Goal: Communication & Community: Answer question/provide support

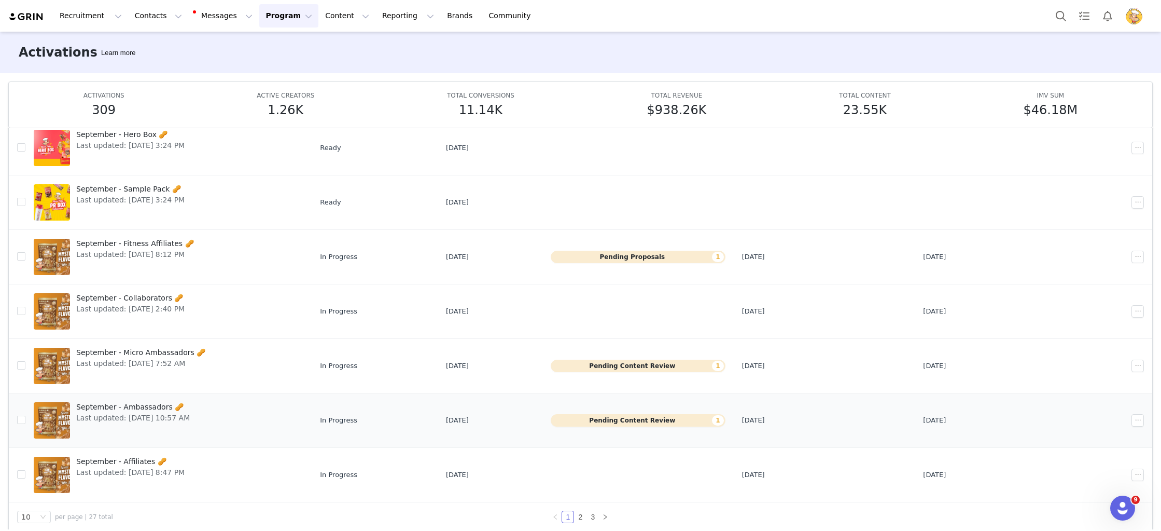
scroll to position [54, 0]
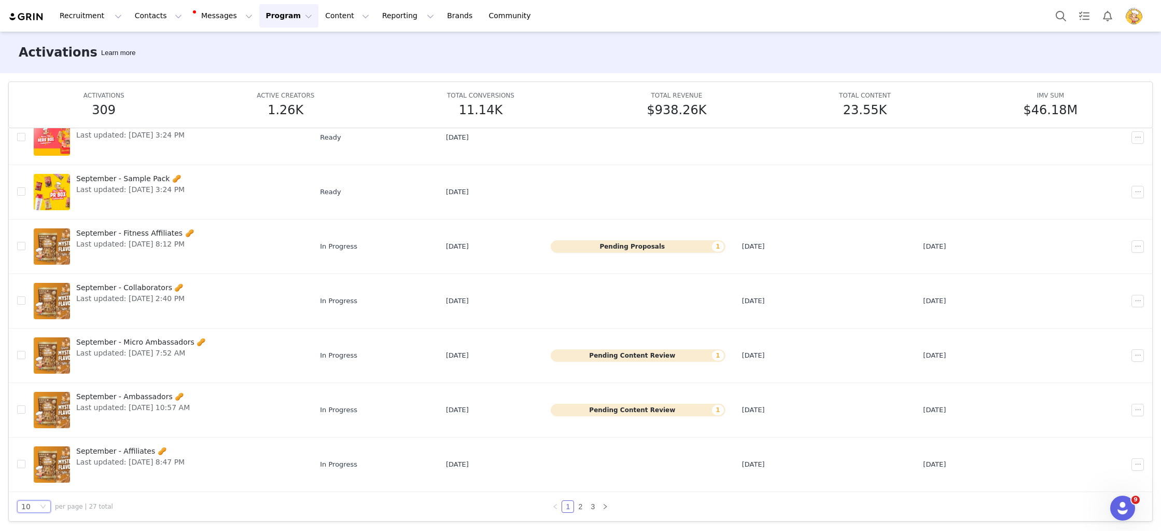
click at [32, 502] on div "10" at bounding box center [29, 505] width 17 height 11
click at [31, 485] on li "50" at bounding box center [34, 487] width 34 height 17
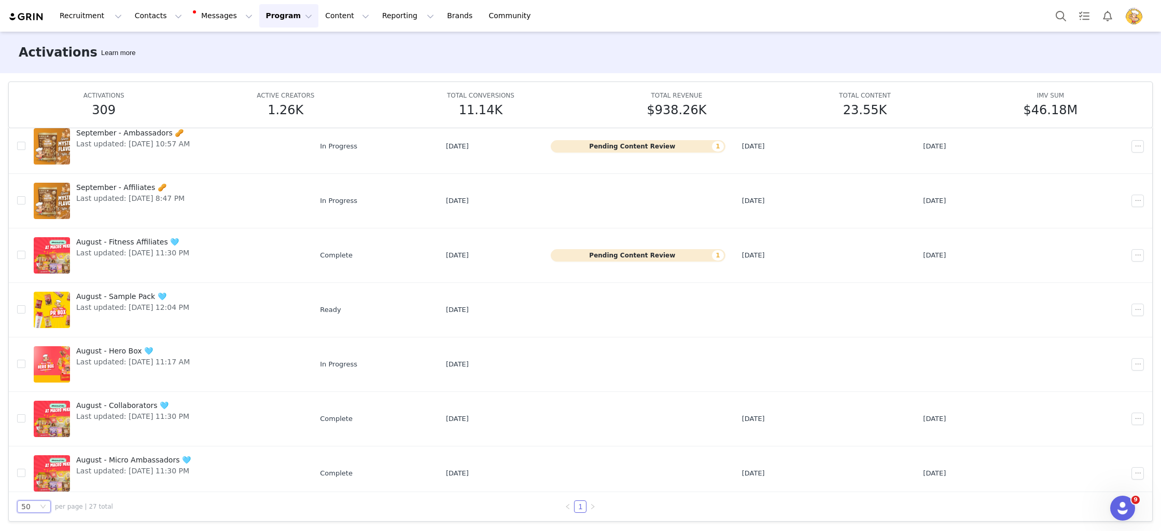
scroll to position [452, 0]
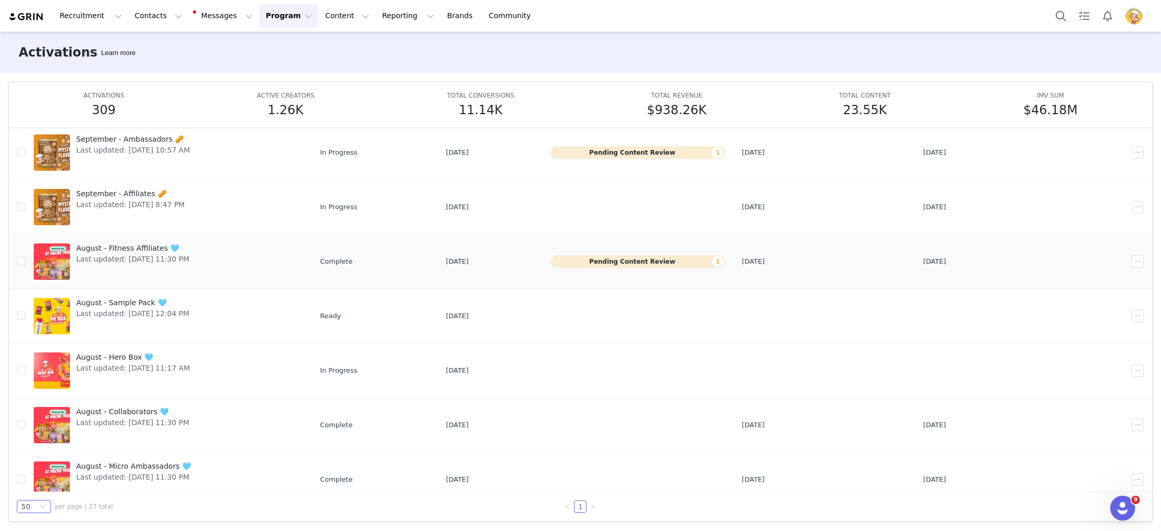
click at [117, 247] on span "August - Fitness Affiliates 🩵" at bounding box center [132, 248] width 113 height 11
click at [115, 259] on span "Last updated: [DATE] 11:30 PM" at bounding box center [132, 260] width 113 height 11
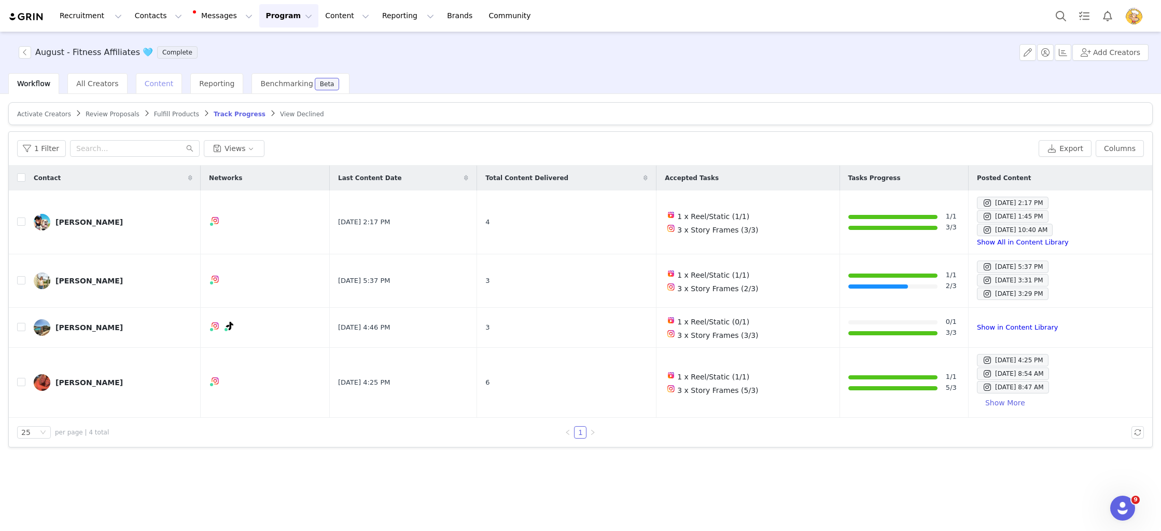
click at [148, 89] on div "Content" at bounding box center [159, 83] width 47 height 21
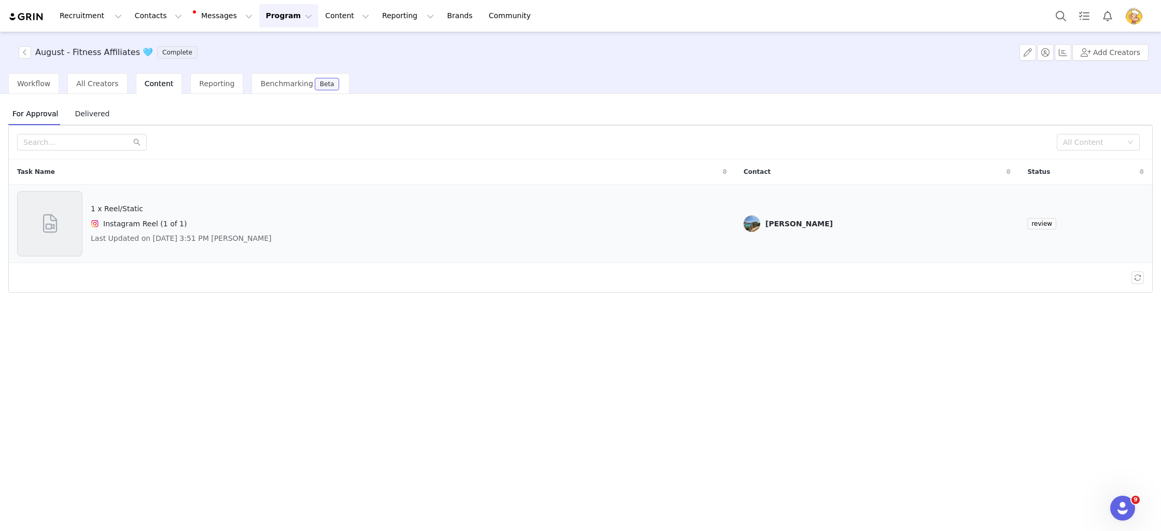
click at [115, 214] on div "1 x Reel/Static Instagram Reel (1 of 1) Last Updated on Sep 1, 2025 3:51 PM Peo…" at bounding box center [181, 223] width 181 height 65
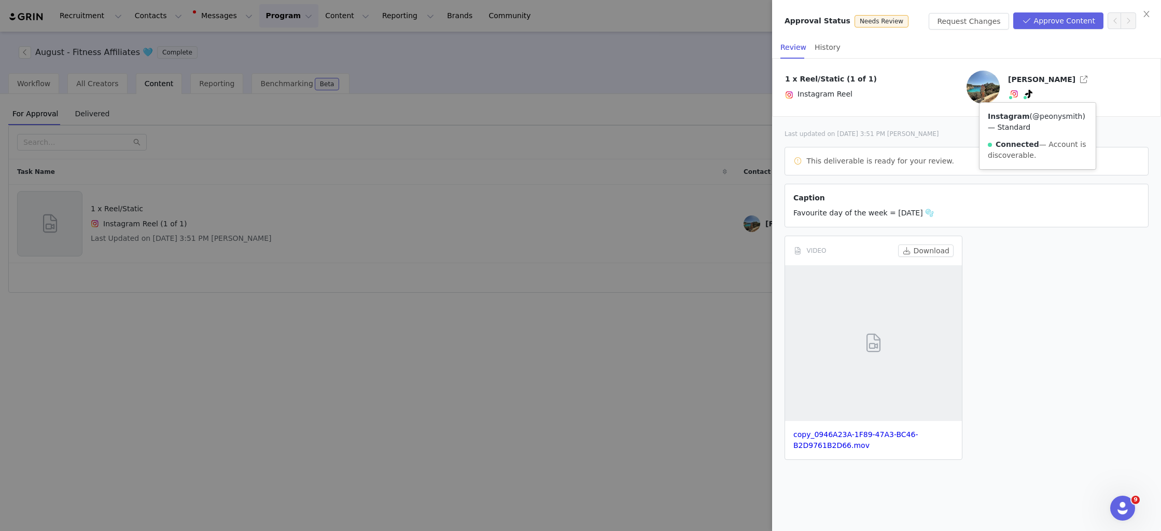
click at [1033, 120] on link "@peonysmith" at bounding box center [1058, 116] width 50 height 8
click at [926, 250] on button "Download" at bounding box center [925, 250] width 55 height 12
drag, startPoint x: 515, startPoint y: 90, endPoint x: 538, endPoint y: 61, distance: 36.9
click at [515, 90] on div at bounding box center [580, 265] width 1161 height 531
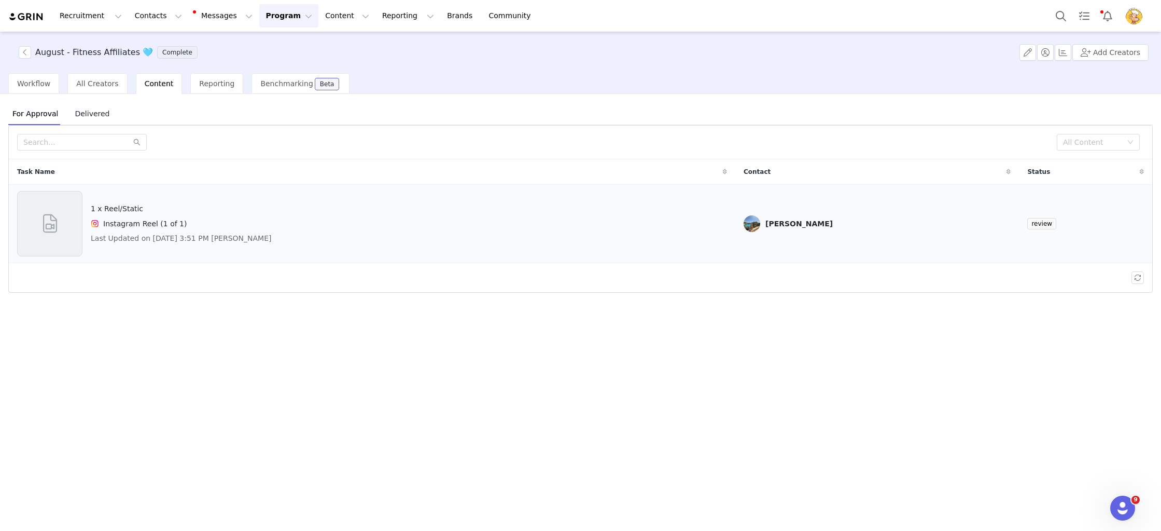
click at [735, 230] on td "1 x Reel/Static Instagram Reel (1 of 1) Last Updated on Sep 1, 2025 3:51 PM Peo…" at bounding box center [372, 224] width 727 height 78
click at [823, 208] on td "[PERSON_NAME]" at bounding box center [877, 224] width 284 height 78
click at [175, 215] on div "1 x Reel/Static Instagram Reel (1 of 1) Last Updated on Sep 1, 2025 3:51 PM Peo…" at bounding box center [181, 223] width 181 height 65
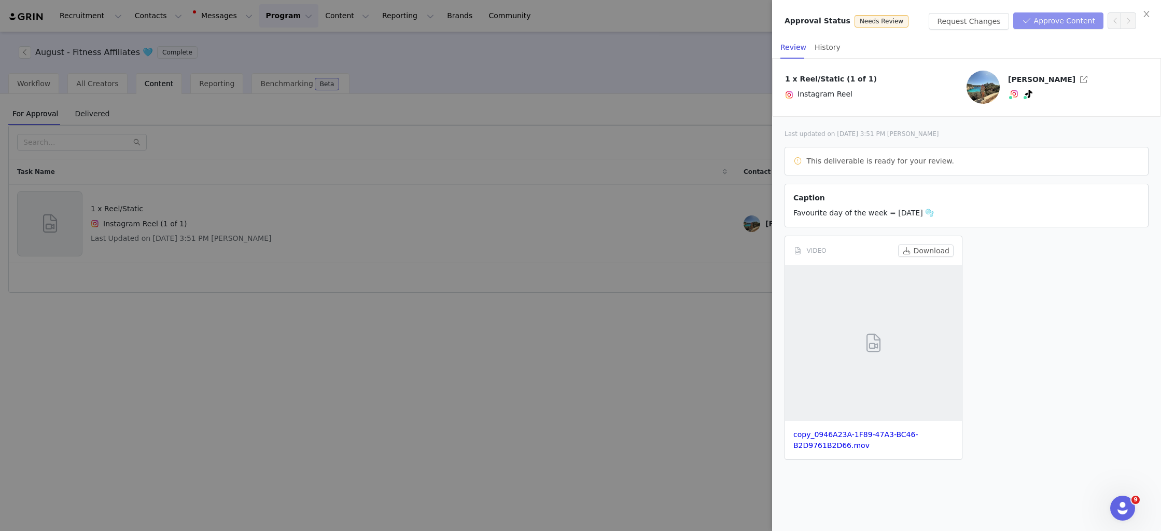
click at [1051, 20] on button "Approve Content" at bounding box center [1058, 20] width 90 height 17
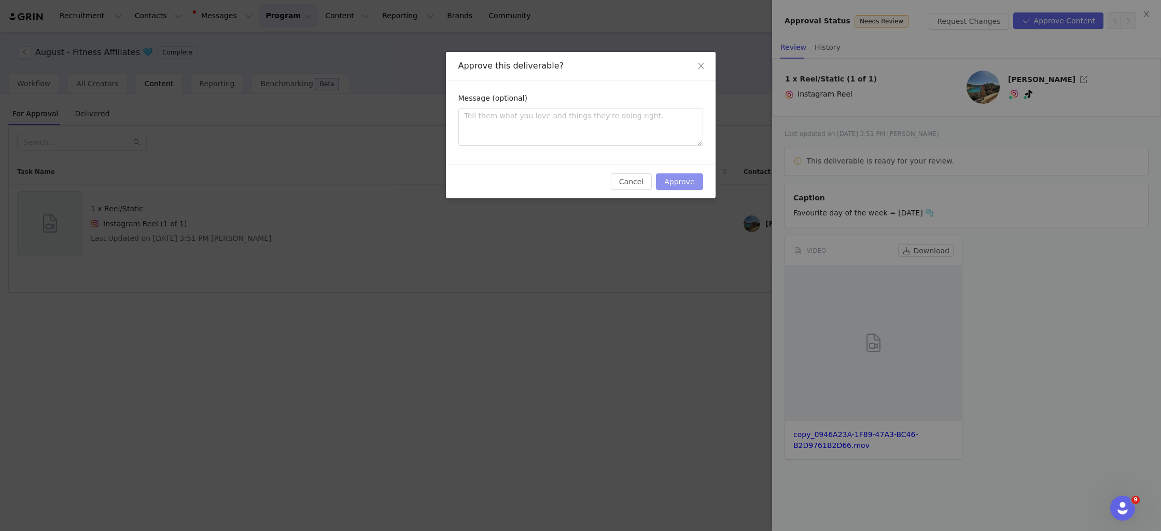
click at [697, 186] on button "Approve" at bounding box center [679, 181] width 47 height 17
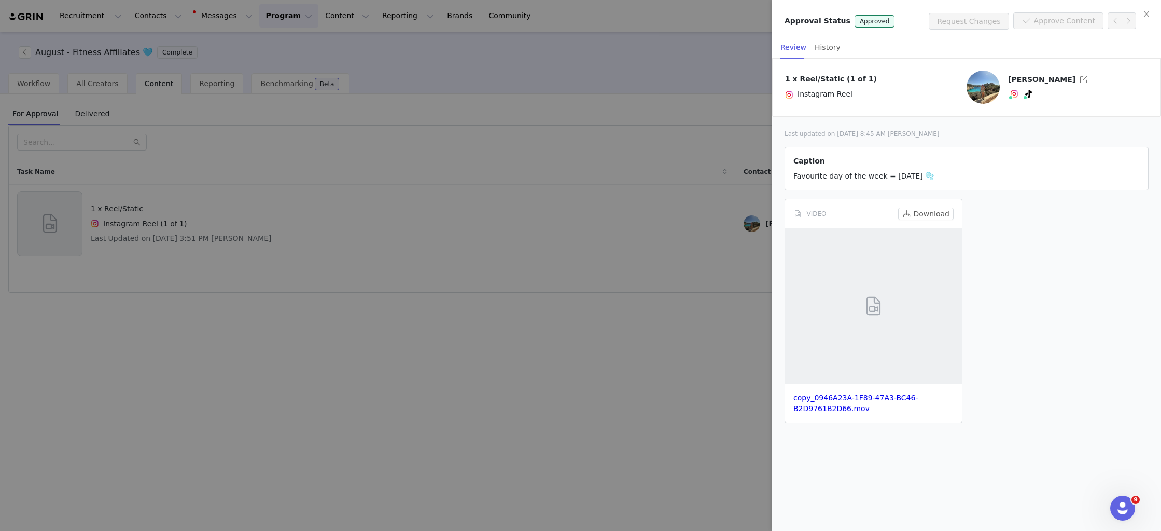
drag, startPoint x: 521, startPoint y: 233, endPoint x: 512, endPoint y: 233, distance: 9.3
click at [520, 233] on div at bounding box center [580, 265] width 1161 height 531
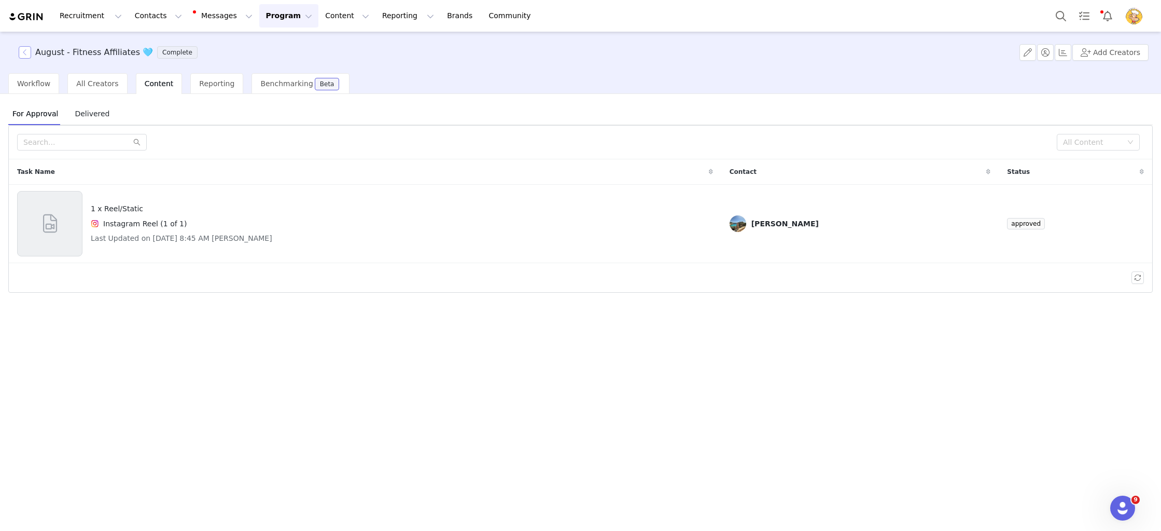
click at [24, 50] on button "button" at bounding box center [25, 52] width 12 height 12
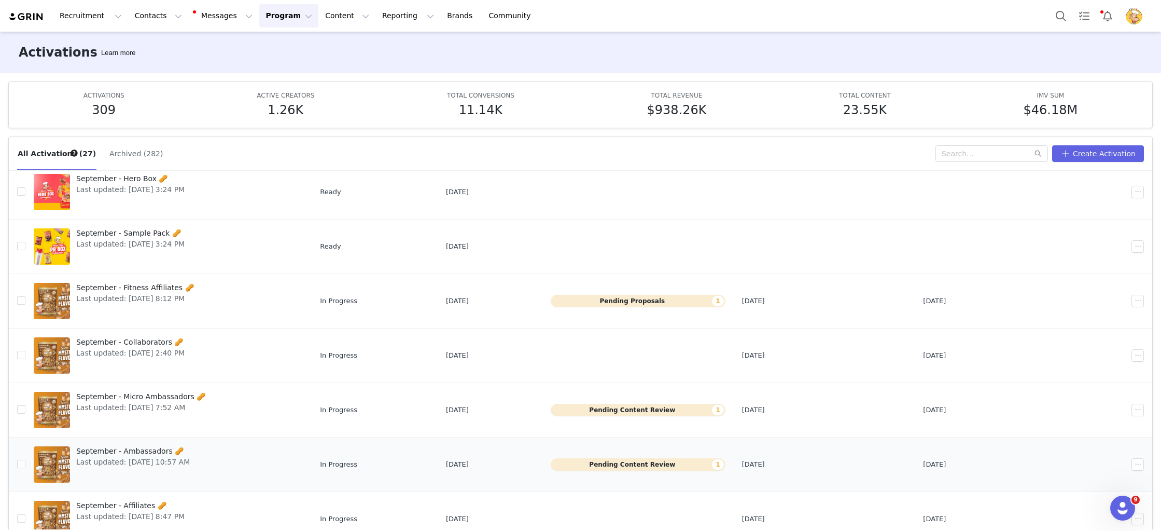
scroll to position [54, 0]
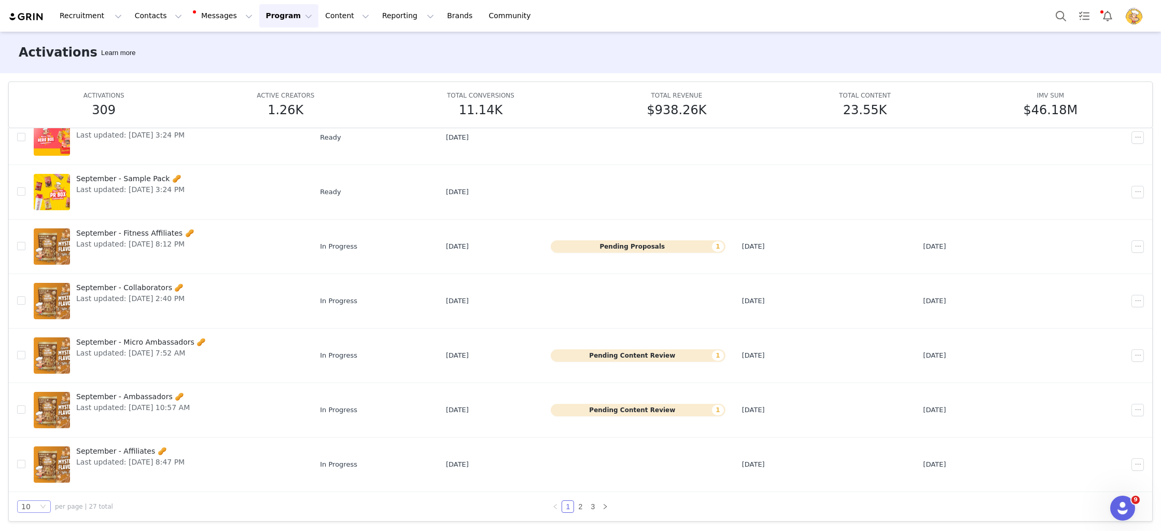
click at [48, 505] on div "10" at bounding box center [34, 506] width 34 height 12
click at [34, 485] on li "50" at bounding box center [34, 487] width 34 height 17
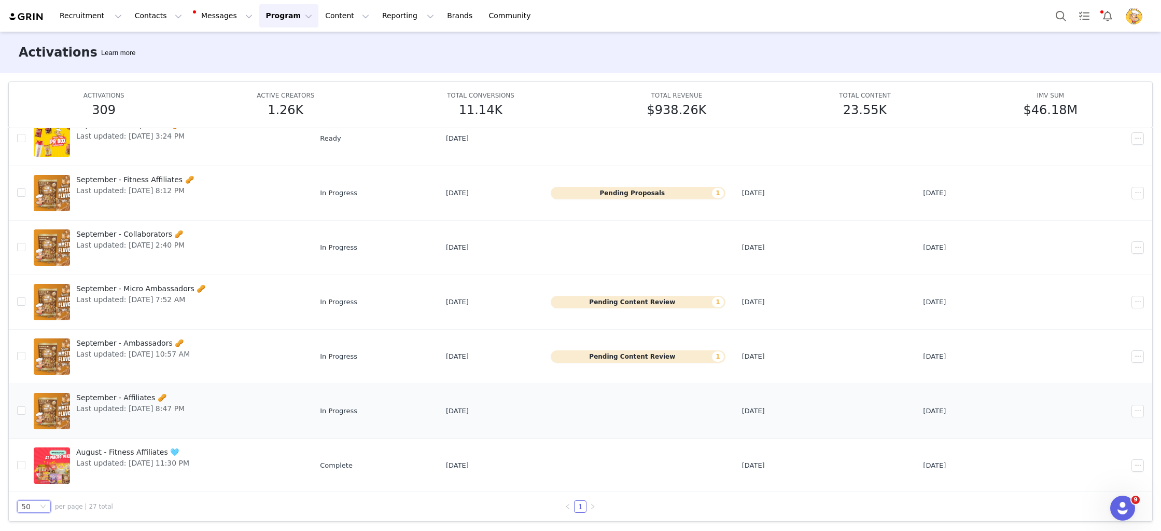
scroll to position [332, 0]
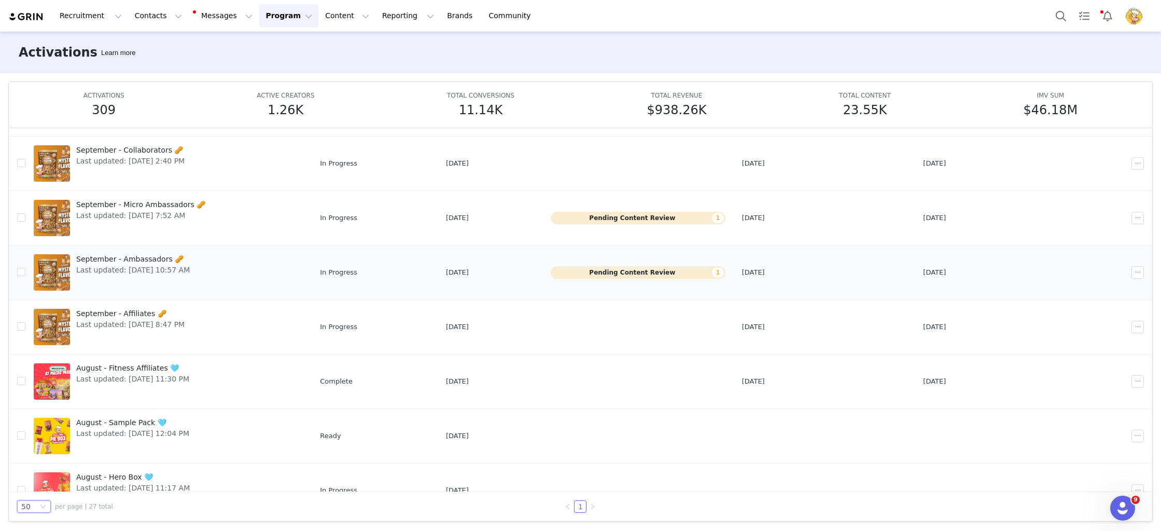
click at [102, 254] on span "September - Ambassadors 🥜" at bounding box center [133, 259] width 114 height 11
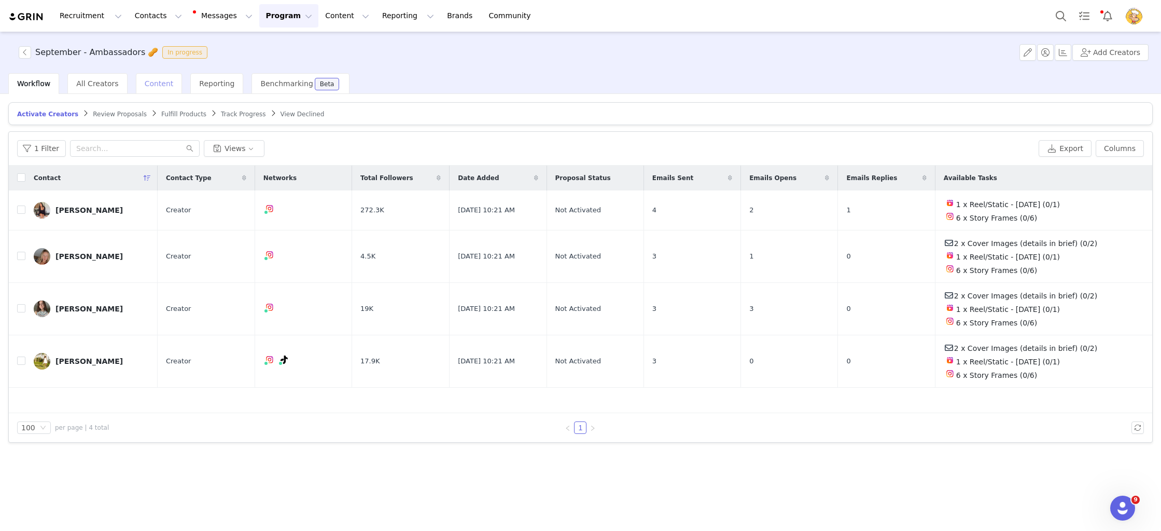
click at [160, 80] on span "Content" at bounding box center [159, 83] width 29 height 8
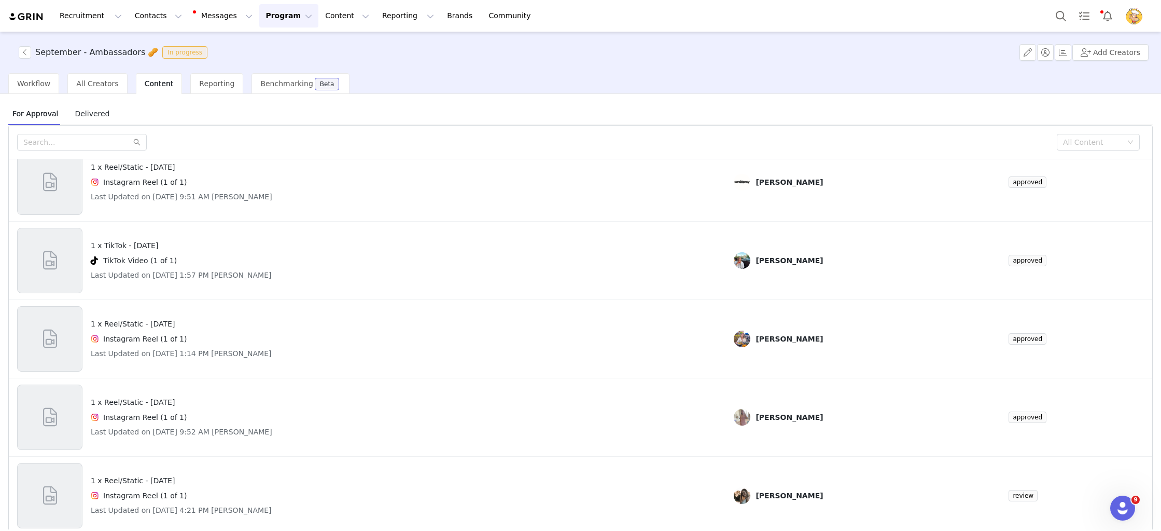
scroll to position [44, 0]
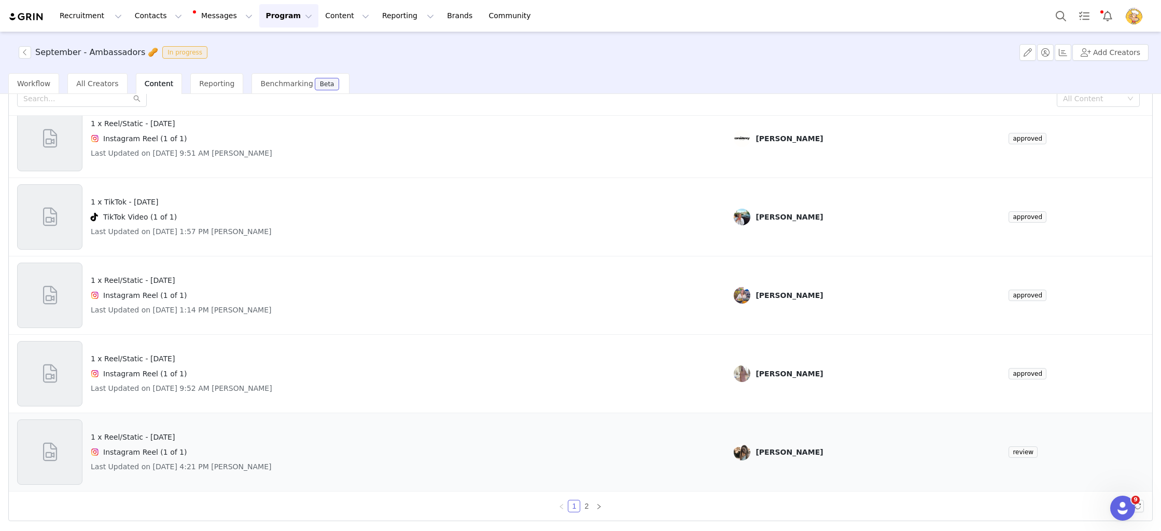
click at [438, 450] on div "1 x Reel/Static - National Peanut Day Instagram Reel (1 of 1) Last Updated on S…" at bounding box center [367, 451] width 700 height 65
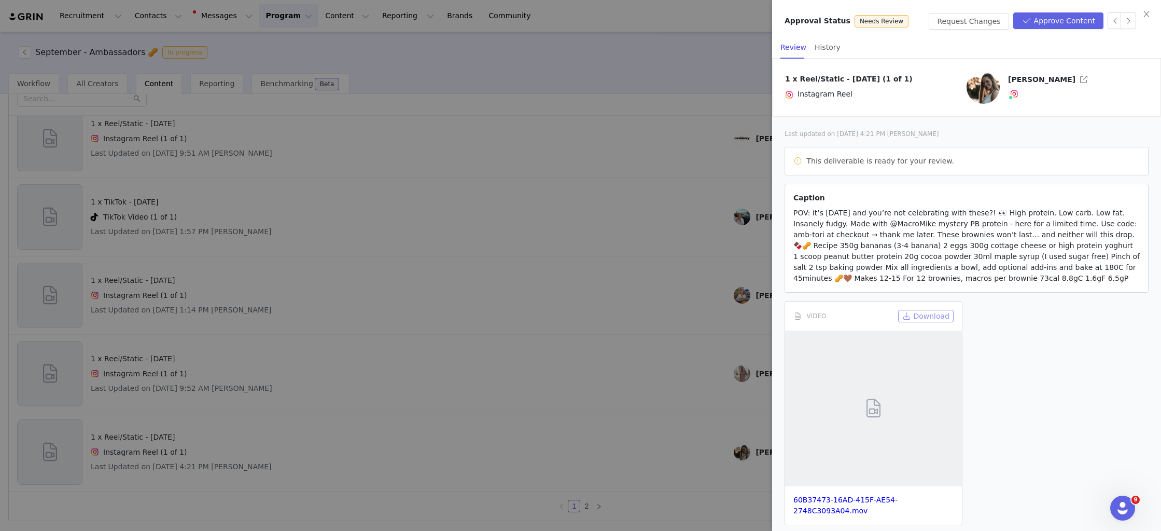
click at [924, 311] on button "Download" at bounding box center [925, 316] width 55 height 12
drag, startPoint x: 895, startPoint y: 255, endPoint x: 791, endPoint y: 211, distance: 113.0
click at [791, 211] on article "Caption POV: it’s National Peanut Butter Day and you’re not celebrating with th…" at bounding box center [967, 238] width 364 height 109
copy span "POV: it’s National Peanut Butter Day and you’re not celebrating with these?! 👀 …"
click at [597, 133] on div at bounding box center [580, 265] width 1161 height 531
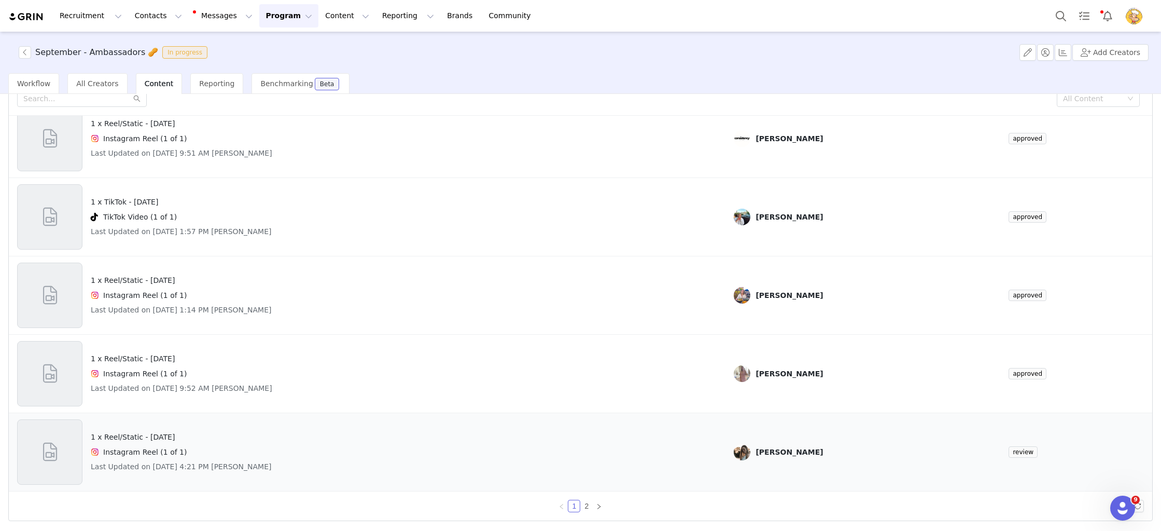
click at [215, 435] on h4 "1 x Reel/Static - National Peanut Day" at bounding box center [181, 436] width 181 height 11
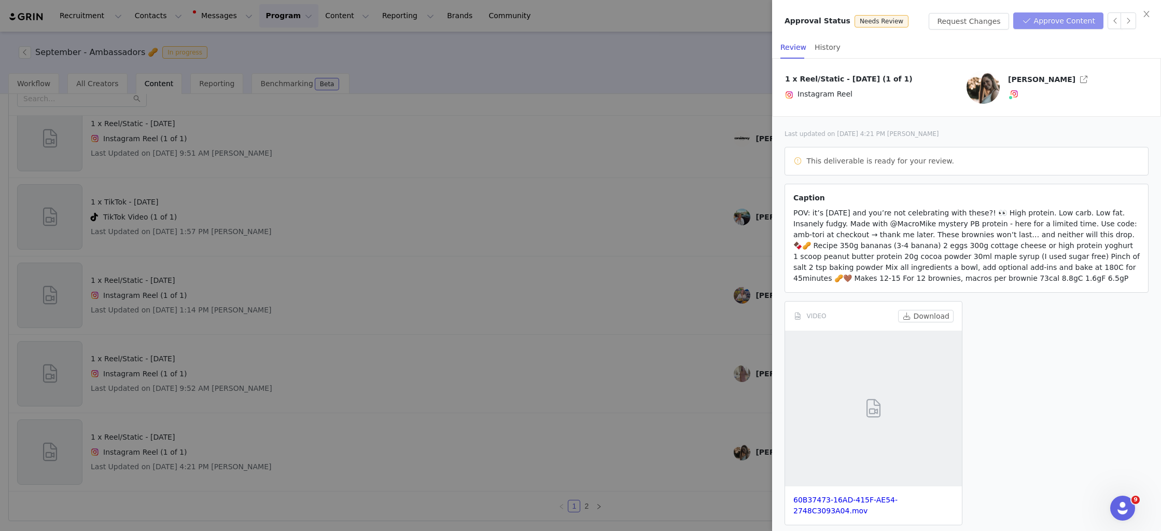
click at [1059, 19] on button "Approve Content" at bounding box center [1058, 20] width 90 height 17
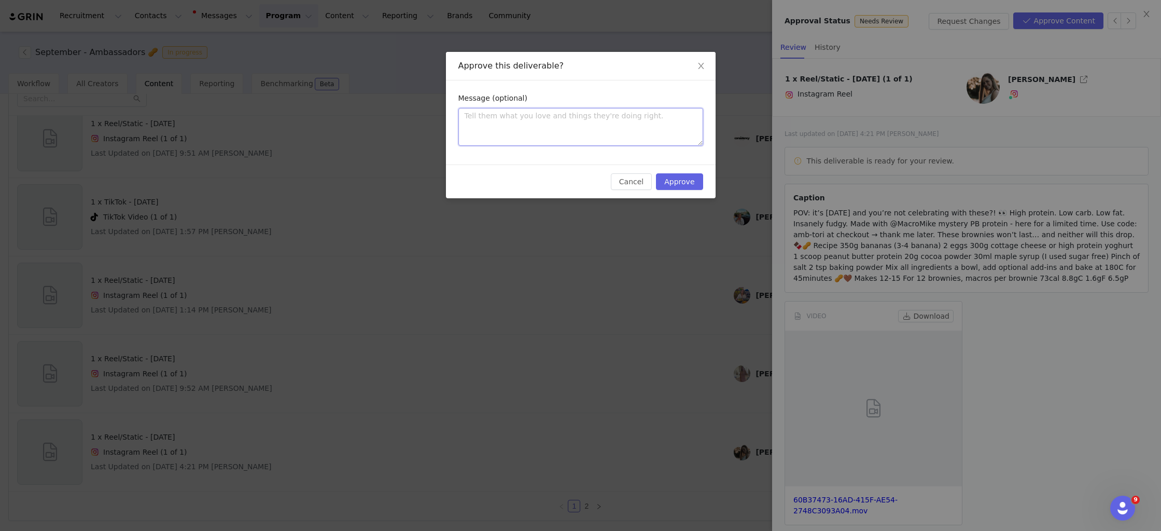
click at [513, 115] on textarea at bounding box center [580, 127] width 245 height 38
type textarea "M"
type textarea "Mo"
type textarea "Morn"
type textarea "Morni"
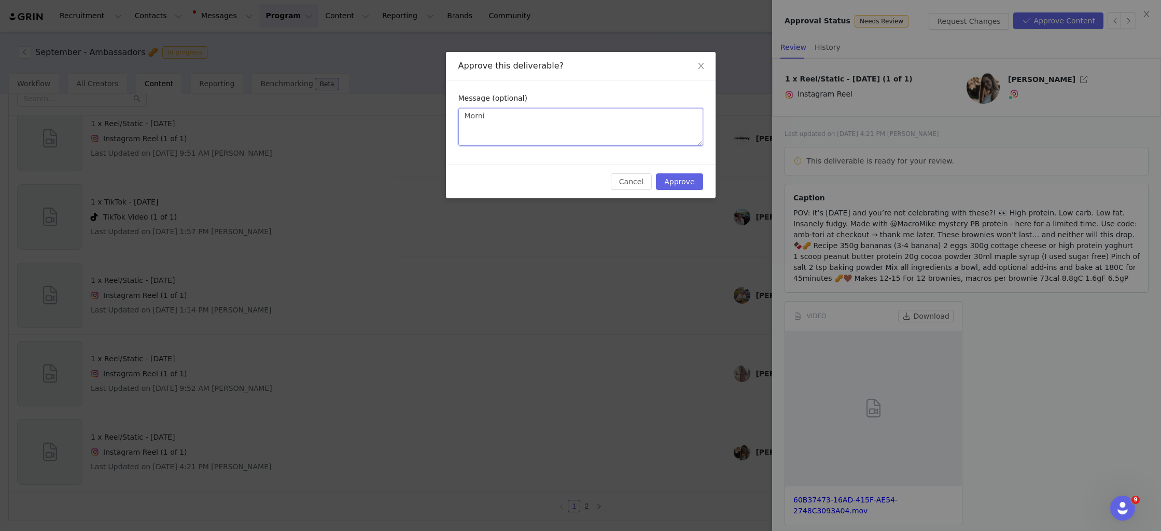
type textarea "Mornin"
type textarea "Morning"
type textarea "Morning T"
type textarea "Morning To"
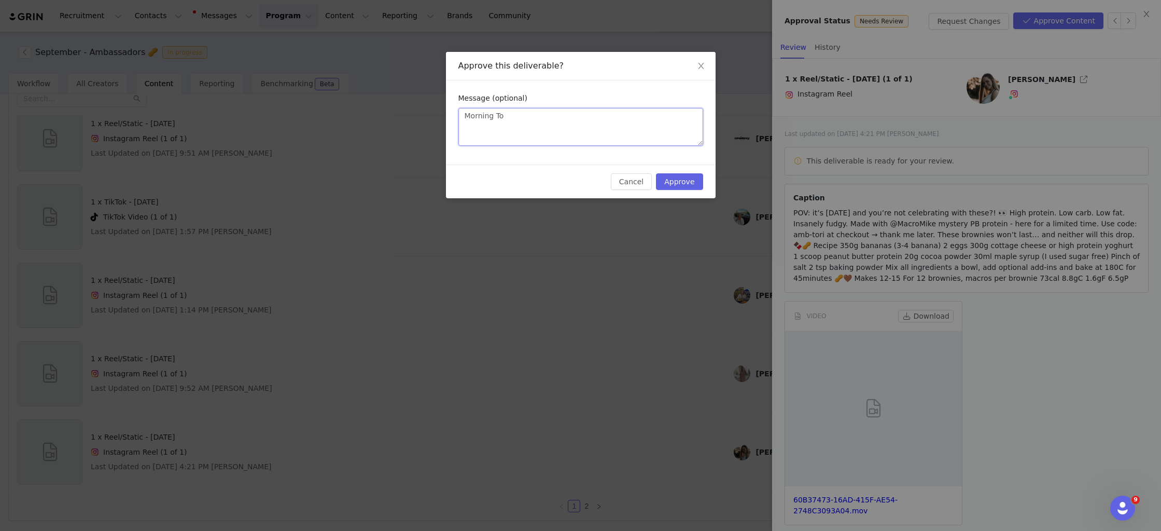
type textarea "Morning Tor"
type textarea "Morning Tori"
type textarea "Morning Tori!"
type textarea "Morning Tori! C"
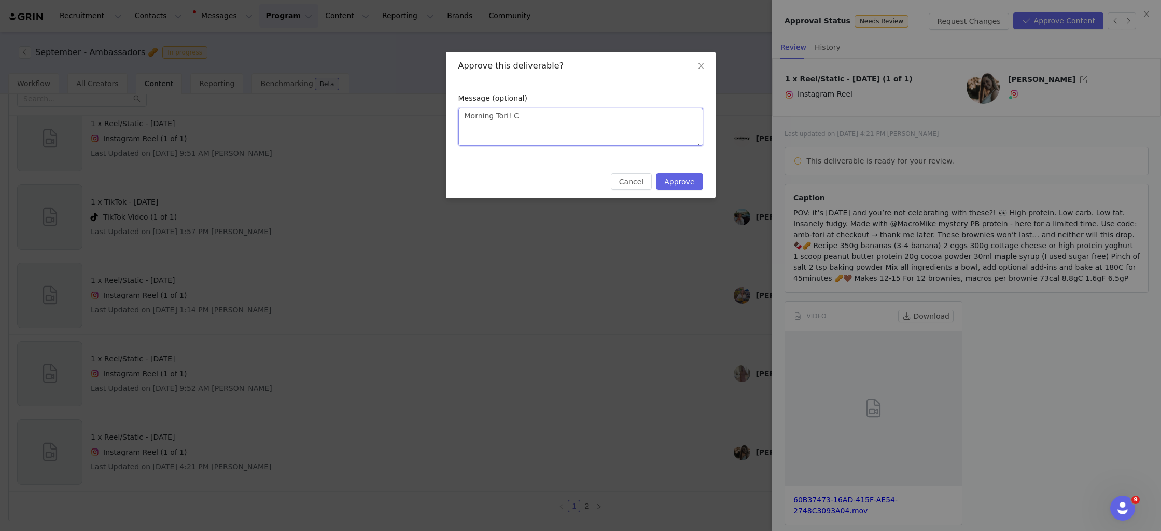
type textarea "Morning Tori! Co"
type textarea "Morning Tori! C"
type textarea "Morning Tori!"
type textarea "Morning Tori! T"
type textarea "Morning Tori! Th"
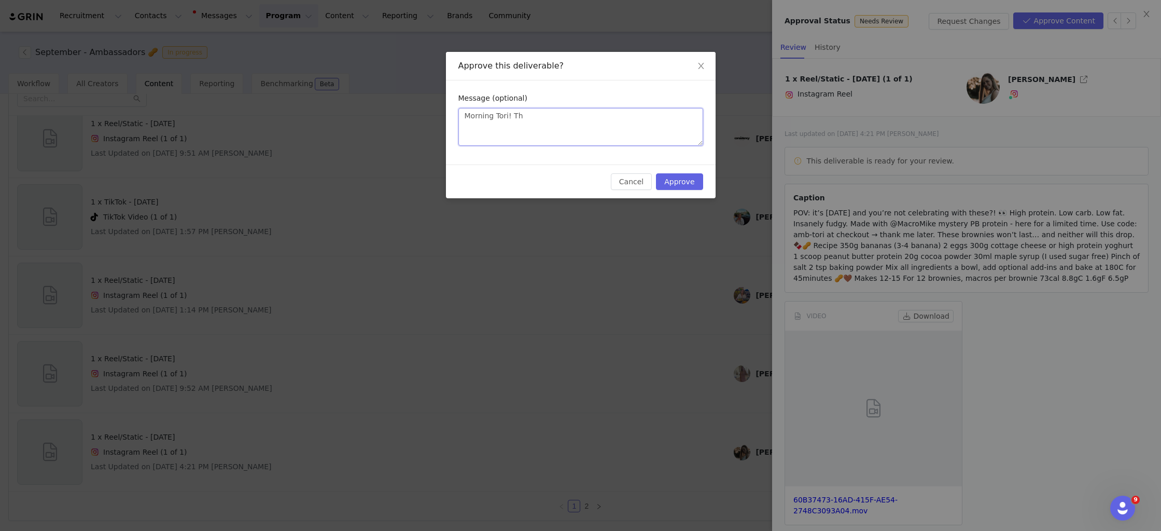
type textarea "Morning Tori! Thi"
type textarea "Morning Tori! This"
type textarea "Morning Tori! This i"
type textarea "Morning Tori! This is"
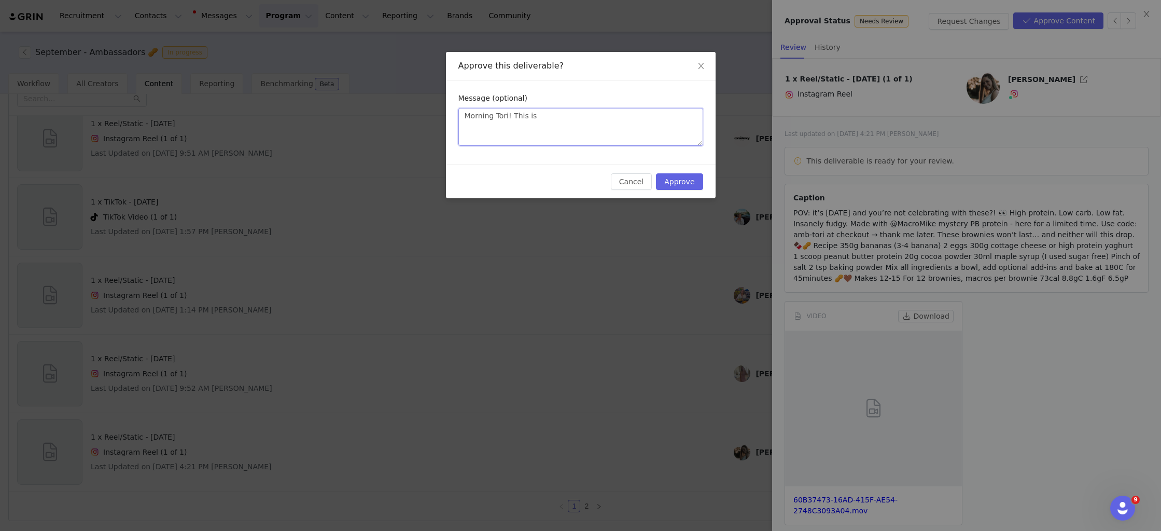
type textarea "Morning Tori! This is"
type textarea "Morning Tori! This is ep"
type textarea "Morning Tori! This is epi"
type textarea "Morning Tori! This is epic"
type textarea "Morning Tori! This is epic,"
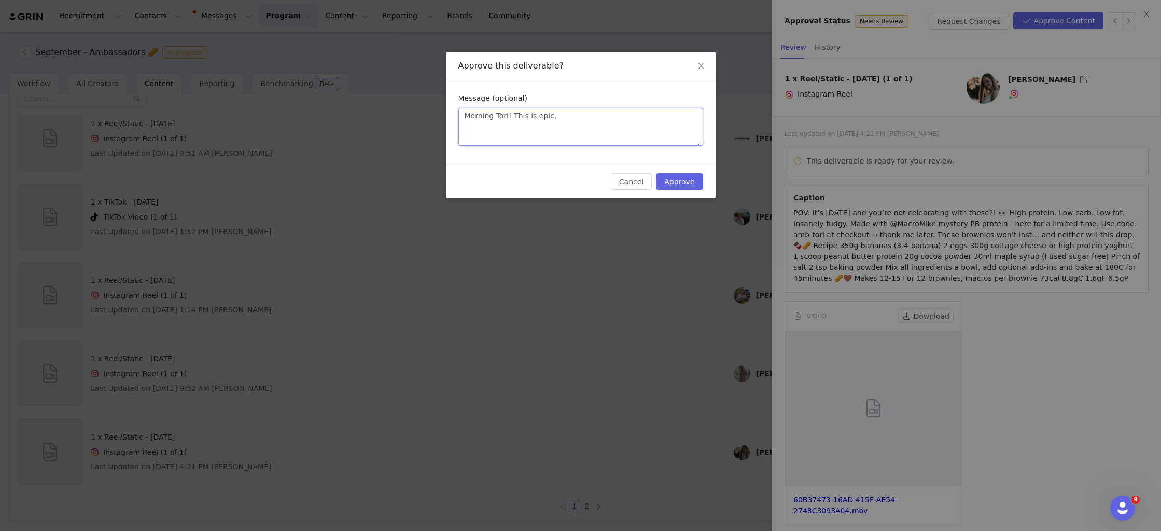
type textarea "Morning Tori! This is epic, c"
type textarea "Morning Tori! This is epic, co"
type textarea "Morning Tori! This is epic, cou"
type textarea "Morning Tori! This is epic, could"
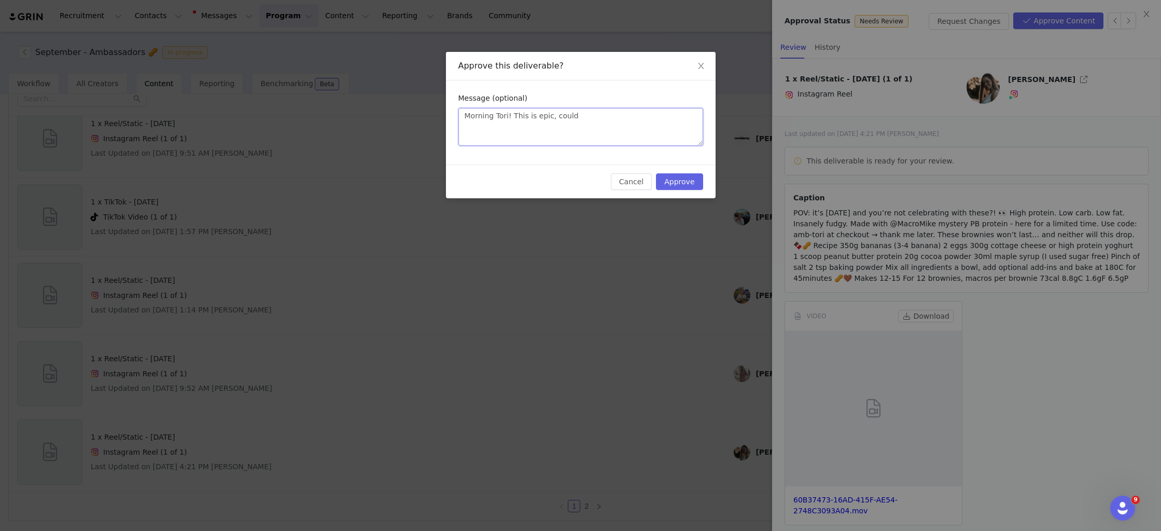
type textarea "Morning Tori! This is epic, could y"
type textarea "Morning Tori! This is epic, could yo"
type textarea "Morning Tori! This is epic, could you"
type textarea "Morning Tori! This is epic, could you p"
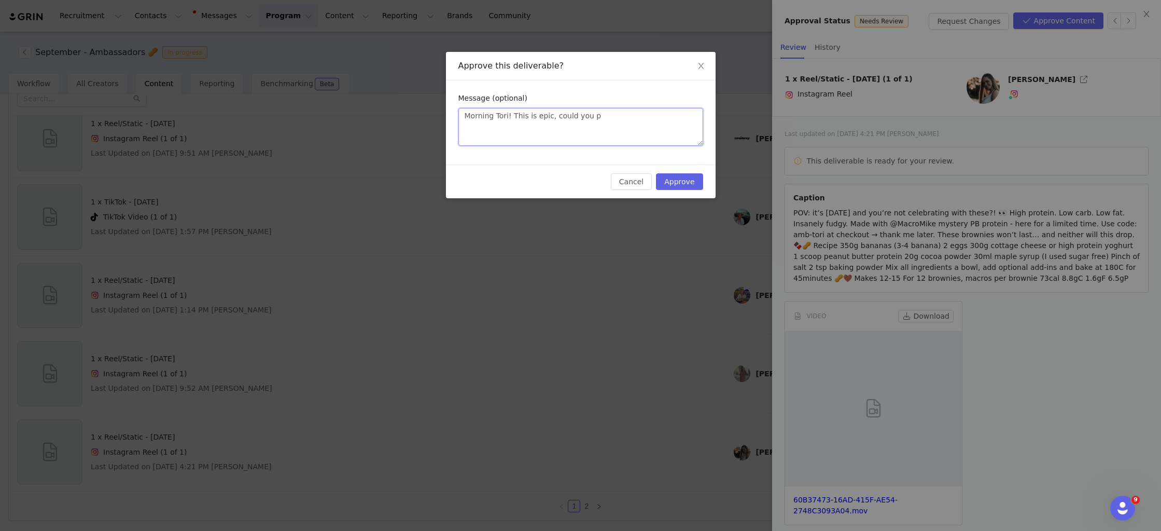
type textarea "Morning Tori! This is epic, could you pl"
type textarea "Morning Tori! This is epic, could you ple"
type textarea "Morning Tori! This is epic, could you plea"
type textarea "Morning Tori! This is epic, could you pleas"
type textarea "Morning Tori! This is epic, could you please"
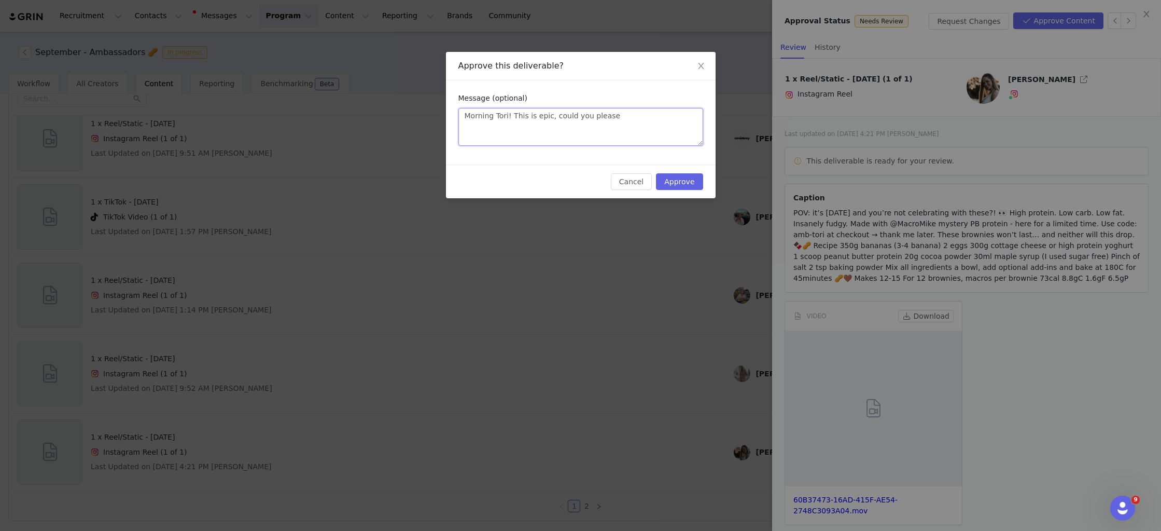
type textarea "Morning Tori! This is epic, could you please"
type textarea "Morning Tori! This is epic, could you please af"
type textarea "Morning Tori! This is epic, could you please afd"
type textarea "Morning Tori! This is epic, could you please afdd"
type textarea "Morning Tori! This is epic, could you please afd"
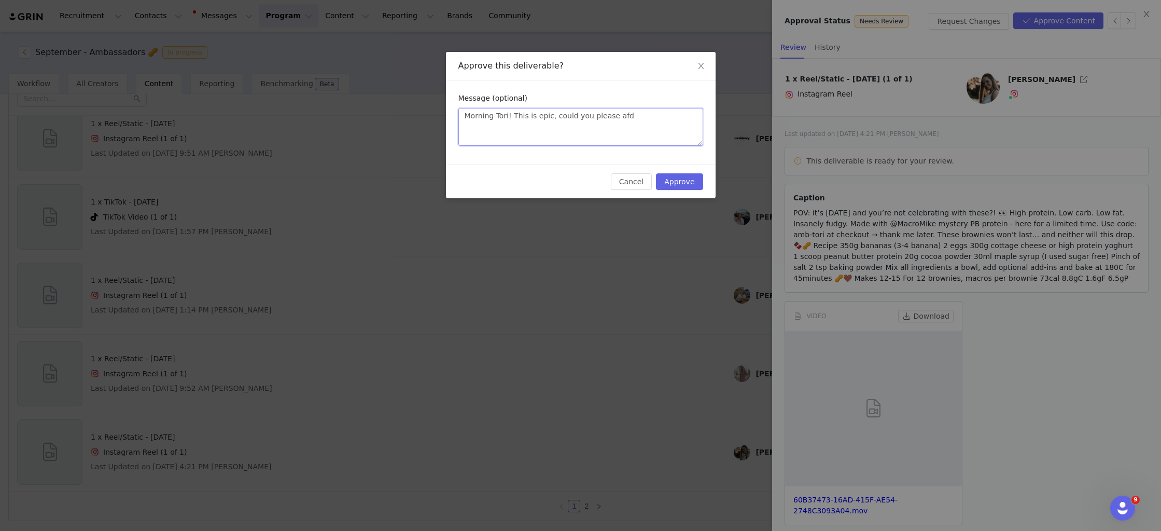
type textarea "Morning Tori! This is epic, could you please af"
type textarea "Morning Tori! This is epic, could you please a"
type textarea "Morning Tori! This is epic, could you please ad"
type textarea "Morning Tori! This is epic, could you please add"
type textarea "Morning Tori! This is epic, could you please add i"
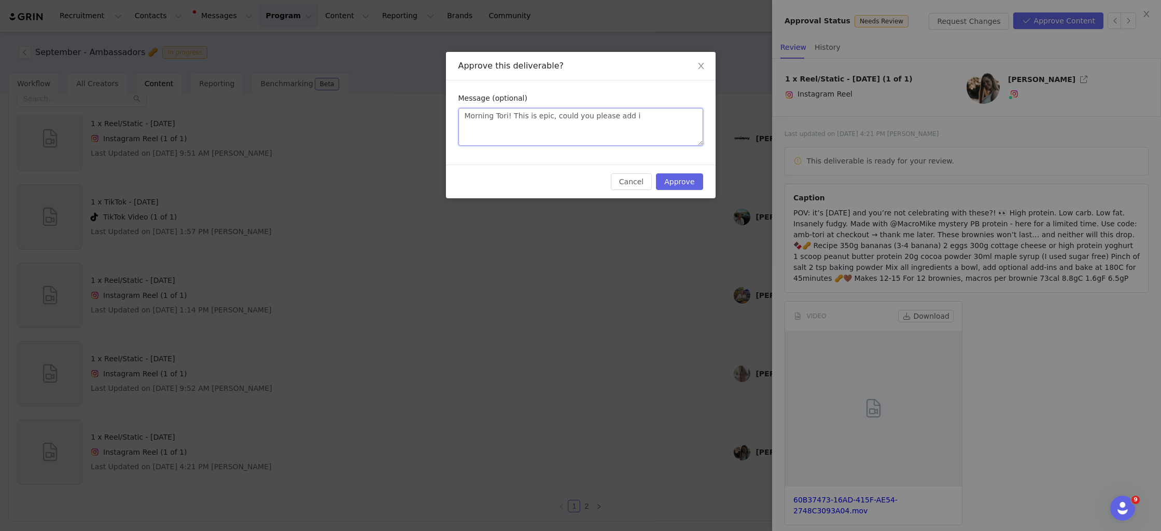
type textarea "Morning Tori! This is epic, could you please add in"
type textarea "Morning Tori! This is epic, could you please add in v"
type textarea "Morning Tori! This is epic, could you please add in ve"
type textarea "Morning Tori! This is epic, could you please add in veg"
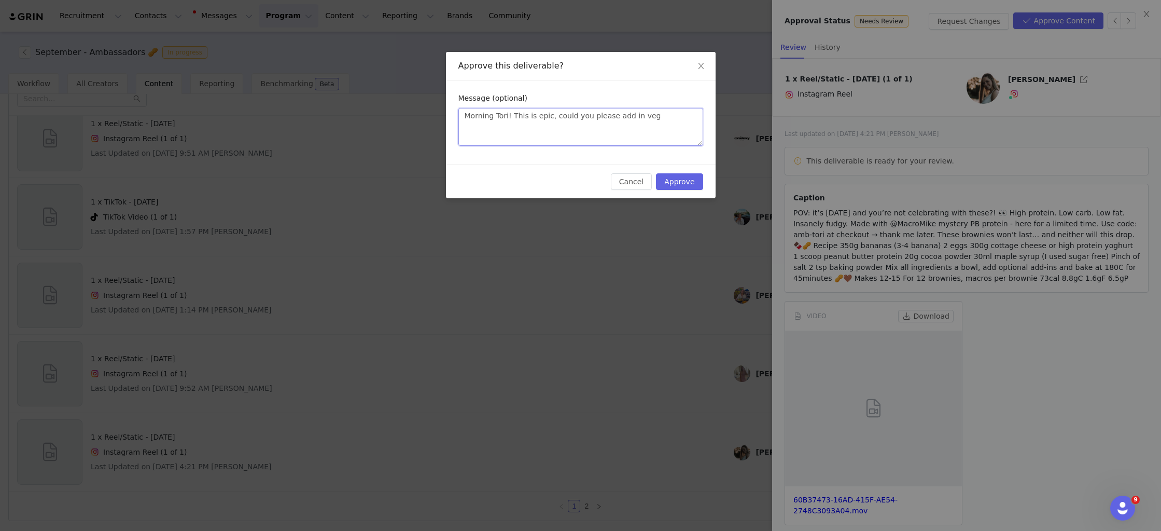
type textarea "Morning Tori! This is epic, could you please add in vega"
type textarea "Morning Tori! This is epic, could you please add in vegan"
type textarea "Morning Tori! This is epic, could you please add in vegan s"
type textarea "Morning Tori! This is epic, could you please add in vegan su"
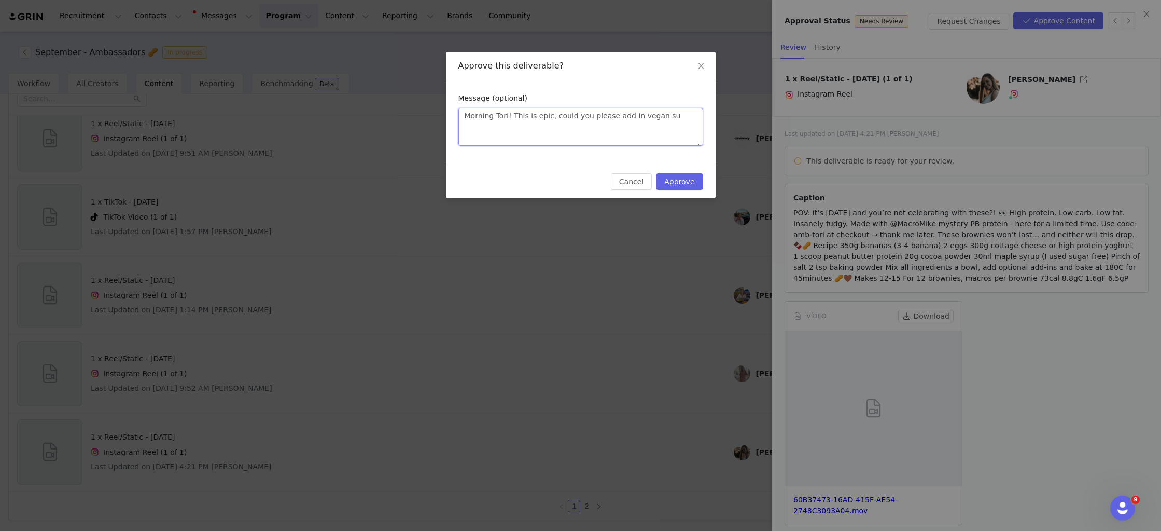
type textarea "Morning Tori! This is epic, could you please add in vegan sub"
type textarea "Morning Tori! This is epic, could you please add in vegan subs"
type textarea "Morning Tori! This is epic, could you please add in vegan subs t"
type textarea "Morning Tori! This is epic, could you please add in vegan subs to"
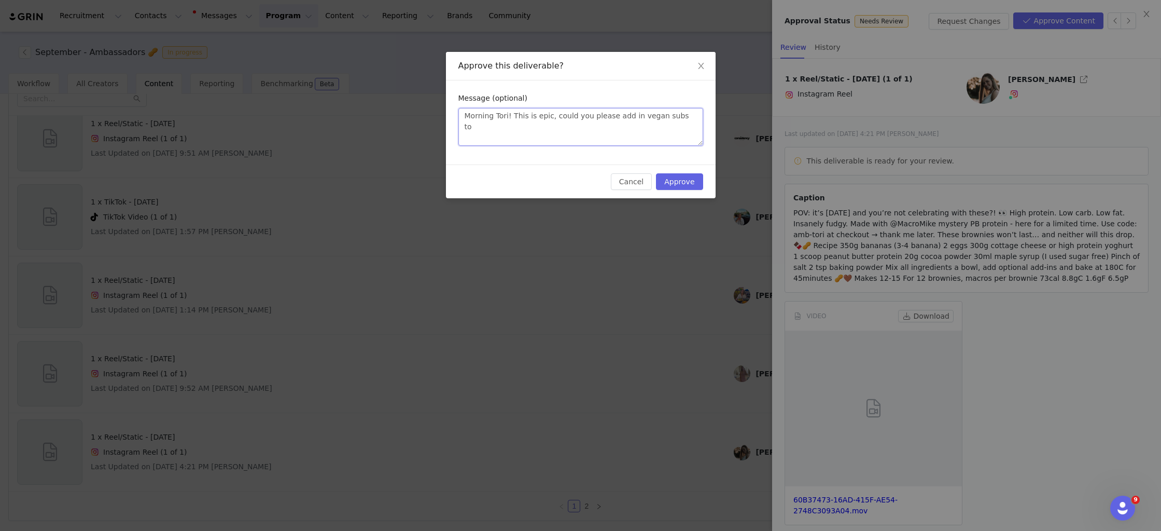
type textarea "Morning Tori! This is epic, could you please add in vegan subs to"
type textarea "Morning Tori! This is epic, could you please add in vegan subs to t"
type textarea "Morning Tori! This is epic, could you please add in vegan subs to th"
type textarea "Morning Tori! This is epic, could you please add in vegan subs to the"
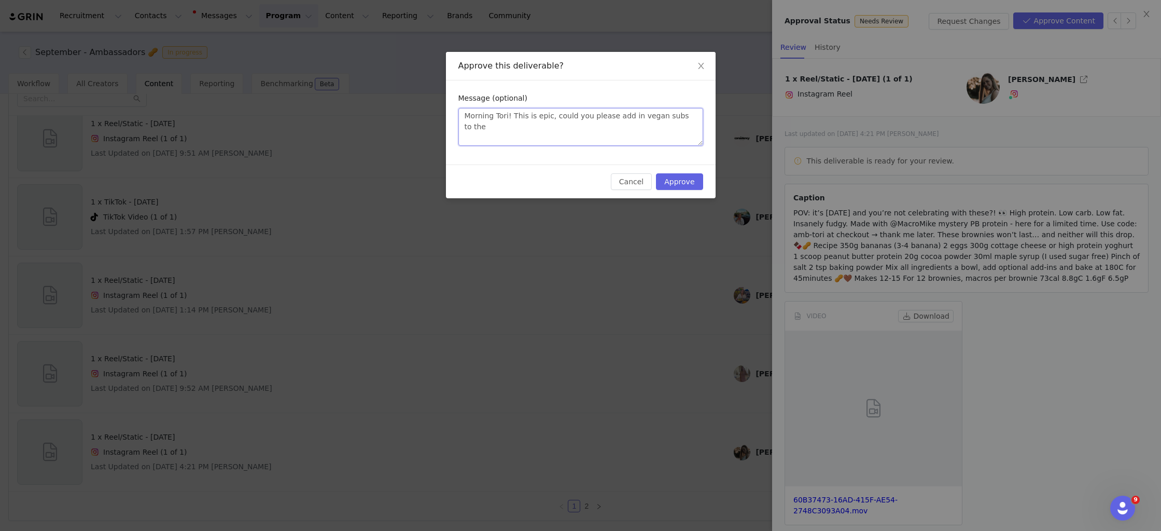
type textarea "Morning Tori! This is epic, could you please add in vegan subs to the r"
type textarea "Morning Tori! This is epic, could you please add in vegan subs to the re"
type textarea "Morning Tori! This is epic, could you please add in vegan subs to the rec"
type textarea "Morning Tori! This is epic, could you please add in vegan subs to the reci"
type textarea "Morning Tori! This is epic, could you please add in vegan subs to the recip"
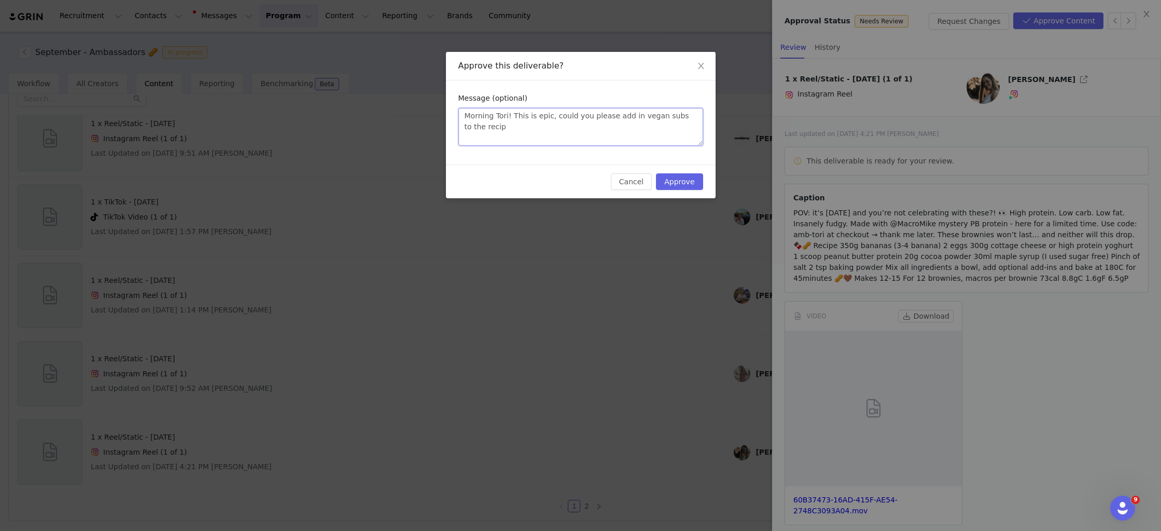
type textarea "Morning Tori! This is epic, could you please add in vegan subs to the recipe"
type textarea "Morning Tori! This is epic, could you please add in vegan subs to the recipe c"
type textarea "Morning Tori! This is epic, could you please add in vegan subs to the recipe ca"
type textarea "Morning Tori! This is epic, could you please add in vegan subs to the recipe cap"
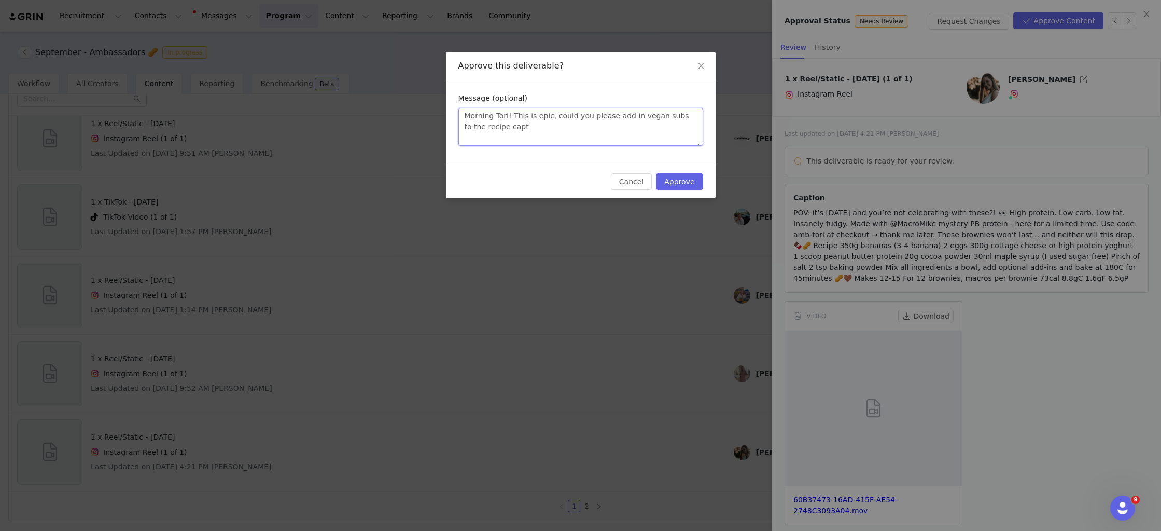
type textarea "Morning Tori! This is epic, could you please add in vegan subs to the recipe ca…"
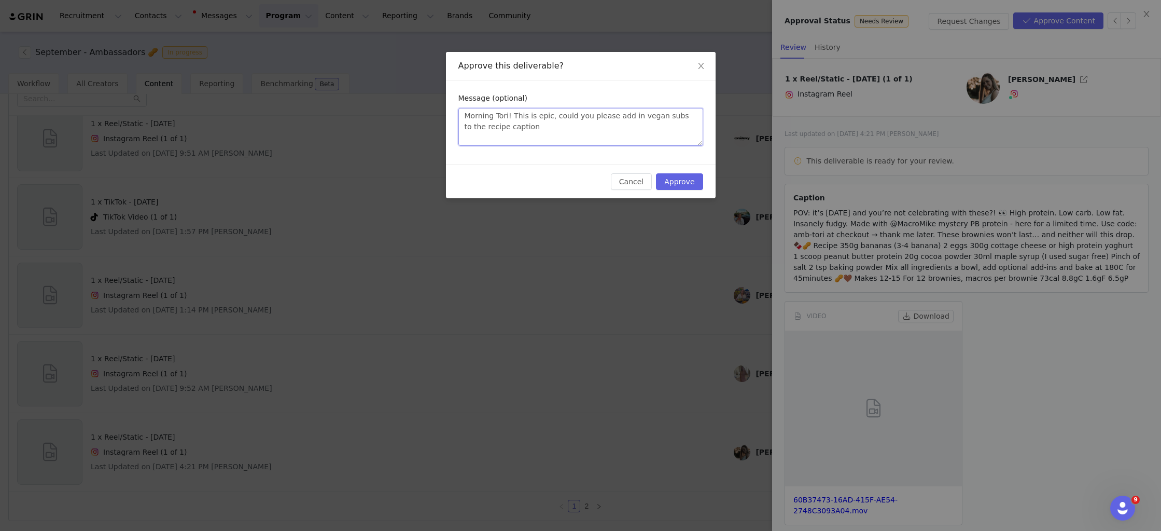
type textarea "Morning Tori! This is epic, could you please add in vegan subs to the recipe ca…"
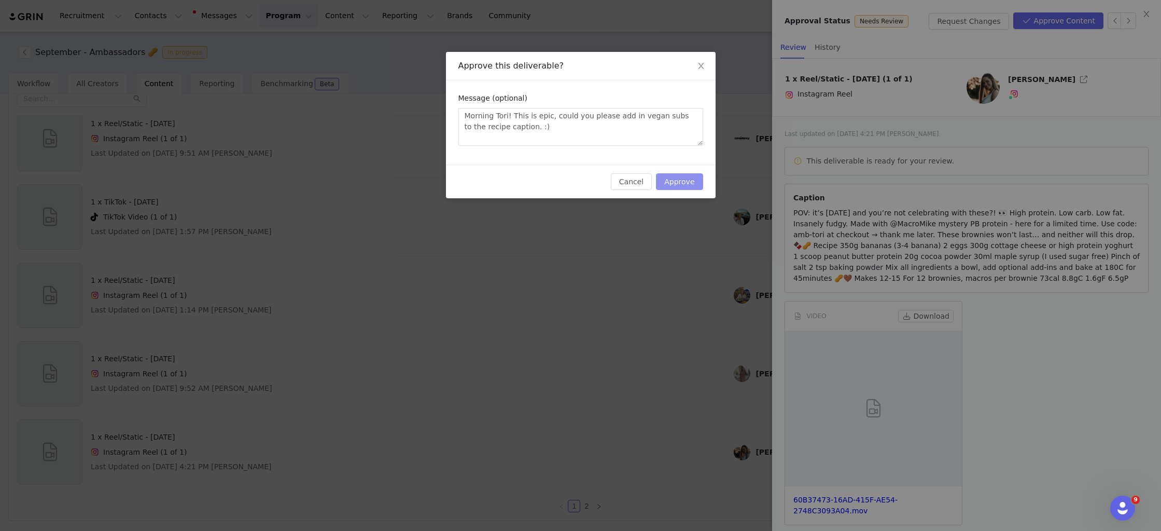
click at [668, 178] on button "Approve" at bounding box center [679, 181] width 47 height 17
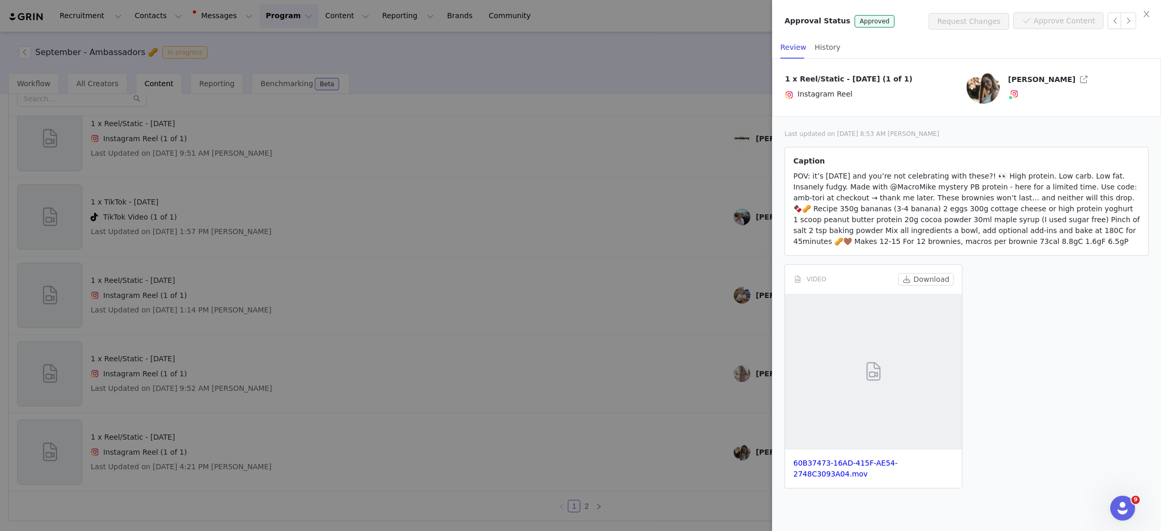
drag, startPoint x: 559, startPoint y: 178, endPoint x: 486, endPoint y: 174, distance: 72.7
click at [559, 178] on div at bounding box center [580, 265] width 1161 height 531
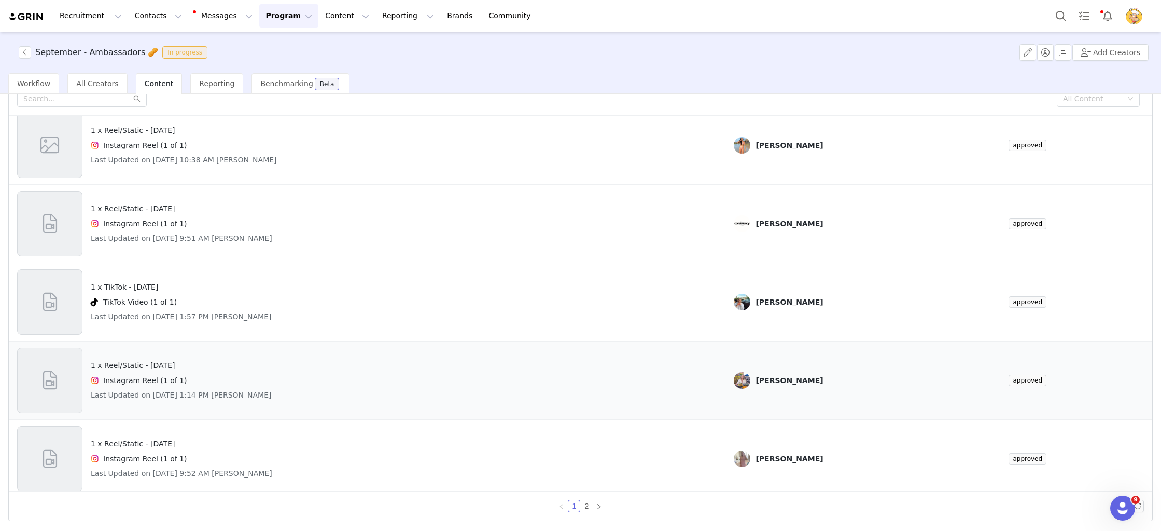
scroll to position [433, 0]
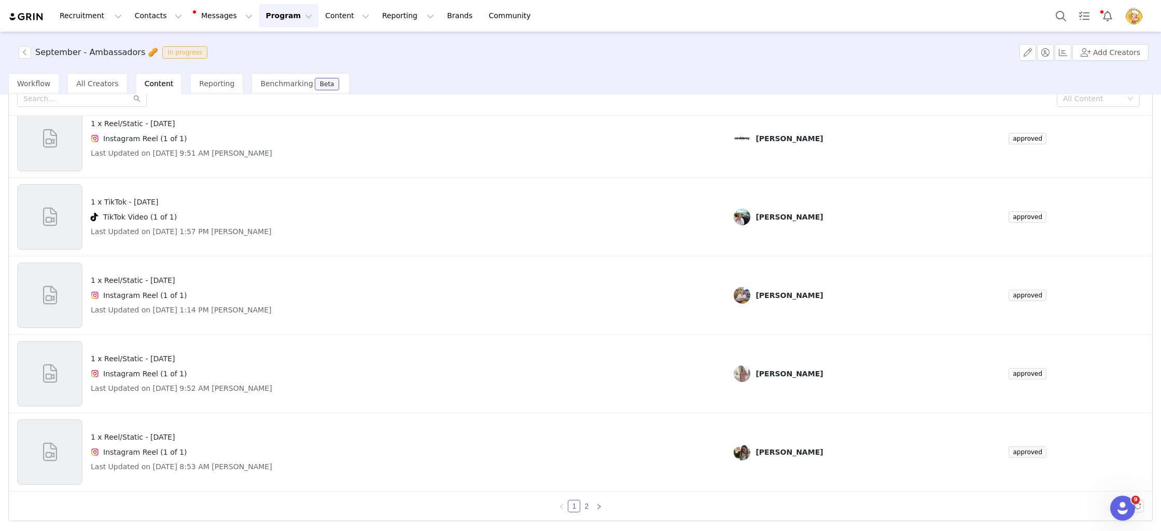
click at [585, 504] on link "2" at bounding box center [586, 505] width 11 height 11
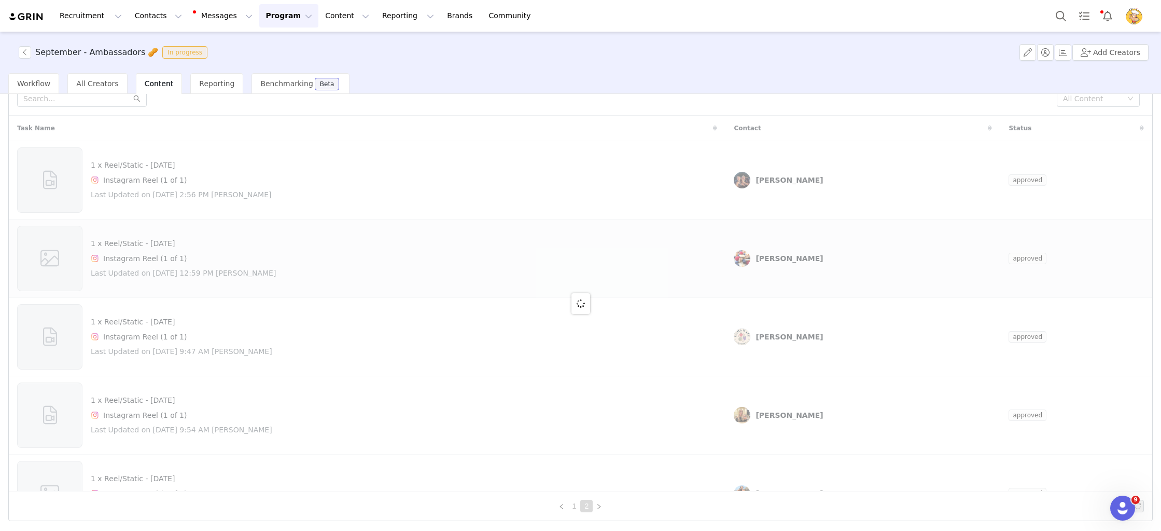
scroll to position [0, 0]
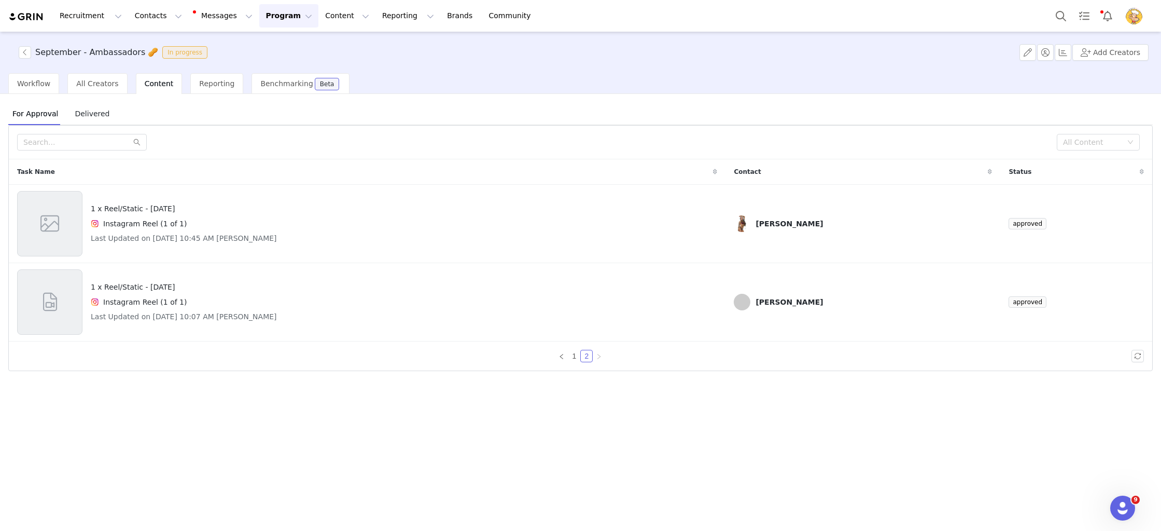
click at [89, 114] on span "Delivered" at bounding box center [92, 113] width 43 height 17
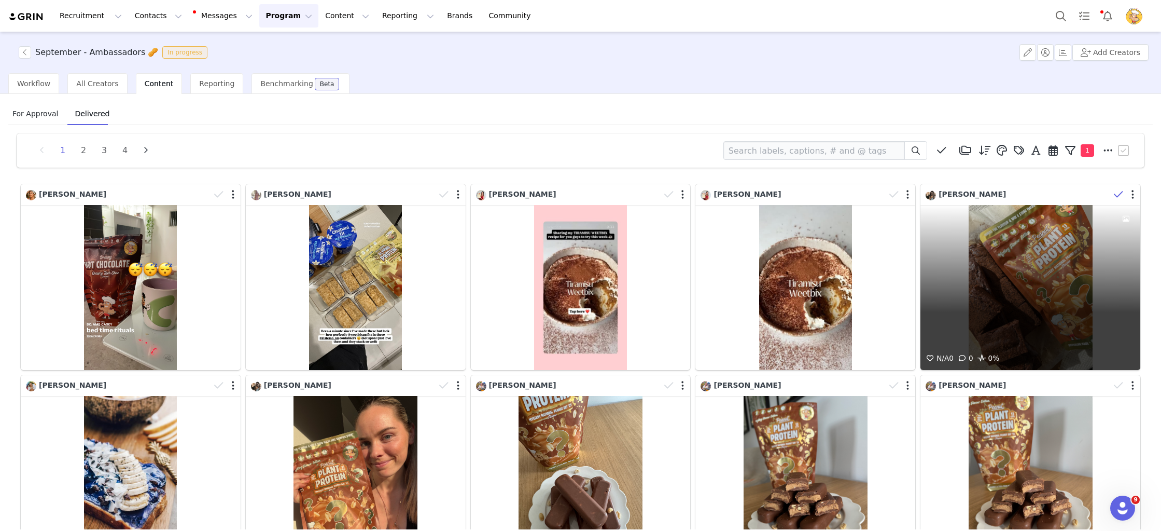
click at [1113, 191] on span at bounding box center [1119, 195] width 16 height 16
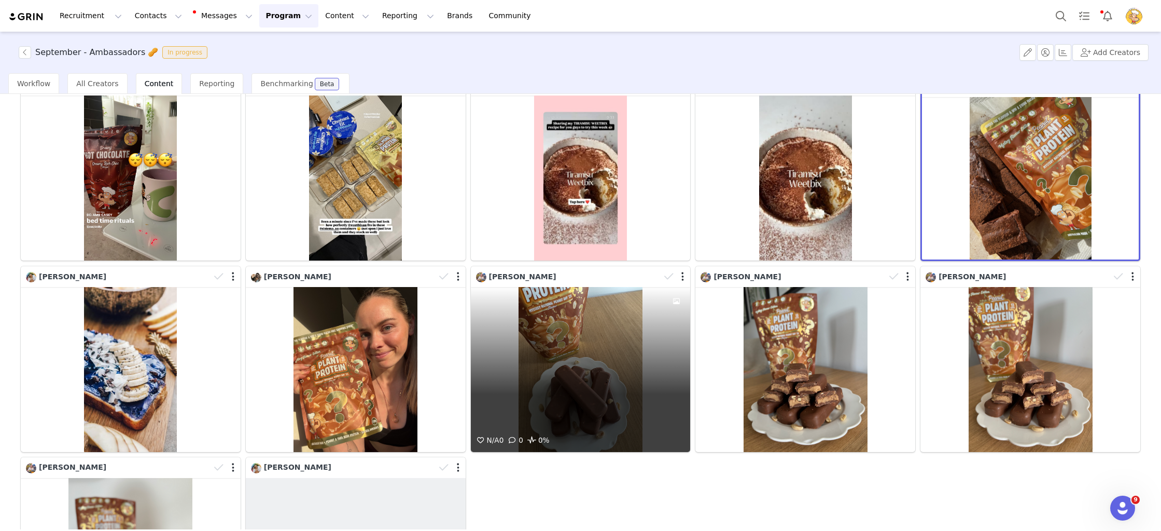
scroll to position [147, 0]
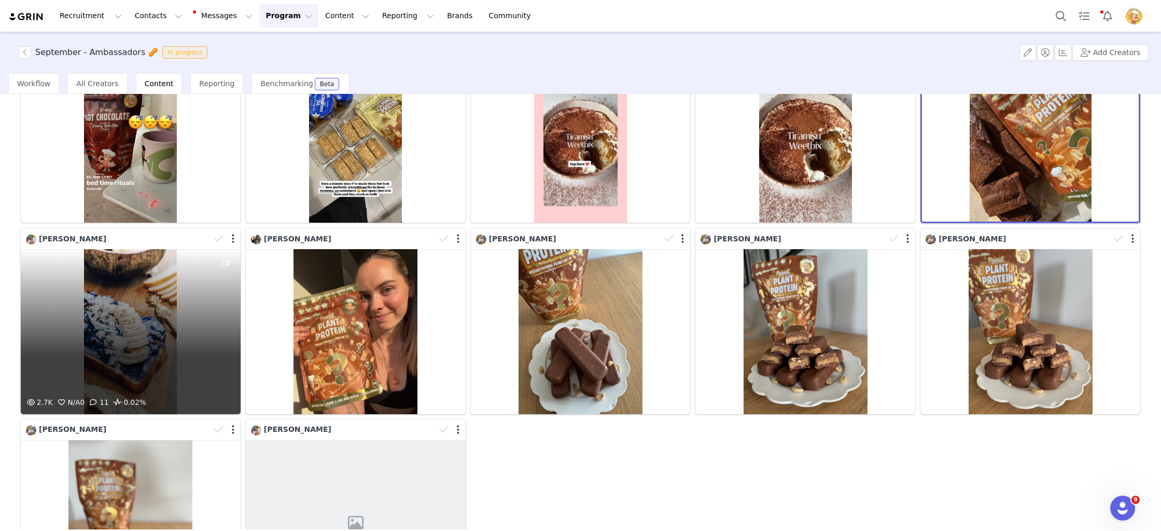
click at [141, 274] on div "2.7K N/A 0 11 0.02%" at bounding box center [131, 331] width 220 height 165
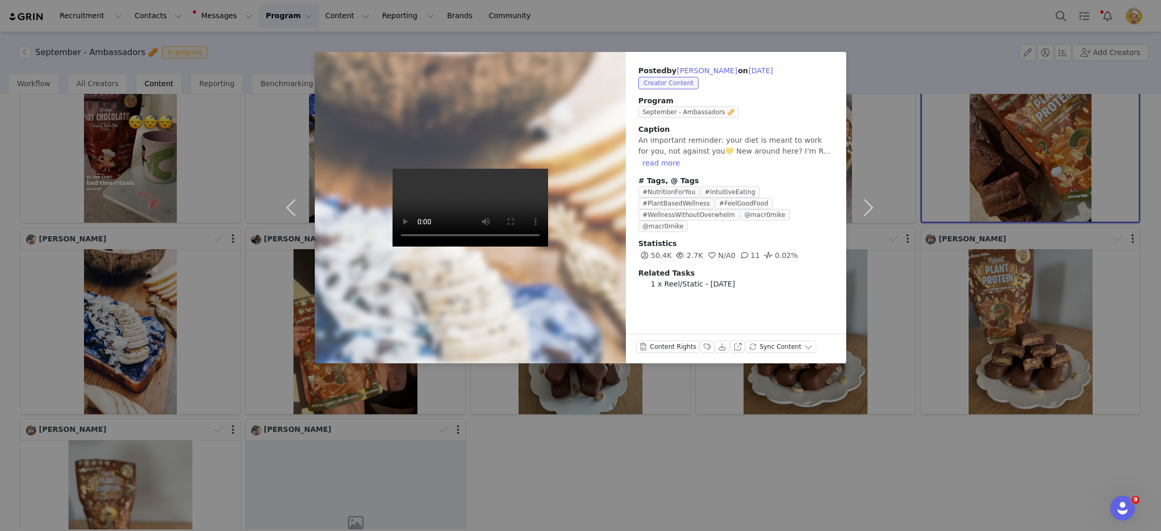
drag, startPoint x: 976, startPoint y: 152, endPoint x: 216, endPoint y: 294, distance: 772.8
click at [976, 152] on div "Posted by Raquel Rebelo on Sep 1, 2025 Creator Content Program September - Amba…" at bounding box center [580, 265] width 1161 height 531
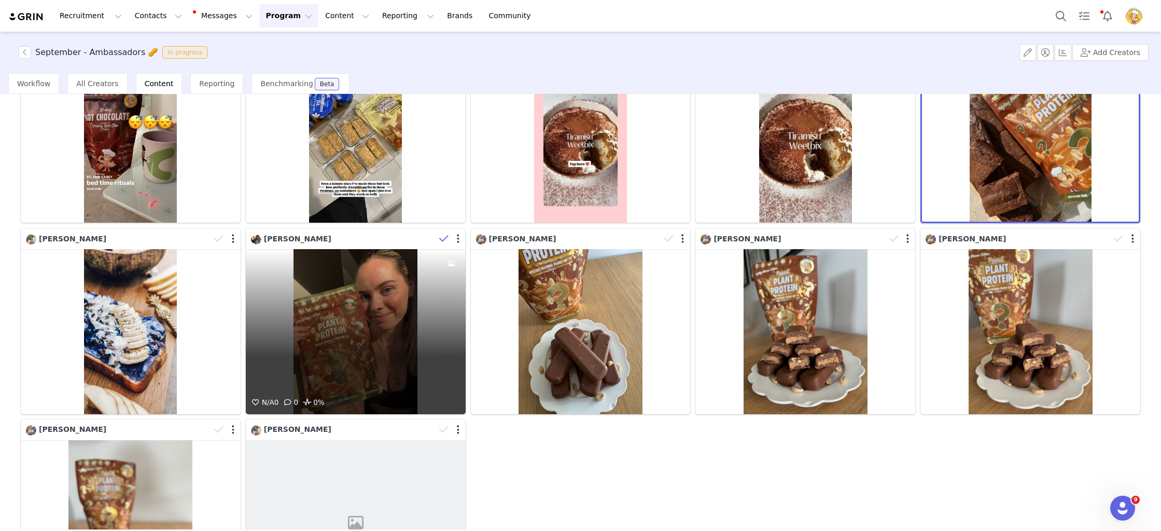
click at [443, 239] on icon at bounding box center [443, 238] width 9 height 10
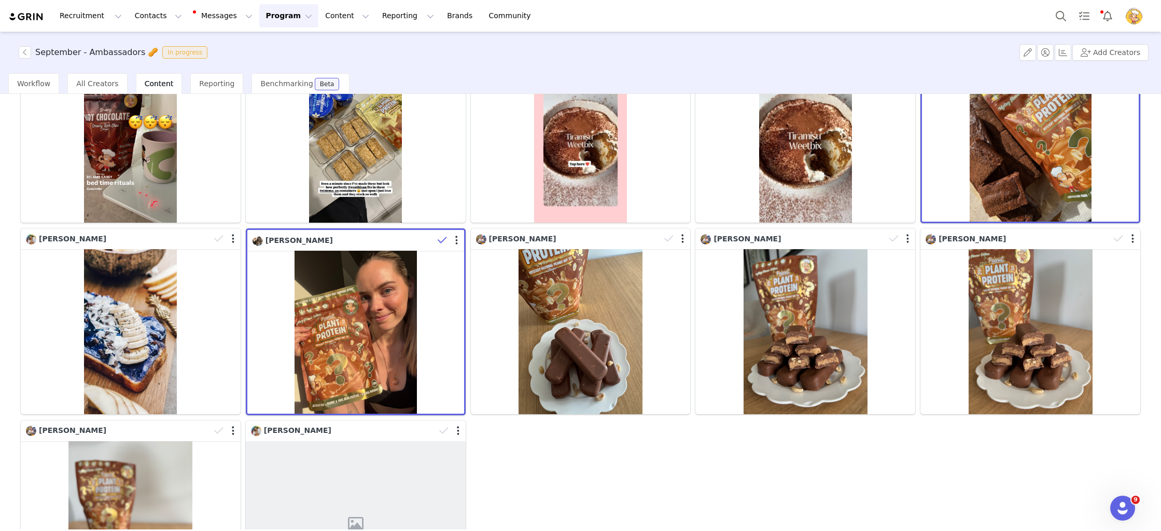
scroll to position [0, 0]
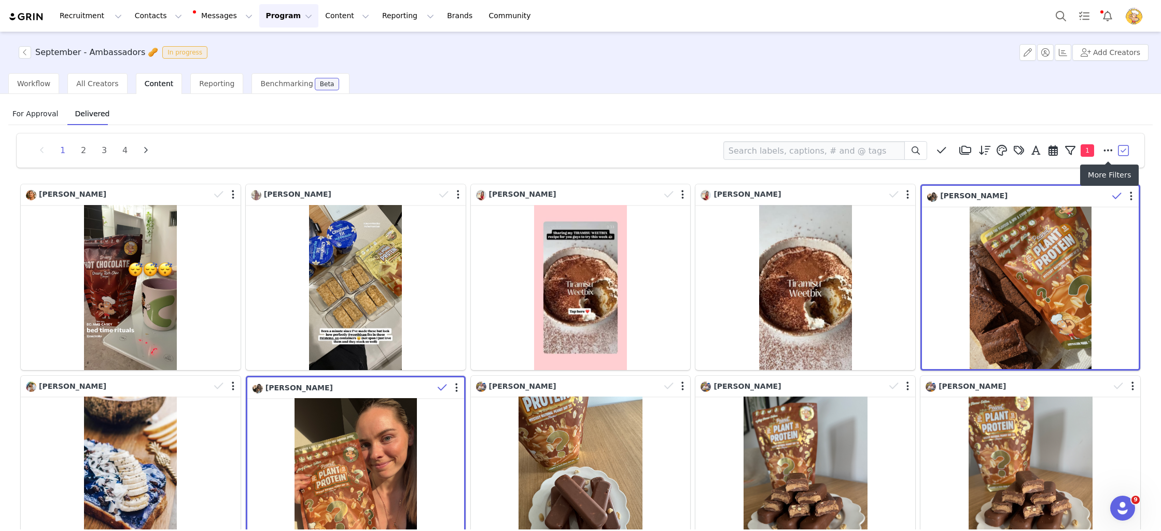
click at [1121, 150] on button "button" at bounding box center [1125, 151] width 16 height 16
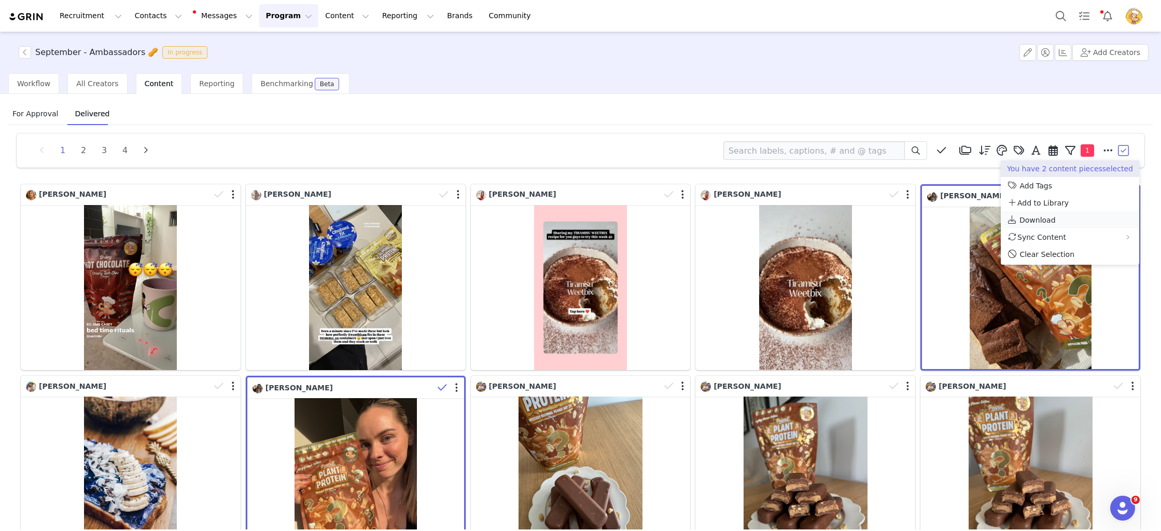
click at [1033, 219] on span "Download" at bounding box center [1038, 220] width 36 height 8
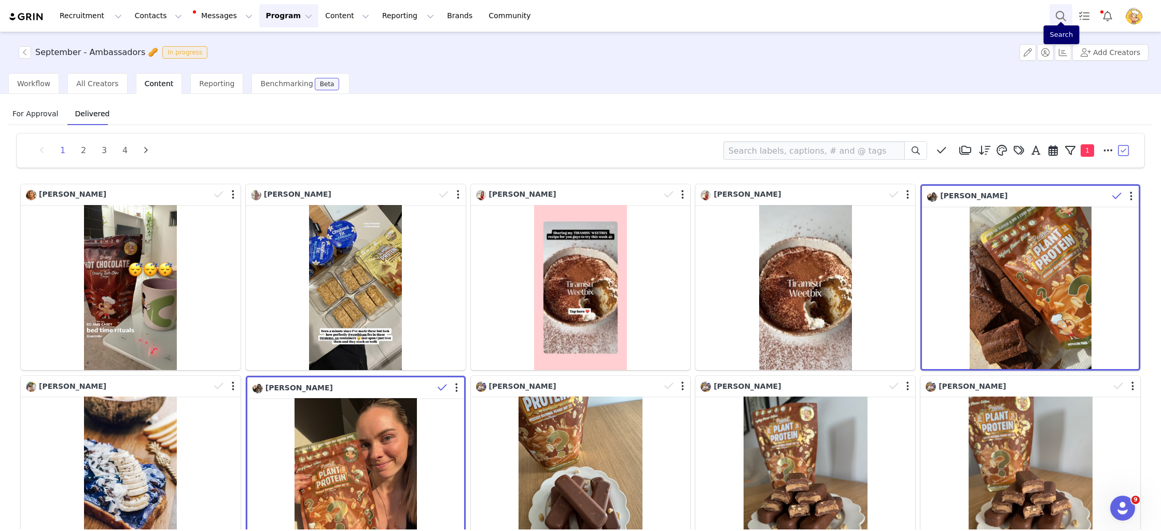
click at [1063, 18] on button "Search" at bounding box center [1061, 15] width 23 height 23
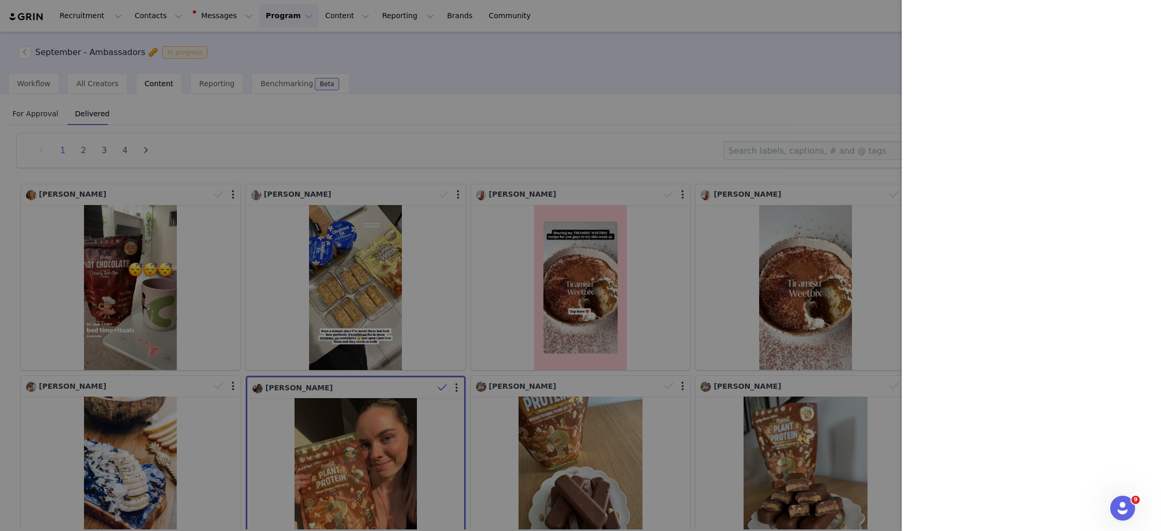
click at [286, 92] on div at bounding box center [580, 265] width 1161 height 531
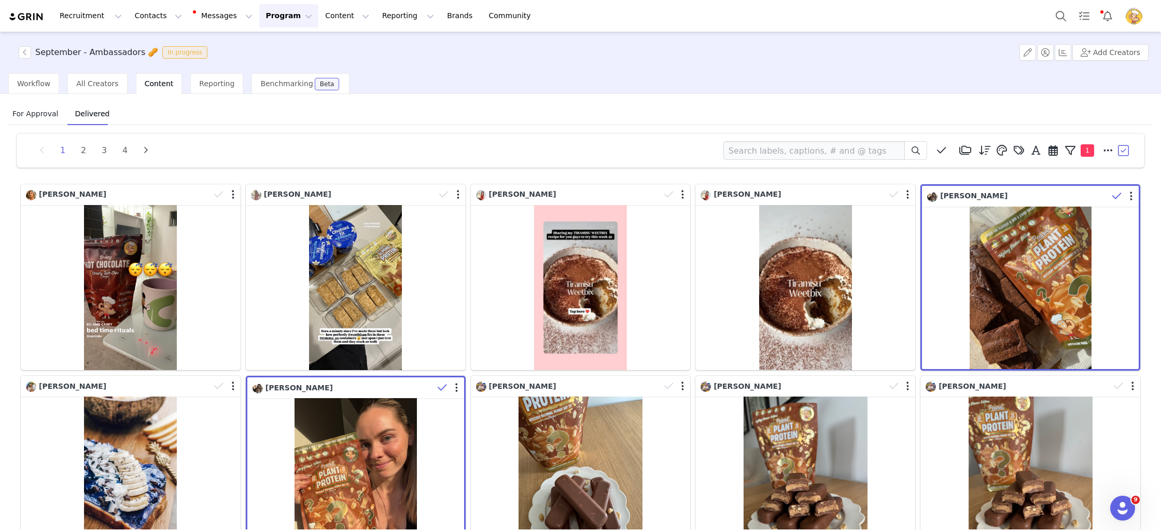
click at [282, 13] on button "Program Program" at bounding box center [288, 15] width 59 height 23
click at [26, 50] on button "button" at bounding box center [25, 52] width 12 height 12
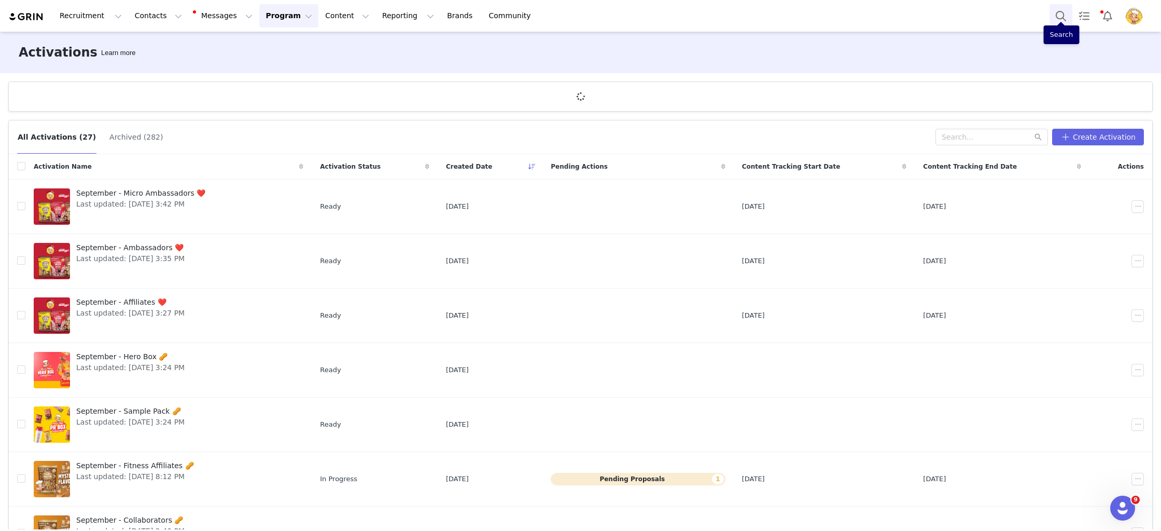
click at [1061, 13] on button "Search" at bounding box center [1061, 15] width 23 height 23
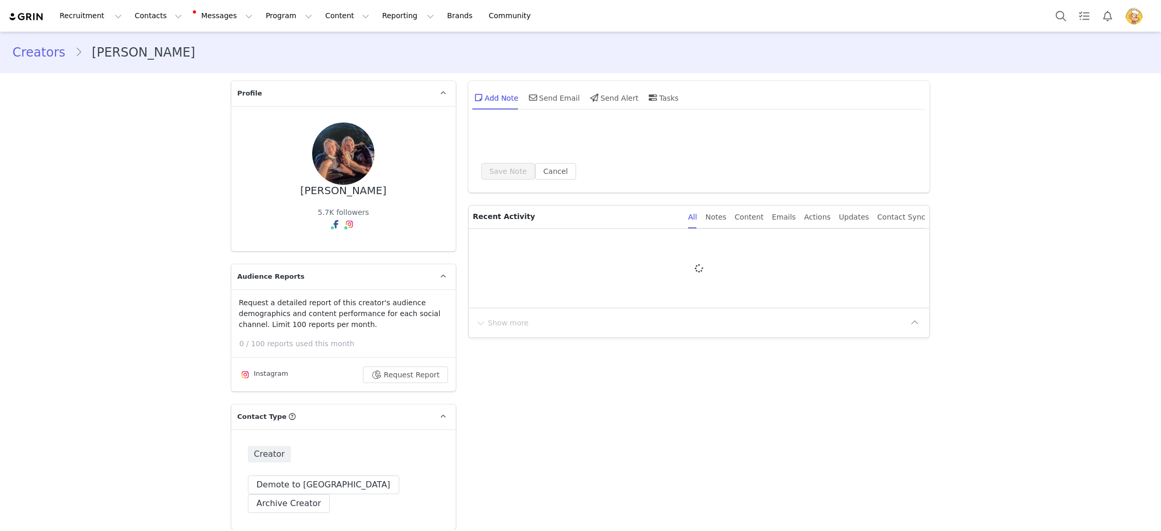
type input "+1 (United States)"
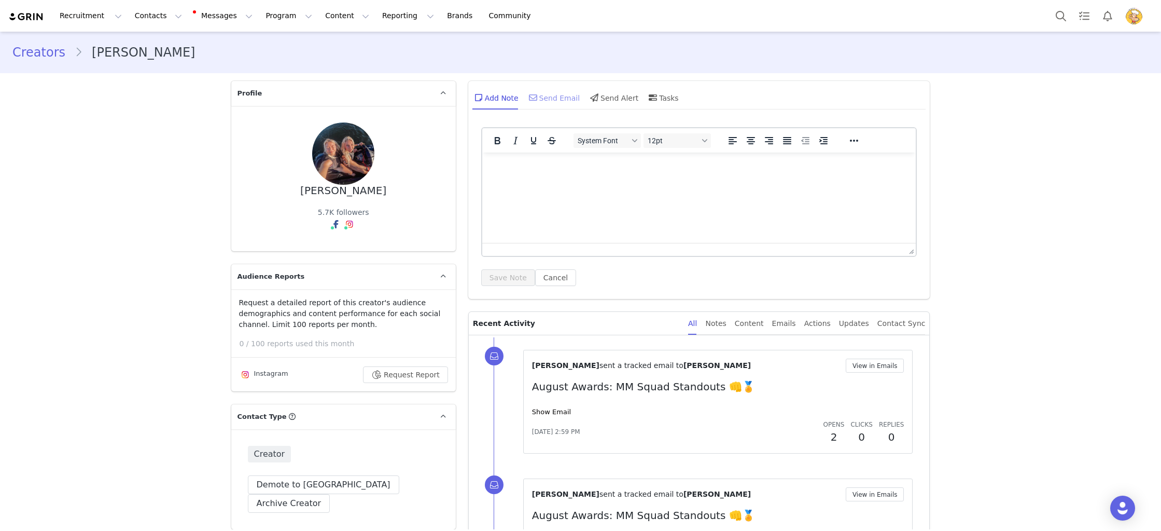
click at [557, 97] on div "Send Email" at bounding box center [553, 97] width 53 height 25
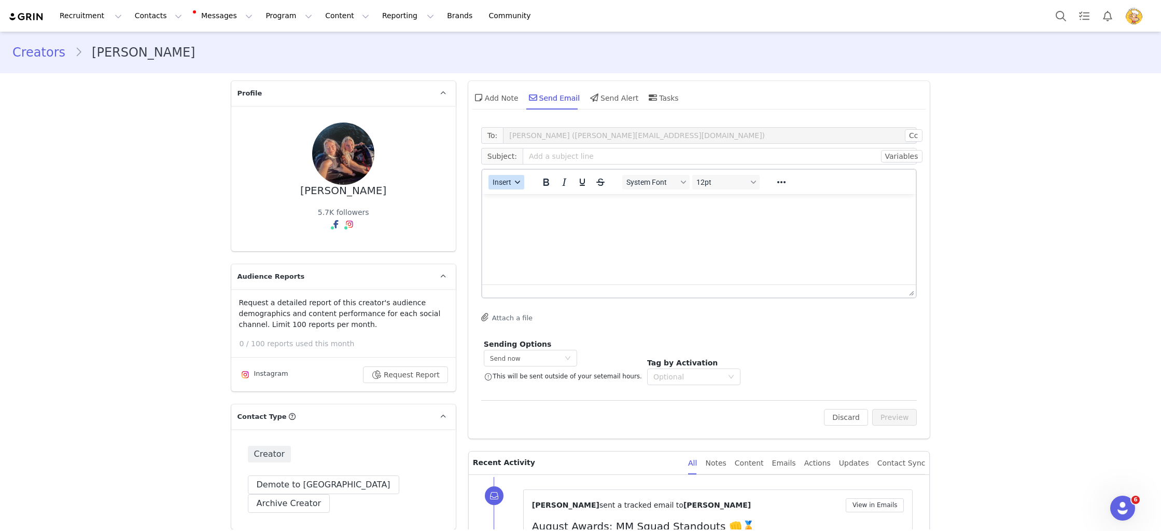
click at [506, 185] on span "Insert" at bounding box center [502, 182] width 19 height 8
click at [542, 196] on div "Insert Template" at bounding box center [543, 200] width 93 height 12
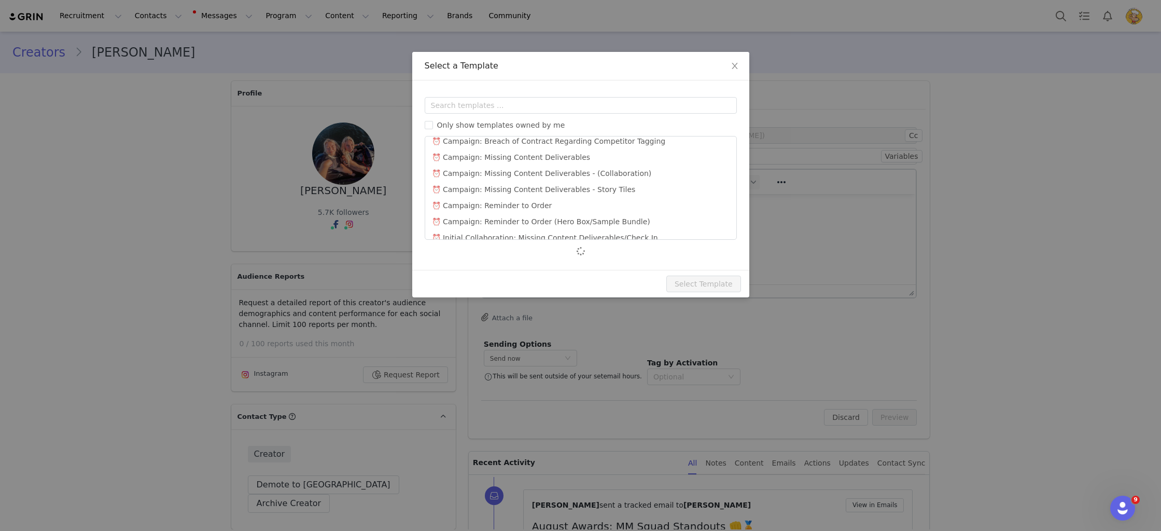
scroll to position [549, 0]
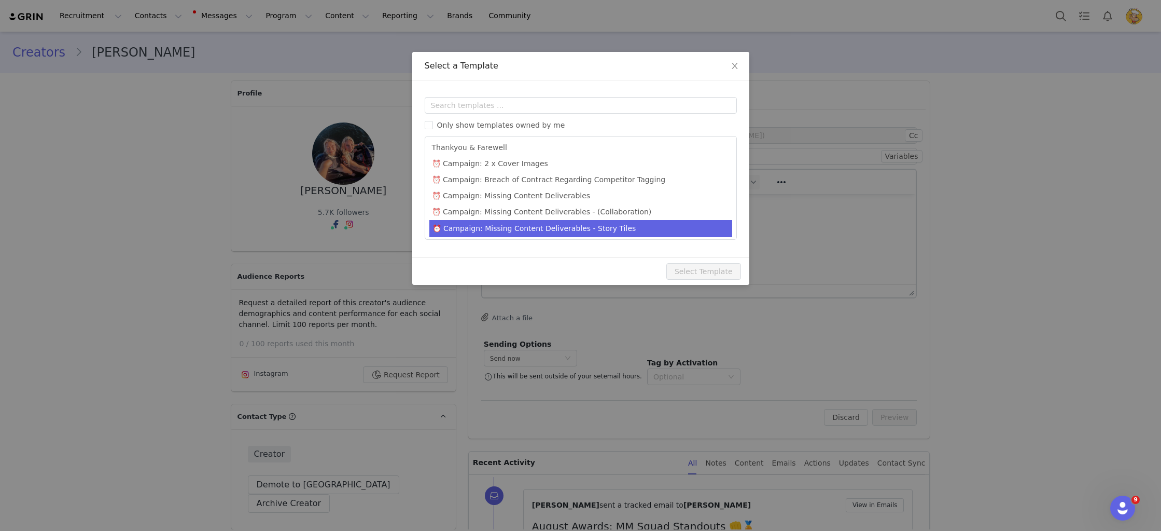
click at [617, 220] on li "⏰ Campaign: Missing Content Deliverables - Story Tiles" at bounding box center [580, 228] width 303 height 17
type input "URGENT: Outstanding Content"
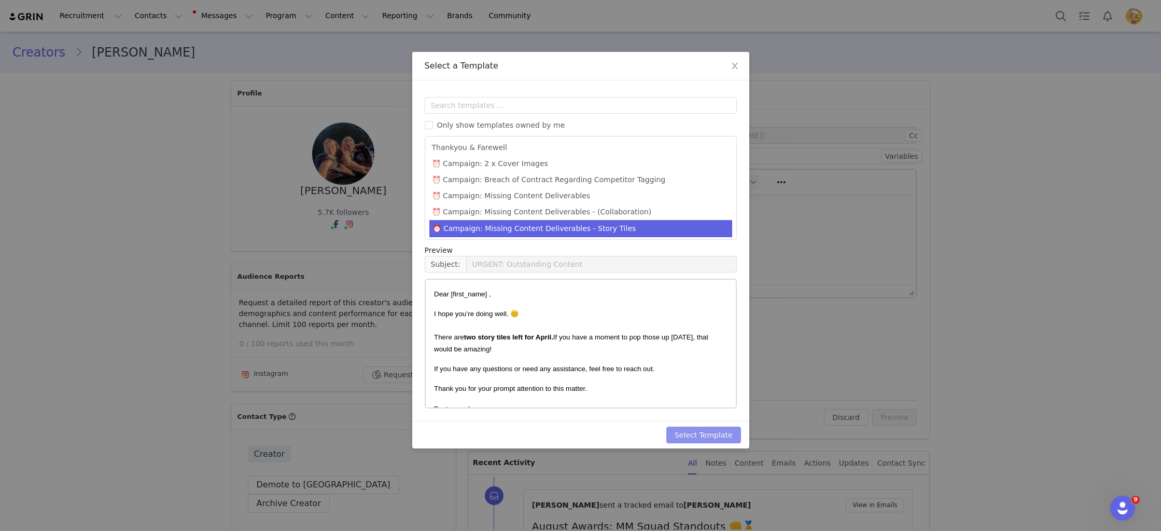
click at [695, 436] on button "Select Template" at bounding box center [703, 434] width 75 height 17
type input "URGENT: Outstanding Content"
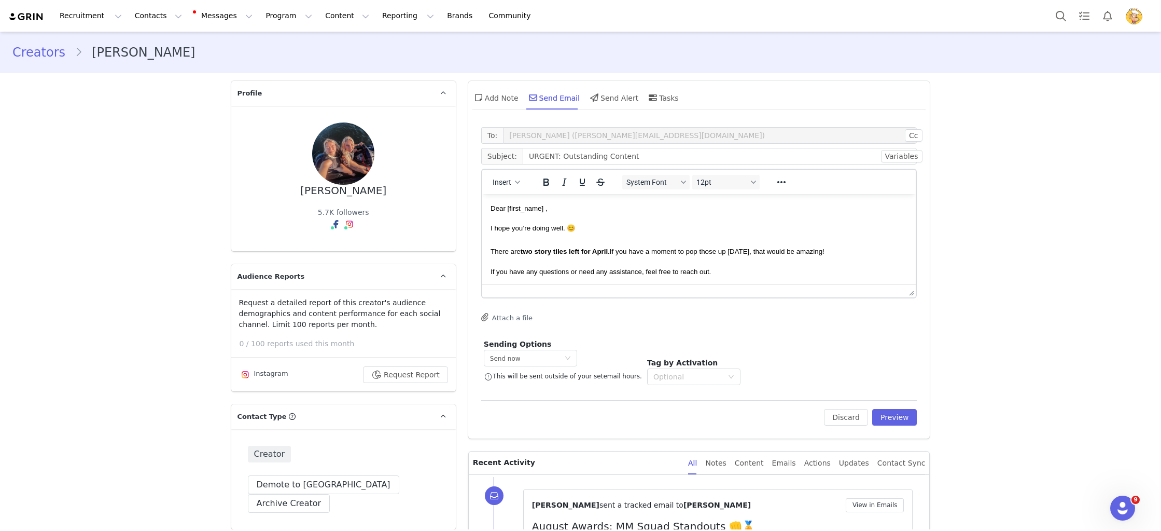
click at [722, 190] on div "System Font 12pt" at bounding box center [691, 182] width 150 height 20
click at [604, 208] on p "Dear First Name ," at bounding box center [698, 207] width 417 height 11
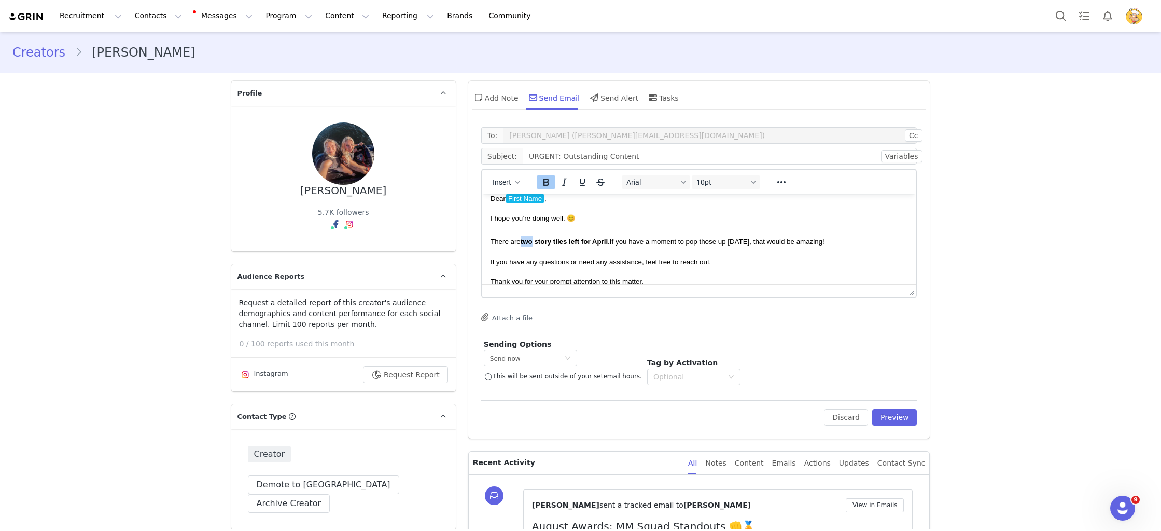
scroll to position [6, 0]
drag, startPoint x: 534, startPoint y: 241, endPoint x: 522, endPoint y: 242, distance: 11.9
click at [522, 242] on strong "two story tiles left for April." at bounding box center [564, 245] width 89 height 8
drag, startPoint x: 608, startPoint y: 245, endPoint x: 594, endPoint y: 245, distance: 14.0
click at [594, 245] on strong "five story tiles left for April." at bounding box center [564, 245] width 89 height 8
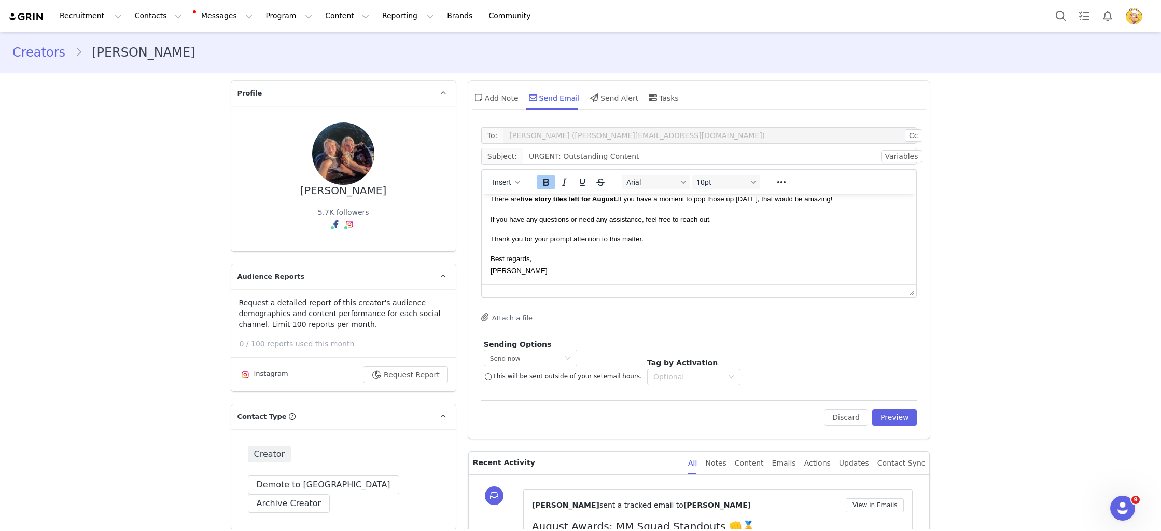
scroll to position [0, 0]
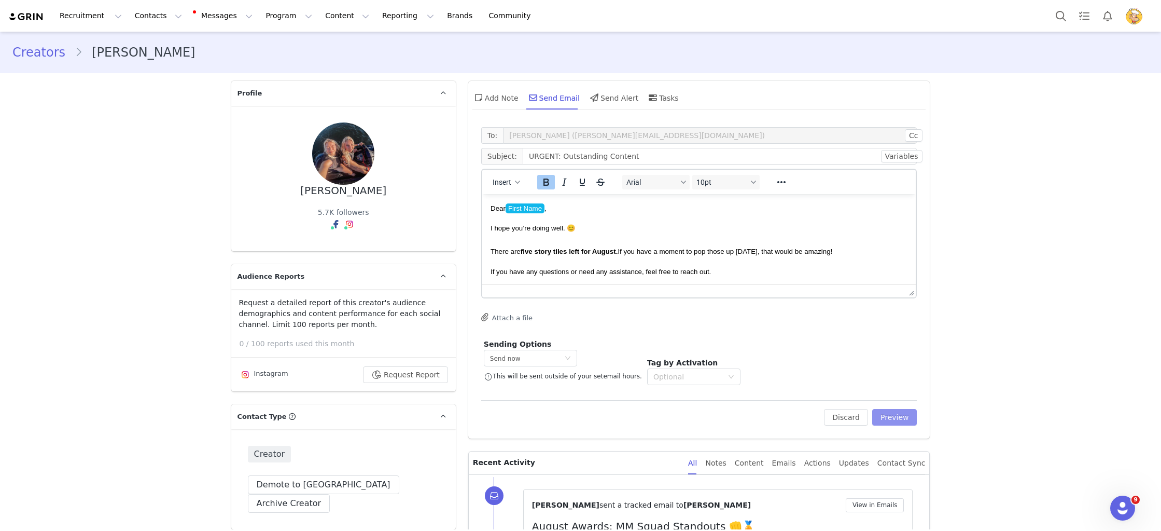
click at [911, 420] on button "Preview" at bounding box center [894, 417] width 45 height 17
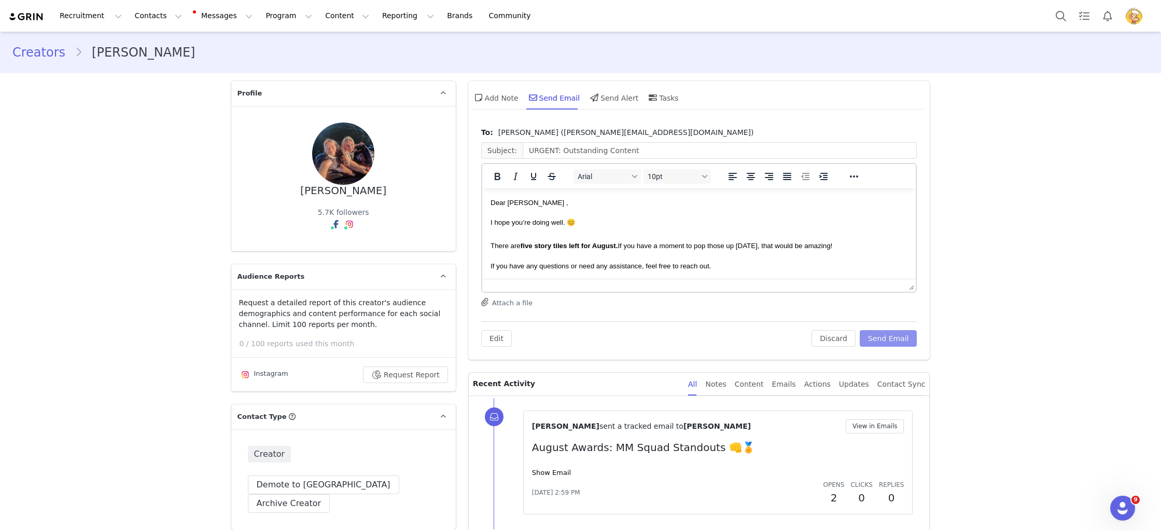
click at [905, 339] on button "Send Email" at bounding box center [889, 338] width 58 height 17
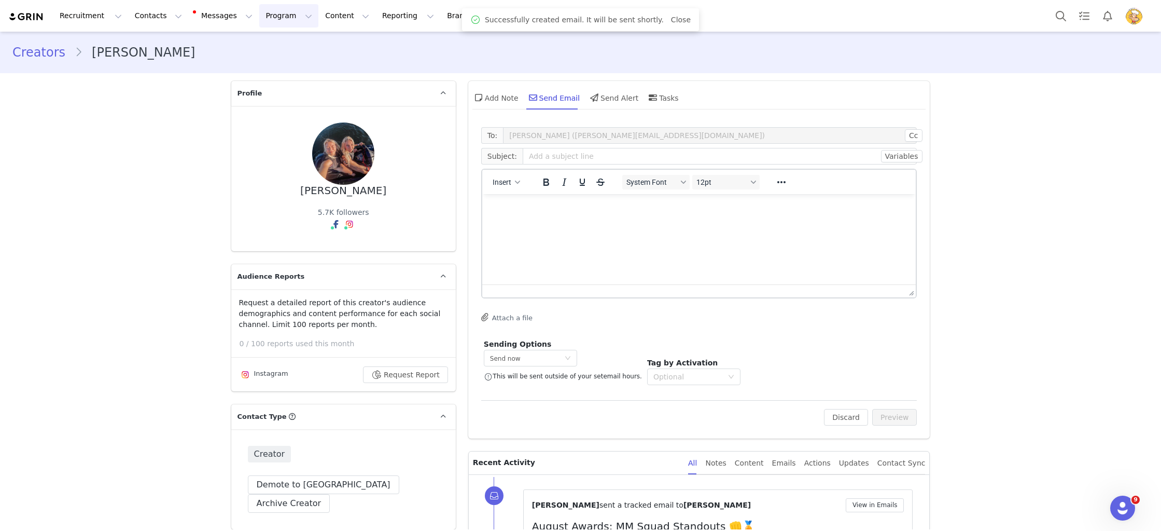
drag, startPoint x: 255, startPoint y: 15, endPoint x: 261, endPoint y: 34, distance: 20.2
click at [259, 15] on button "Program Program" at bounding box center [288, 15] width 59 height 23
click at [269, 102] on p "Payments" at bounding box center [270, 103] width 36 height 11
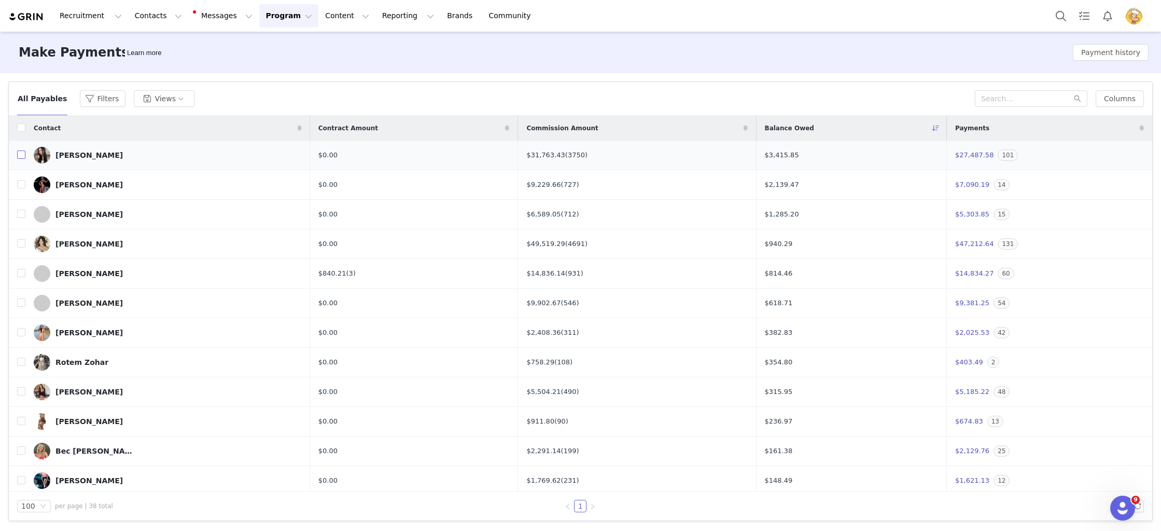
drag, startPoint x: 24, startPoint y: 154, endPoint x: 167, endPoint y: 138, distance: 143.5
click at [25, 154] on input "checkbox" at bounding box center [21, 154] width 8 height 8
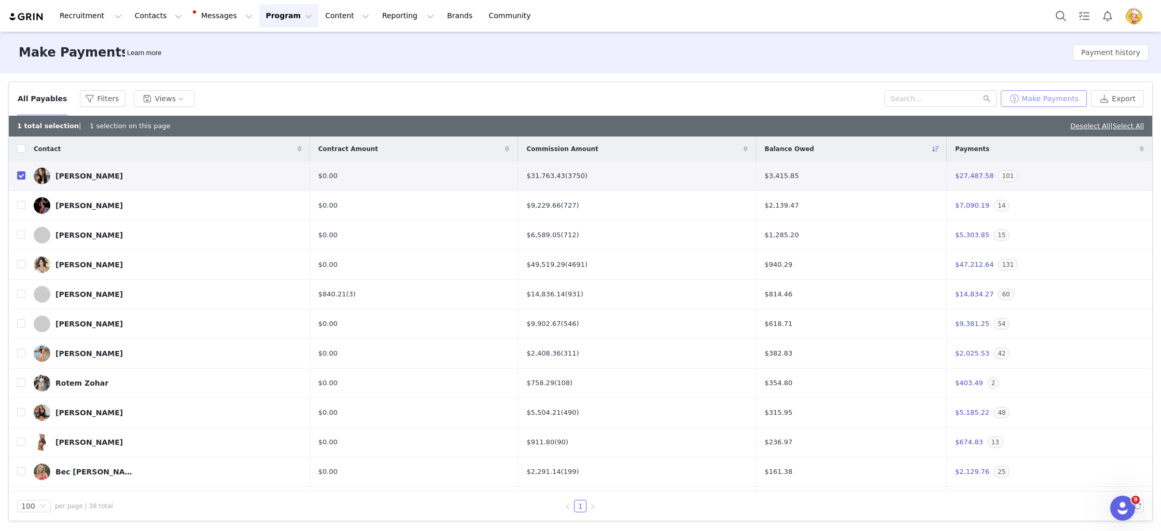
click at [1068, 102] on button "Make Payments" at bounding box center [1044, 98] width 86 height 17
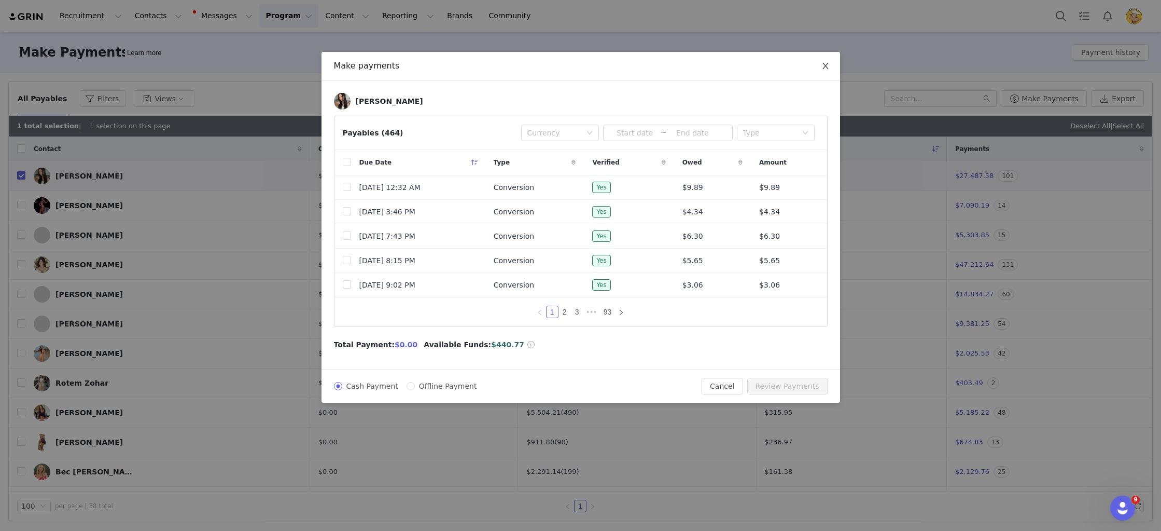
click at [829, 63] on icon "icon: close" at bounding box center [825, 66] width 8 height 8
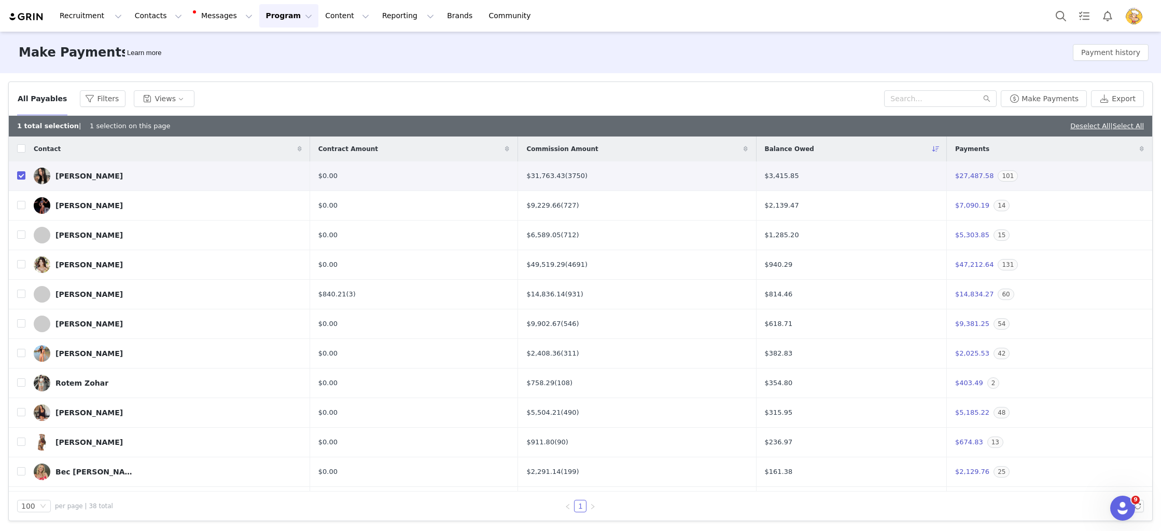
drag, startPoint x: 22, startPoint y: 176, endPoint x: 40, endPoint y: 164, distance: 22.4
click at [22, 176] on input "checkbox" at bounding box center [21, 175] width 8 height 8
checkbox input "false"
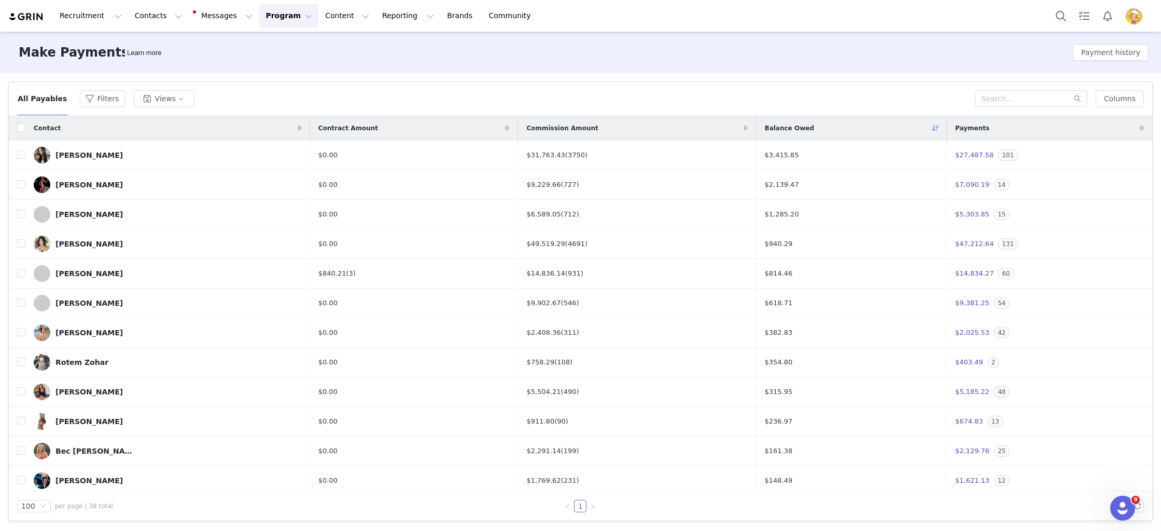
click at [266, 15] on button "Program Program" at bounding box center [288, 15] width 59 height 23
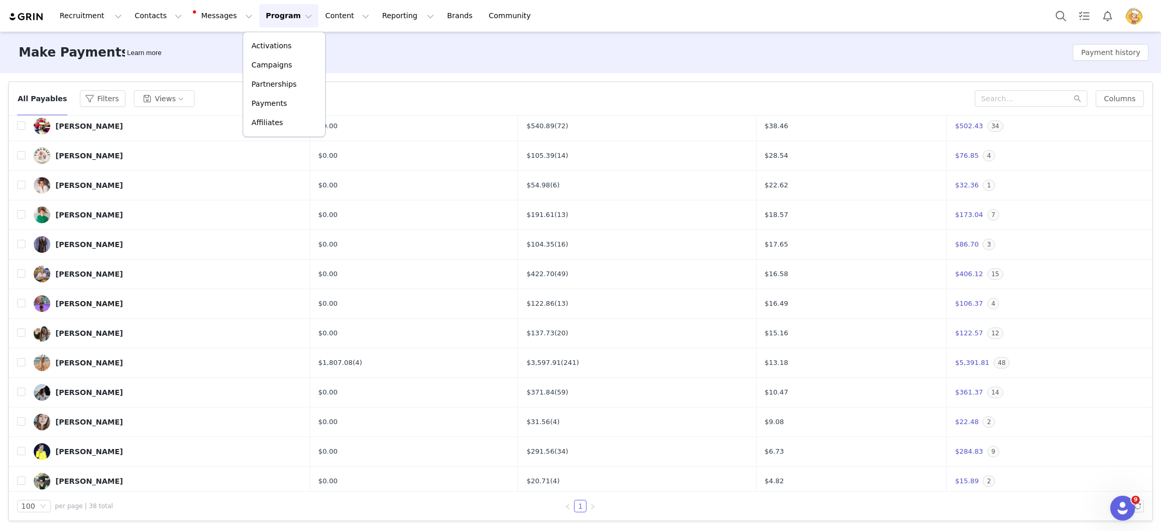
scroll to position [730, 0]
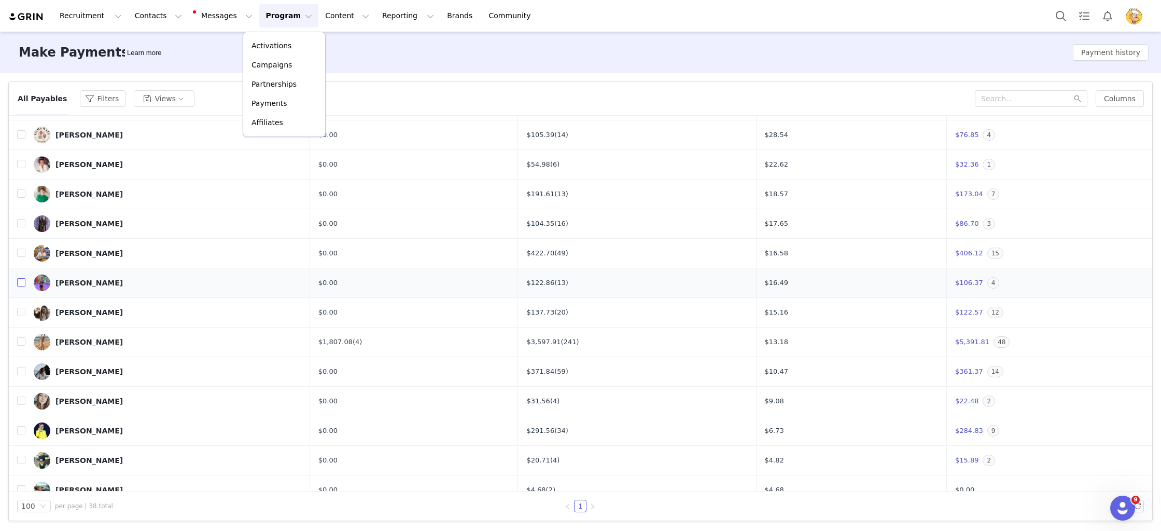
click at [17, 282] on input "checkbox" at bounding box center [21, 282] width 8 height 8
checkbox input "true"
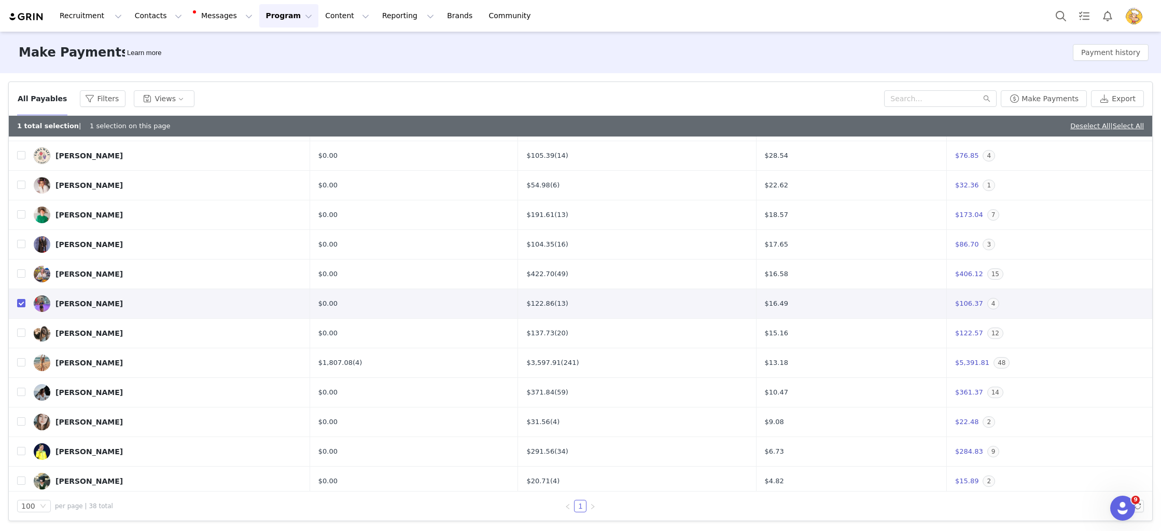
drag, startPoint x: 262, startPoint y: 15, endPoint x: 264, endPoint y: 30, distance: 15.2
click at [262, 15] on button "Program Program" at bounding box center [288, 15] width 59 height 23
click at [261, 47] on p "Activations" at bounding box center [272, 45] width 40 height 11
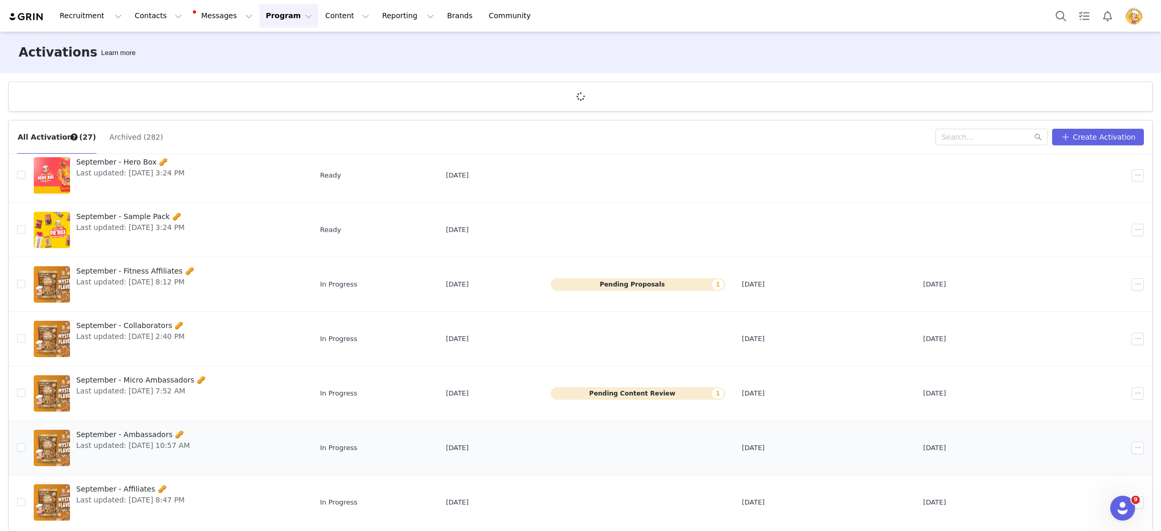
scroll to position [38, 0]
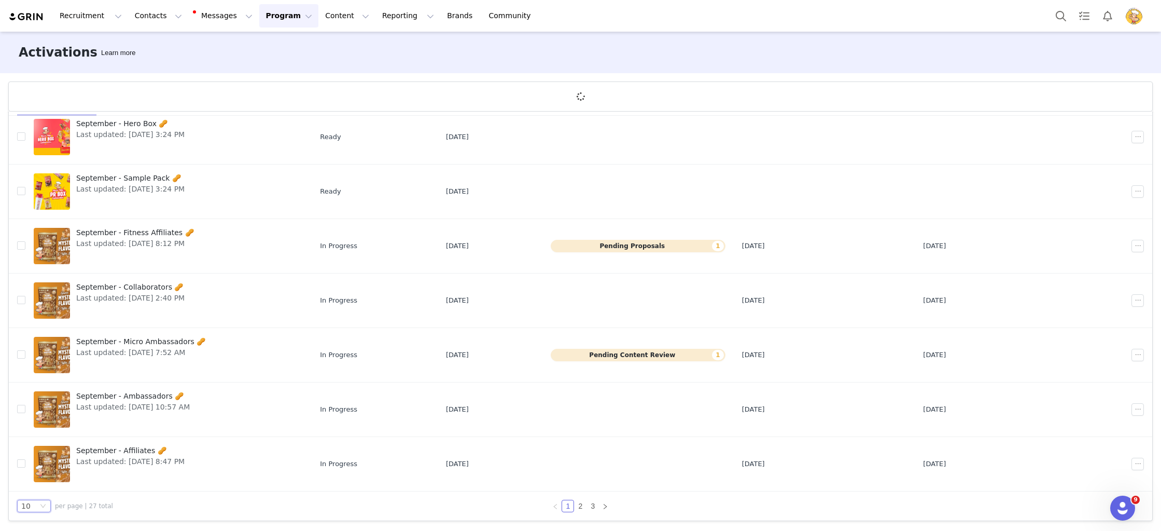
click at [42, 505] on icon "icon: down" at bounding box center [43, 506] width 6 height 6
click at [36, 484] on li "50" at bounding box center [34, 487] width 34 height 17
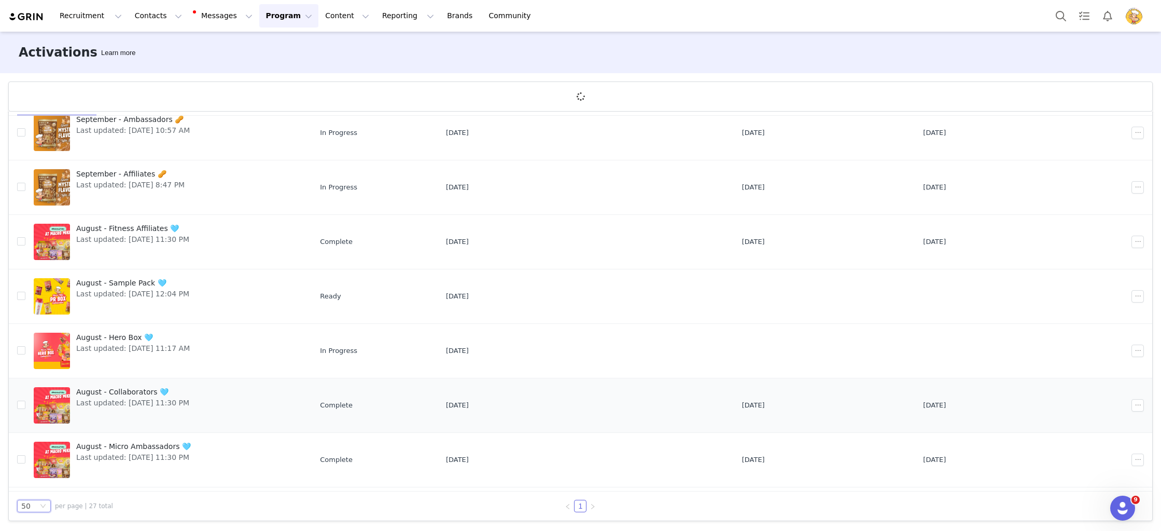
scroll to position [551, 0]
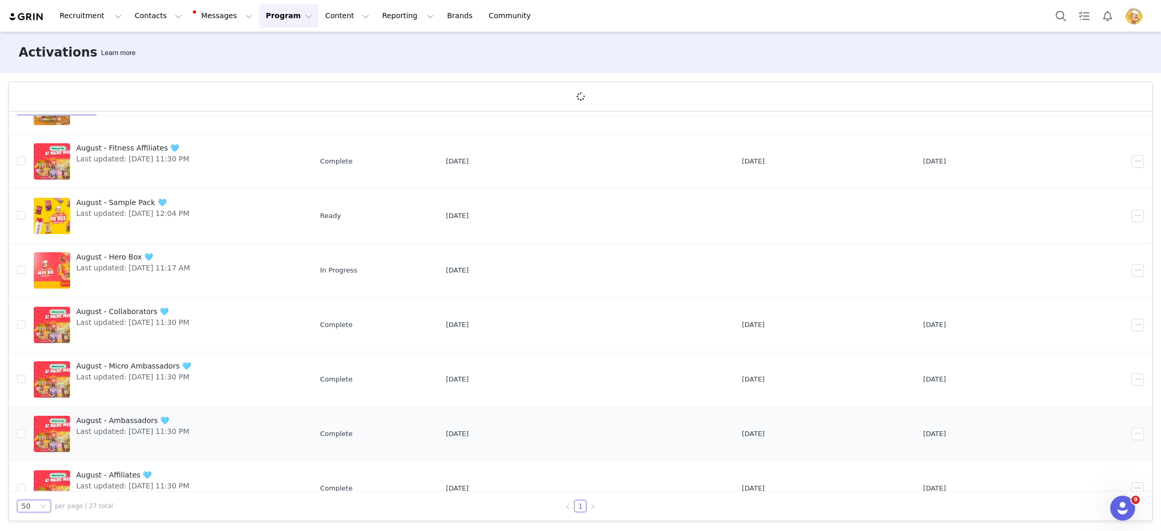
click at [129, 421] on span "August - Ambassadors 🩵" at bounding box center [132, 420] width 113 height 11
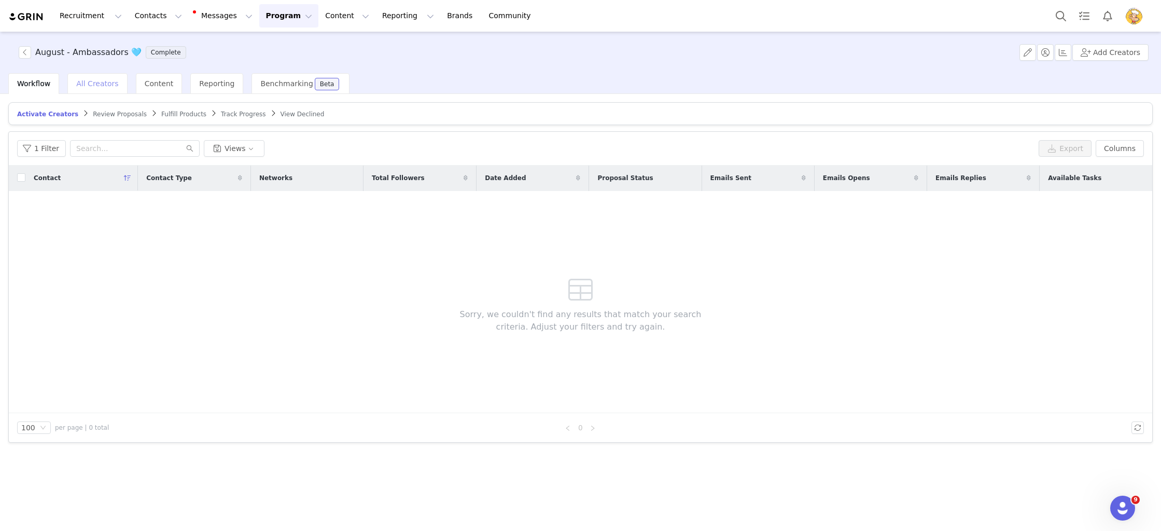
click at [76, 79] on span "All Creators" at bounding box center [97, 83] width 42 height 8
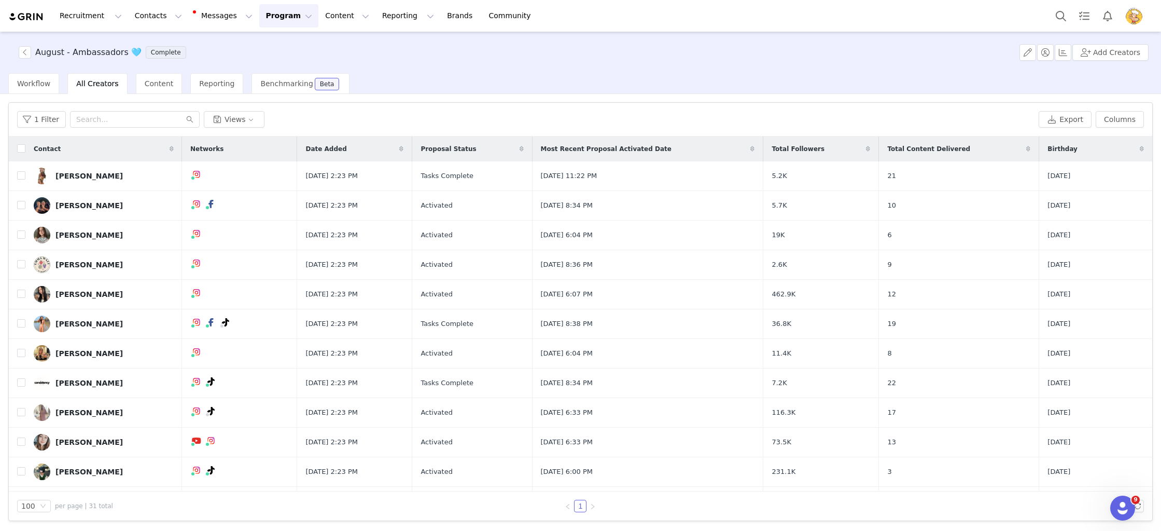
click at [171, 147] on icon at bounding box center [172, 149] width 4 height 6
click at [170, 147] on icon at bounding box center [171, 149] width 7 height 6
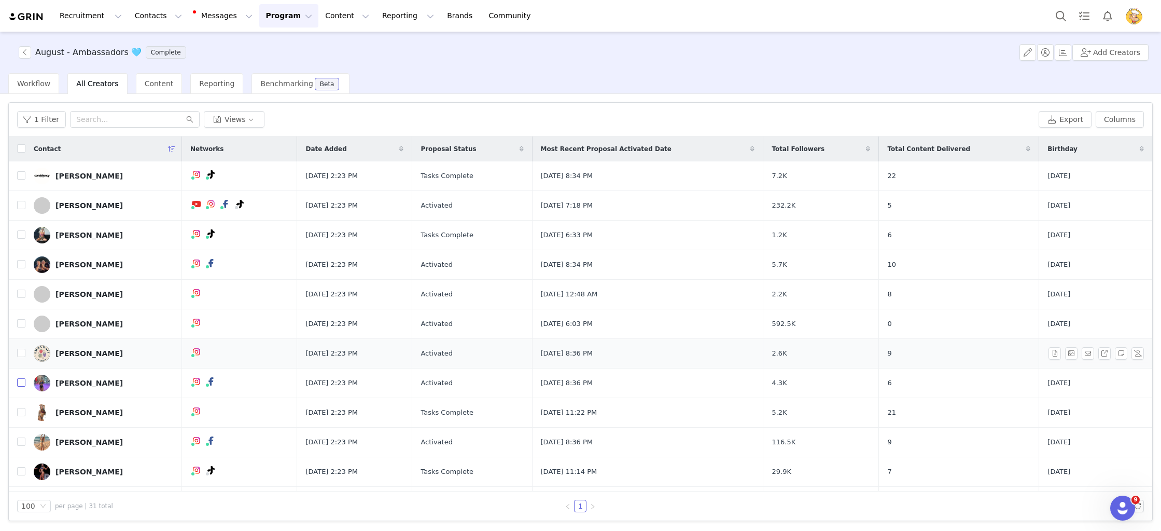
click at [20, 382] on input "checkbox" at bounding box center [21, 382] width 8 height 8
checkbox input "true"
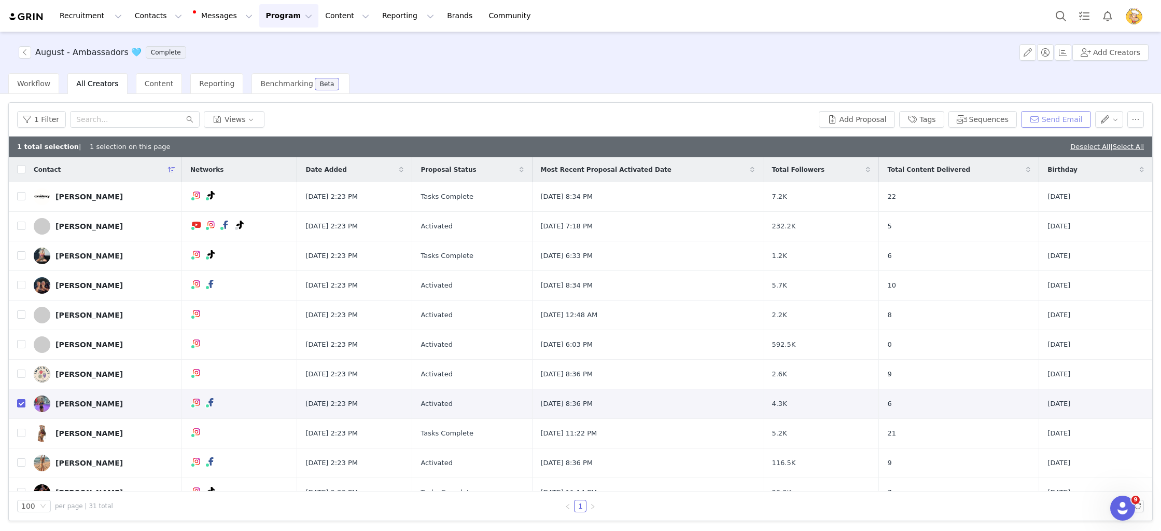
click at [1061, 122] on button "Send Email" at bounding box center [1056, 119] width 70 height 17
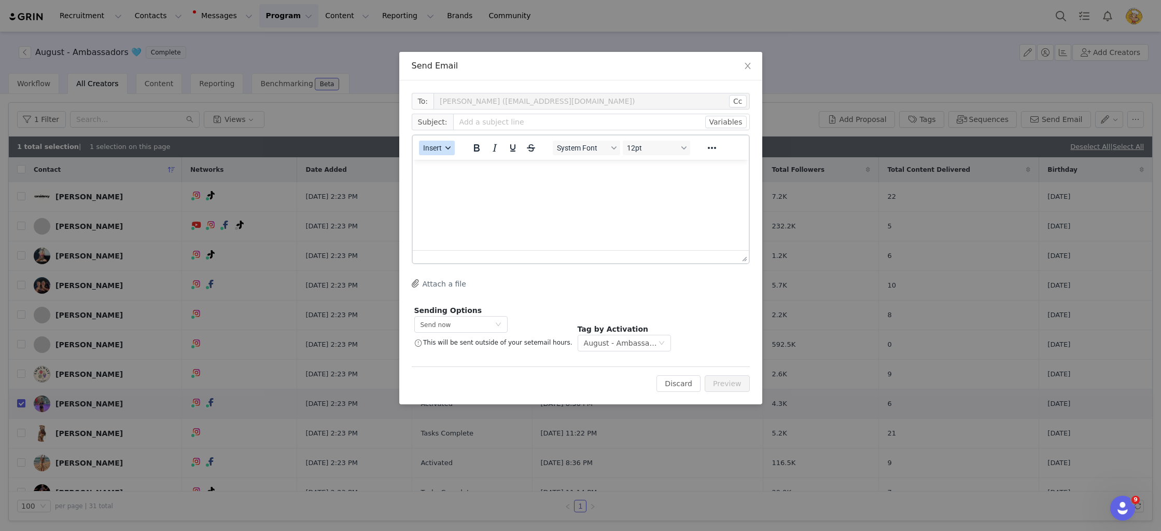
click at [443, 148] on button "Insert" at bounding box center [437, 148] width 36 height 15
click at [479, 164] on div "Insert Template" at bounding box center [474, 166] width 93 height 12
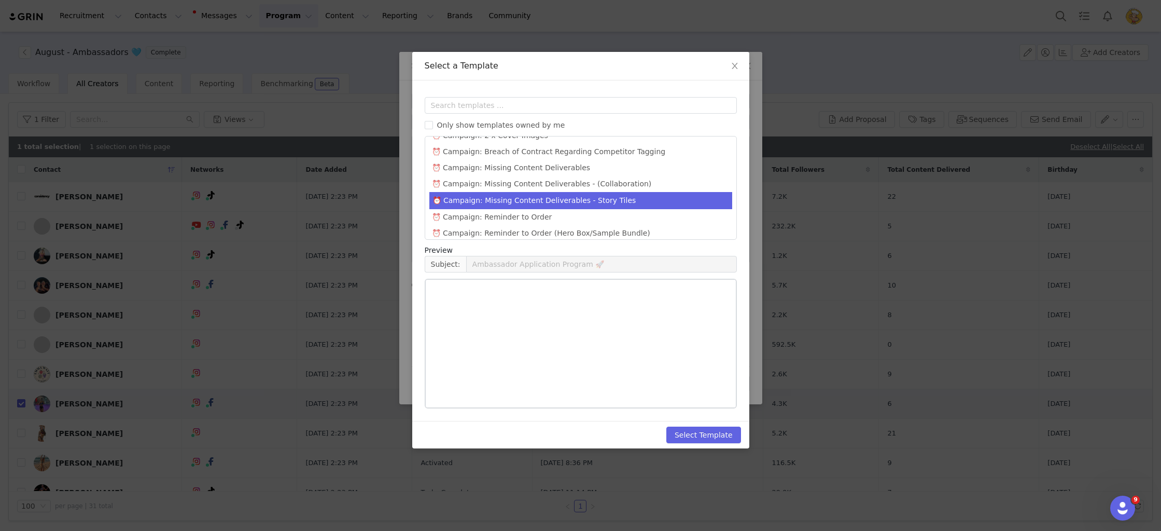
scroll to position [535, 0]
click at [606, 194] on li "⏰ Campaign: Missing Content Deliverables - Story Tiles" at bounding box center [580, 202] width 303 height 17
type input "URGENT: Outstanding Content"
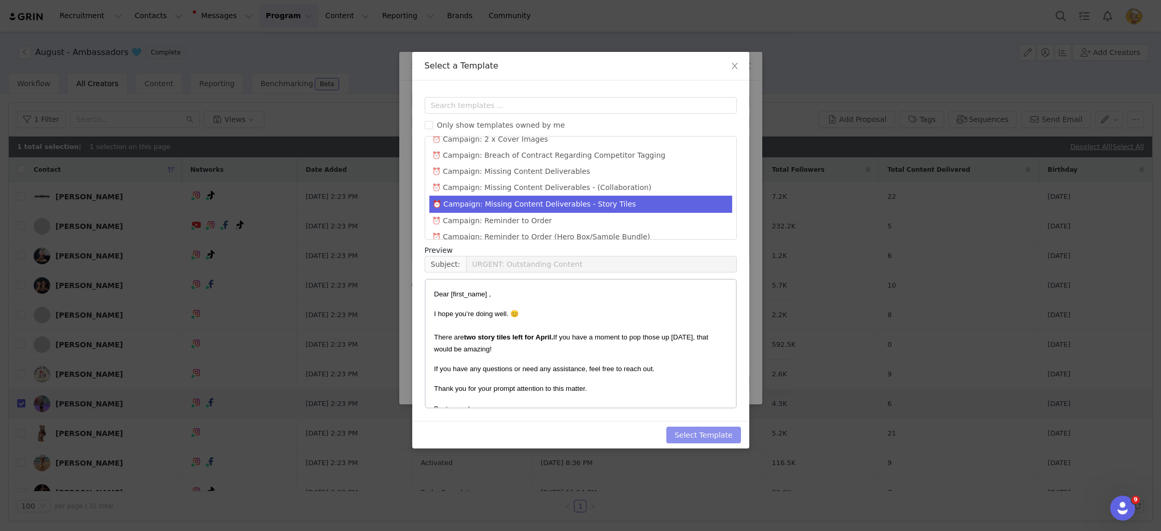
click at [707, 437] on button "Select Template" at bounding box center [703, 434] width 75 height 17
type input "URGENT: Outstanding Content"
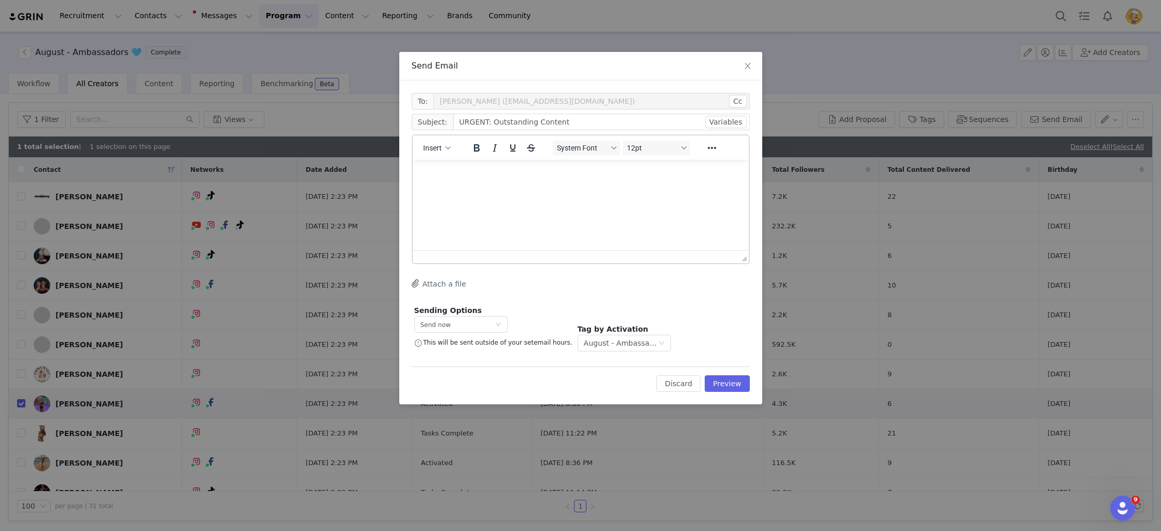
scroll to position [0, 0]
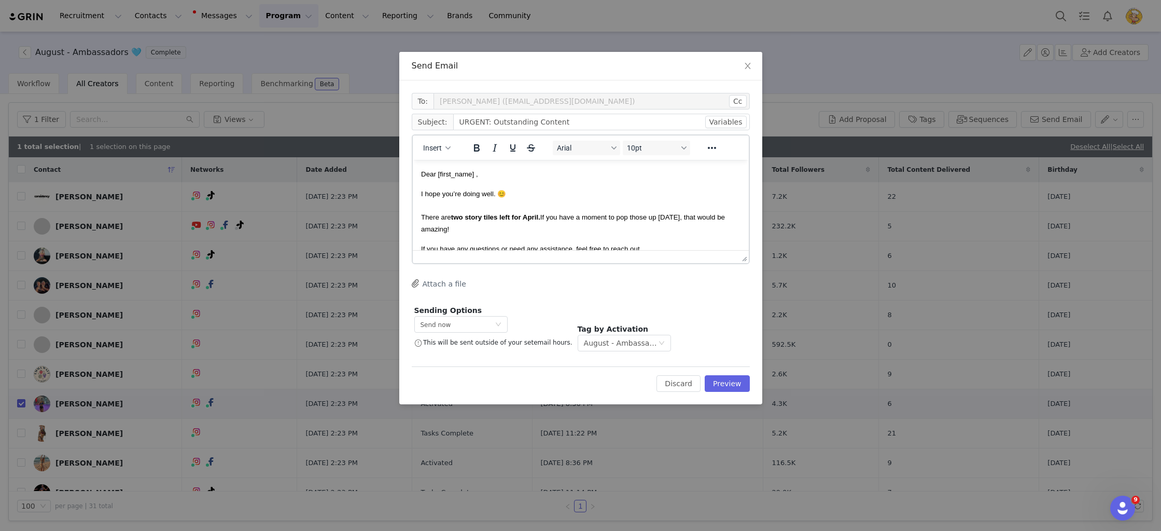
click at [569, 233] on p "I hope you’re doing well. 😊 There are two story tiles left for April. If you ha…" at bounding box center [580, 211] width 319 height 47
drag, startPoint x: 540, startPoint y: 218, endPoint x: 528, endPoint y: 217, distance: 12.0
click at [528, 217] on strong "two story tiles left for April." at bounding box center [495, 217] width 89 height 8
click at [735, 382] on button "Preview" at bounding box center [727, 383] width 45 height 17
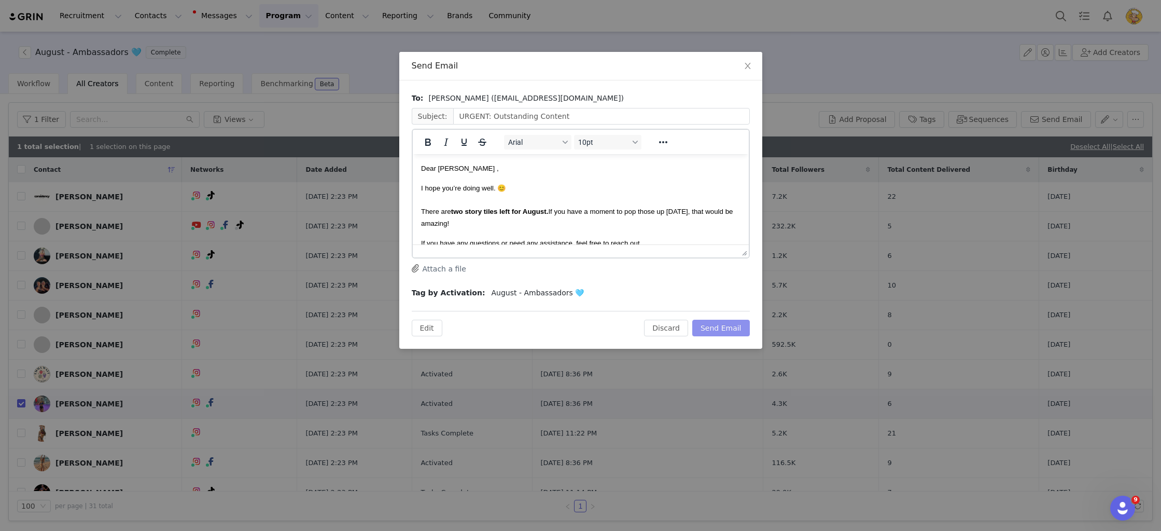
drag, startPoint x: 729, startPoint y: 329, endPoint x: 364, endPoint y: 224, distance: 380.6
click at [729, 329] on button "Send Email" at bounding box center [721, 327] width 58 height 17
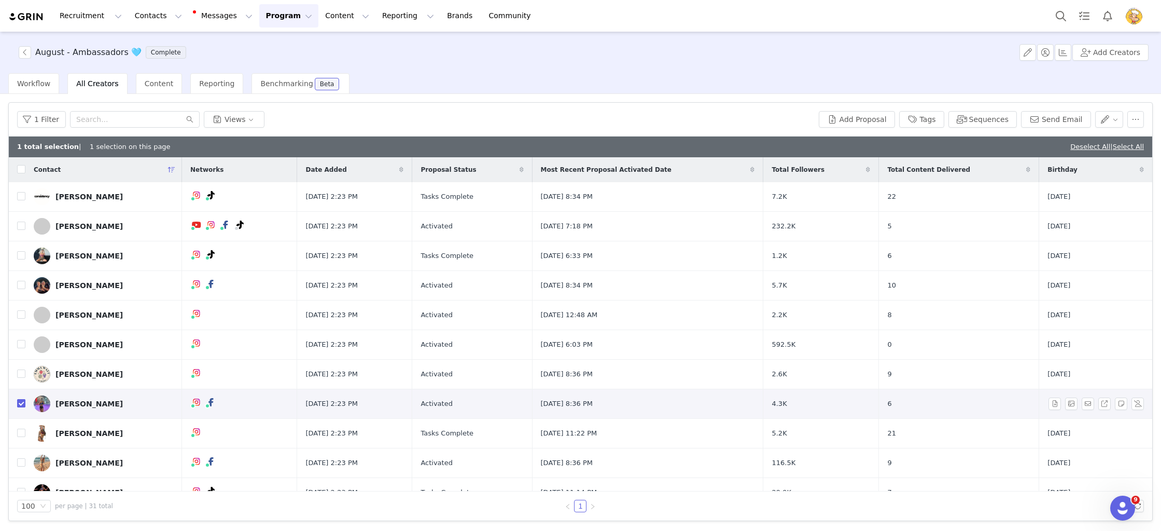
click at [21, 402] on input "checkbox" at bounding box center [21, 403] width 8 height 8
checkbox input "false"
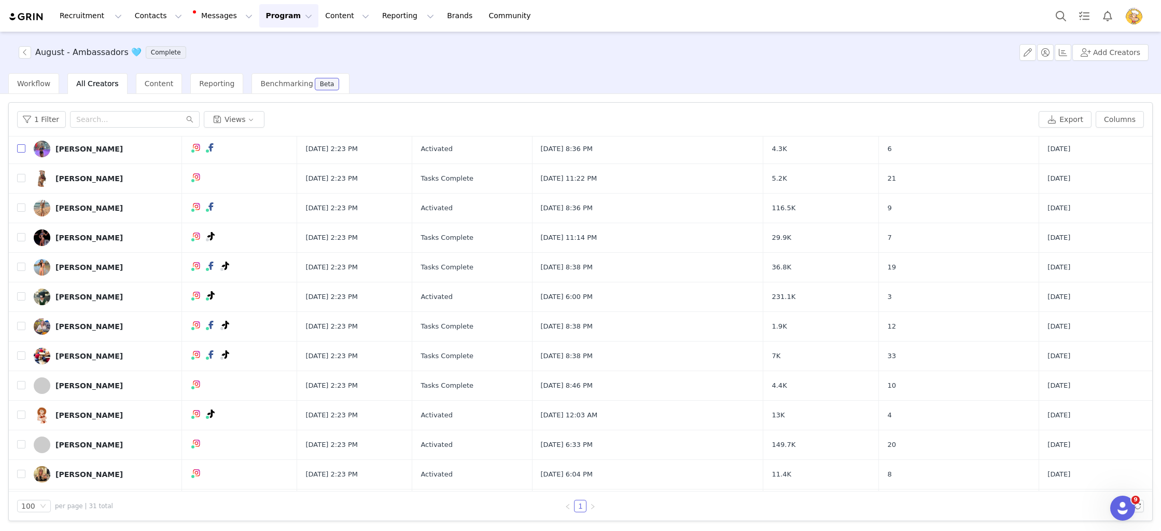
scroll to position [243, 0]
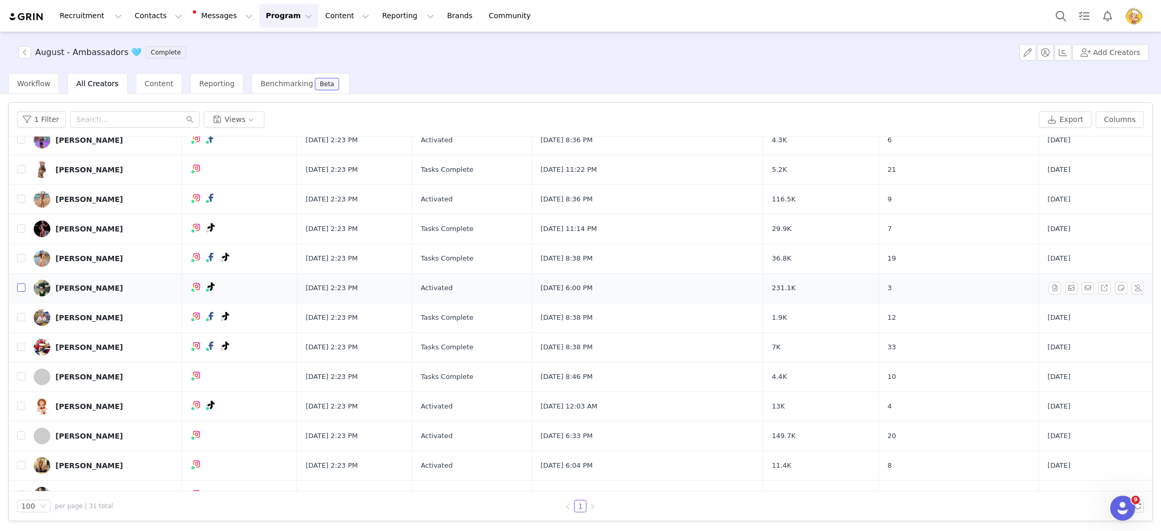
click at [22, 290] on input "checkbox" at bounding box center [21, 287] width 8 height 8
checkbox input "true"
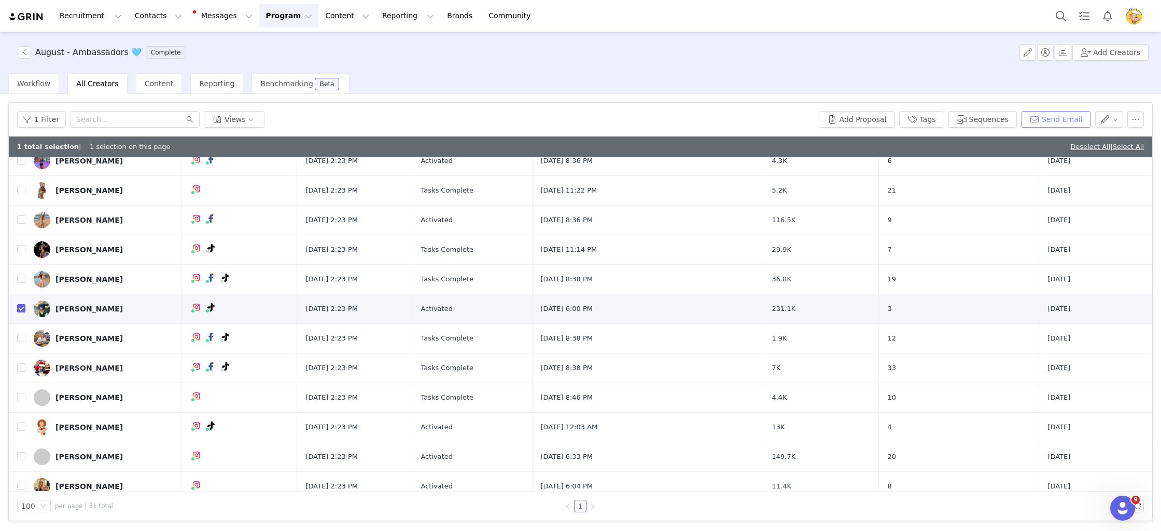
click at [1057, 119] on button "Send Email" at bounding box center [1056, 119] width 70 height 17
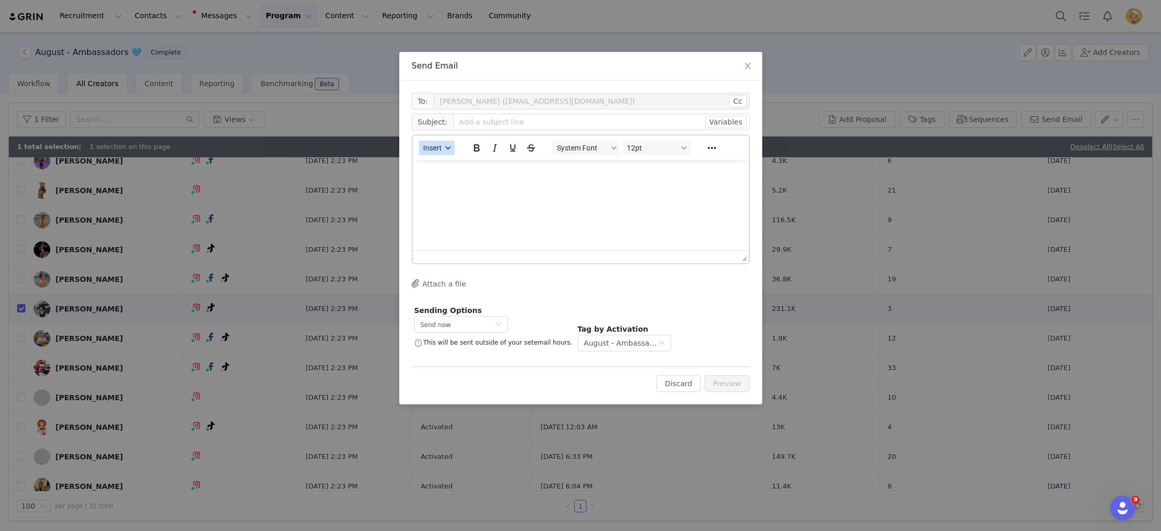
scroll to position [0, 0]
click at [441, 147] on span "Insert" at bounding box center [432, 148] width 19 height 8
click at [471, 164] on div "Insert Template" at bounding box center [474, 166] width 93 height 12
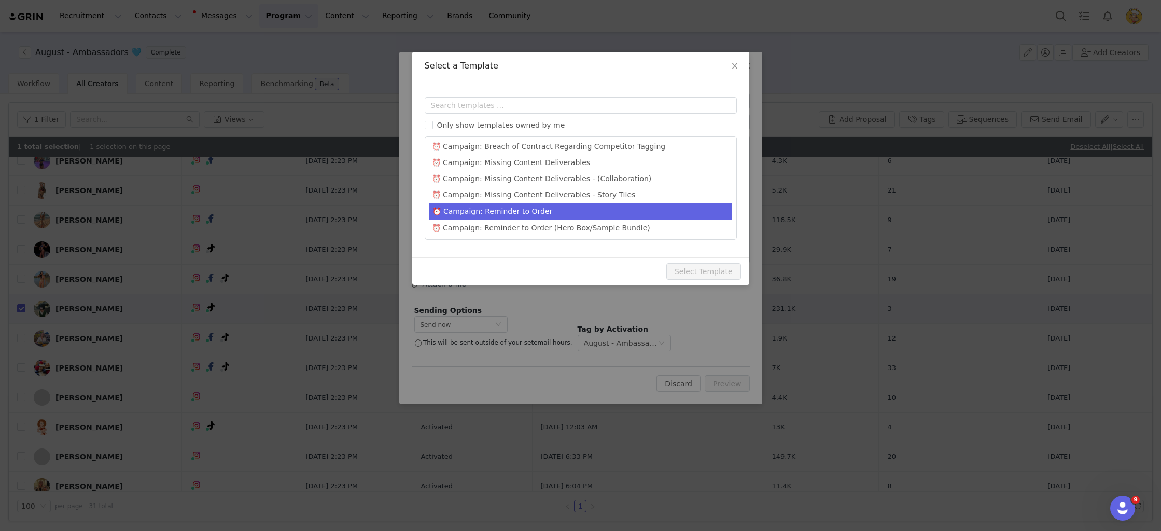
scroll to position [550, 0]
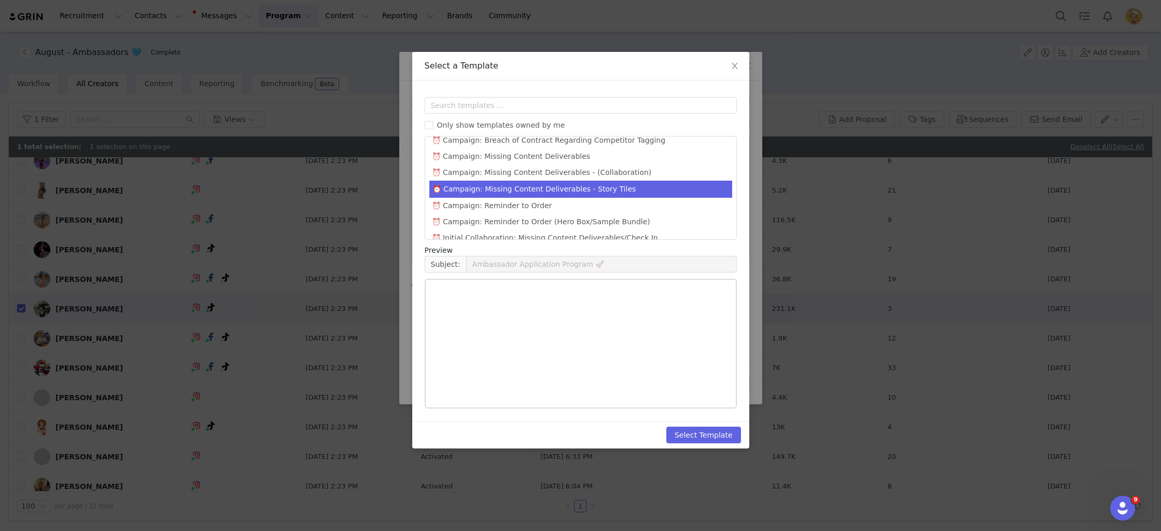
click at [604, 183] on li "⏰ Campaign: Missing Content Deliverables - Story Tiles" at bounding box center [580, 188] width 303 height 17
type input "URGENT: Outstanding Content"
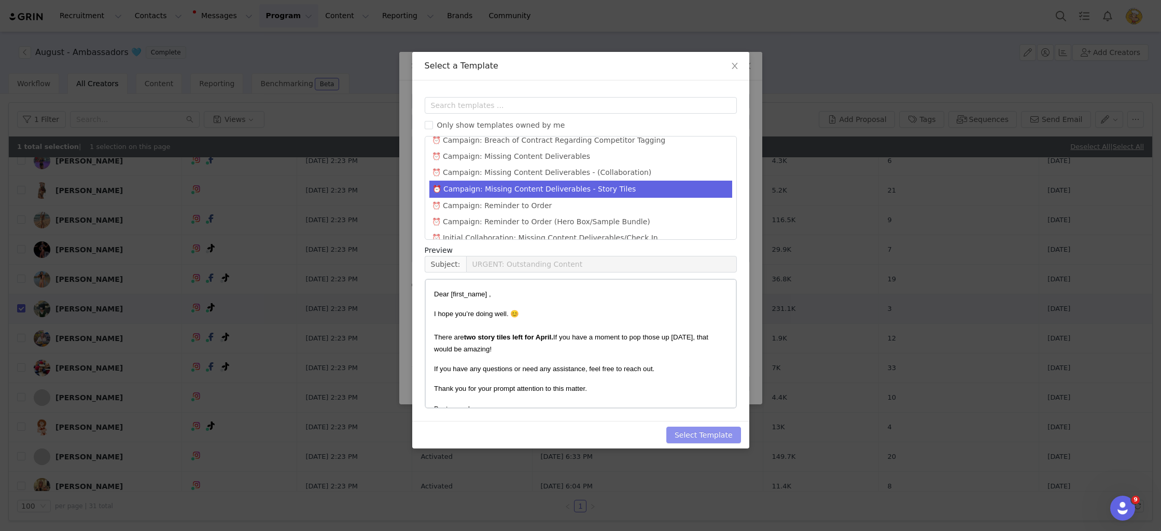
click at [709, 432] on button "Select Template" at bounding box center [703, 434] width 75 height 17
type input "URGENT: Outstanding Content"
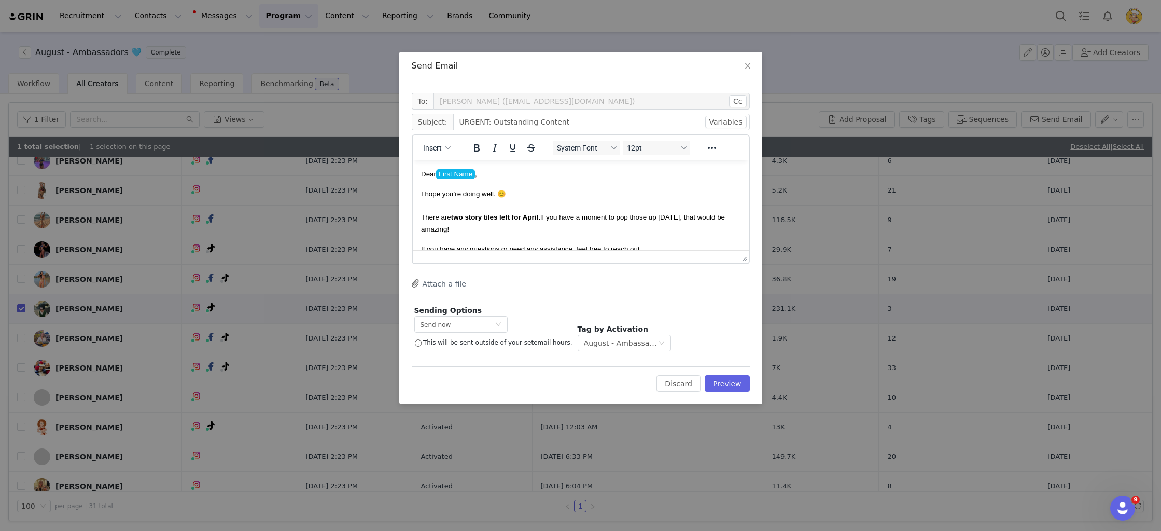
drag, startPoint x: 616, startPoint y: 199, endPoint x: 539, endPoint y: 210, distance: 78.0
click at [615, 199] on p "I hope you’re doing well. 😊 There are two story tiles left for April. If you ha…" at bounding box center [580, 211] width 319 height 47
drag, startPoint x: 464, startPoint y: 217, endPoint x: 452, endPoint y: 216, distance: 12.0
click at [452, 216] on strong "two story tiles left for April." at bounding box center [495, 217] width 89 height 8
click at [540, 217] on strong "four story tiles left for April." at bounding box center [496, 217] width 91 height 8
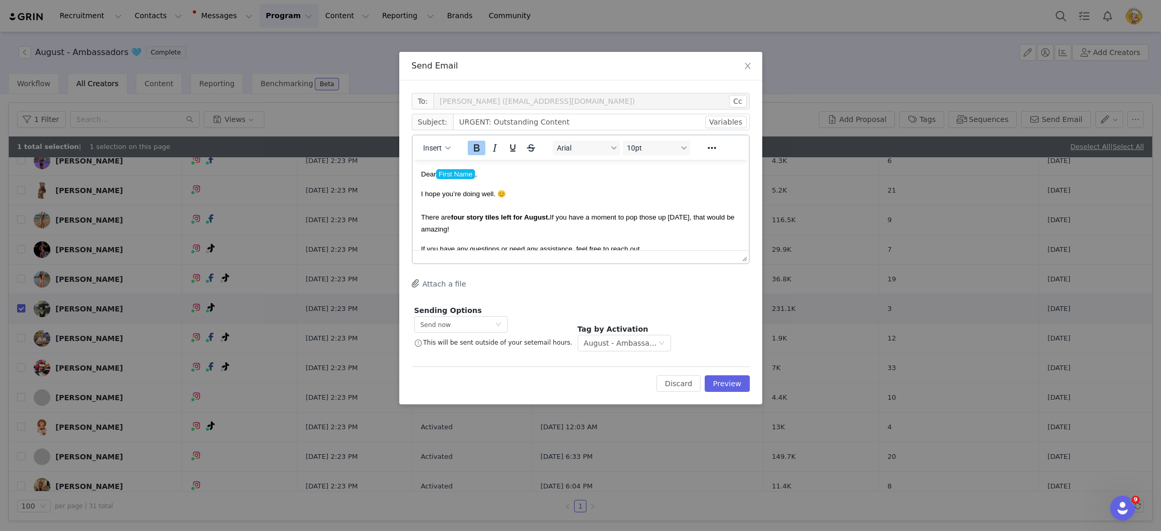
scroll to position [1, 0]
click at [661, 195] on p "I hope you’re doing well. 😊 There are four story tiles left for August. If you …" at bounding box center [580, 210] width 319 height 47
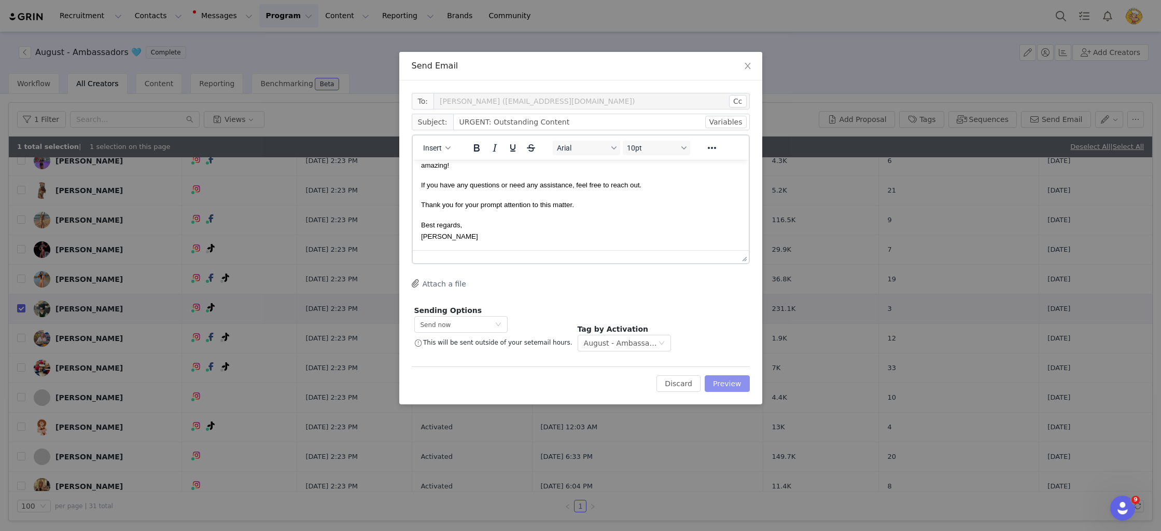
click at [739, 376] on button "Preview" at bounding box center [727, 383] width 45 height 17
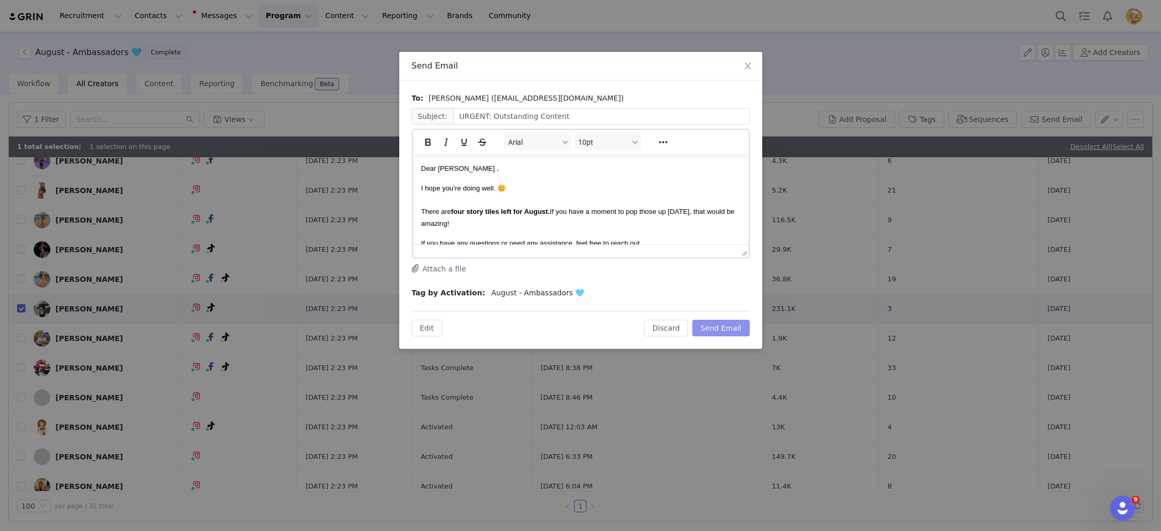
scroll to position [0, 0]
click at [737, 329] on button "Send Email" at bounding box center [721, 327] width 58 height 17
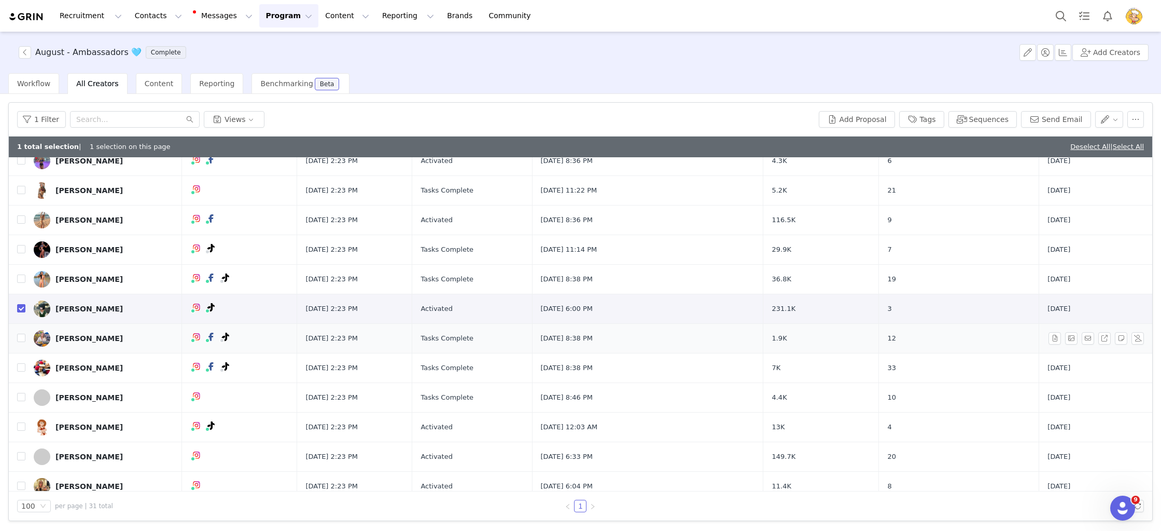
click at [19, 306] on input "checkbox" at bounding box center [21, 308] width 8 height 8
checkbox input "false"
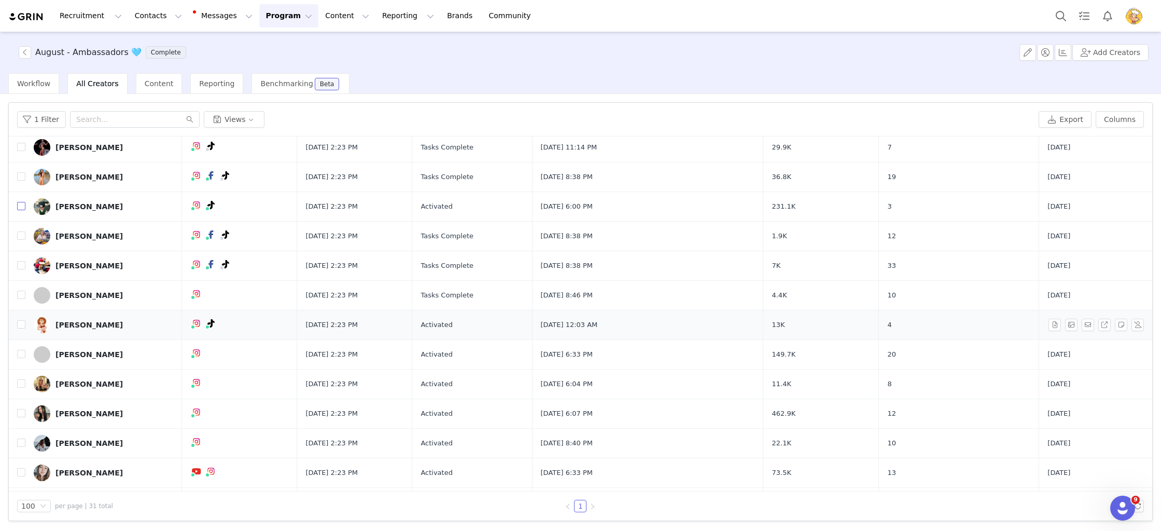
scroll to position [326, 0]
drag, startPoint x: 23, startPoint y: 324, endPoint x: 39, endPoint y: 318, distance: 17.1
click at [23, 324] on input "checkbox" at bounding box center [21, 322] width 8 height 8
checkbox input "true"
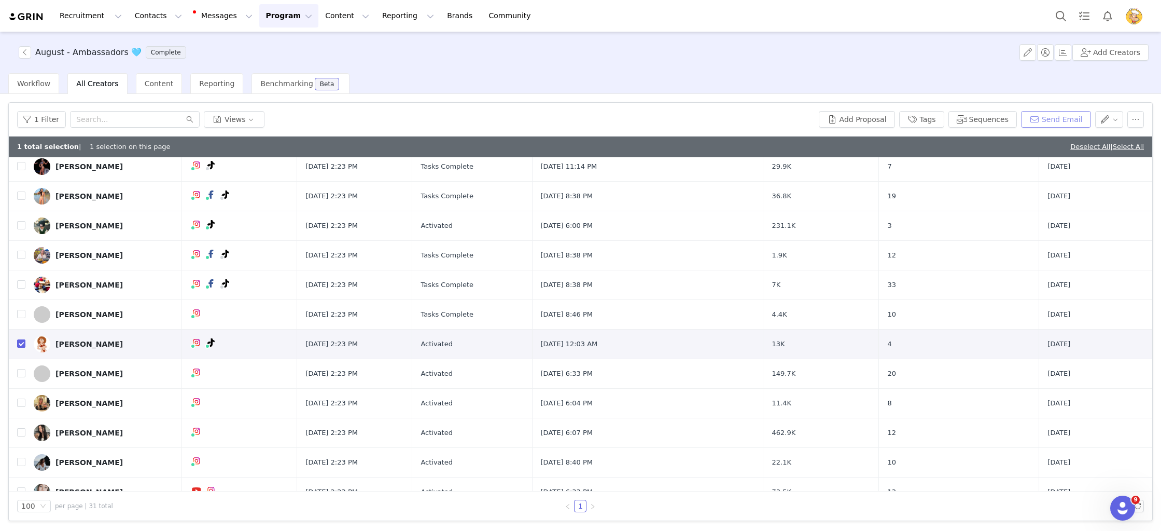
click at [1066, 114] on button "Send Email" at bounding box center [1056, 119] width 70 height 17
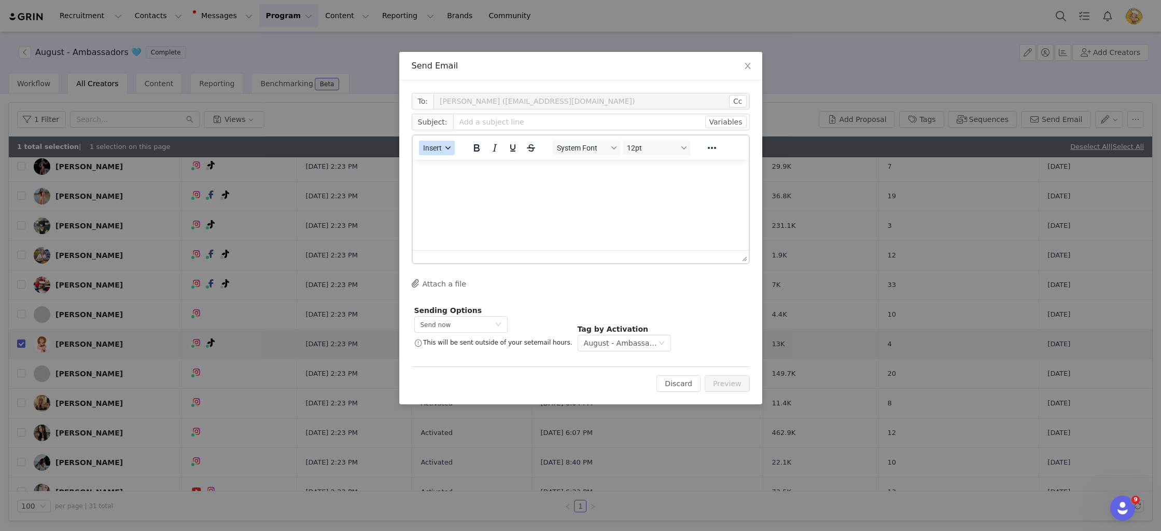
scroll to position [0, 0]
click at [441, 146] on span "Insert" at bounding box center [432, 148] width 19 height 8
click at [472, 163] on div "Insert Template" at bounding box center [474, 166] width 93 height 12
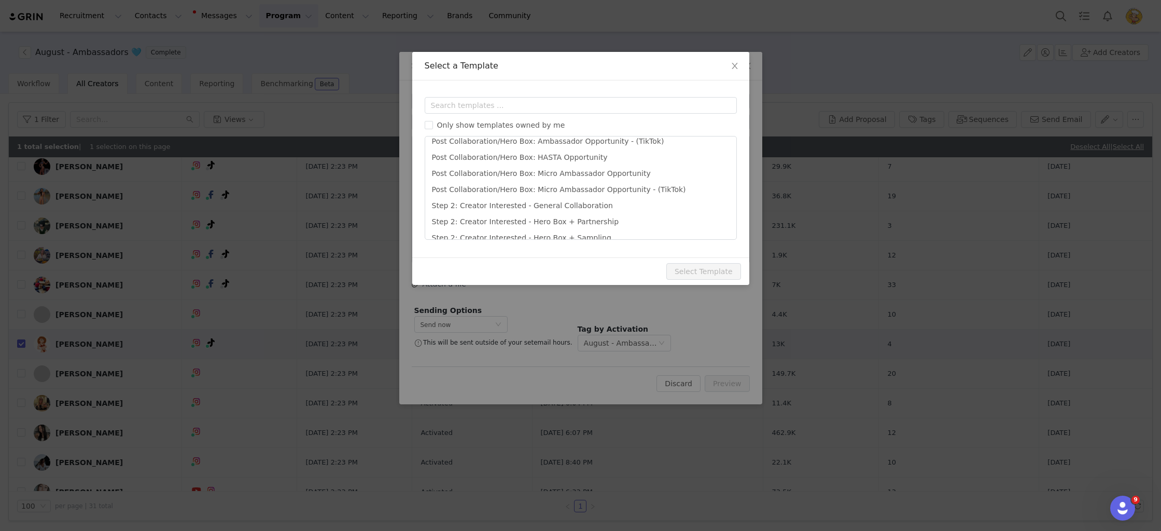
scroll to position [389, 0]
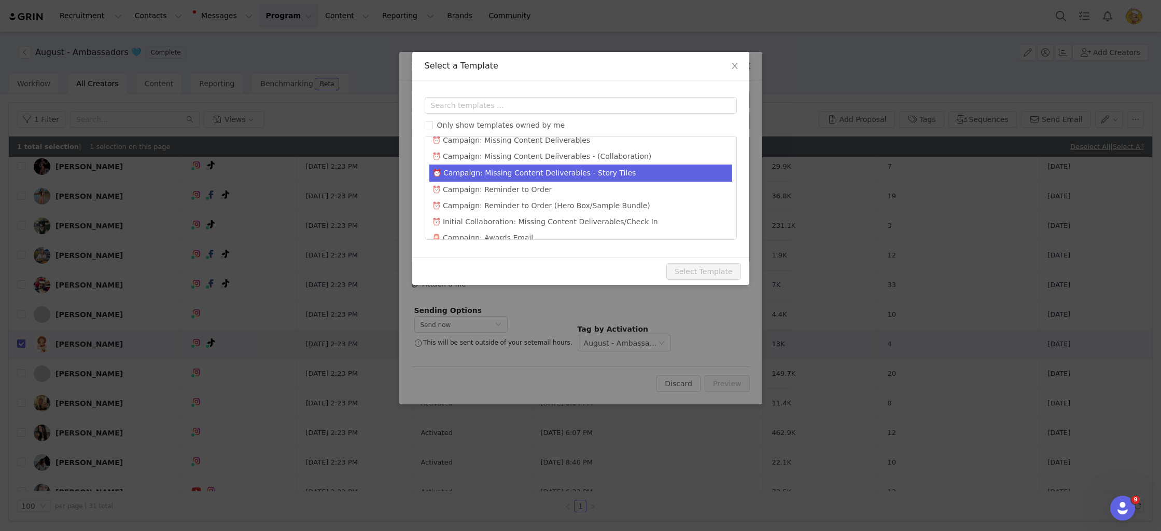
click at [612, 164] on li "⏰ Campaign: Missing Content Deliverables - Story Tiles" at bounding box center [580, 172] width 303 height 17
type input "URGENT: Outstanding Content"
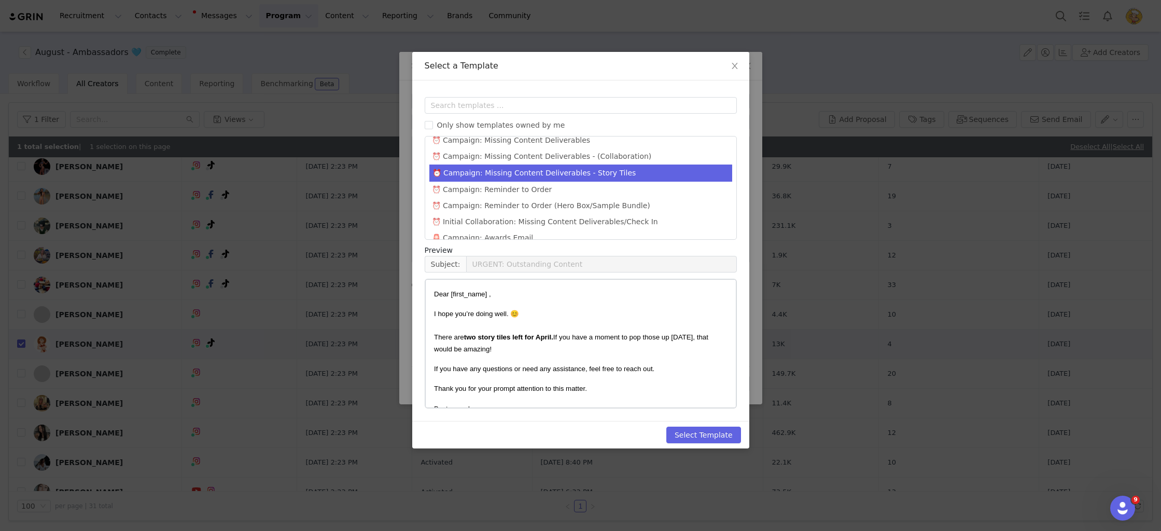
click at [548, 343] on p "I hope you’re doing well. 😊 There are two story tiles left for April. If you ha…" at bounding box center [581, 331] width 294 height 47
click at [726, 438] on button "Select Template" at bounding box center [703, 434] width 75 height 17
type input "URGENT: Outstanding Content"
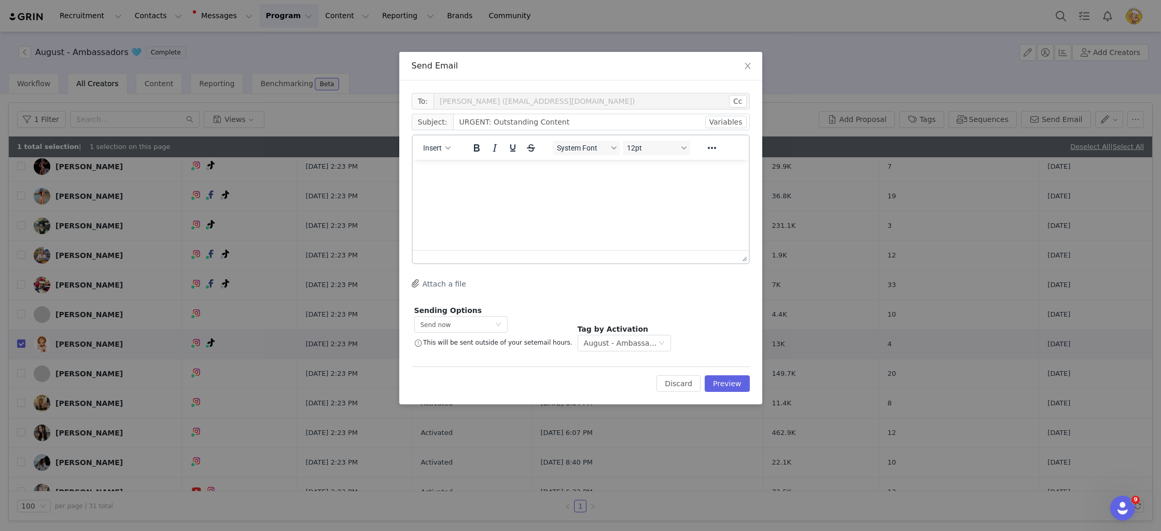
scroll to position [0, 0]
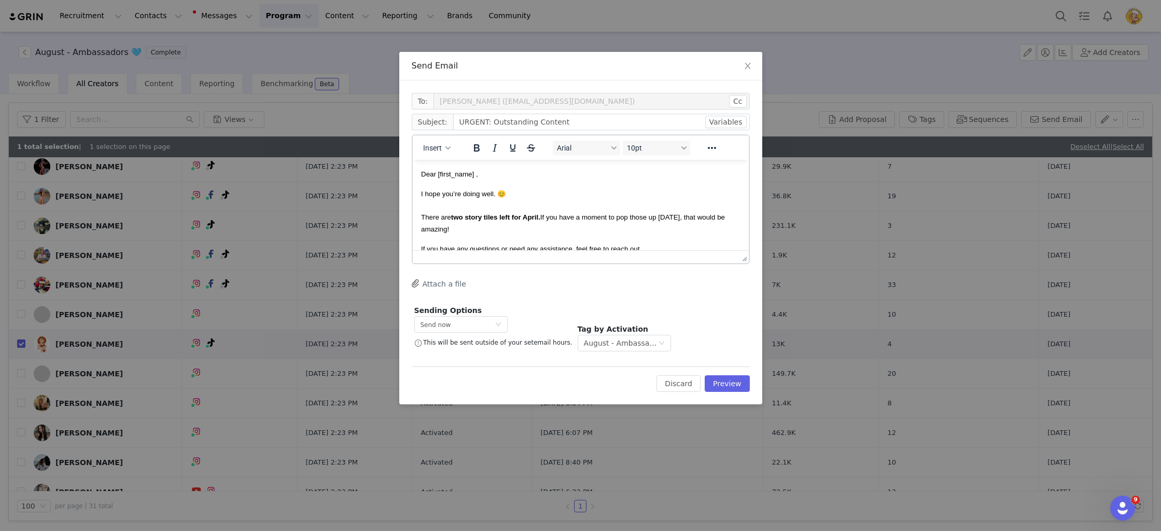
drag, startPoint x: 559, startPoint y: 188, endPoint x: 543, endPoint y: 200, distance: 19.7
click at [558, 189] on p "I hope you’re doing well. 😊 There are two story tiles left for April. If you ha…" at bounding box center [580, 211] width 319 height 47
drag, startPoint x: 539, startPoint y: 215, endPoint x: 528, endPoint y: 215, distance: 10.9
click at [528, 215] on strong "two story tiles left for April." at bounding box center [495, 217] width 89 height 8
click at [463, 218] on strong "two story tiles left for August." at bounding box center [499, 217] width 97 height 8
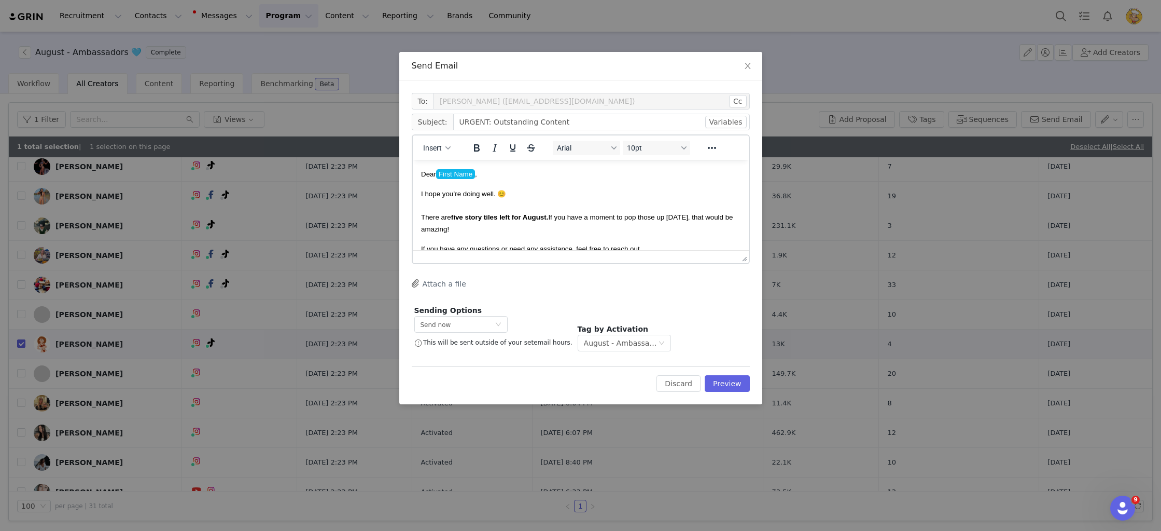
click at [672, 228] on p "I hope you’re doing well. 😊 There are five story tiles left for August. If you …" at bounding box center [580, 211] width 319 height 47
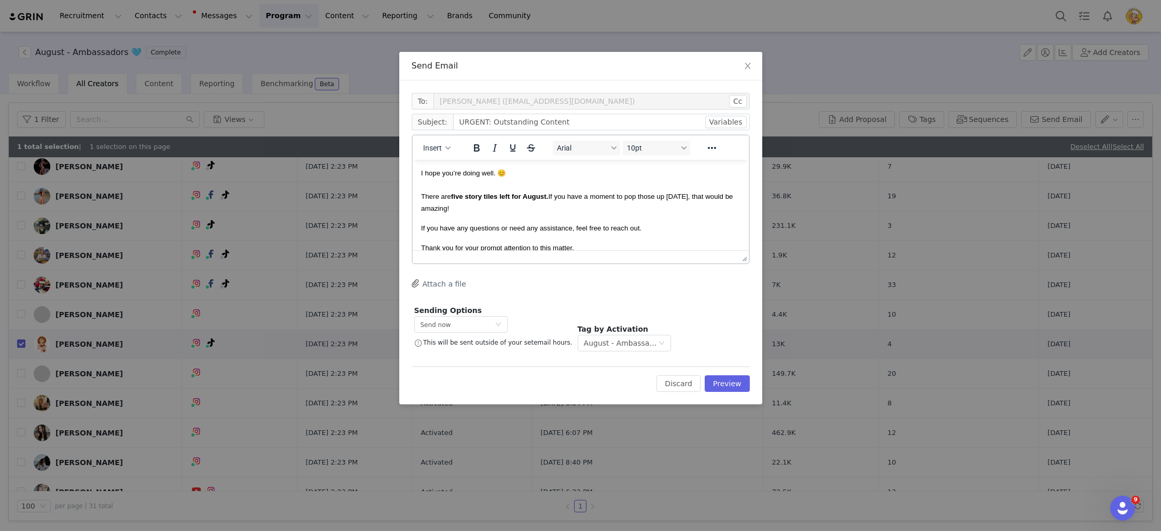
scroll to position [64, 0]
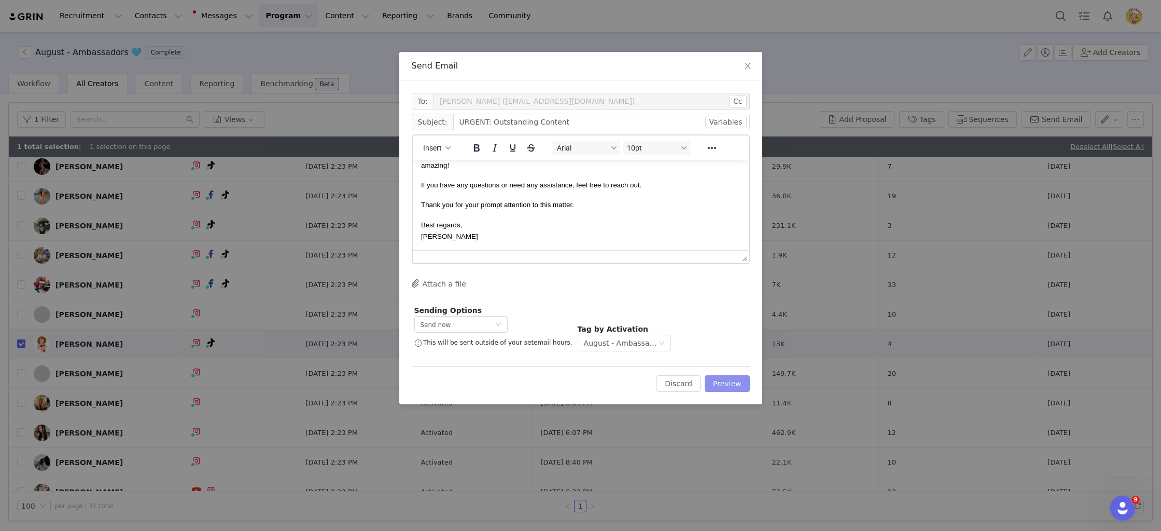
drag, startPoint x: 733, startPoint y: 388, endPoint x: 747, endPoint y: 363, distance: 28.8
click at [733, 388] on button "Preview" at bounding box center [727, 383] width 45 height 17
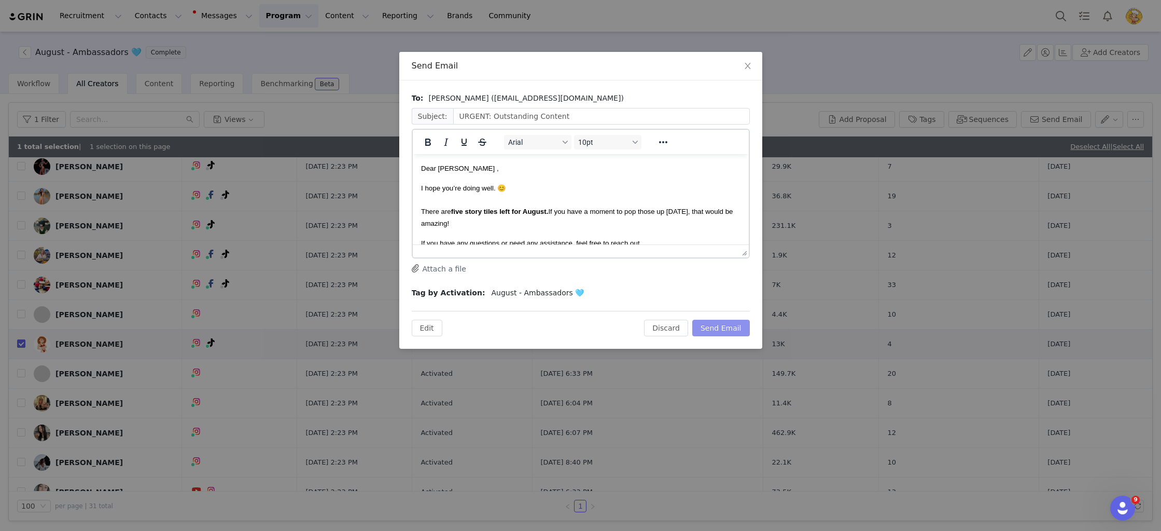
scroll to position [0, 0]
click at [720, 326] on button "Send Email" at bounding box center [721, 327] width 58 height 17
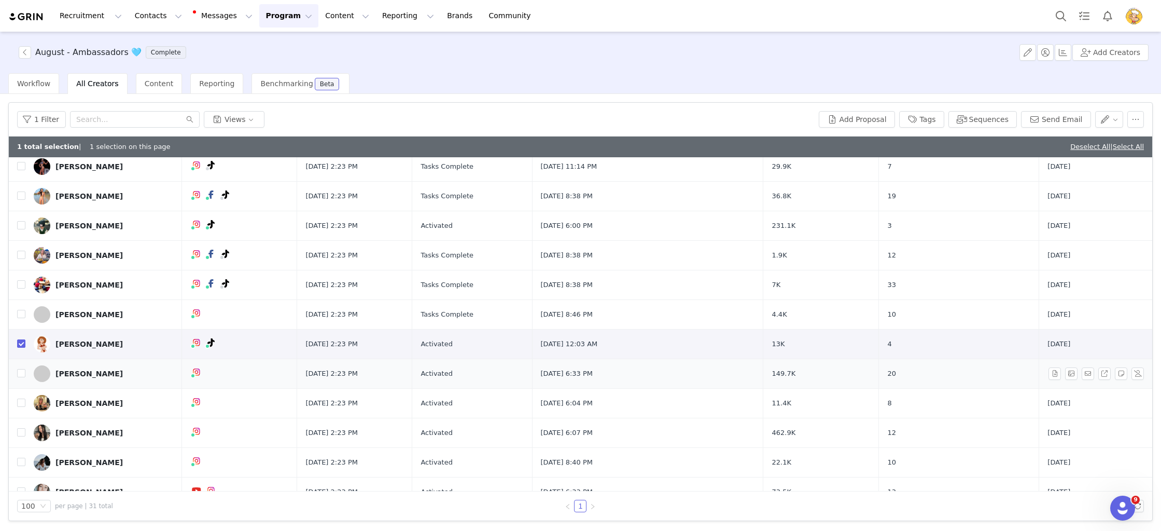
click at [22, 343] on input "checkbox" at bounding box center [21, 343] width 8 height 8
checkbox input "false"
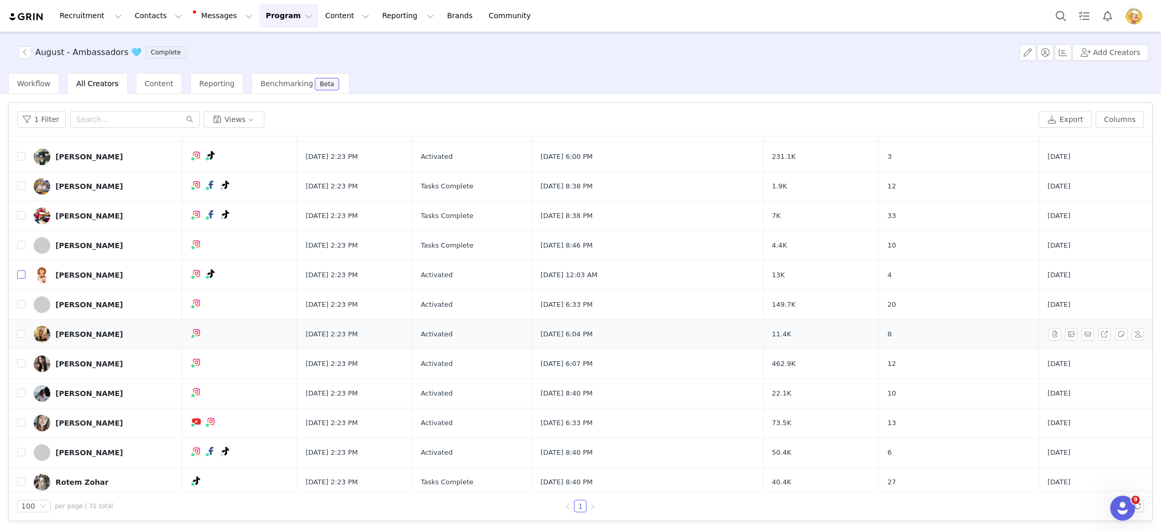
scroll to position [373, 0]
drag, startPoint x: 17, startPoint y: 333, endPoint x: 27, endPoint y: 332, distance: 10.4
click at [18, 333] on input "checkbox" at bounding box center [21, 334] width 8 height 8
checkbox input "true"
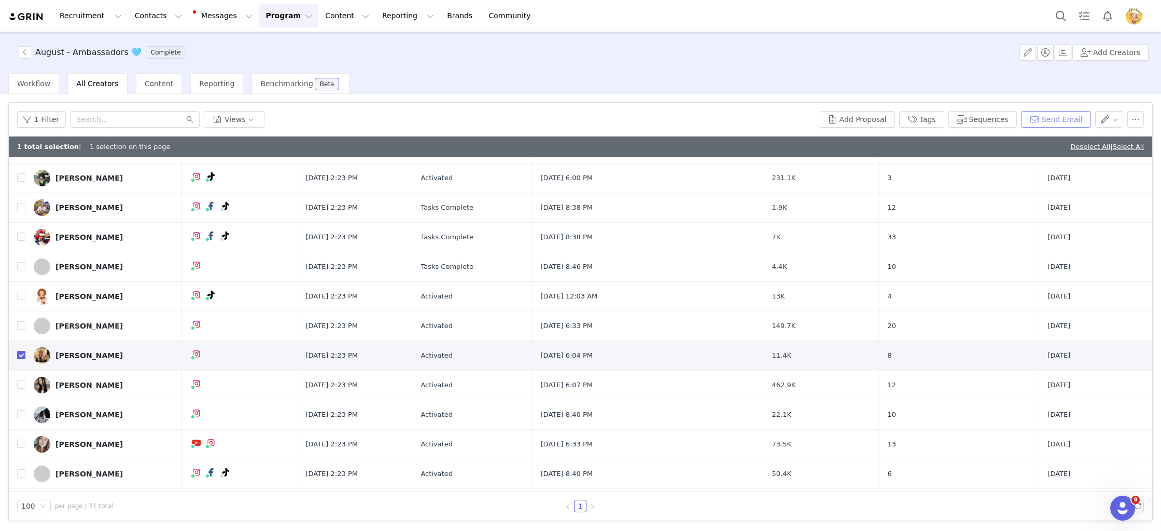
click at [1058, 124] on button "Send Email" at bounding box center [1056, 119] width 70 height 17
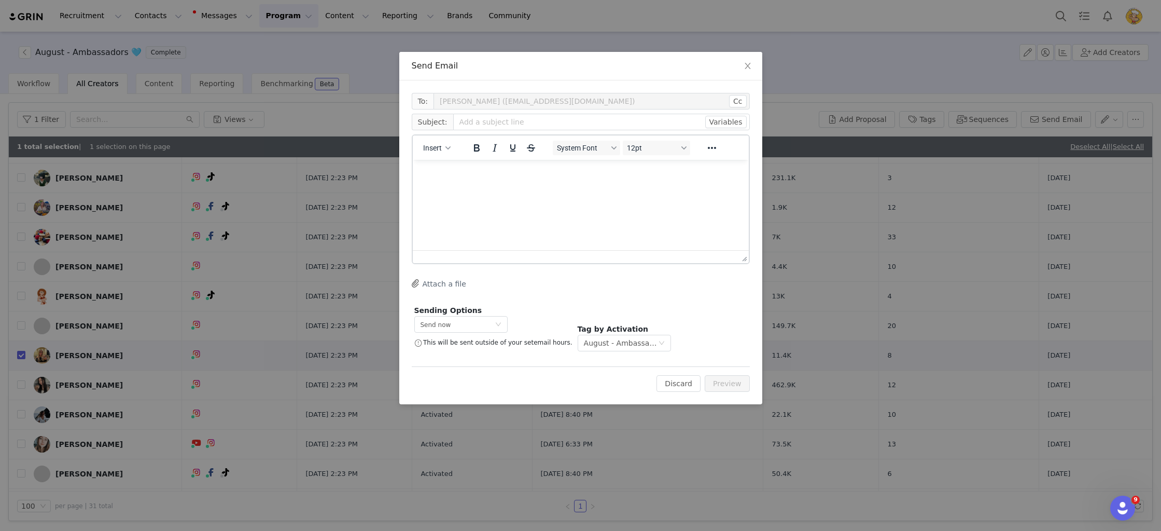
scroll to position [0, 0]
click at [435, 155] on button "Insert" at bounding box center [437, 148] width 36 height 15
click at [484, 165] on div "Insert Template" at bounding box center [474, 166] width 93 height 12
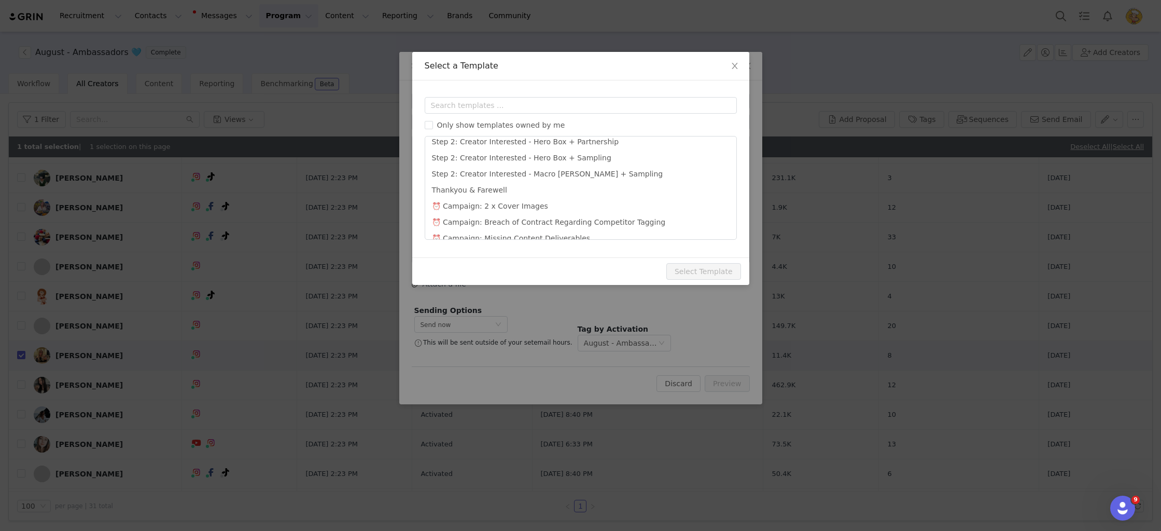
scroll to position [468, 0]
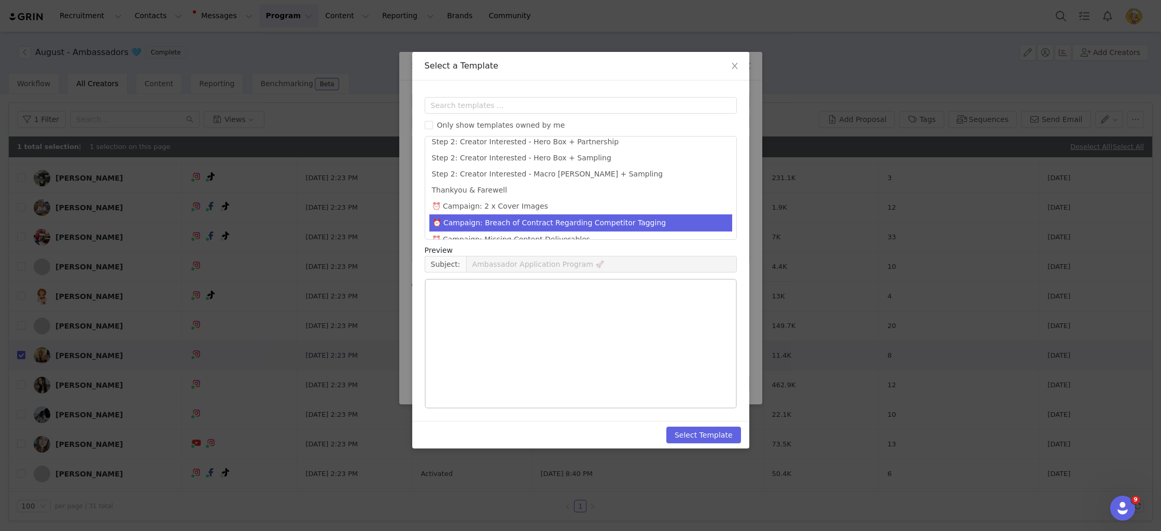
click at [636, 214] on li "⏰ Campaign: Breach of Contract Regarding Competitor Tagging" at bounding box center [580, 222] width 303 height 17
type input "Urgent: Breach of Contract Regarding Competitor Tagging"
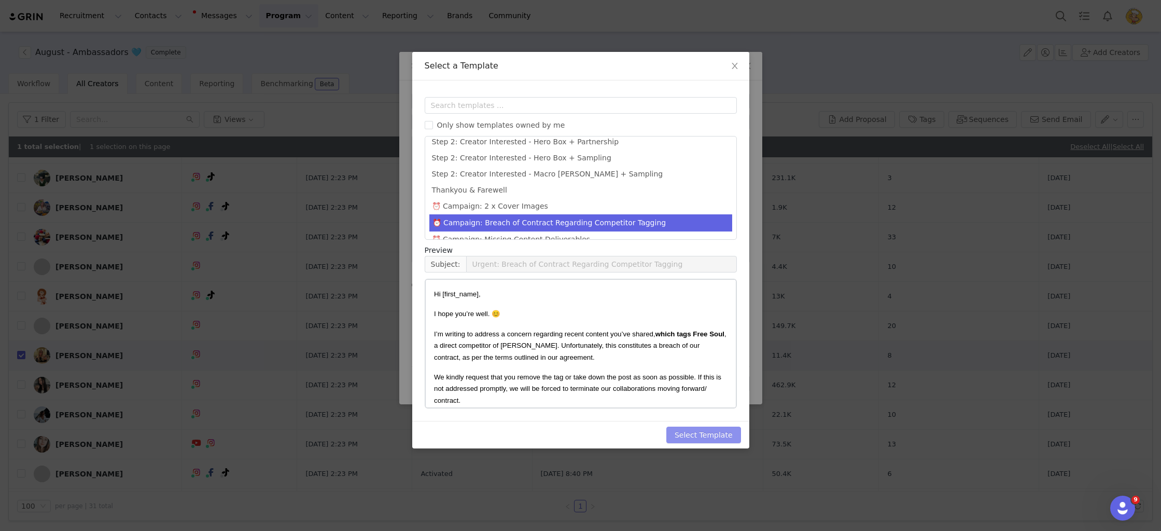
click at [701, 428] on button "Select Template" at bounding box center [703, 434] width 75 height 17
type input "Urgent: Breach of Contract Regarding Competitor Tagging"
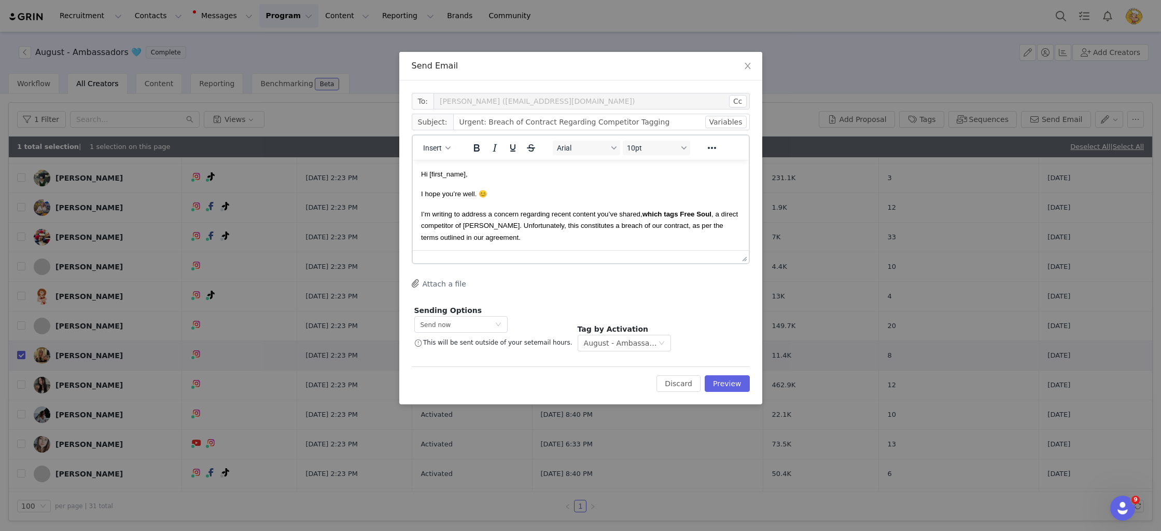
click at [613, 228] on span "I’m writing to address a concern regarding recent content you’ve shared, which …" at bounding box center [579, 225] width 317 height 31
drag, startPoint x: 585, startPoint y: 192, endPoint x: 594, endPoint y: 196, distance: 9.3
click at [586, 193] on p "I hope you’re well. 😊" at bounding box center [580, 193] width 319 height 11
drag, startPoint x: 713, startPoint y: 212, endPoint x: 682, endPoint y: 210, distance: 30.6
click at [682, 210] on span "I’m writing to address a concern regarding recent content you’ve shared, which …" at bounding box center [579, 225] width 317 height 31
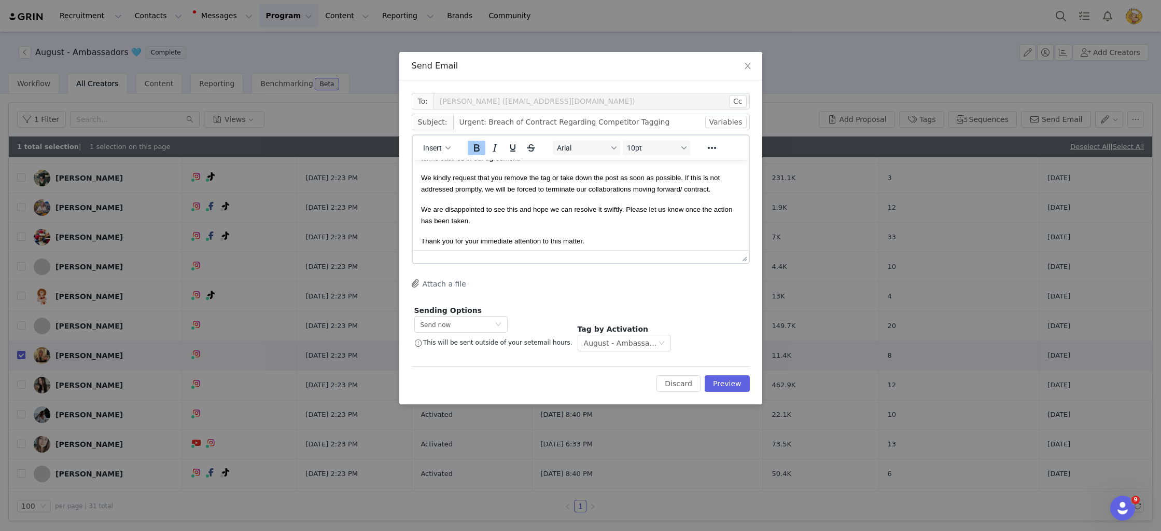
scroll to position [84, 0]
click at [584, 232] on p "Thank you for your immediate attention to this matter." at bounding box center [580, 235] width 319 height 11
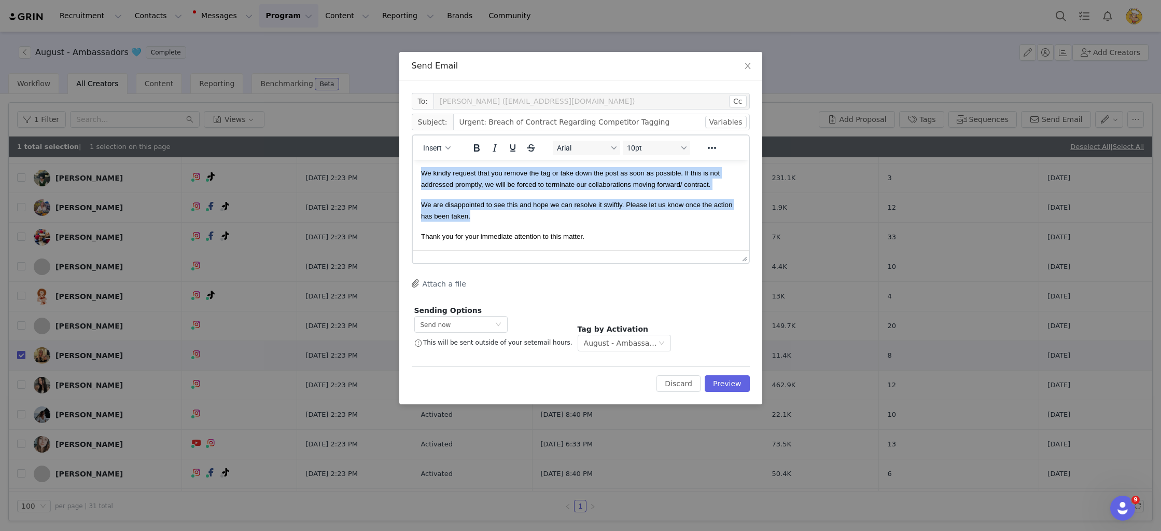
copy body "Hi First Name , I hope you’re well. 😊 I’m writing to address a concern regardin…"
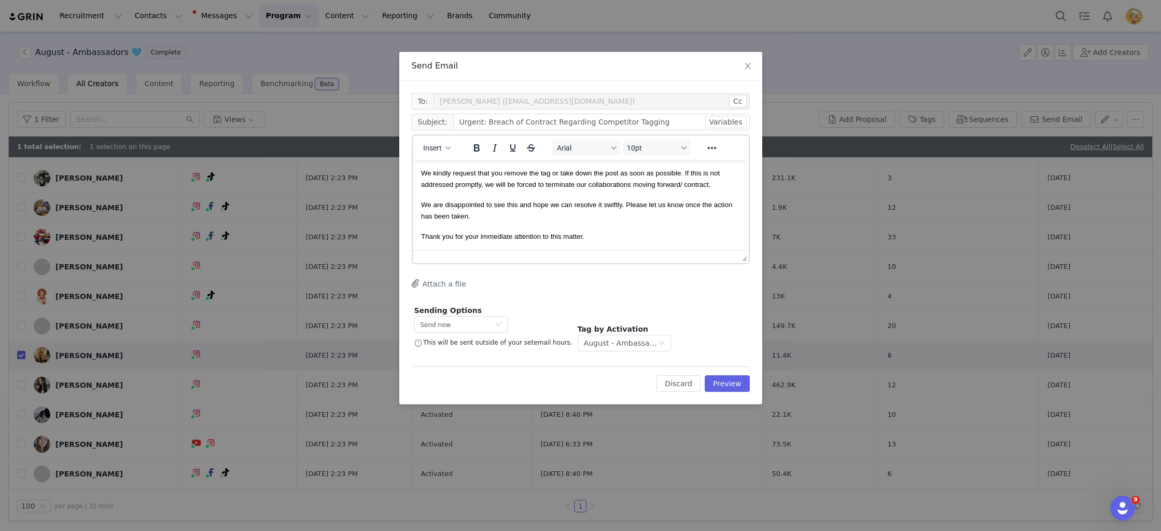
click at [620, 246] on html "Hi First Name , I hope you’re well. 😊 I’m writing to address a concern regardin…" at bounding box center [580, 163] width 336 height 174
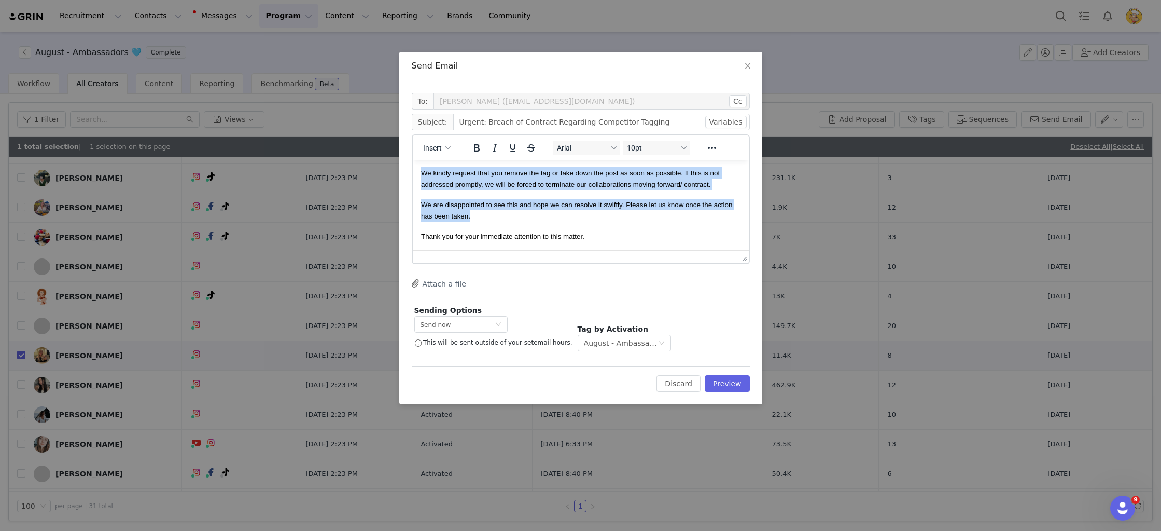
click at [620, 230] on p "Thank you for your immediate attention to this matter." at bounding box center [580, 235] width 319 height 11
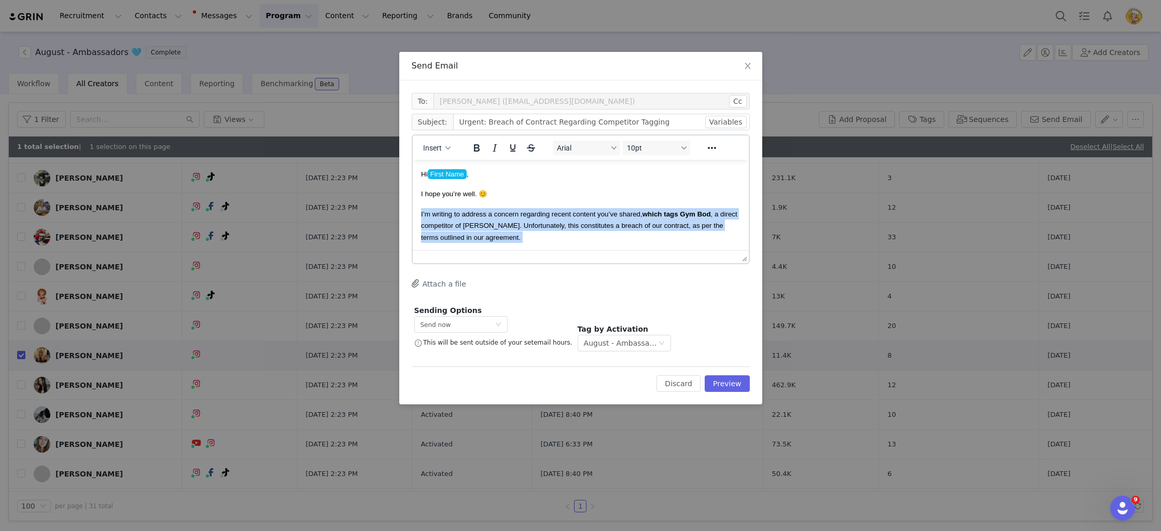
drag, startPoint x: 451, startPoint y: 166, endPoint x: 416, endPoint y: 211, distance: 56.9
click at [416, 211] on html "Hi First Name , I hope you’re well. 😊 I’m writing to address a concern regardin…" at bounding box center [580, 247] width 336 height 174
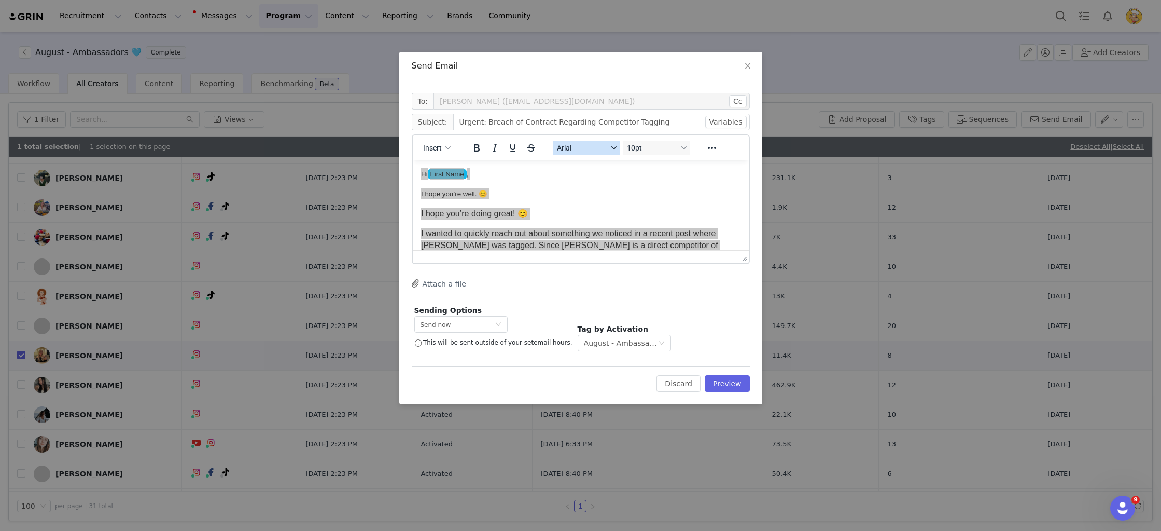
click at [585, 144] on span "Arial" at bounding box center [581, 148] width 51 height 8
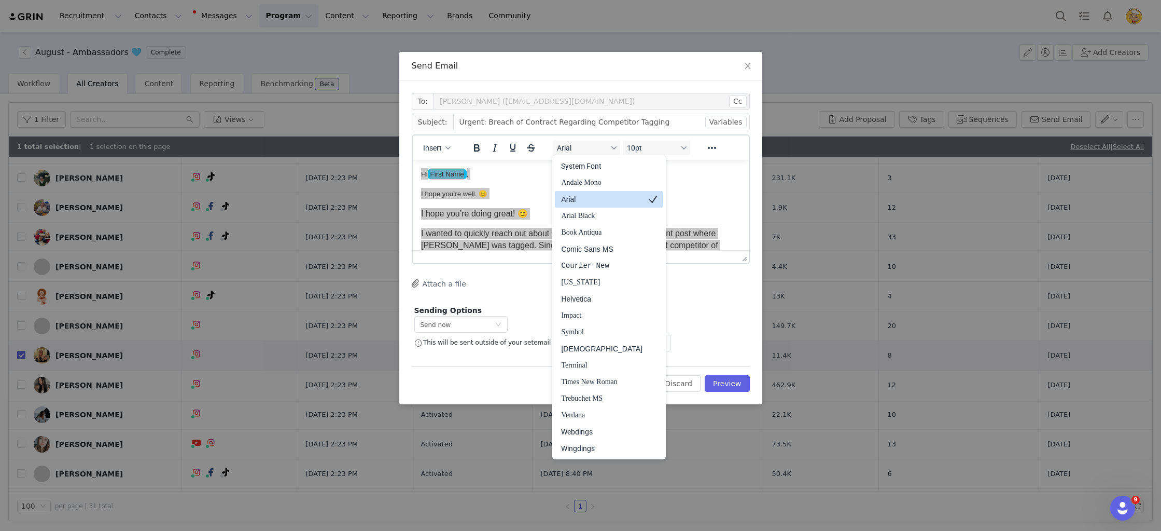
click at [588, 197] on div "Arial" at bounding box center [601, 199] width 81 height 12
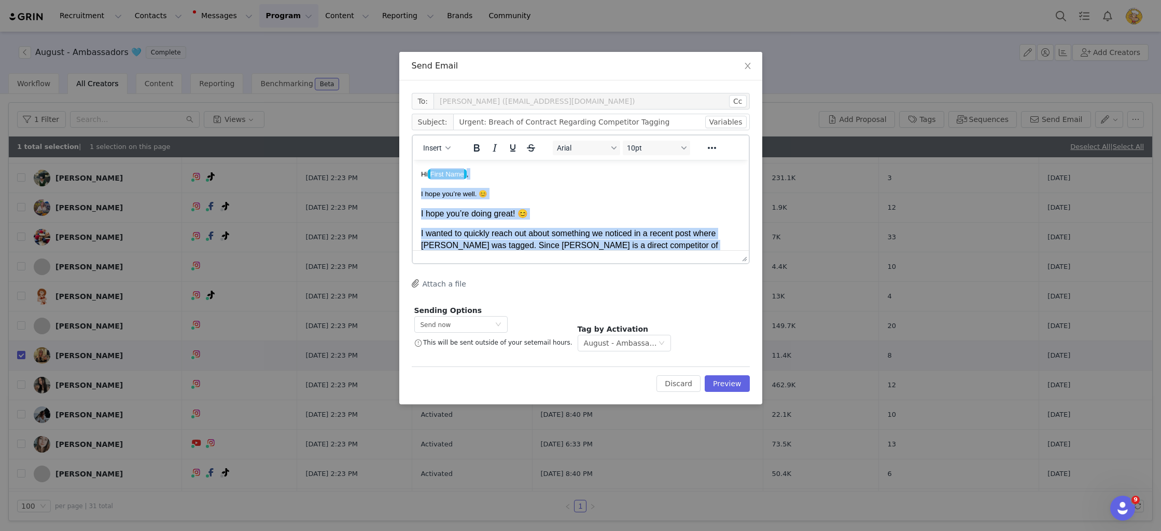
scroll to position [8, 0]
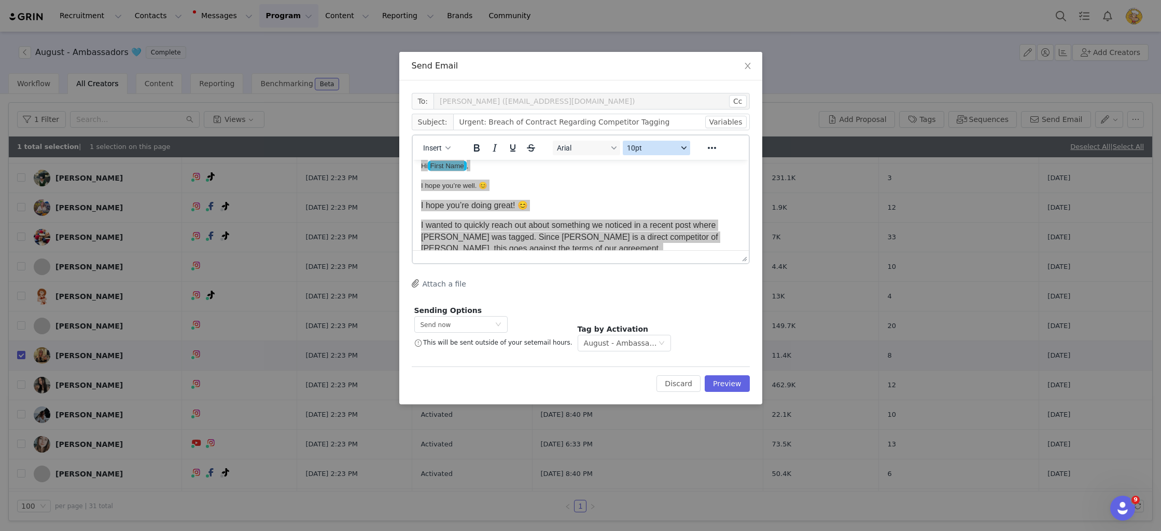
drag, startPoint x: 678, startPoint y: 148, endPoint x: 677, endPoint y: 153, distance: 5.4
click at [678, 148] on button "10pt" at bounding box center [655, 148] width 67 height 15
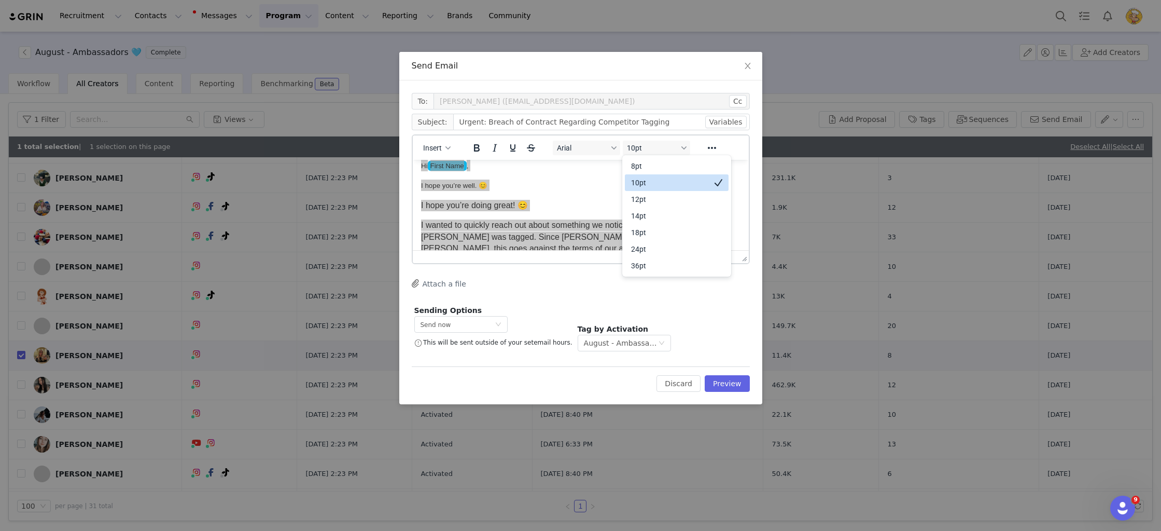
click at [672, 184] on div "10pt" at bounding box center [669, 182] width 77 height 12
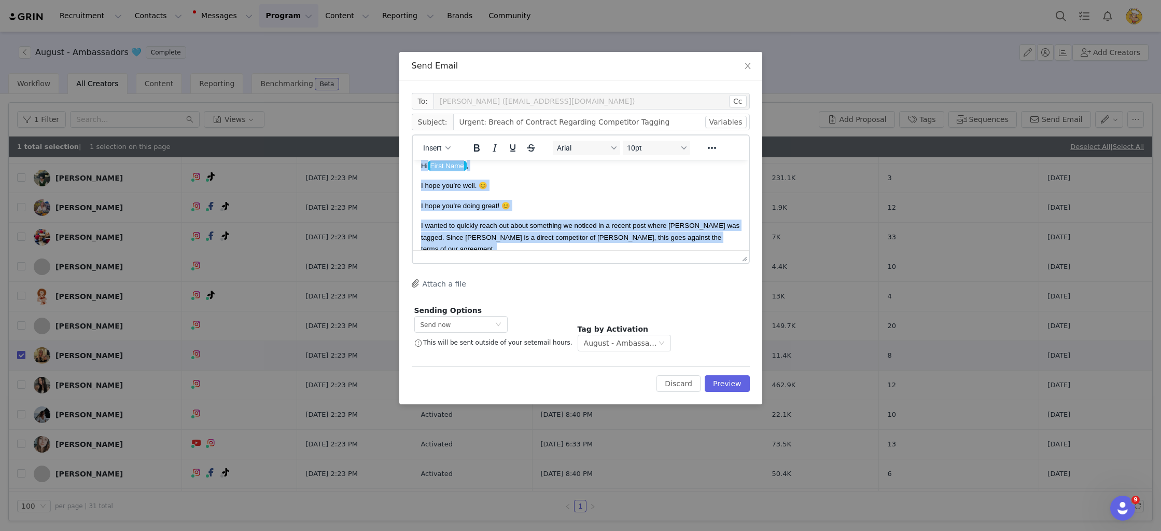
drag, startPoint x: 672, startPoint y: 184, endPoint x: 572, endPoint y: 203, distance: 101.9
click at [668, 185] on p "I hope you’re well. 😊" at bounding box center [580, 184] width 319 height 11
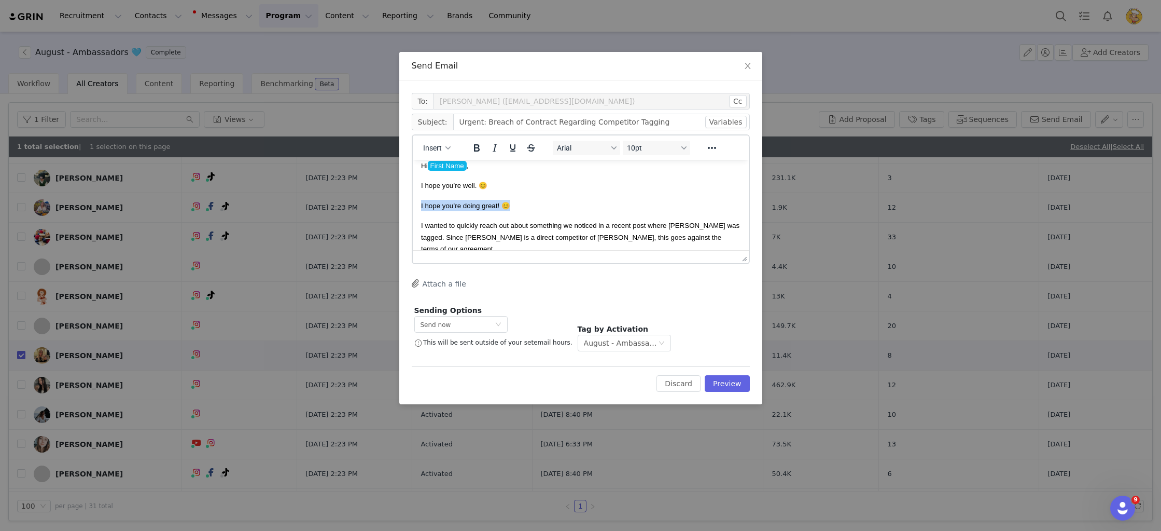
drag, startPoint x: 524, startPoint y: 208, endPoint x: 338, endPoint y: 204, distance: 186.2
click at [412, 204] on html "Hi First Name , I hope you’re well. 😊 I hope you’re doing great! 😊 I wanted to …" at bounding box center [580, 248] width 336 height 194
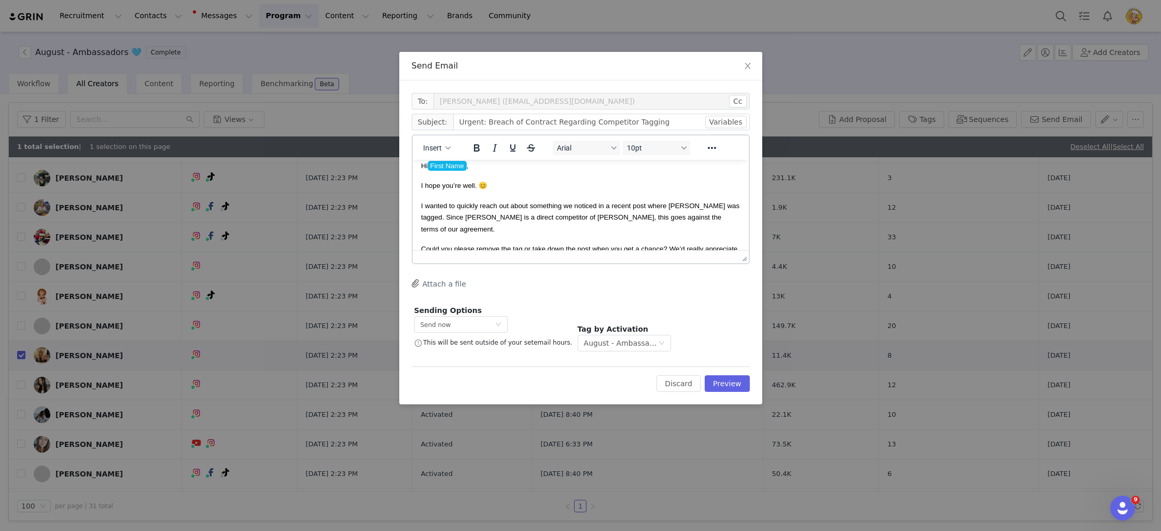
click at [688, 202] on span "I wanted to quickly reach out about something we noticed in a recent post where…" at bounding box center [580, 217] width 318 height 31
drag, startPoint x: 669, startPoint y: 205, endPoint x: 696, endPoint y: 204, distance: 27.0
click at [696, 204] on span "I wanted to quickly reach out about something we noticed in a recent post where…" at bounding box center [580, 217] width 318 height 31
drag, startPoint x: 729, startPoint y: 216, endPoint x: 683, endPoint y: 223, distance: 46.1
click at [729, 216] on p "I wanted to quickly reach out about something we noticed in a recent post where…" at bounding box center [580, 217] width 319 height 35
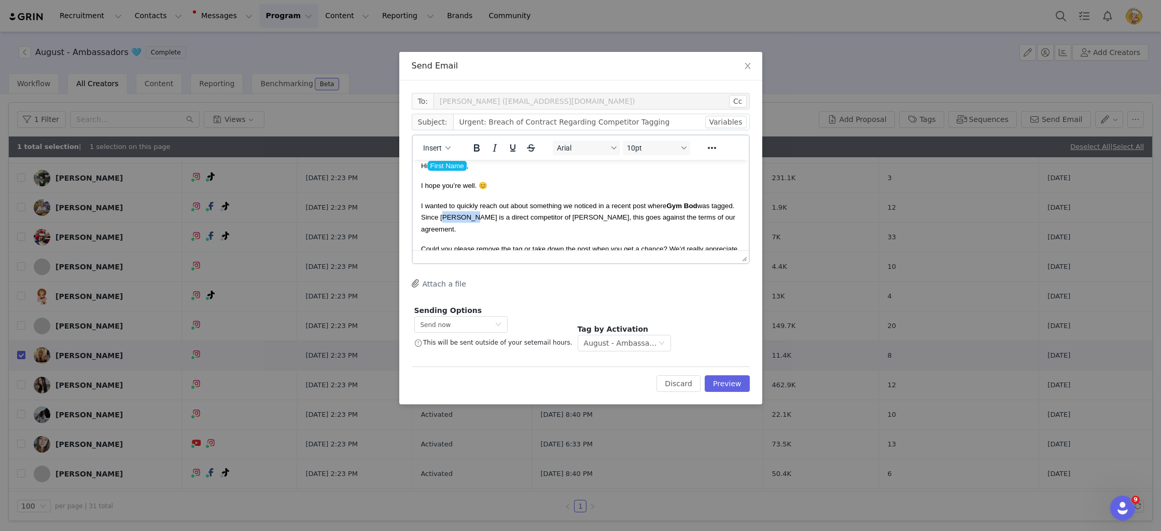
drag, startPoint x: 469, startPoint y: 217, endPoint x: 441, endPoint y: 217, distance: 28.5
click at [440, 217] on span "I wanted to quickly reach out about something we noticed in a recent post where…" at bounding box center [578, 217] width 314 height 31
click at [541, 222] on p "I wanted to quickly reach out about something we noticed in a recent post where…" at bounding box center [580, 217] width 319 height 35
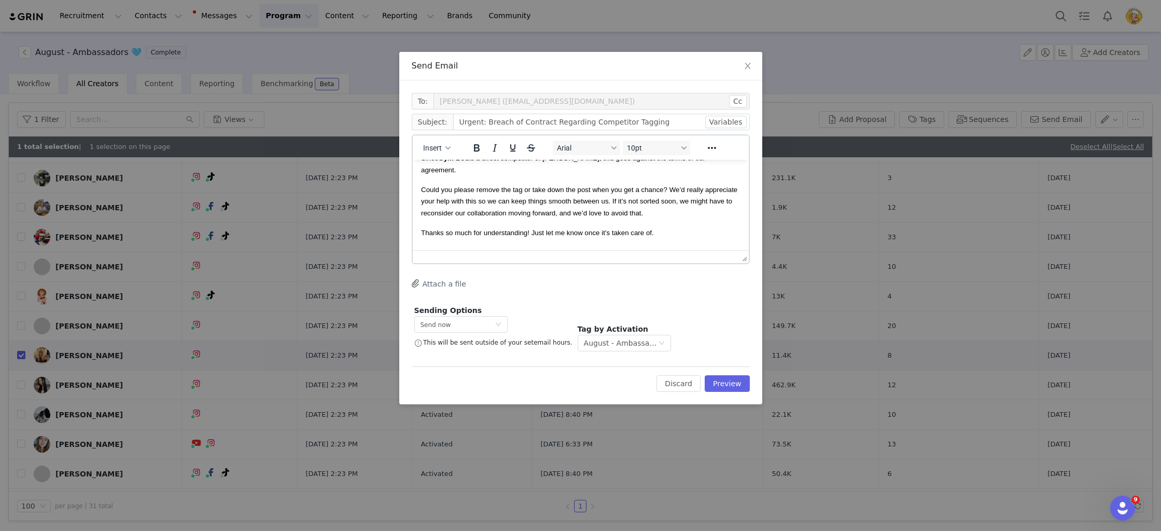
scroll to position [72, 0]
click at [705, 222] on p "Thanks so much for understanding! Just let me know once it’s taken care of." at bounding box center [580, 227] width 319 height 11
click at [724, 386] on button "Preview" at bounding box center [727, 383] width 45 height 17
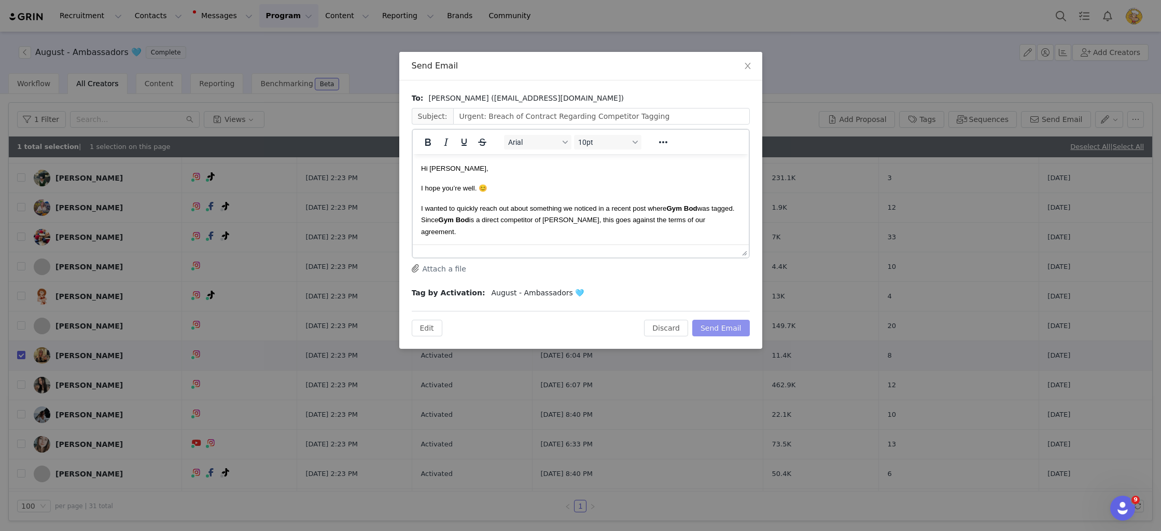
scroll to position [0, 0]
click at [730, 331] on button "Send Email" at bounding box center [721, 327] width 58 height 17
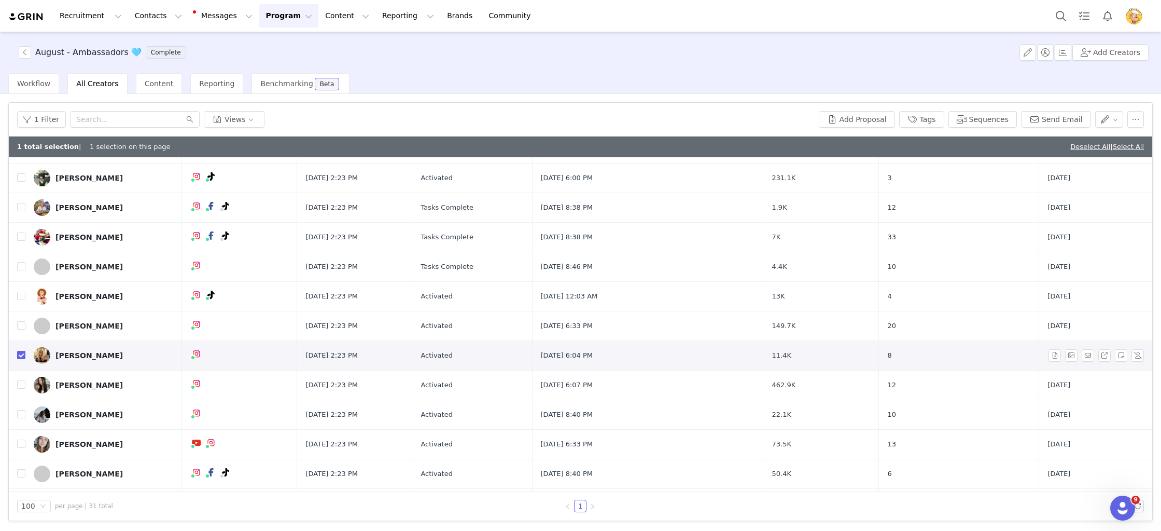
drag, startPoint x: 23, startPoint y: 352, endPoint x: 29, endPoint y: 393, distance: 40.9
click at [23, 352] on input "checkbox" at bounding box center [21, 355] width 8 height 8
checkbox input "false"
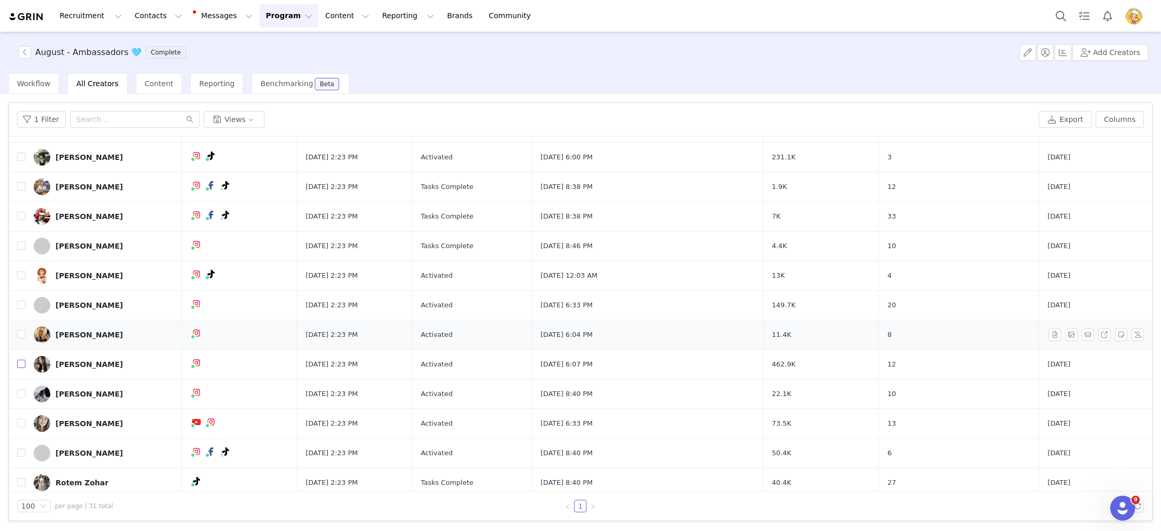
click at [19, 362] on input "checkbox" at bounding box center [21, 363] width 8 height 8
checkbox input "true"
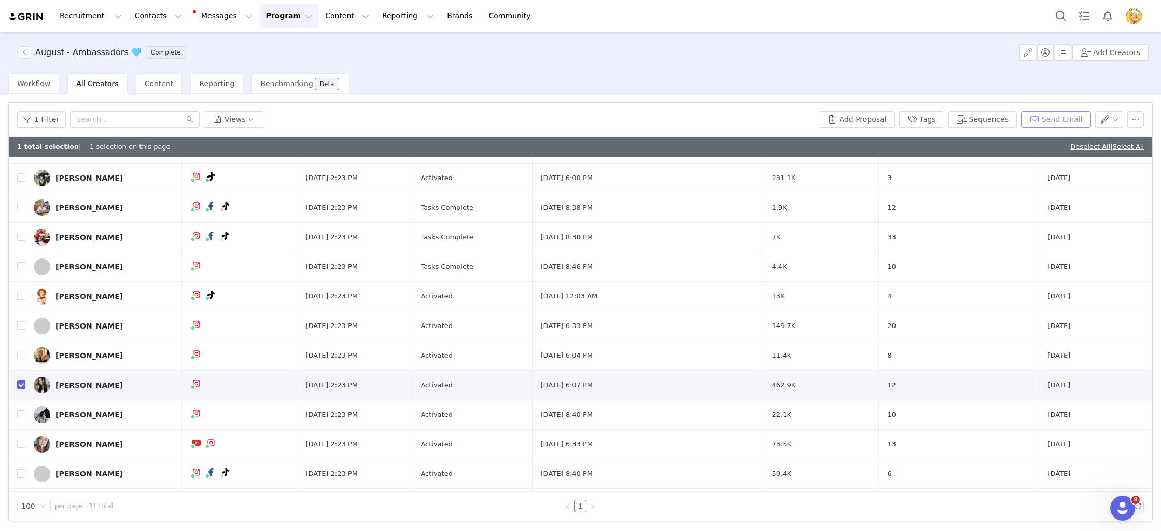
click at [1044, 117] on button "Send Email" at bounding box center [1056, 119] width 70 height 17
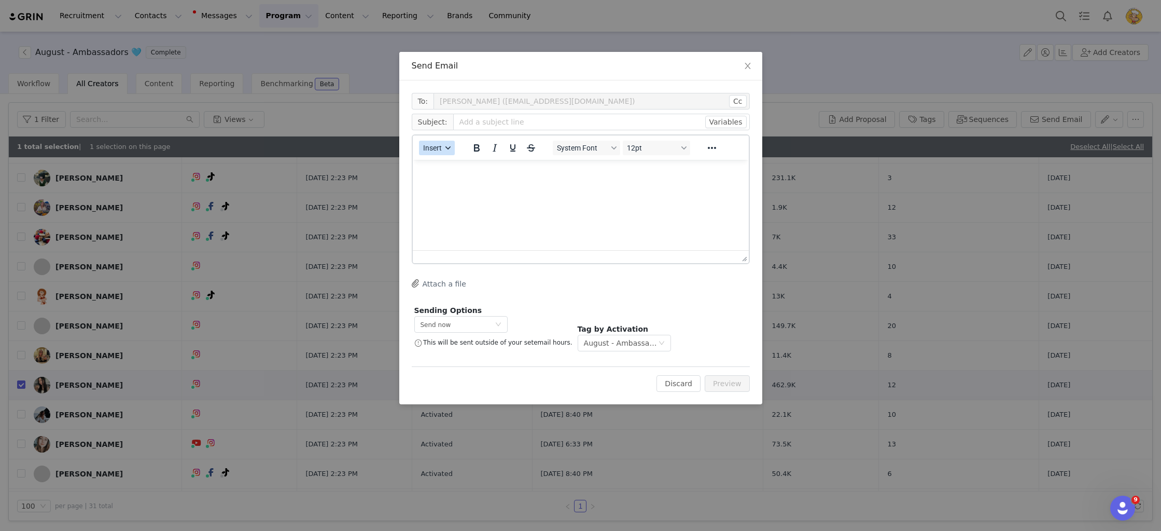
click at [435, 148] on span "Insert" at bounding box center [432, 148] width 19 height 8
click at [491, 166] on div "Insert Template" at bounding box center [474, 166] width 93 height 12
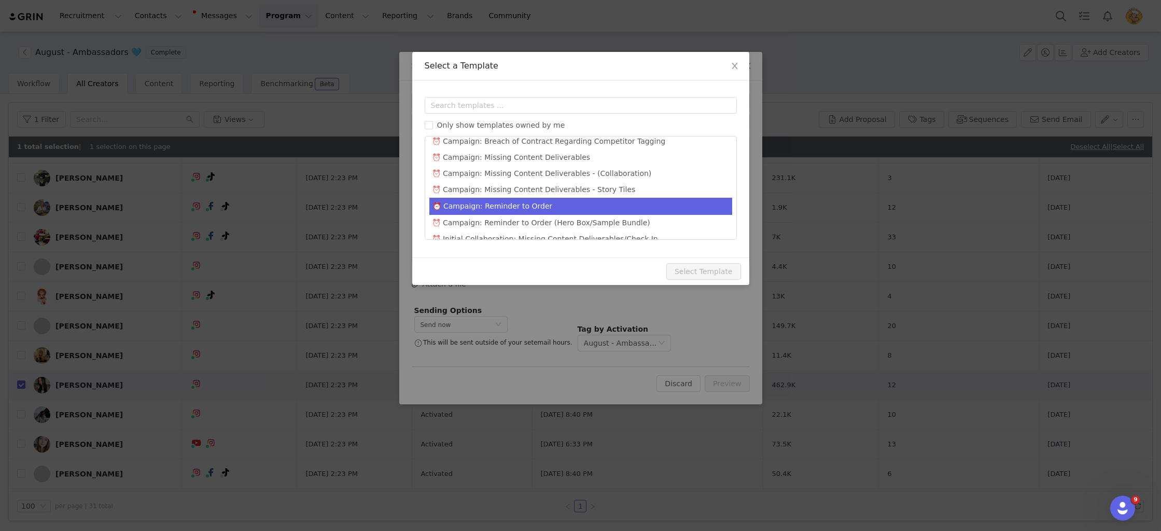
scroll to position [612, 0]
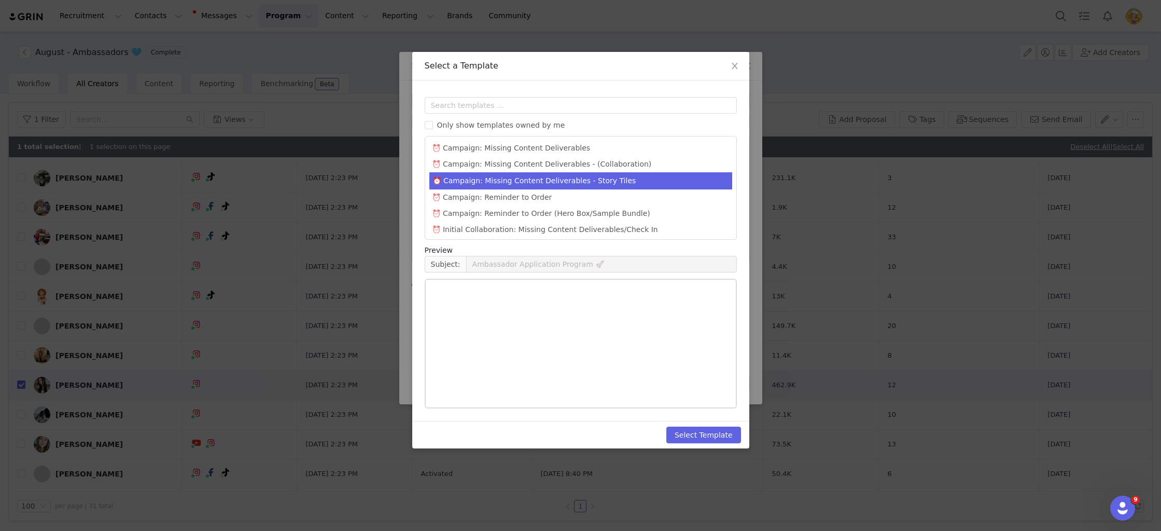
click at [588, 172] on li "⏰ Campaign: Missing Content Deliverables - Story Tiles" at bounding box center [580, 180] width 303 height 17
type input "URGENT: Outstanding Content"
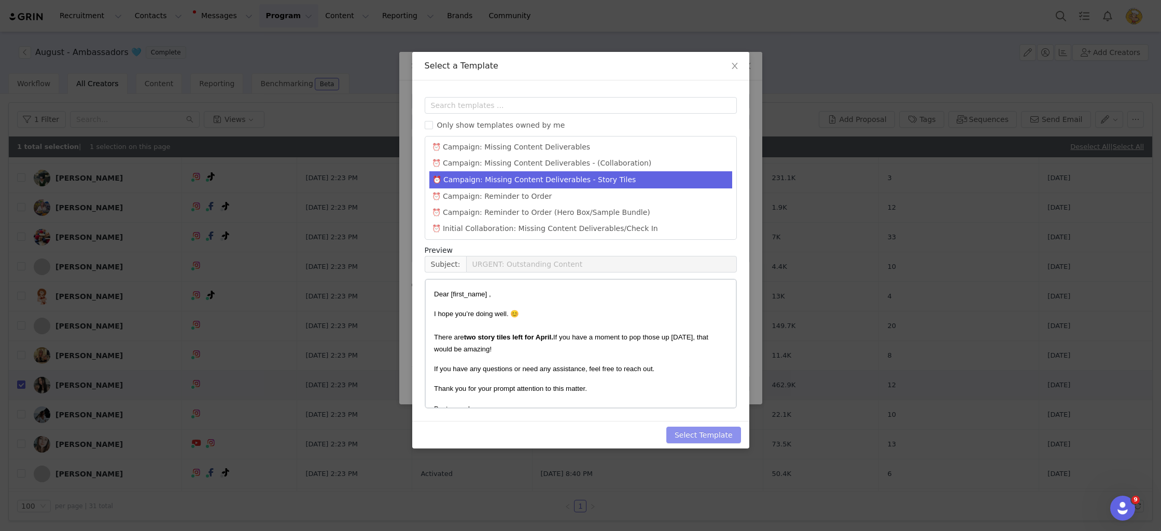
drag, startPoint x: 720, startPoint y: 435, endPoint x: 716, endPoint y: 431, distance: 5.5
click at [720, 435] on button "Select Template" at bounding box center [703, 434] width 75 height 17
type input "URGENT: Outstanding Content"
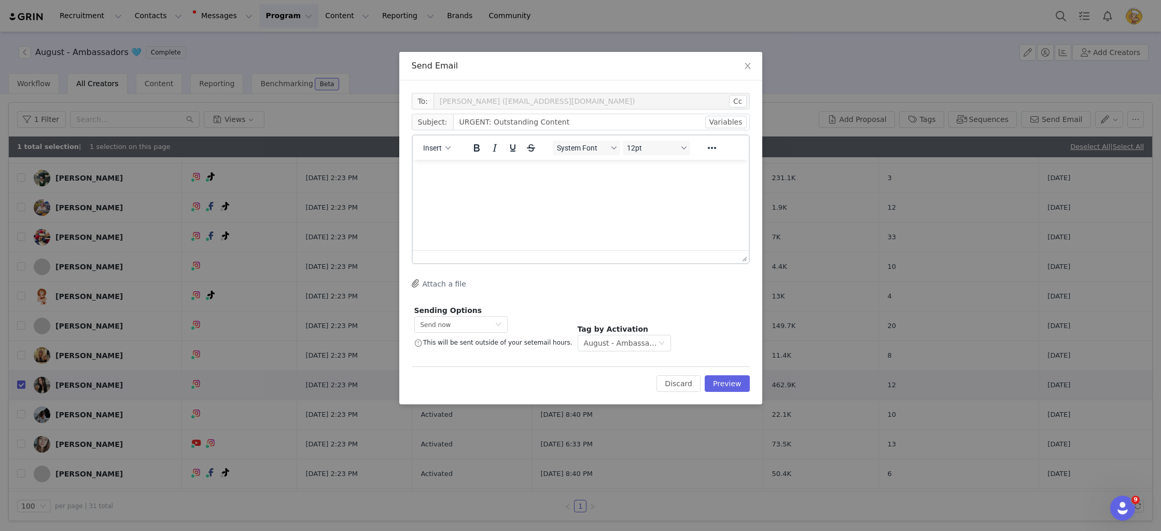
scroll to position [0, 0]
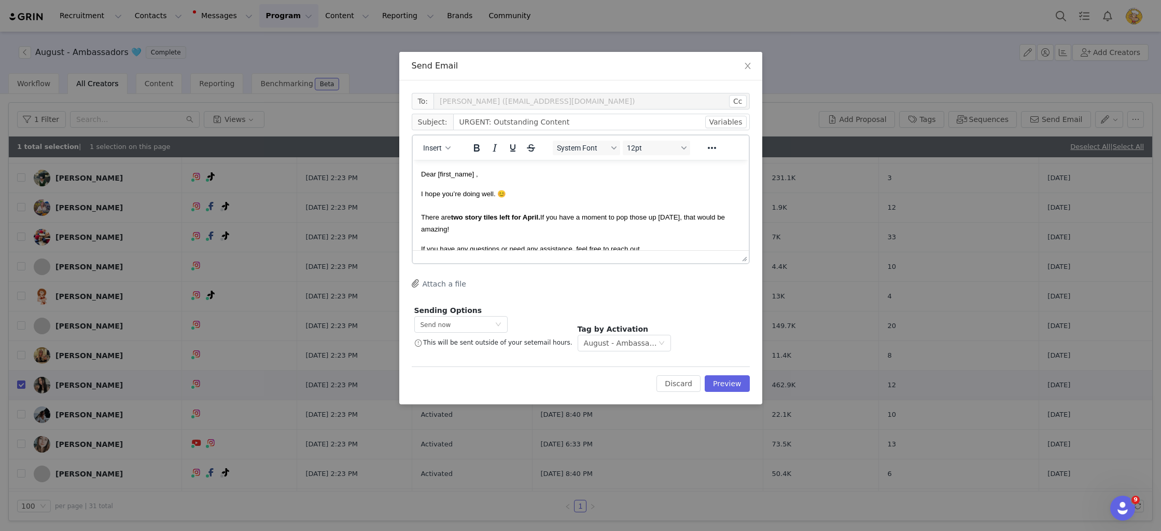
click at [617, 229] on p "I hope you’re doing well. 😊 There are two story tiles left for April. If you ha…" at bounding box center [580, 211] width 319 height 47
click at [467, 219] on strong "two story tiles left for April." at bounding box center [495, 217] width 89 height 8
click at [514, 217] on strong "two story tiles left for April." at bounding box center [495, 217] width 89 height 8
click at [501, 218] on strong "two story tiles left for April." at bounding box center [495, 217] width 89 height 8
click at [583, 217] on strong "two story tiles & 1 reel/post left for April." at bounding box center [517, 217] width 133 height 8
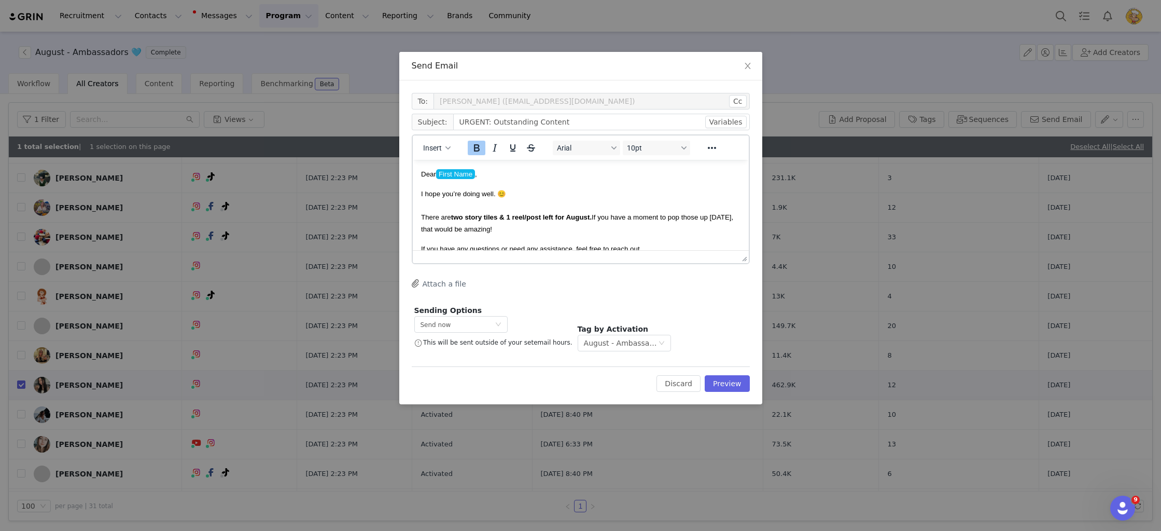
click at [507, 232] on p "I hope you’re doing well. 😊 There are two story tiles & 1 reel/post left for Au…" at bounding box center [580, 211] width 319 height 47
click at [512, 216] on strong "two story tiles & 1 reel/post left for August." at bounding box center [521, 217] width 141 height 8
drag, startPoint x: 520, startPoint y: 217, endPoint x: 508, endPoint y: 217, distance: 11.9
click at [508, 217] on strong "two story tiles & one reel/post left for August." at bounding box center [525, 217] width 149 height 8
drag, startPoint x: 464, startPoint y: 217, endPoint x: 451, endPoint y: 215, distance: 13.1
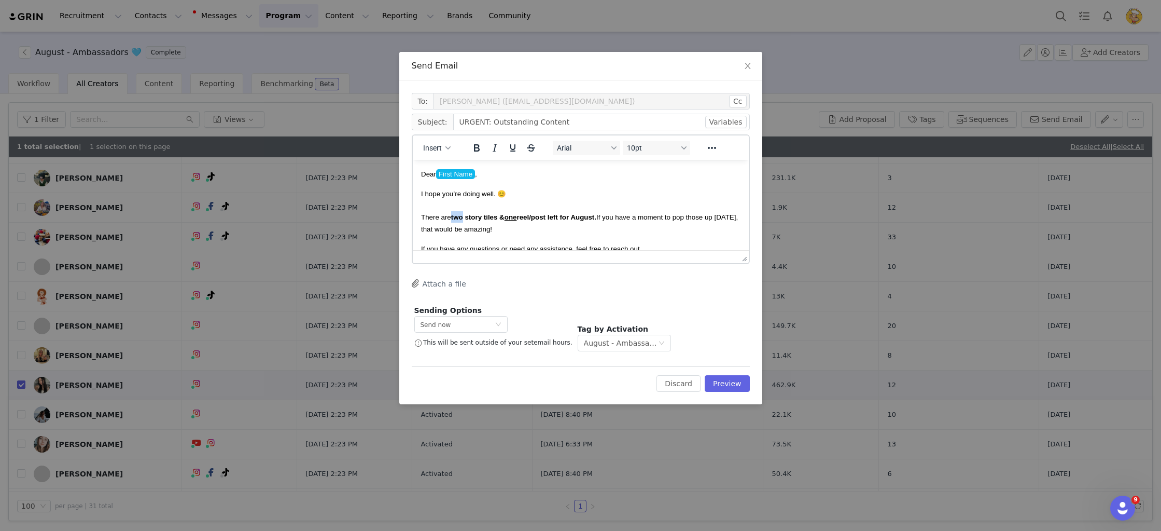
click at [451, 215] on span "I hope you’re doing well. 😊 There are two story tiles & one reel/post left for …" at bounding box center [579, 211] width 317 height 43
click at [475, 216] on strong "two story tiles & one reel/post left for August." at bounding box center [522, 217] width 143 height 8
click at [739, 378] on button "Preview" at bounding box center [727, 383] width 45 height 17
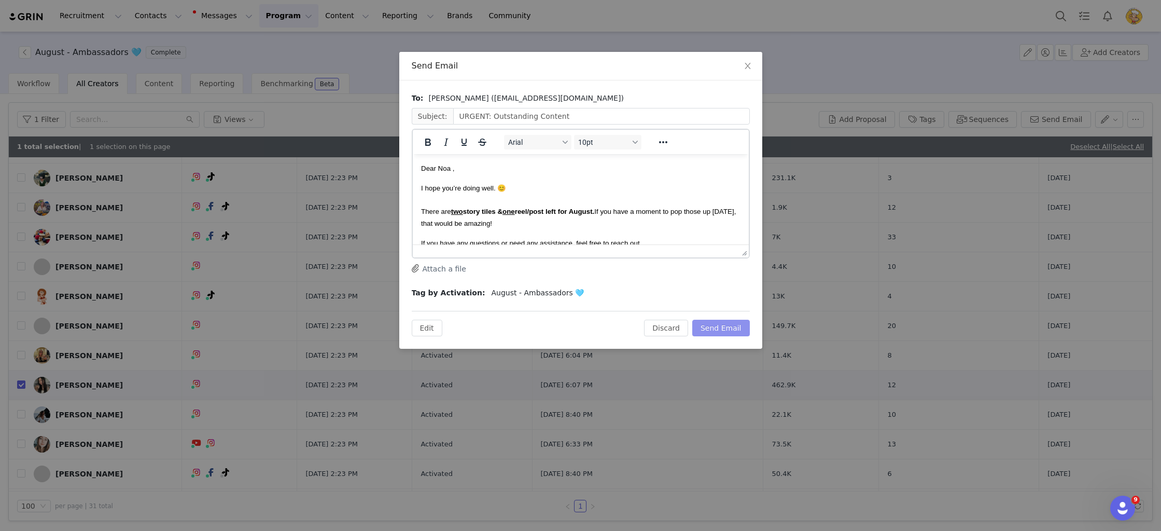
click at [733, 326] on button "Send Email" at bounding box center [721, 327] width 58 height 17
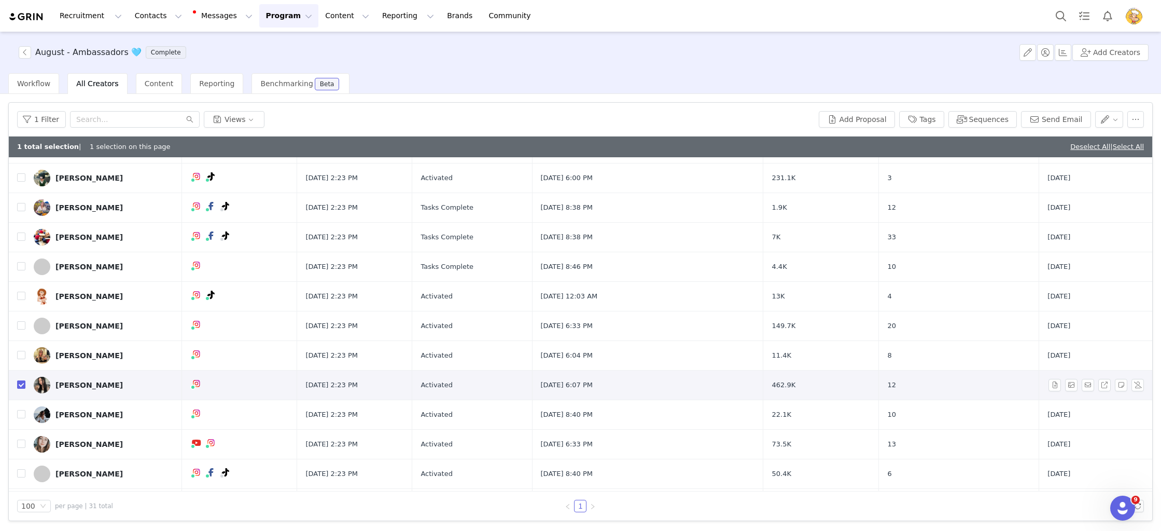
click at [22, 384] on input "checkbox" at bounding box center [21, 384] width 8 height 8
checkbox input "false"
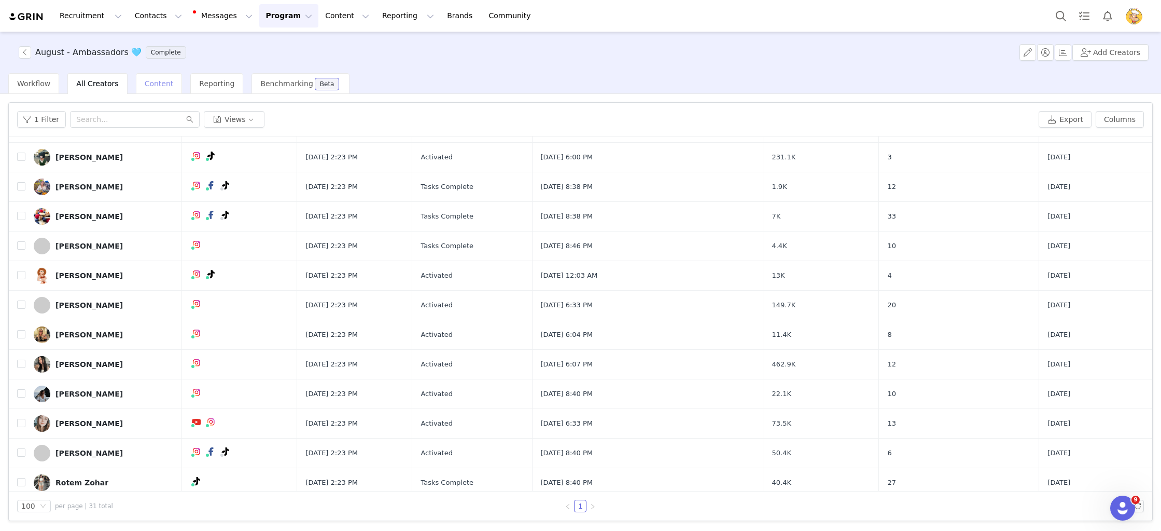
click at [155, 82] on span "Content" at bounding box center [159, 83] width 29 height 8
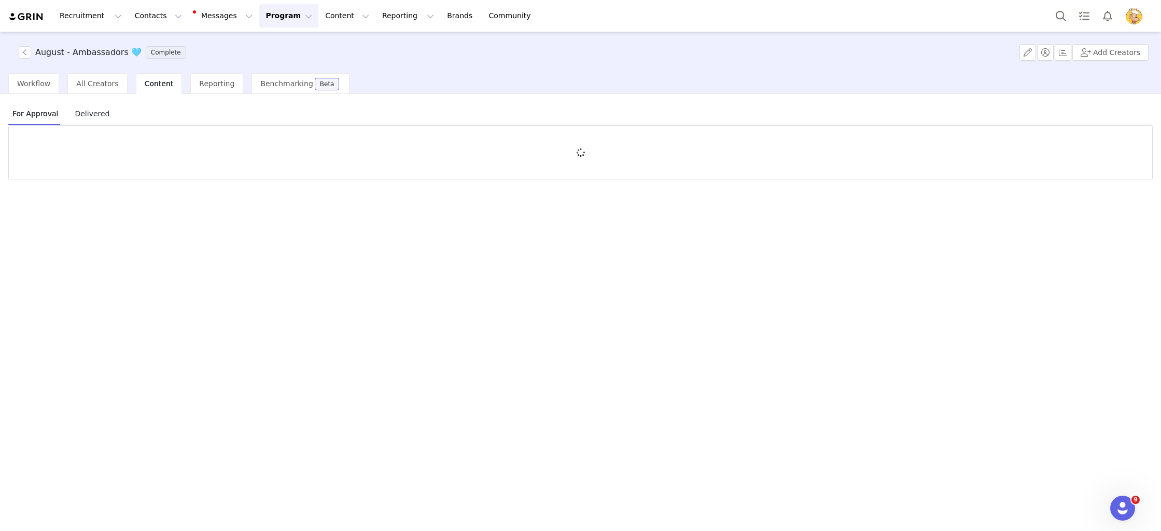
click at [86, 117] on span "Delivered" at bounding box center [92, 113] width 43 height 17
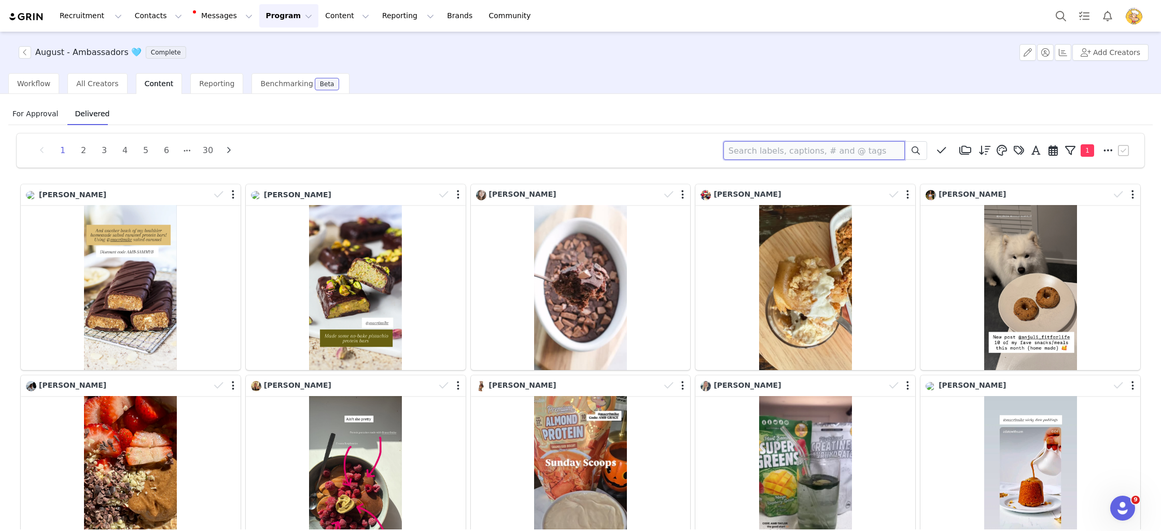
click at [815, 149] on input at bounding box center [814, 150] width 182 height 19
type input "raq"
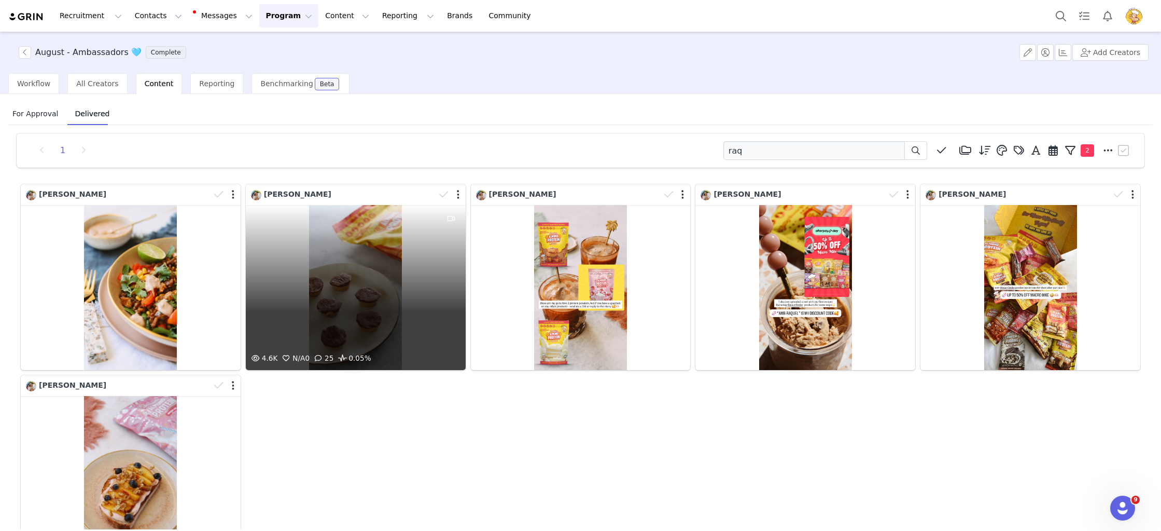
click at [379, 299] on div "4.6K N/A 0 25 0.05%" at bounding box center [356, 287] width 220 height 165
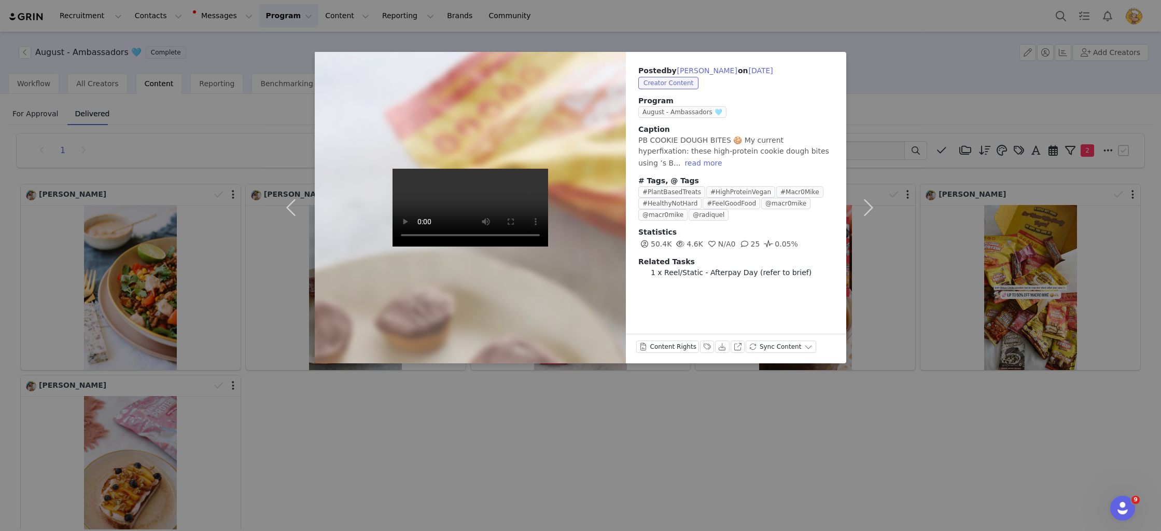
click at [886, 410] on div "Posted by Raquel Rebelo on Aug 26, 2025 Creator Content Program August - Ambass…" at bounding box center [580, 265] width 1161 height 531
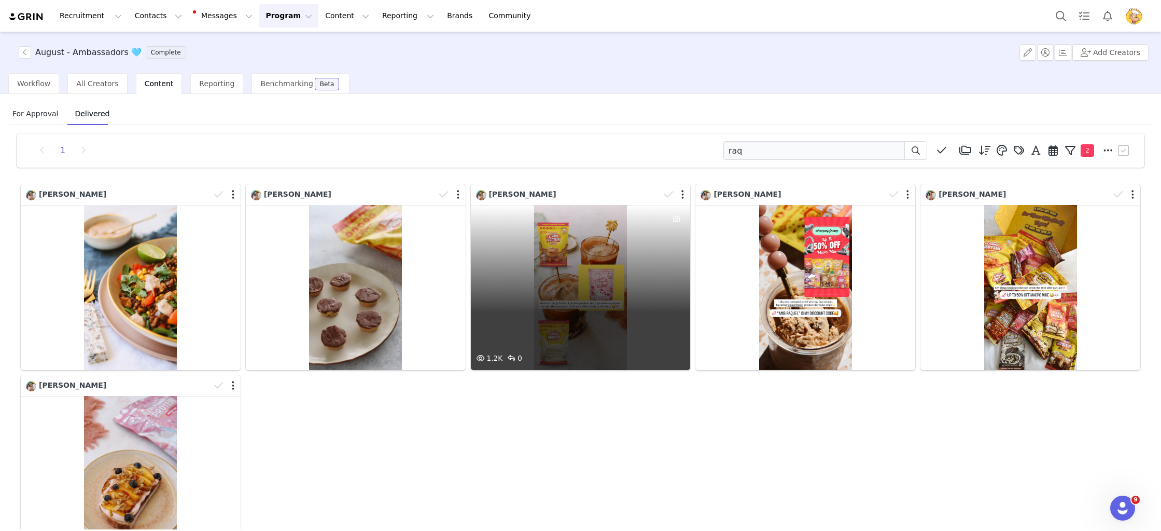
click at [580, 266] on div "1.2K 0" at bounding box center [581, 287] width 220 height 165
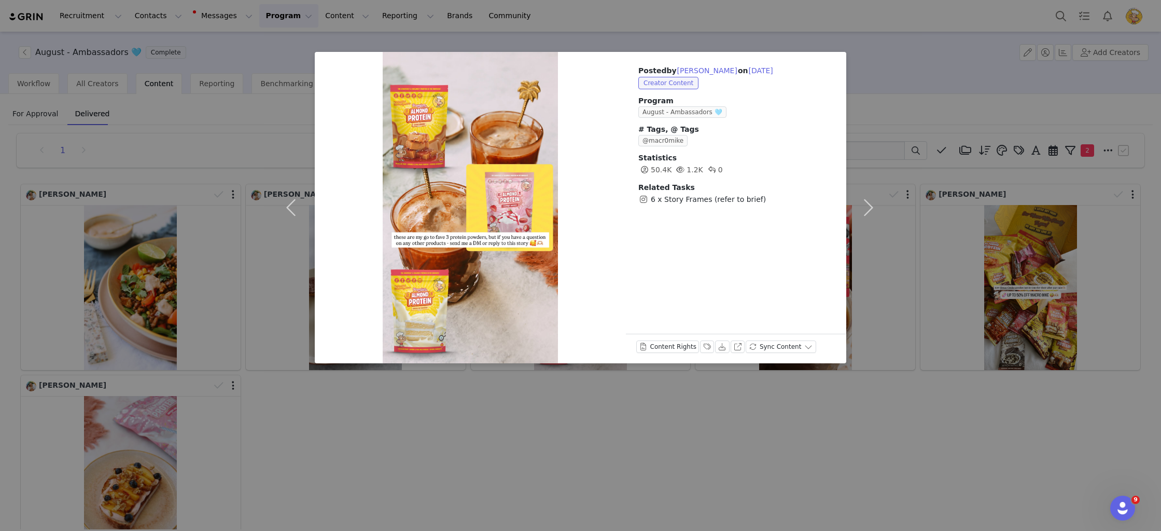
click at [829, 451] on div "Posted by Raquel Rebelo on Aug 13, 2025 Creator Content Program August - Ambass…" at bounding box center [580, 265] width 1161 height 531
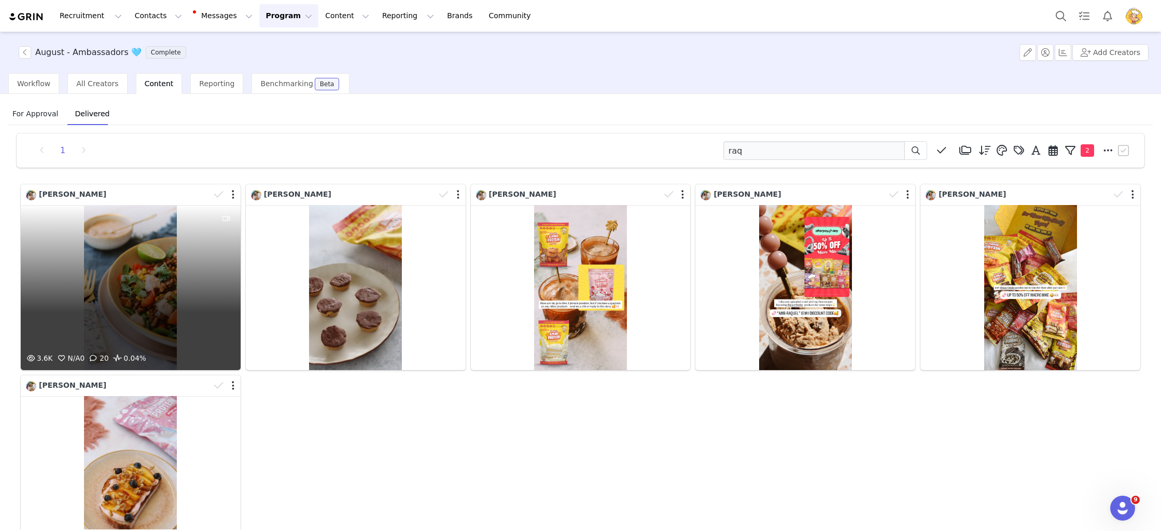
click at [176, 251] on div "3.6K N/A 0 20 0.04%" at bounding box center [131, 287] width 220 height 165
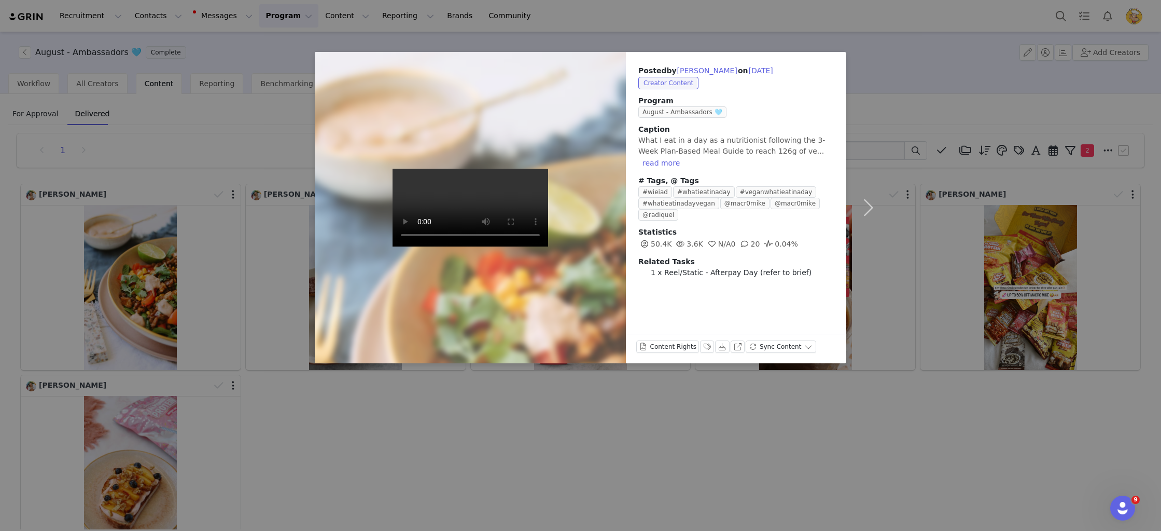
click at [828, 419] on div "Posted by Raquel Rebelo on Aug 27, 2025 Creator Content Program August - Ambass…" at bounding box center [580, 265] width 1161 height 531
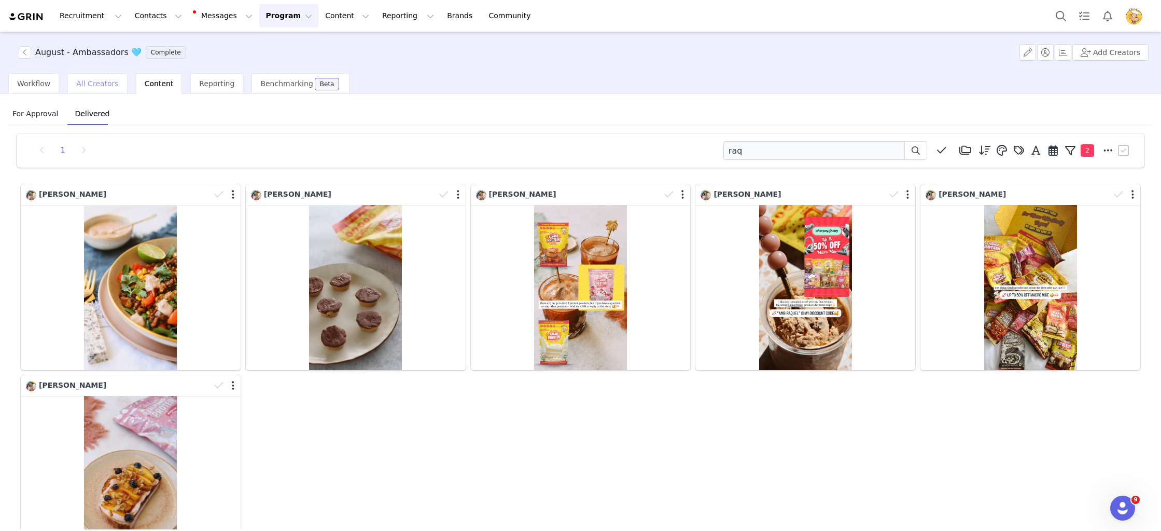
click at [93, 85] on span "All Creators" at bounding box center [97, 83] width 42 height 8
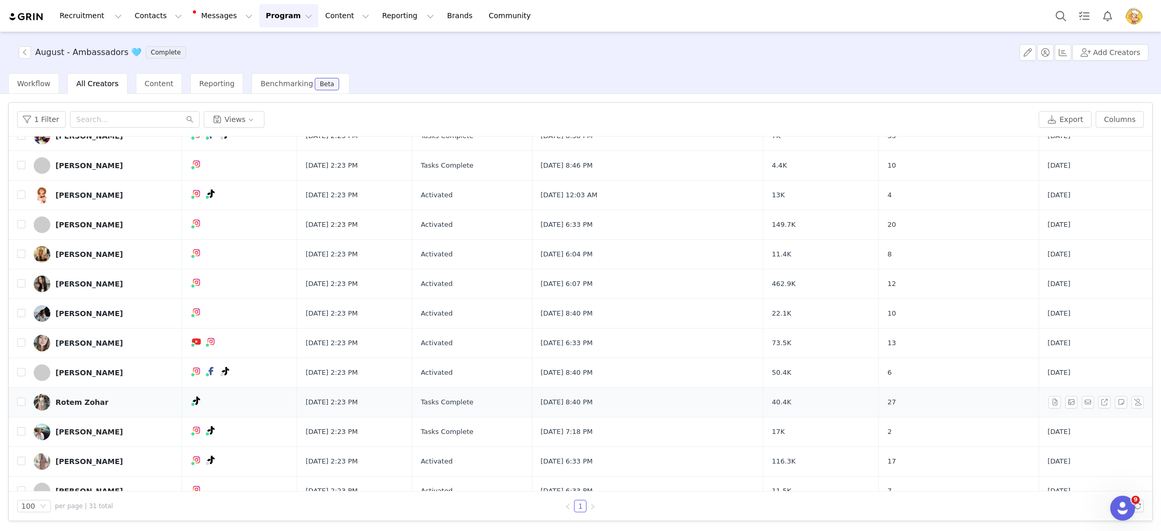
scroll to position [587, 0]
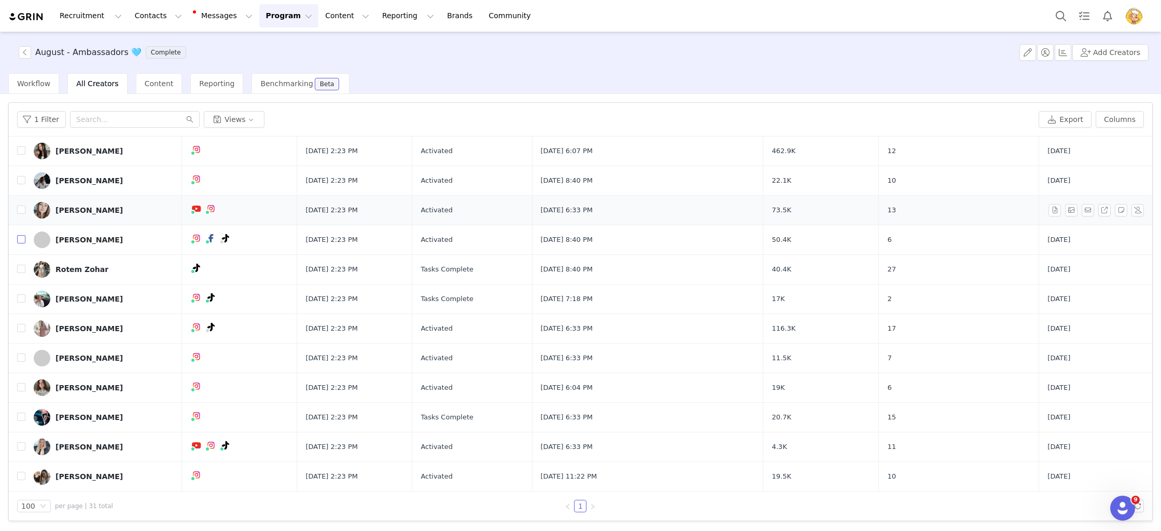
drag, startPoint x: 19, startPoint y: 239, endPoint x: 146, endPoint y: 231, distance: 126.7
click at [20, 239] on input "checkbox" at bounding box center [21, 239] width 8 height 8
checkbox input "true"
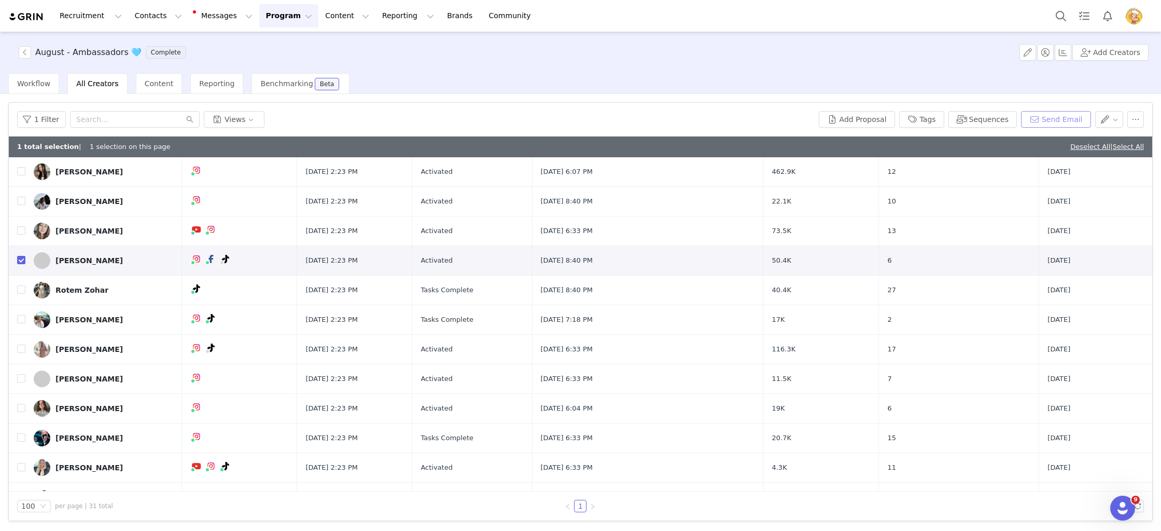
click at [1047, 120] on button "Send Email" at bounding box center [1056, 119] width 70 height 17
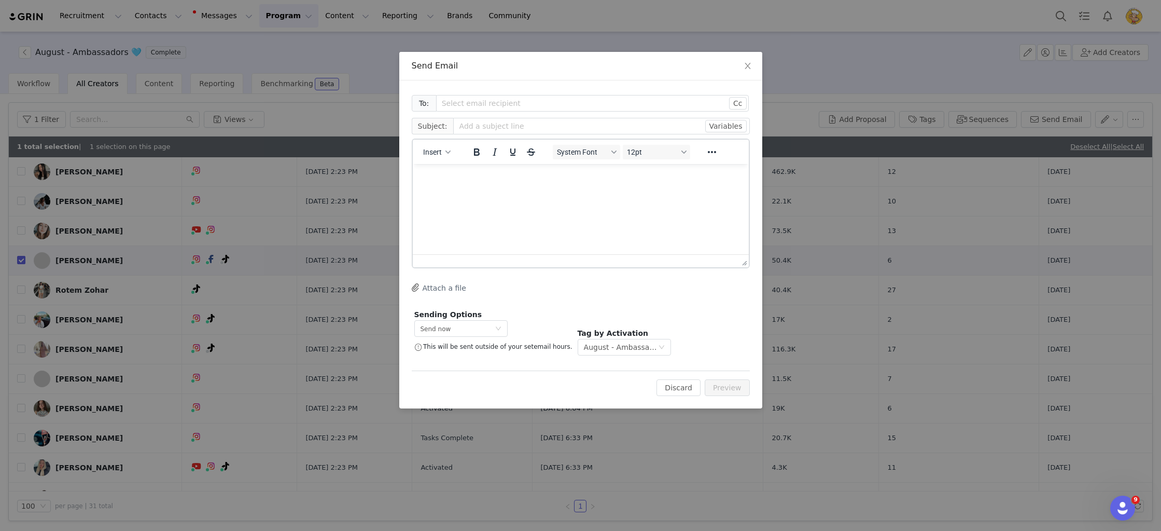
scroll to position [0, 0]
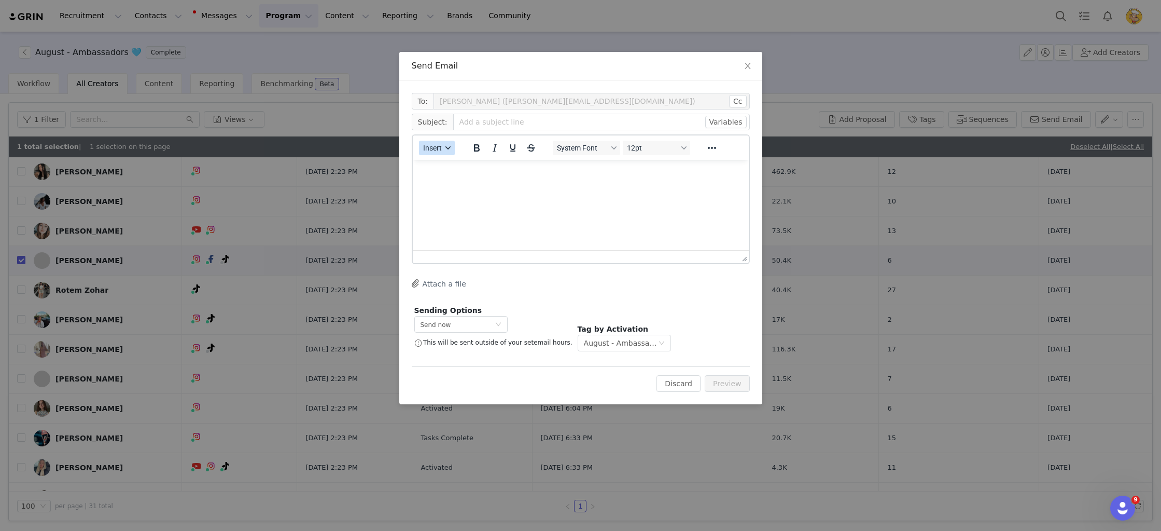
click at [446, 150] on button "Insert" at bounding box center [437, 148] width 36 height 15
click at [488, 163] on div "Insert Template" at bounding box center [474, 166] width 93 height 12
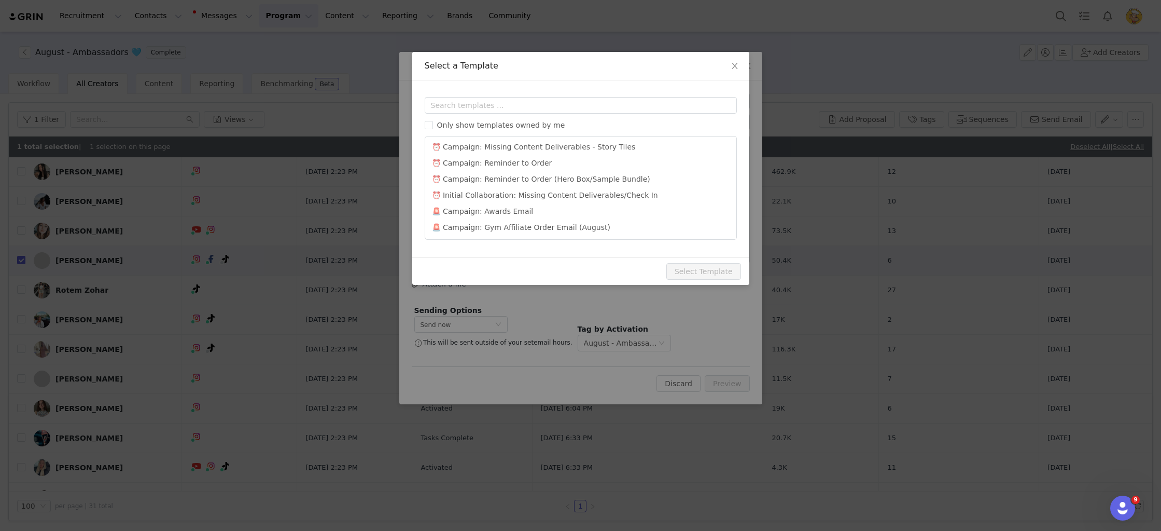
scroll to position [564, 0]
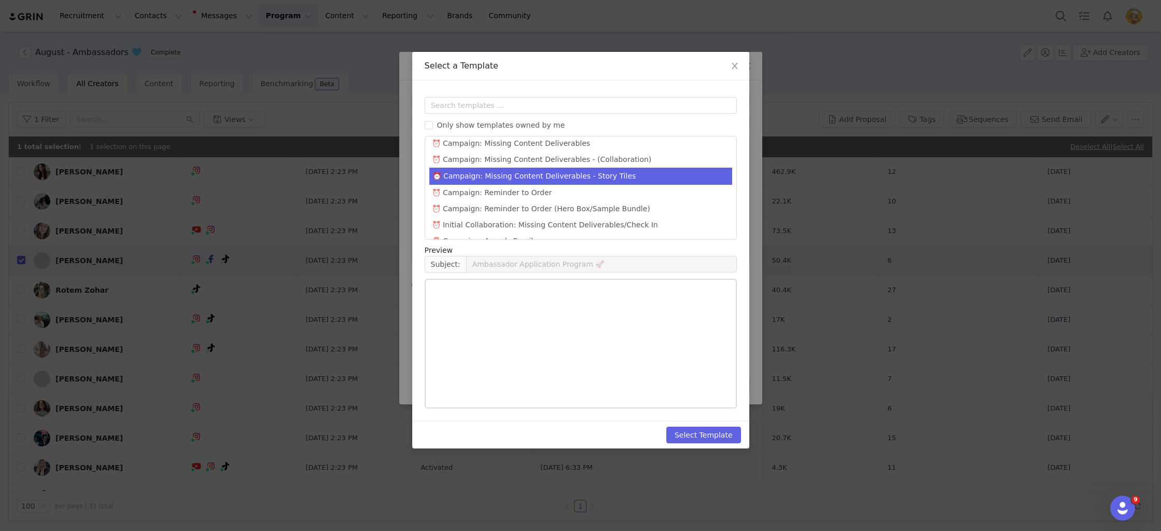
click at [578, 168] on li "⏰ Campaign: Missing Content Deliverables - Story Tiles" at bounding box center [580, 176] width 303 height 17
type input "URGENT: Outstanding Content"
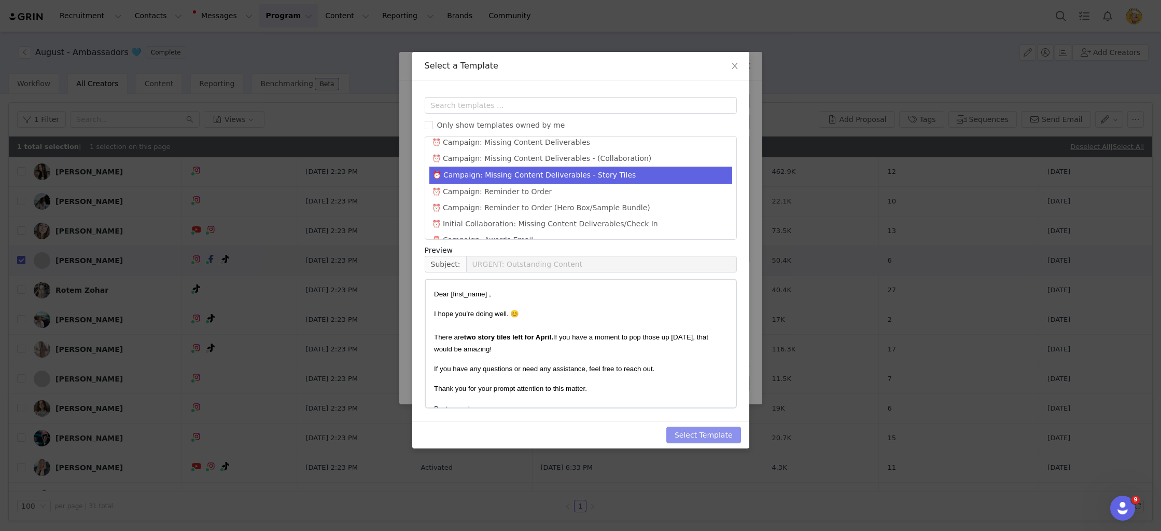
drag, startPoint x: 710, startPoint y: 431, endPoint x: 686, endPoint y: 403, distance: 37.5
click at [709, 432] on button "Select Template" at bounding box center [703, 434] width 75 height 17
type input "URGENT: Outstanding Content"
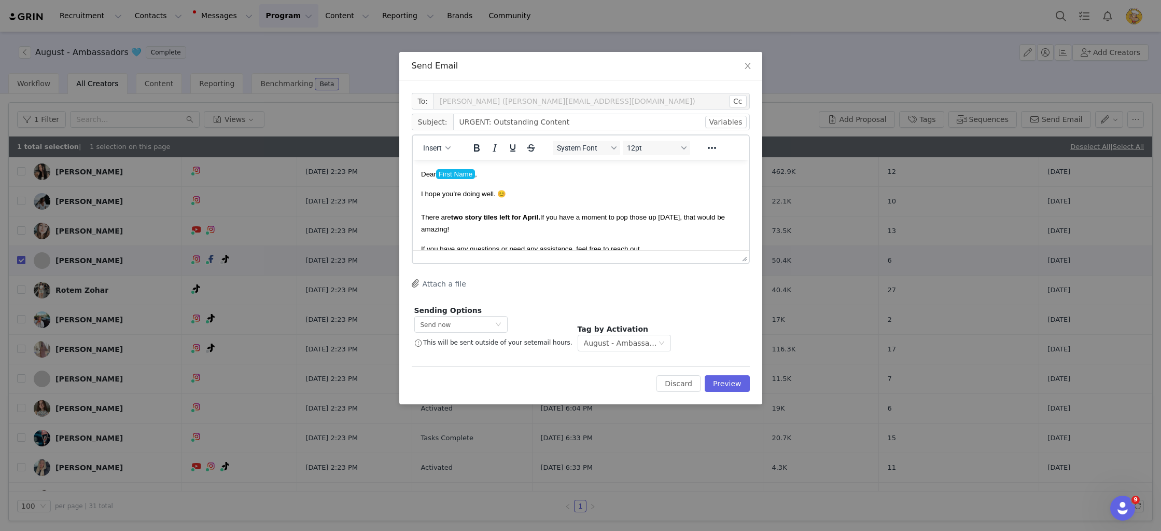
click at [606, 208] on p "I hope you’re doing well. 😊 There are two story tiles left for April. If you ha…" at bounding box center [580, 211] width 319 height 47
click at [498, 220] on strong "two story tiles left for April." at bounding box center [495, 217] width 89 height 8
drag, startPoint x: 464, startPoint y: 218, endPoint x: 455, endPoint y: 218, distance: 8.3
click at [455, 218] on strong "two story tiles left for April." at bounding box center [495, 217] width 89 height 8
drag, startPoint x: 545, startPoint y: 218, endPoint x: 534, endPoint y: 217, distance: 11.5
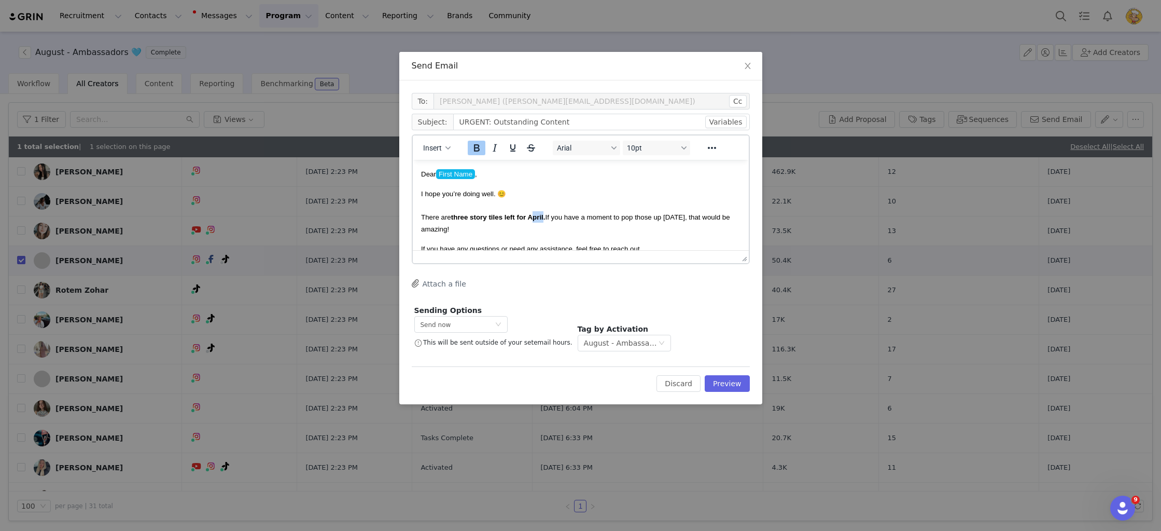
click at [534, 217] on strong "three story tiles left for April." at bounding box center [498, 217] width 94 height 8
click at [646, 240] on body "Dear First Name , I hope you’re doing well. 😊 There are three story tiles left …" at bounding box center [580, 237] width 319 height 138
click at [495, 230] on span "I hope you’re doing well. 😊 There are three story tiles left for August, and do…" at bounding box center [571, 211] width 301 height 43
click at [606, 237] on body "Dear First Name , I hope you’re doing well. 😊 There are three story tiles left …" at bounding box center [580, 237] width 319 height 138
click at [741, 389] on button "Preview" at bounding box center [727, 383] width 45 height 17
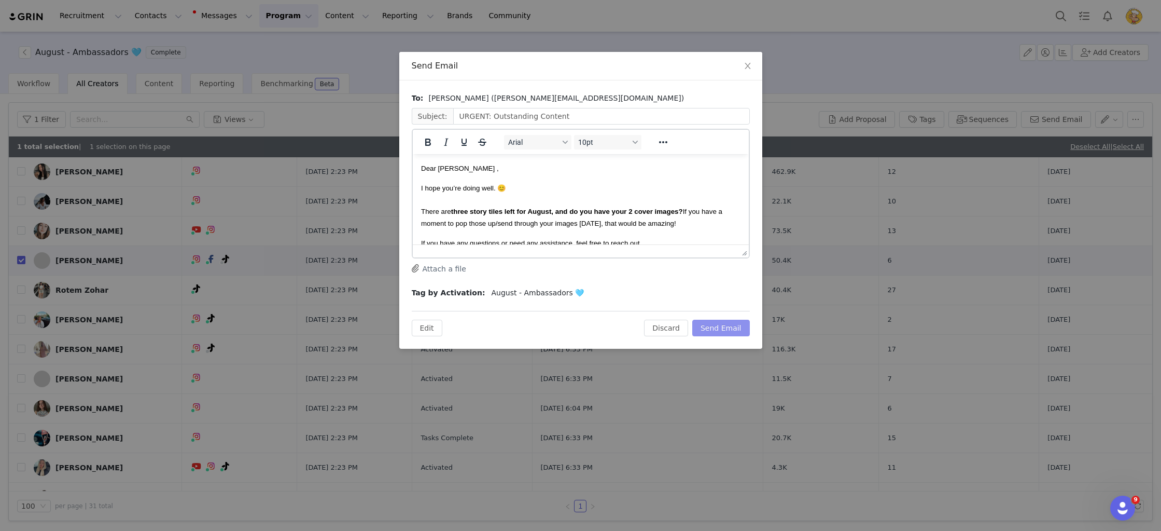
drag, startPoint x: 726, startPoint y: 327, endPoint x: 730, endPoint y: 331, distance: 5.9
click at [726, 327] on button "Send Email" at bounding box center [721, 327] width 58 height 17
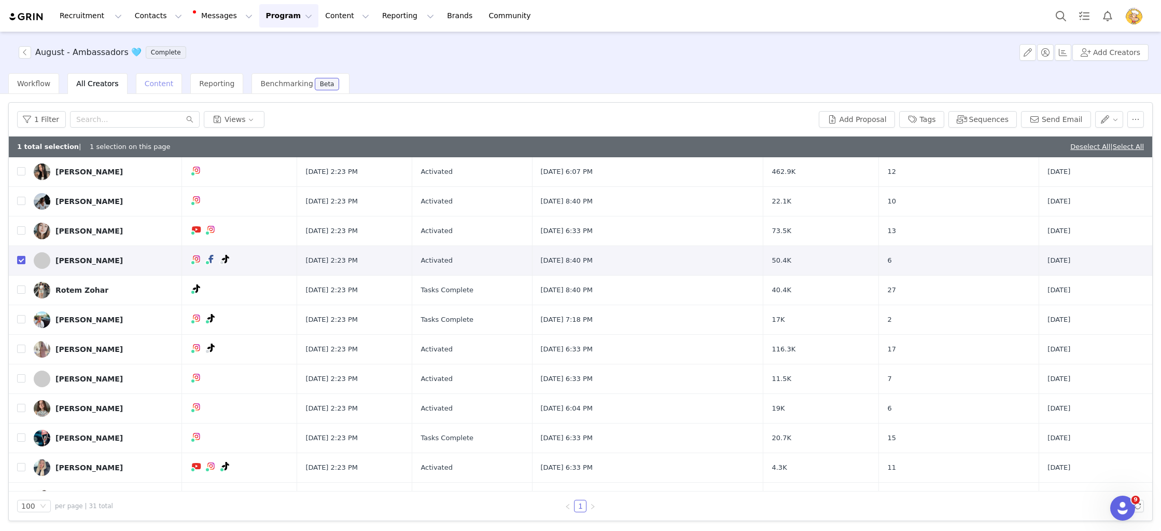
drag, startPoint x: 131, startPoint y: 79, endPoint x: 141, endPoint y: 80, distance: 9.9
click at [136, 79] on div "Content" at bounding box center [159, 83] width 47 height 21
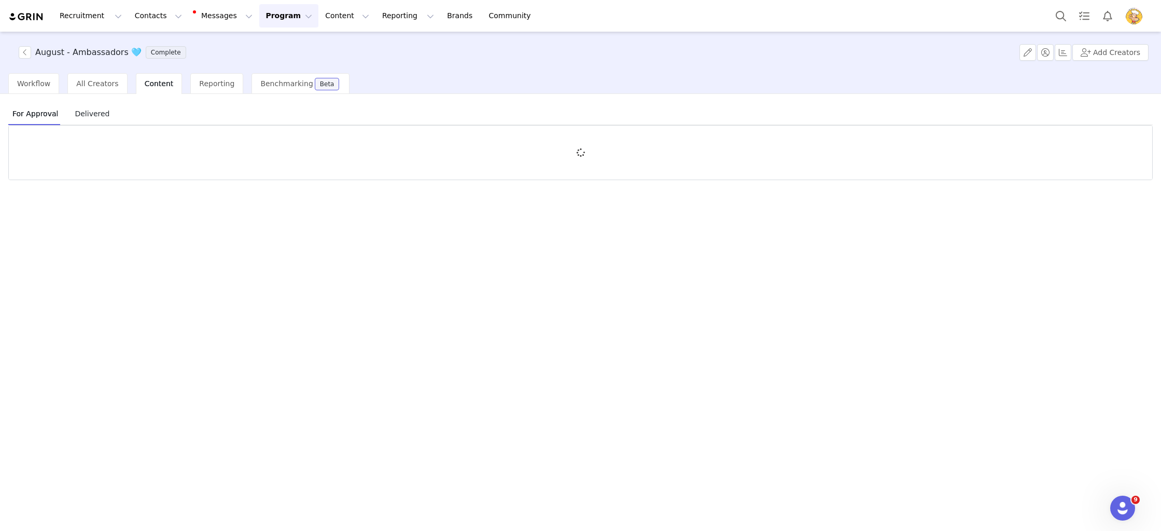
drag, startPoint x: 143, startPoint y: 80, endPoint x: 123, endPoint y: 111, distance: 37.3
click at [145, 80] on span "Content" at bounding box center [159, 83] width 29 height 8
drag, startPoint x: 102, startPoint y: 121, endPoint x: 113, endPoint y: 118, distance: 11.7
click at [103, 120] on span "Delivered" at bounding box center [92, 113] width 43 height 17
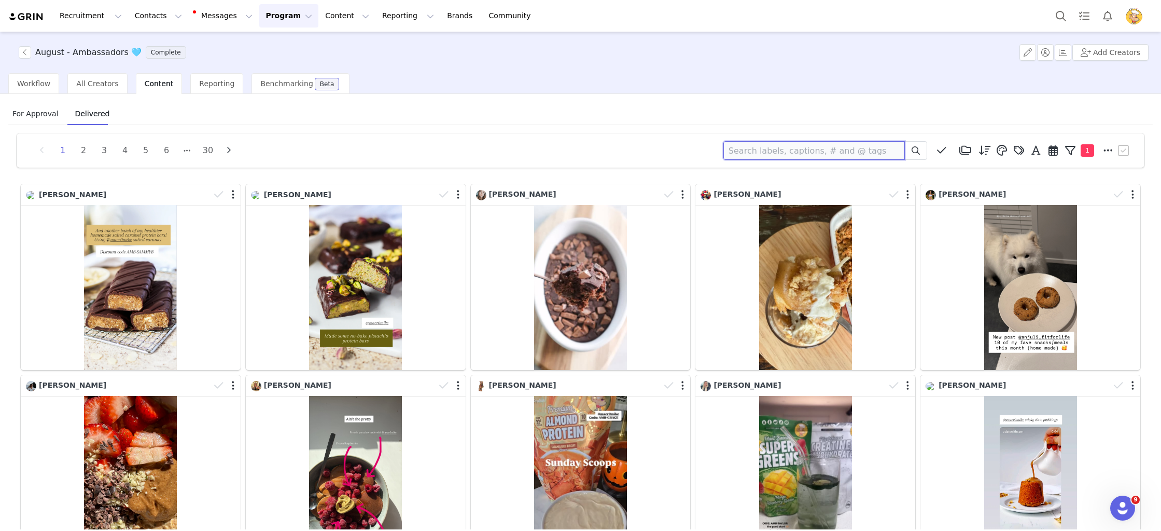
click at [815, 148] on input at bounding box center [814, 150] width 182 height 19
type input "sari"
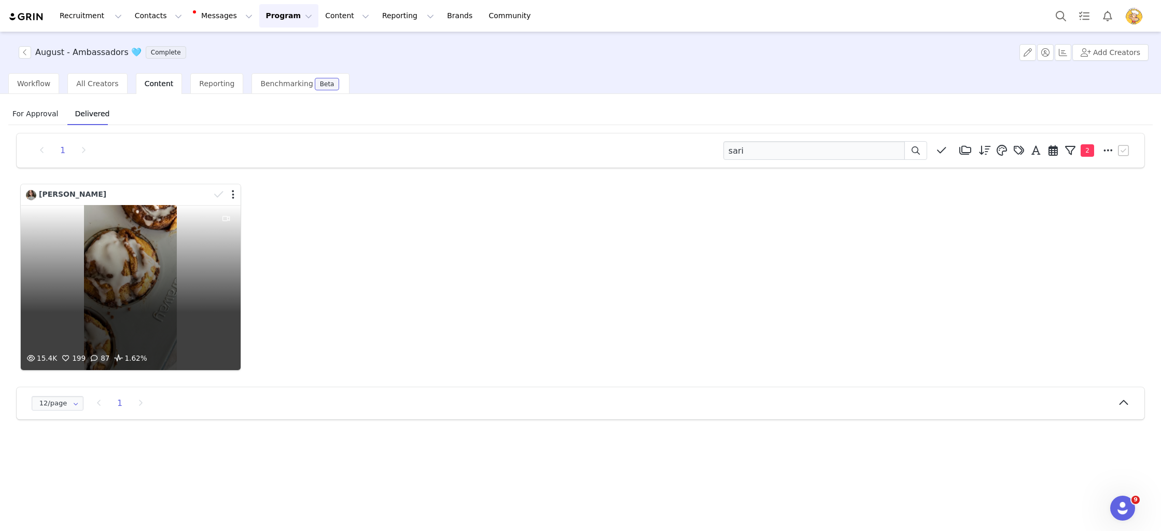
click at [104, 230] on div "15.4K 199 87 1.62%" at bounding box center [131, 287] width 220 height 165
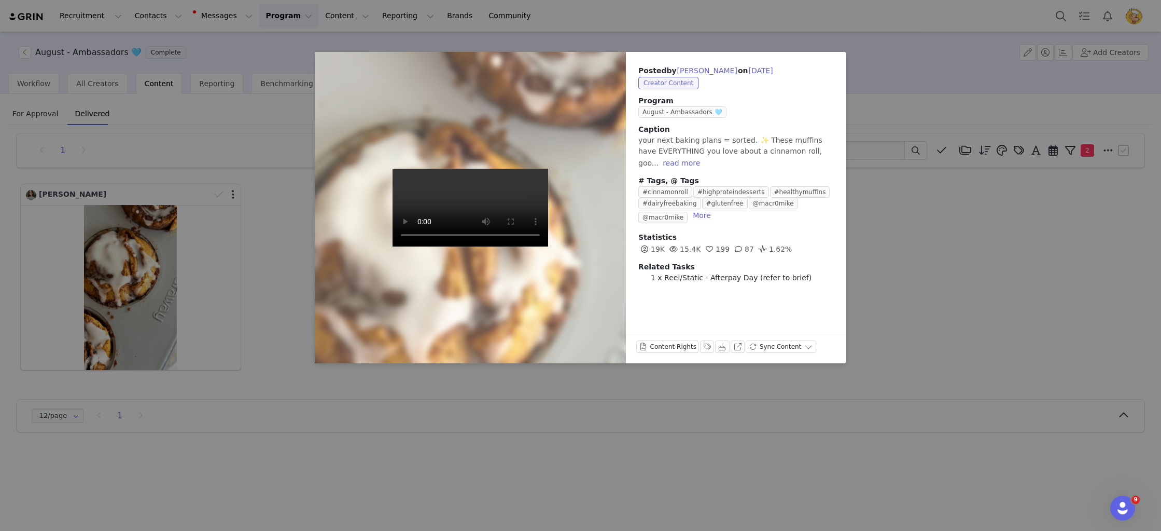
drag, startPoint x: 1007, startPoint y: 237, endPoint x: 366, endPoint y: 225, distance: 641.1
click at [1006, 237] on div "Posted by Sarah Cano on Aug 14, 2025 Creator Content Program August - Ambassado…" at bounding box center [580, 265] width 1161 height 531
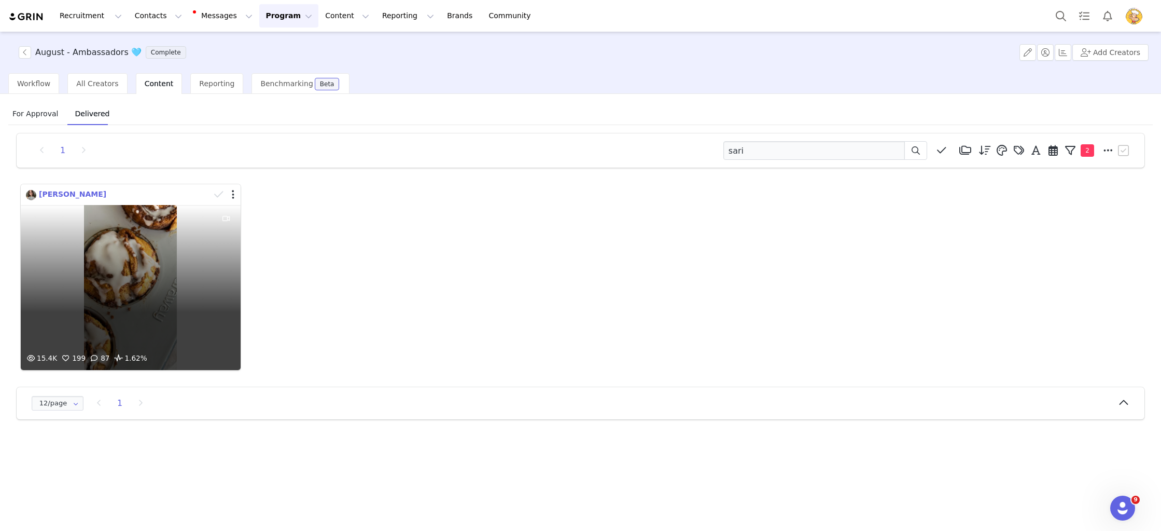
click at [60, 195] on span "Sarah Cano" at bounding box center [72, 194] width 67 height 8
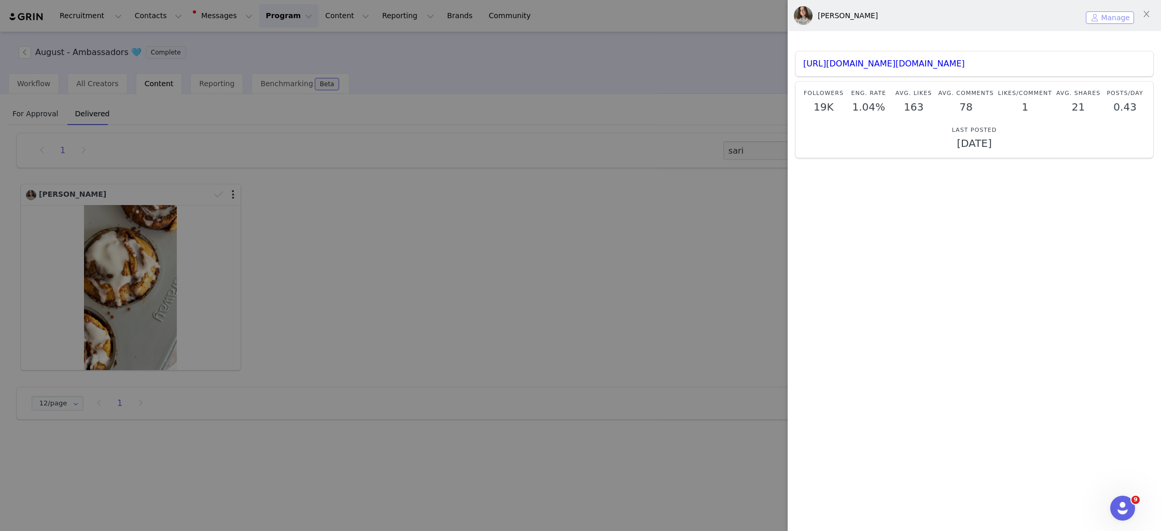
click at [1121, 17] on button "Manage" at bounding box center [1110, 17] width 48 height 12
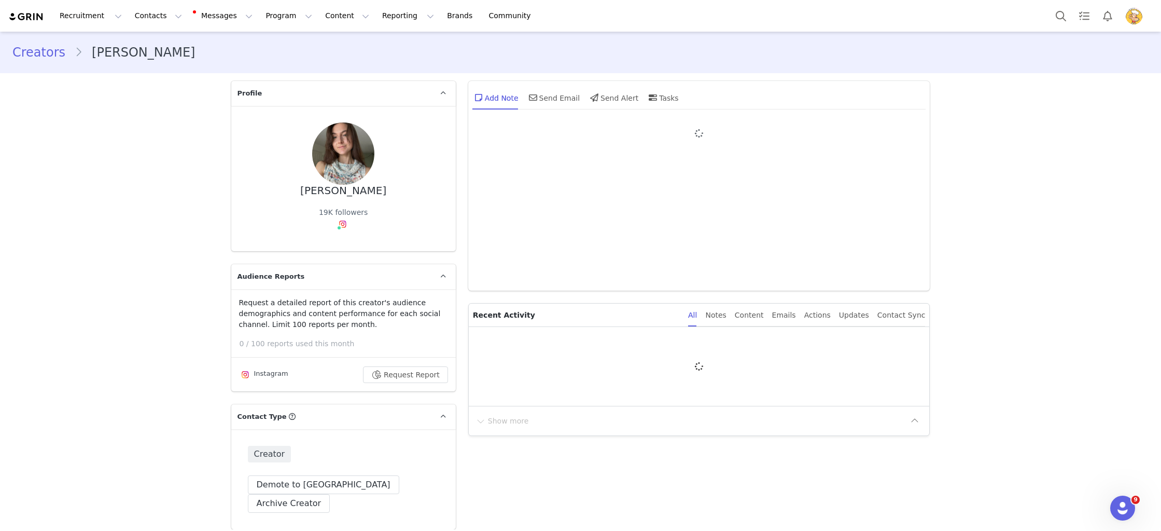
type input "+1 ([GEOGRAPHIC_DATA])"
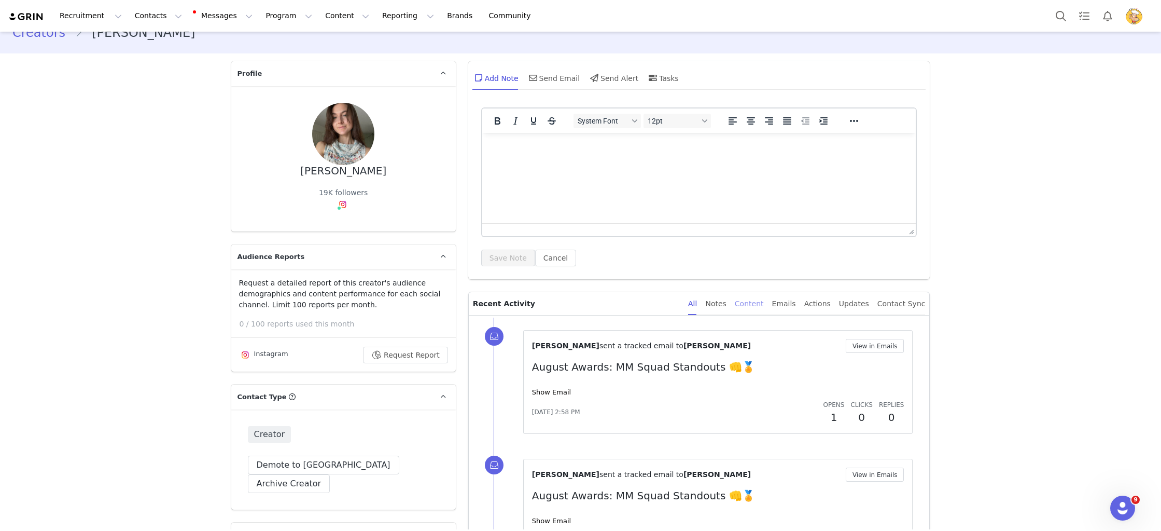
click at [756, 303] on div "Content" at bounding box center [749, 303] width 29 height 23
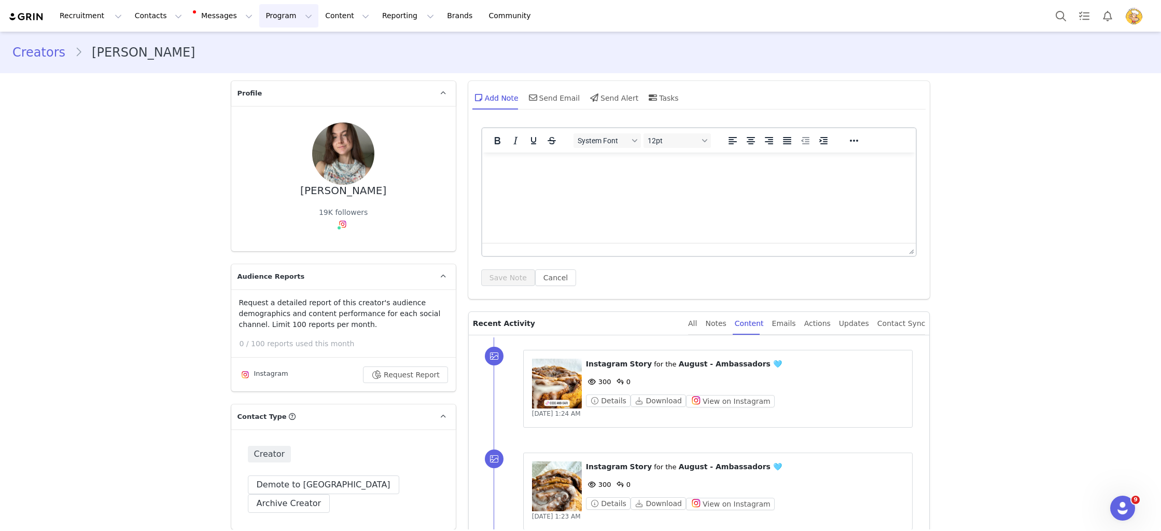
click at [264, 13] on button "Program Program" at bounding box center [288, 15] width 59 height 23
click at [278, 45] on p "Activations" at bounding box center [272, 45] width 40 height 11
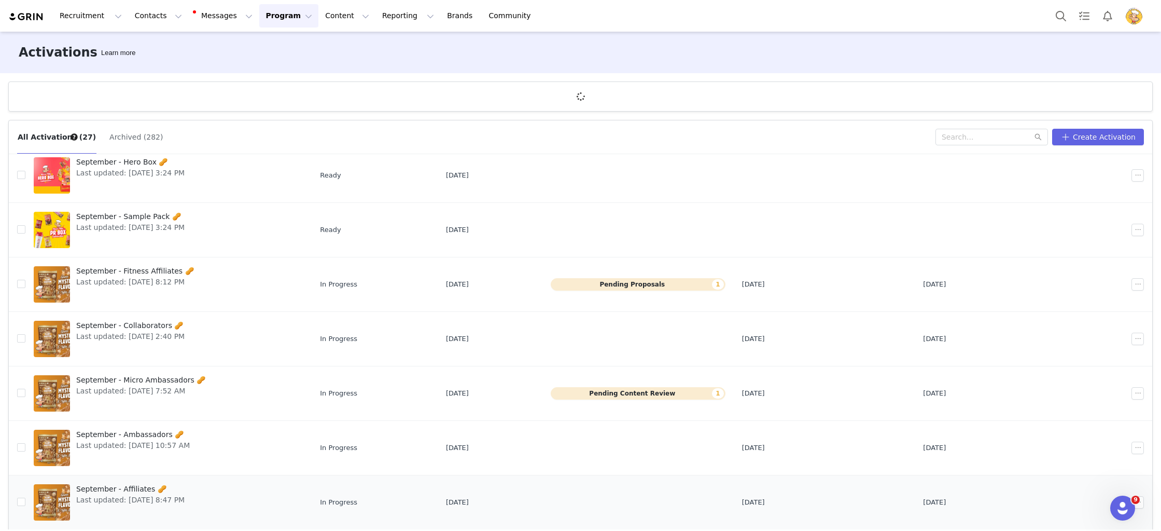
scroll to position [38, 0]
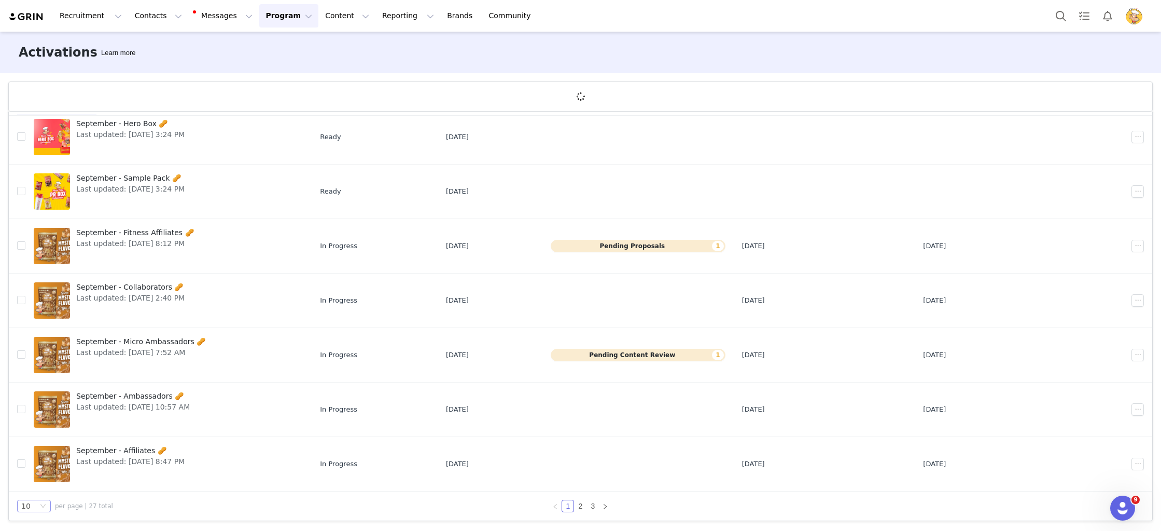
click at [30, 504] on div "10" at bounding box center [29, 505] width 17 height 11
click at [34, 485] on li "50" at bounding box center [34, 487] width 34 height 17
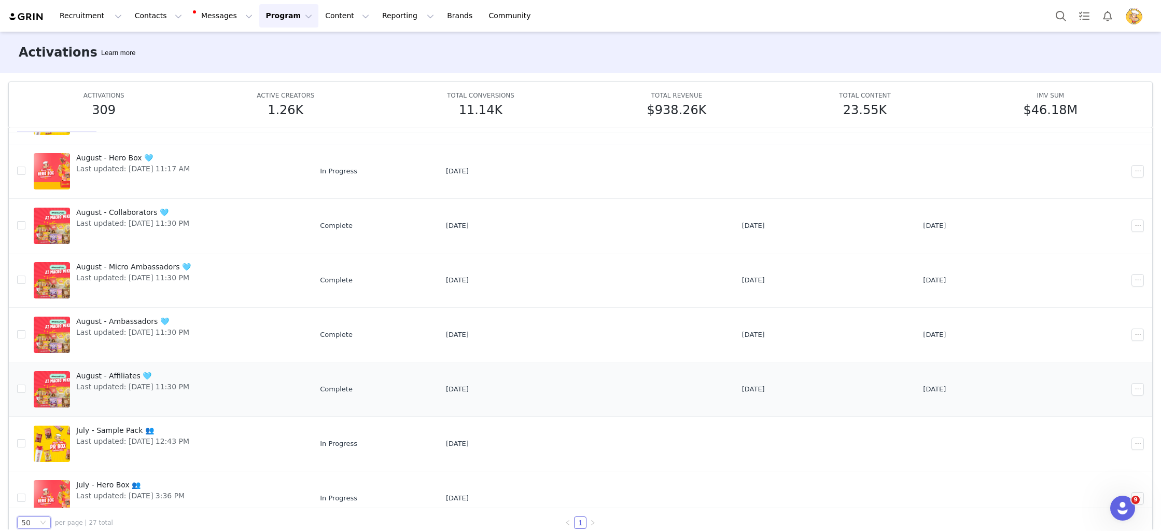
scroll to position [634, 0]
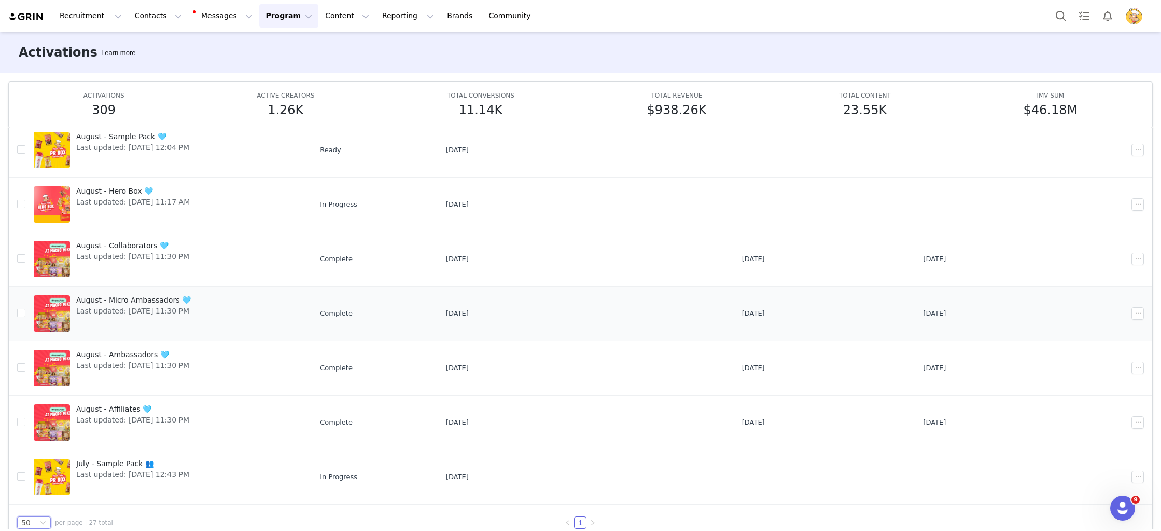
click at [152, 300] on span "August - Micro Ambassadors 🩵" at bounding box center [133, 300] width 115 height 11
click at [160, 304] on span "August - Micro Ambassadors 🩵" at bounding box center [133, 300] width 115 height 11
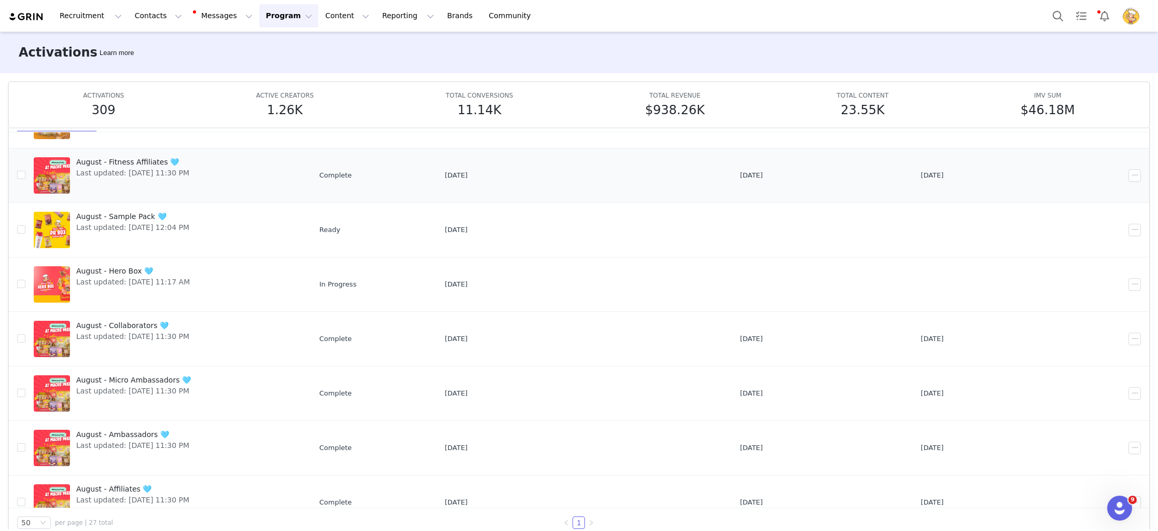
scroll to position [522, 0]
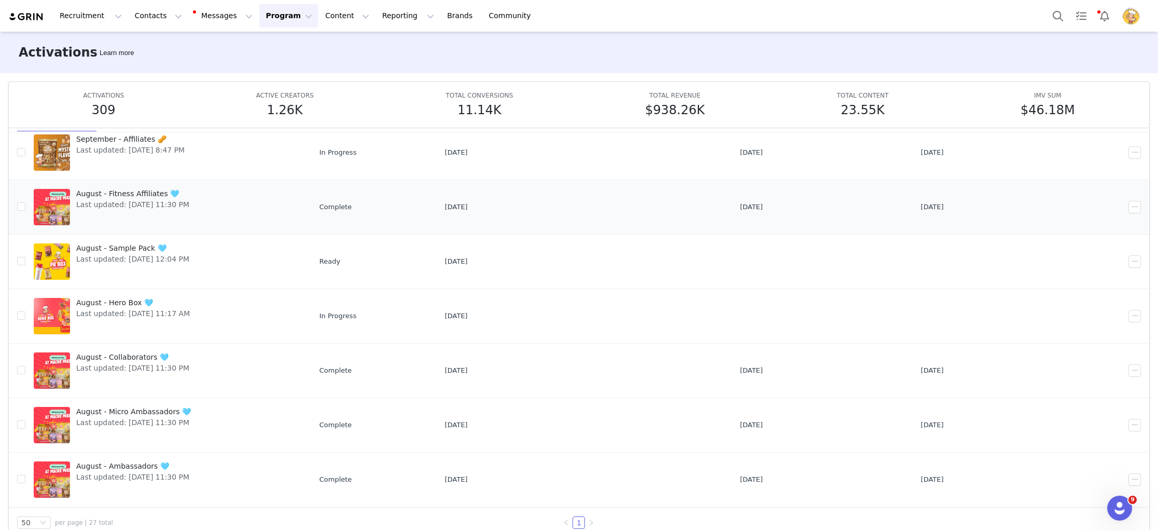
click at [147, 194] on span "August - Fitness Affiliates 🩵" at bounding box center [132, 193] width 113 height 11
click at [136, 192] on span "August - Fitness Affiliates 🩵" at bounding box center [132, 193] width 113 height 11
click at [152, 356] on span "August - Collaborators 🩵" at bounding box center [132, 357] width 113 height 11
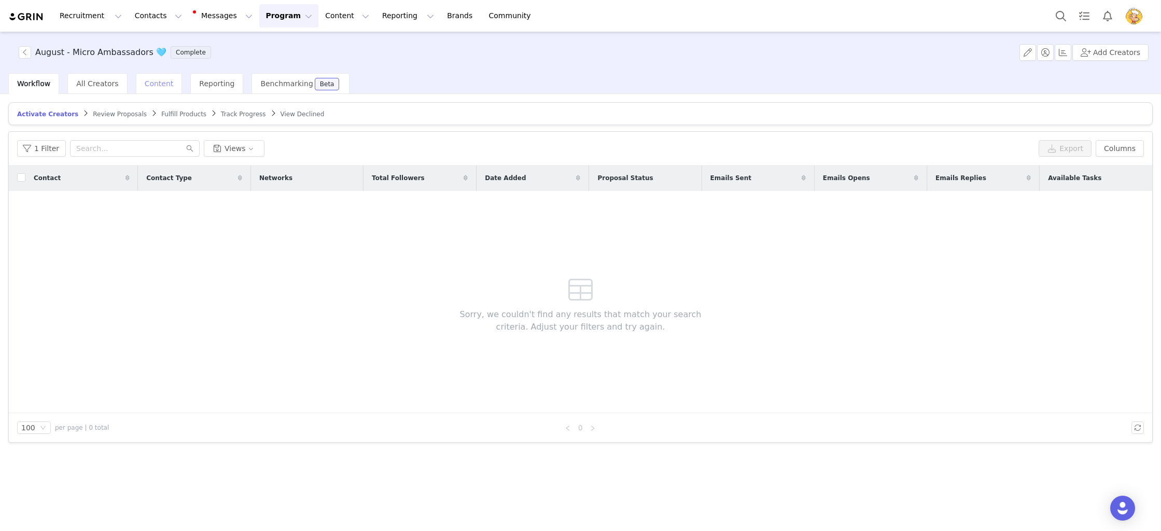
click at [158, 88] on div "Content" at bounding box center [159, 83] width 47 height 21
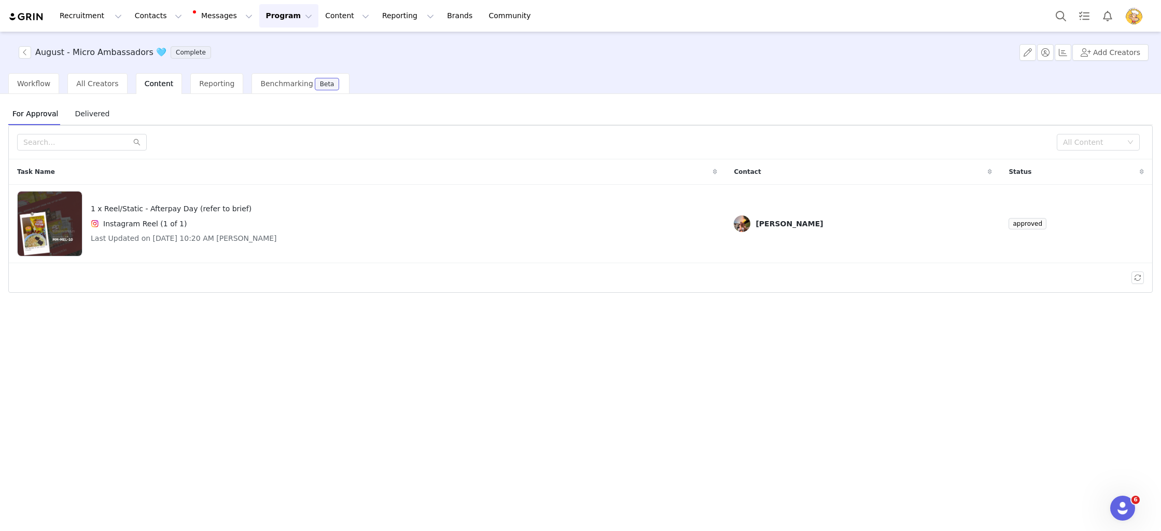
click at [79, 117] on span "Delivered" at bounding box center [92, 113] width 43 height 17
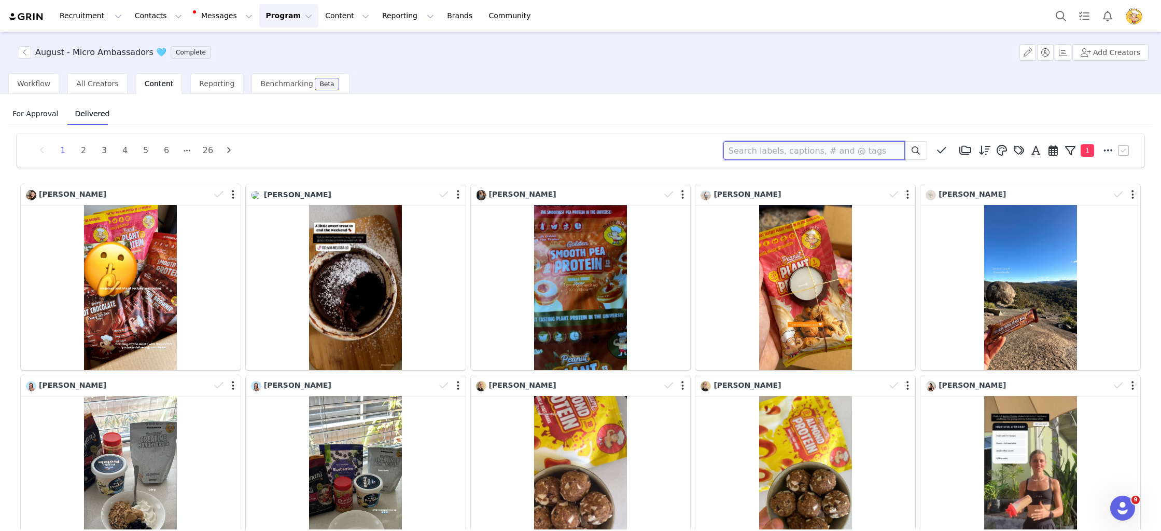
click at [800, 149] on input at bounding box center [814, 150] width 182 height 19
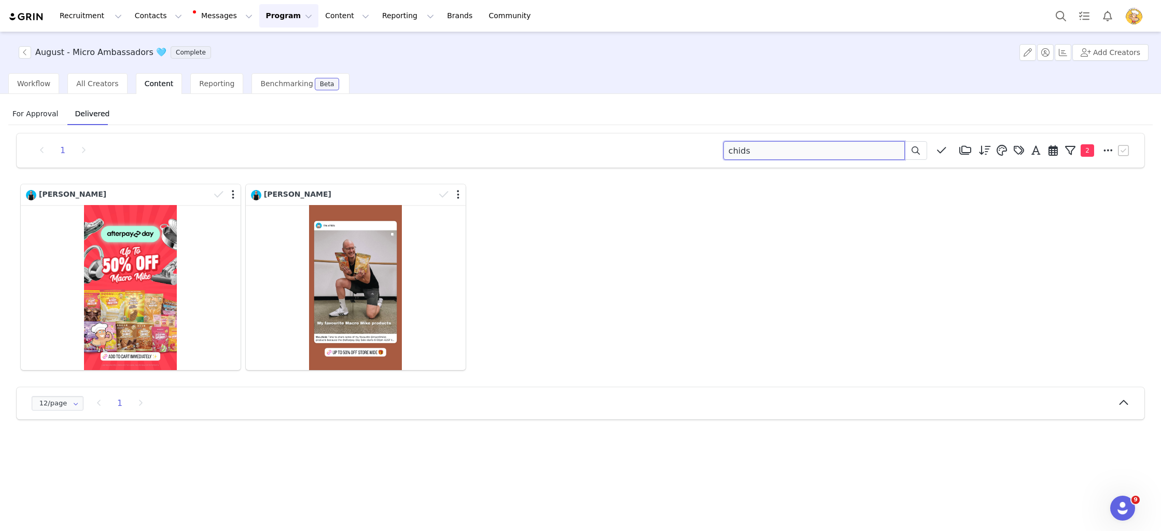
drag, startPoint x: 676, startPoint y: 150, endPoint x: 593, endPoint y: 141, distance: 84.0
click at [593, 141] on div "1 chids Media Library (48) April Content (48) New Folder Edit Folders Descendin…" at bounding box center [580, 150] width 1103 height 19
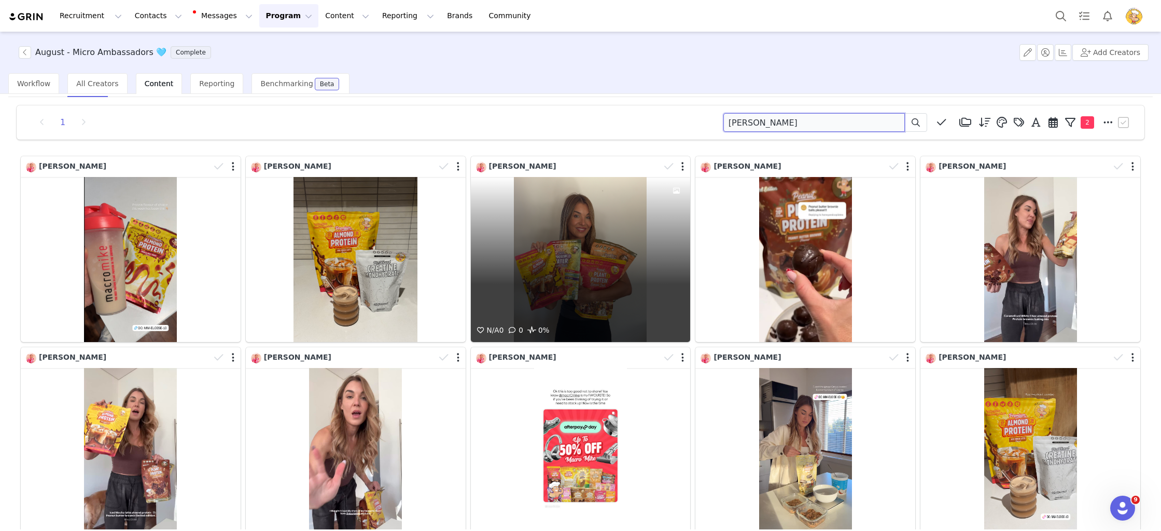
scroll to position [97, 0]
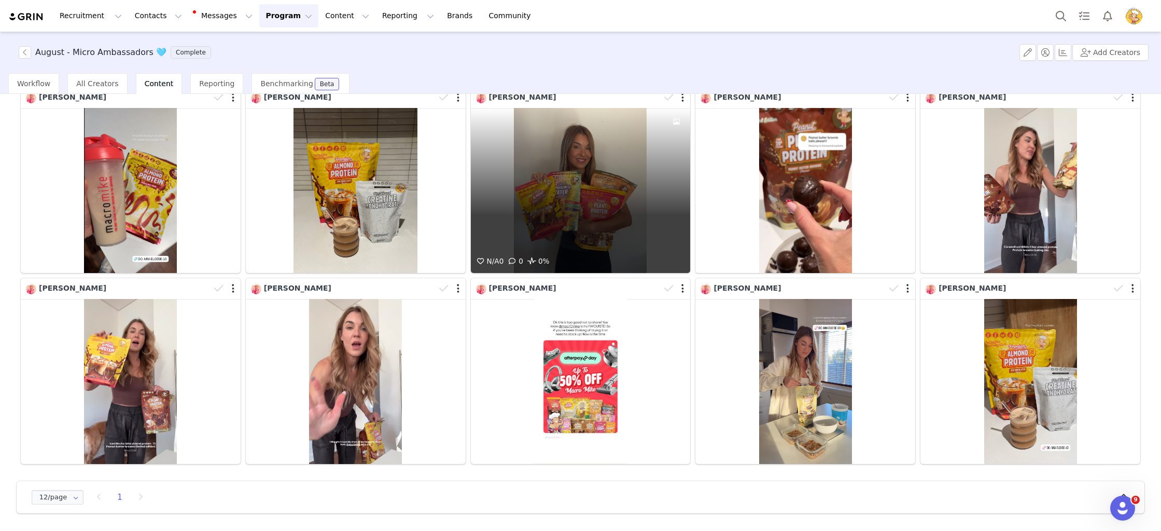
click at [633, 166] on div "N/A 0 0 0%" at bounding box center [581, 190] width 220 height 165
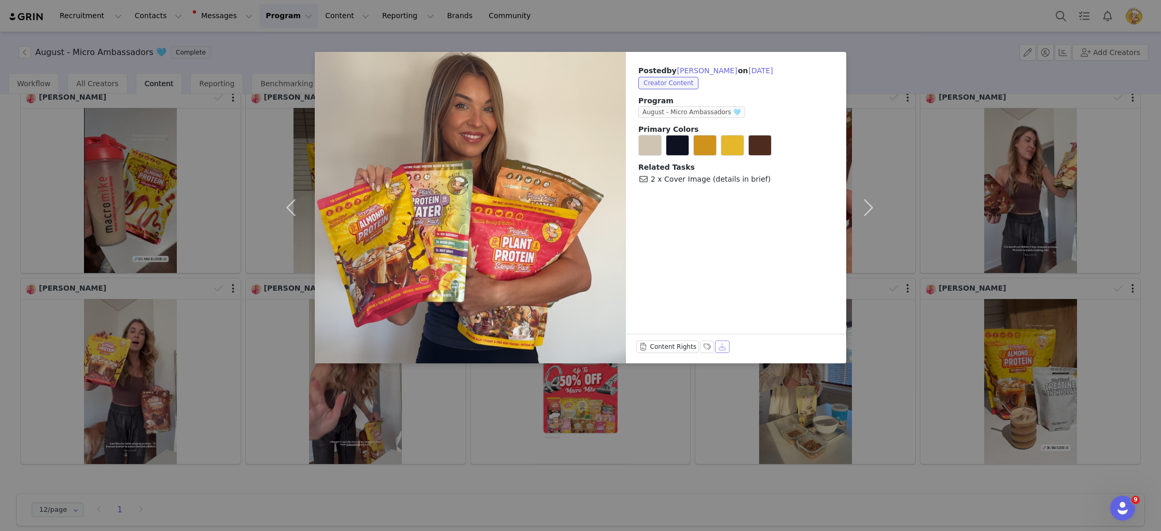
click at [721, 344] on button "Download" at bounding box center [722, 346] width 15 height 12
click at [931, 159] on div "Posted by Eloise Smith on Aug 14, 2025 Creator Content Program August - Micro A…" at bounding box center [580, 265] width 1161 height 531
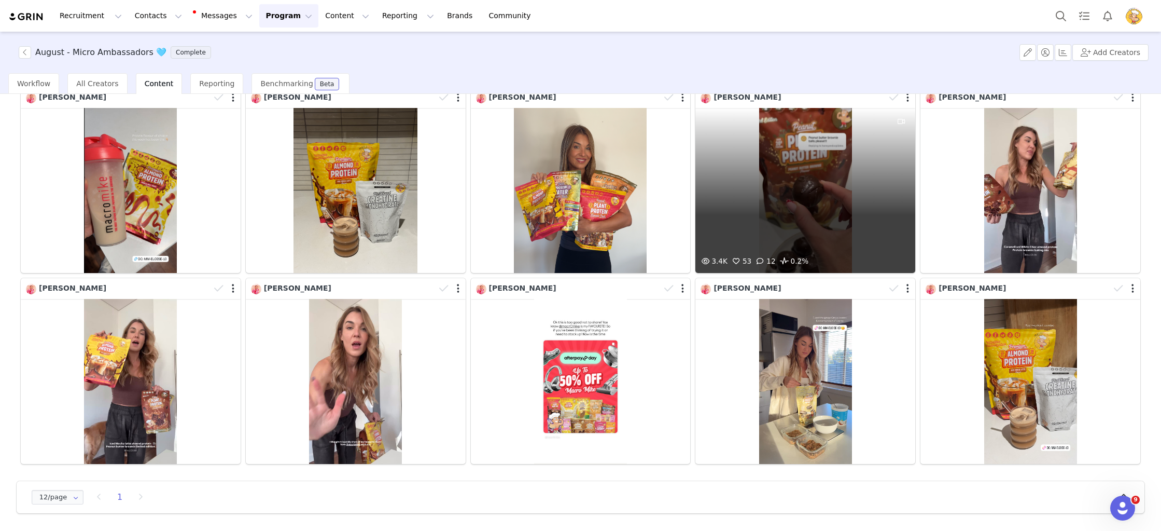
click at [862, 166] on div "3.4K 53 12 0.2%" at bounding box center [805, 190] width 220 height 165
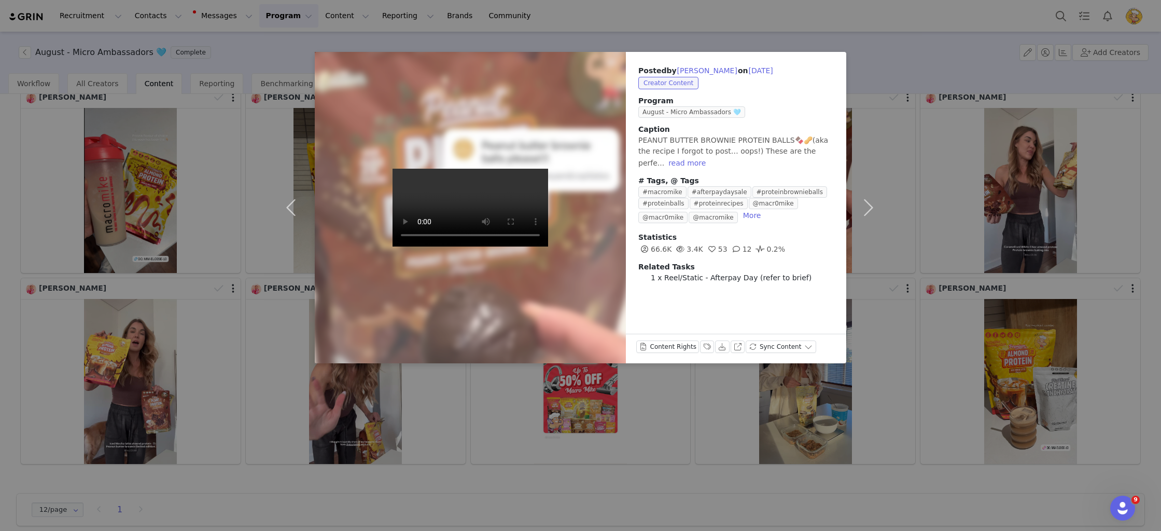
click at [991, 74] on div "Posted by Eloise Smith on Aug 12, 2025 Creator Content Program August - Micro A…" at bounding box center [580, 265] width 1161 height 531
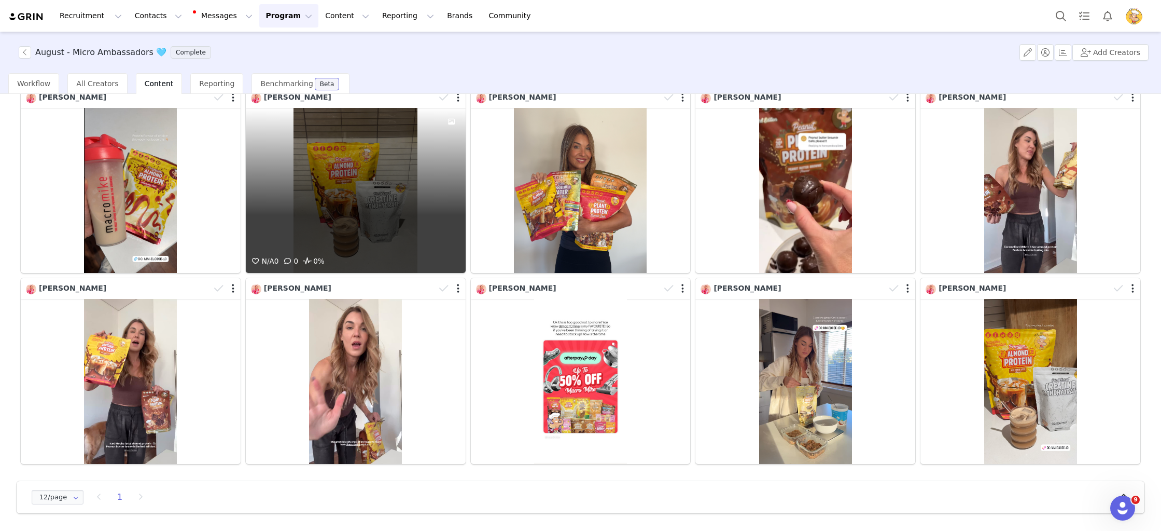
click at [302, 189] on div "N/A 0 0 0%" at bounding box center [356, 190] width 220 height 165
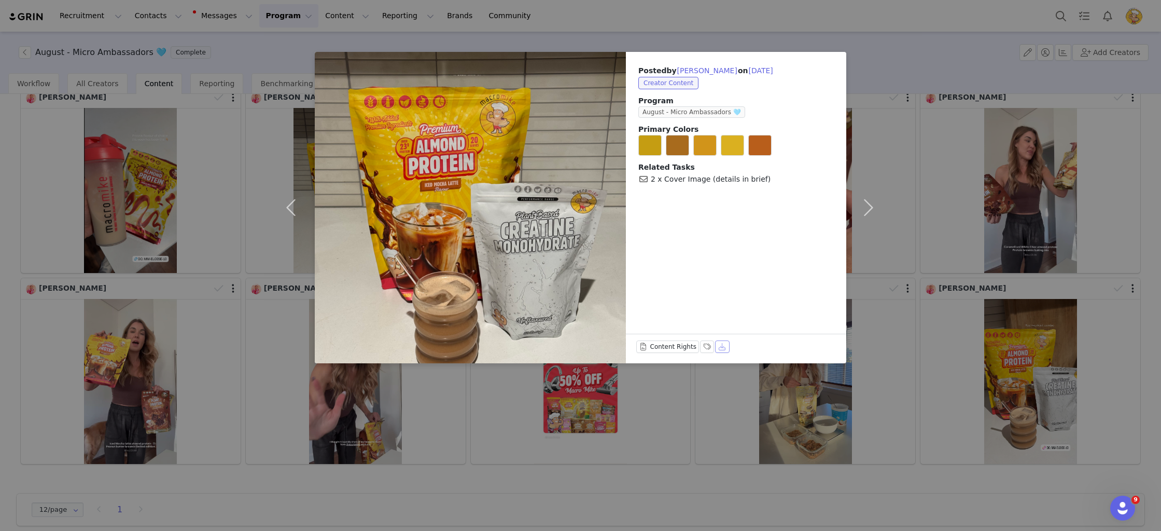
click at [719, 347] on button "Download" at bounding box center [722, 346] width 15 height 12
click at [950, 219] on div "Posted by Eloise Smith on Aug 14, 2025 Creator Content Program August - Micro A…" at bounding box center [580, 265] width 1161 height 531
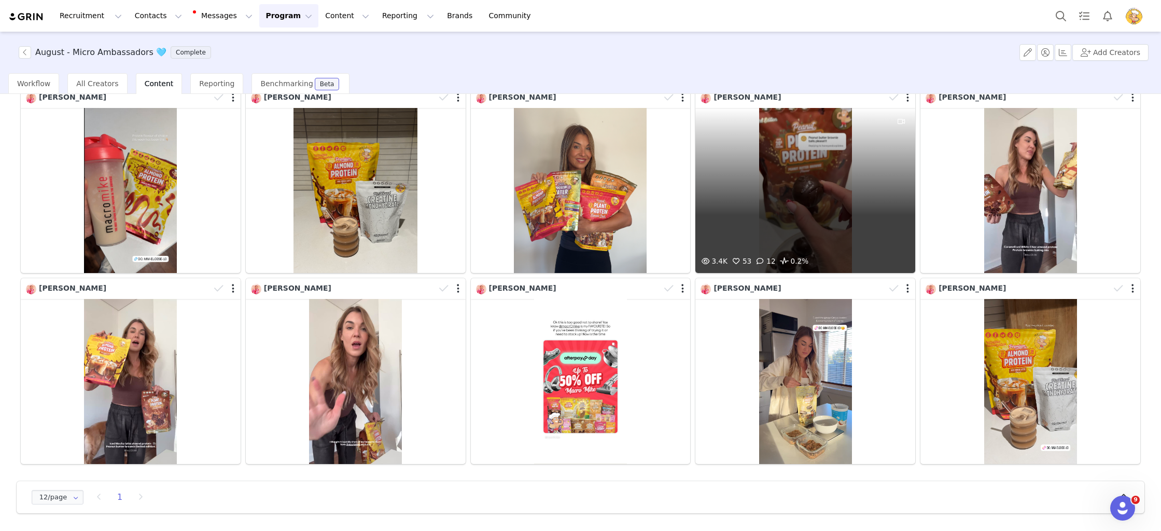
click at [779, 173] on div "3.4K 53 12 0.2%" at bounding box center [805, 190] width 220 height 165
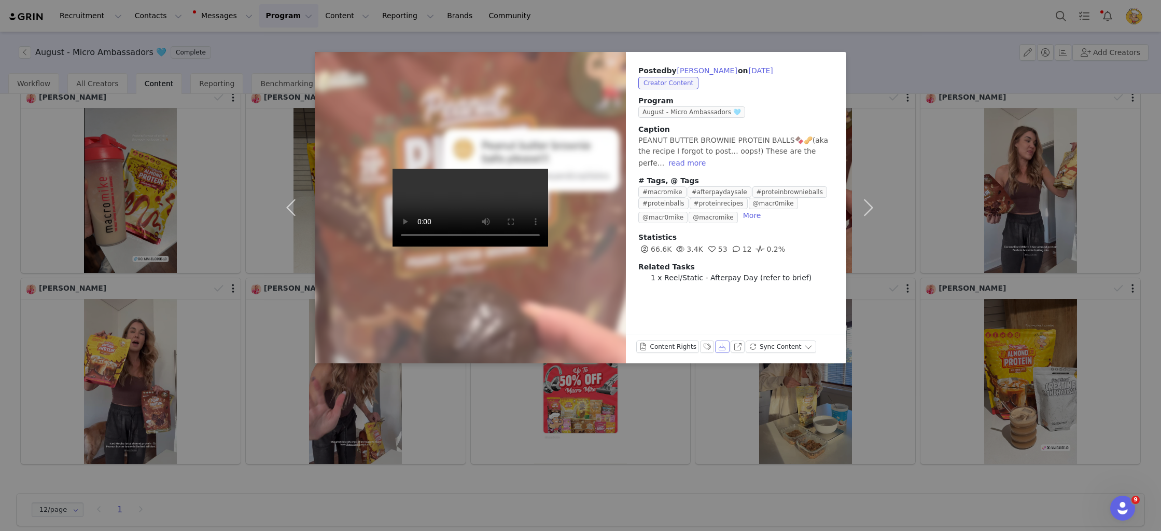
click at [721, 348] on button "Download" at bounding box center [722, 346] width 15 height 12
click at [664, 162] on button "read more" at bounding box center [687, 163] width 46 height 12
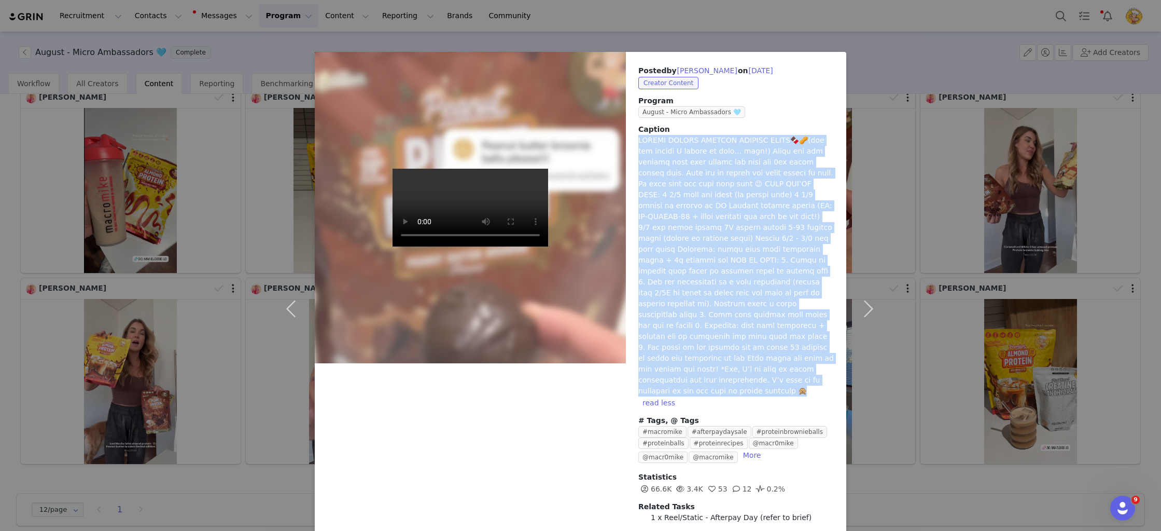
drag, startPoint x: 643, startPoint y: 138, endPoint x: 821, endPoint y: 369, distance: 292.0
click at [821, 369] on div "Caption read less" at bounding box center [736, 266] width 196 height 285
copy span "PEANUT BUTTER BROWNIE PROTEIN BALLS🍫🥜(aka the recipe I forgot to post… oops!) T…"
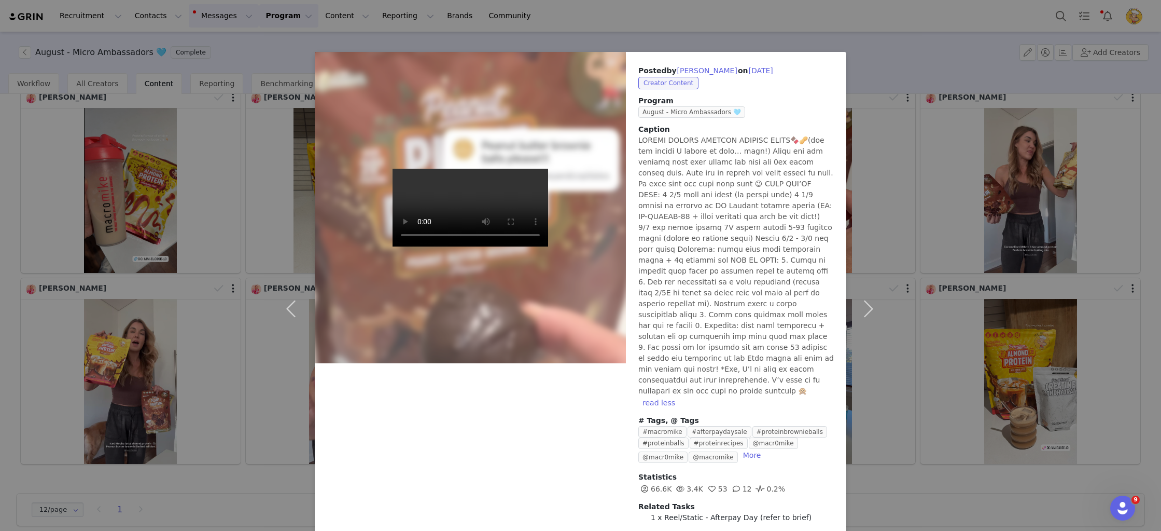
drag, startPoint x: 210, startPoint y: 116, endPoint x: 224, endPoint y: 5, distance: 111.9
click at [209, 115] on div "Posted by Eloise Smith on Aug 12, 2025 Creator Content Program August - Micro A…" at bounding box center [580, 265] width 1161 height 531
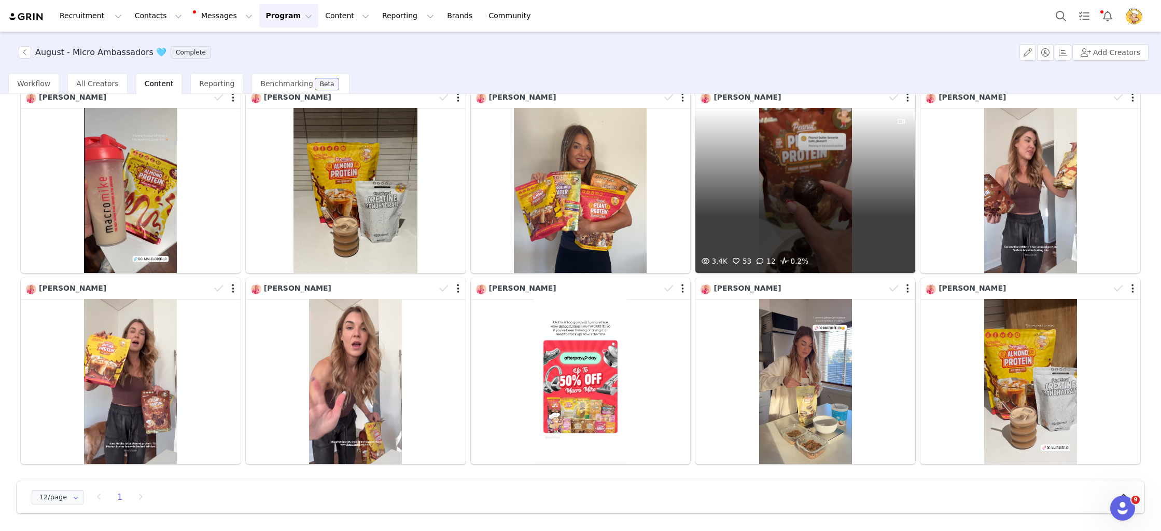
scroll to position [0, 0]
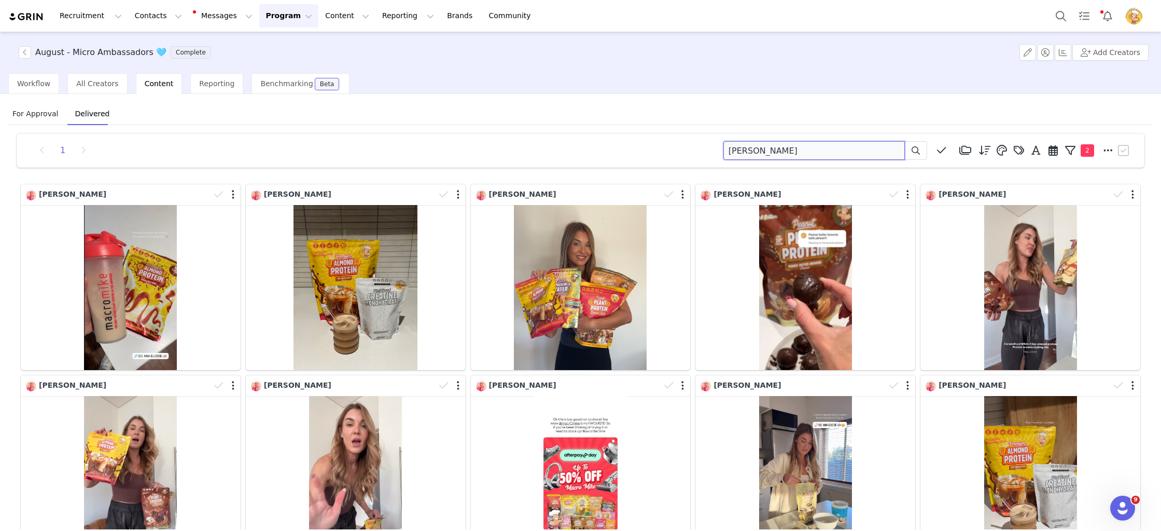
drag, startPoint x: 734, startPoint y: 144, endPoint x: 606, endPoint y: 132, distance: 128.6
click at [606, 132] on div "1 eloise Media Library (48) April Content (48) New Folder Edit Folders Descendi…" at bounding box center [580, 371] width 1145 height 493
paste input "Lauren Hovelmann"
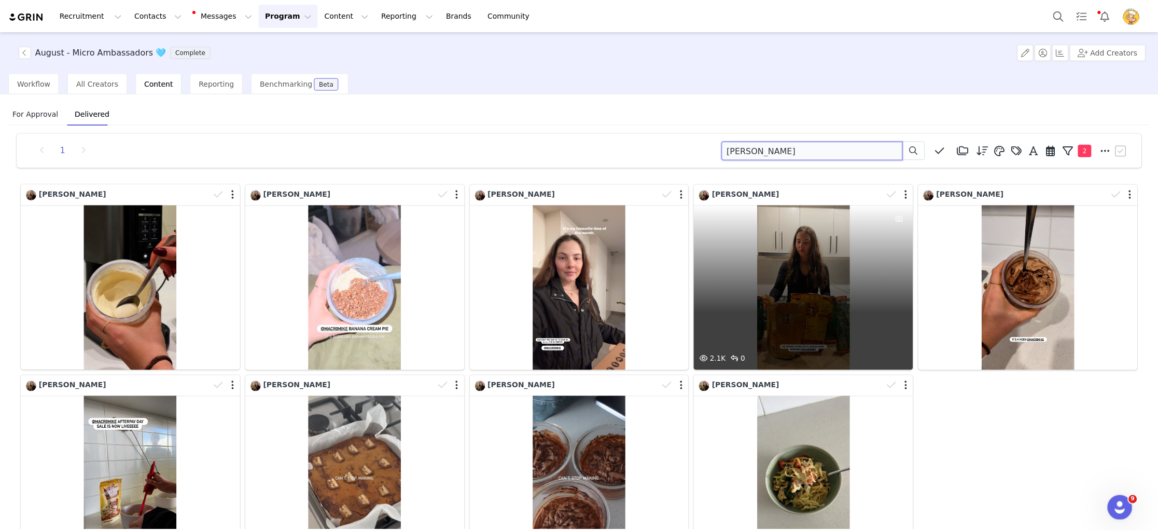
scroll to position [97, 0]
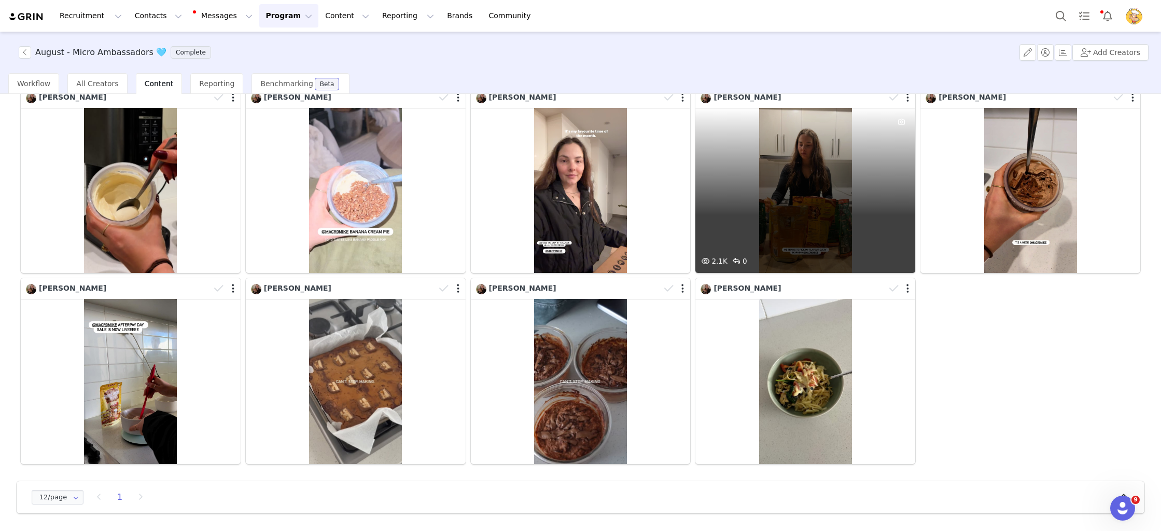
click at [792, 181] on div "2.1K 0" at bounding box center [805, 190] width 220 height 165
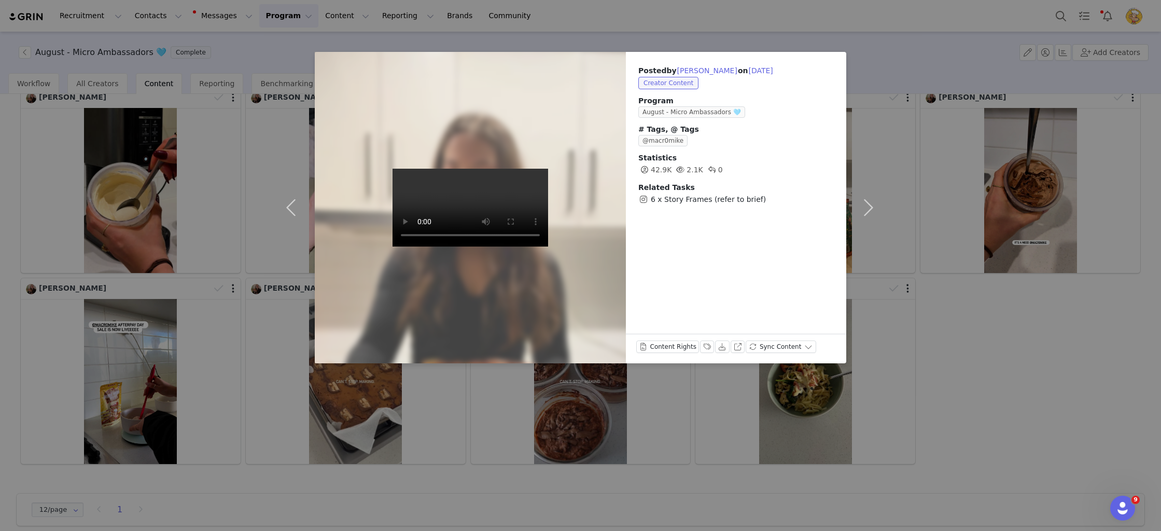
drag, startPoint x: 1008, startPoint y: 358, endPoint x: 1000, endPoint y: 355, distance: 9.1
click at [1008, 358] on div "Posted by Lauren Hovelmann on Aug 12, 2025 Creator Content Program August - Mic…" at bounding box center [580, 265] width 1161 height 531
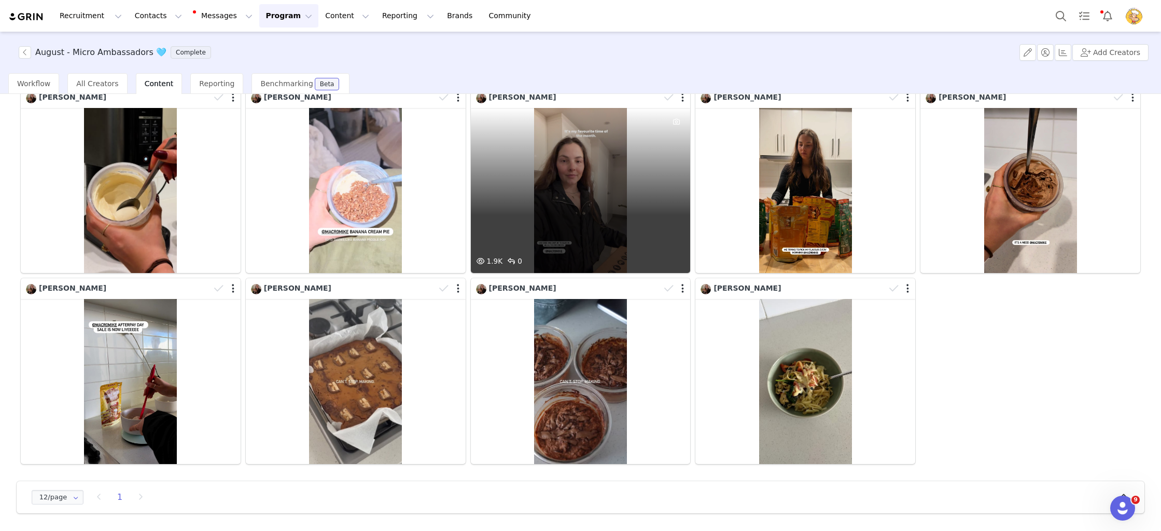
click at [632, 188] on div "1.9K 0" at bounding box center [581, 190] width 220 height 165
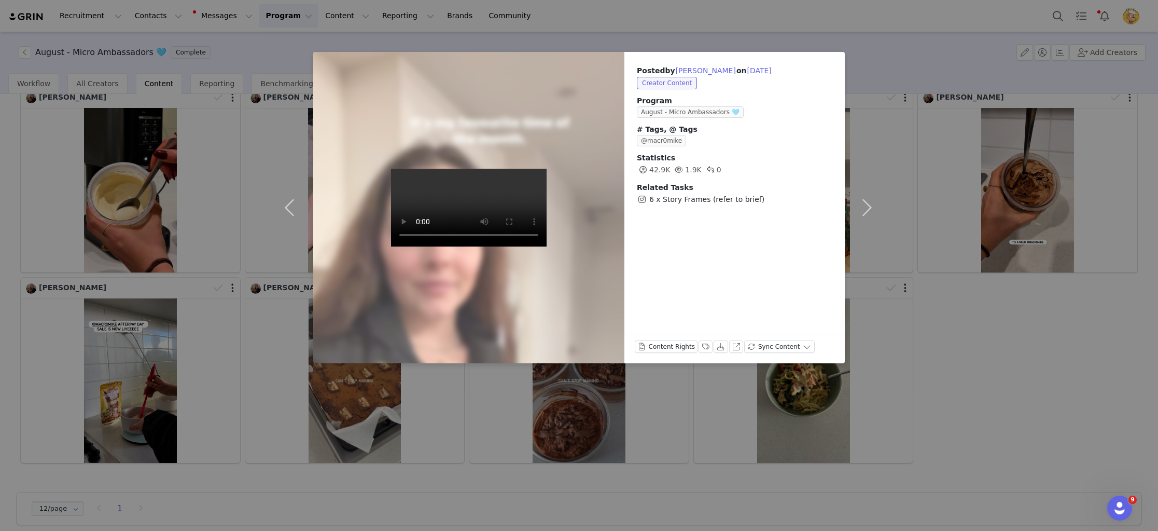
click at [201, 163] on div "Posted by Lauren Hovelmann on Aug 20, 2025 Creator Content Program August - Mic…" at bounding box center [579, 265] width 1158 height 531
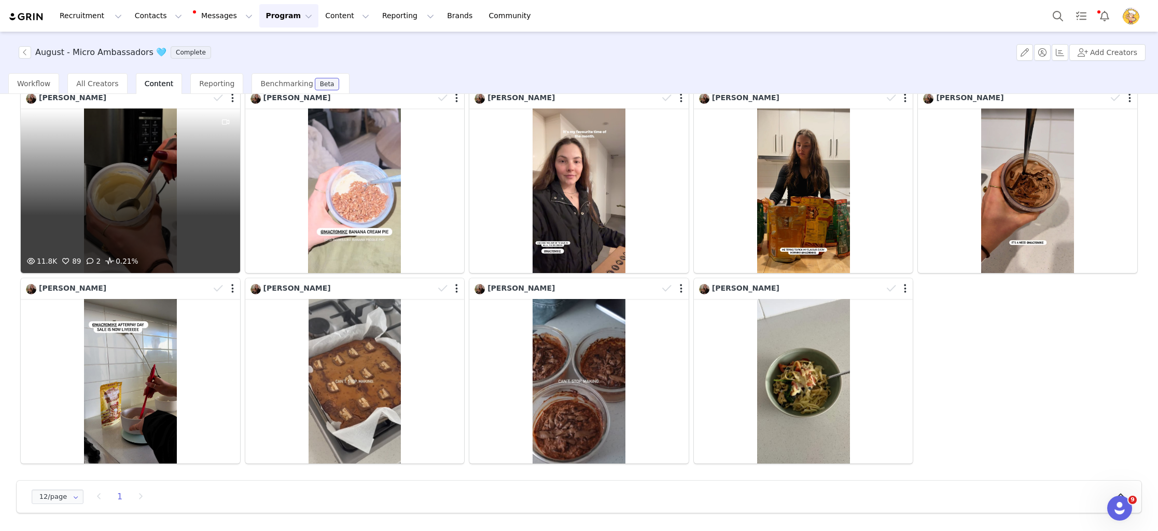
click at [142, 166] on div "11.8K 89 2 0.21%" at bounding box center [130, 190] width 219 height 164
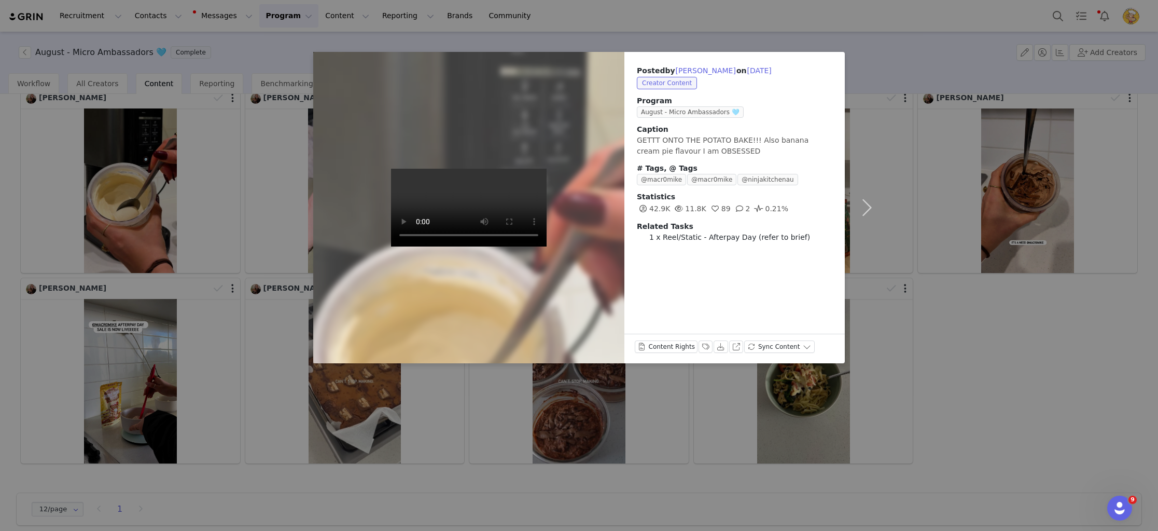
click at [315, 158] on div at bounding box center [469, 207] width 342 height 342
click at [292, 175] on div "Posted by Lauren Hovelmann on Aug 26, 2025 Creator Content Program August - Mic…" at bounding box center [579, 265] width 1158 height 531
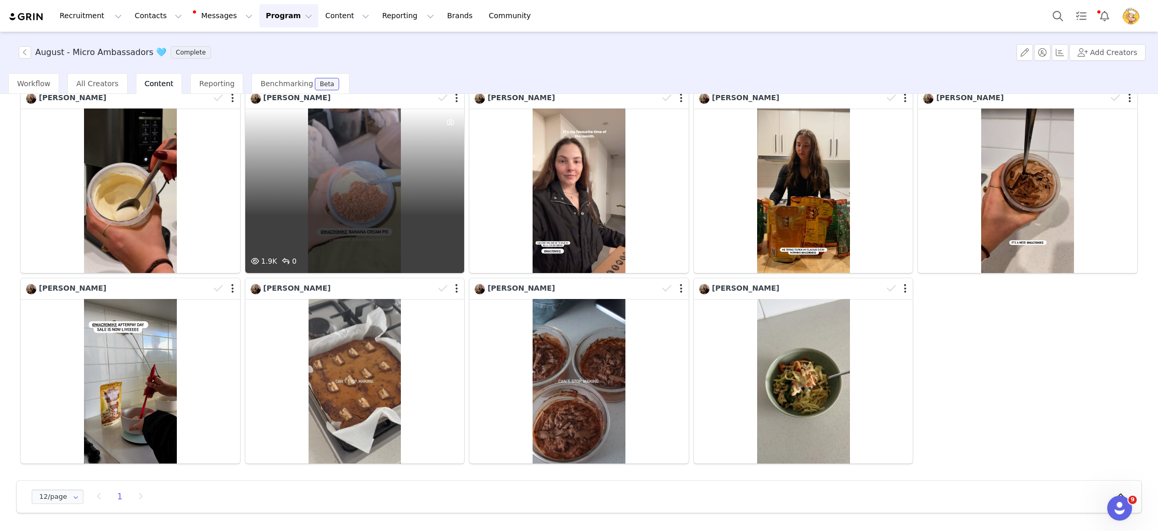
click at [312, 171] on div "1.9K 0" at bounding box center [354, 190] width 219 height 164
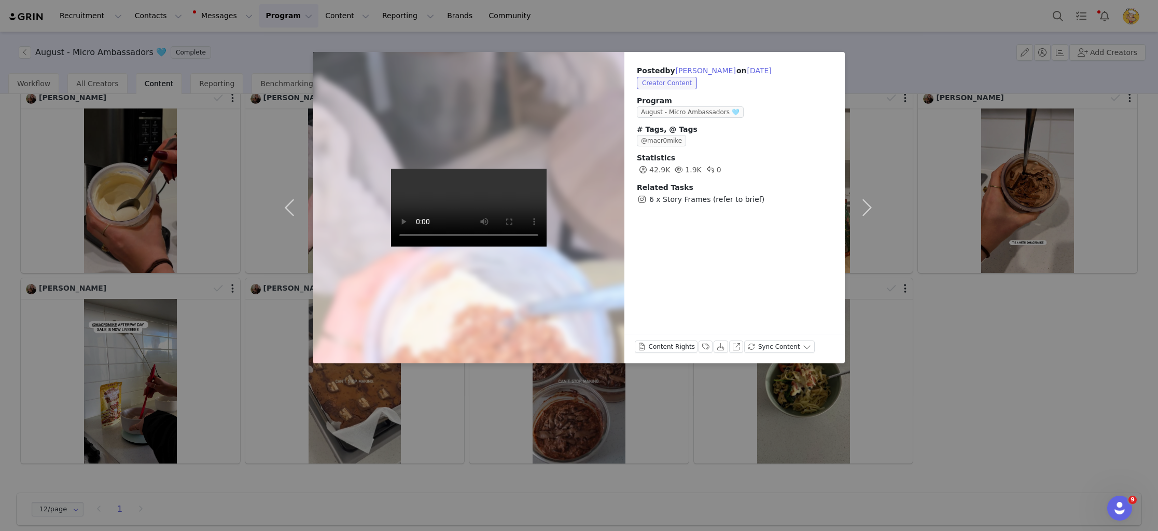
drag, startPoint x: 1066, startPoint y: 382, endPoint x: 904, endPoint y: 362, distance: 163.5
click at [1065, 382] on div "Posted by Lauren Hovelmann on Aug 21, 2025 Creator Content Program August - Mic…" at bounding box center [579, 265] width 1158 height 531
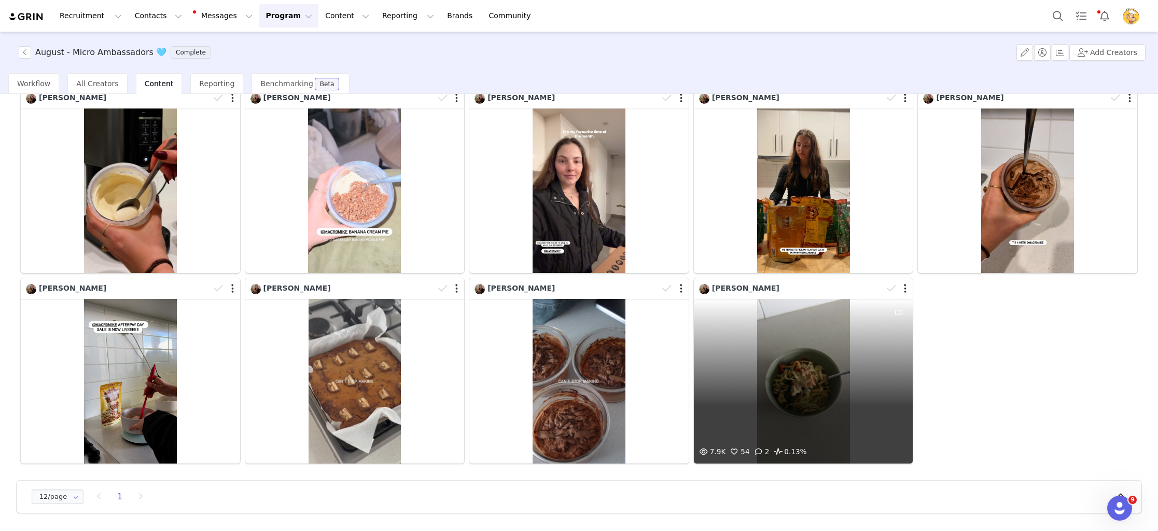
click at [723, 342] on div "7.9K 54 2 0.13%" at bounding box center [803, 381] width 219 height 164
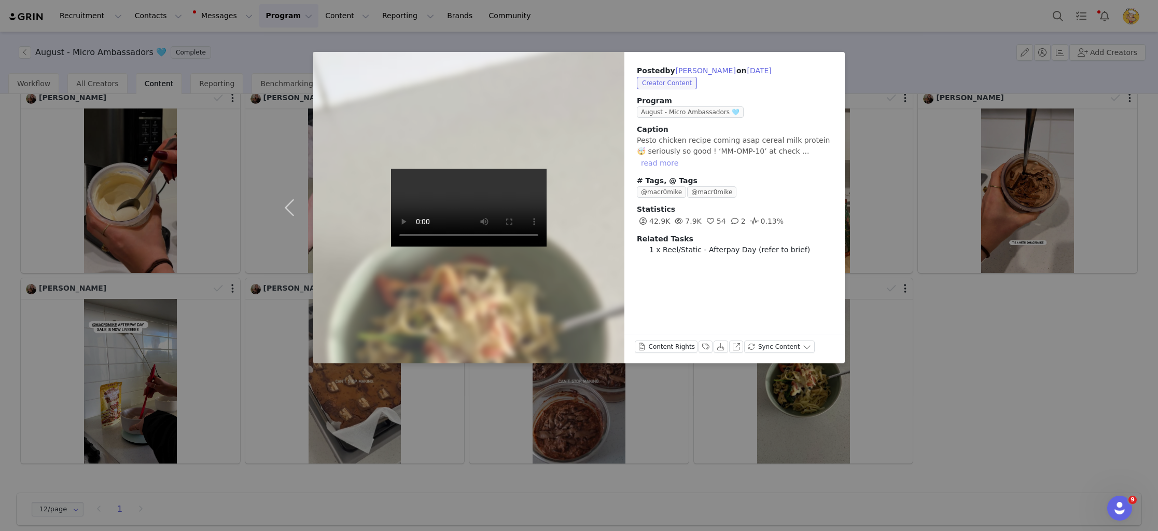
click at [682, 157] on button "read more" at bounding box center [660, 163] width 46 height 12
click at [717, 348] on button "Download" at bounding box center [721, 346] width 15 height 12
click at [289, 201] on button "button" at bounding box center [292, 207] width 44 height 311
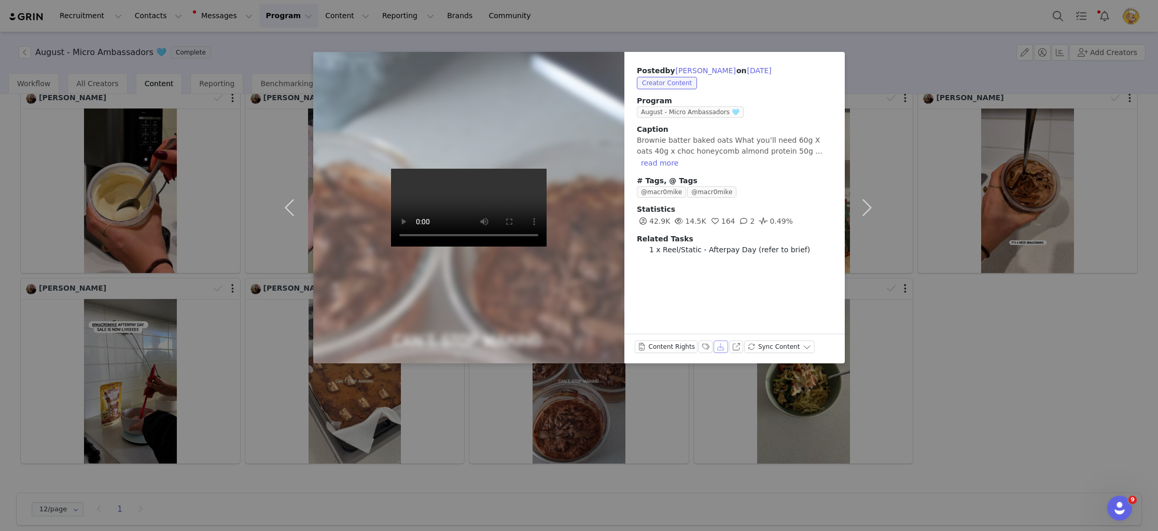
click at [718, 348] on button "Download" at bounding box center [721, 346] width 15 height 12
click at [664, 163] on button "read more" at bounding box center [660, 163] width 46 height 12
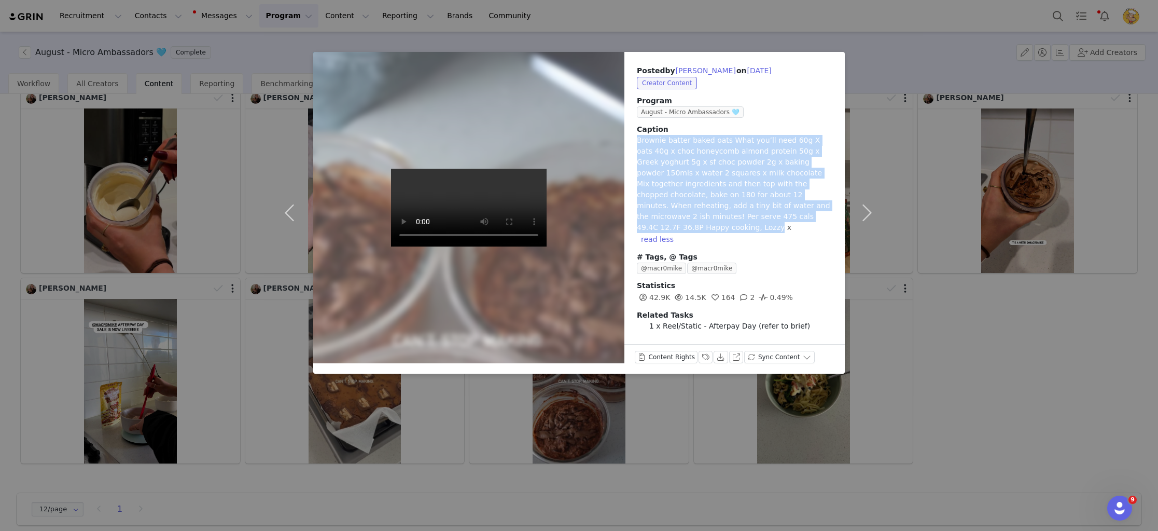
drag, startPoint x: 638, startPoint y: 142, endPoint x: 811, endPoint y: 223, distance: 190.5
click at [835, 219] on div "Posted by Lauren Hovelmann on Aug 3, 2025 Creator Content Program August - Micr…" at bounding box center [734, 198] width 220 height 292
copy span "Brownie batter baked oats What you’ll need 60g X oats 40g x choc honeycomb almo…"
click at [289, 211] on button "button" at bounding box center [292, 213] width 44 height 322
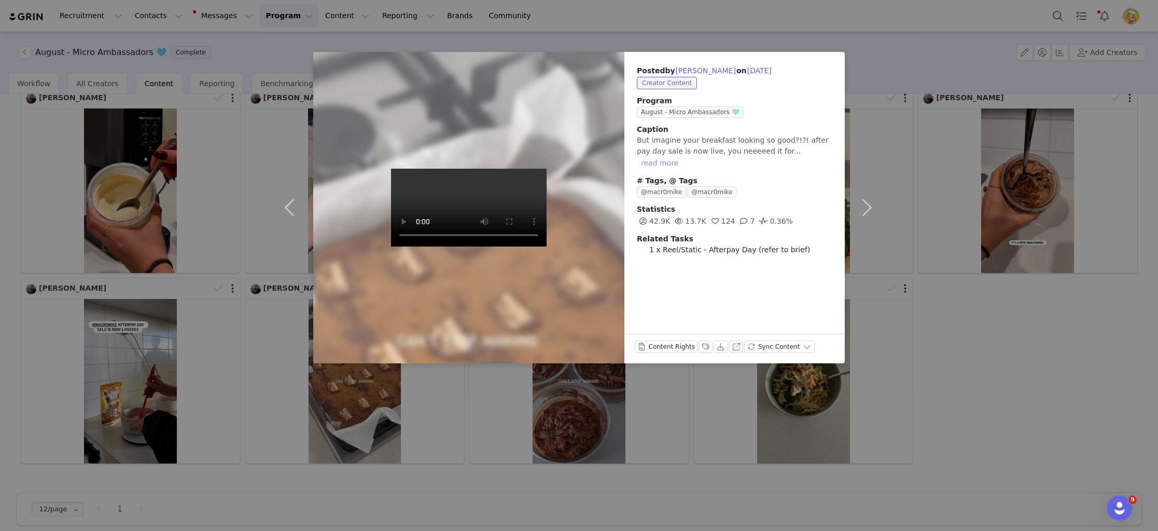
click at [682, 157] on button "read more" at bounding box center [660, 163] width 46 height 12
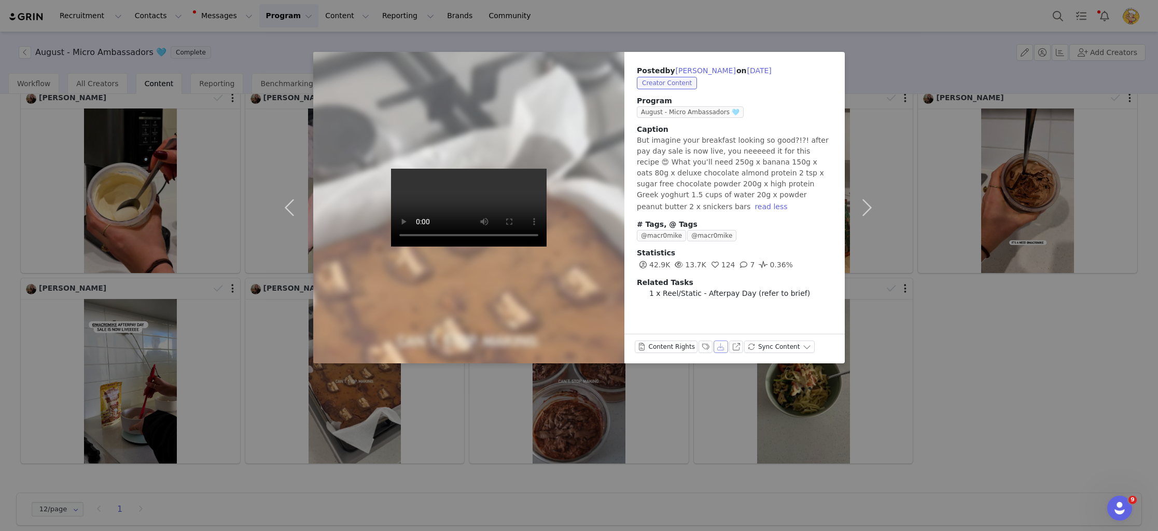
click at [715, 348] on button "Download" at bounding box center [721, 346] width 15 height 12
click at [288, 211] on button "button" at bounding box center [292, 207] width 44 height 311
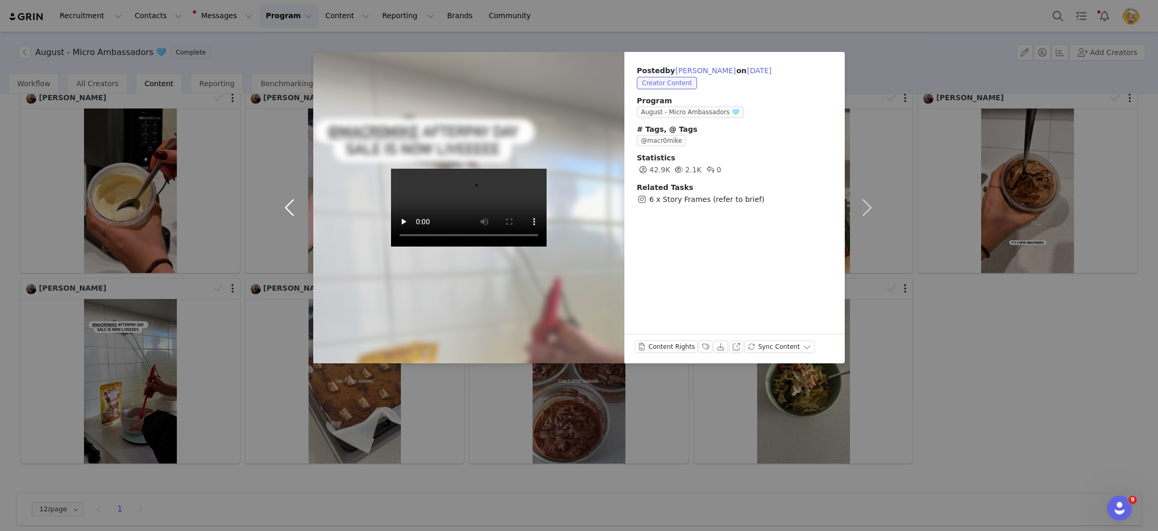
click at [288, 211] on button "button" at bounding box center [292, 207] width 44 height 311
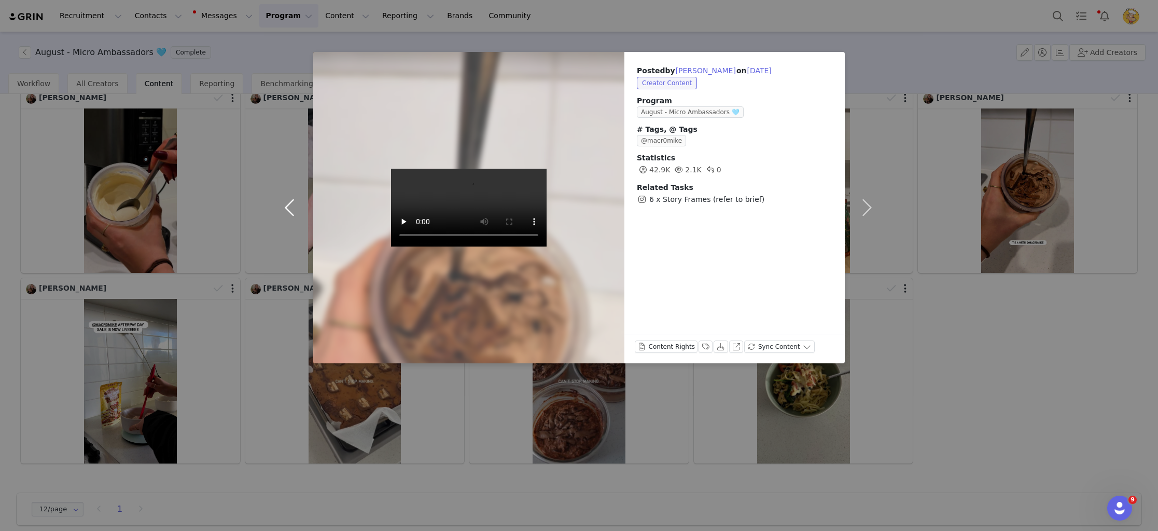
click at [288, 211] on button "button" at bounding box center [292, 207] width 44 height 311
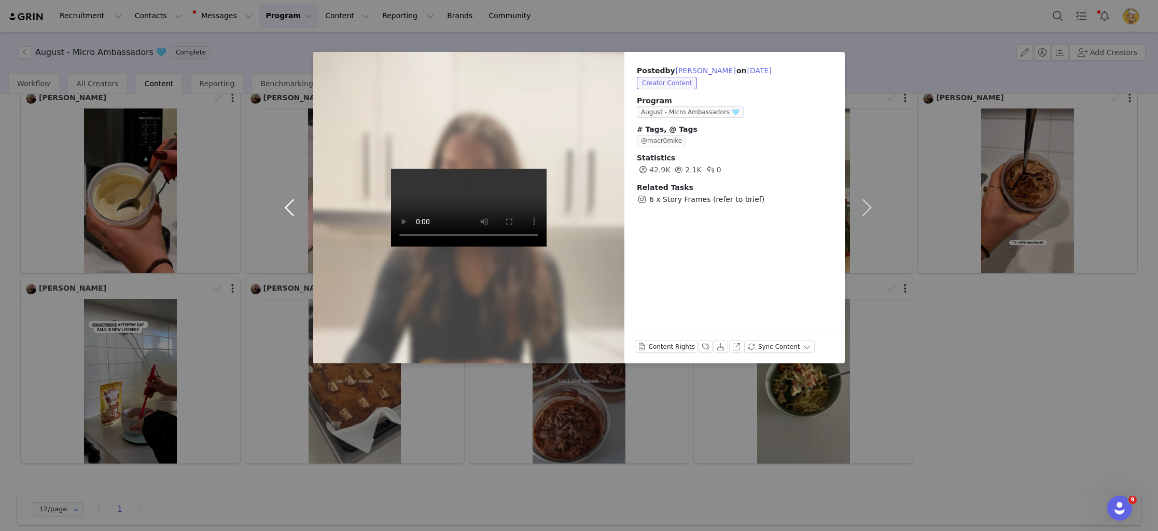
click at [288, 211] on button "button" at bounding box center [292, 207] width 44 height 311
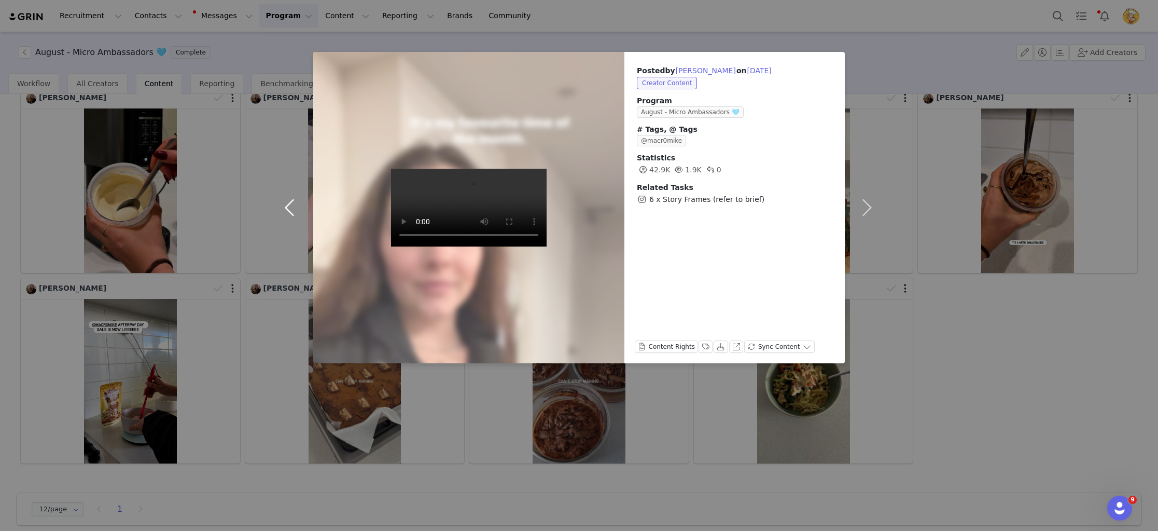
click at [288, 211] on button "button" at bounding box center [292, 207] width 44 height 311
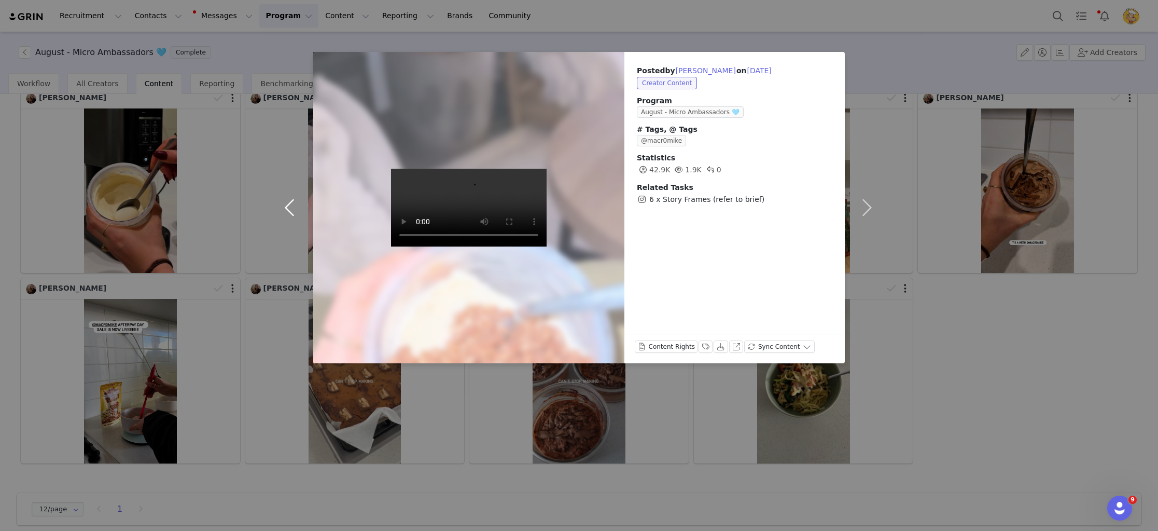
click at [288, 211] on button "button" at bounding box center [292, 207] width 44 height 311
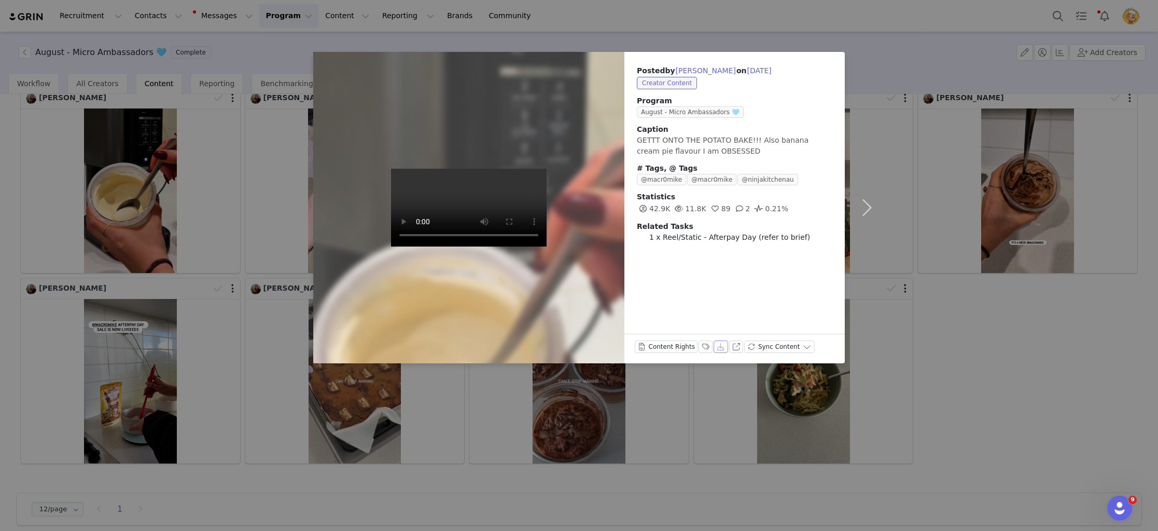
click at [724, 344] on button "Download" at bounding box center [721, 346] width 15 height 12
click at [277, 221] on div "Posted by Lauren Hovelmann on Aug 26, 2025 Creator Content Program August - Mic…" at bounding box center [579, 265] width 1158 height 531
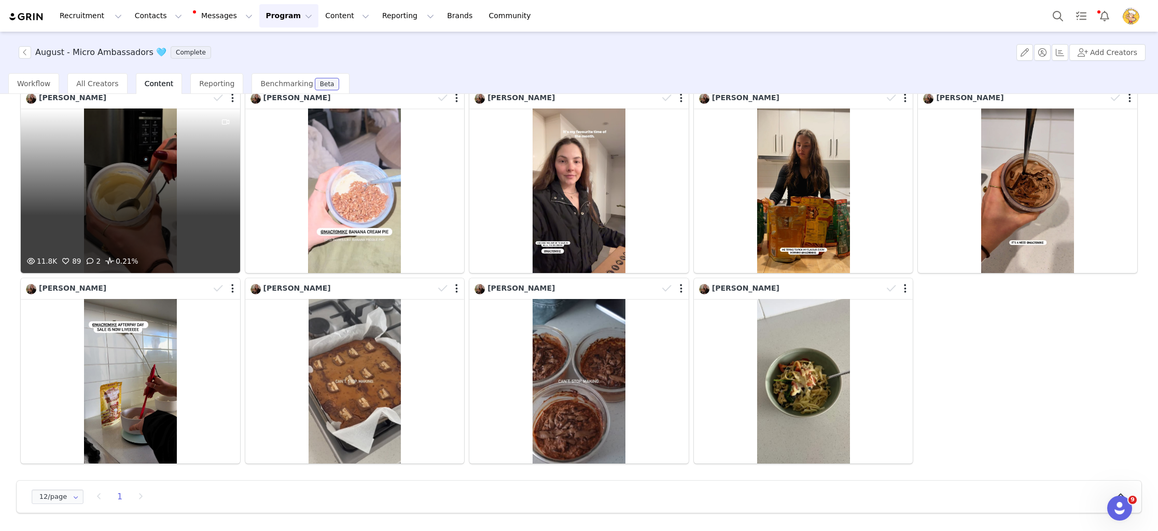
click at [165, 214] on div "11.8K 89 2 0.21%" at bounding box center [130, 190] width 219 height 164
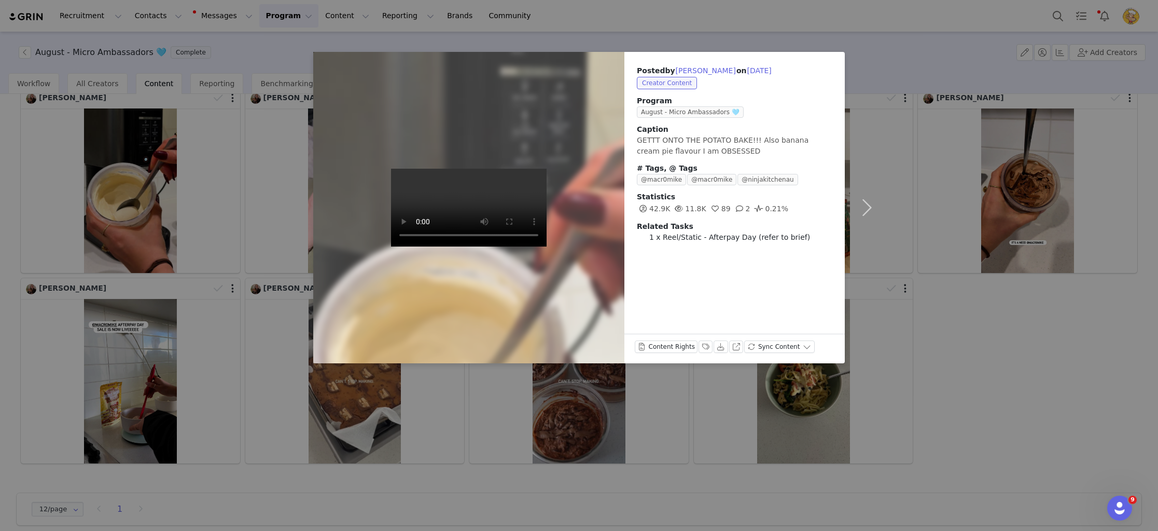
drag, startPoint x: 279, startPoint y: 208, endPoint x: 271, endPoint y: 212, distance: 8.6
click at [278, 209] on div "Posted by Lauren Hovelmann on Aug 26, 2025 Creator Content Program August - Mic…" at bounding box center [579, 265] width 1158 height 531
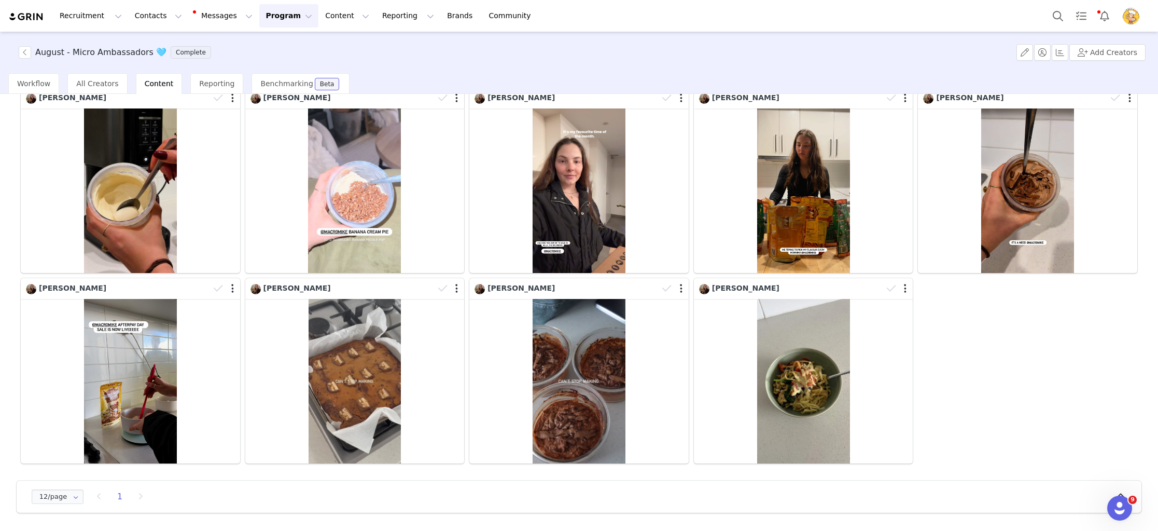
scroll to position [0, 0]
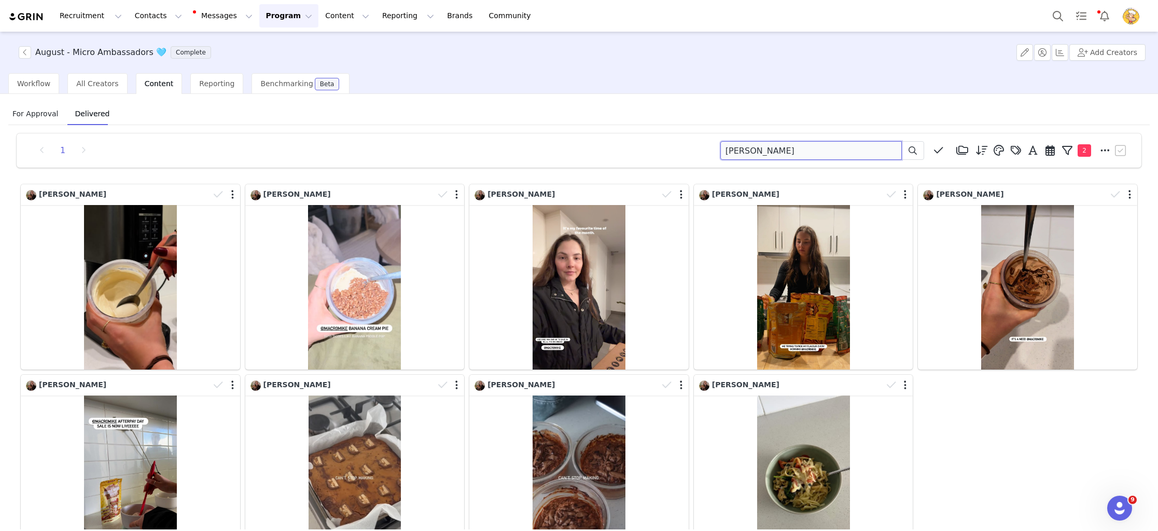
drag, startPoint x: 657, startPoint y: 143, endPoint x: 593, endPoint y: 137, distance: 64.0
click at [593, 137] on div "1 Lauren Hovelmann Media Library (48) April Content (48) New Folder Edit Folder…" at bounding box center [579, 150] width 1125 height 34
paste input "ily Hall"
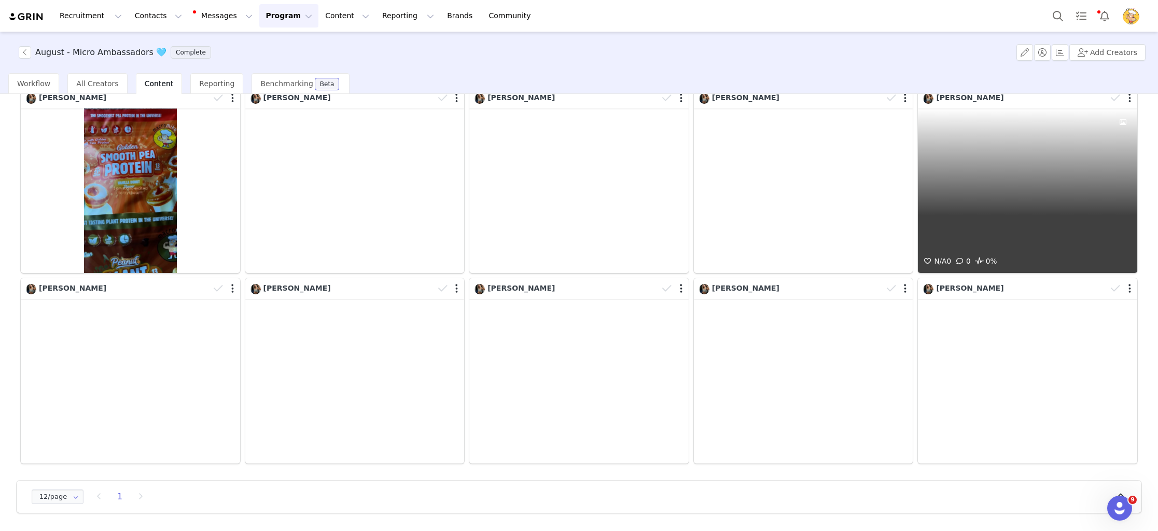
scroll to position [18, 0]
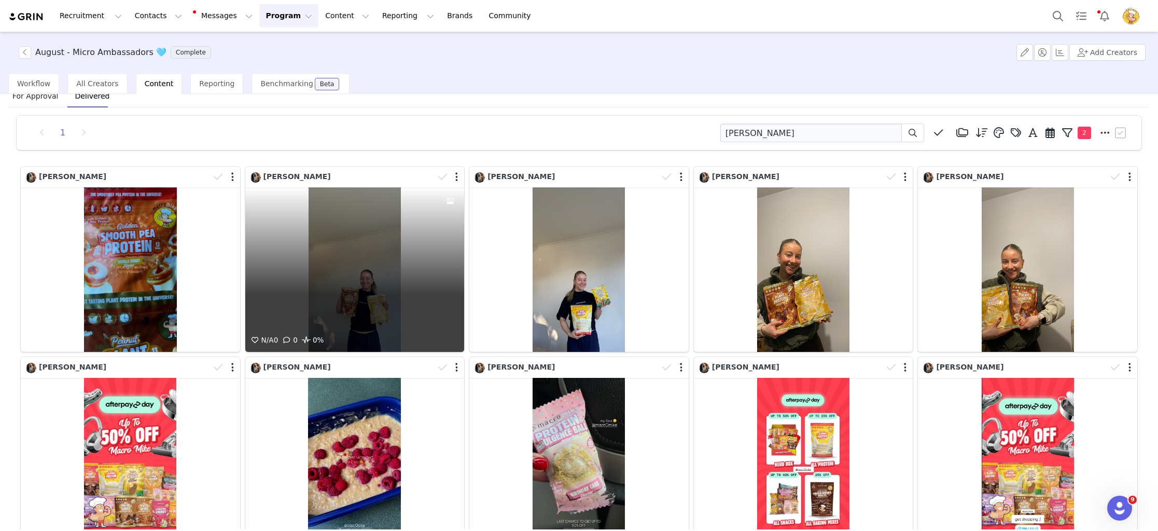
drag, startPoint x: 441, startPoint y: 176, endPoint x: 572, endPoint y: 174, distance: 131.2
click at [441, 176] on icon at bounding box center [442, 177] width 9 height 10
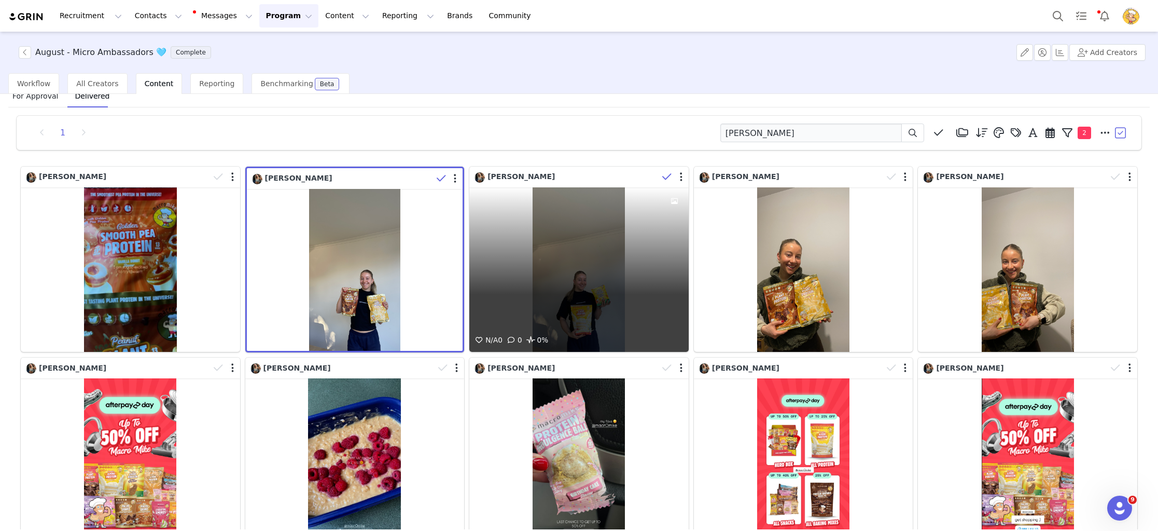
click at [662, 178] on icon at bounding box center [666, 177] width 9 height 10
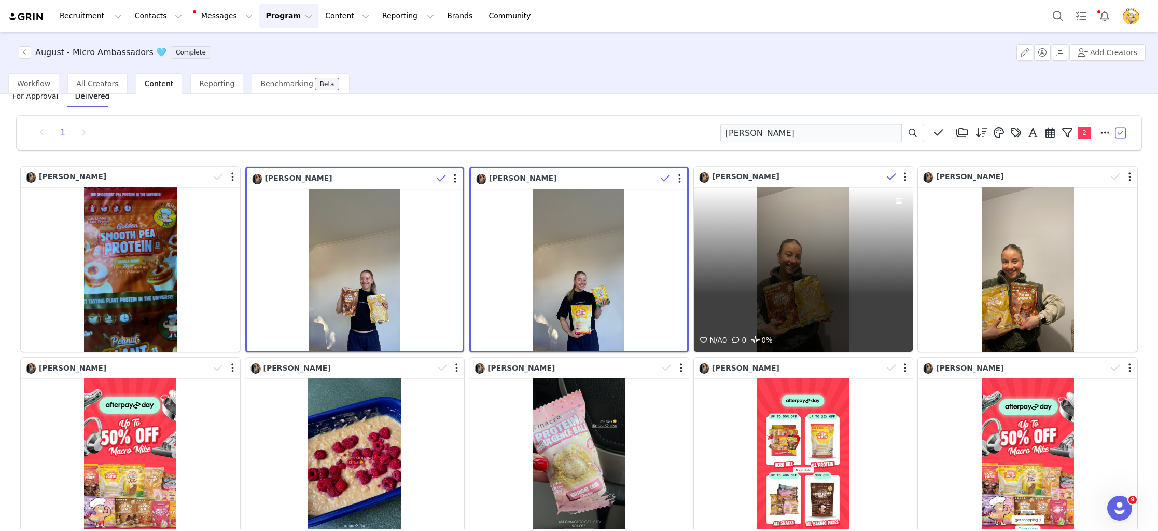
click at [894, 175] on icon at bounding box center [891, 177] width 9 height 10
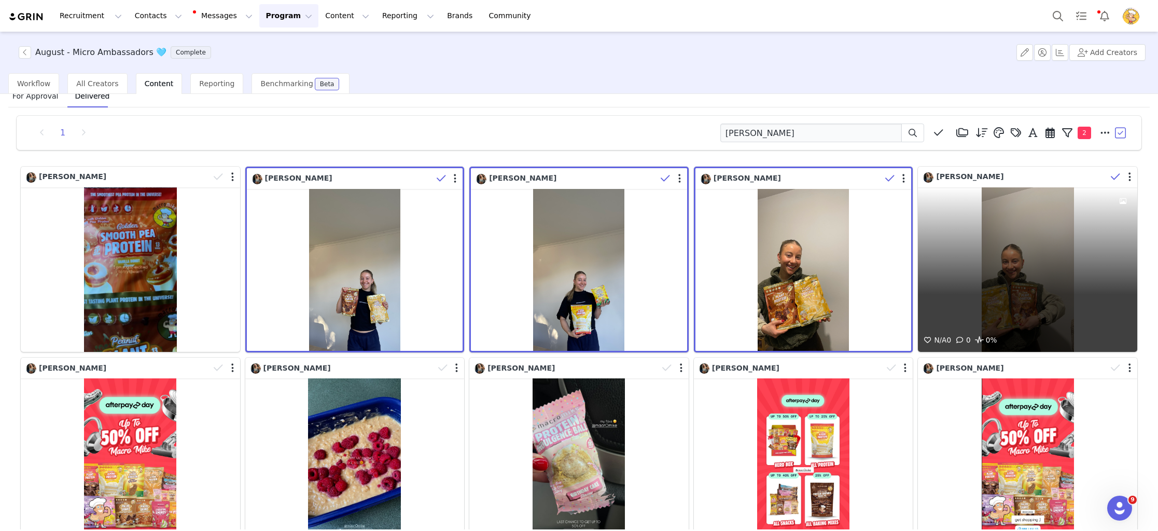
click at [1115, 179] on icon at bounding box center [1115, 177] width 9 height 10
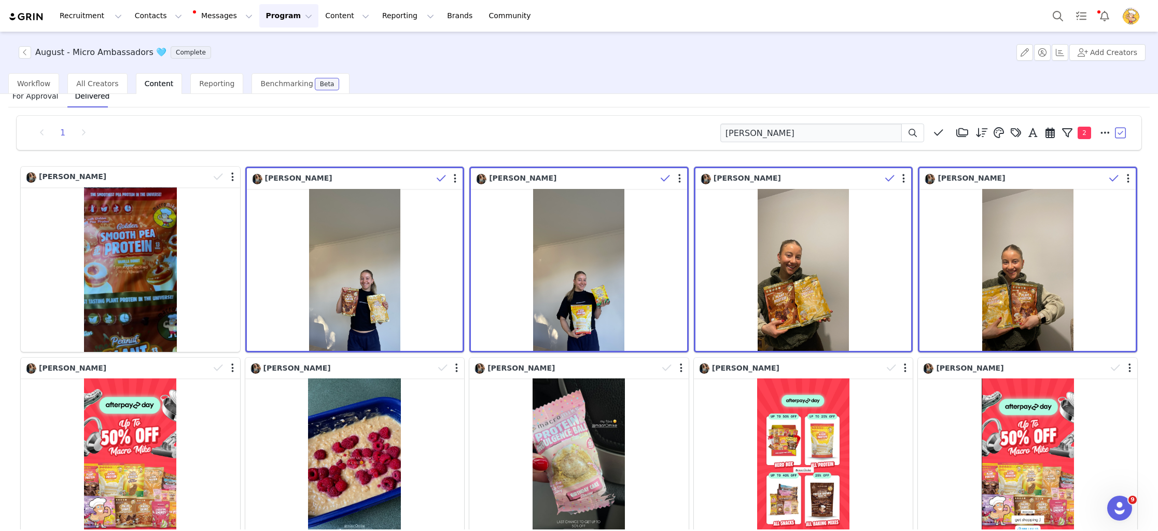
click at [1119, 133] on button "button" at bounding box center [1121, 133] width 16 height 16
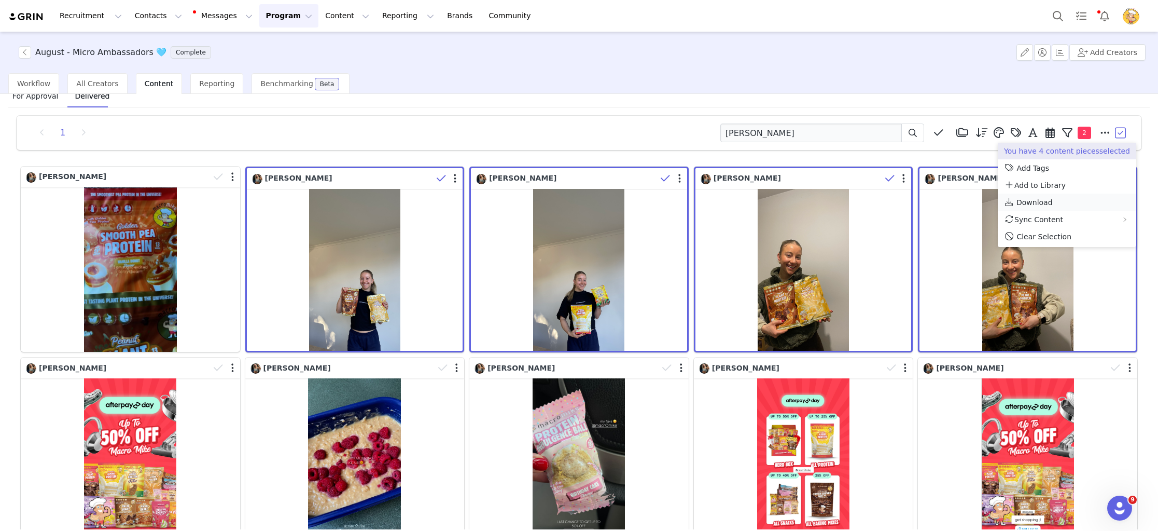
click at [1041, 204] on span "Download" at bounding box center [1034, 202] width 36 height 8
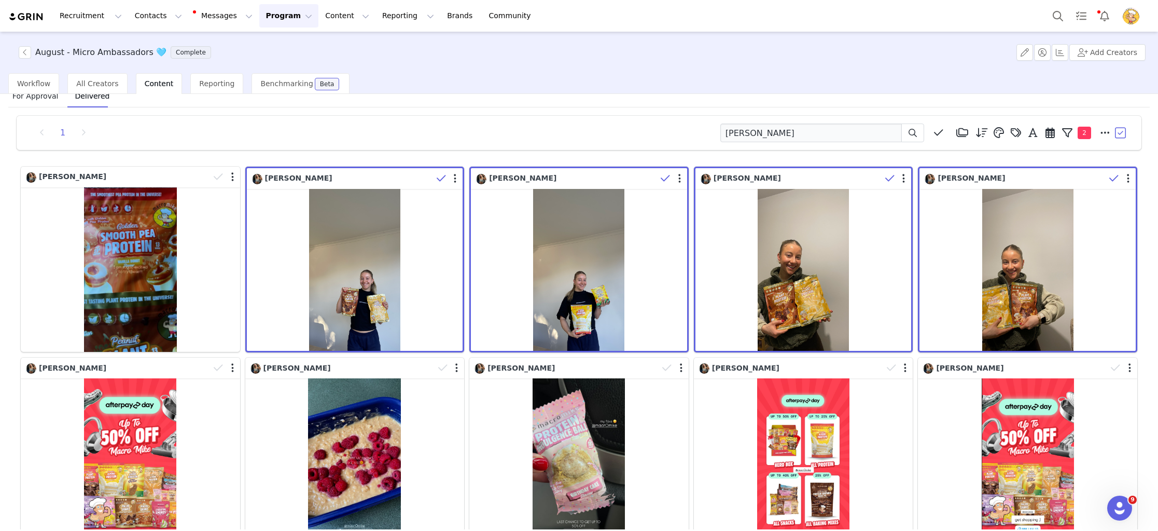
scroll to position [97, 0]
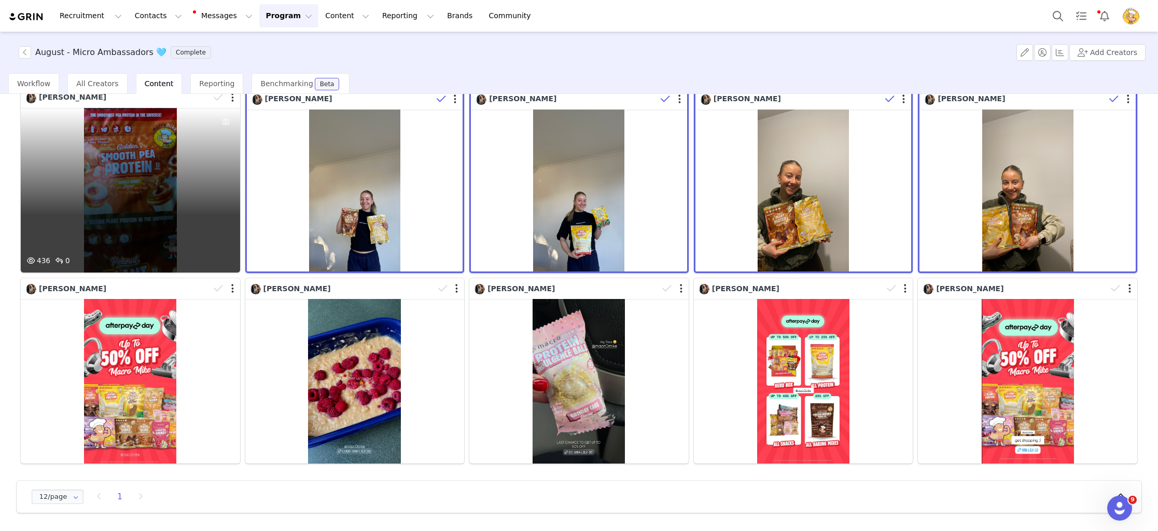
click at [195, 209] on div "436 0" at bounding box center [130, 190] width 219 height 164
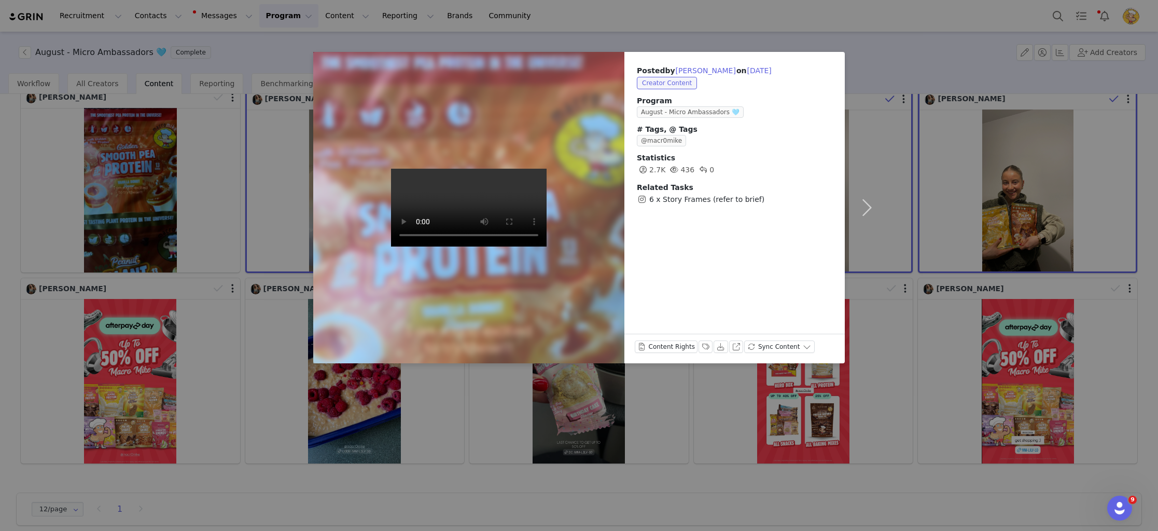
click at [847, 367] on div "Posted by Lily Hall on Aug 31, 2025 Creator Content Program August - Micro Amba…" at bounding box center [579, 265] width 1158 height 531
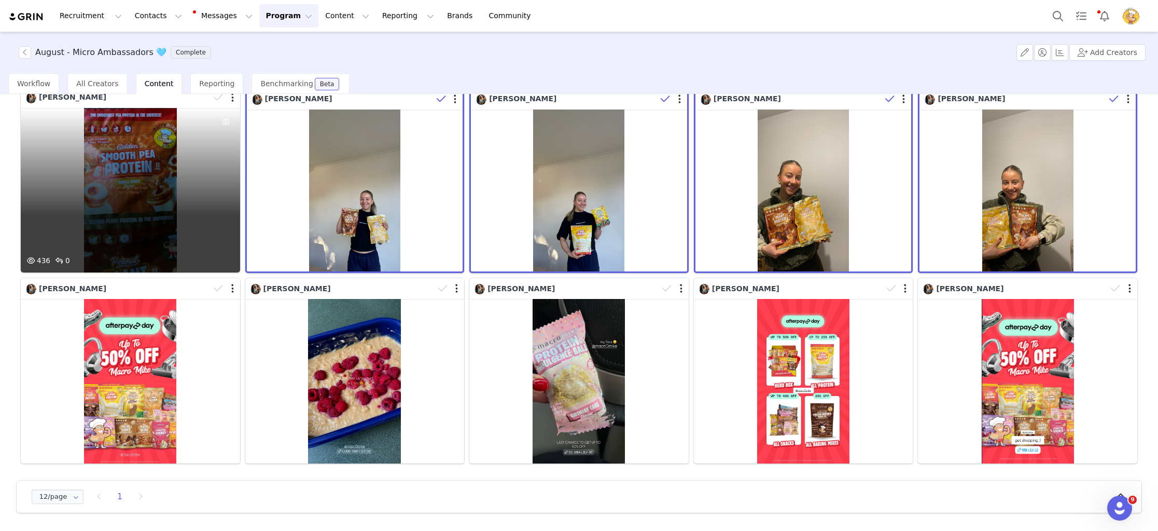
click at [53, 172] on div "436 0" at bounding box center [130, 190] width 219 height 164
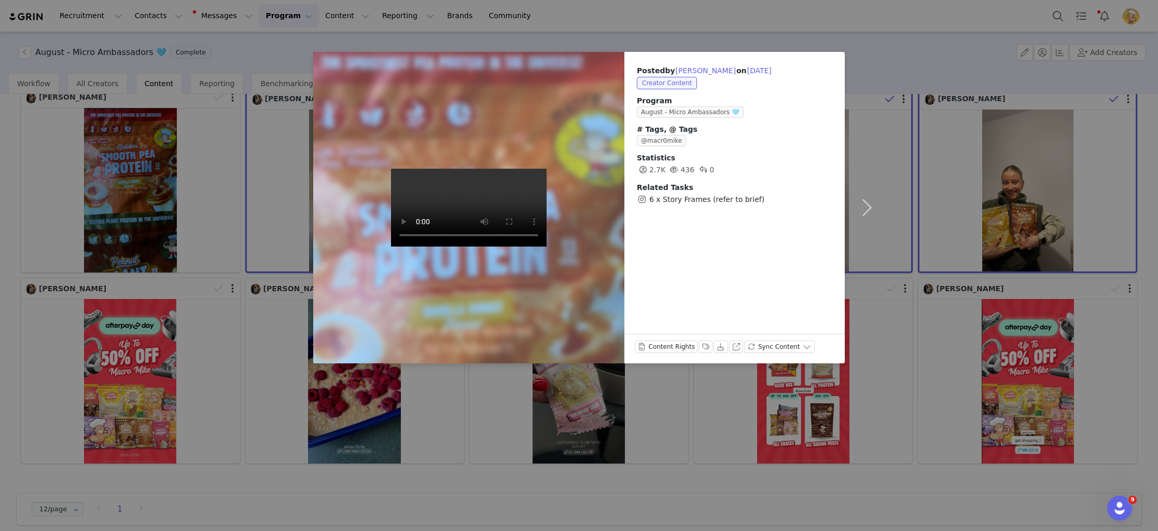
click at [877, 415] on div "Posted by Lily Hall on Aug 31, 2025 Creator Content Program August - Micro Amba…" at bounding box center [579, 265] width 1158 height 531
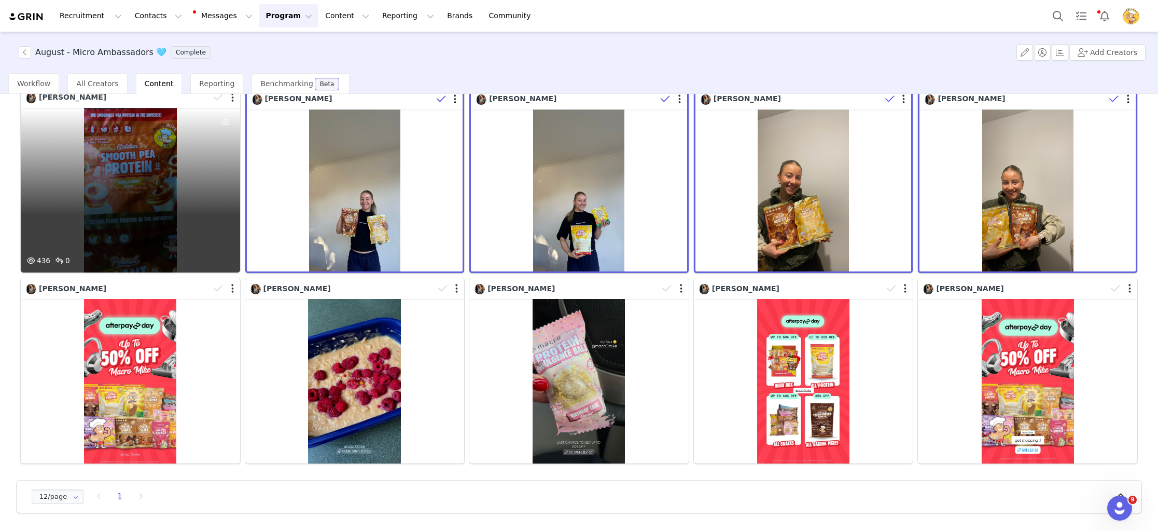
scroll to position [0, 0]
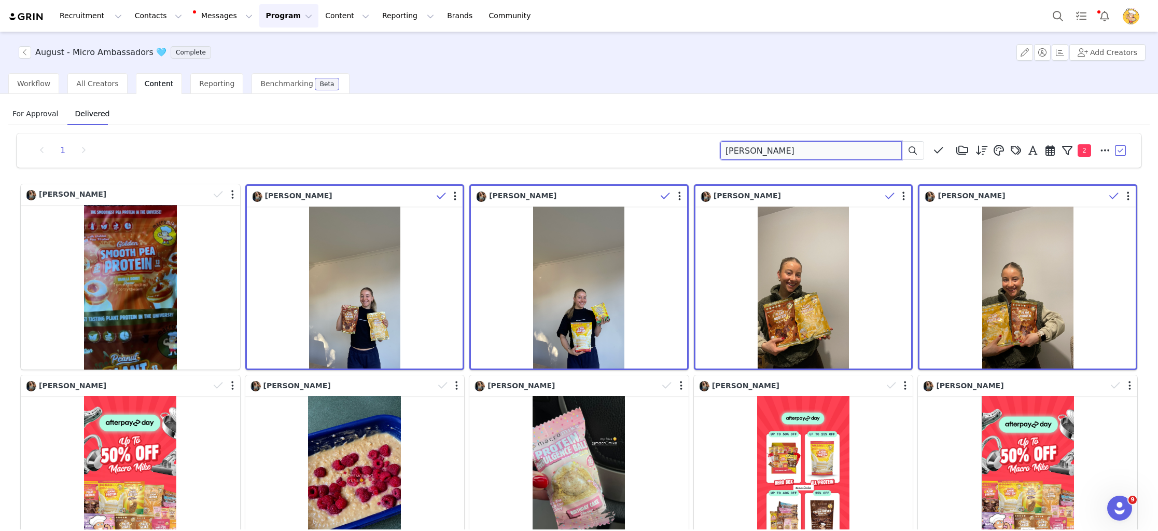
drag, startPoint x: 724, startPoint y: 145, endPoint x: 593, endPoint y: 135, distance: 131.6
click at [593, 135] on div "1 Lily Hall Media Library (48) April Content (48) New Folder Edit Folders Desce…" at bounding box center [579, 150] width 1125 height 34
paste input "Sofia Valentina"
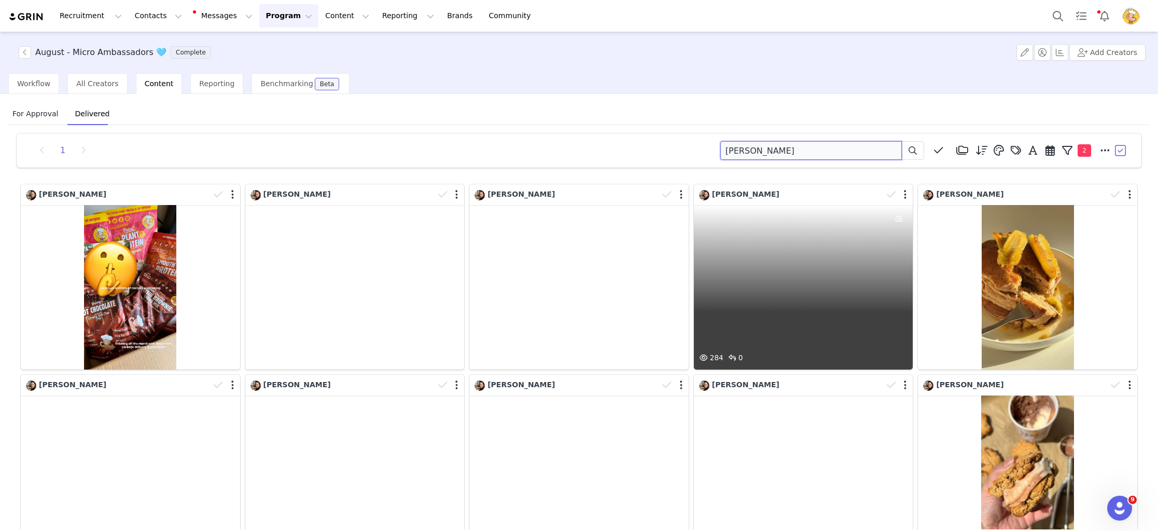
scroll to position [96, 0]
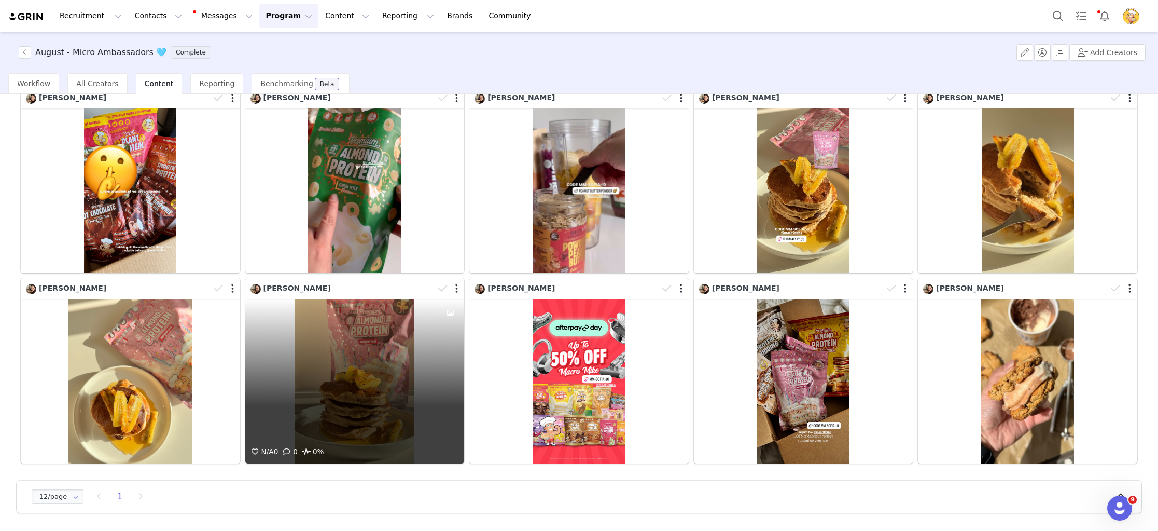
drag, startPoint x: 441, startPoint y: 284, endPoint x: 372, endPoint y: 292, distance: 69.4
click at [437, 285] on span at bounding box center [443, 289] width 16 height 16
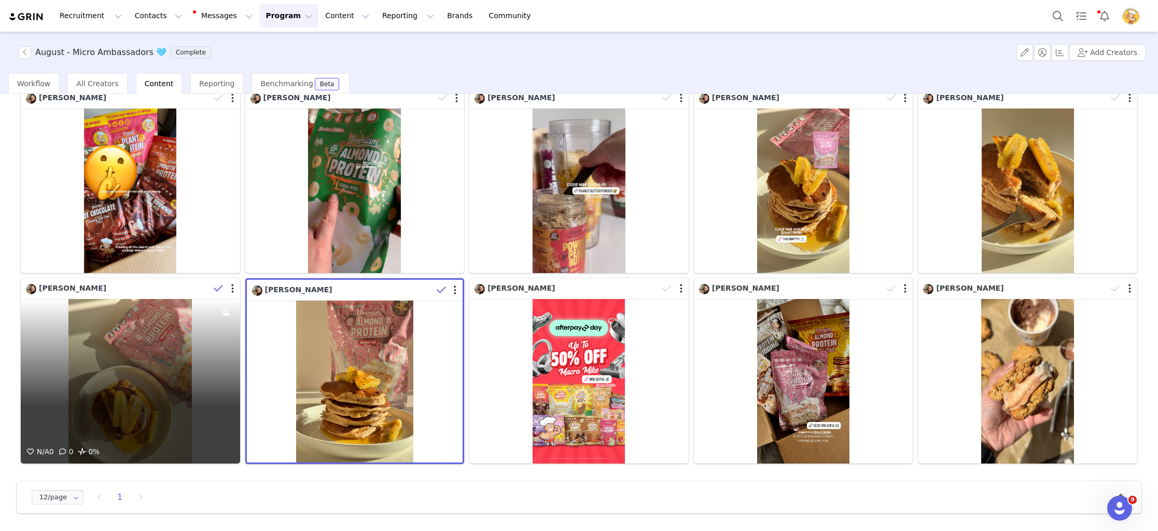
click at [218, 286] on icon at bounding box center [218, 288] width 9 height 10
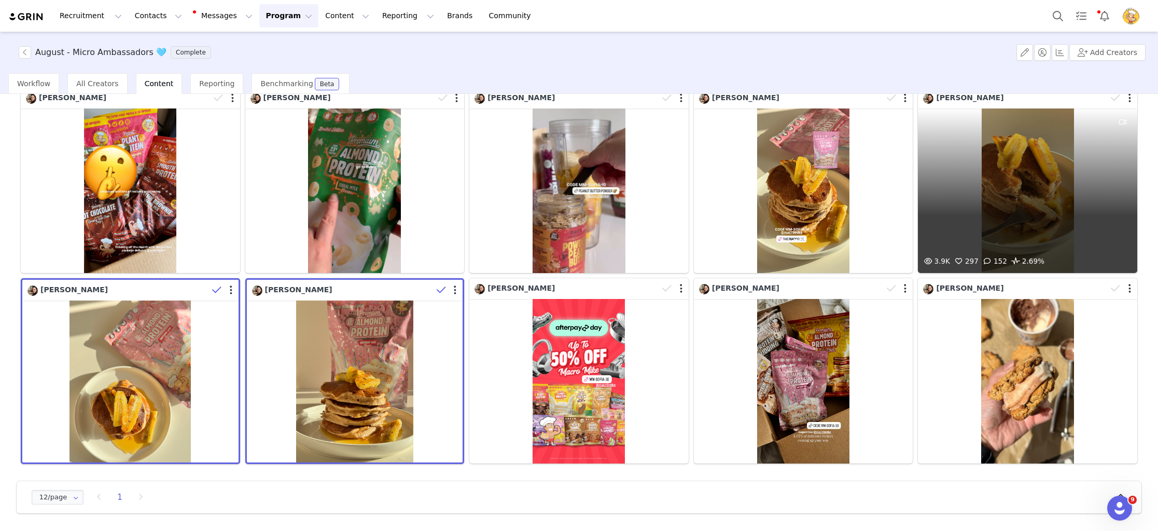
scroll to position [0, 0]
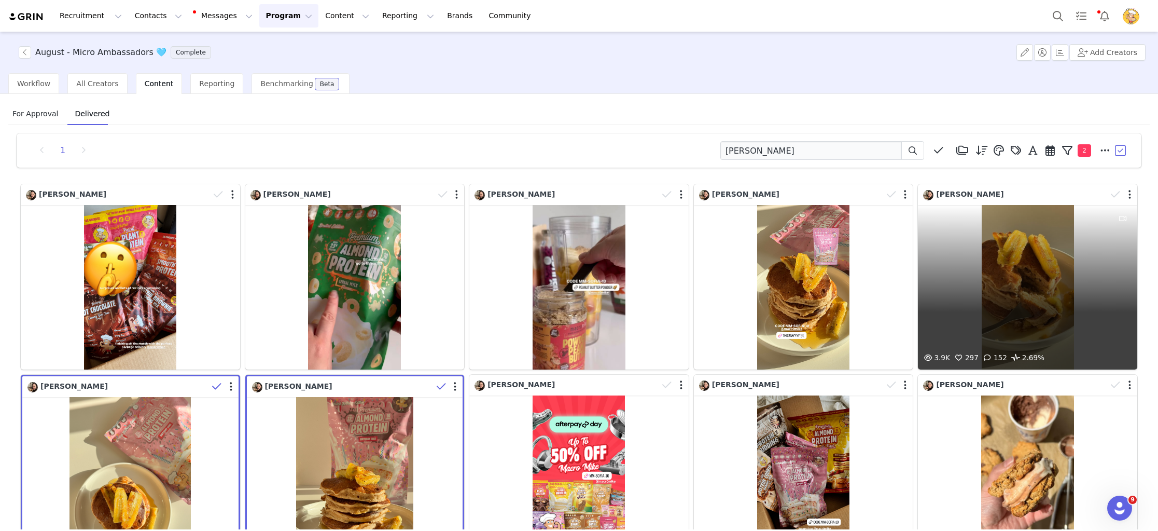
drag, startPoint x: 1114, startPoint y: 197, endPoint x: 1121, endPoint y: 160, distance: 37.4
click at [1114, 197] on icon at bounding box center [1115, 194] width 9 height 10
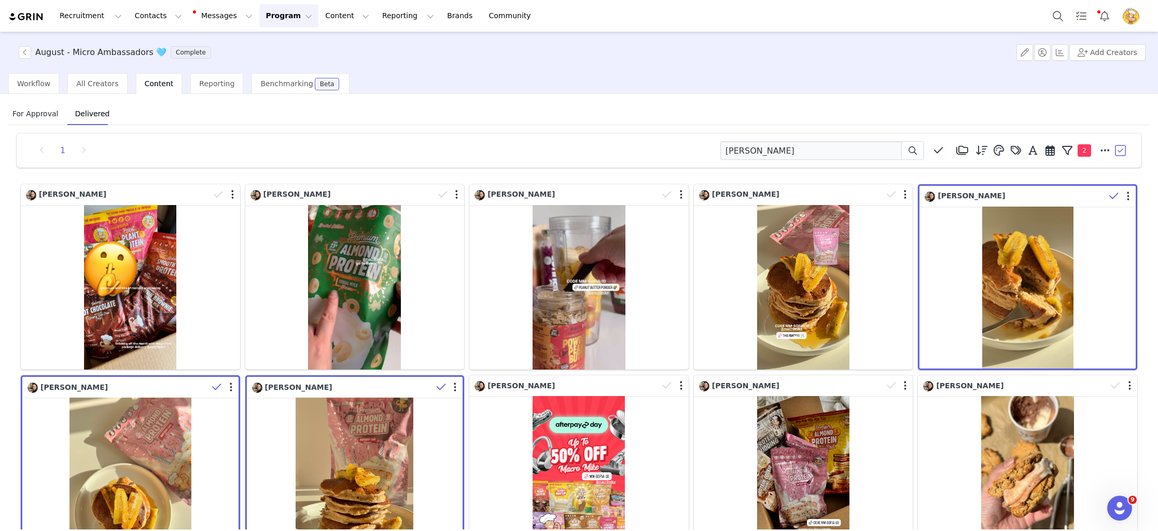
click at [1120, 156] on button "button" at bounding box center [1121, 151] width 16 height 16
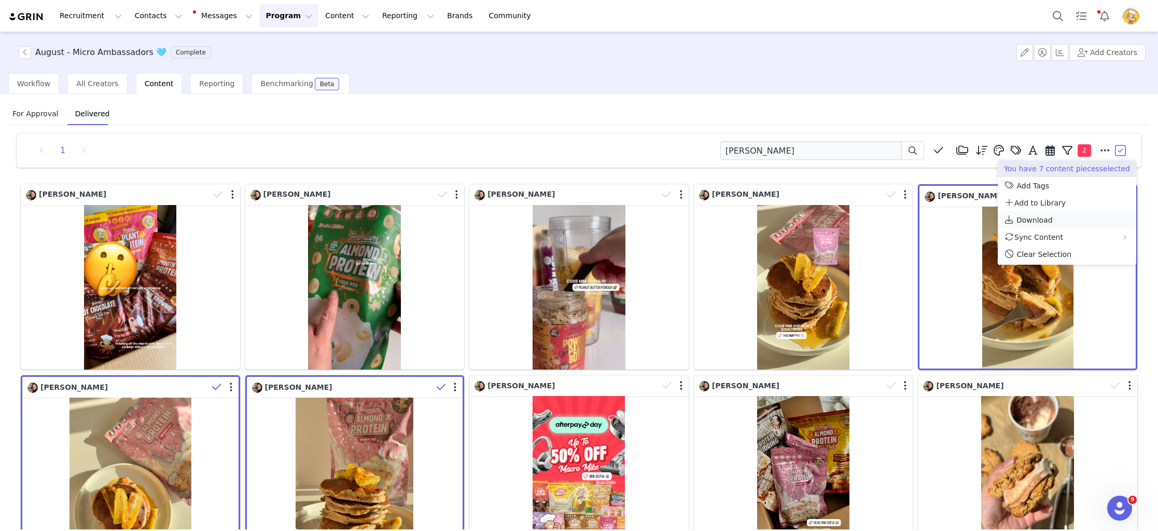
click at [1046, 217] on span "Download" at bounding box center [1034, 220] width 36 height 8
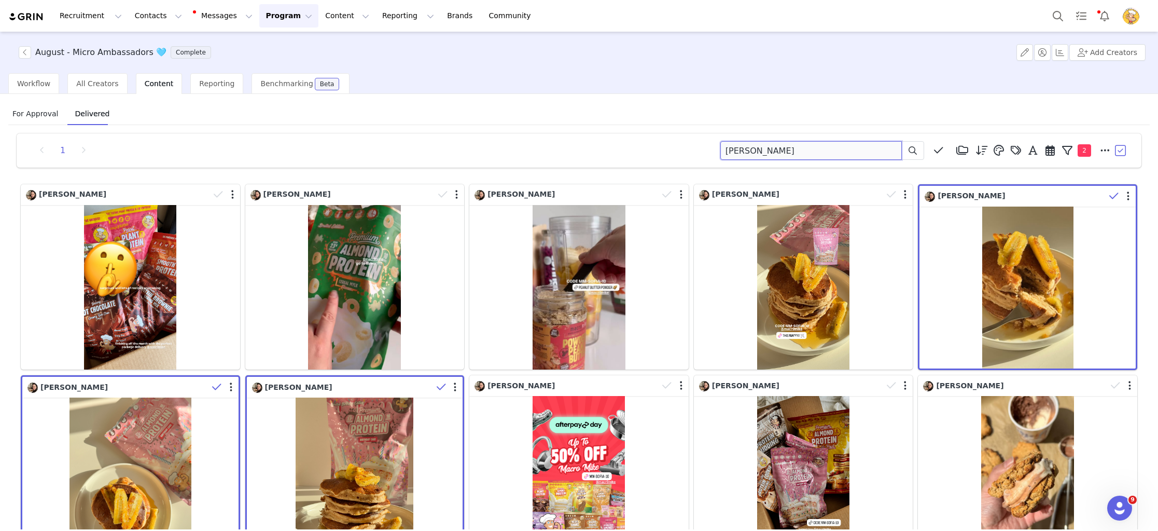
drag, startPoint x: 785, startPoint y: 146, endPoint x: 619, endPoint y: 138, distance: 165.6
click at [620, 138] on div "1 Sofia Valentina Media Library (48) April Content (48) New Folder Edit Folders…" at bounding box center [579, 150] width 1125 height 34
paste input "Taylah Jasmyne"
type input "Taylah Jasmyne"
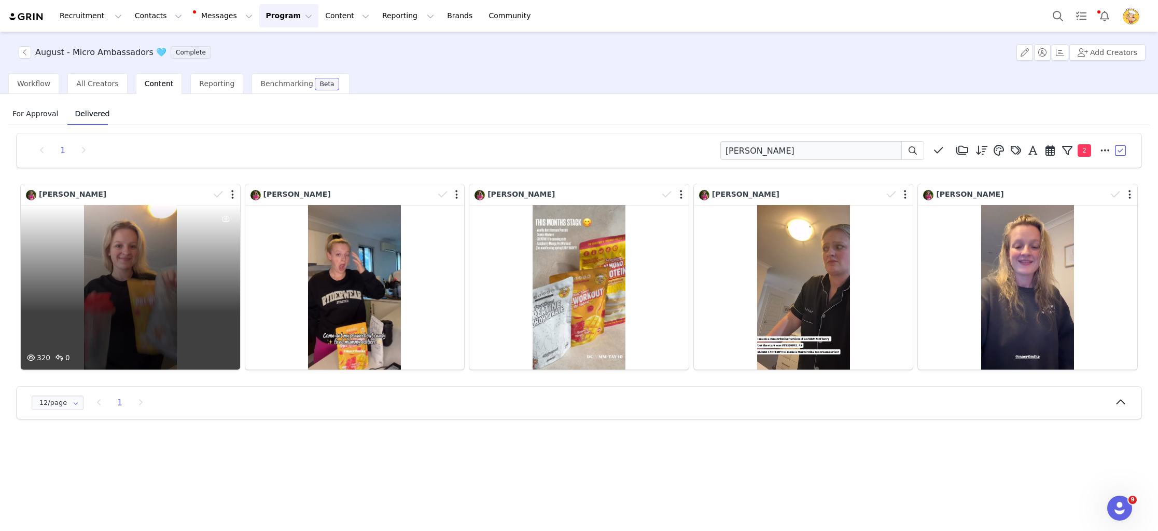
click at [191, 268] on div "320 0" at bounding box center [130, 287] width 219 height 164
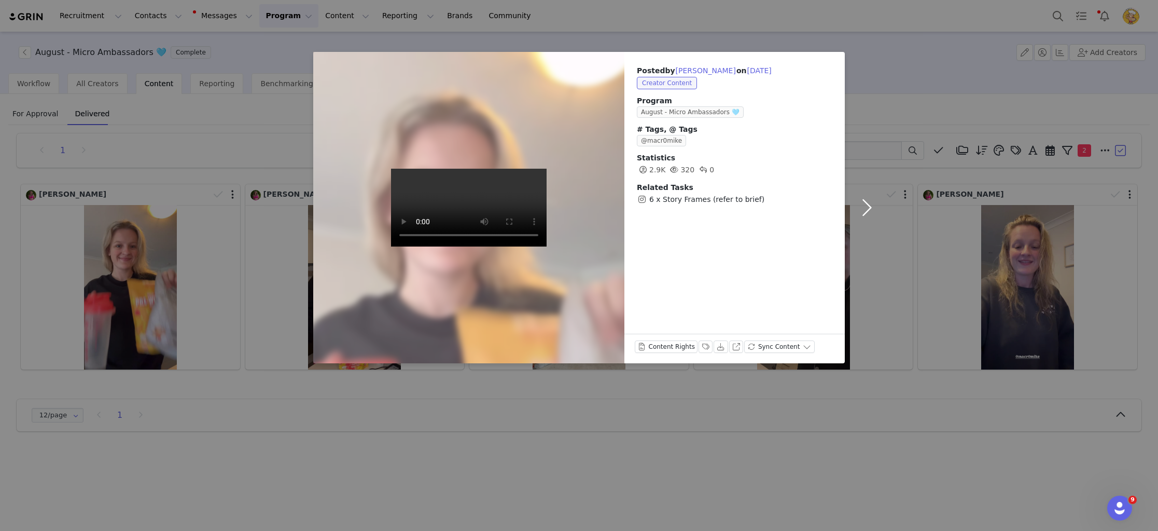
click at [866, 209] on button "button" at bounding box center [867, 207] width 44 height 311
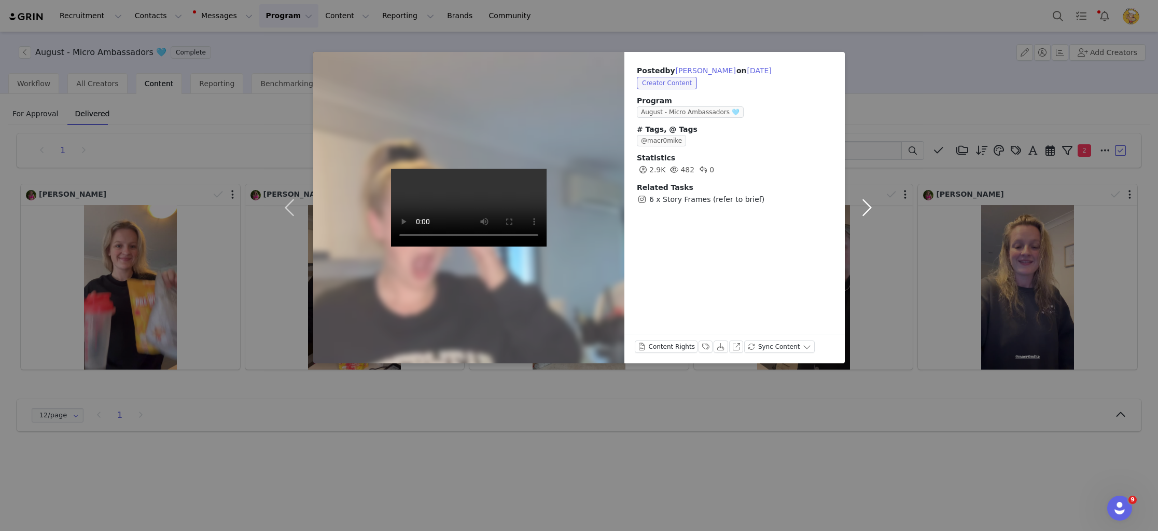
click at [866, 209] on button "button" at bounding box center [867, 207] width 44 height 311
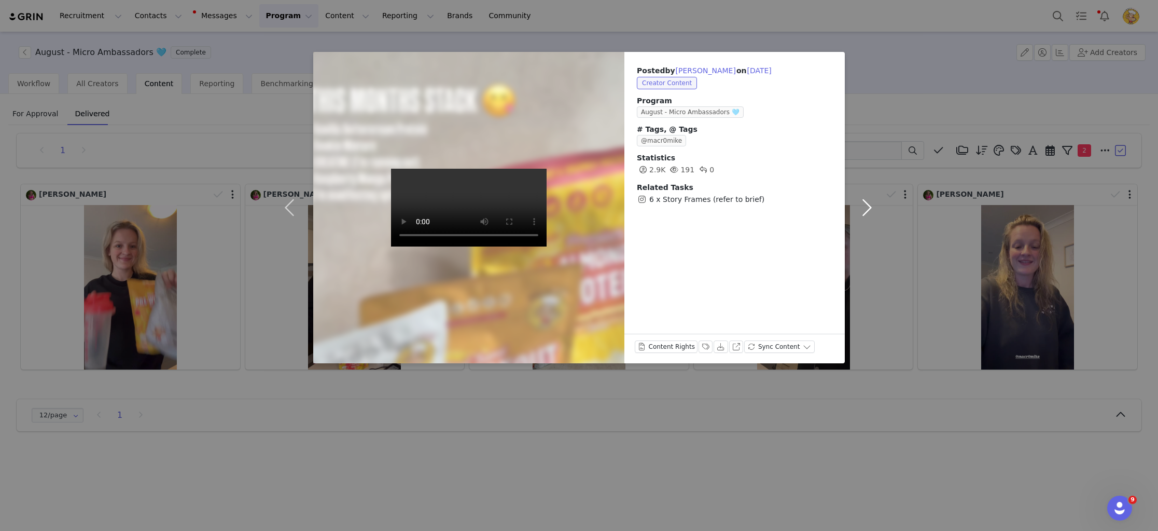
click at [866, 209] on button "button" at bounding box center [867, 207] width 44 height 311
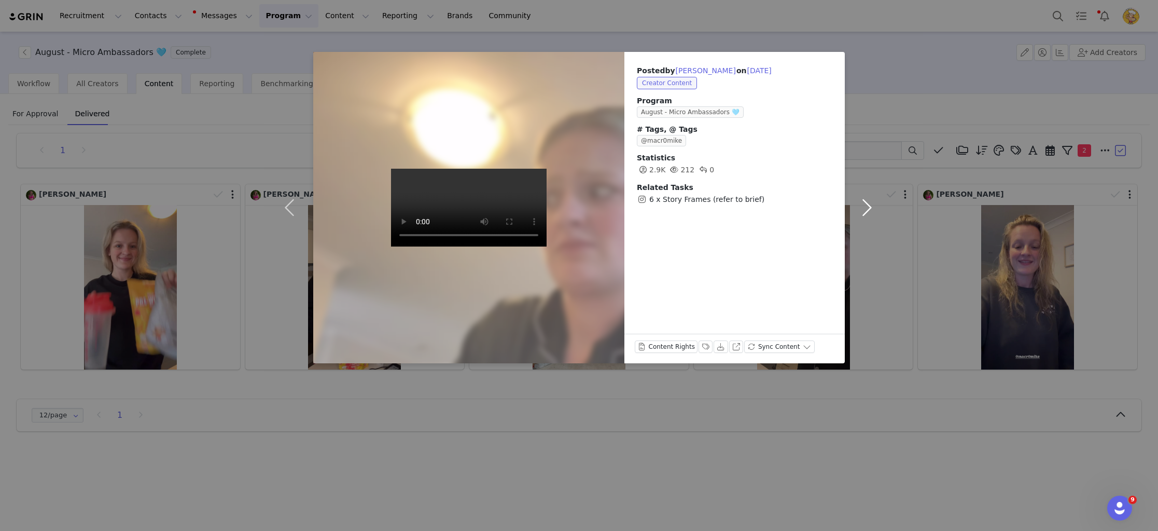
click at [866, 209] on button "button" at bounding box center [867, 207] width 44 height 311
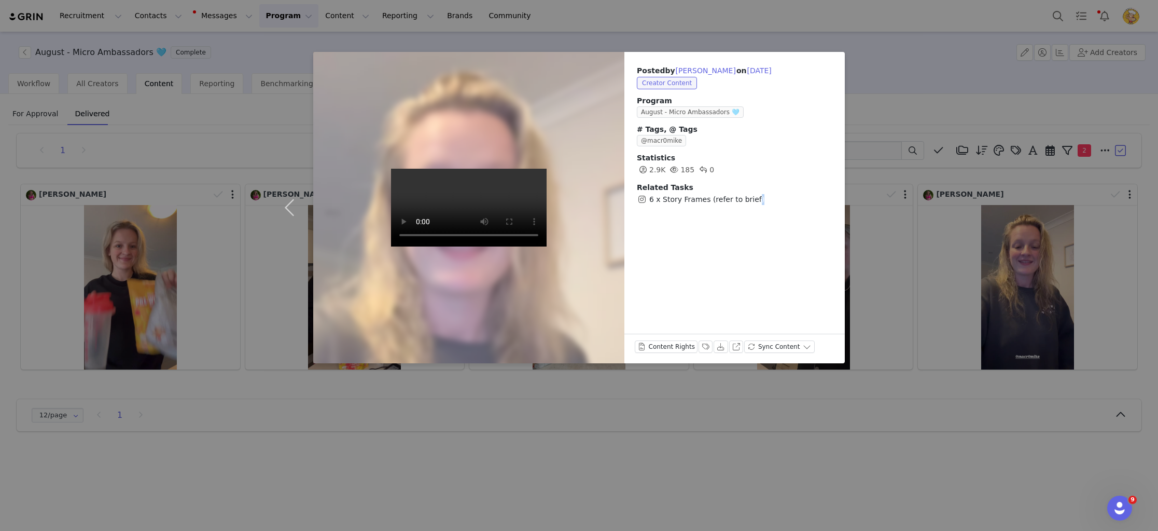
click at [866, 209] on div "Posted by Taylah Jasmyne on Aug 12, 2025 Creator Content Program August - Micro…" at bounding box center [579, 265] width 1158 height 531
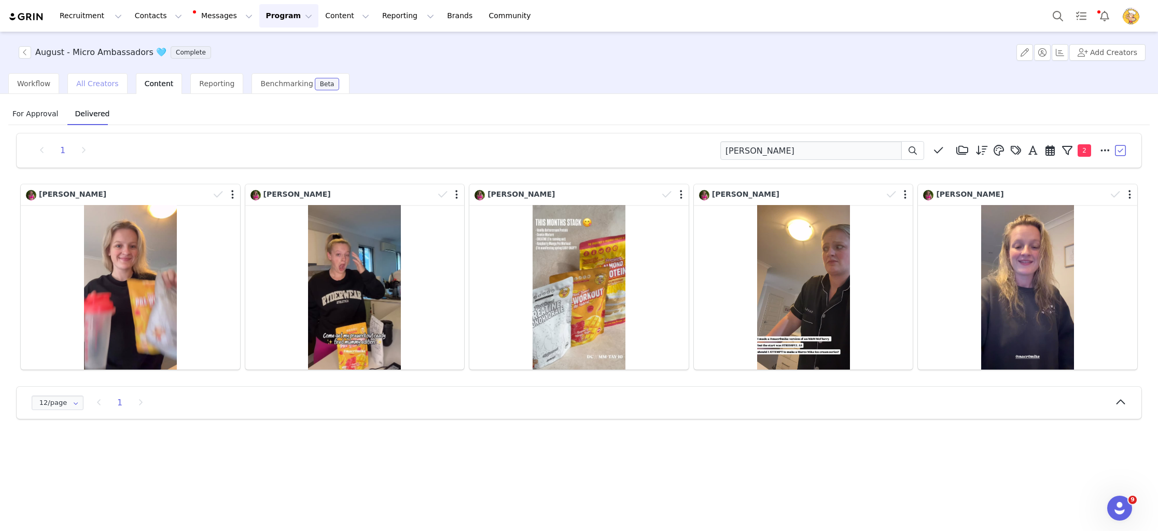
click at [83, 78] on div "All Creators" at bounding box center [97, 83] width 60 height 21
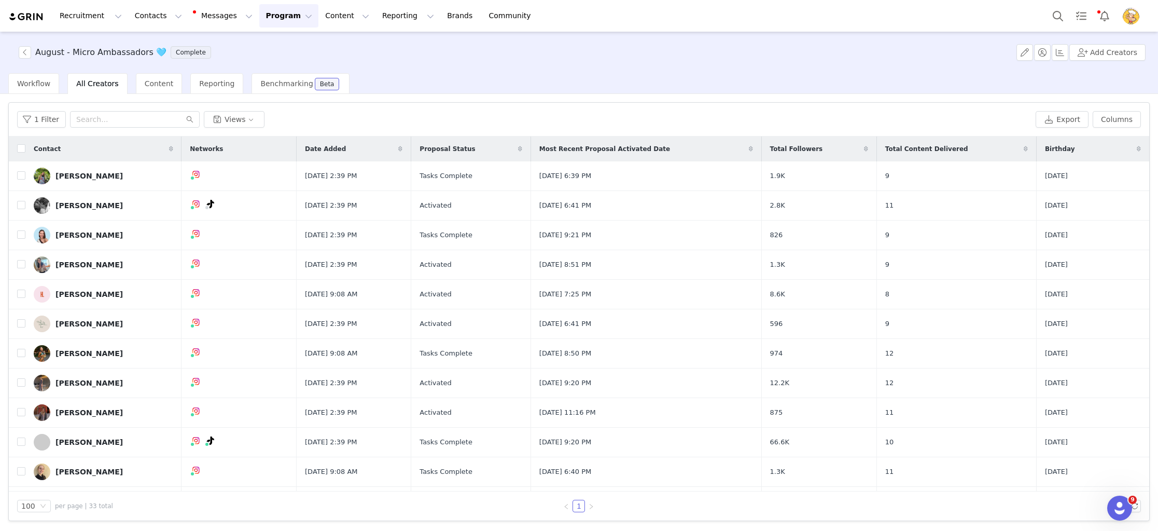
click at [174, 147] on span at bounding box center [171, 149] width 12 height 12
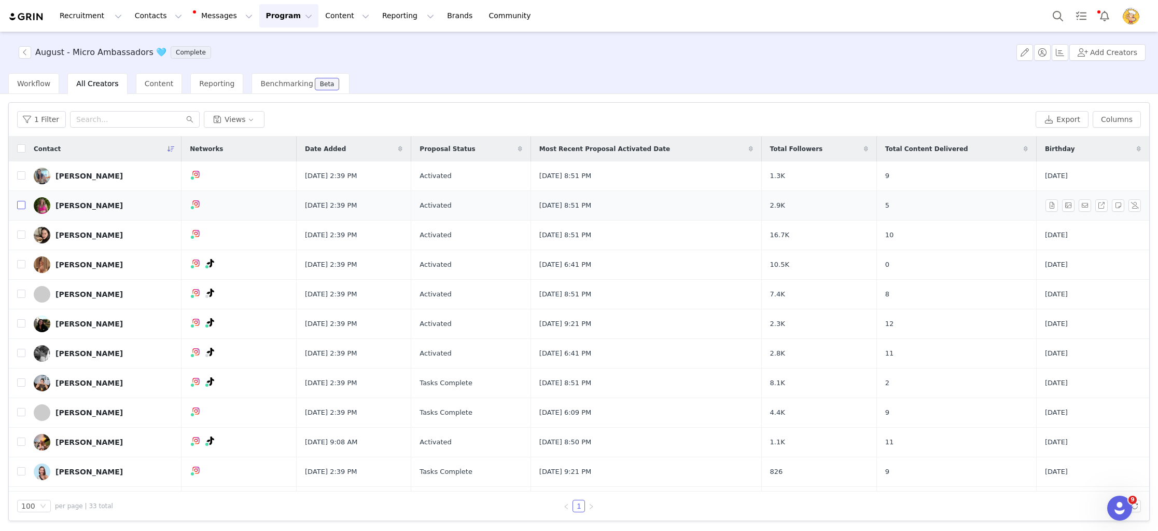
click at [20, 206] on input "checkbox" at bounding box center [21, 205] width 8 height 8
checkbox input "true"
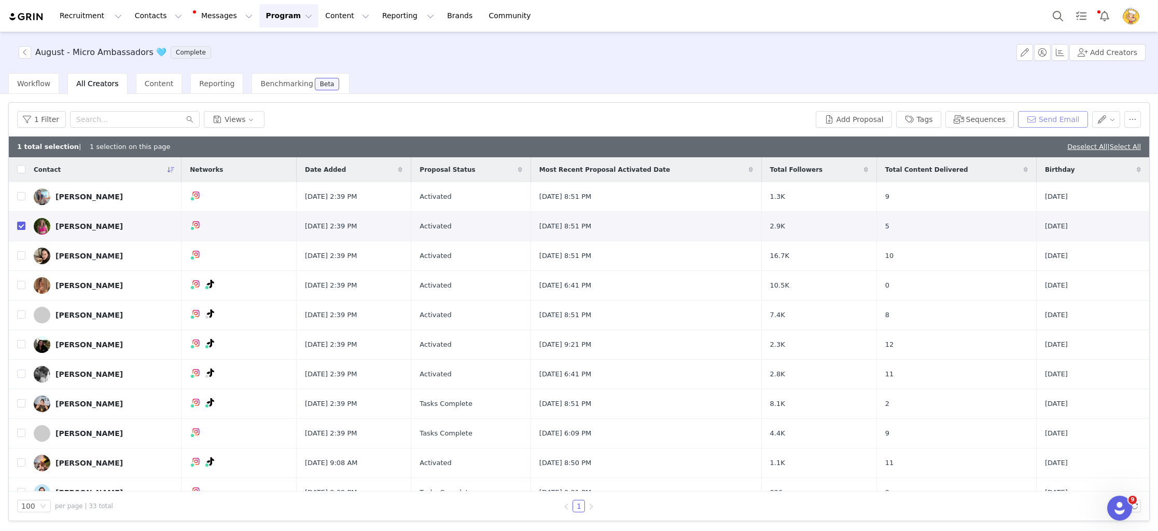
click at [1055, 119] on button "Send Email" at bounding box center [1053, 119] width 70 height 17
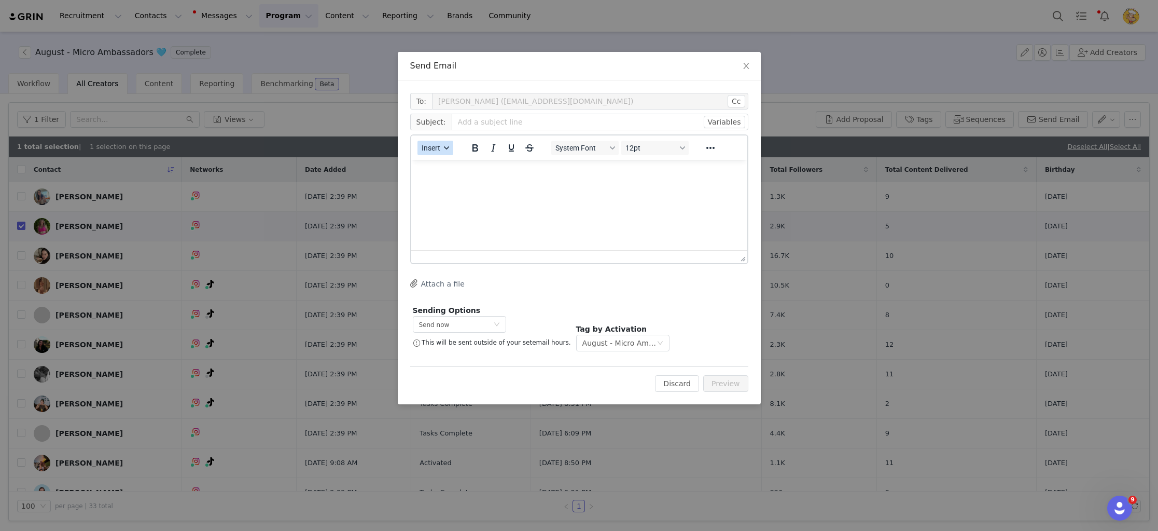
click at [438, 155] on button "Insert" at bounding box center [435, 148] width 36 height 15
click at [499, 163] on div "Insert Template" at bounding box center [472, 166] width 93 height 12
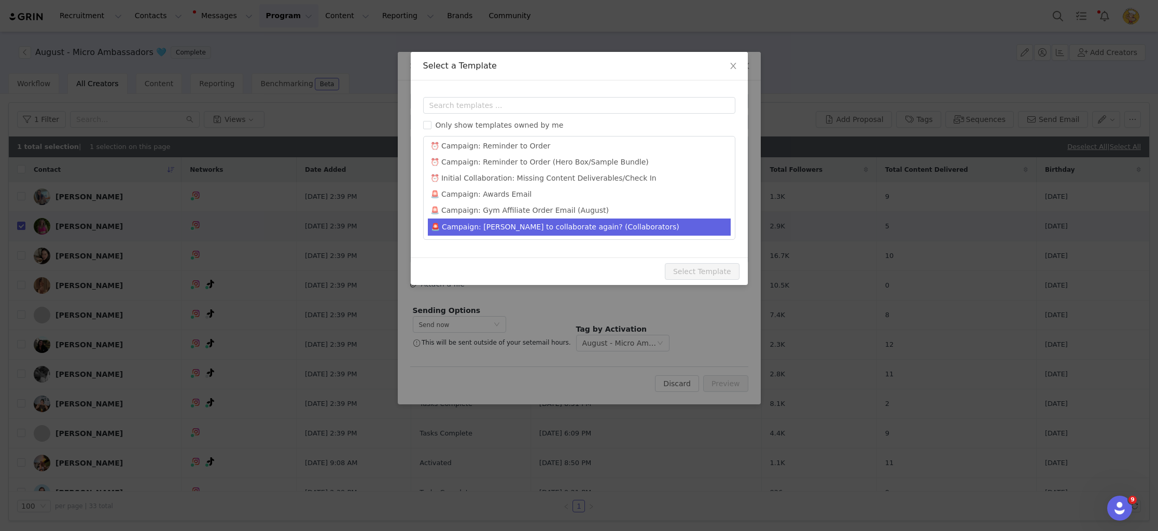
scroll to position [587, 0]
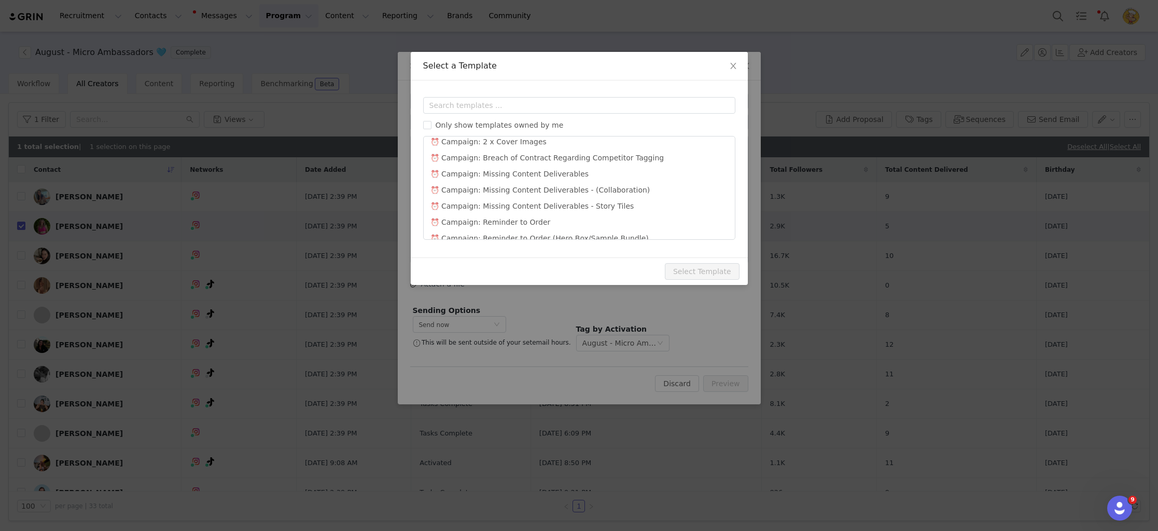
drag, startPoint x: 628, startPoint y: 196, endPoint x: 637, endPoint y: 242, distance: 47.5
click at [628, 198] on li "⏰ Campaign: Missing Content Deliverables - Story Tiles" at bounding box center [579, 206] width 303 height 16
type input "URGENT: Outstanding Content"
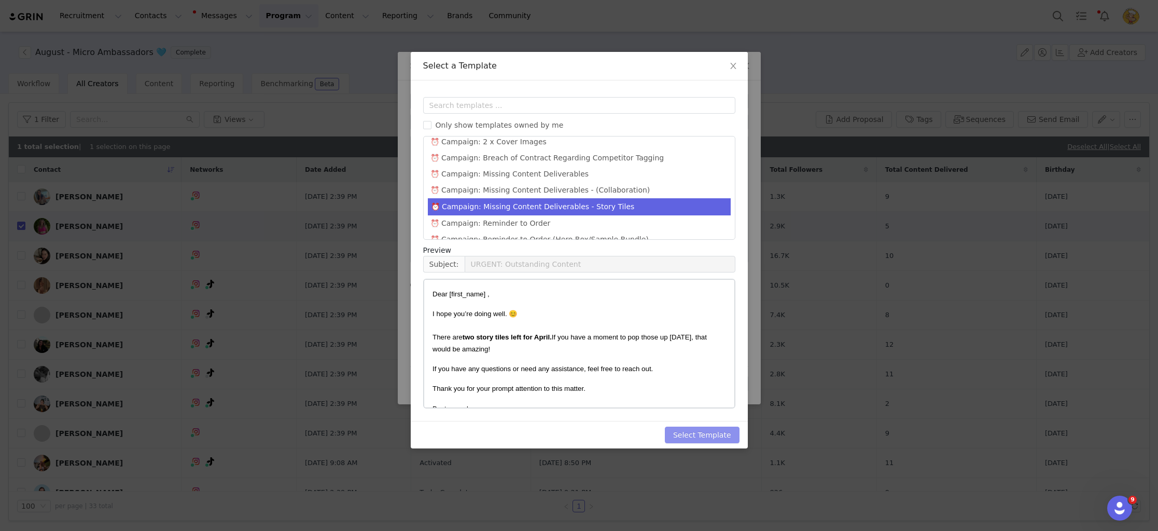
click at [719, 437] on button "Select Template" at bounding box center [702, 434] width 75 height 17
type input "URGENT: Outstanding Content"
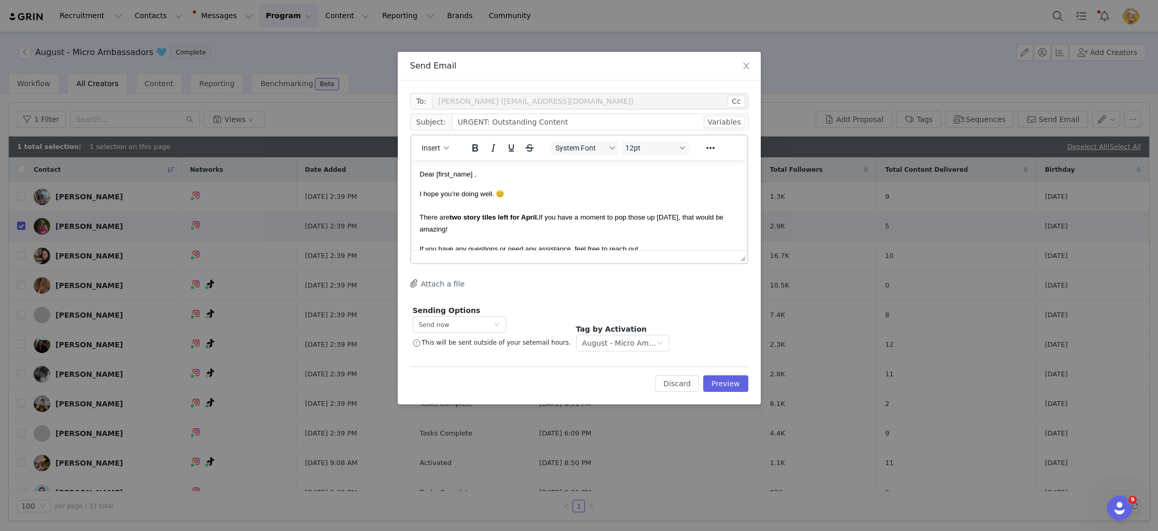
scroll to position [0, 0]
click at [579, 228] on p "I hope you’re doing well. 😊 There are two story tiles left for April. If you ha…" at bounding box center [578, 211] width 319 height 47
drag, startPoint x: 461, startPoint y: 218, endPoint x: 450, endPoint y: 218, distance: 10.9
click at [450, 218] on span "I hope you’re doing well. 😊 There are two story tiles left for April. If you ha…" at bounding box center [571, 211] width 304 height 43
click at [507, 216] on strong "story tiles left for April." at bounding box center [509, 217] width 75 height 8
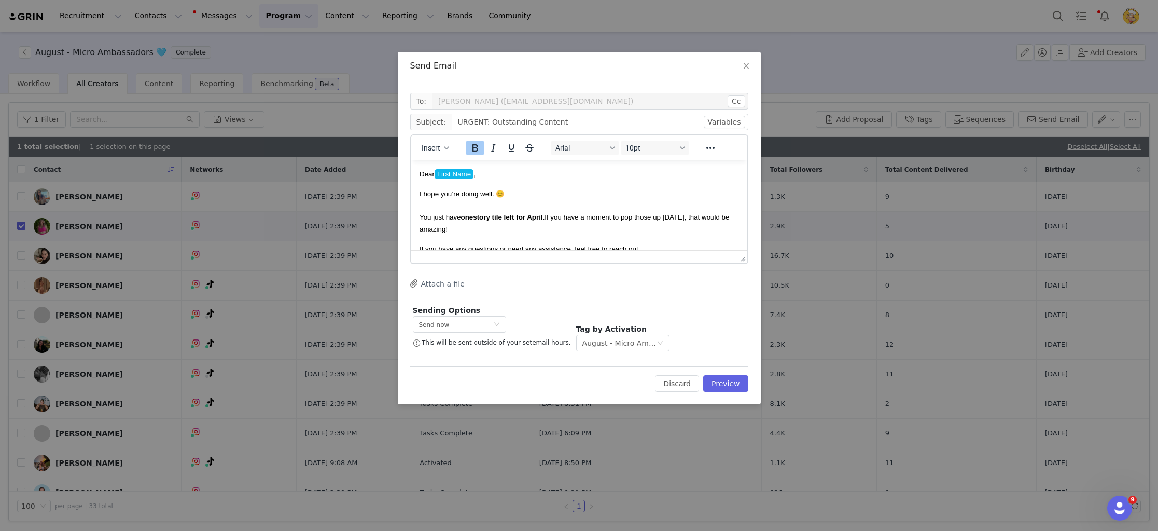
click at [544, 215] on strong "story tile left for April." at bounding box center [508, 217] width 72 height 8
click at [539, 224] on p "I hope you’re doing well. 😊 You just have one story tile left for August. If yo…" at bounding box center [578, 211] width 319 height 47
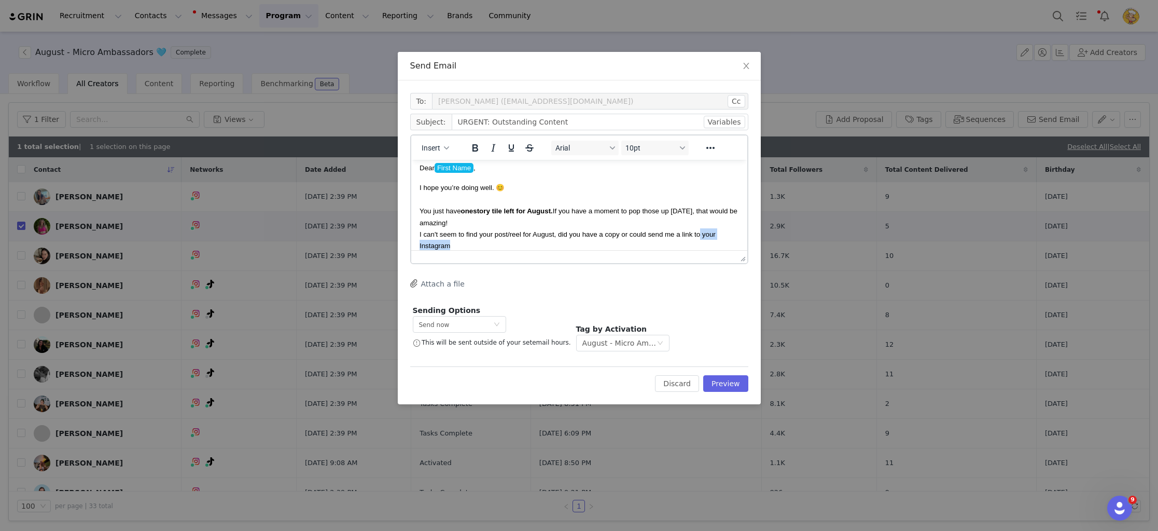
drag, startPoint x: 706, startPoint y: 243, endPoint x: 701, endPoint y: 236, distance: 8.5
click at [701, 236] on p "I hope you’re doing well. 😊 You just have one story tile left for August. If yo…" at bounding box center [578, 216] width 319 height 69
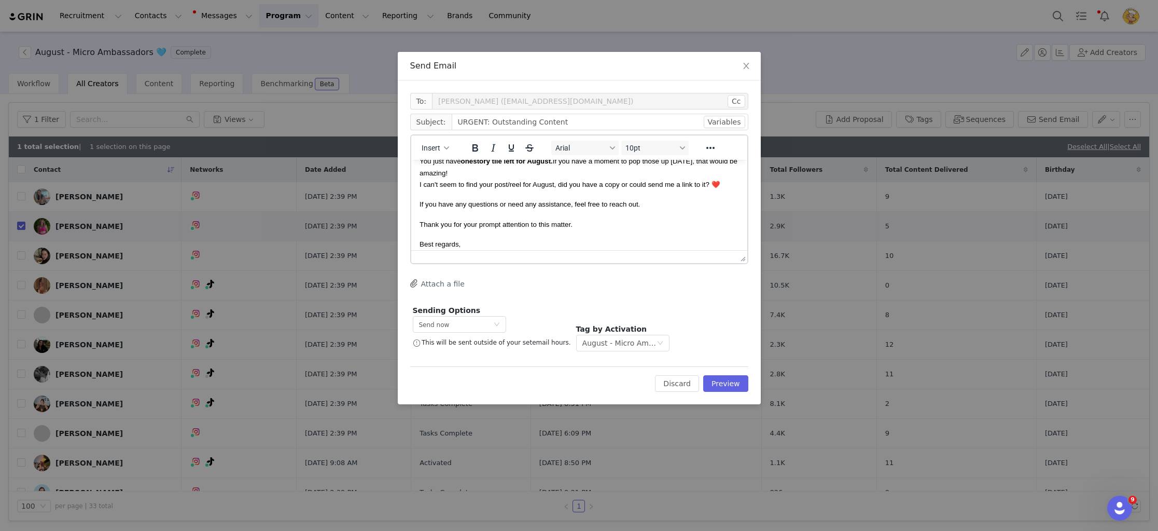
scroll to position [76, 0]
click at [661, 199] on p "Thank you for your prompt attention to this matter." at bounding box center [578, 204] width 319 height 11
click at [728, 388] on button "Preview" at bounding box center [725, 383] width 45 height 17
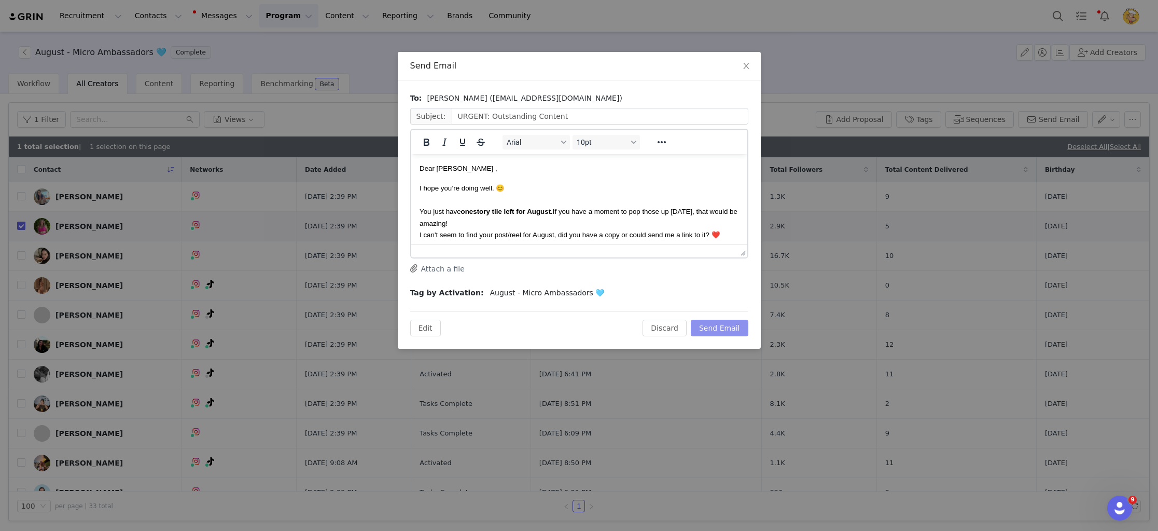
scroll to position [0, 0]
click at [723, 322] on button "Send Email" at bounding box center [720, 327] width 58 height 17
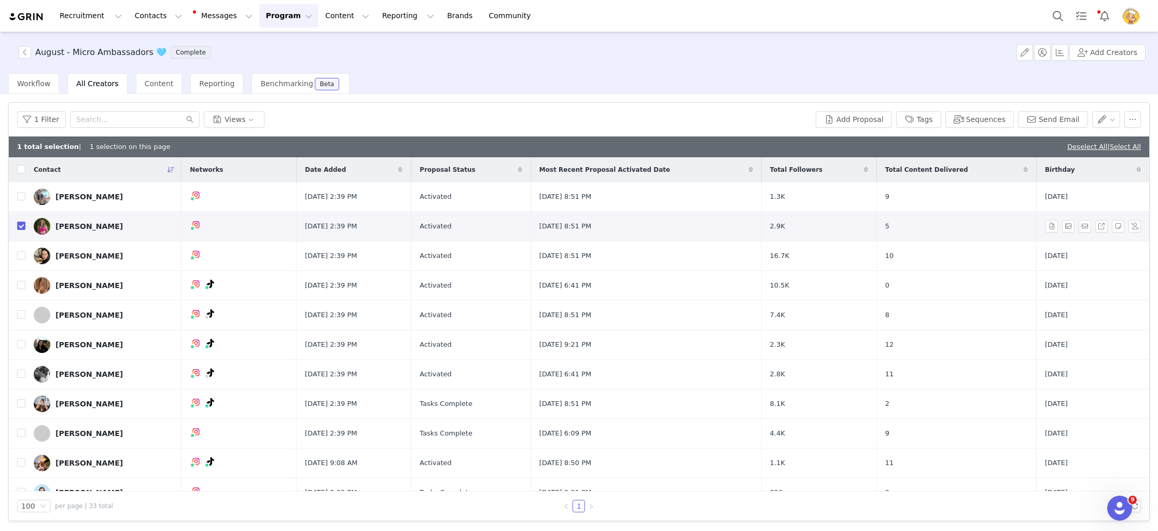
click at [25, 228] on tr "Taylah Jasmyne Jul 14, 2025 2:39 PM Activated Jul 16, 2025 8:51 PM 2.9K 5 1997-…" at bounding box center [579, 227] width 1140 height 30
click at [21, 227] on input "checkbox" at bounding box center [21, 225] width 8 height 8
checkbox input "false"
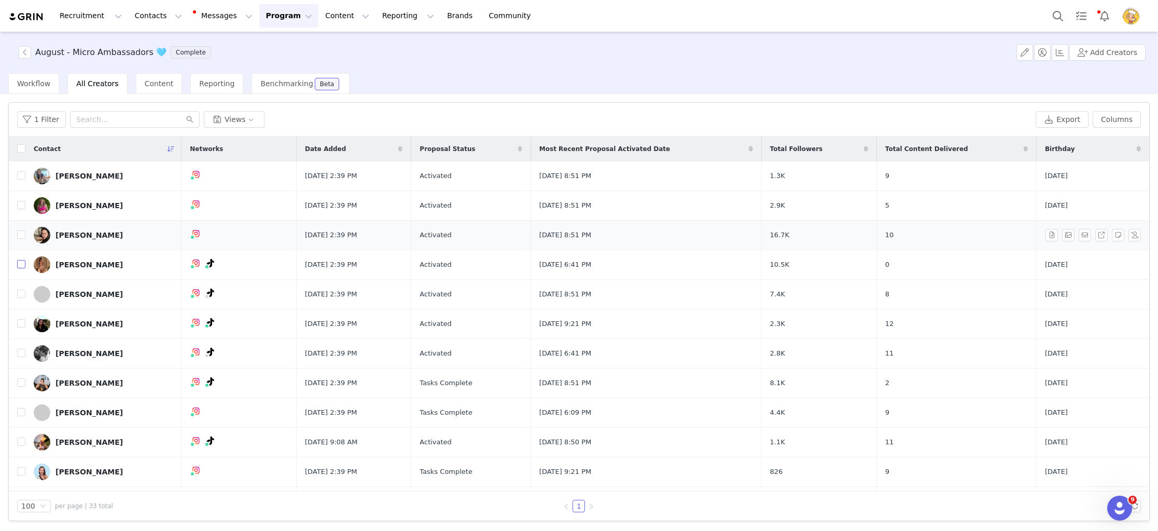
click at [21, 267] on input "checkbox" at bounding box center [21, 264] width 8 height 8
checkbox input "true"
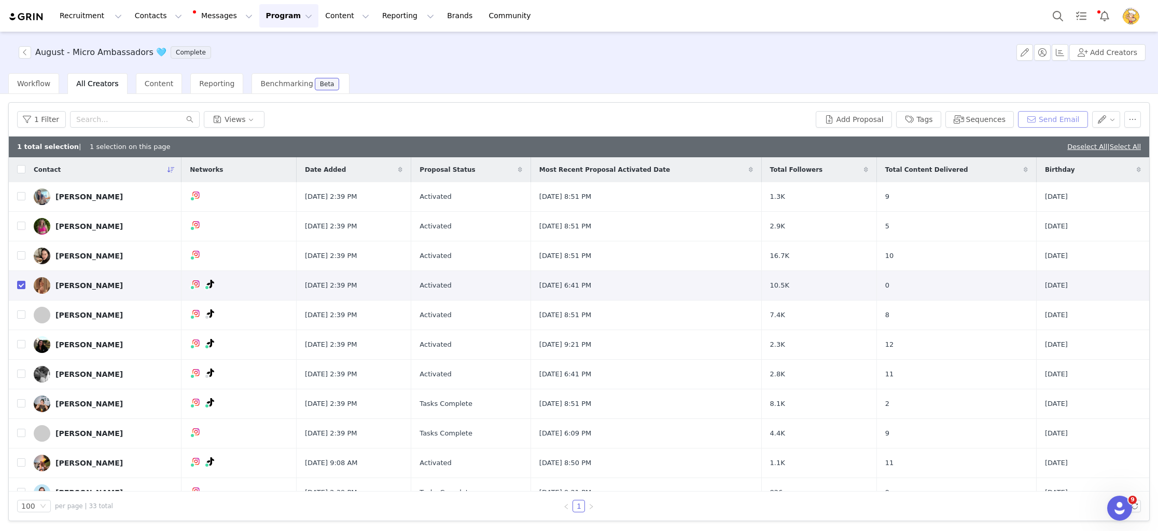
click at [1046, 116] on button "Send Email" at bounding box center [1053, 119] width 70 height 17
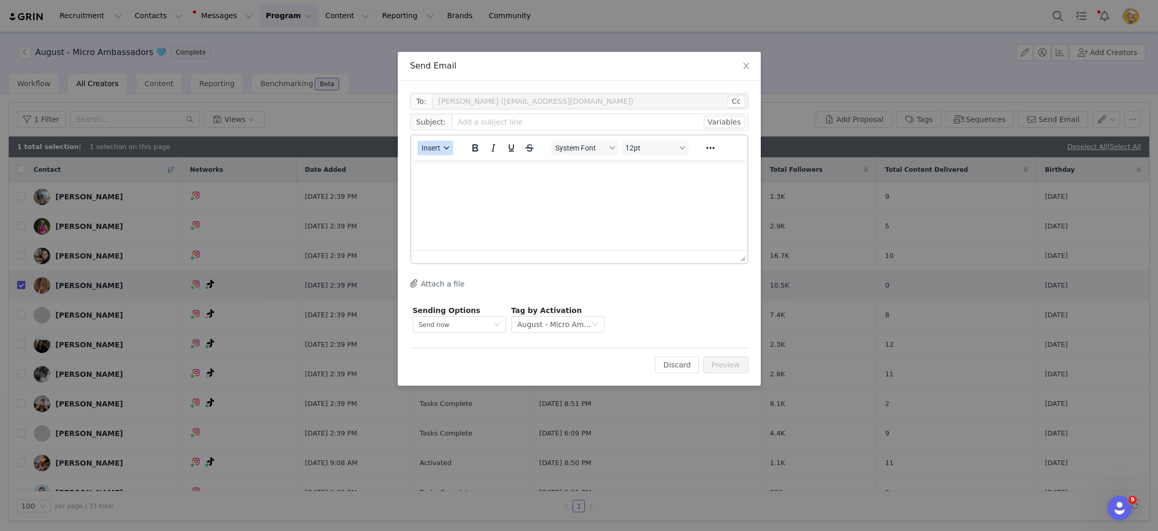
click at [437, 150] on span "Insert" at bounding box center [431, 148] width 19 height 8
click at [495, 165] on div "Insert Template" at bounding box center [472, 166] width 93 height 12
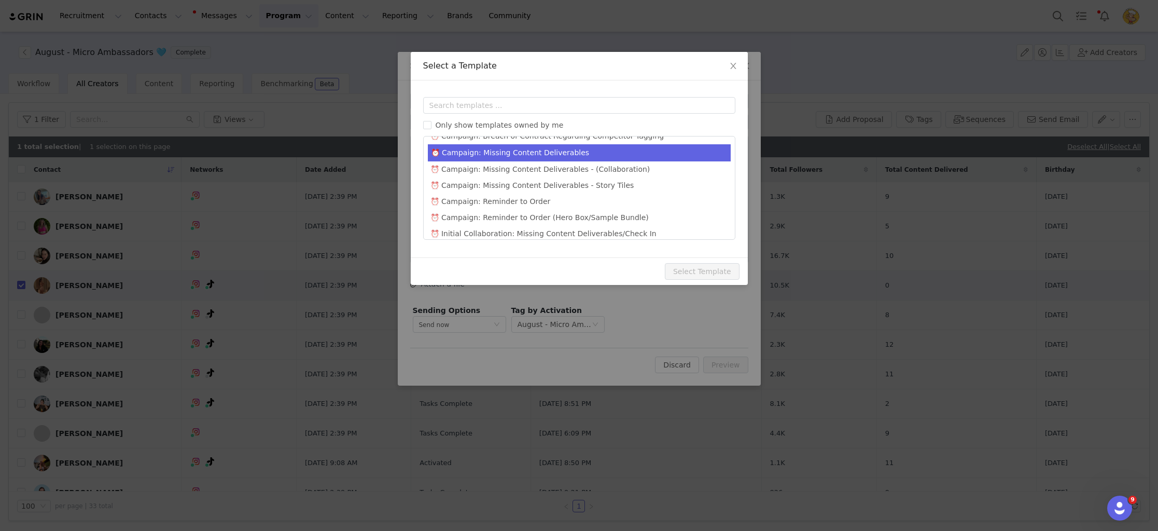
scroll to position [554, 0]
click at [581, 148] on li "⏰ Campaign: Missing Content Deliverables" at bounding box center [579, 152] width 303 height 17
type input "URGENT: Outstanding Content"
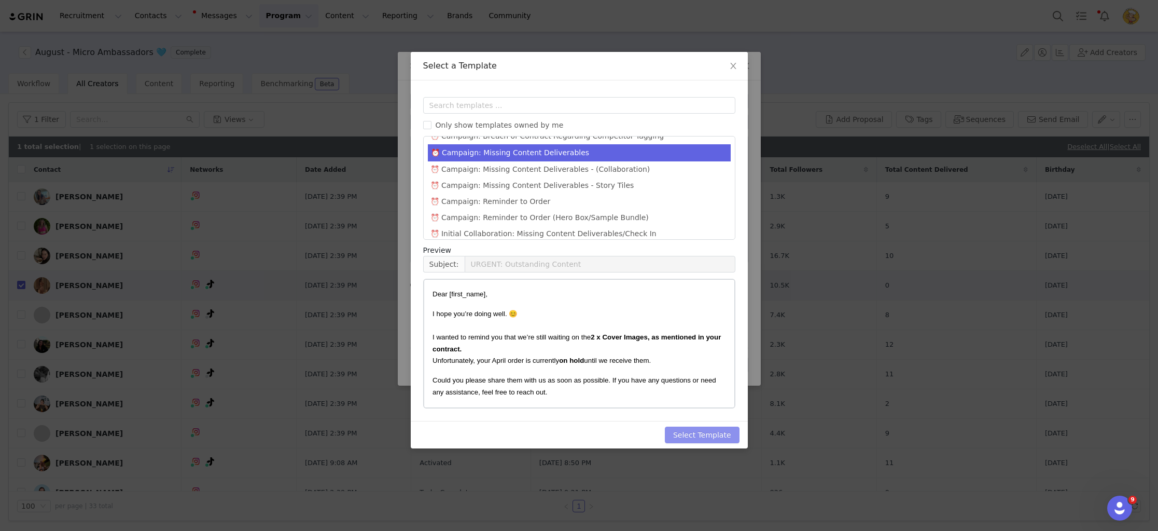
click at [701, 430] on button "Select Template" at bounding box center [702, 434] width 75 height 17
type input "URGENT: Outstanding Content"
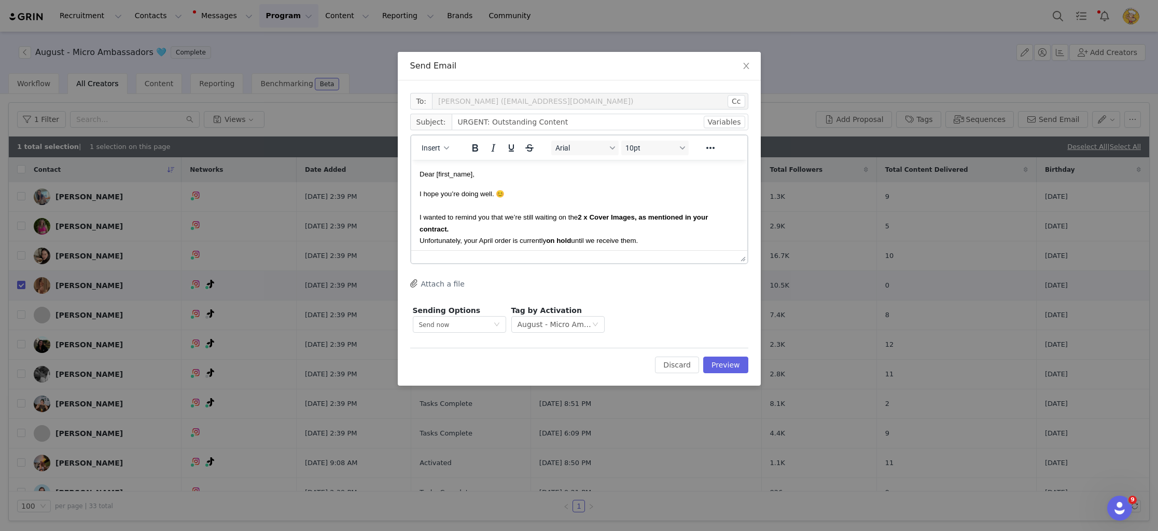
click at [633, 188] on p "I hope you’re doing well. 😊 I wanted to remind you that we’re still waiting on …" at bounding box center [578, 217] width 319 height 58
click at [440, 150] on span "Insert" at bounding box center [431, 148] width 19 height 8
click at [743, 67] on icon "icon: close" at bounding box center [746, 66] width 8 height 8
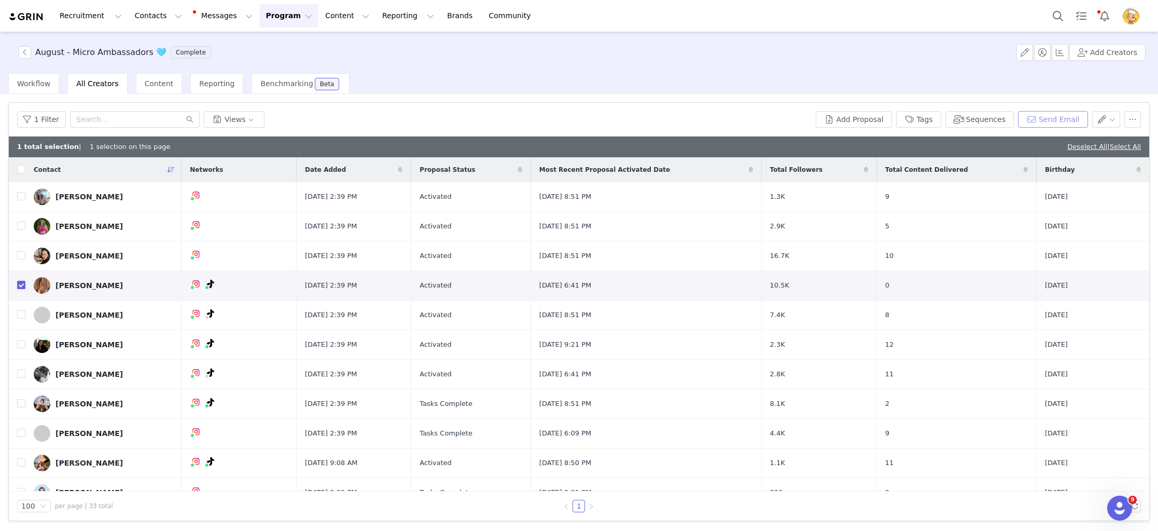
click at [1034, 115] on button "Send Email" at bounding box center [1053, 119] width 70 height 17
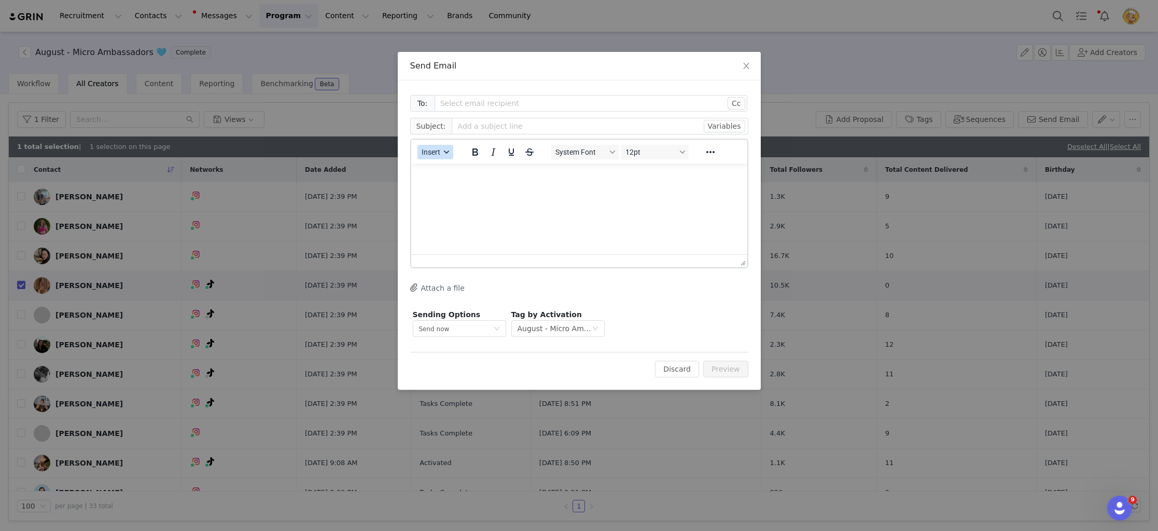
click at [443, 147] on button "Insert" at bounding box center [435, 152] width 36 height 15
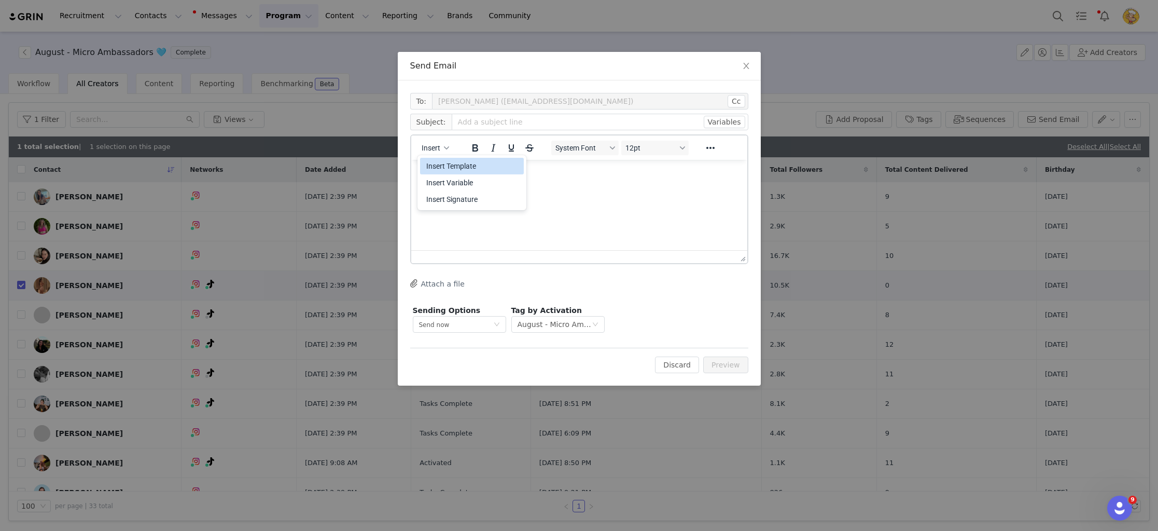
click at [469, 165] on div "Insert Template" at bounding box center [472, 166] width 93 height 12
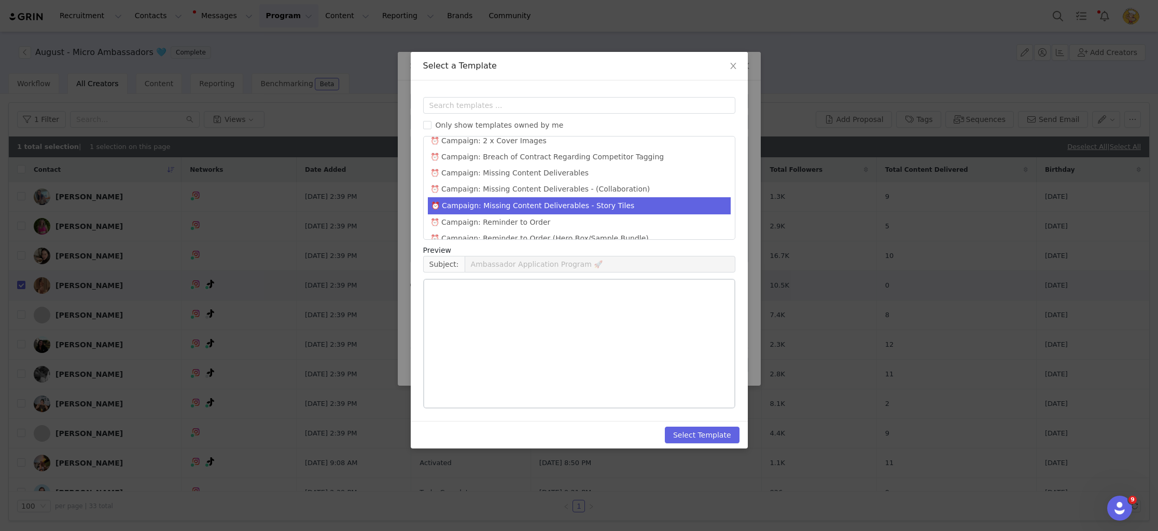
scroll to position [534, 0]
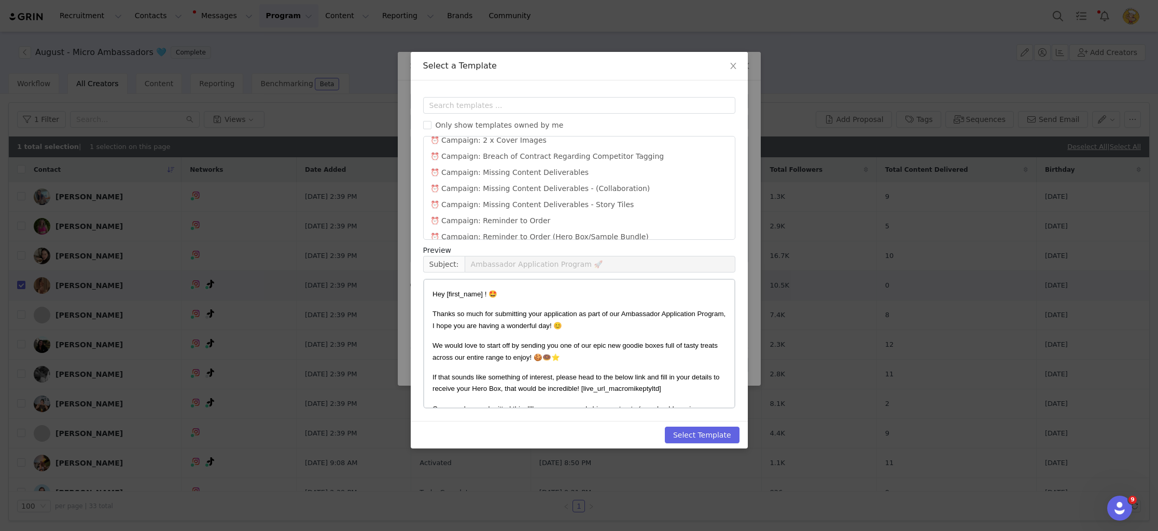
drag, startPoint x: 616, startPoint y: 197, endPoint x: 636, endPoint y: 273, distance: 79.4
click at [616, 197] on li "⏰ Campaign: Missing Content Deliverables - Story Tiles" at bounding box center [579, 205] width 303 height 16
type input "URGENT: Outstanding Content"
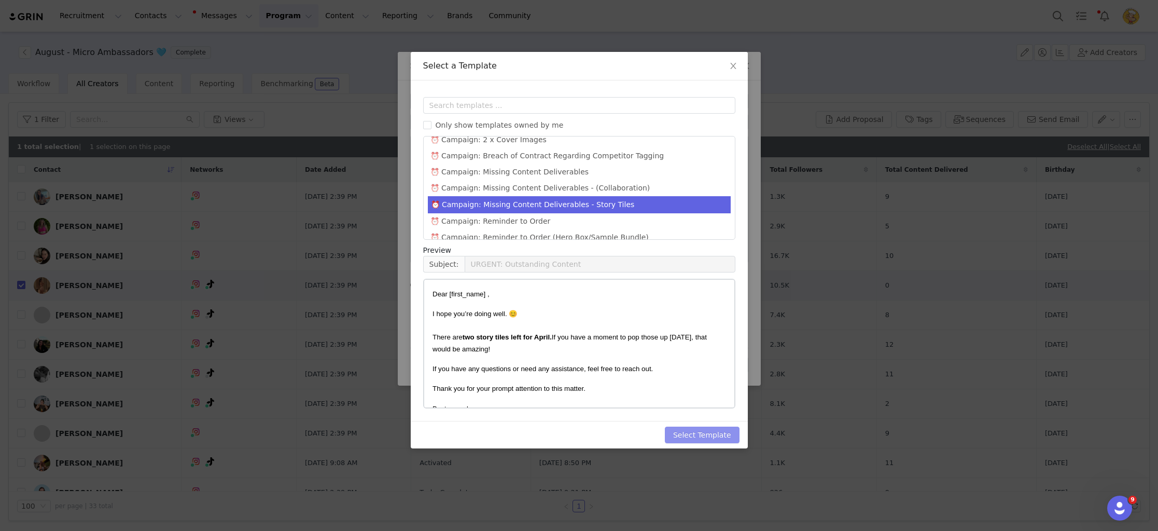
click at [699, 433] on button "Select Template" at bounding box center [702, 434] width 75 height 17
type input "URGENT: Outstanding Content"
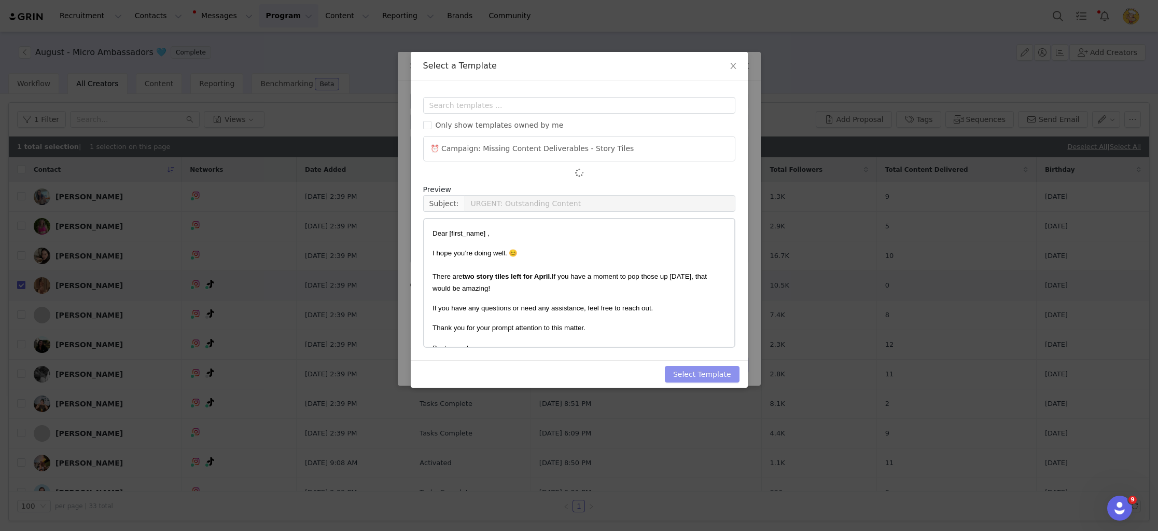
scroll to position [0, 0]
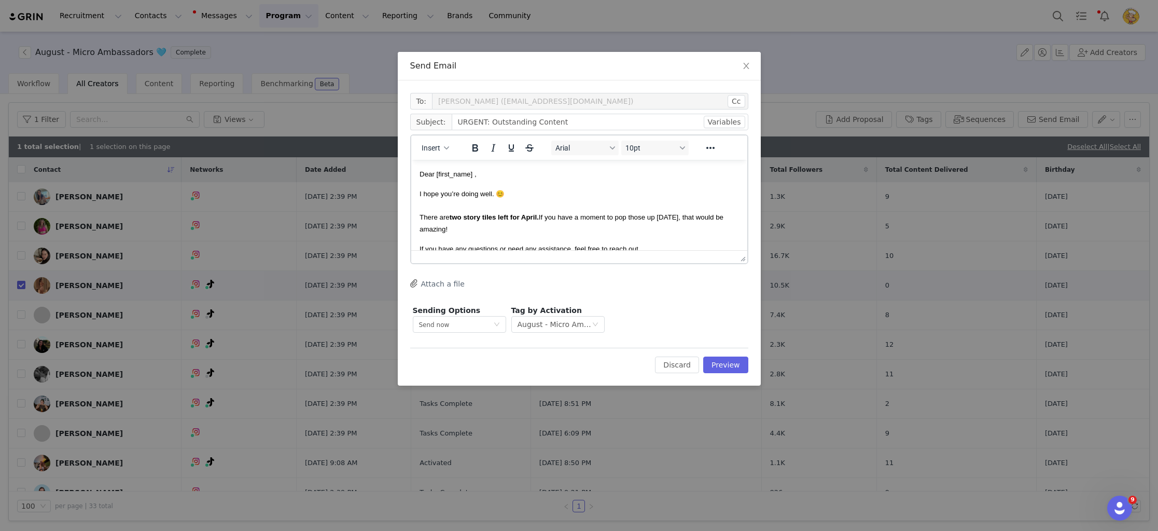
click at [582, 217] on span "I hope you’re doing well. 😊 There are two story tiles left for April. If you ha…" at bounding box center [571, 211] width 304 height 43
drag, startPoint x: 447, startPoint y: 216, endPoint x: 439, endPoint y: 217, distance: 7.8
click at [439, 217] on span "I hope you’re doing well. 😊 There are two story tiles left for April. If you ha…" at bounding box center [571, 211] width 304 height 43
drag, startPoint x: 619, startPoint y: 220, endPoint x: 527, endPoint y: 217, distance: 92.3
click at [527, 217] on span "I hope you’re doing well. 😊 There is one TikTok left for August. two story tile…" at bounding box center [574, 211] width 311 height 43
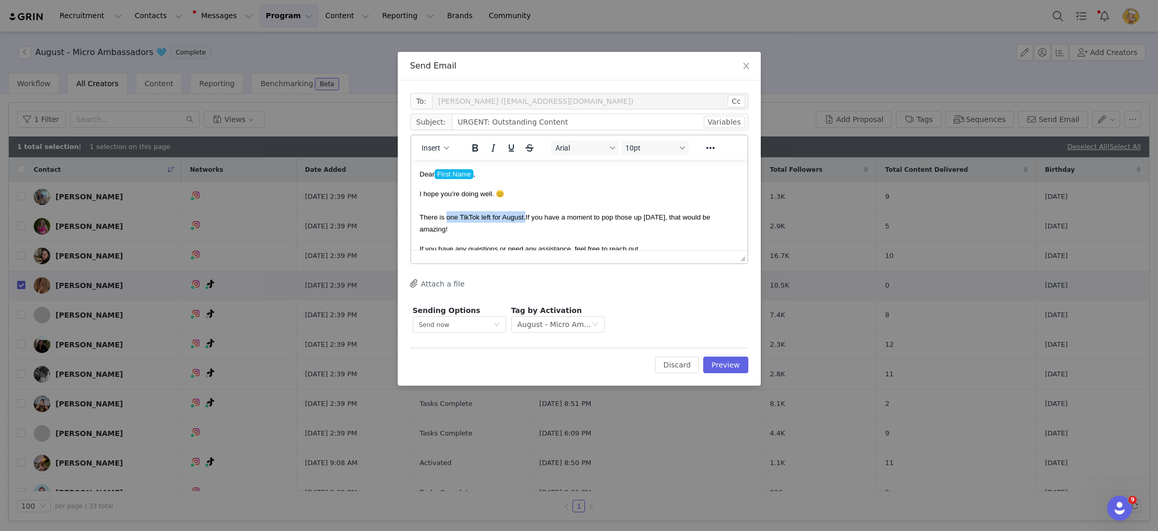
drag, startPoint x: 517, startPoint y: 219, endPoint x: 445, endPoint y: 212, distance: 71.9
click at [445, 212] on p "I hope you’re doing well. 😊 There is one TikTok left for August. If you have a …" at bounding box center [578, 211] width 319 height 47
click at [589, 221] on span "I hope you’re doing well. 😊 There is one TikTok left for August. If you have a …" at bounding box center [568, 211] width 298 height 43
drag, startPoint x: 639, startPoint y: 218, endPoint x: 629, endPoint y: 219, distance: 9.9
click at [629, 219] on span "I hope you’re doing well. 😊 There is one TikTok left for August. If you have a …" at bounding box center [568, 211] width 298 height 43
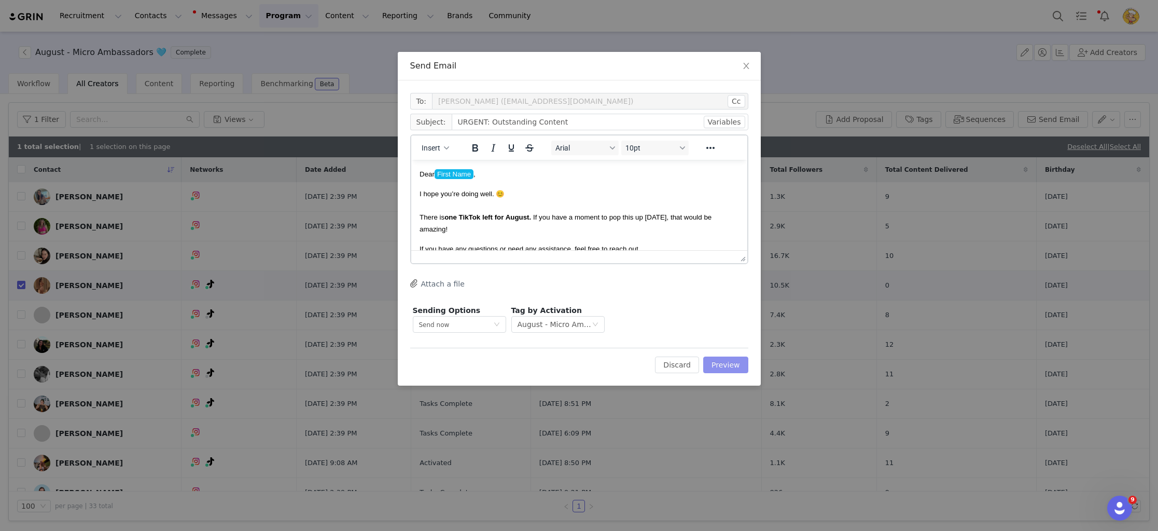
click at [724, 364] on button "Preview" at bounding box center [725, 364] width 45 height 17
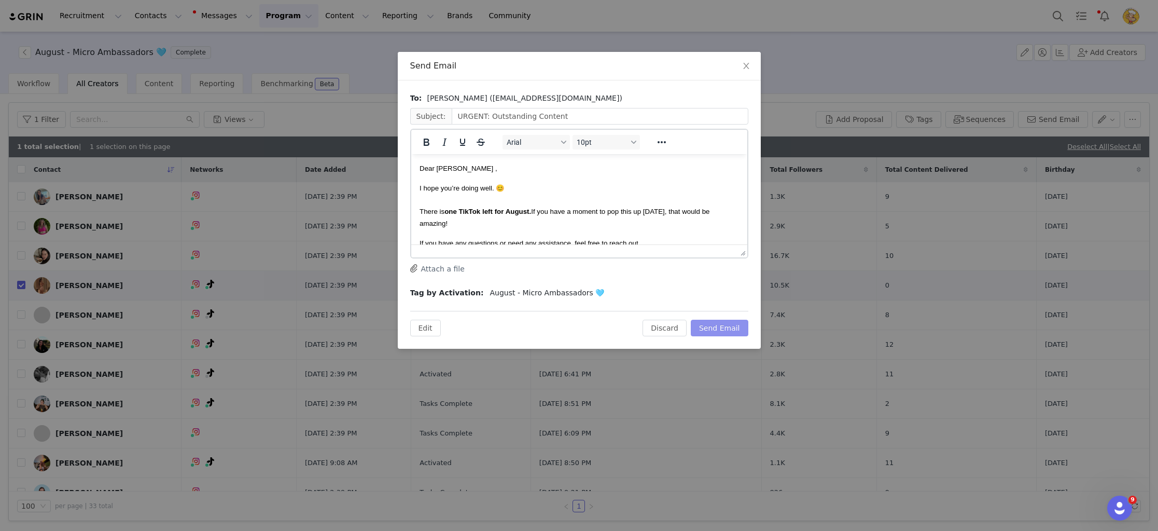
drag, startPoint x: 720, startPoint y: 325, endPoint x: 706, endPoint y: 319, distance: 15.1
click at [719, 325] on button "Send Email" at bounding box center [720, 327] width 58 height 17
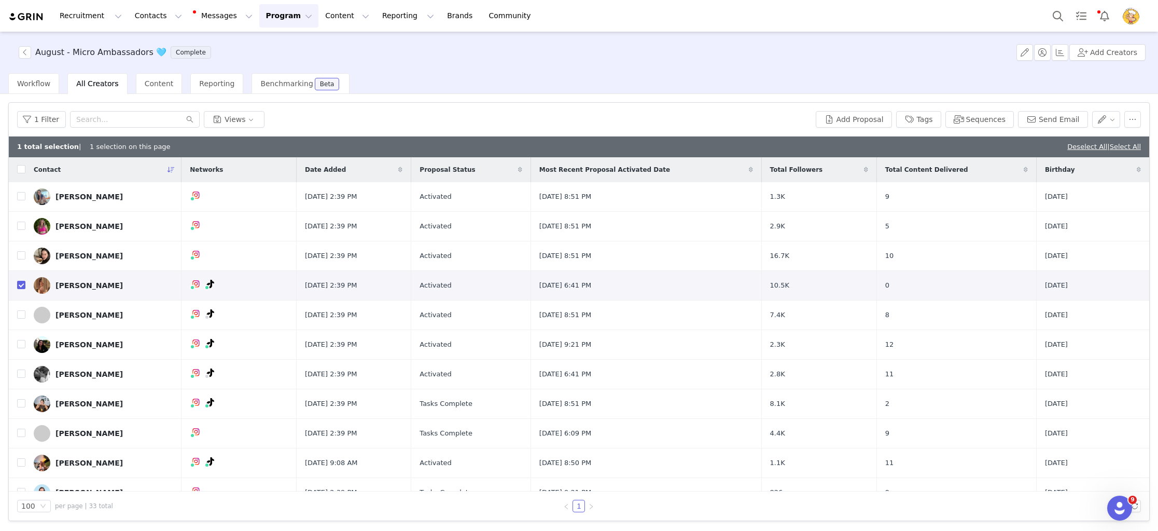
drag, startPoint x: 149, startPoint y: 80, endPoint x: 143, endPoint y: 98, distance: 19.0
click at [149, 80] on span "Content" at bounding box center [159, 83] width 29 height 8
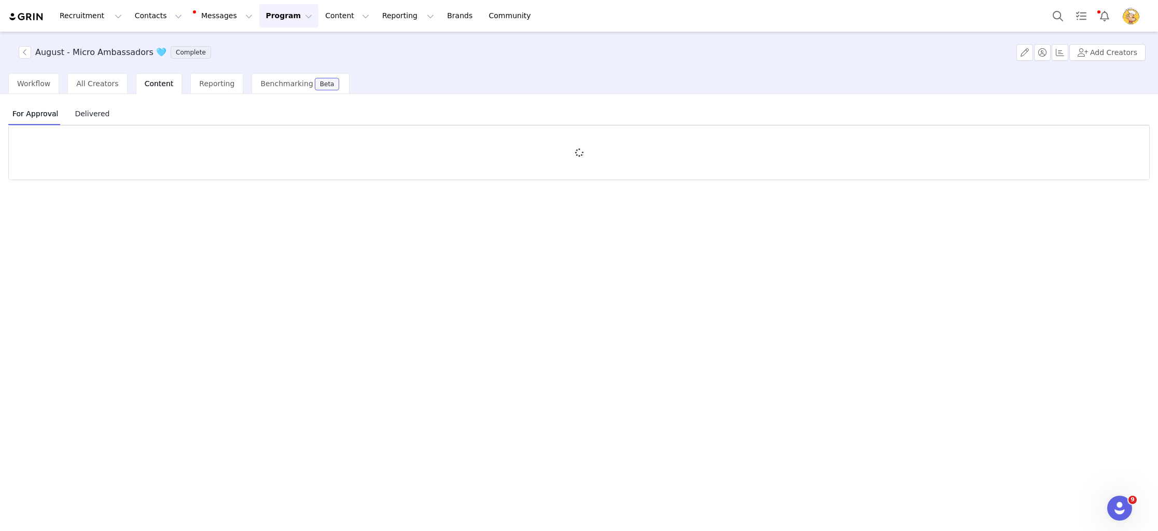
click at [101, 115] on span "Delivered" at bounding box center [92, 113] width 43 height 17
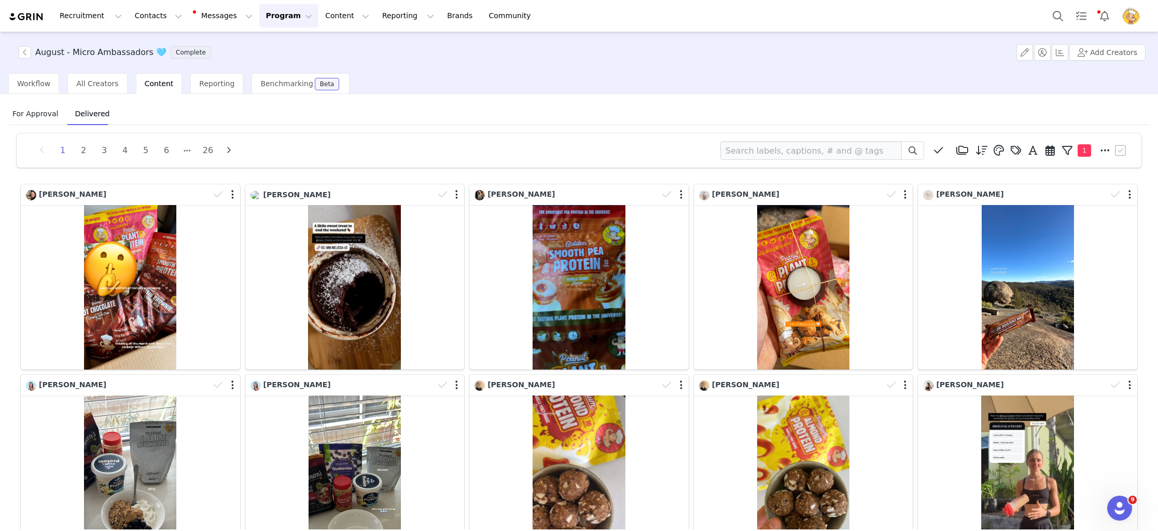
click at [37, 114] on span "For Approval" at bounding box center [35, 113] width 54 height 17
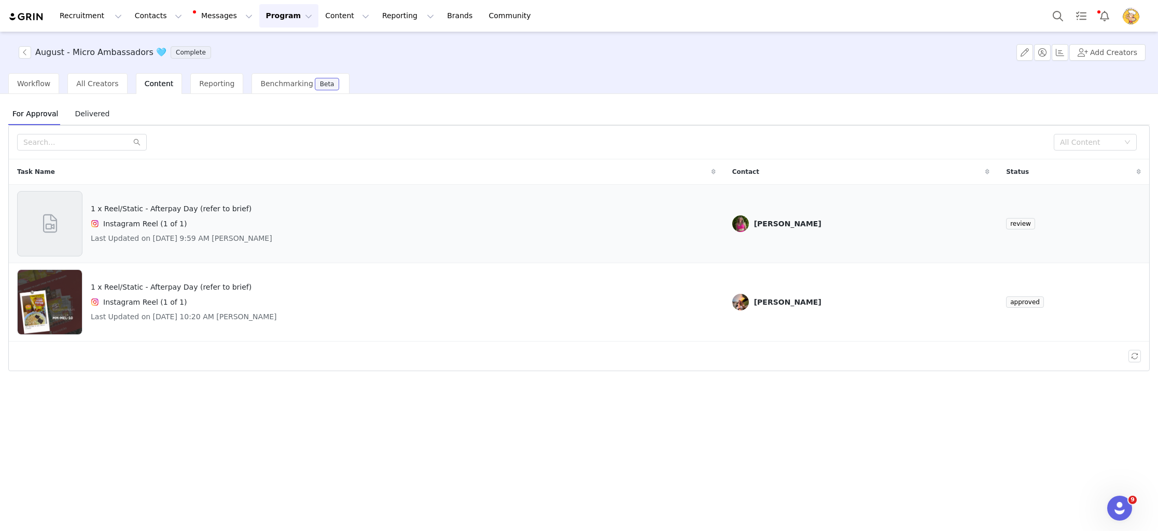
click at [449, 254] on div "1 x Reel/Static - Afterpay Day (refer to brief) Instagram Reel (1 of 1) Last Up…" at bounding box center [366, 223] width 699 height 65
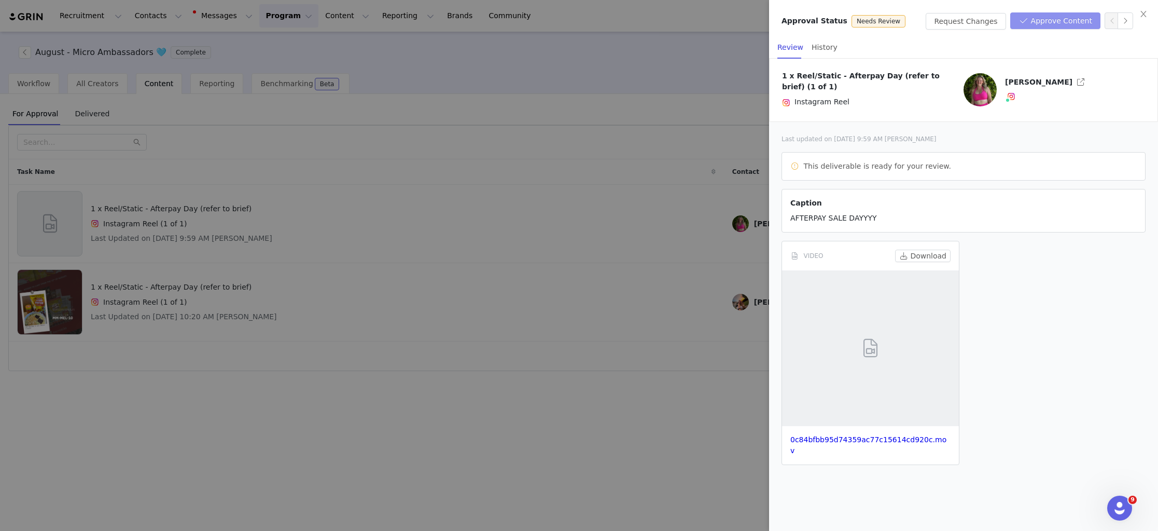
click at [1066, 23] on button "Approve Content" at bounding box center [1055, 20] width 90 height 17
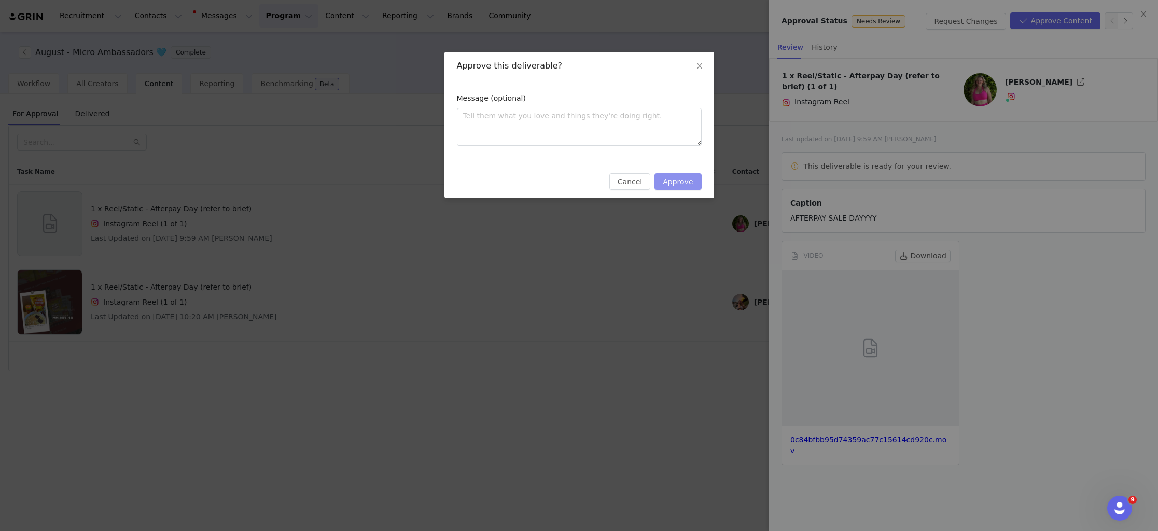
click at [676, 186] on button "Approve" at bounding box center [677, 181] width 47 height 17
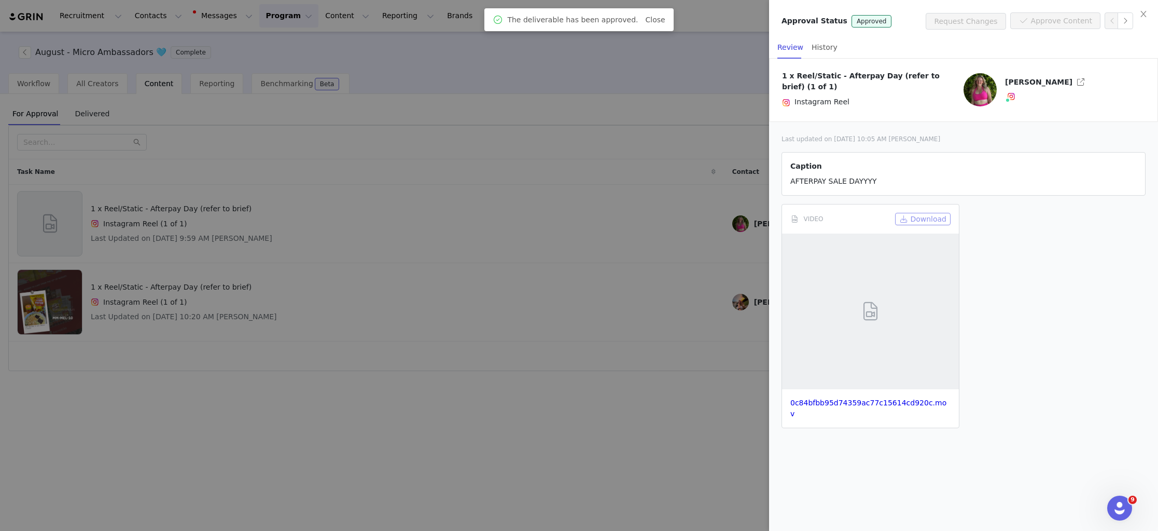
click at [931, 216] on button "Download" at bounding box center [922, 219] width 55 height 12
drag, startPoint x: 468, startPoint y: 198, endPoint x: 458, endPoint y: 197, distance: 9.5
click at [467, 198] on div at bounding box center [579, 265] width 1158 height 531
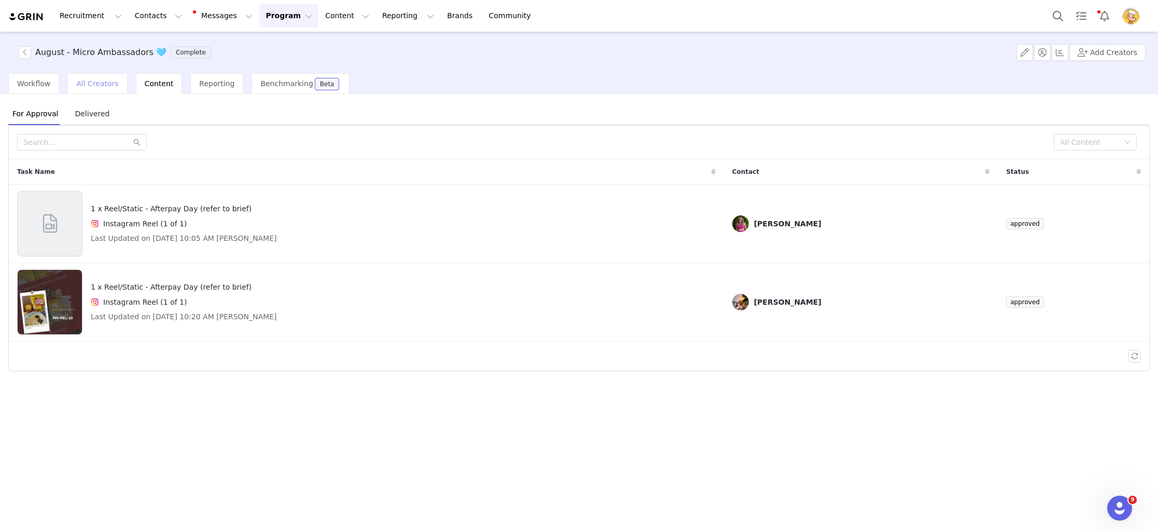
click at [87, 78] on div "All Creators" at bounding box center [97, 83] width 60 height 21
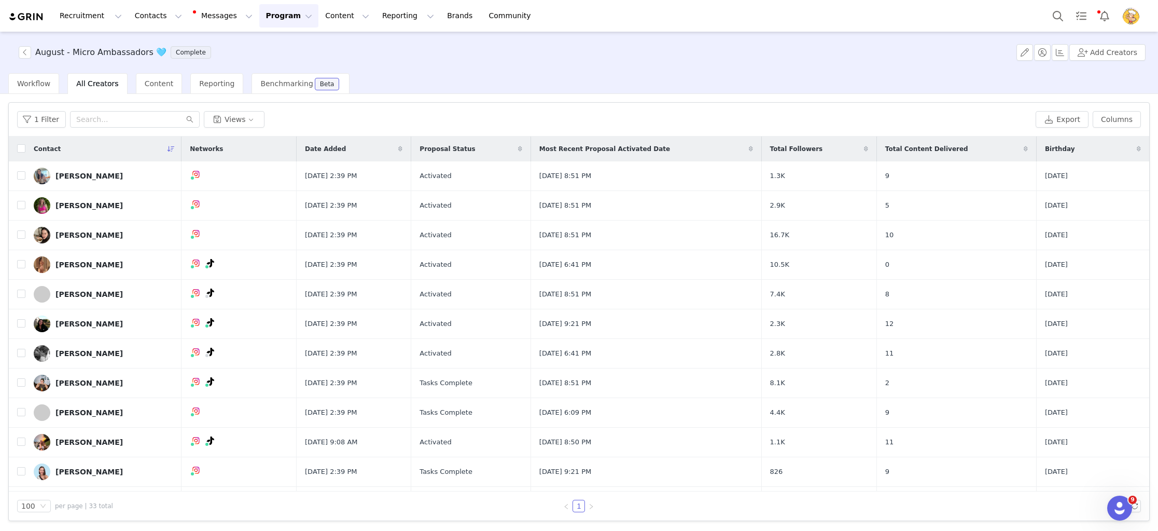
click at [173, 148] on icon at bounding box center [171, 149] width 7 height 6
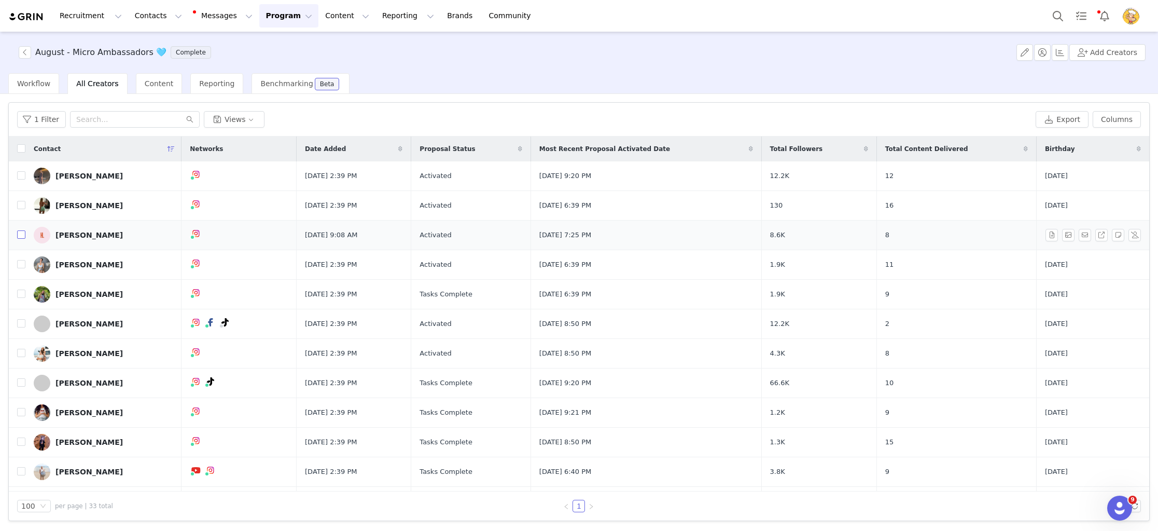
click at [20, 234] on input "checkbox" at bounding box center [21, 234] width 8 height 8
checkbox input "true"
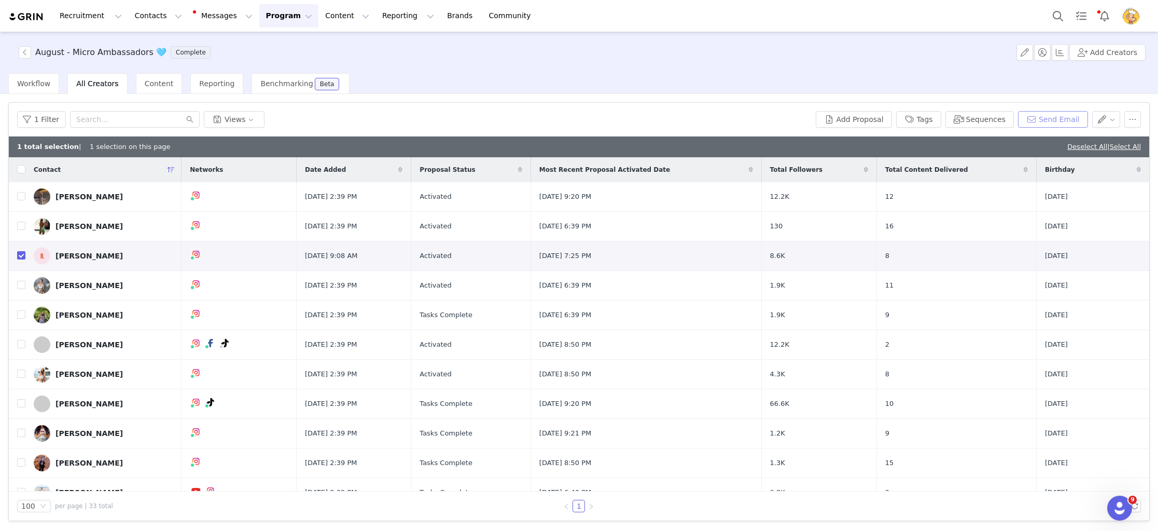
click at [1080, 123] on button "Send Email" at bounding box center [1053, 119] width 70 height 17
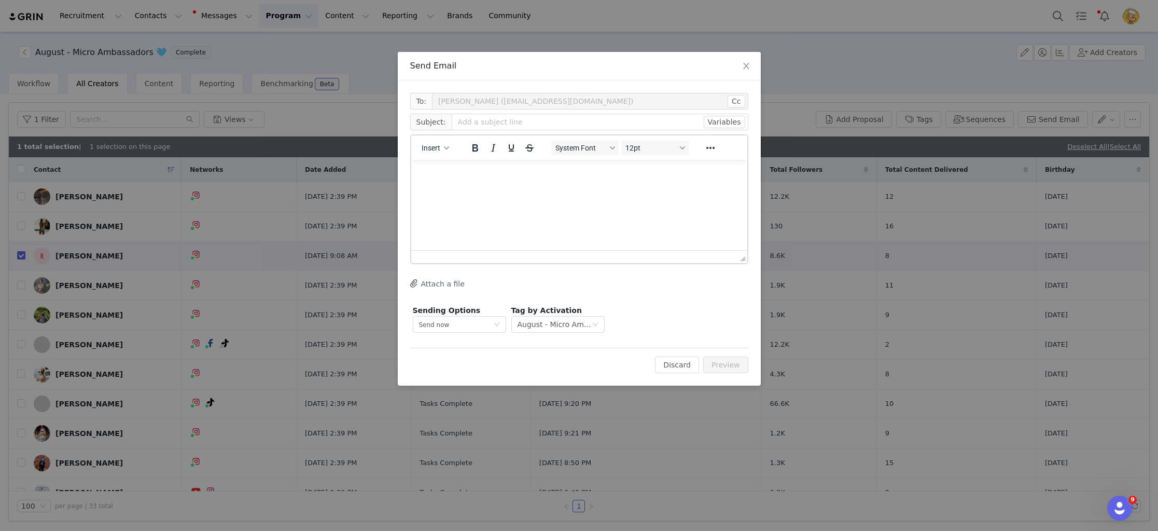
click at [439, 156] on div "Insert" at bounding box center [435, 147] width 49 height 20
drag, startPoint x: 439, startPoint y: 152, endPoint x: 448, endPoint y: 154, distance: 9.6
click at [439, 152] on button "Insert" at bounding box center [435, 148] width 36 height 15
click at [512, 168] on div "Insert Template" at bounding box center [472, 166] width 93 height 12
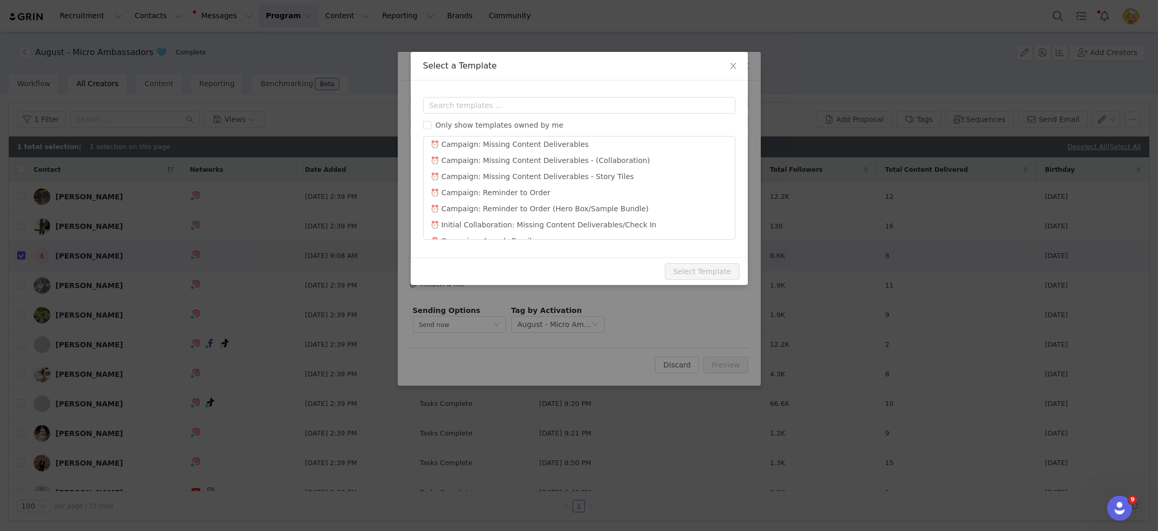
scroll to position [558, 0]
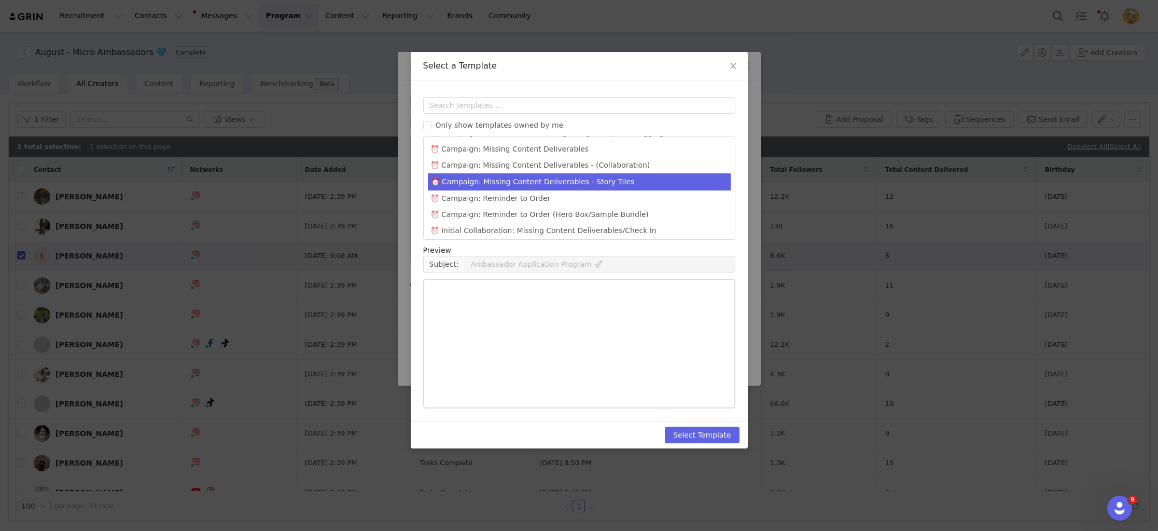
drag, startPoint x: 592, startPoint y: 162, endPoint x: 624, endPoint y: 235, distance: 79.7
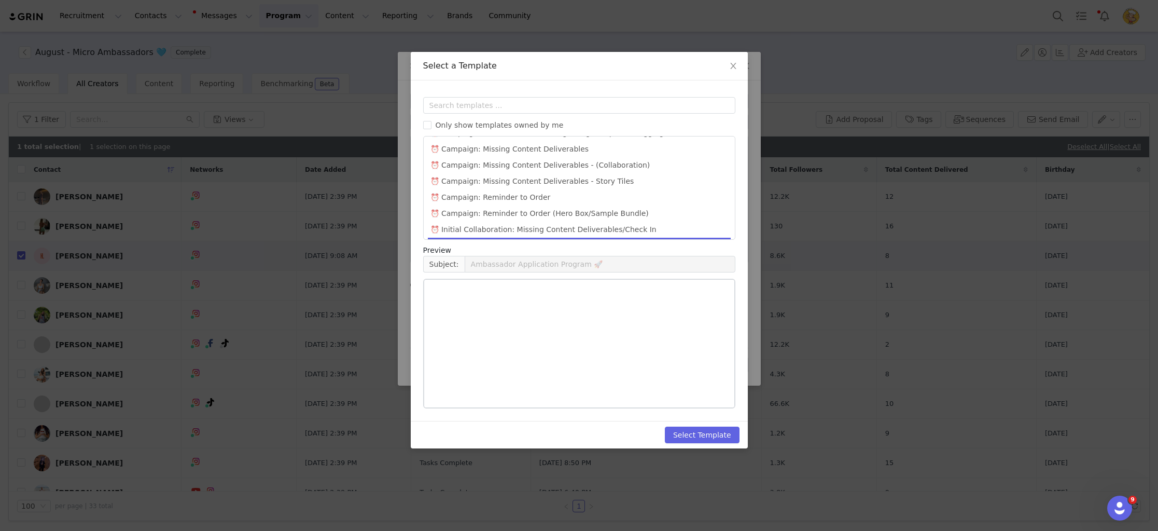
click at [592, 173] on li "⏰ Campaign: Missing Content Deliverables - Story Tiles" at bounding box center [579, 181] width 303 height 16
type input "URGENT: Outstanding Content"
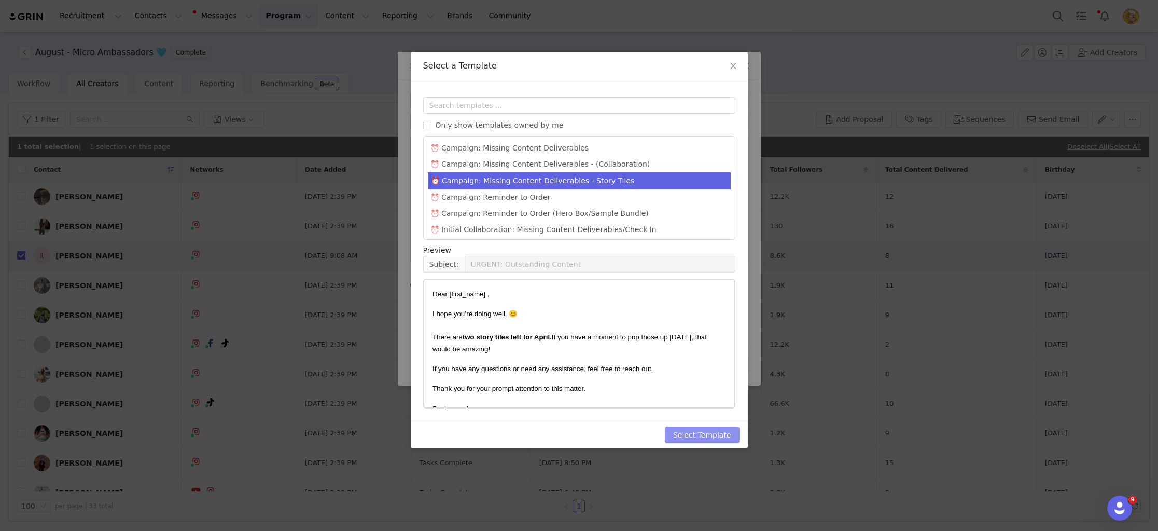
drag, startPoint x: 709, startPoint y: 434, endPoint x: 705, endPoint y: 429, distance: 5.9
click at [708, 434] on button "Select Template" at bounding box center [702, 434] width 75 height 17
type input "URGENT: Outstanding Content"
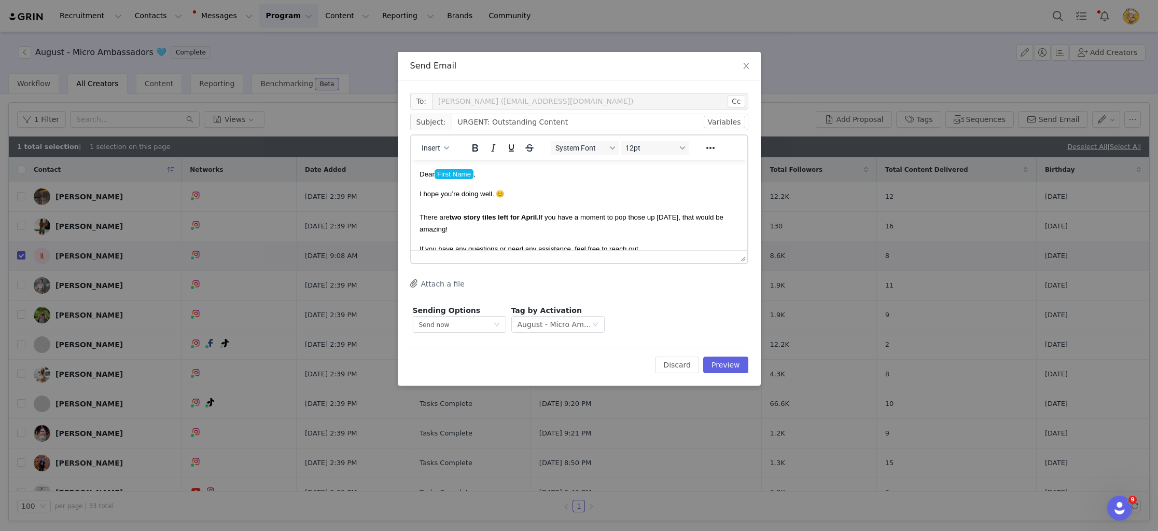
click at [537, 216] on strong "two story tiles left for April." at bounding box center [493, 217] width 89 height 8
click at [642, 204] on p "I hope you’re doing well. 😊 There are two story tiles left for August. If you h…" at bounding box center [578, 211] width 319 height 47
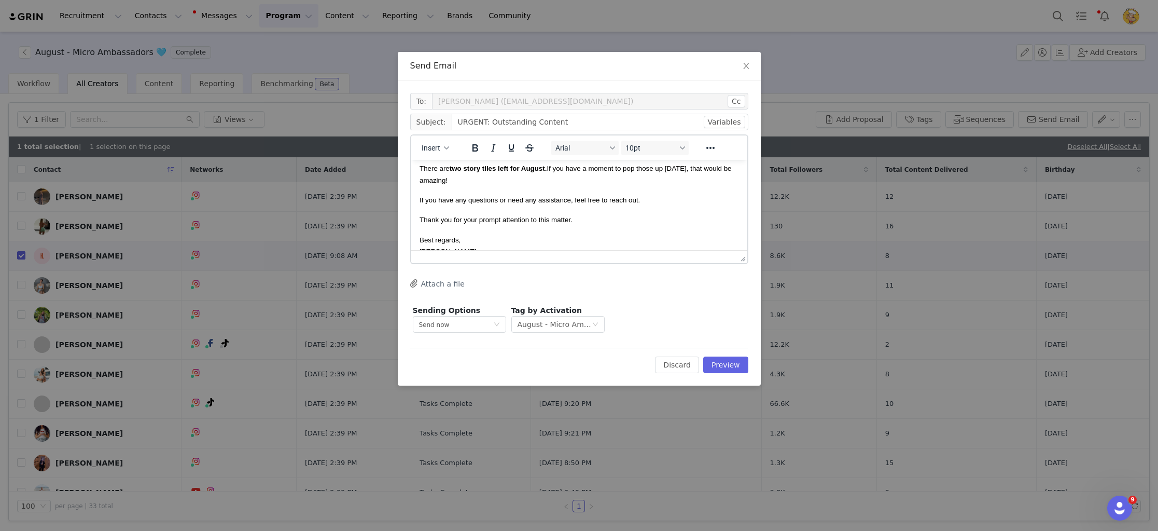
scroll to position [64, 0]
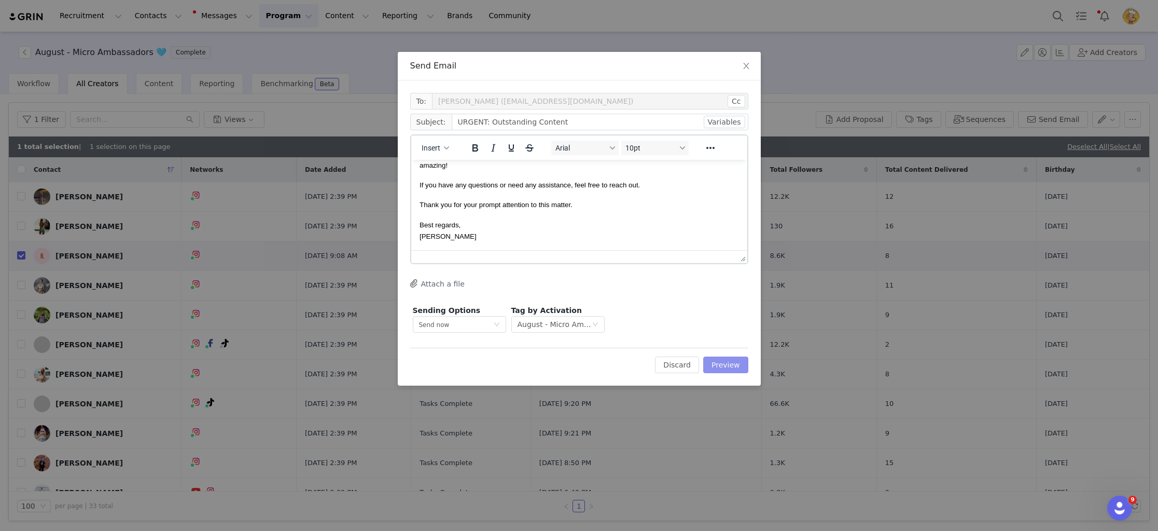
click at [716, 359] on button "Preview" at bounding box center [725, 364] width 45 height 17
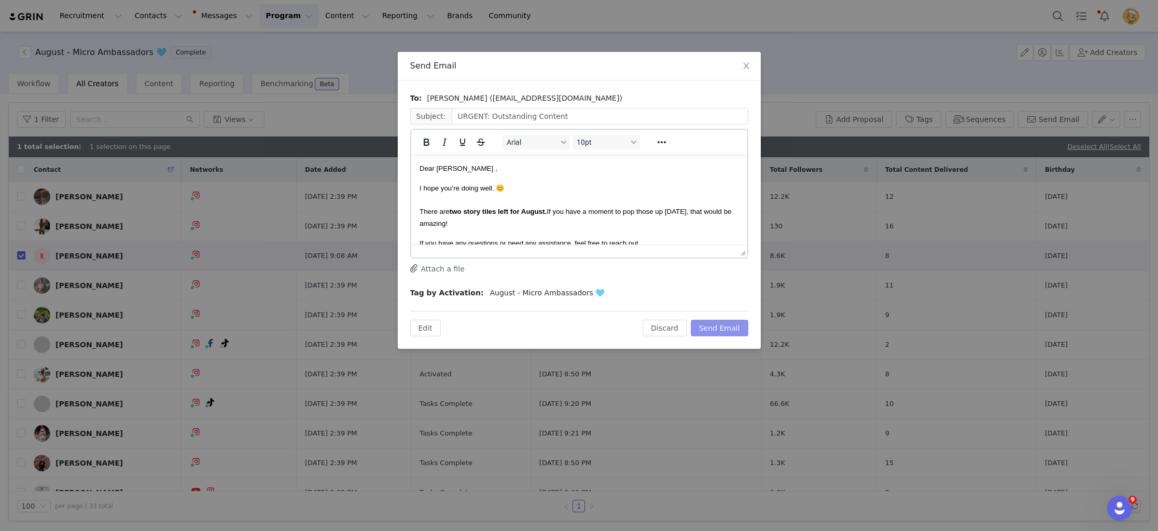
scroll to position [0, 0]
click at [724, 316] on div "Edit Discard Send Email" at bounding box center [579, 323] width 338 height 25
click at [733, 332] on button "Send Email" at bounding box center [720, 327] width 58 height 17
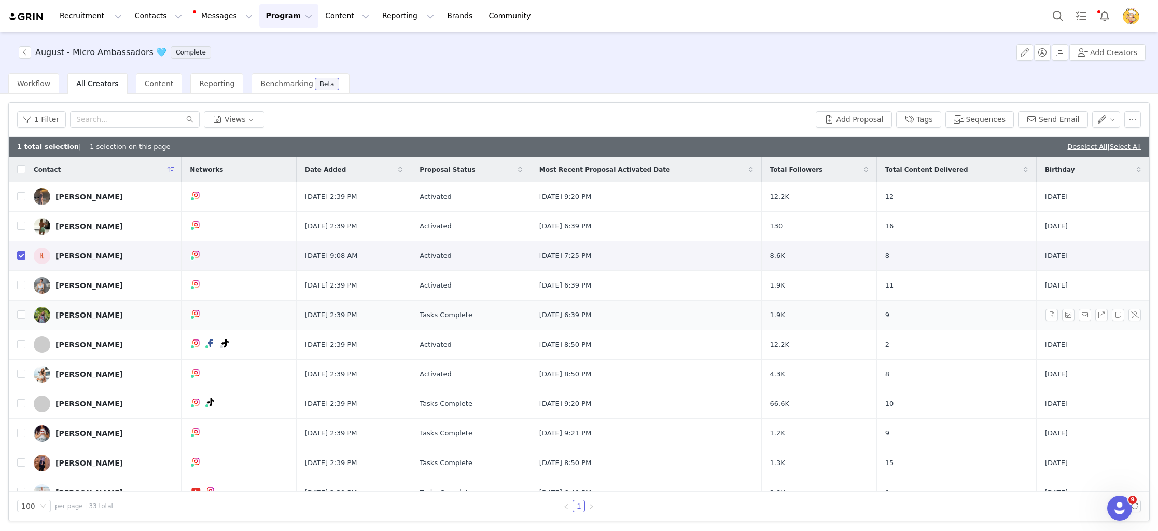
drag, startPoint x: 19, startPoint y: 254, endPoint x: 136, endPoint y: 287, distance: 122.3
click at [19, 254] on input "checkbox" at bounding box center [21, 255] width 8 height 8
checkbox input "false"
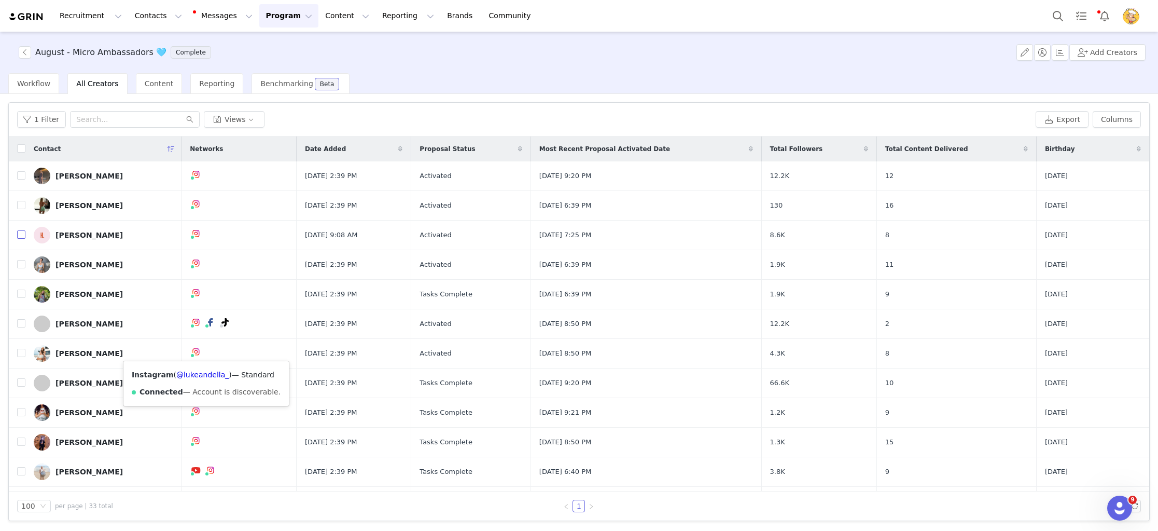
scroll to position [646, 0]
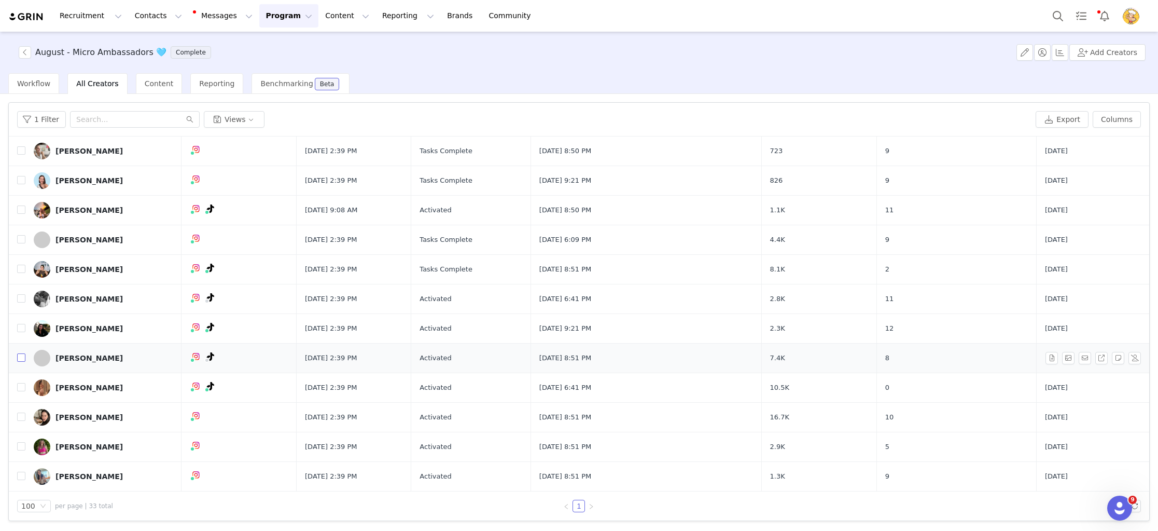
click at [20, 356] on input "checkbox" at bounding box center [21, 357] width 8 height 8
checkbox input "true"
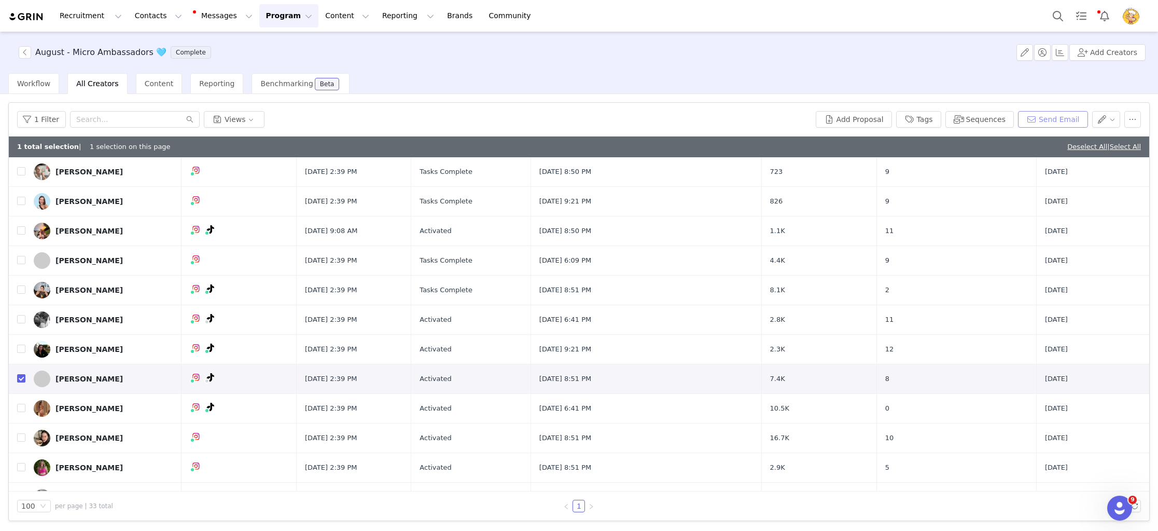
click at [1039, 117] on button "Send Email" at bounding box center [1053, 119] width 70 height 17
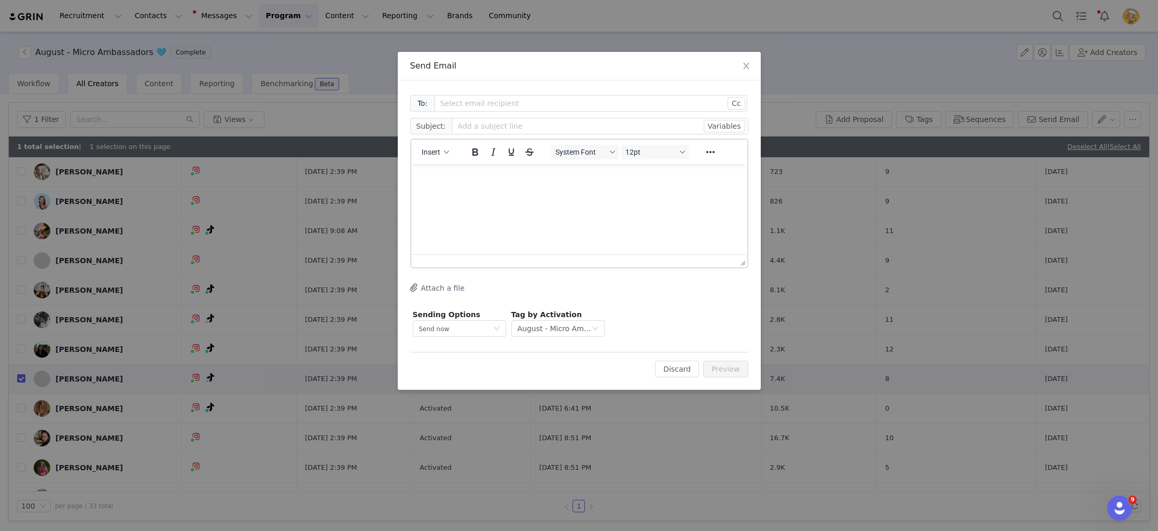
scroll to position [0, 0]
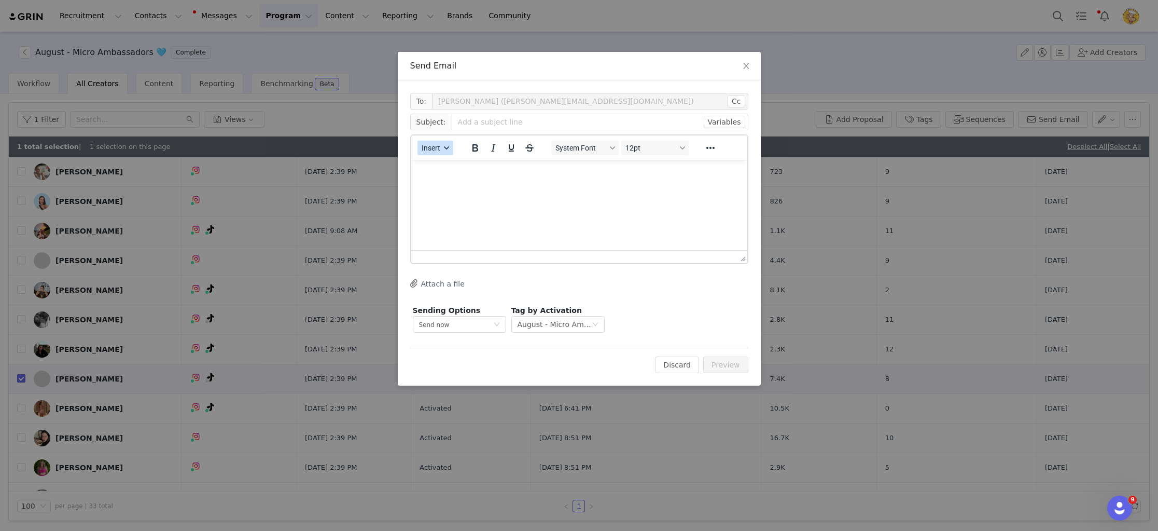
drag, startPoint x: 437, startPoint y: 150, endPoint x: 444, endPoint y: 152, distance: 7.6
click at [437, 150] on span "Insert" at bounding box center [431, 148] width 19 height 8
click at [476, 165] on div "Insert Template" at bounding box center [472, 166] width 93 height 12
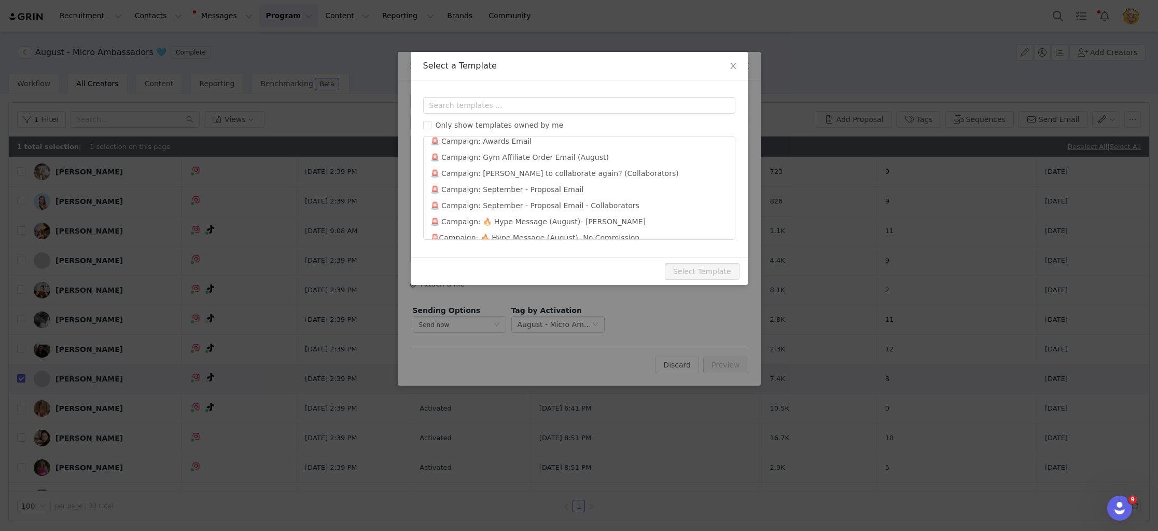
scroll to position [661, 0]
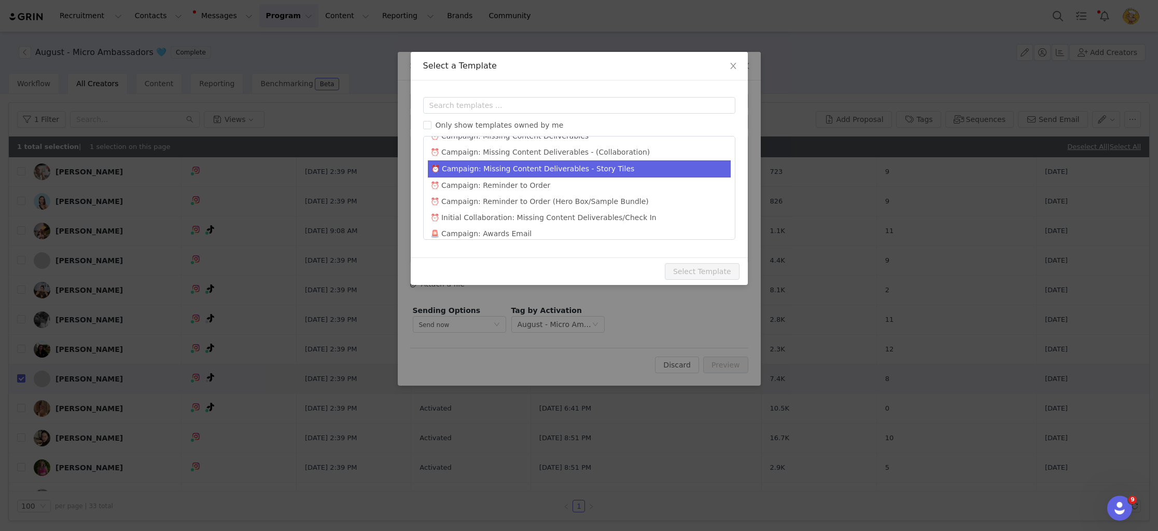
click at [565, 160] on li "⏰ Campaign: Missing Content Deliverables - Story Tiles" at bounding box center [579, 168] width 303 height 17
type input "URGENT: Outstanding Content"
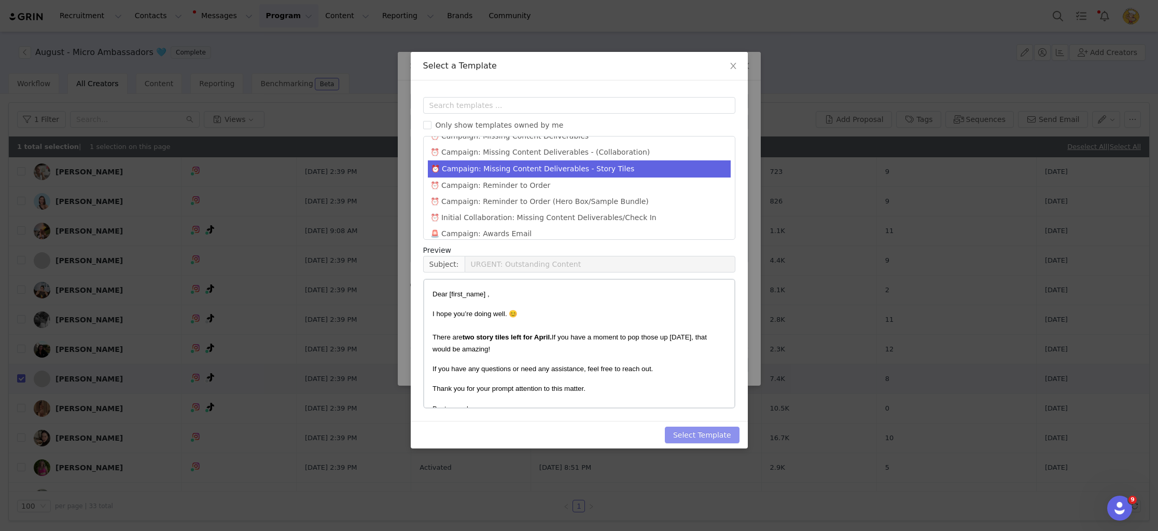
click at [708, 432] on button "Select Template" at bounding box center [702, 434] width 75 height 17
type input "URGENT: Outstanding Content"
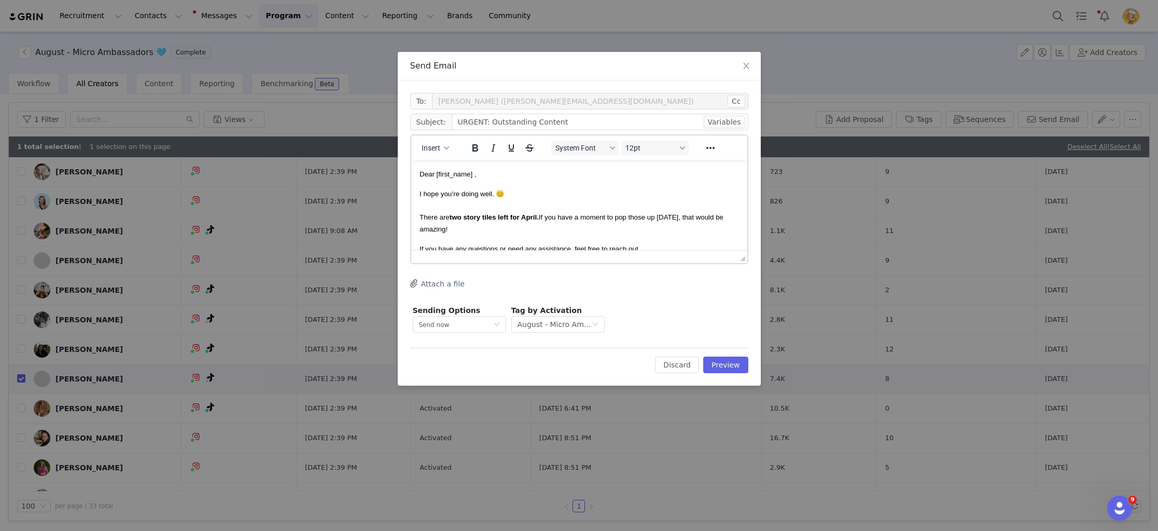
scroll to position [0, 0]
click at [537, 219] on strong "two story tiles left for April." at bounding box center [493, 217] width 89 height 8
click at [733, 365] on button "Preview" at bounding box center [725, 364] width 45 height 17
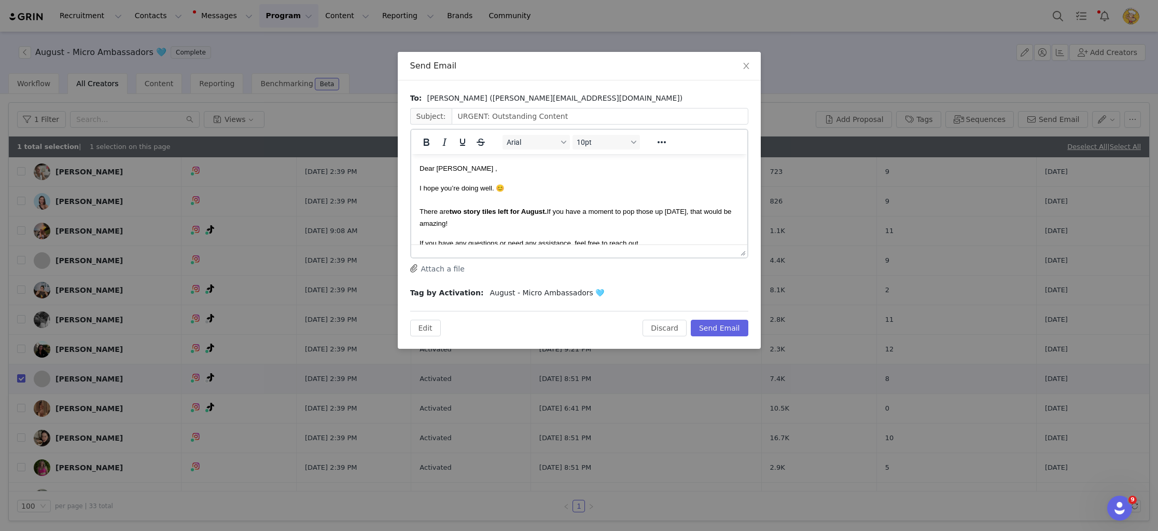
click at [642, 211] on span "I hope you’re doing well. 😊 There are two story tiles left for August. If you h…" at bounding box center [575, 205] width 312 height 43
click at [729, 324] on button "Send Email" at bounding box center [720, 327] width 58 height 17
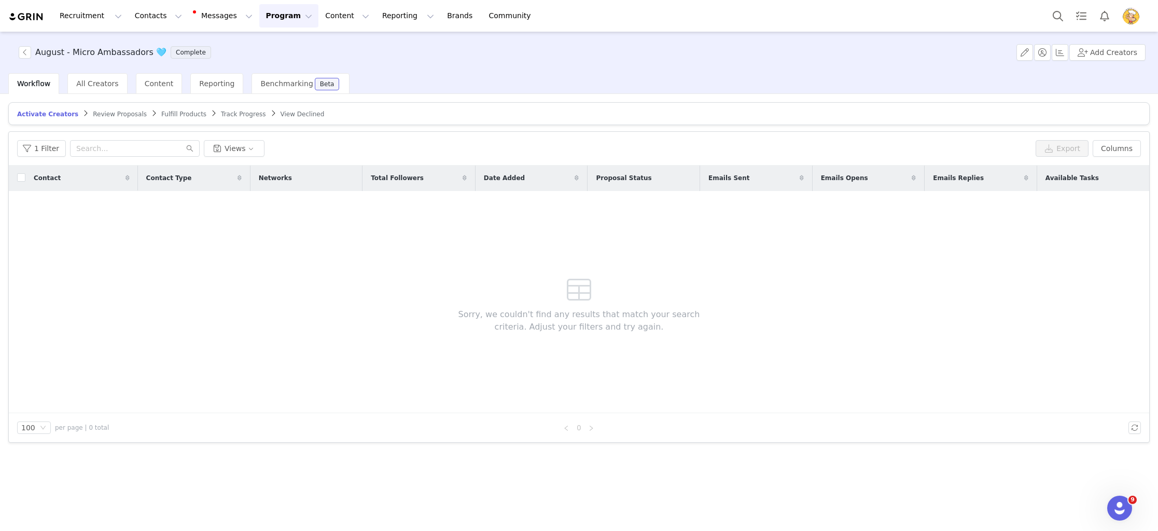
click at [103, 116] on span "Review Proposals" at bounding box center [120, 113] width 54 height 7
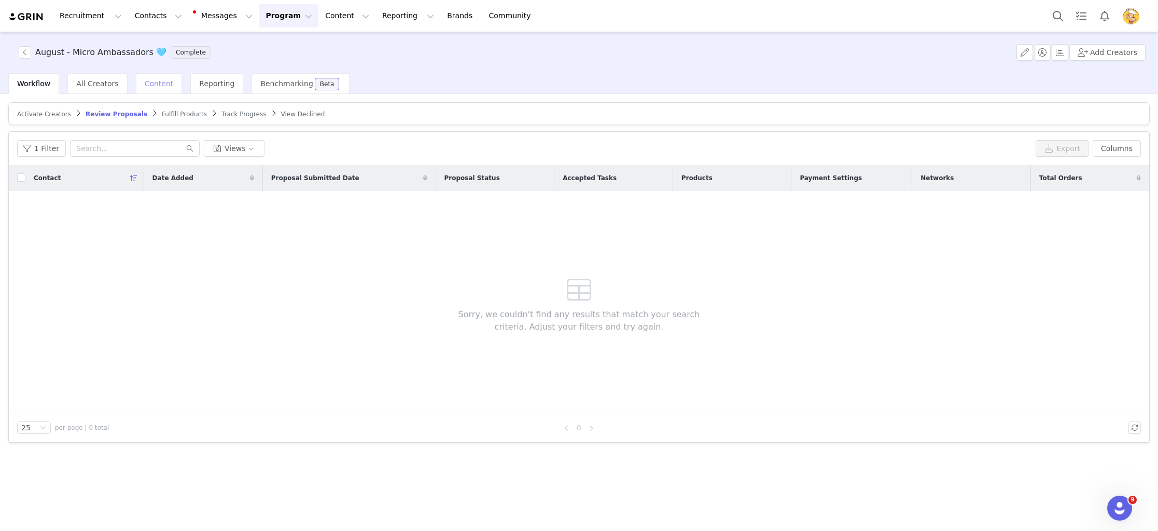
click at [156, 77] on div "Content" at bounding box center [159, 83] width 47 height 21
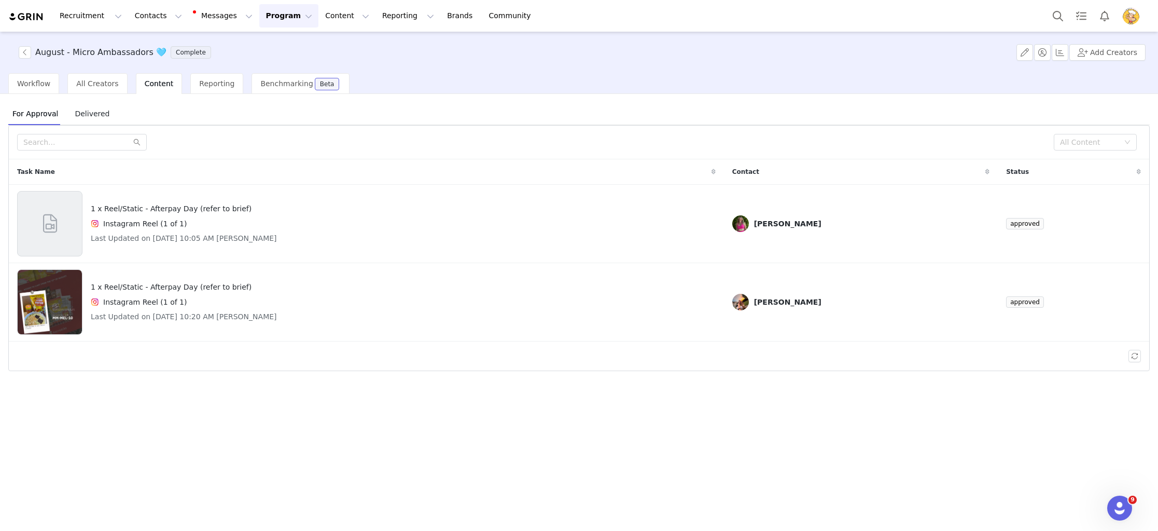
click at [89, 113] on span "Delivered" at bounding box center [92, 113] width 43 height 17
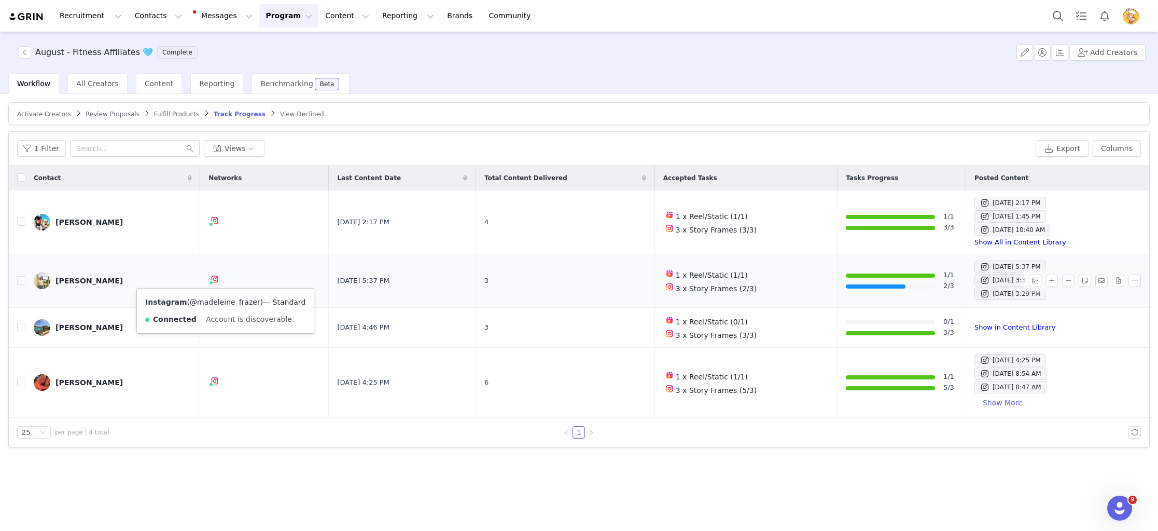
click at [225, 301] on link "@madeleine_frazer" at bounding box center [225, 302] width 71 height 8
click at [233, 335] on td at bounding box center [264, 327] width 129 height 40
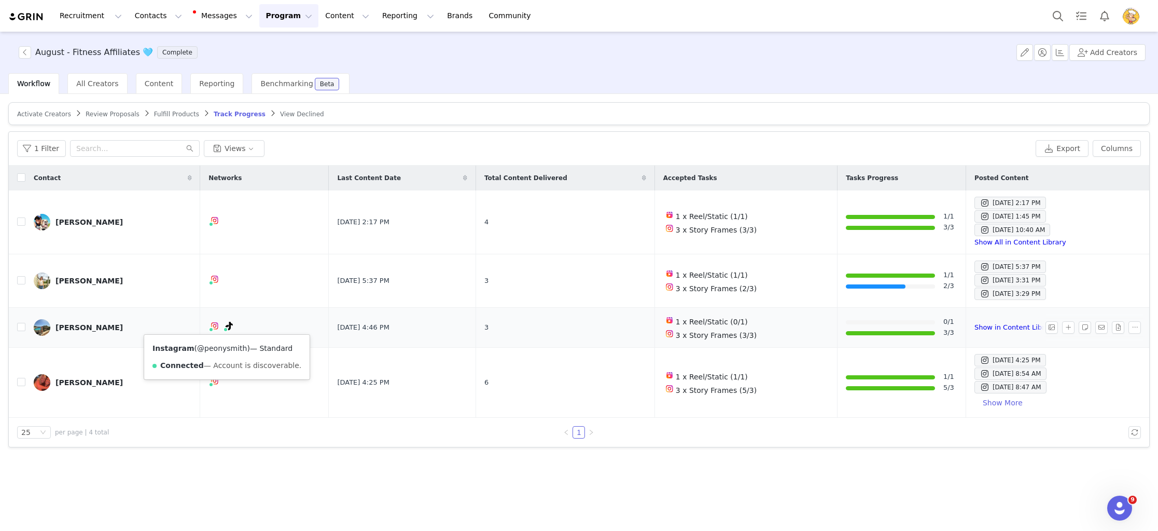
click at [228, 348] on link "@peonysmith" at bounding box center [222, 348] width 50 height 8
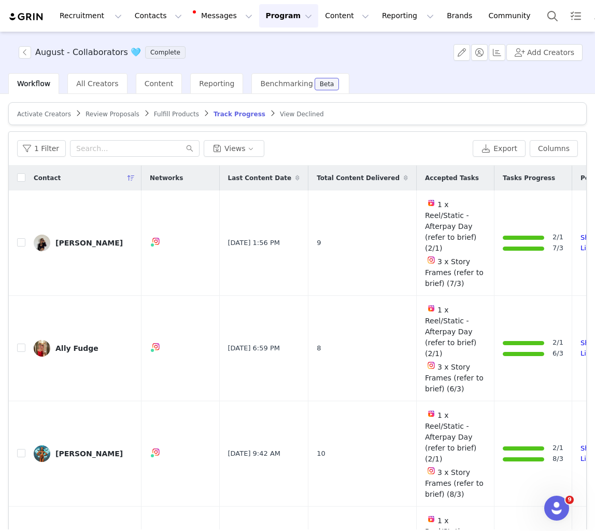
click at [243, 112] on span "Track Progress" at bounding box center [240, 113] width 52 height 7
click at [32, 113] on span "Activate Creators" at bounding box center [44, 113] width 54 height 7
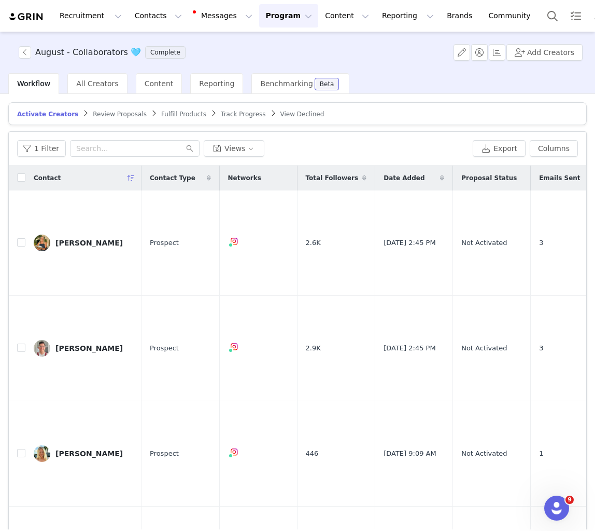
click at [247, 113] on span "Track Progress" at bounding box center [243, 113] width 45 height 7
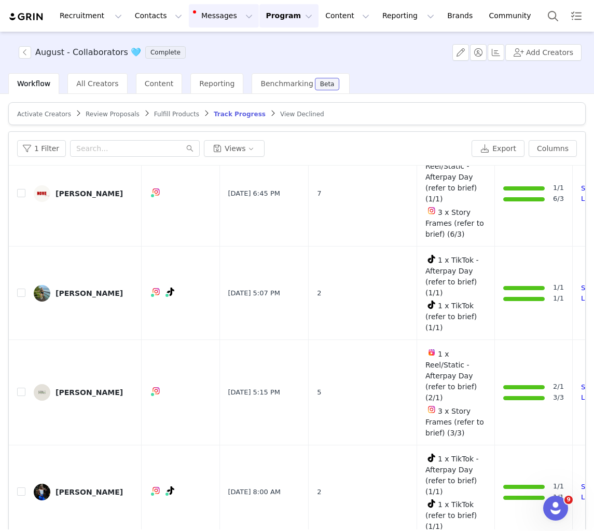
scroll to position [950, 0]
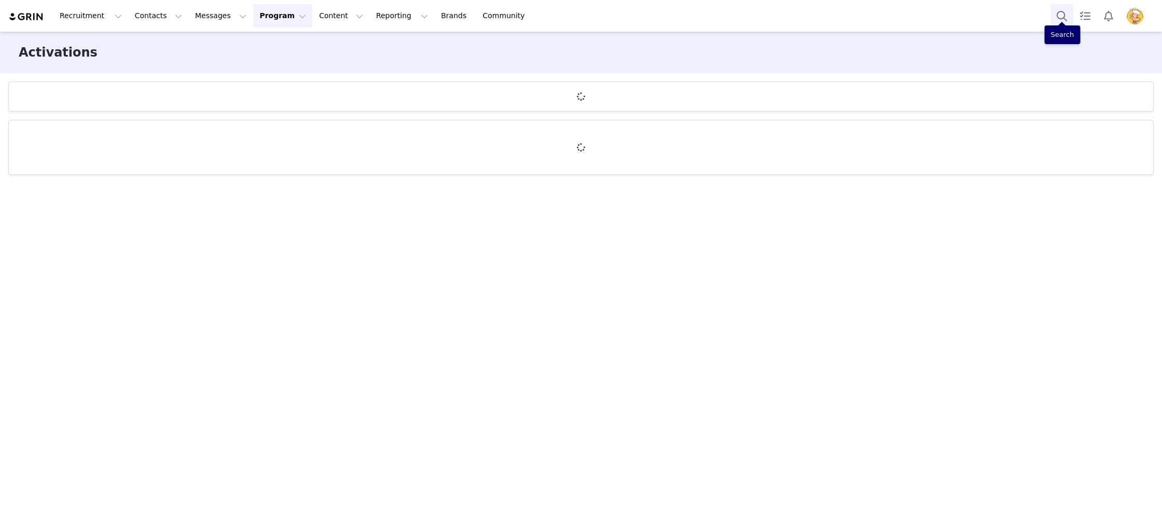
click at [1065, 22] on button "Search" at bounding box center [1061, 15] width 23 height 23
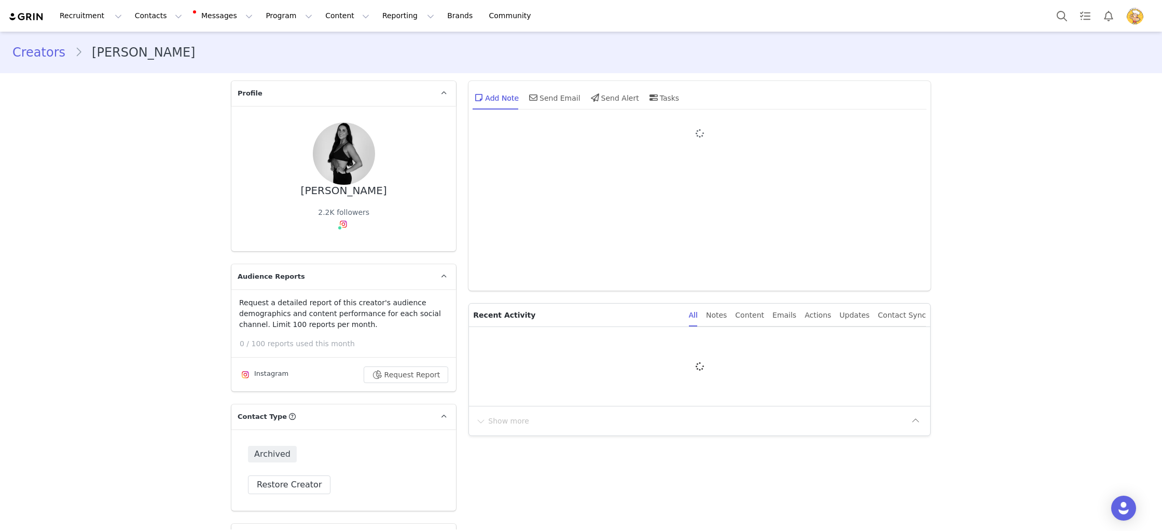
type input "+1 ([GEOGRAPHIC_DATA])"
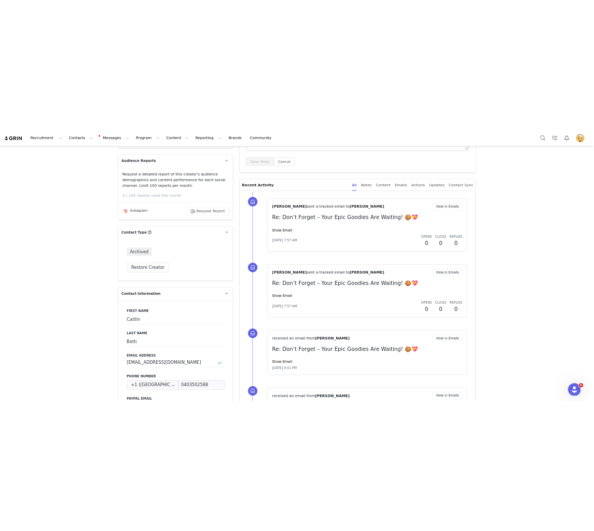
scroll to position [140, 0]
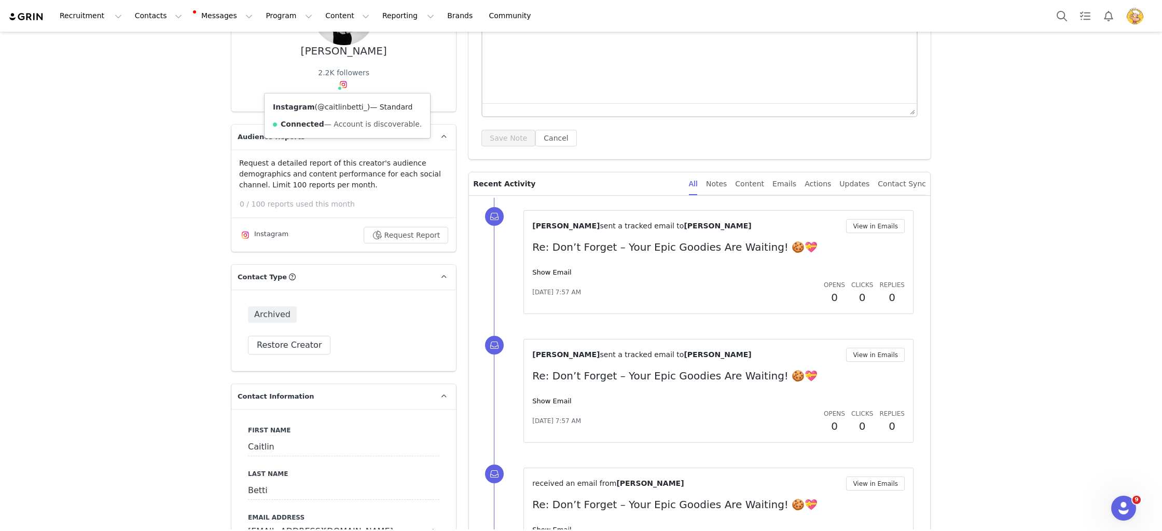
click at [342, 107] on link "@caitlinbetti_" at bounding box center [342, 107] width 50 height 8
click at [294, 346] on button "Restore Creator" at bounding box center [289, 345] width 82 height 19
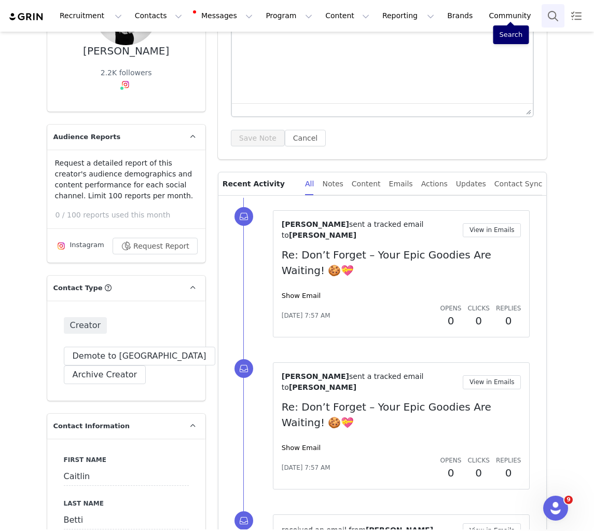
click at [541, 19] on button "Search" at bounding box center [552, 15] width 23 height 23
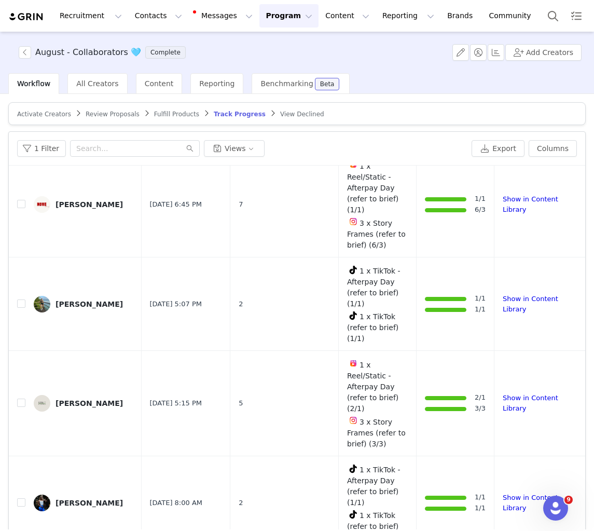
scroll to position [686, 78]
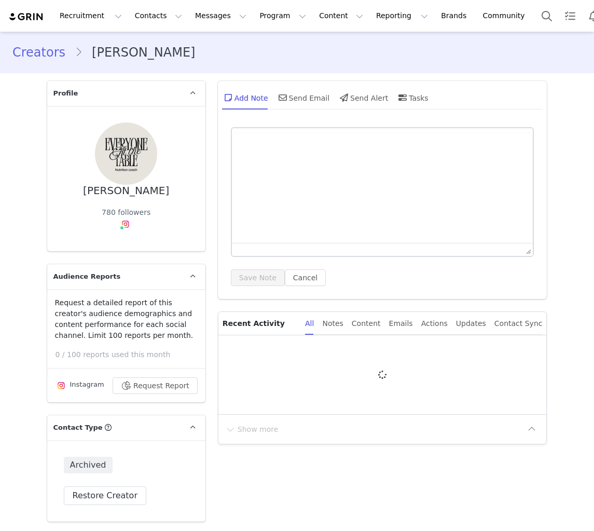
type input "+1 ([GEOGRAPHIC_DATA])"
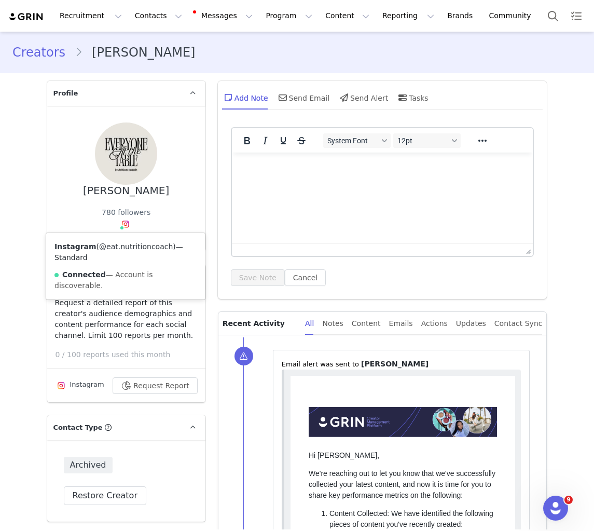
click at [127, 243] on link "@eat.nutritioncoach" at bounding box center [136, 246] width 74 height 8
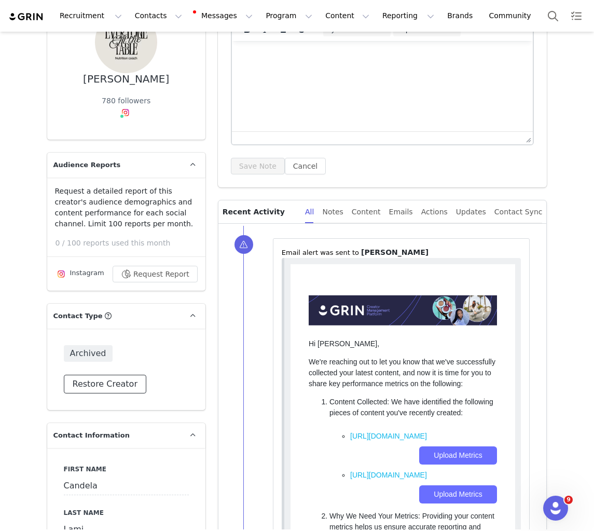
click at [104, 386] on button "Restore Creator" at bounding box center [105, 383] width 82 height 19
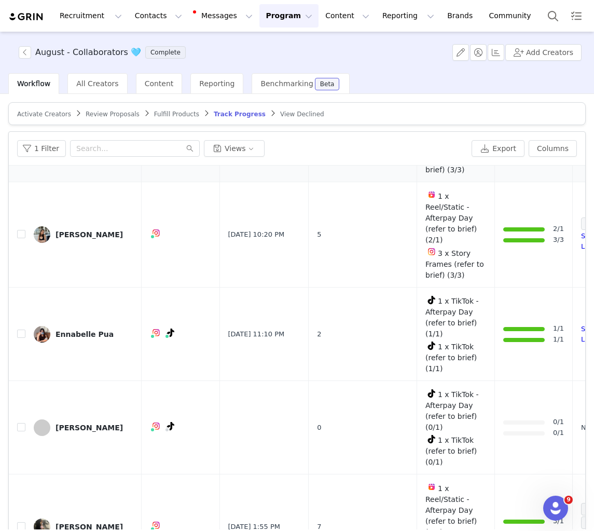
scroll to position [1358, 0]
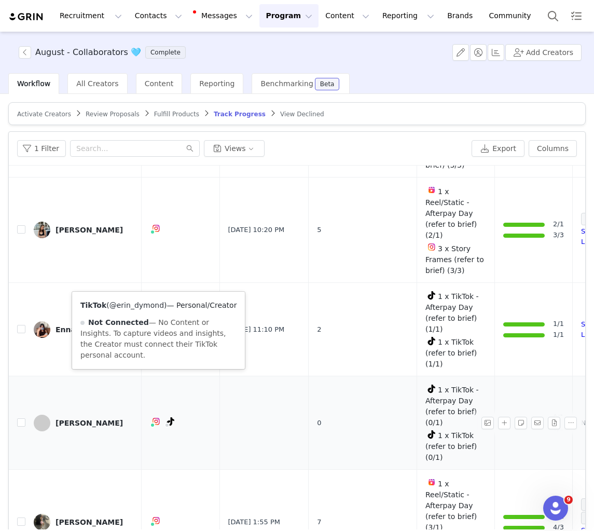
click at [150, 306] on link "@erin_dymond" at bounding box center [136, 305] width 54 height 8
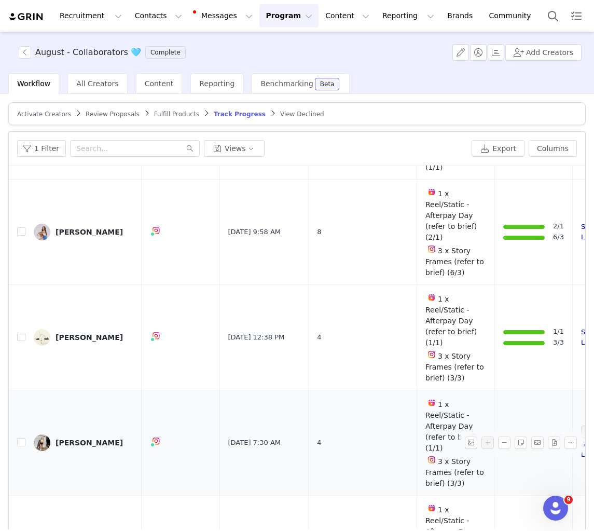
scroll to position [1847, 0]
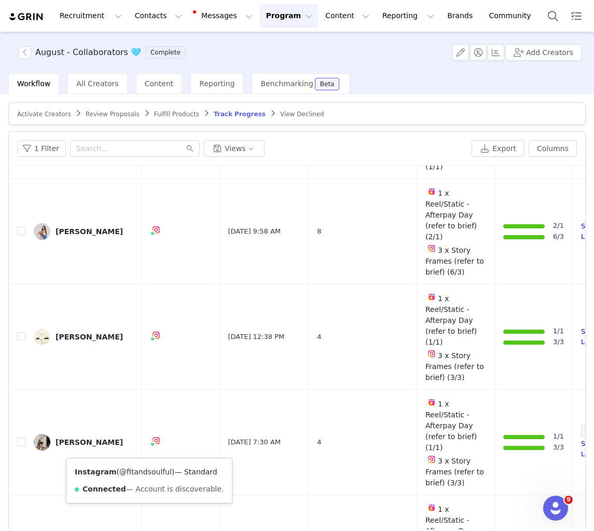
click at [147, 473] on link "@fitandsoulful" at bounding box center [145, 471] width 52 height 8
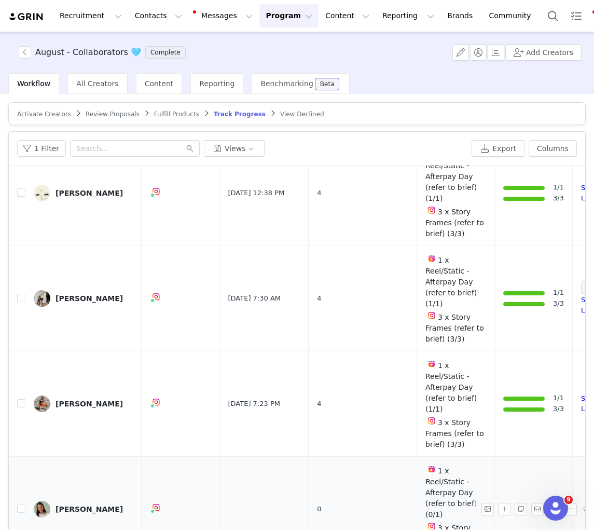
scroll to position [49, 0]
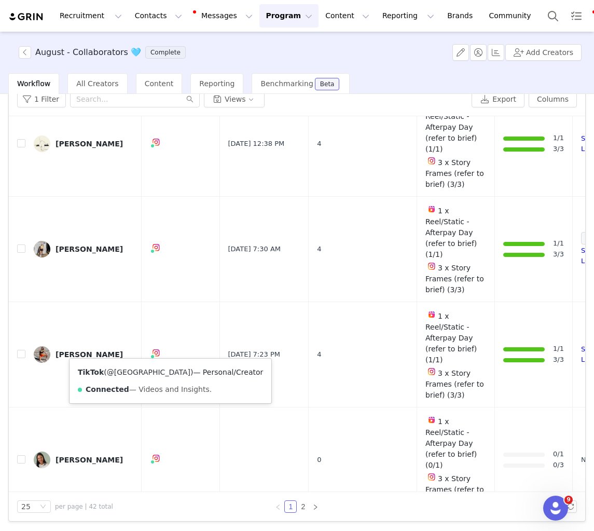
click at [150, 370] on link "@[GEOGRAPHIC_DATA]" at bounding box center [148, 372] width 83 height 8
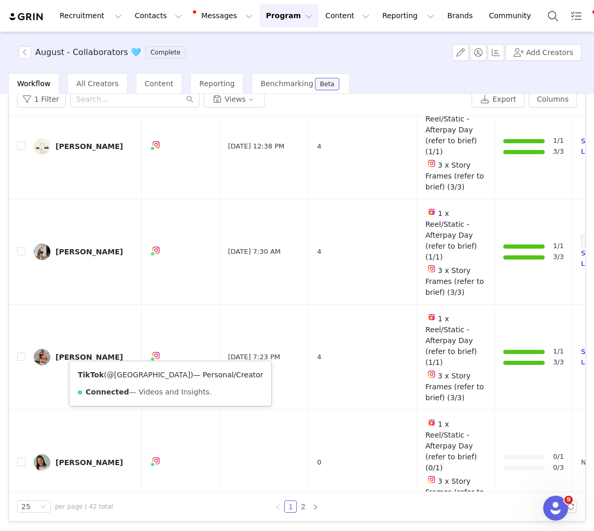
scroll to position [1987, 0]
click at [145, 372] on link "@[GEOGRAPHIC_DATA]" at bounding box center [156, 375] width 83 height 8
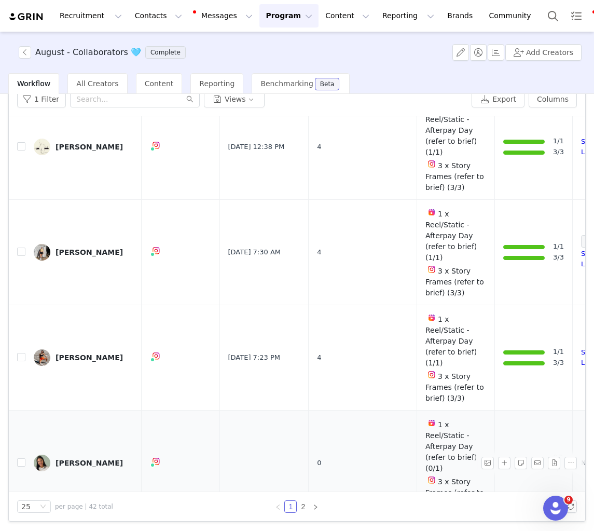
drag, startPoint x: 20, startPoint y: 352, endPoint x: 117, endPoint y: 315, distance: 104.4
checkbox input "true"
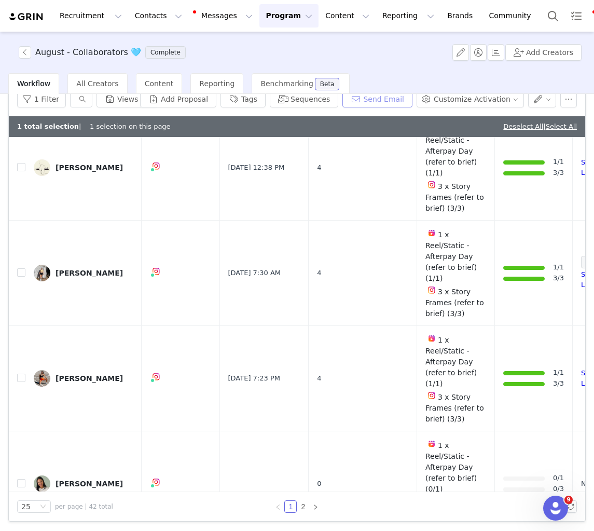
click at [386, 103] on button "Send Email" at bounding box center [377, 99] width 70 height 17
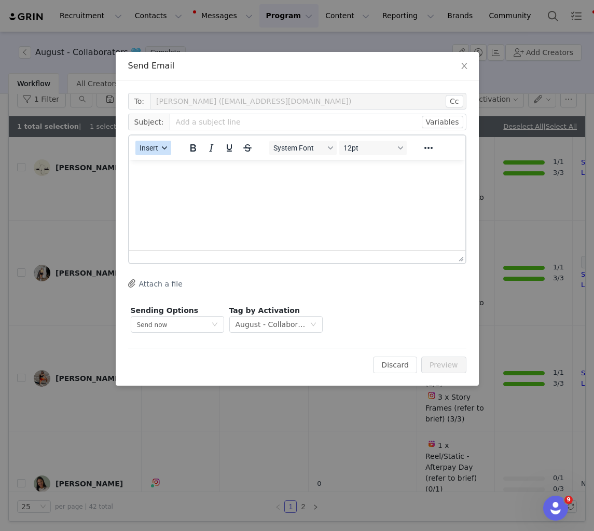
scroll to position [0, 0]
click at [159, 144] on button "Insert" at bounding box center [153, 148] width 36 height 15
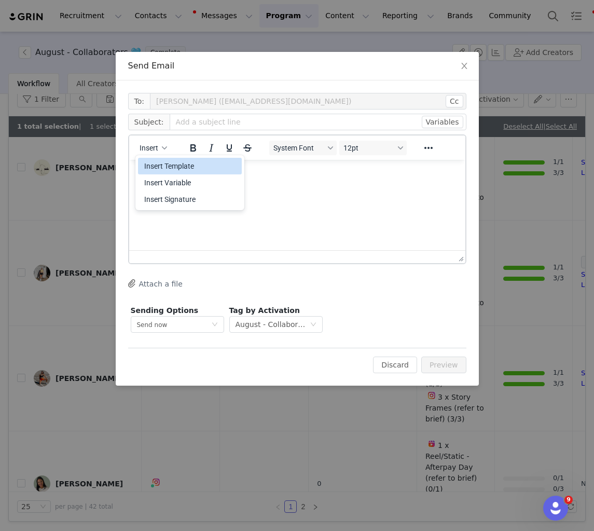
click at [193, 174] on div "Insert Template" at bounding box center [190, 166] width 104 height 17
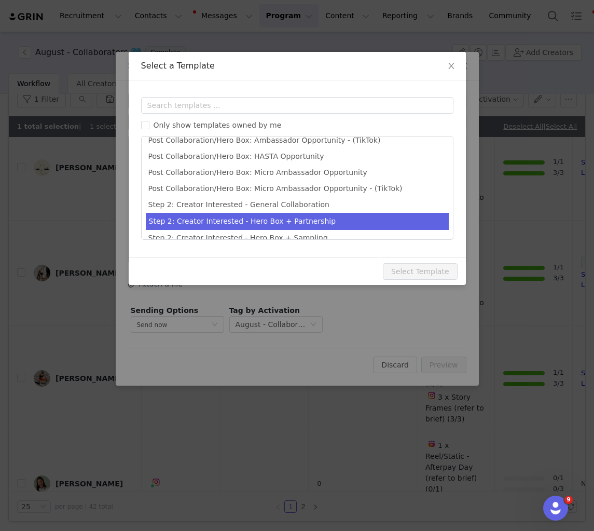
scroll to position [389, 0]
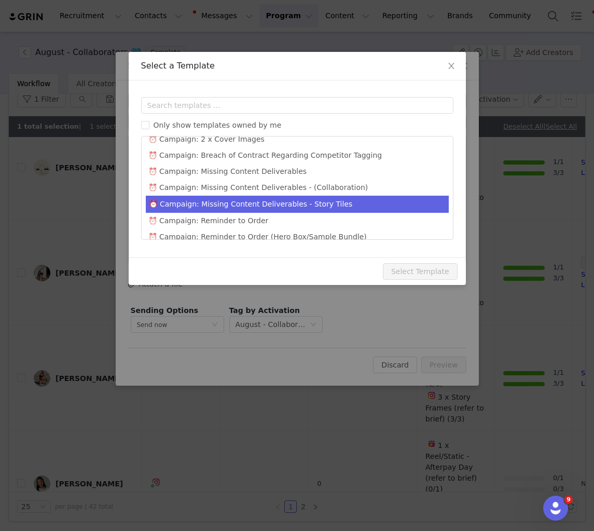
click at [329, 196] on li "⏰ Campaign: Missing Content Deliverables - Story Tiles" at bounding box center [297, 204] width 303 height 17
type input "URGENT: Outstanding Content"
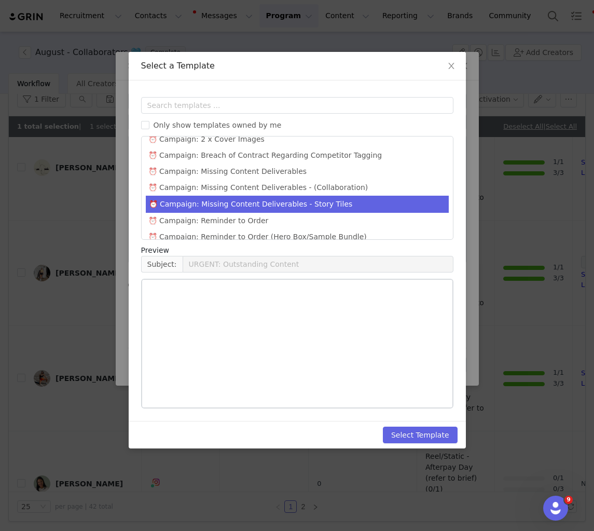
scroll to position [535, 0]
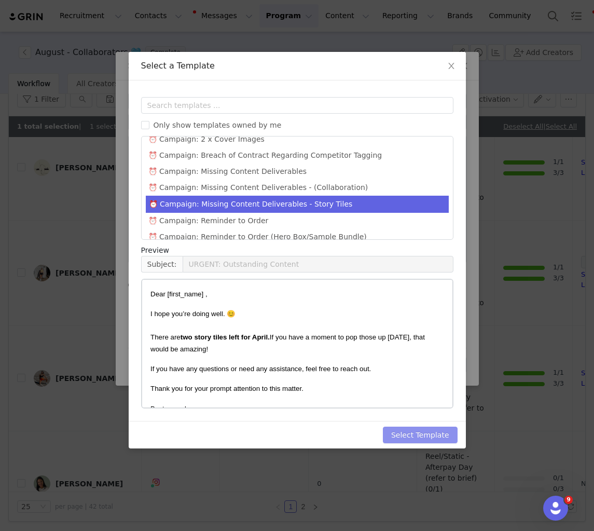
drag, startPoint x: 435, startPoint y: 431, endPoint x: 339, endPoint y: 405, distance: 99.0
click at [435, 431] on button "Select Template" at bounding box center [420, 434] width 75 height 17
type input "URGENT: Outstanding Content"
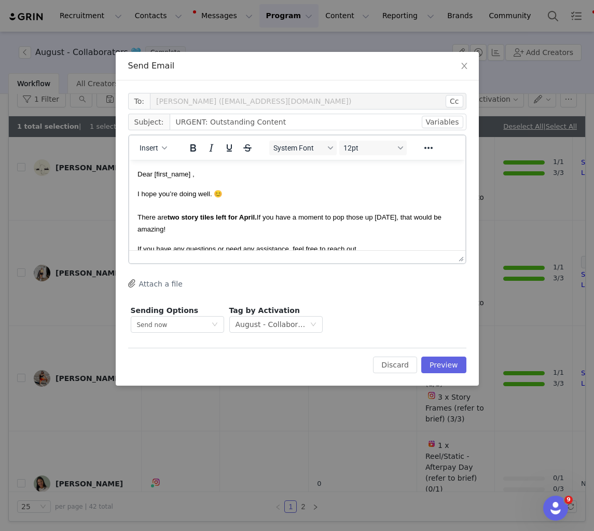
click at [179, 214] on strong "two story tiles left for April." at bounding box center [211, 217] width 89 height 8
click at [259, 217] on strong "three story tiles left for April." at bounding box center [214, 217] width 94 height 8
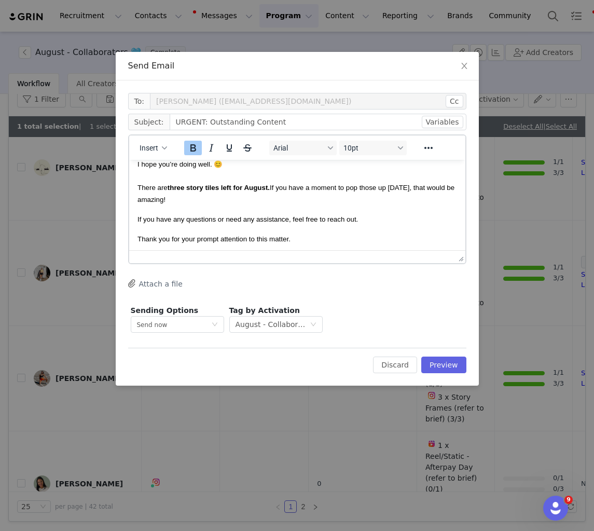
click at [273, 214] on p "If you have any questions or need any assistance, feel free to reach out." at bounding box center [296, 218] width 319 height 11
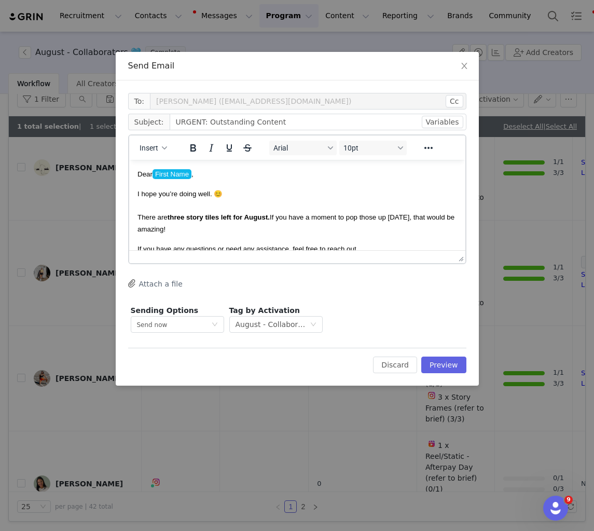
scroll to position [2, 0]
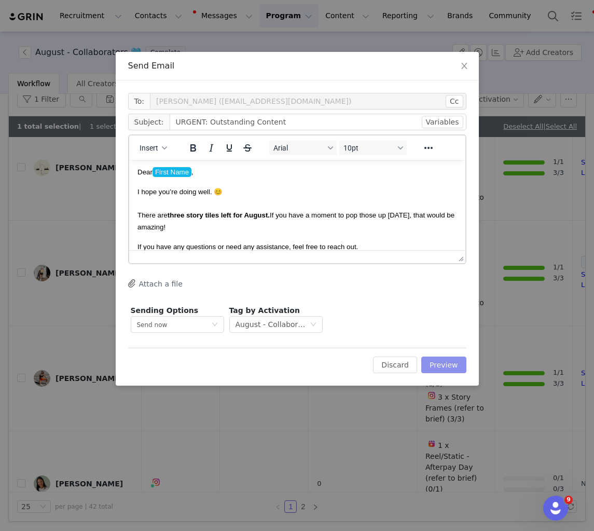
click at [445, 359] on button "Preview" at bounding box center [443, 364] width 45 height 17
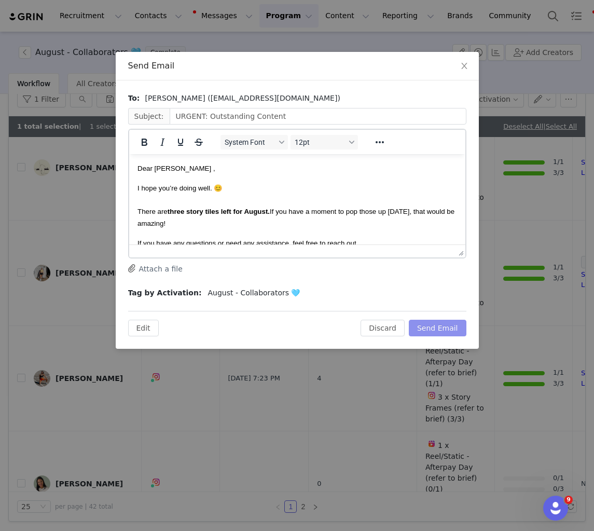
scroll to position [0, 0]
click at [443, 325] on button "Send Email" at bounding box center [438, 327] width 58 height 17
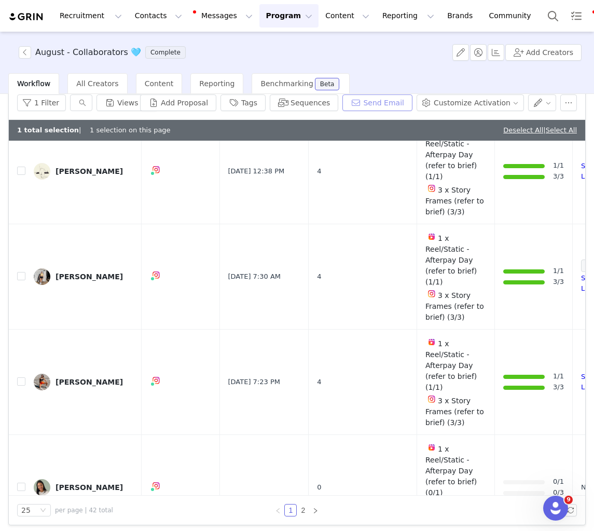
scroll to position [2011, 0]
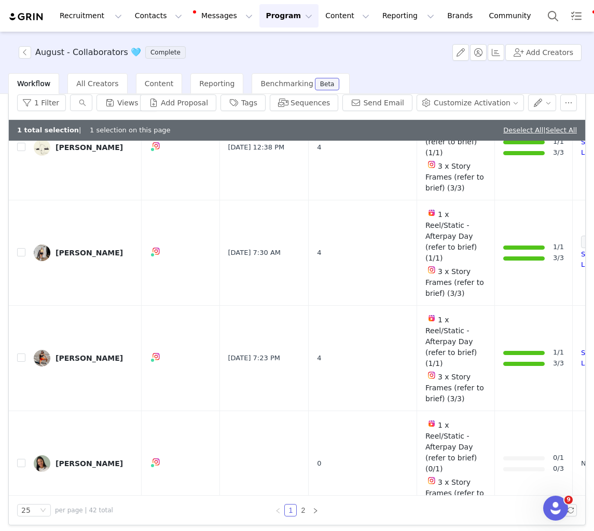
checkbox input "false"
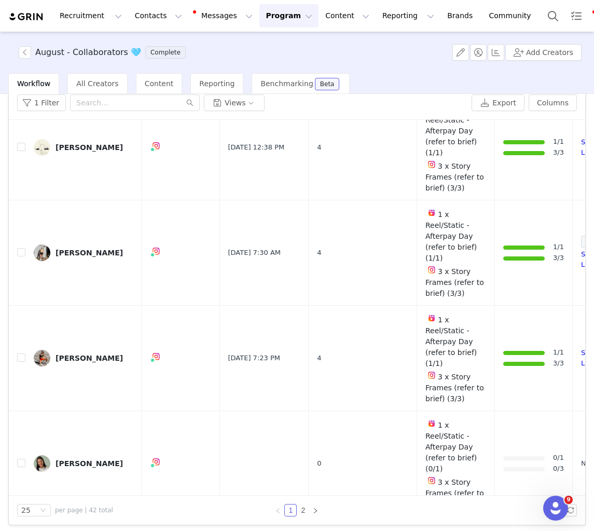
scroll to position [49, 0]
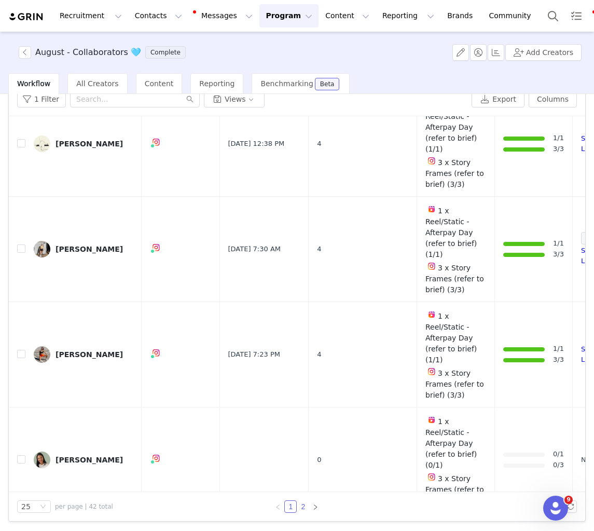
click at [303, 505] on link "2" at bounding box center [302, 505] width 11 height 11
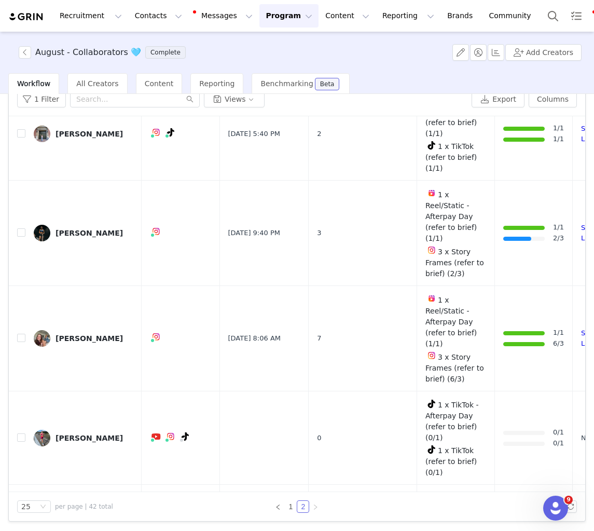
scroll to position [374, 0]
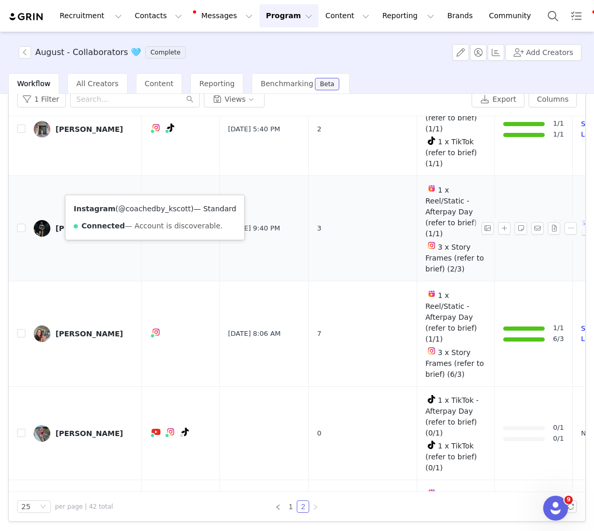
click at [154, 210] on link "@coachedby_kscott" at bounding box center [154, 208] width 73 height 8
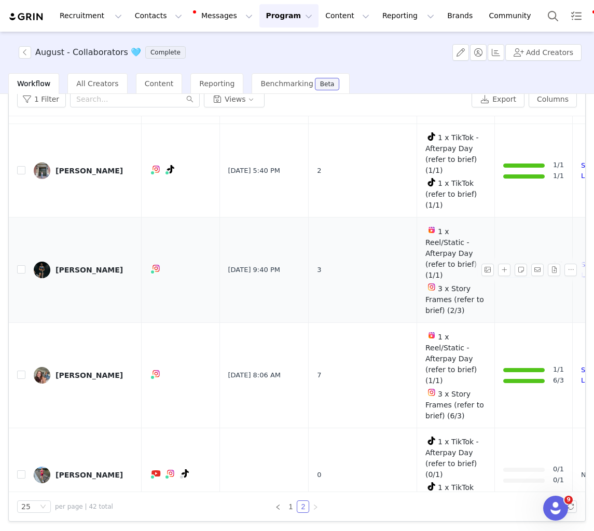
scroll to position [321, 0]
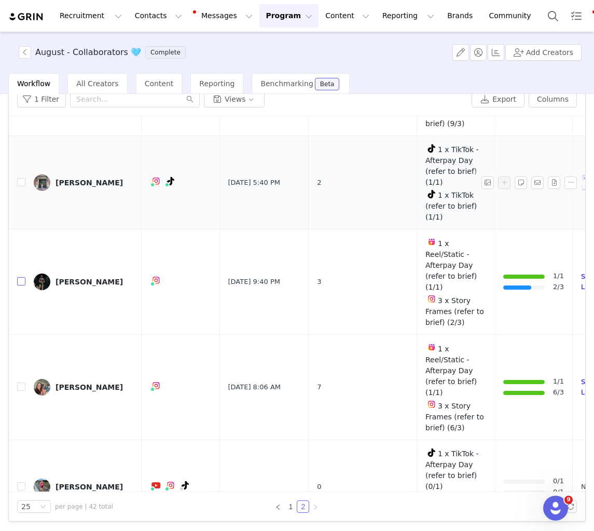
drag, startPoint x: 21, startPoint y: 241, endPoint x: 156, endPoint y: 188, distance: 145.3
click at [21, 277] on input "checkbox" at bounding box center [21, 281] width 8 height 8
checkbox input "true"
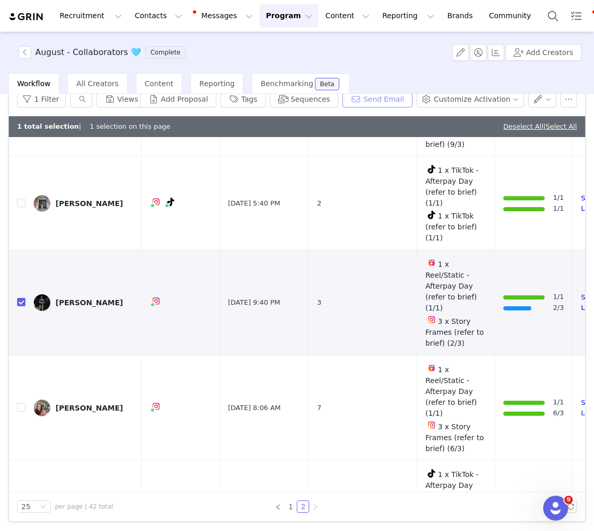
click at [405, 98] on button "Send Email" at bounding box center [377, 99] width 70 height 17
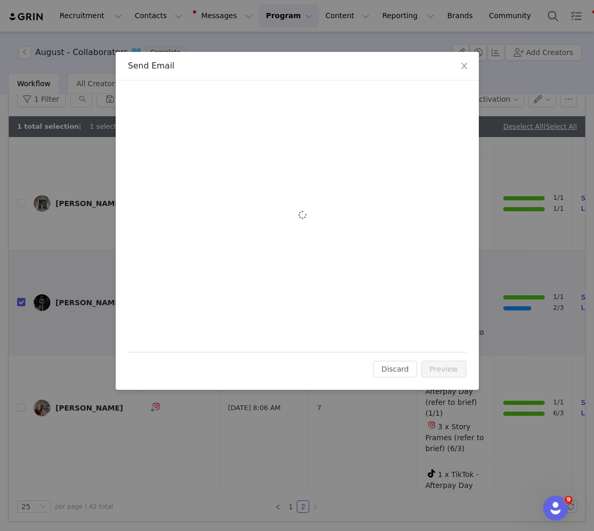
scroll to position [0, 0]
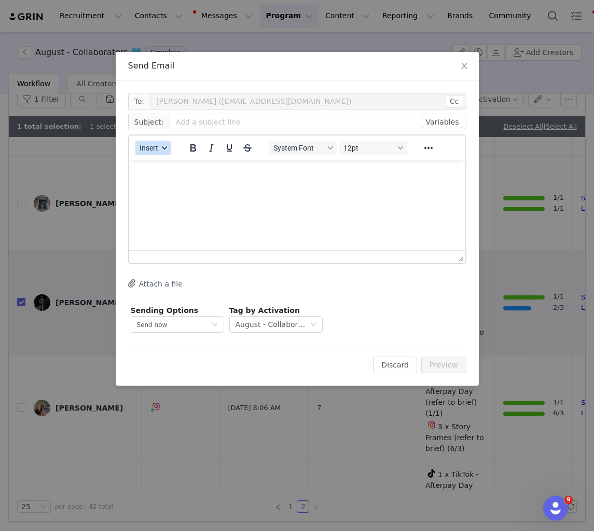
click at [161, 149] on div "button" at bounding box center [164, 147] width 8 height 5
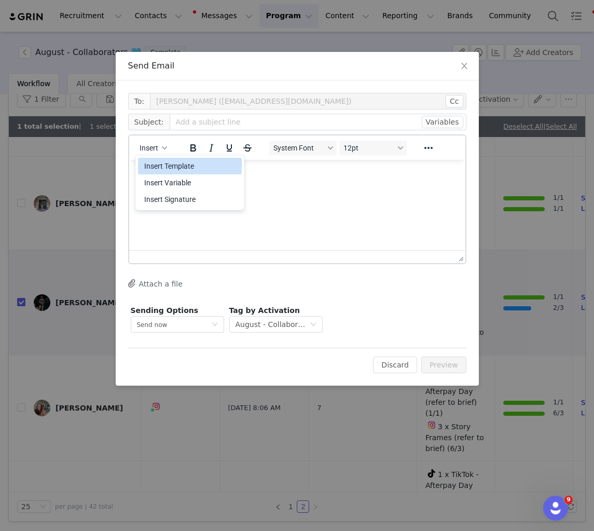
click at [203, 168] on div "Insert Template" at bounding box center [190, 166] width 93 height 12
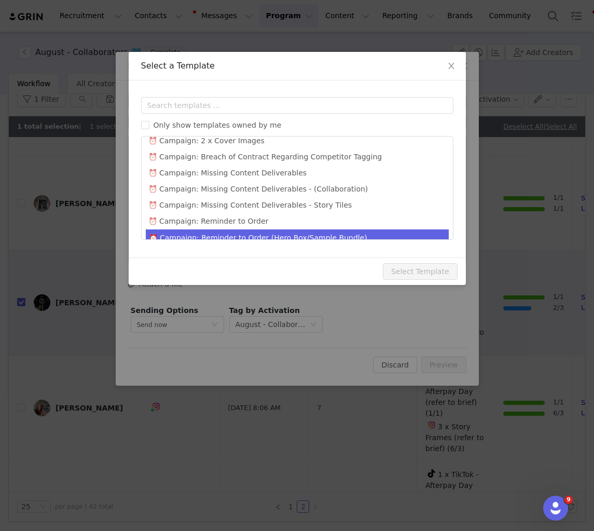
drag, startPoint x: 320, startPoint y: 197, endPoint x: 326, endPoint y: 221, distance: 25.5
click at [320, 197] on li "⏰ Campaign: Missing Content Deliverables - Story Tiles" at bounding box center [297, 205] width 303 height 16
type input "URGENT: Outstanding Content"
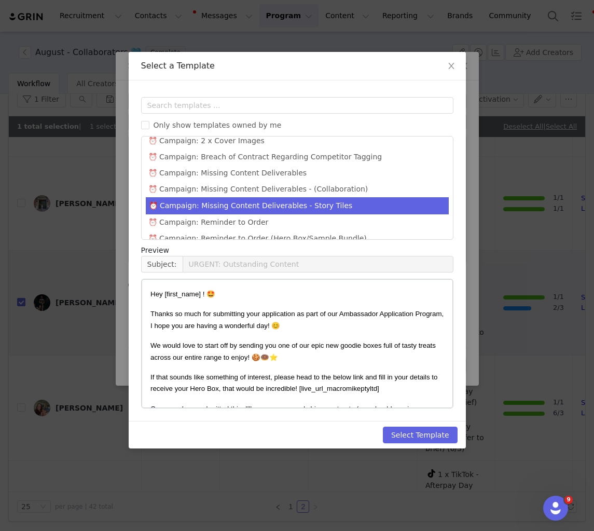
scroll to position [532, 0]
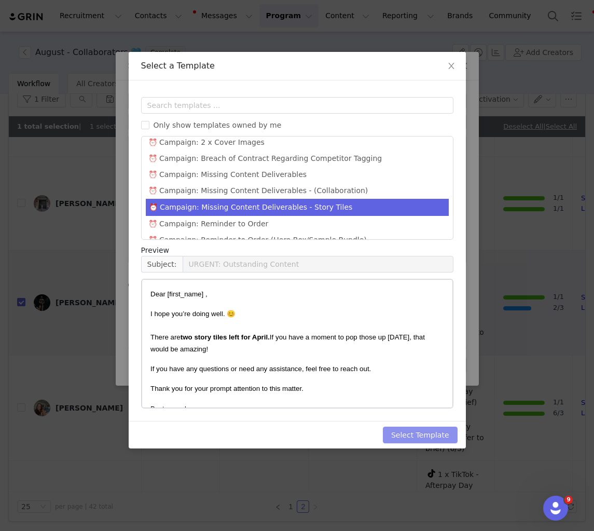
click at [448, 435] on button "Select Template" at bounding box center [420, 434] width 75 height 17
type input "URGENT: Outstanding Content"
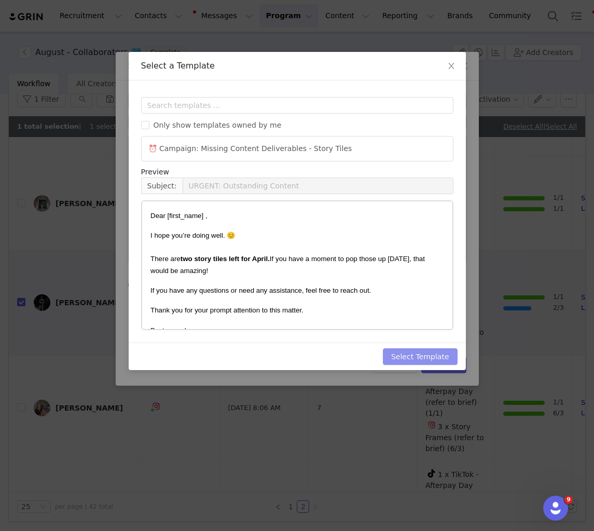
scroll to position [0, 0]
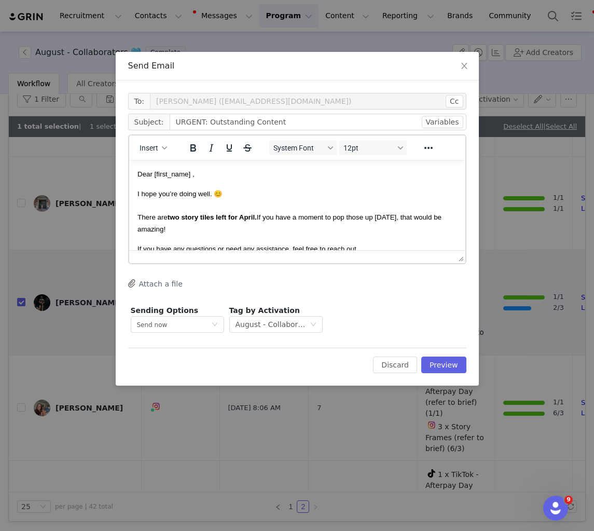
click at [240, 250] on div at bounding box center [297, 256] width 336 height 13
drag, startPoint x: 180, startPoint y: 218, endPoint x: 162, endPoint y: 219, distance: 18.7
click at [158, 218] on span "I hope you’re doing well. 😊 There are two story tiles left for April. If you ha…" at bounding box center [289, 211] width 304 height 43
drag, startPoint x: 180, startPoint y: 218, endPoint x: 158, endPoint y: 218, distance: 21.8
click at [159, 218] on span "I hope you’re doing well. 😊 There are two story tiles left for April. If you ha…" at bounding box center [289, 211] width 304 height 43
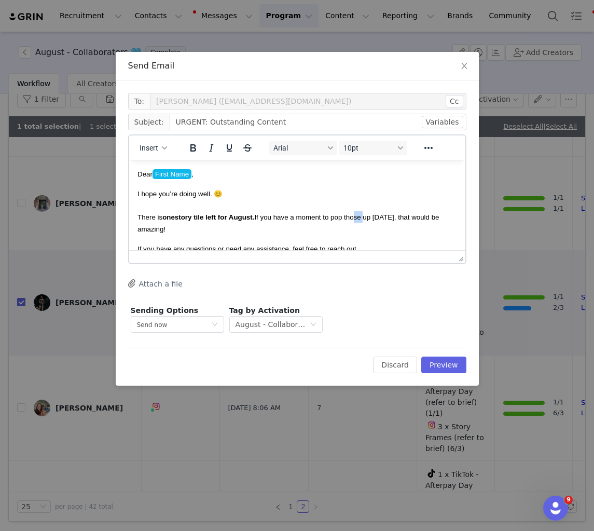
drag, startPoint x: 365, startPoint y: 219, endPoint x: 355, endPoint y: 219, distance: 9.3
click at [356, 219] on span "I hope you’re doing well. 😊 There is one story tile left for August. If you hav…" at bounding box center [288, 211] width 302 height 43
click at [357, 231] on p "I hope you’re doing well. 😊 There is one story tile left for August. If you hav…" at bounding box center [296, 211] width 319 height 47
click at [451, 367] on button "Preview" at bounding box center [443, 364] width 45 height 17
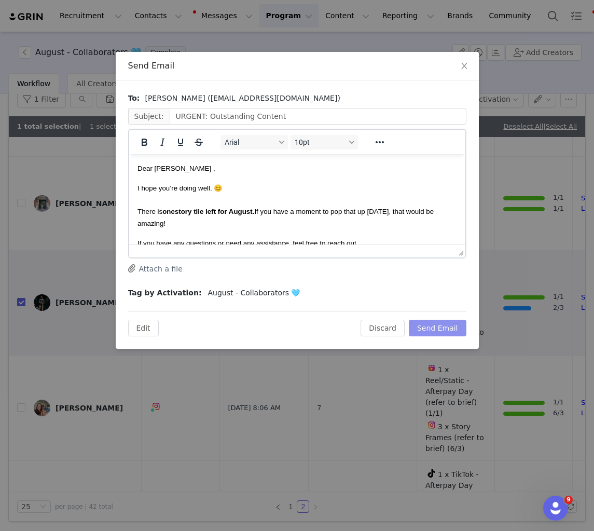
click at [445, 327] on button "Send Email" at bounding box center [438, 327] width 58 height 17
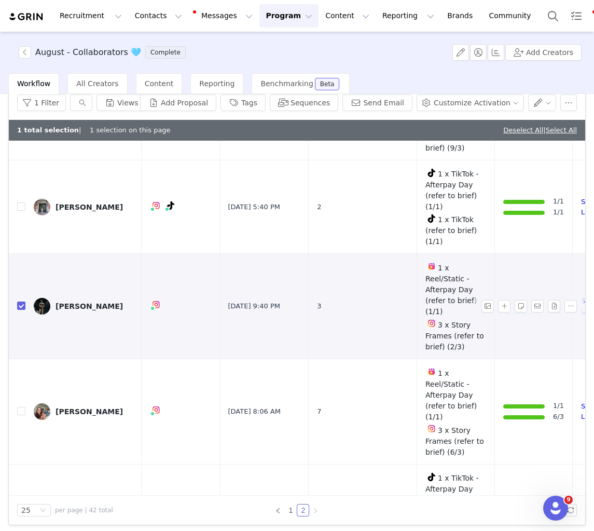
drag, startPoint x: 20, startPoint y: 266, endPoint x: 42, endPoint y: 270, distance: 22.2
click at [21, 301] on input "checkbox" at bounding box center [21, 305] width 8 height 8
checkbox input "false"
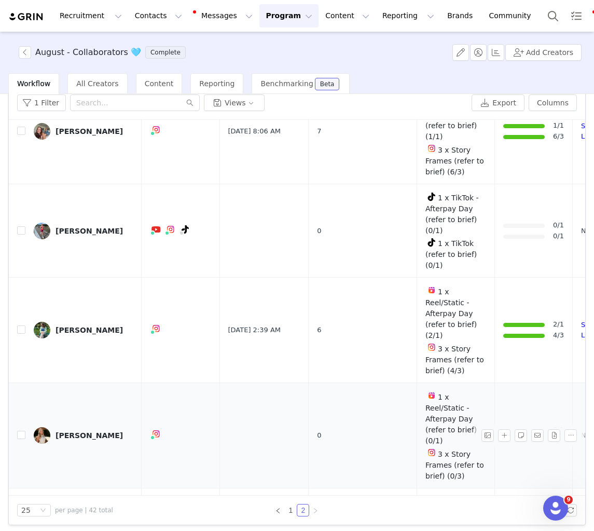
scroll to position [586, 0]
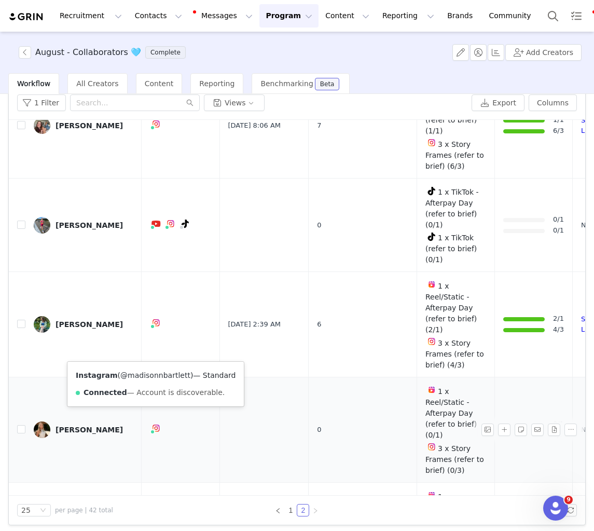
click at [152, 377] on link "@madisonnbartlett" at bounding box center [155, 375] width 70 height 8
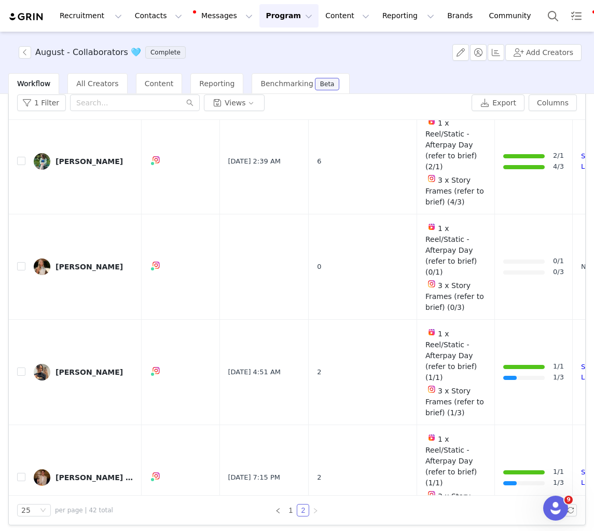
scroll to position [756, 0]
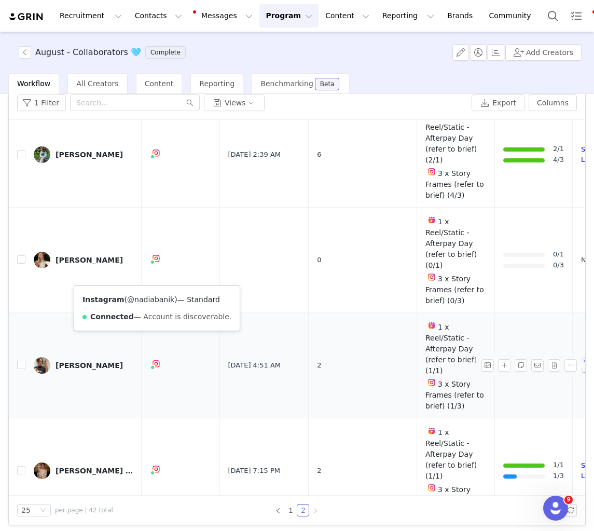
click at [155, 298] on link "@nadiabanik" at bounding box center [150, 299] width 47 height 8
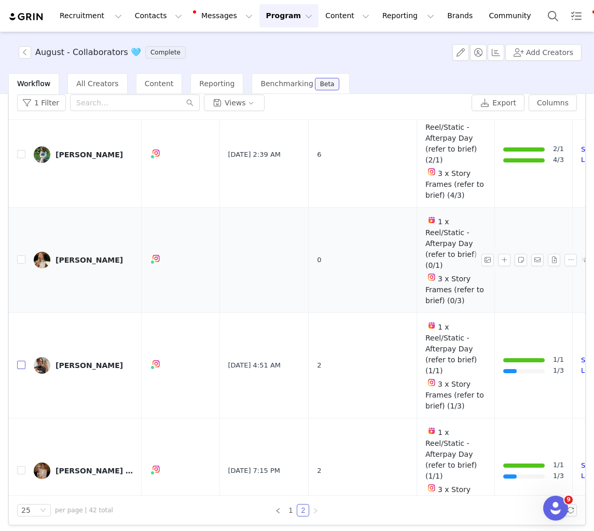
drag, startPoint x: 21, startPoint y: 279, endPoint x: 364, endPoint y: 187, distance: 355.0
click at [21, 360] on input "checkbox" at bounding box center [21, 364] width 8 height 8
checkbox input "true"
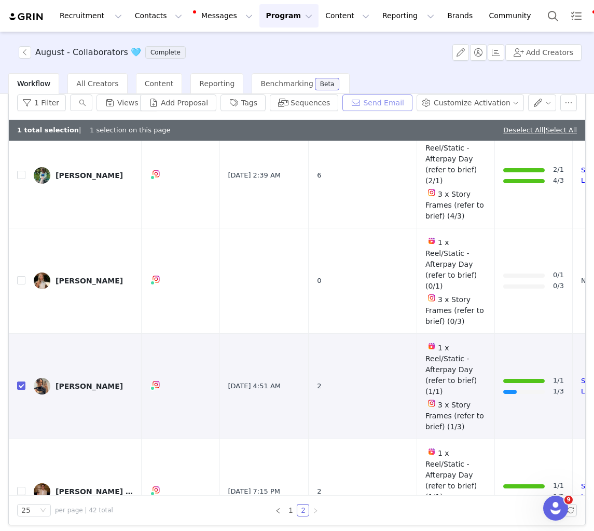
click at [363, 101] on button "Send Email" at bounding box center [377, 102] width 70 height 17
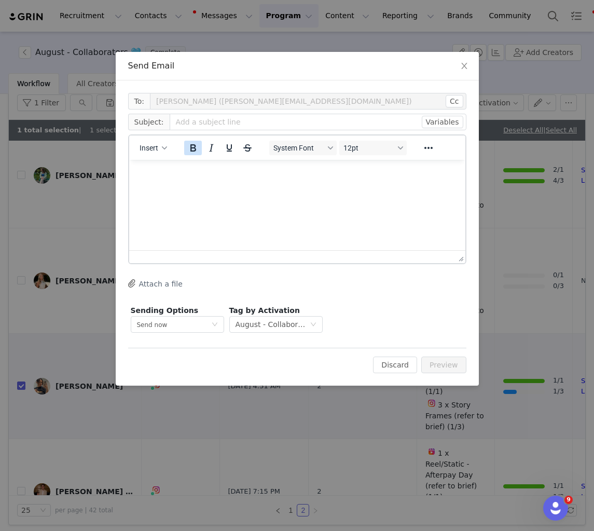
scroll to position [0, 0]
click at [162, 150] on button "Insert" at bounding box center [153, 148] width 36 height 15
click at [205, 174] on div "Insert Variable" at bounding box center [190, 182] width 104 height 17
select select
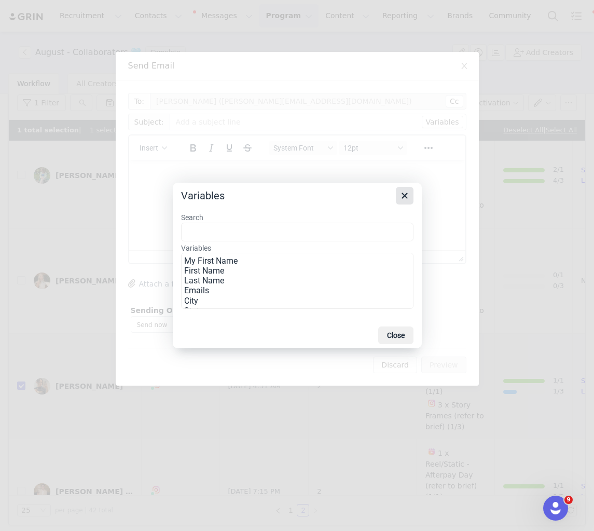
drag, startPoint x: 404, startPoint y: 192, endPoint x: 168, endPoint y: 134, distance: 243.1
click at [396, 192] on button "Close" at bounding box center [405, 196] width 18 height 18
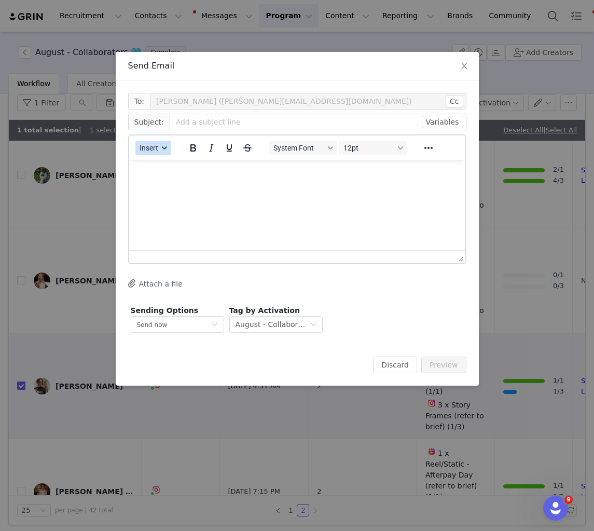
drag, startPoint x: 150, startPoint y: 147, endPoint x: 158, endPoint y: 153, distance: 9.6
click at [151, 147] on span "Insert" at bounding box center [149, 148] width 19 height 8
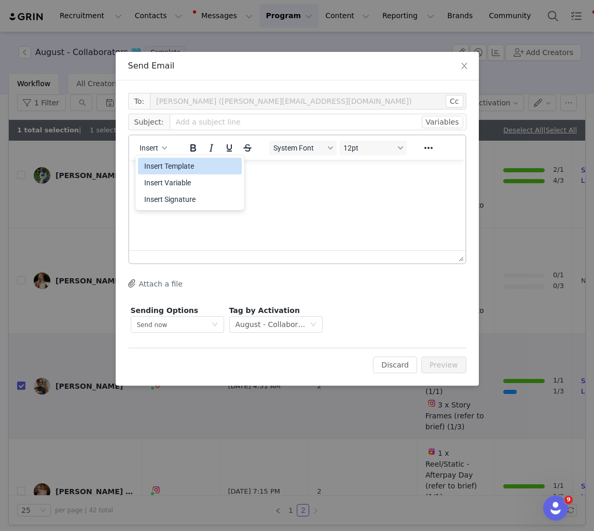
click at [171, 161] on div "Insert Template" at bounding box center [190, 166] width 93 height 12
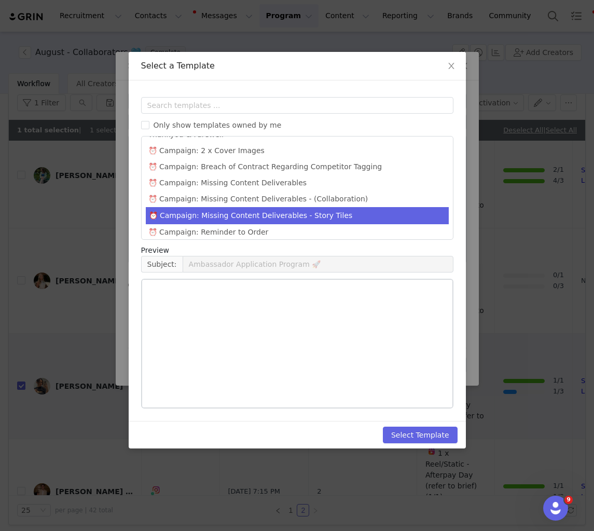
scroll to position [524, 0]
click at [363, 206] on li "⏰ Campaign: Missing Content Deliverables - Story Tiles" at bounding box center [297, 214] width 303 height 17
type input "URGENT: Outstanding Content"
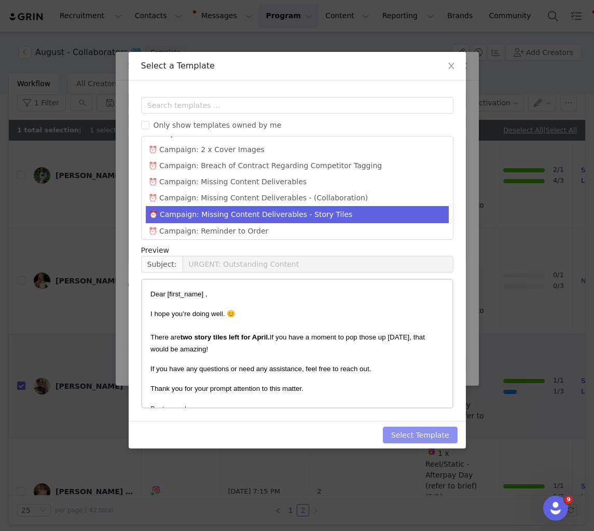
click at [422, 434] on button "Select Template" at bounding box center [420, 434] width 75 height 17
type input "URGENT: Outstanding Content"
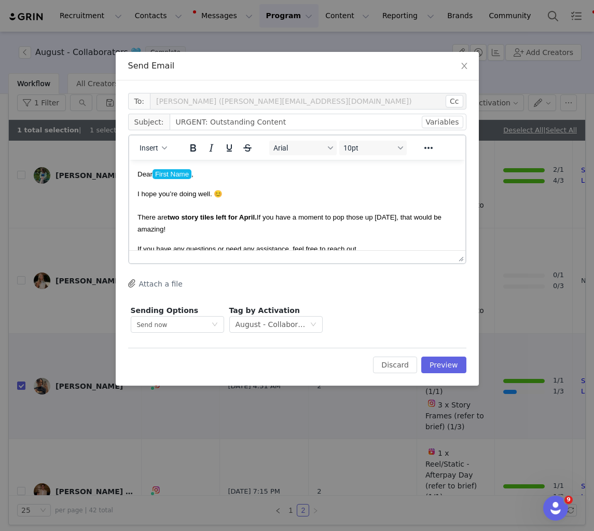
click at [255, 214] on strong "two story tiles left for April." at bounding box center [211, 217] width 89 height 8
click at [439, 369] on button "Preview" at bounding box center [443, 364] width 45 height 17
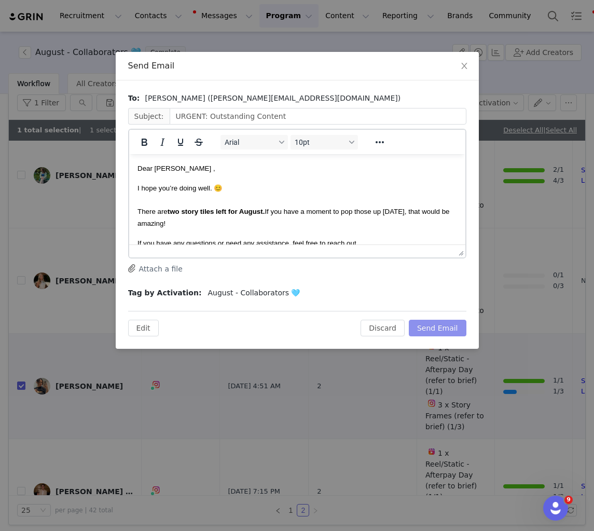
drag, startPoint x: 439, startPoint y: 339, endPoint x: 439, endPoint y: 328, distance: 10.9
click at [438, 335] on div "To: Nadia Banik (Nadiabanik@hotmail.com) Subject: URGENT: Outstanding Content A…" at bounding box center [297, 214] width 363 height 268
click at [439, 328] on button "Send Email" at bounding box center [438, 327] width 58 height 17
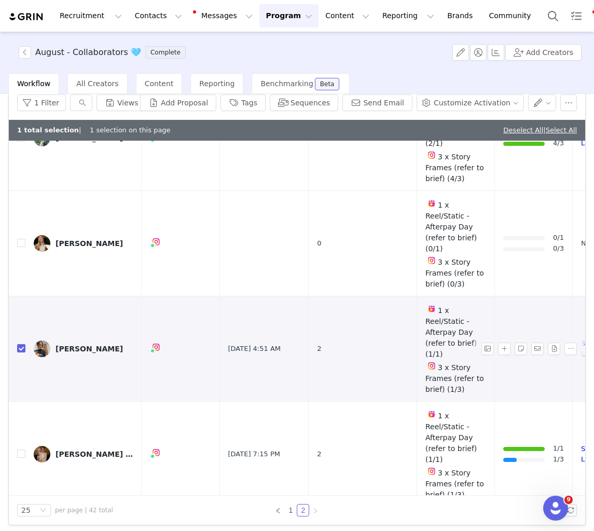
scroll to position [802, 0]
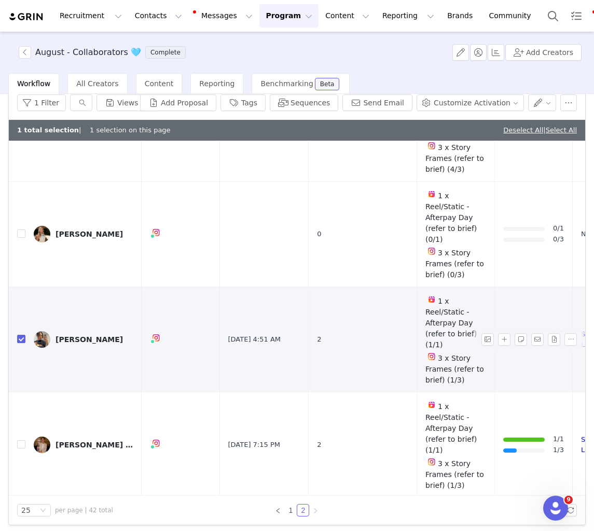
drag, startPoint x: 17, startPoint y: 252, endPoint x: 25, endPoint y: 257, distance: 9.8
click at [17, 334] on input "checkbox" at bounding box center [21, 338] width 8 height 8
checkbox input "false"
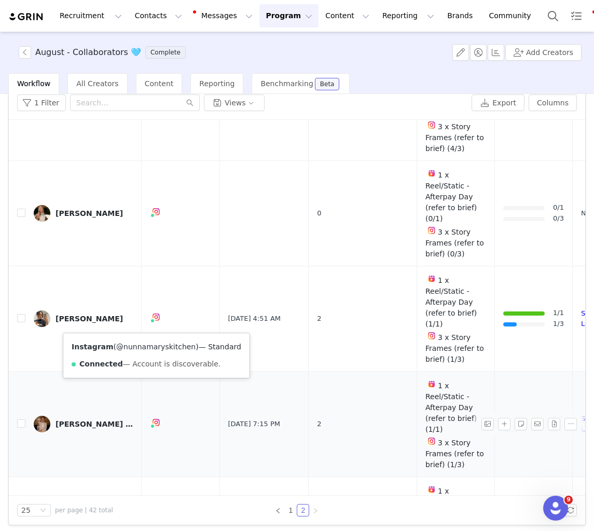
click at [159, 343] on link "@nunnamaryskitchen" at bounding box center [155, 346] width 79 height 8
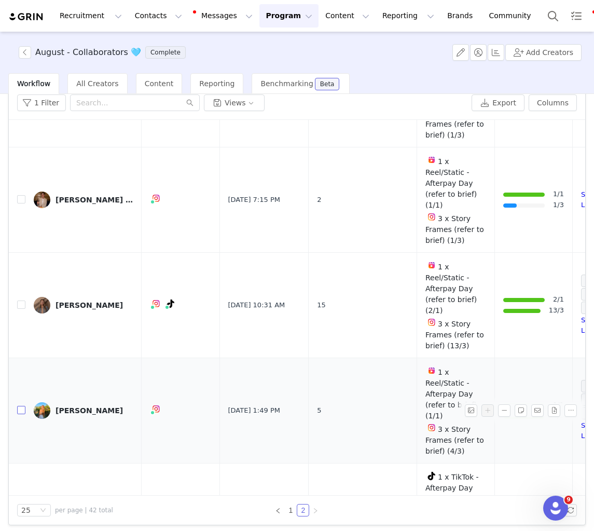
scroll to position [1029, 0]
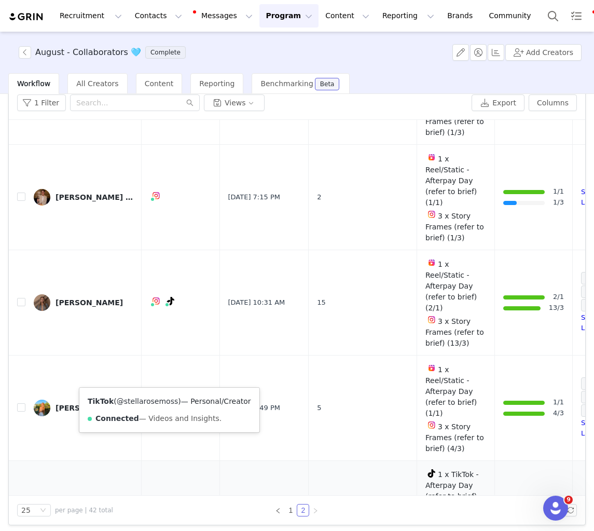
click at [162, 399] on link "@stellarosemoss" at bounding box center [147, 401] width 61 height 8
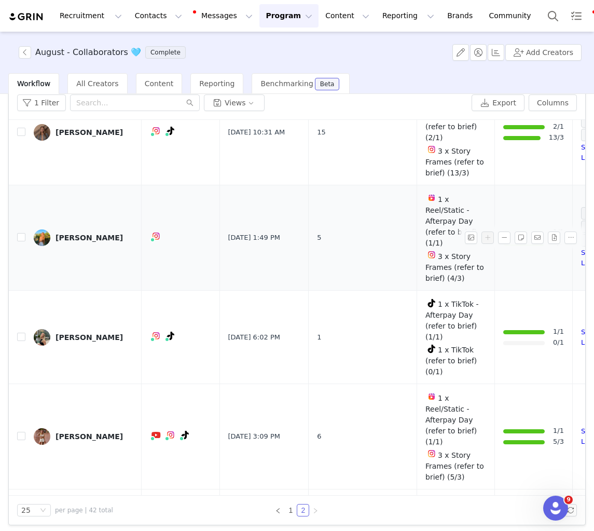
scroll to position [1240, 0]
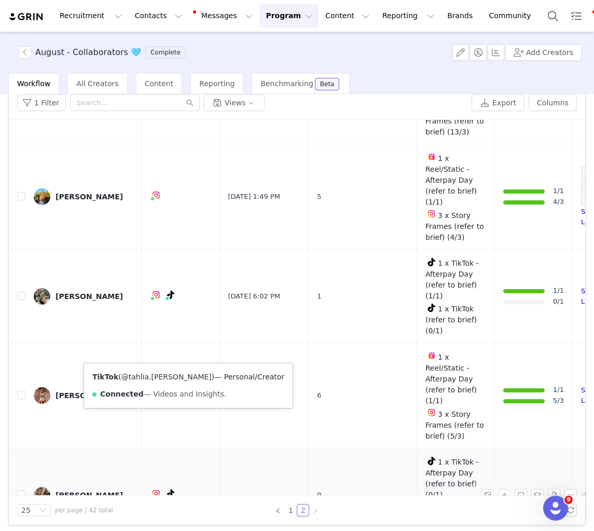
click at [162, 377] on link "@tahlia.porter" at bounding box center [166, 376] width 90 height 8
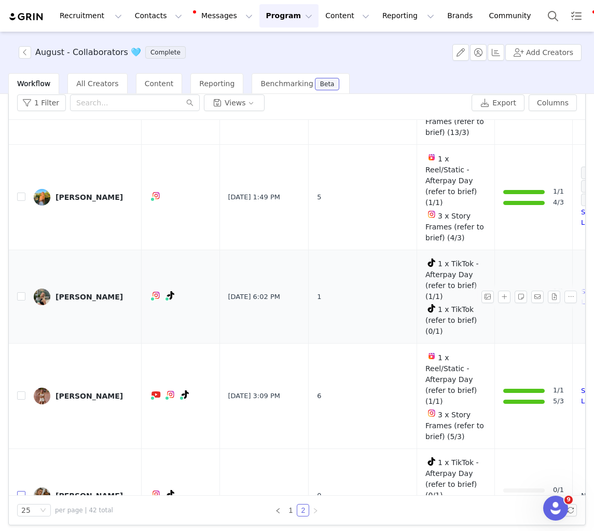
drag, startPoint x: 21, startPoint y: 355, endPoint x: 225, endPoint y: 193, distance: 259.8
click at [22, 491] on input "checkbox" at bounding box center [21, 495] width 8 height 8
checkbox input "true"
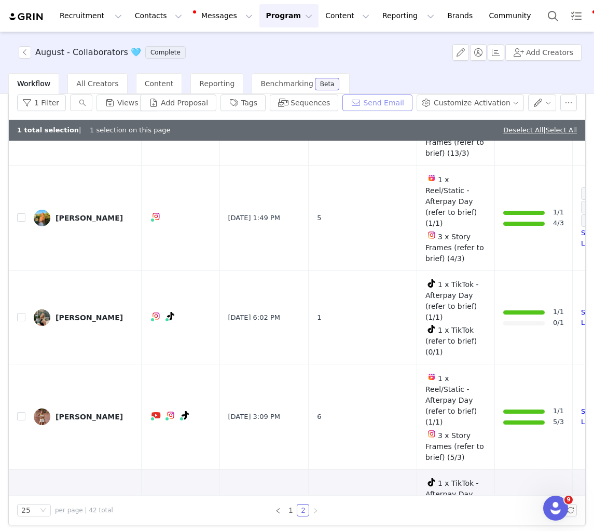
click at [388, 102] on button "Send Email" at bounding box center [377, 102] width 70 height 17
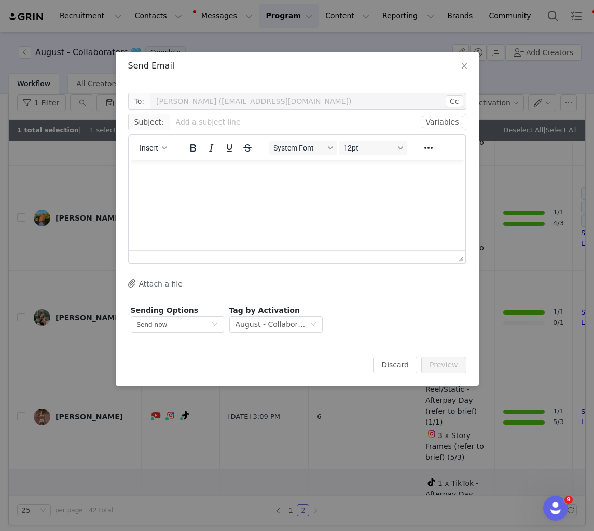
scroll to position [0, 0]
click at [157, 145] on span "Insert" at bounding box center [149, 148] width 19 height 8
click at [170, 159] on div "Insert Template" at bounding box center [190, 166] width 104 height 17
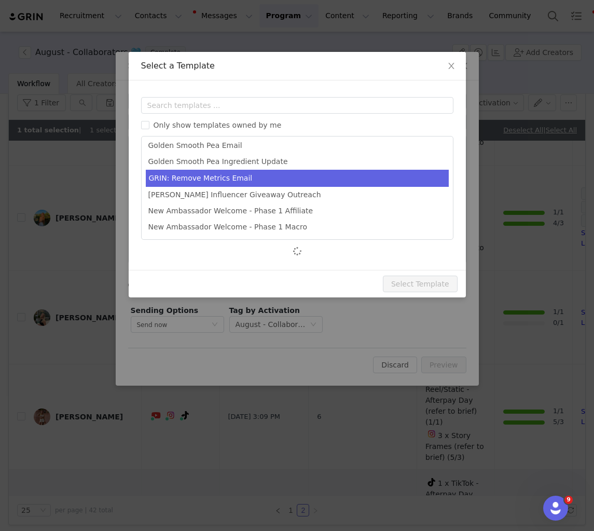
scroll to position [67, 0]
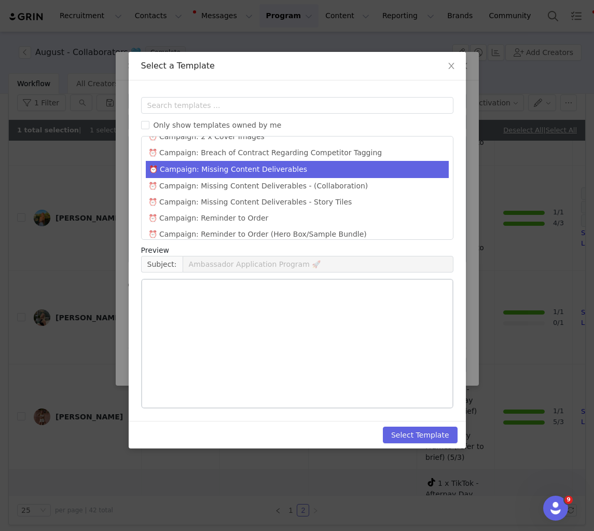
click at [280, 161] on li "⏰ Campaign: Missing Content Deliverables" at bounding box center [297, 169] width 303 height 17
type input "URGENT: Outstanding Content"
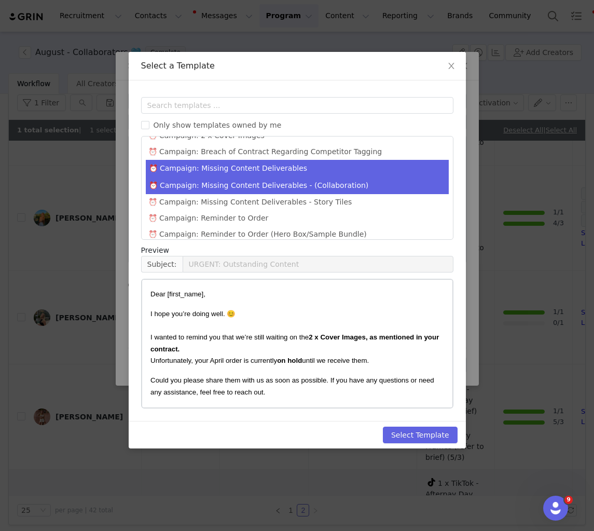
click at [346, 179] on li "⏰ Campaign: Missing Content Deliverables - (Collaboration)" at bounding box center [297, 185] width 303 height 17
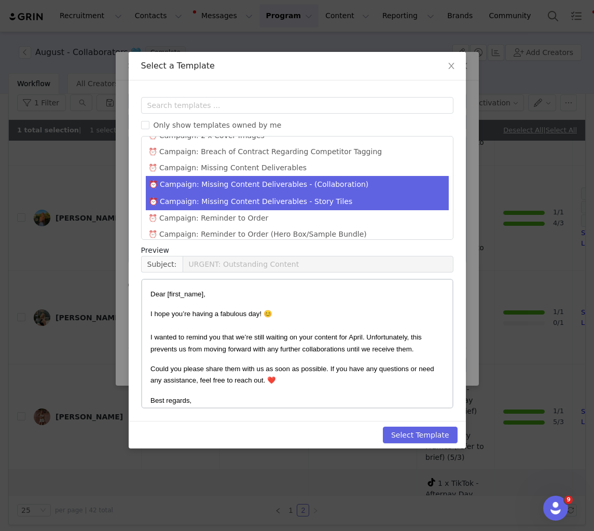
click at [285, 193] on li "⏰ Campaign: Missing Content Deliverables - Story Tiles" at bounding box center [297, 201] width 303 height 17
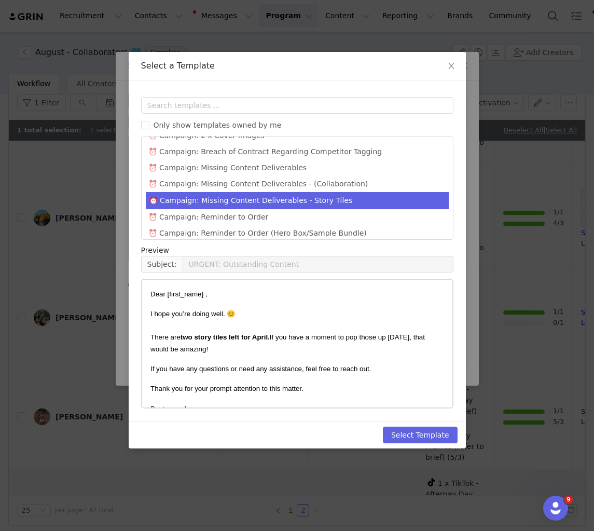
scroll to position [538, 0]
click at [402, 435] on button "Select Template" at bounding box center [420, 434] width 75 height 17
type input "URGENT: Outstanding Content"
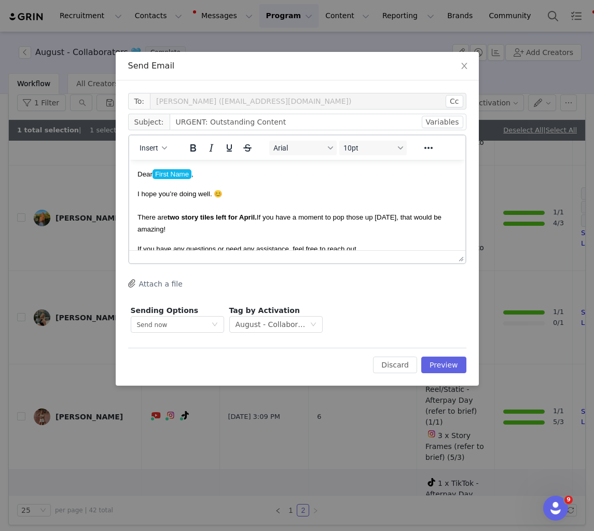
click at [369, 186] on body "Dear First Name , I hope you’re doing well. 😊 There are two story tiles left fo…" at bounding box center [296, 237] width 319 height 138
drag, startPoint x: 167, startPoint y: 217, endPoint x: 160, endPoint y: 216, distance: 7.3
click at [160, 216] on span "I hope you’re doing well. 😊 There are two story tiles left for April. If you ha…" at bounding box center [289, 211] width 304 height 43
drag, startPoint x: 234, startPoint y: 219, endPoint x: 200, endPoint y: 219, distance: 34.7
click at [200, 219] on strong "two story tiles left for April." at bounding box center [241, 217] width 89 height 8
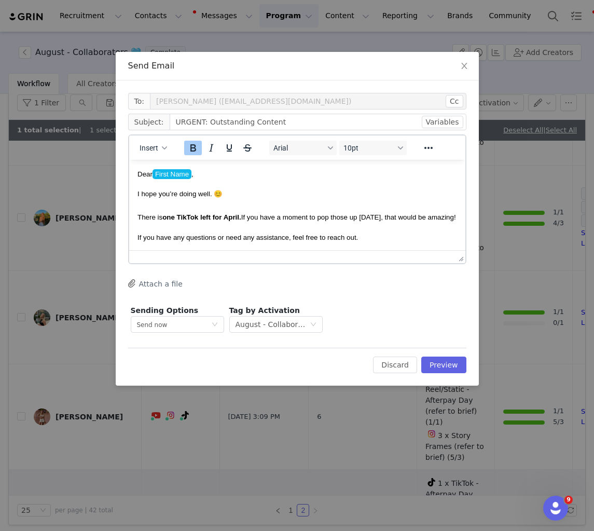
click at [240, 217] on strong "one TikTok left for April." at bounding box center [201, 217] width 79 height 8
click at [353, 220] on span "I hope you’re doing well. 😊 There is one TikTok left for August. If you have a …" at bounding box center [285, 211] width 296 height 43
drag, startPoint x: 356, startPoint y: 218, endPoint x: 369, endPoint y: 218, distance: 13.0
click at [346, 218] on span "I hope you’re doing well. 😊 There is one TikTok left for August. If you have a …" at bounding box center [285, 211] width 296 height 43
click at [384, 243] on p "If you have any questions or need any assistance, feel free to reach out." at bounding box center [296, 248] width 319 height 11
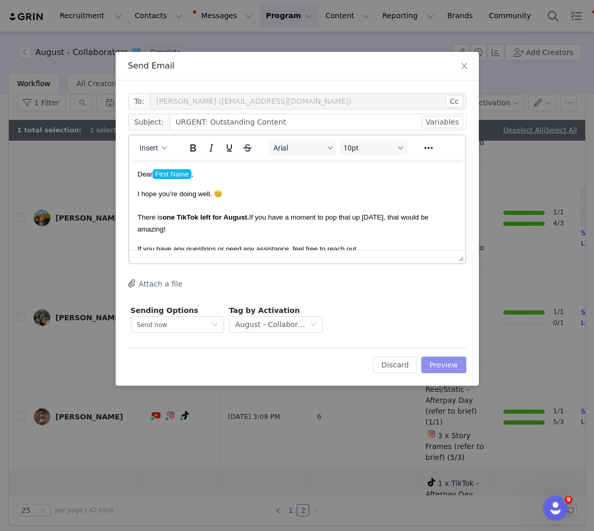
click at [442, 359] on button "Preview" at bounding box center [443, 364] width 45 height 17
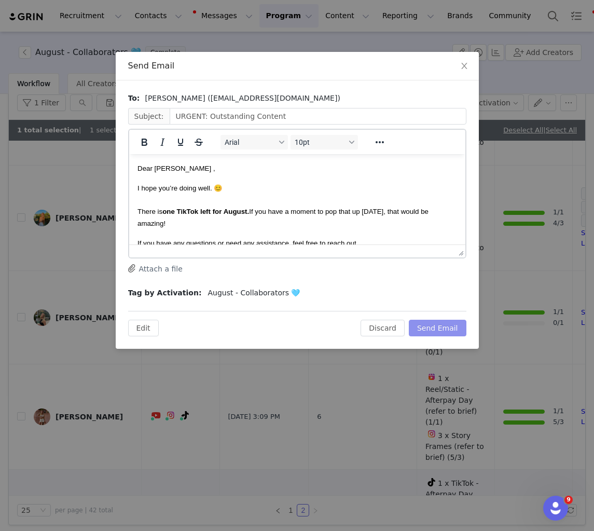
drag, startPoint x: 448, startPoint y: 321, endPoint x: 301, endPoint y: 400, distance: 166.4
click at [448, 322] on button "Send Email" at bounding box center [438, 327] width 58 height 17
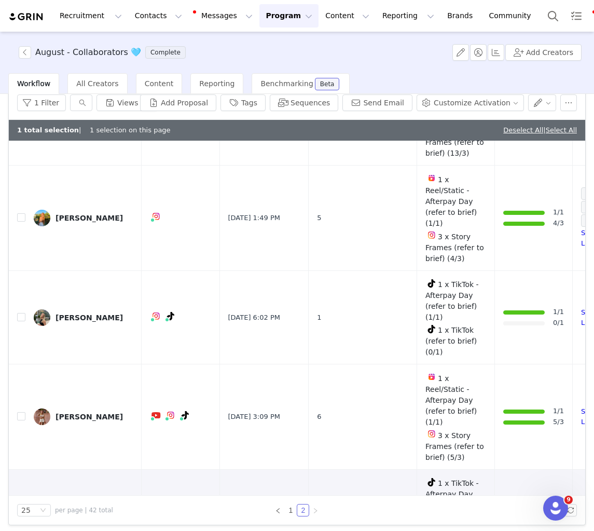
drag, startPoint x: 18, startPoint y: 377, endPoint x: 38, endPoint y: 327, distance: 54.2
click at [18, 511] on input "checkbox" at bounding box center [21, 515] width 8 height 8
checkbox input "false"
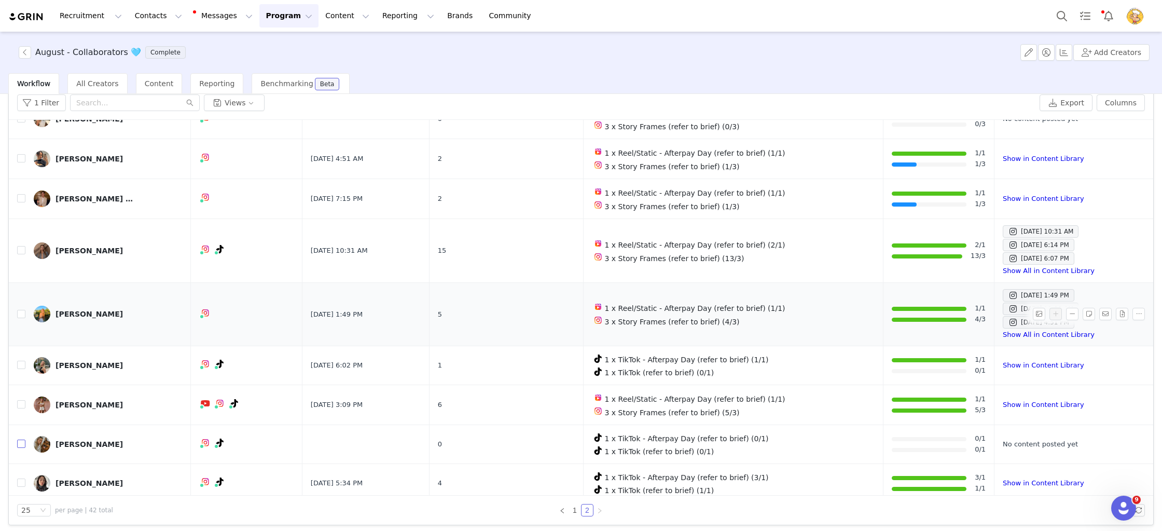
scroll to position [49, 0]
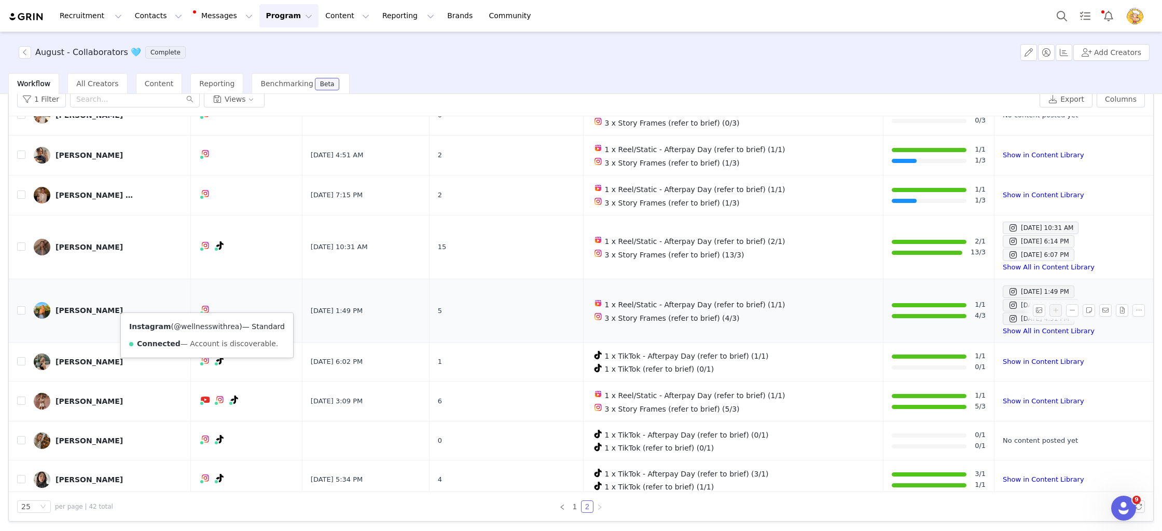
click at [207, 325] on link "@wellnesswithrea" at bounding box center [206, 326] width 65 height 8
click at [32, 511] on div "25" at bounding box center [29, 505] width 17 height 11
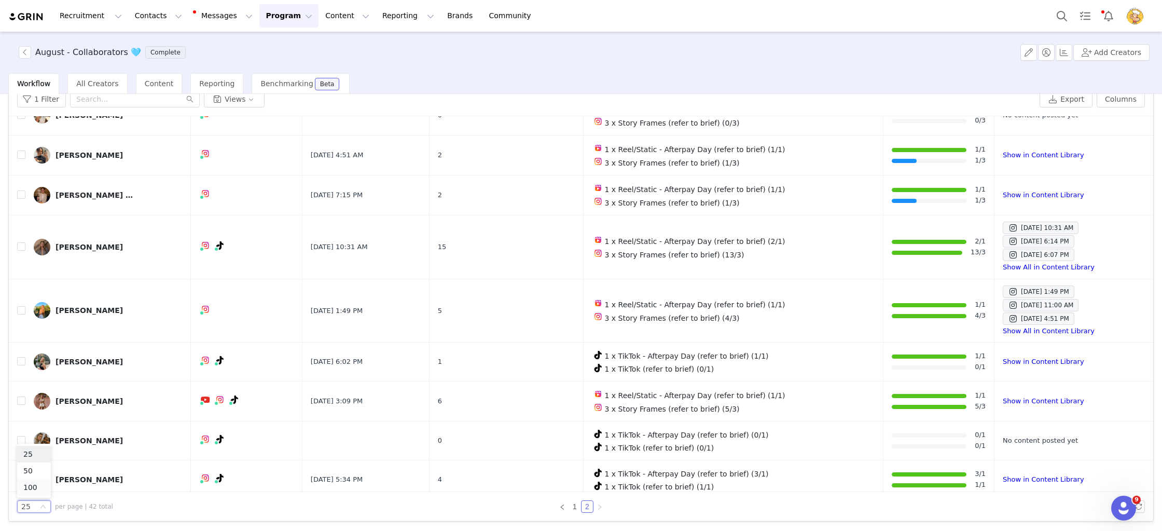
click at [31, 494] on li "100" at bounding box center [34, 487] width 34 height 17
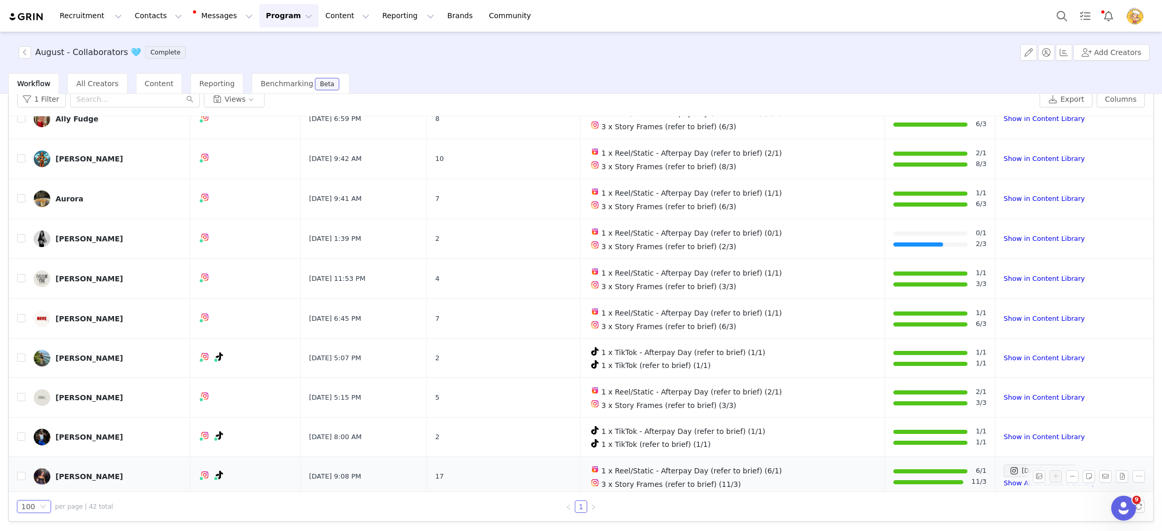
scroll to position [185, 0]
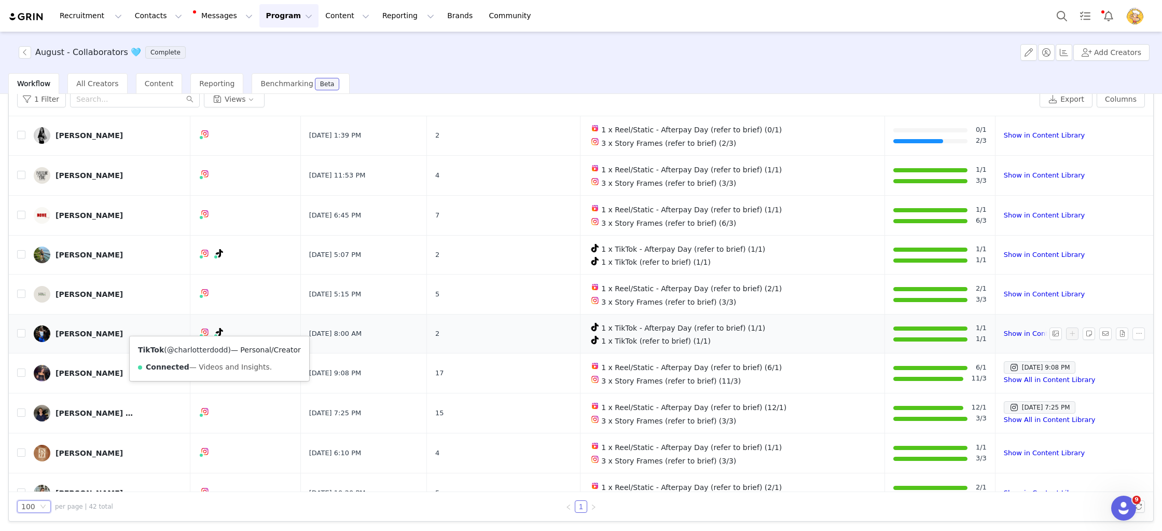
click at [211, 352] on link "@charlotterdodd" at bounding box center [197, 349] width 61 height 8
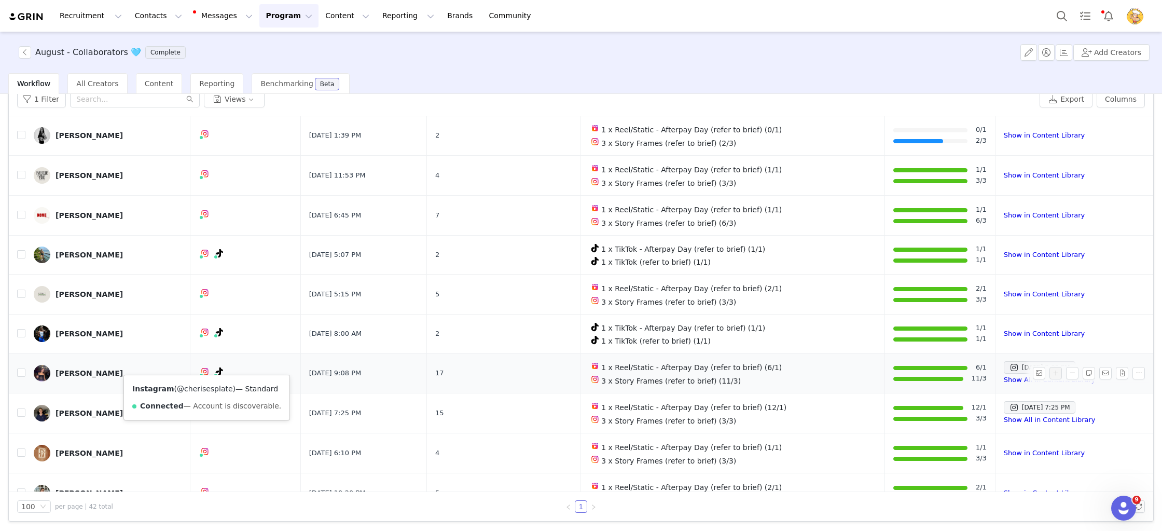
click at [202, 388] on link "@cherisesplate" at bounding box center [205, 388] width 56 height 8
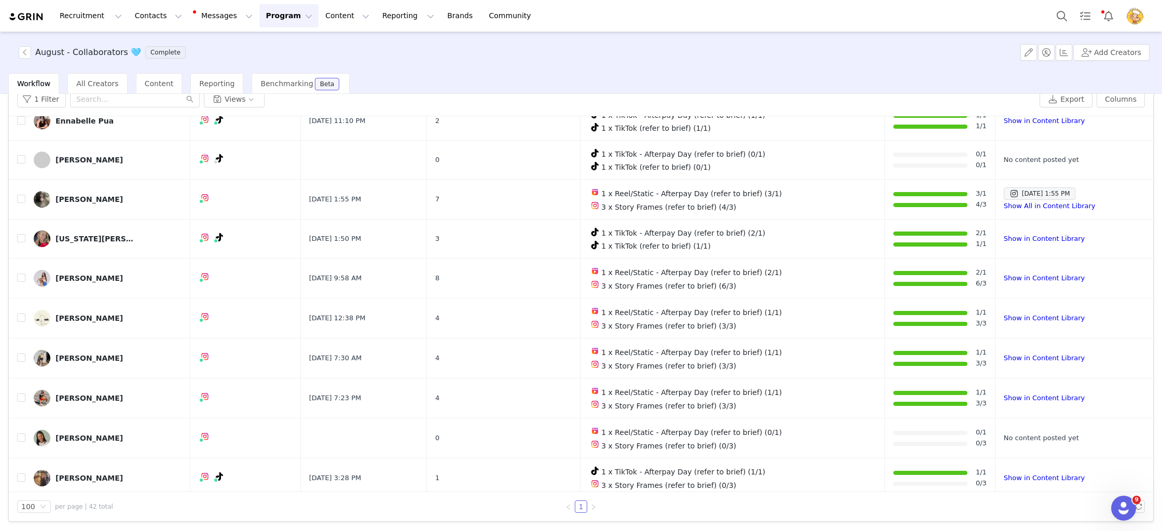
scroll to position [602, 0]
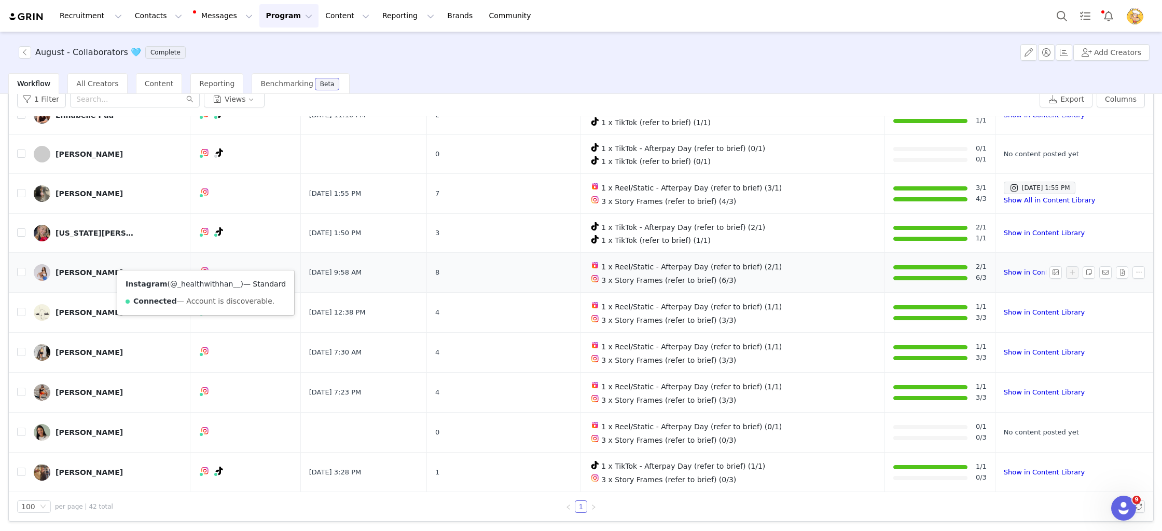
click at [205, 283] on link "@_healthwithhan__" at bounding box center [205, 284] width 70 height 8
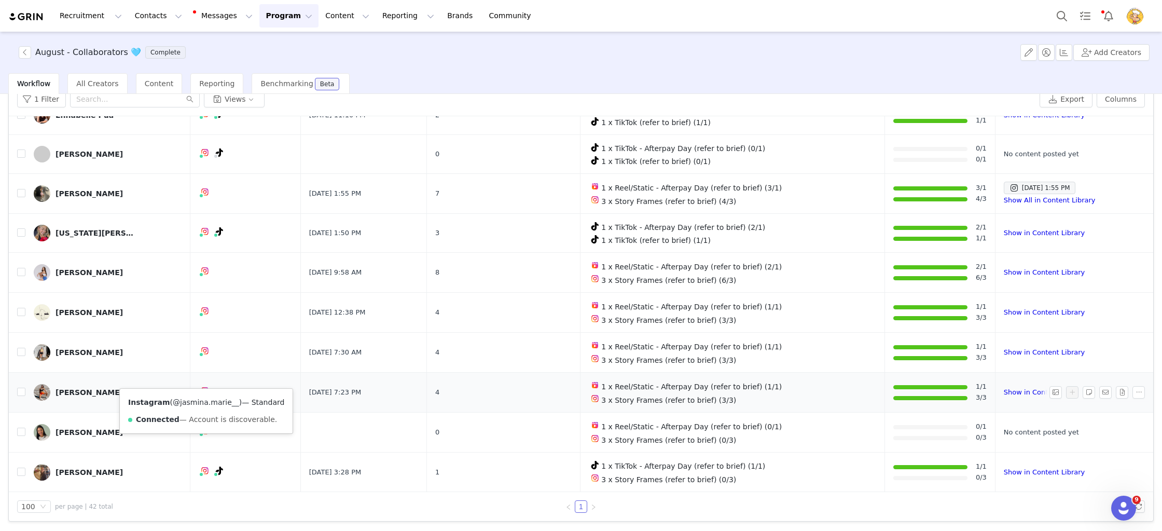
click at [202, 403] on link "@jasmina.marie__" at bounding box center [206, 402] width 66 height 8
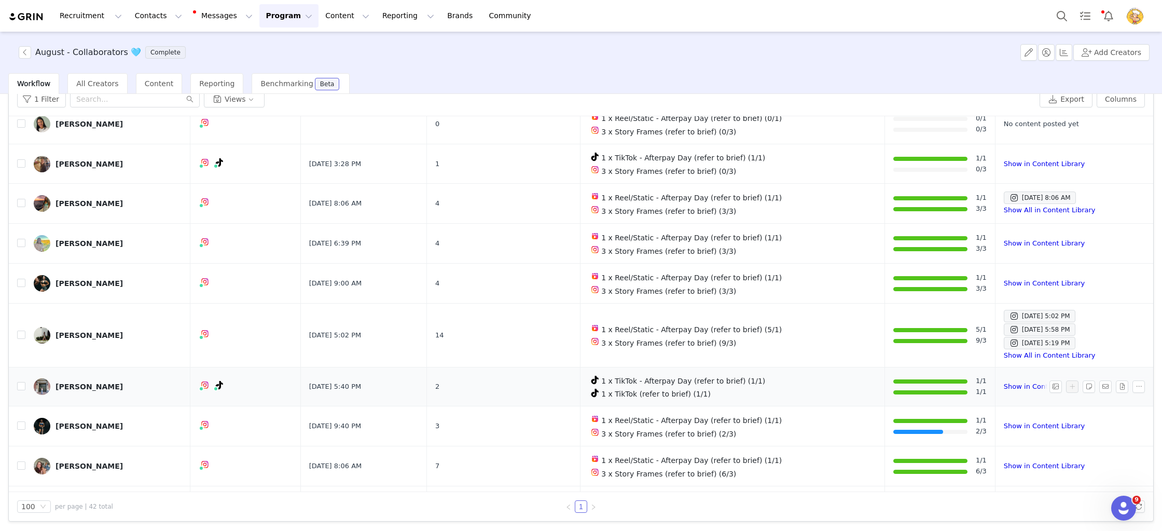
scroll to position [912, 0]
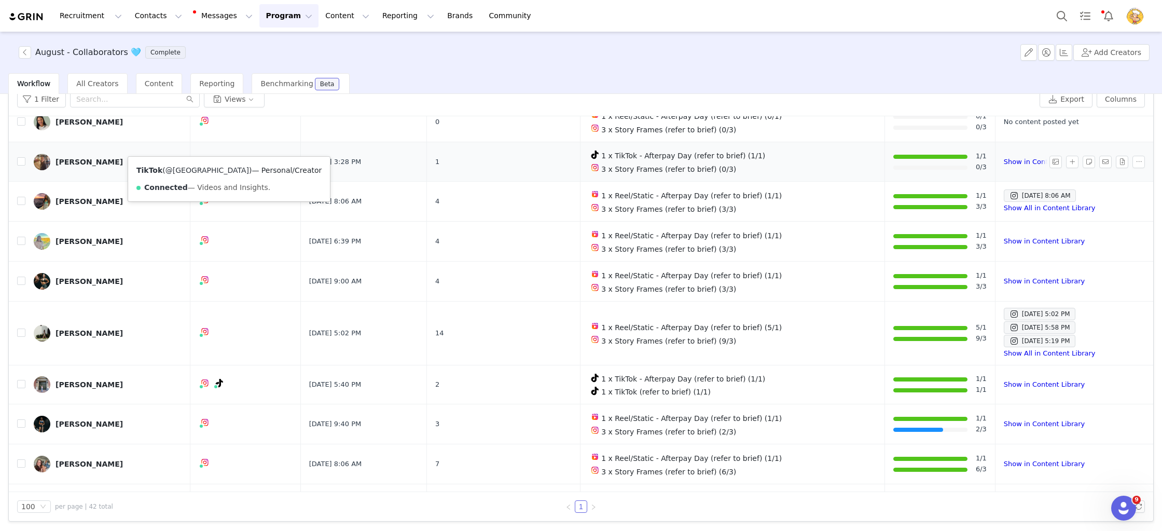
click at [213, 168] on link "@jesssbroomfield" at bounding box center [206, 170] width 83 height 8
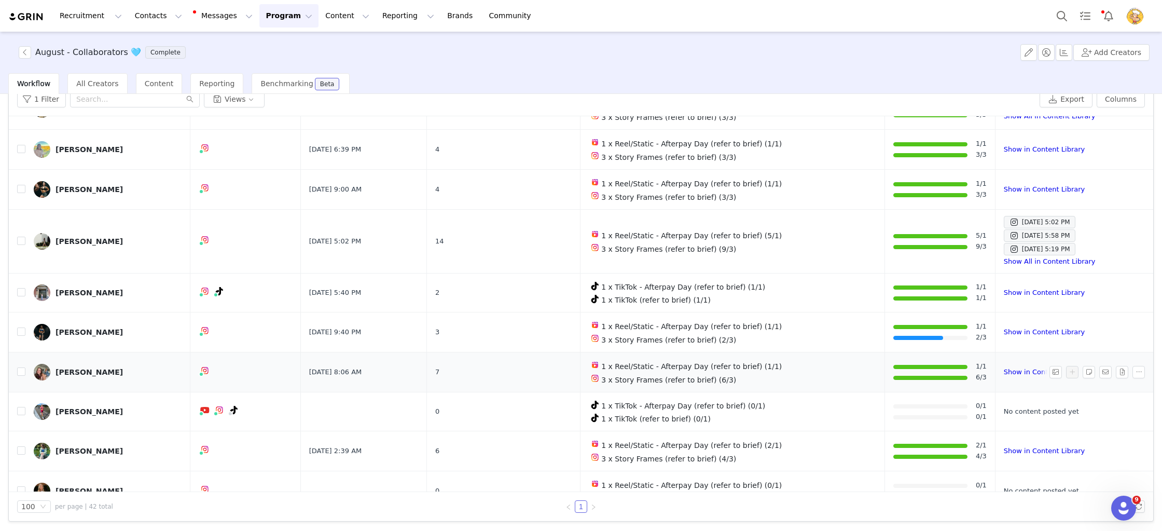
scroll to position [1005, 0]
click at [201, 197] on link "@kazmartinn" at bounding box center [202, 196] width 48 height 8
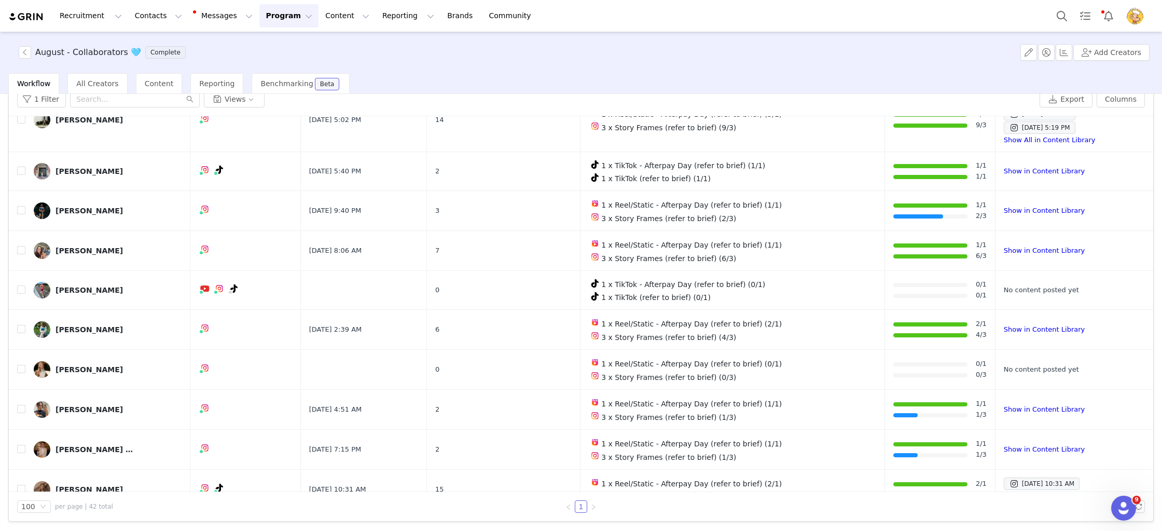
scroll to position [1127, 0]
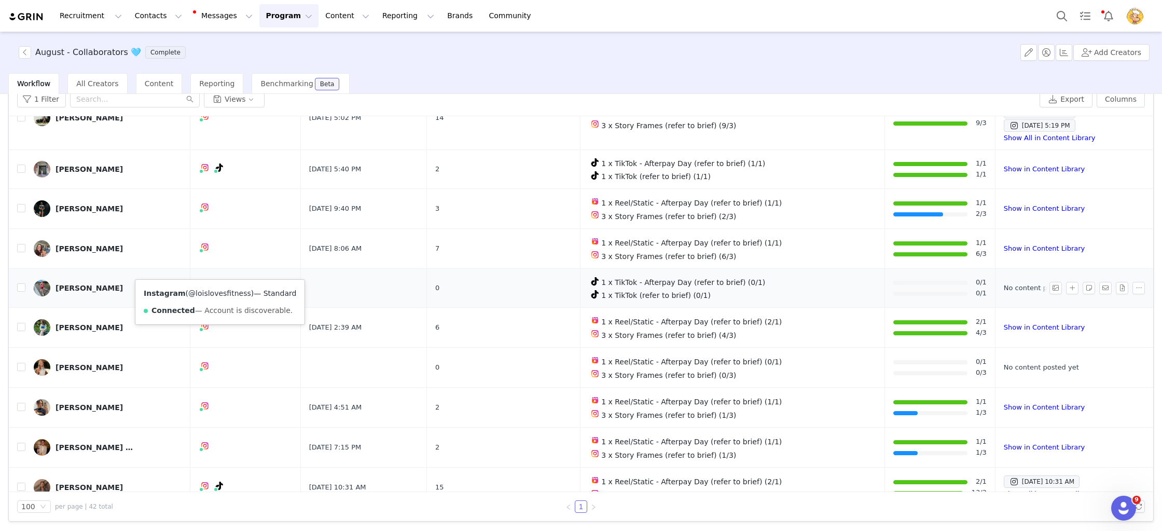
click at [220, 289] on link "@loislovesfitness" at bounding box center [219, 293] width 63 height 8
click at [85, 284] on div "Lois Simpson" at bounding box center [88, 288] width 67 height 8
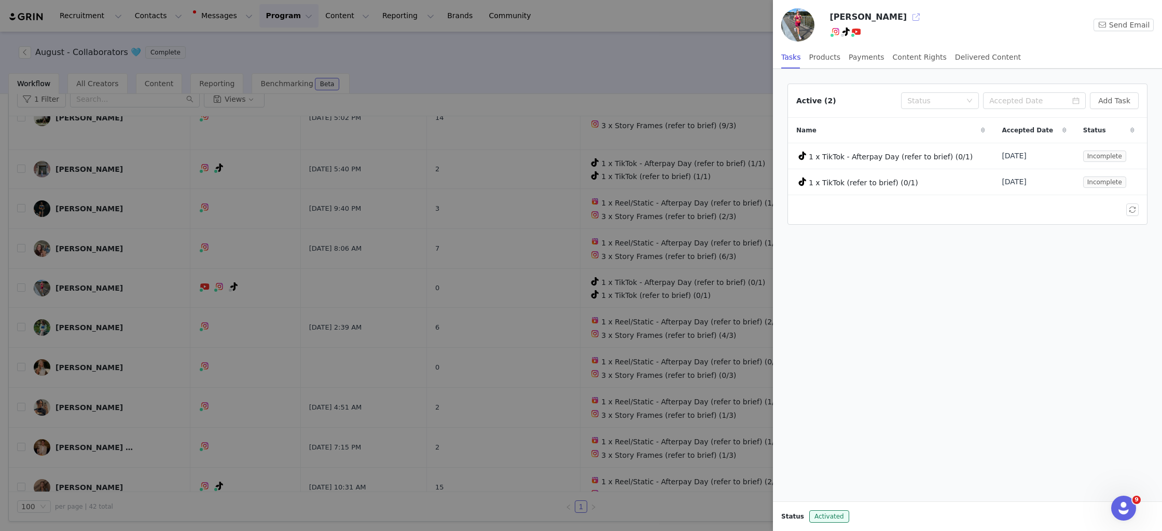
click at [593, 18] on button "button" at bounding box center [916, 17] width 17 height 17
drag, startPoint x: 404, startPoint y: 373, endPoint x: 175, endPoint y: 365, distance: 228.9
click at [404, 373] on div at bounding box center [581, 265] width 1162 height 531
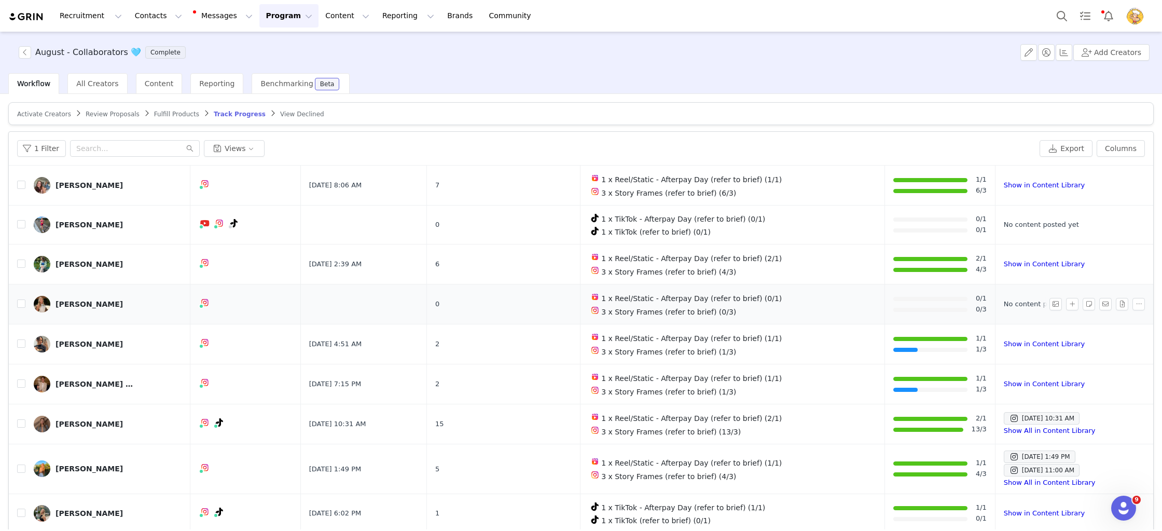
scroll to position [1275, 0]
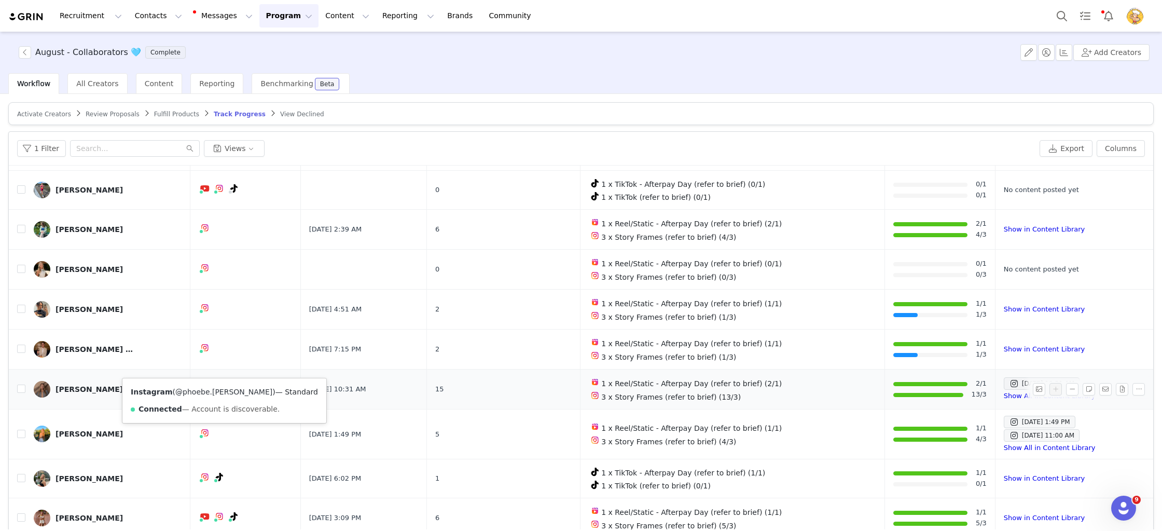
click at [201, 393] on link "@phoebe.raquel" at bounding box center [223, 391] width 97 height 8
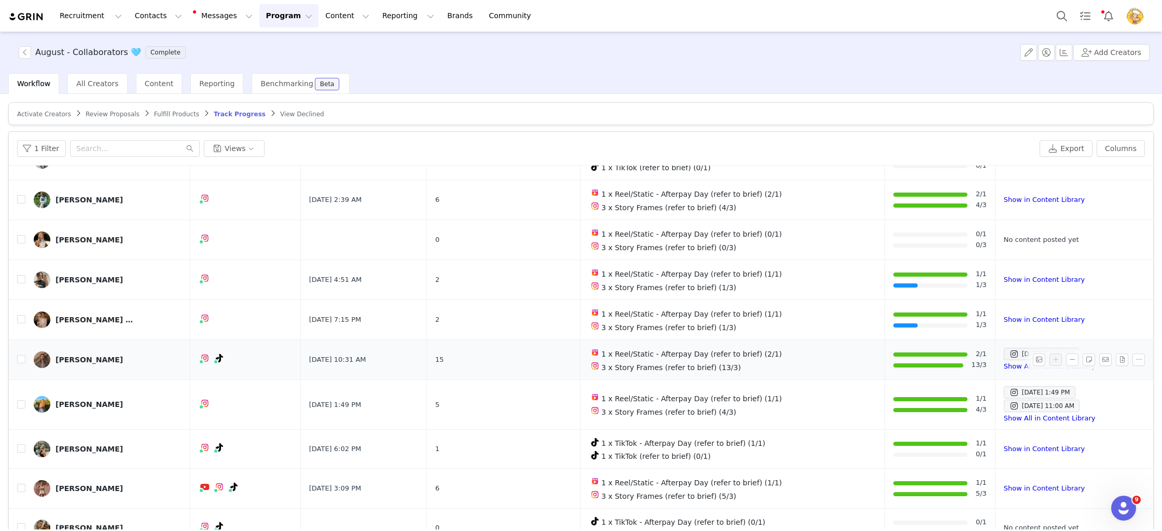
scroll to position [1329, 0]
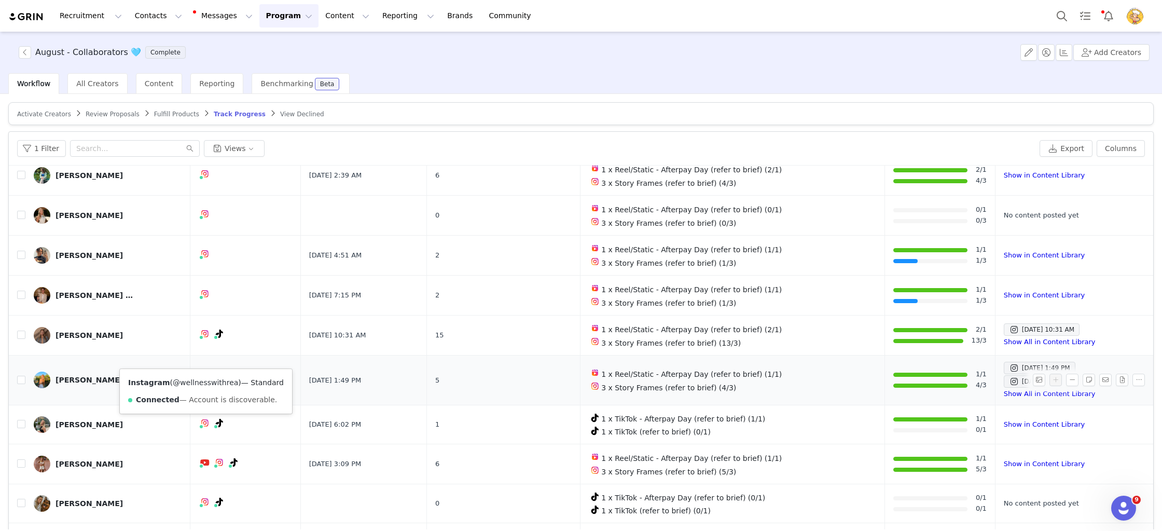
click at [202, 382] on link "@wellnesswithrea" at bounding box center [205, 382] width 65 height 8
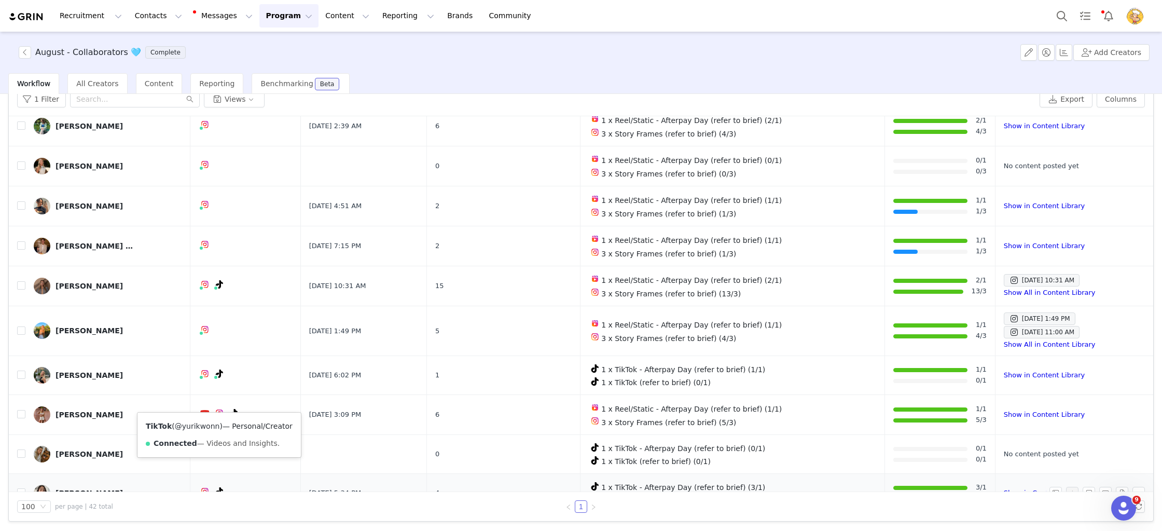
click at [204, 428] on link "@yurikwonn" at bounding box center [197, 426] width 45 height 8
click at [268, 17] on button "Program Program" at bounding box center [288, 15] width 59 height 23
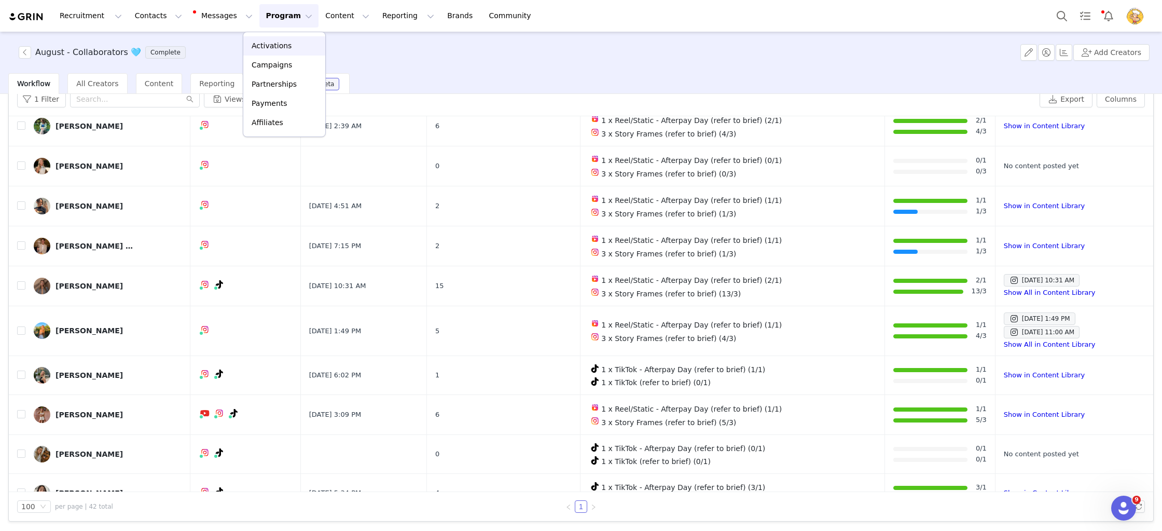
click at [283, 47] on p "Activations" at bounding box center [272, 45] width 40 height 11
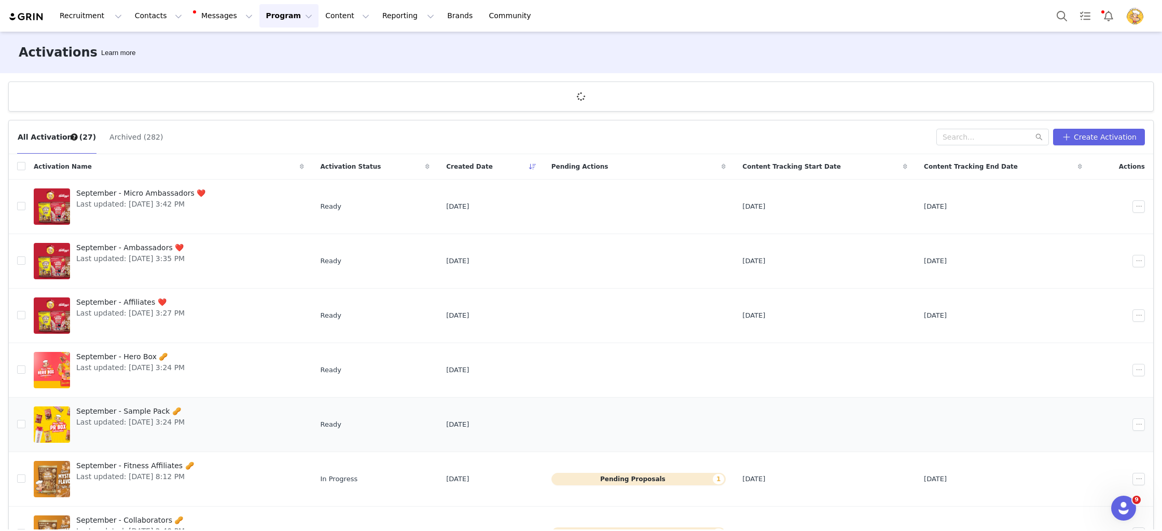
scroll to position [194, 0]
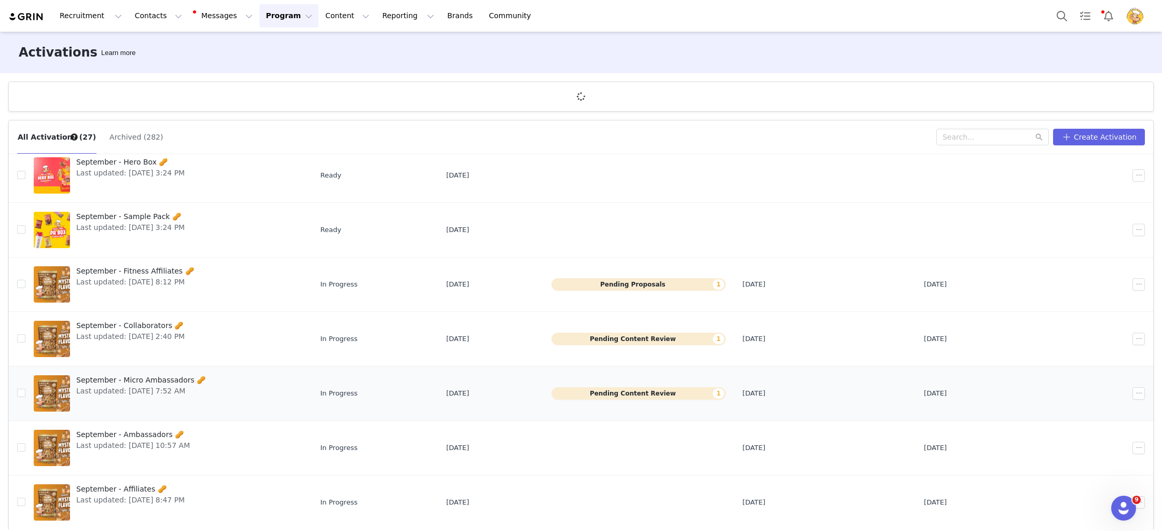
click at [80, 392] on span "Last updated: Aug 26, 2025 7:52 AM" at bounding box center [140, 390] width 129 height 11
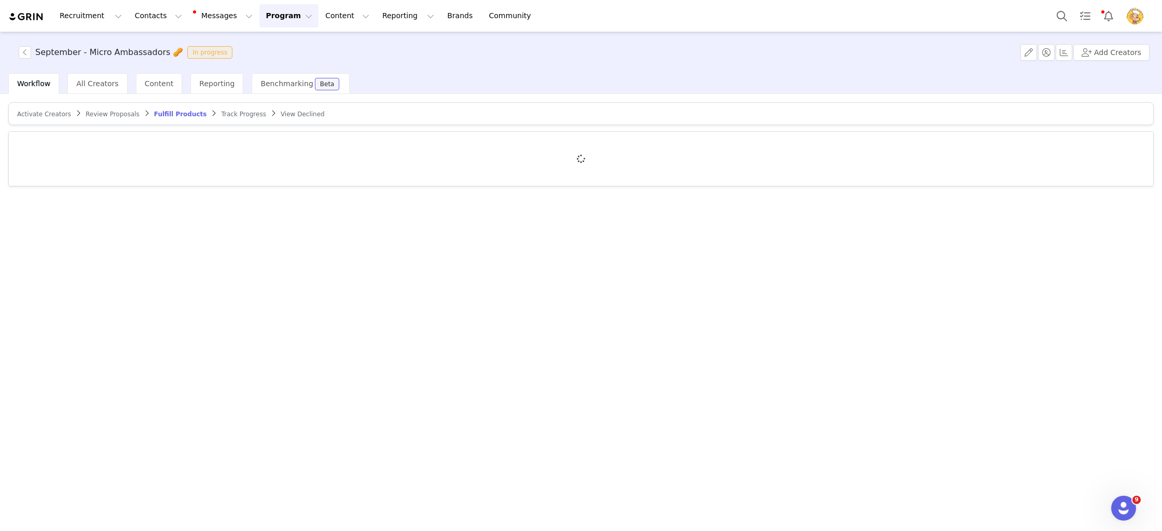
click at [38, 110] on span "Activate Creators" at bounding box center [44, 113] width 54 height 7
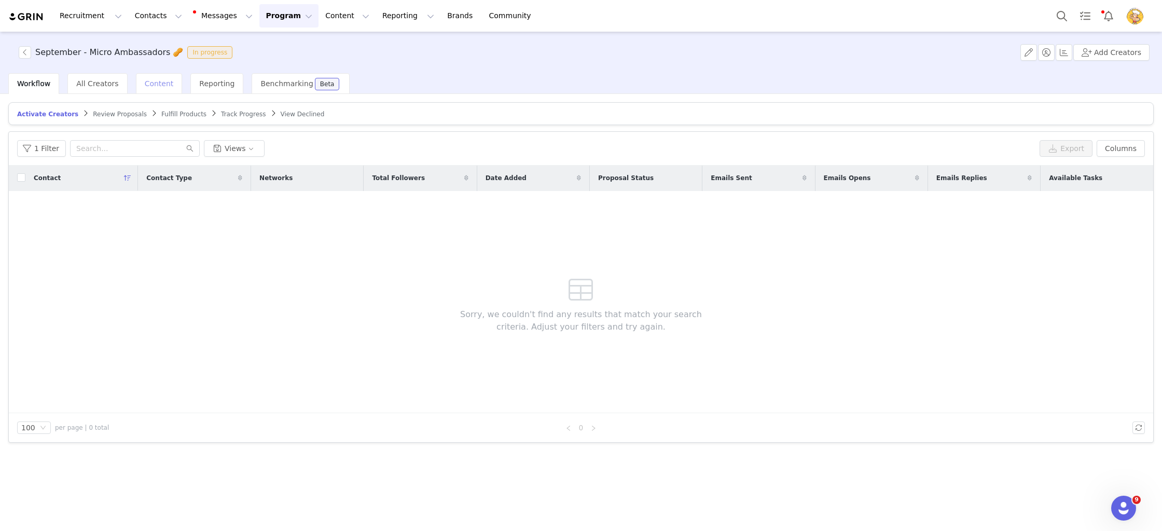
click at [162, 81] on span "Content" at bounding box center [159, 83] width 29 height 8
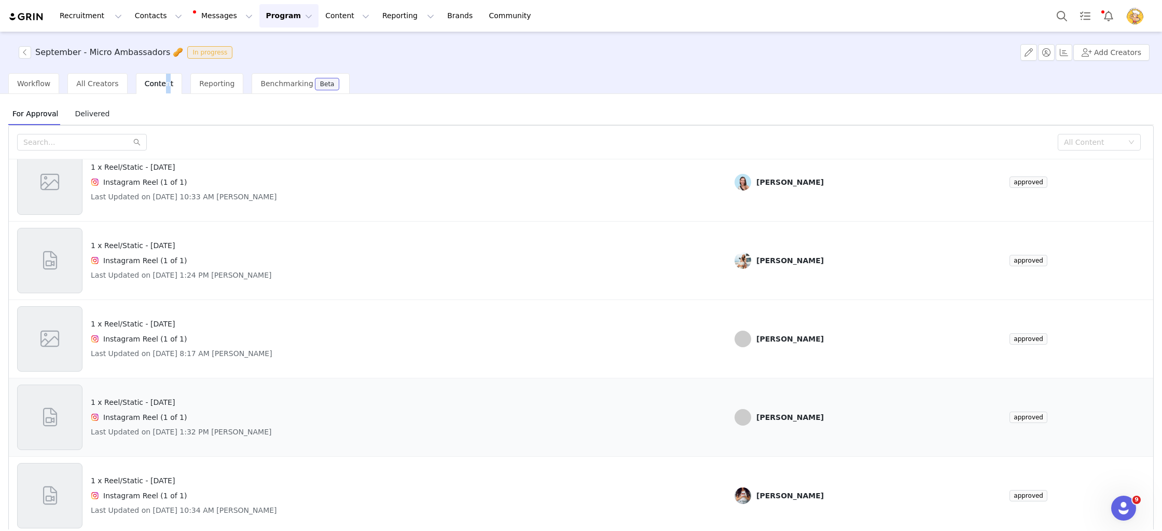
scroll to position [44, 0]
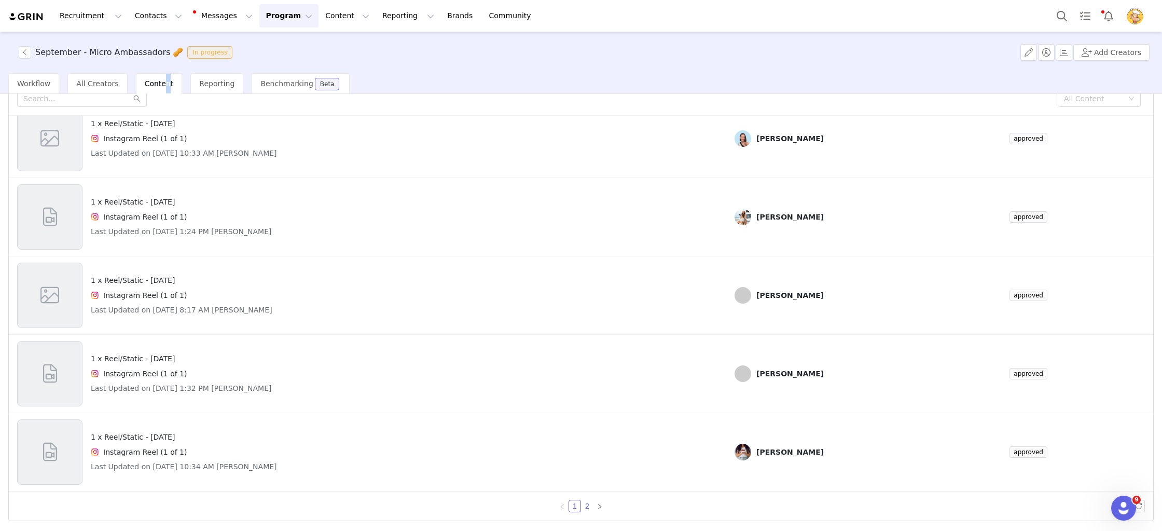
click at [584, 506] on link "2" at bounding box center [586, 505] width 11 height 11
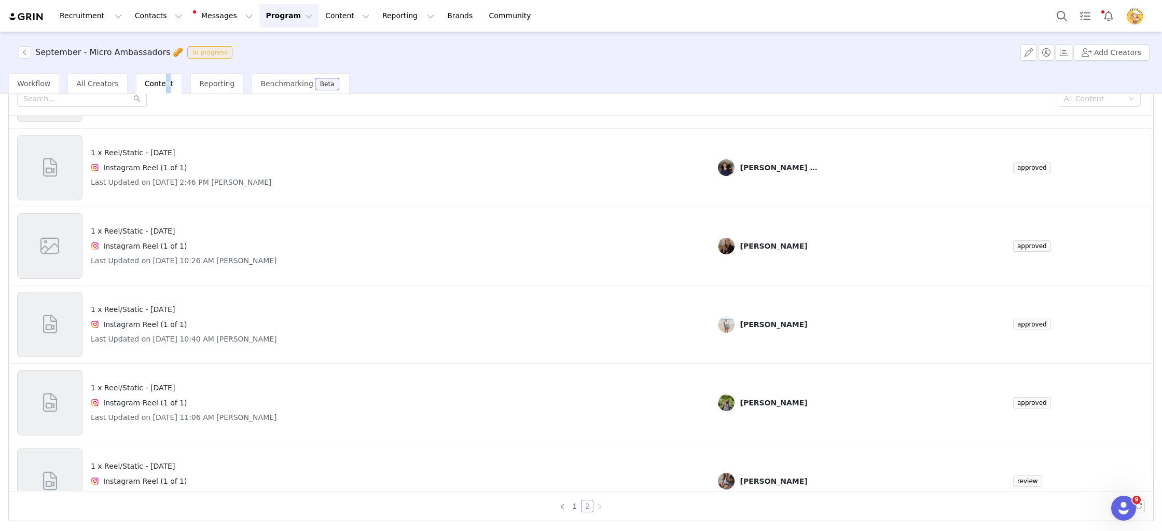
scroll to position [198, 0]
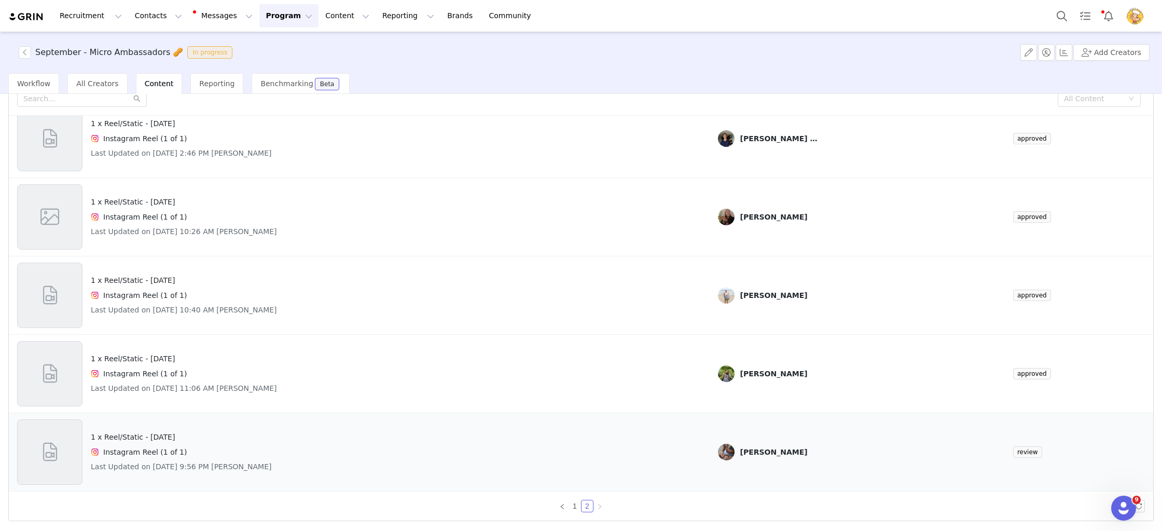
click at [193, 455] on div "Instagram Reel (1 of 1)" at bounding box center [181, 451] width 181 height 12
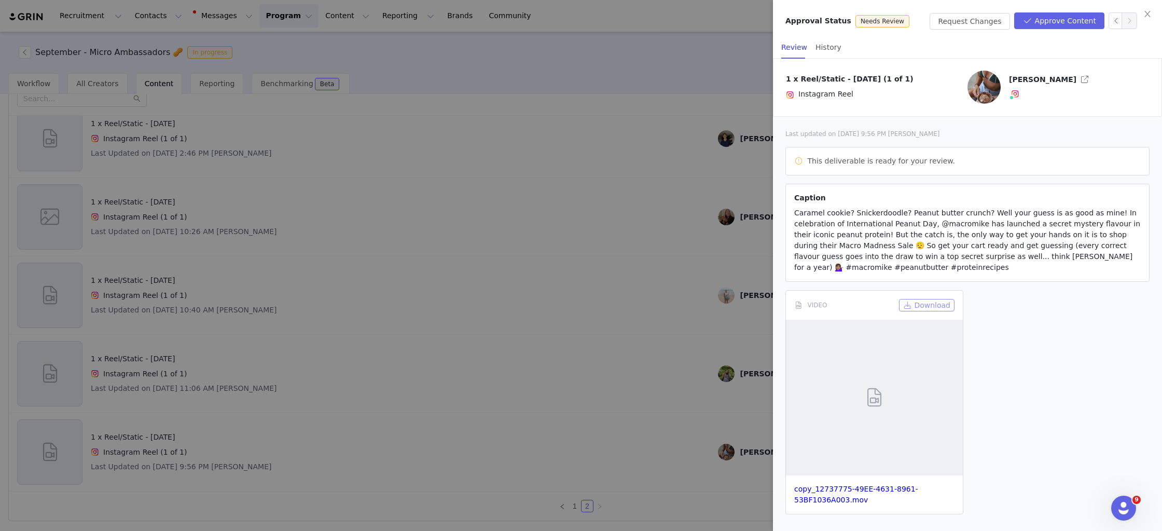
click at [593, 304] on button "Download" at bounding box center [926, 305] width 55 height 12
drag, startPoint x: 1051, startPoint y: 376, endPoint x: 1010, endPoint y: 375, distance: 41.5
click at [593, 376] on div "VIDEO Download copy_12737775-49EE-4631-8961-53BF1036A003.mov" at bounding box center [967, 402] width 372 height 232
click at [461, 295] on div at bounding box center [581, 265] width 1162 height 531
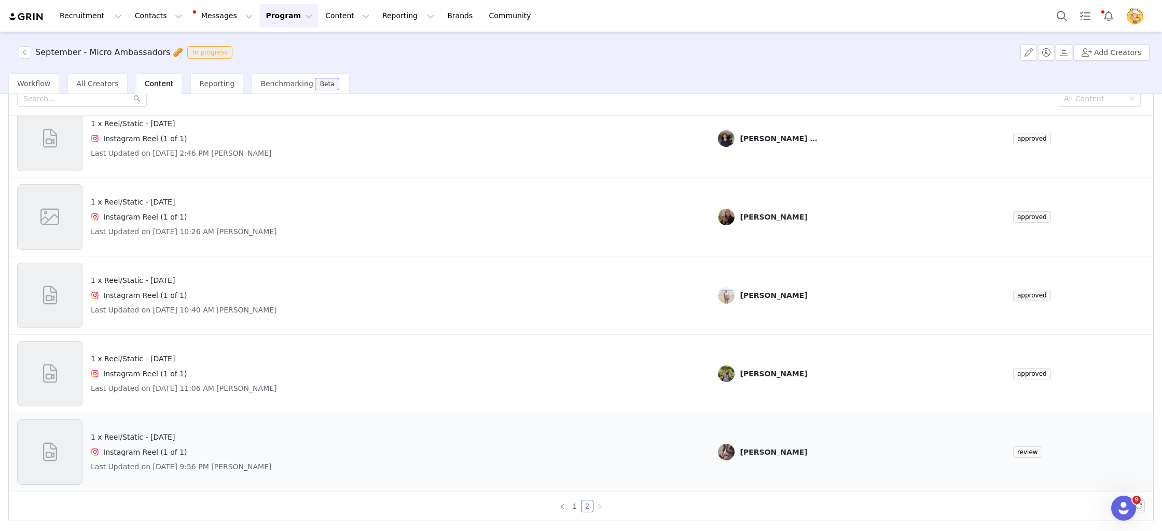
click at [593, 466] on div "1 x Reel/Static - National Peanut Day Instagram Reel (1 of 1) Last Updated on S…" at bounding box center [359, 451] width 684 height 65
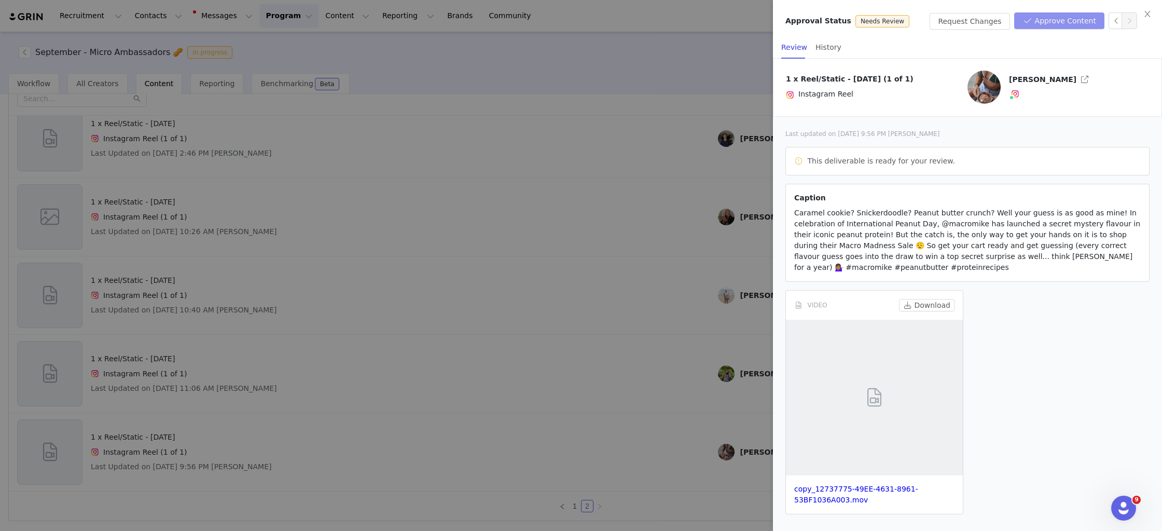
click at [593, 20] on button "Approve Content" at bounding box center [1059, 20] width 90 height 17
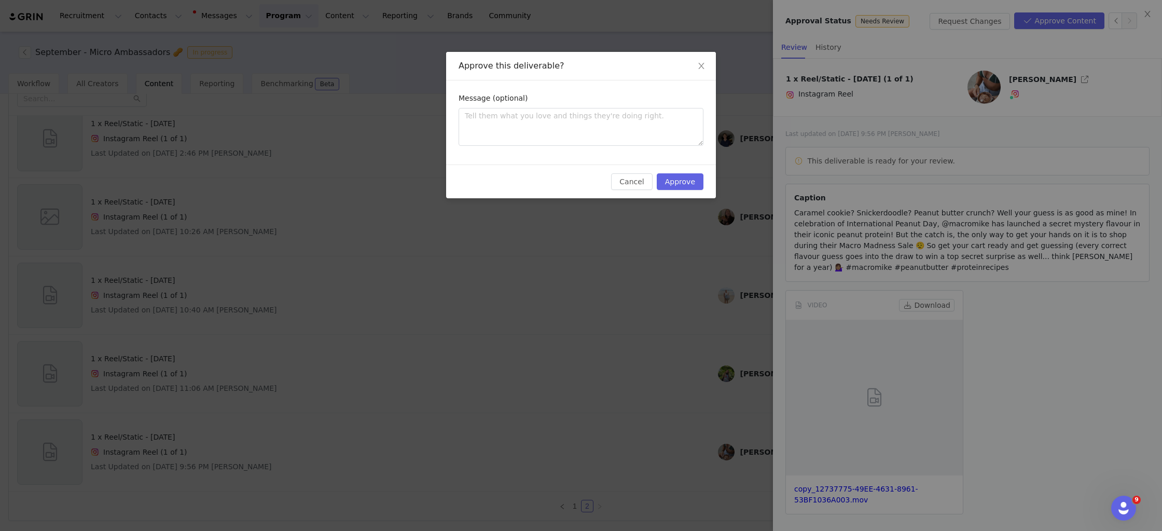
click at [593, 147] on div "Message (optional)" at bounding box center [580, 122] width 245 height 59
click at [529, 132] on textarea at bounding box center [580, 127] width 245 height 38
type textarea "T"
type textarea "Th"
type textarea "Thi"
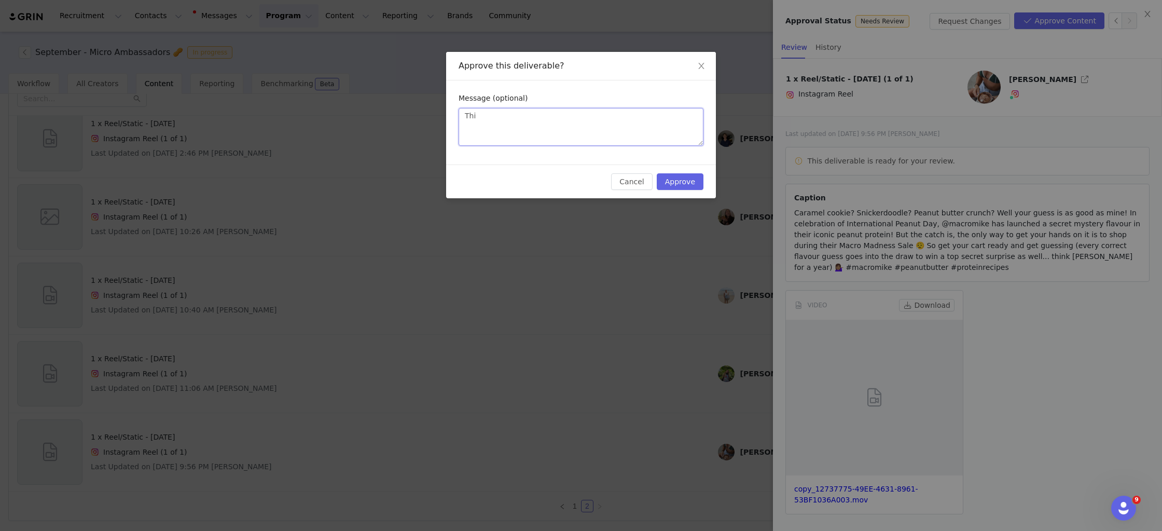
type textarea "This"
type textarea "This i"
type textarea "This is"
type textarea "This is e"
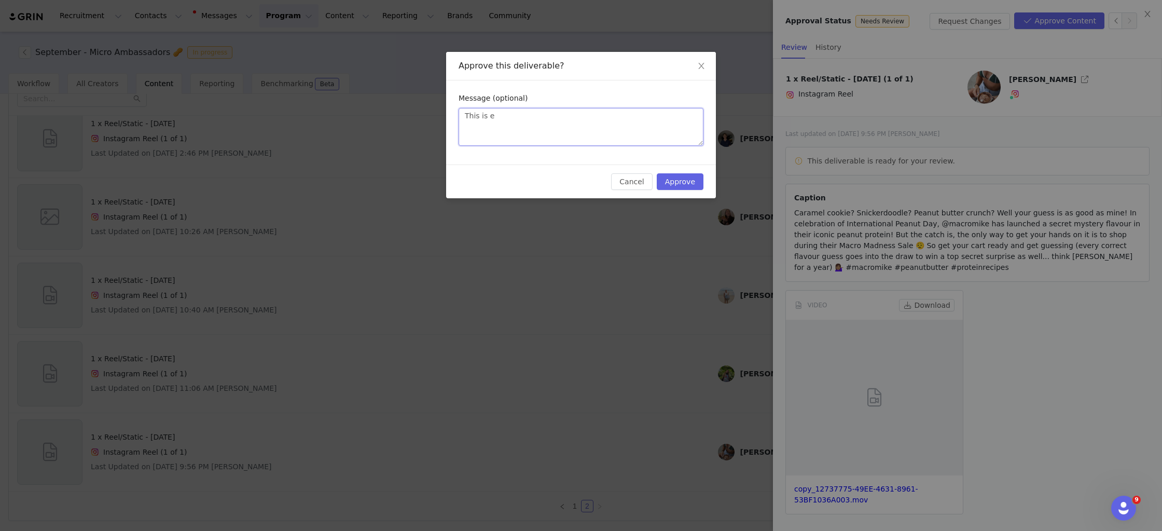
type textarea "This is ep"
type textarea "This is epi"
type textarea "This is epic"
type textarea "This is epic!"
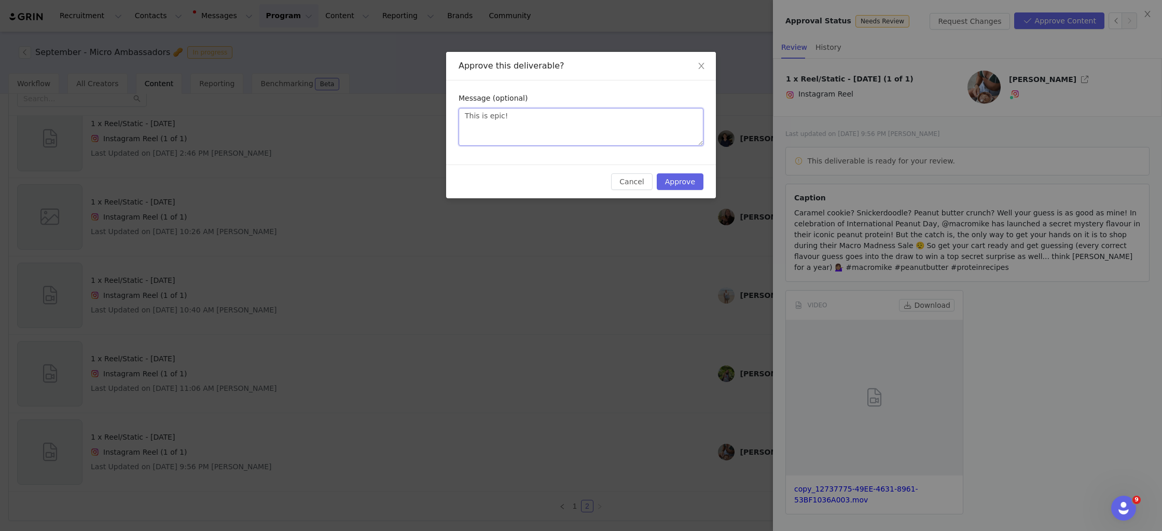
type textarea "This is epic! G"
type textarea "This is epic! Gr"
type textarea "This is epic! Gre"
type textarea "This is epic! Grea"
type textarea "This is epic! Great"
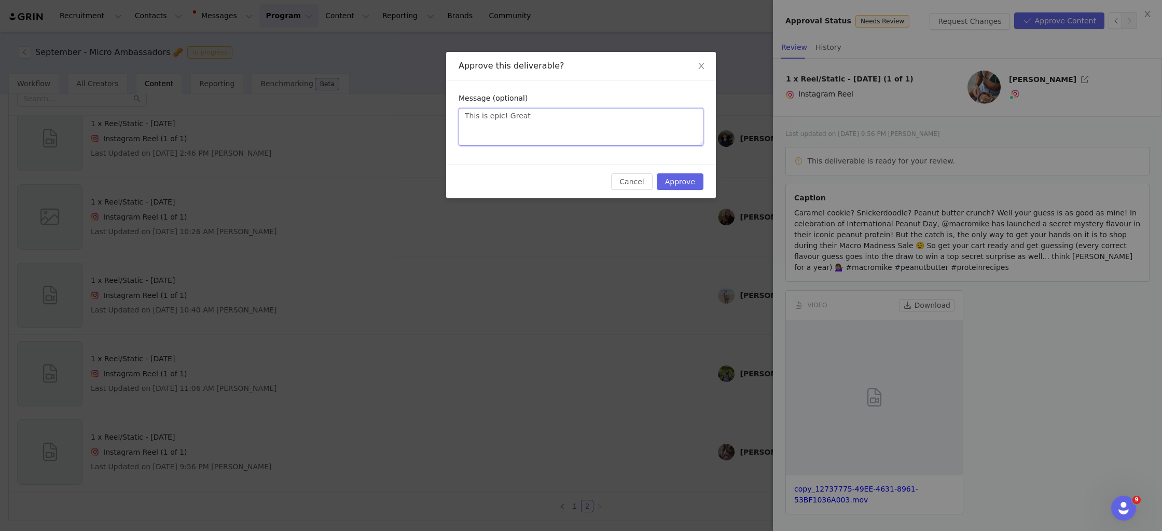
type textarea "This is epic! Great"
type textarea "This is epic! Great J"
type textarea "This is epic! Great Jo"
type textarea "This is epic! Great Job"
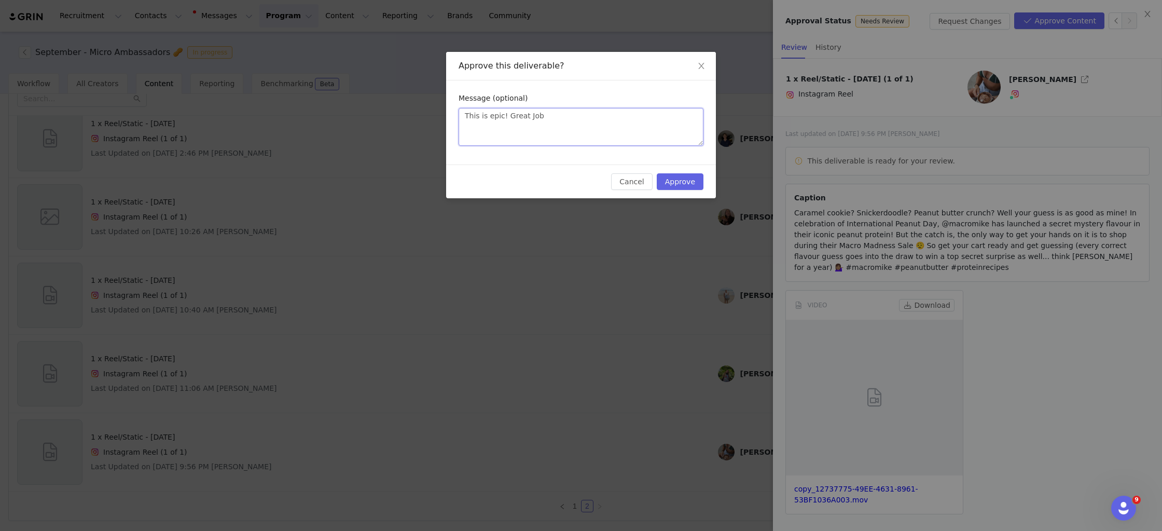
type textarea "This is epic! Great Job T"
type textarea "This is epic! Great Job Ta"
type textarea "This is epic! Great Job Tay"
type textarea "This is epic! Great Job Taya"
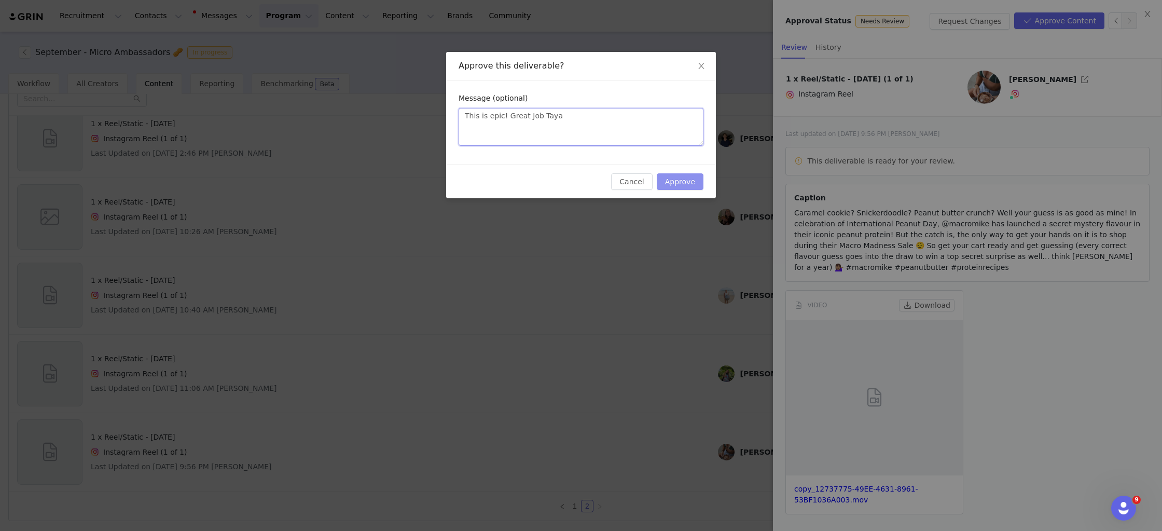
type textarea "This is epic! Great Job Taya"
click at [593, 184] on button "Approve" at bounding box center [680, 181] width 47 height 17
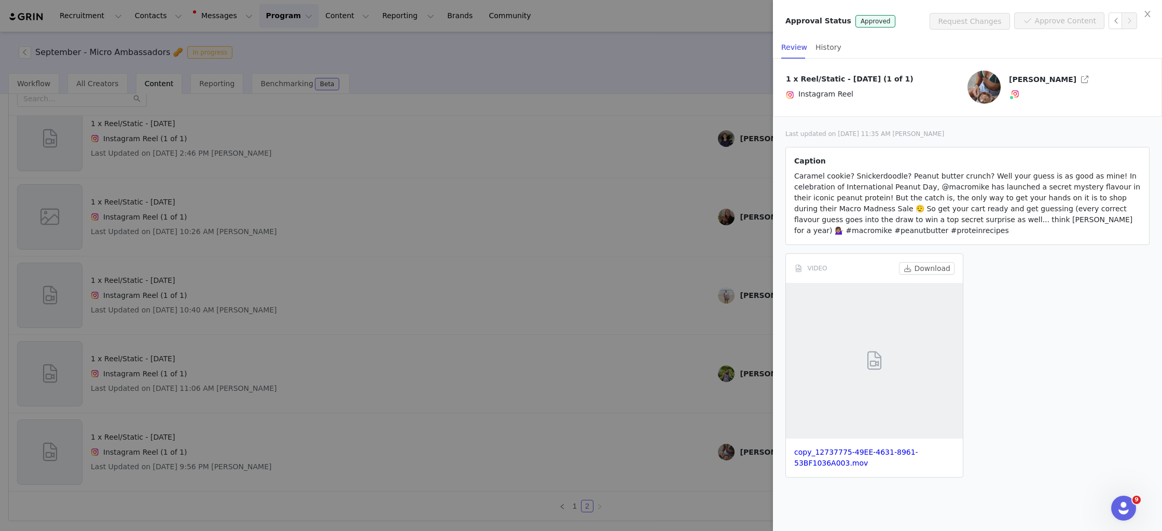
drag, startPoint x: 399, startPoint y: 171, endPoint x: 115, endPoint y: 129, distance: 287.3
click at [395, 170] on div at bounding box center [581, 265] width 1162 height 531
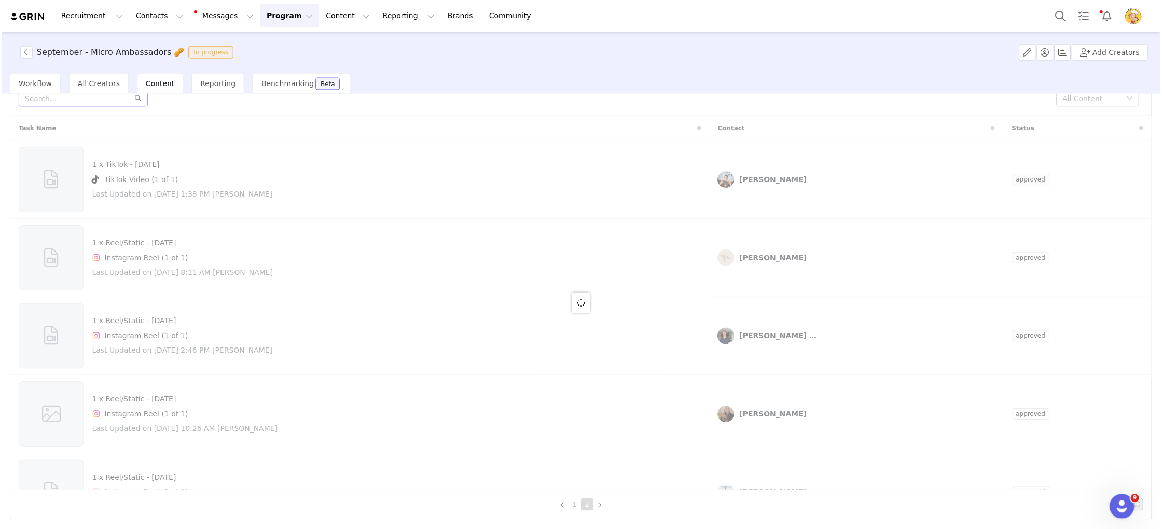
scroll to position [0, 0]
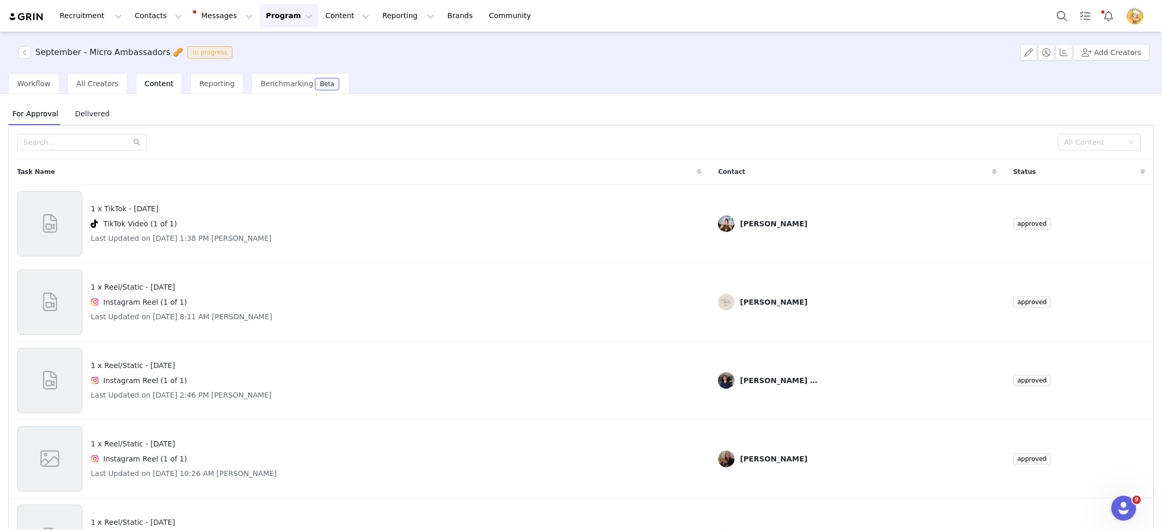
click at [95, 116] on span "Delivered" at bounding box center [92, 113] width 43 height 17
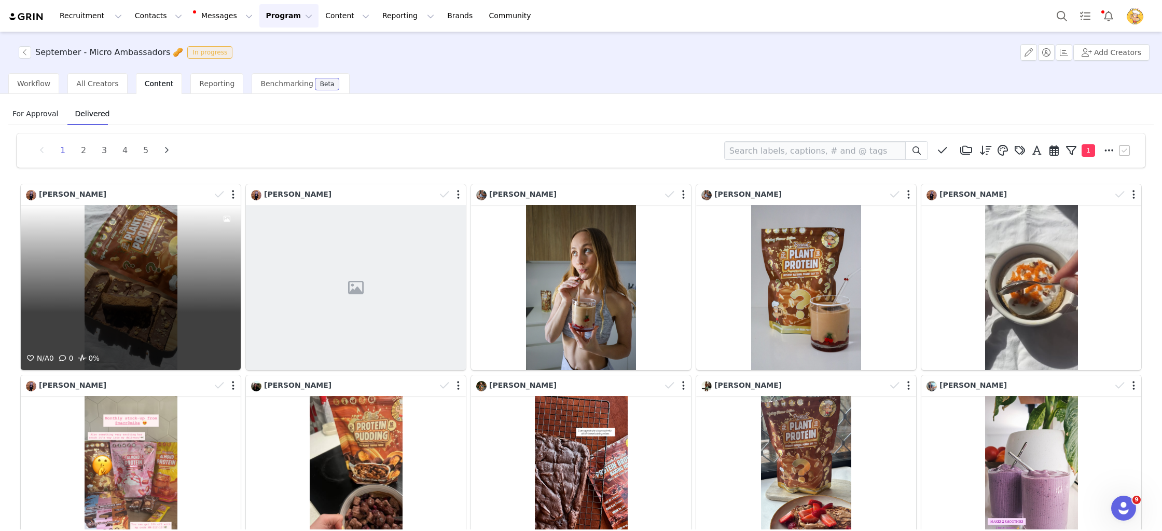
drag, startPoint x: 212, startPoint y: 196, endPoint x: 229, endPoint y: 196, distance: 16.6
click at [213, 196] on span at bounding box center [220, 195] width 16 height 16
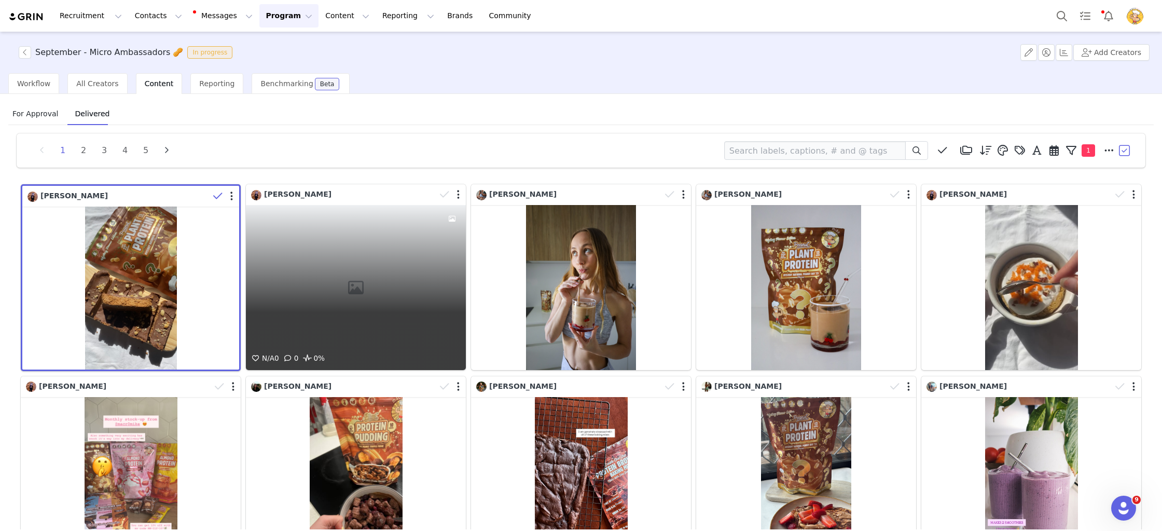
click at [447, 197] on icon at bounding box center [444, 194] width 9 height 10
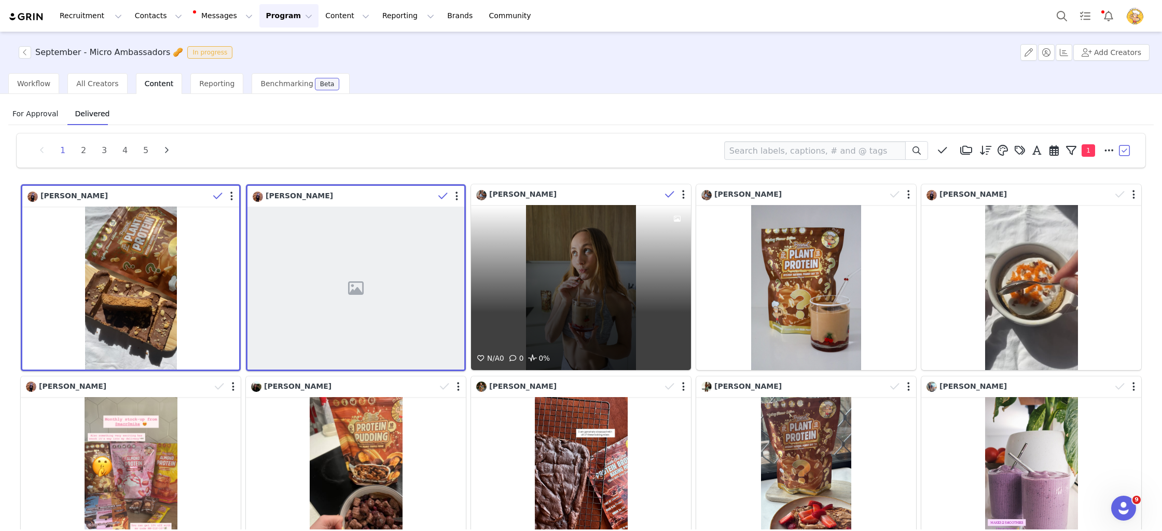
drag, startPoint x: 659, startPoint y: 193, endPoint x: 666, endPoint y: 193, distance: 7.3
click at [593, 193] on div "Taya Hosking" at bounding box center [583, 195] width 215 height 16
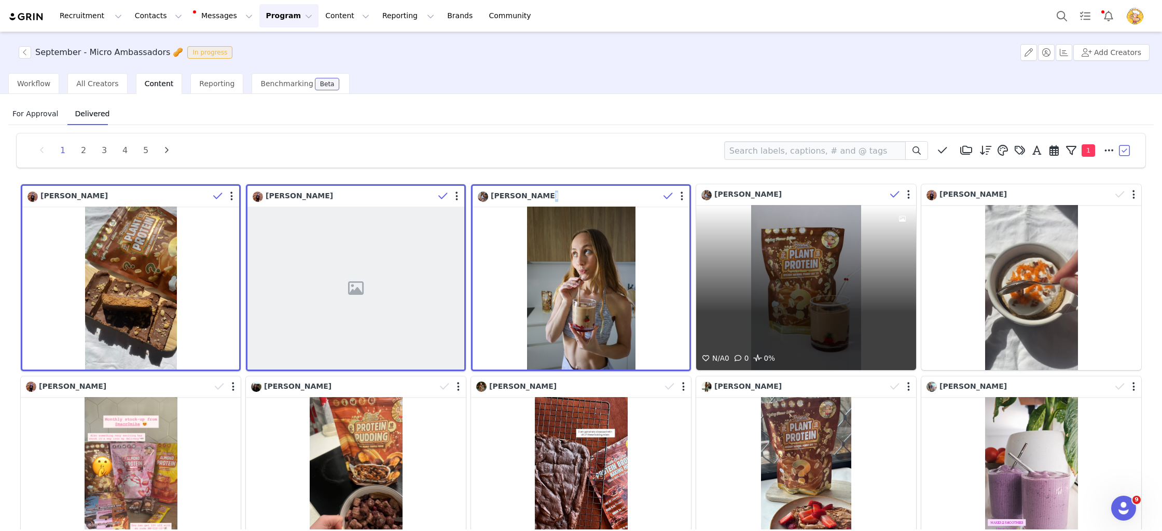
click at [593, 193] on icon at bounding box center [894, 194] width 9 height 10
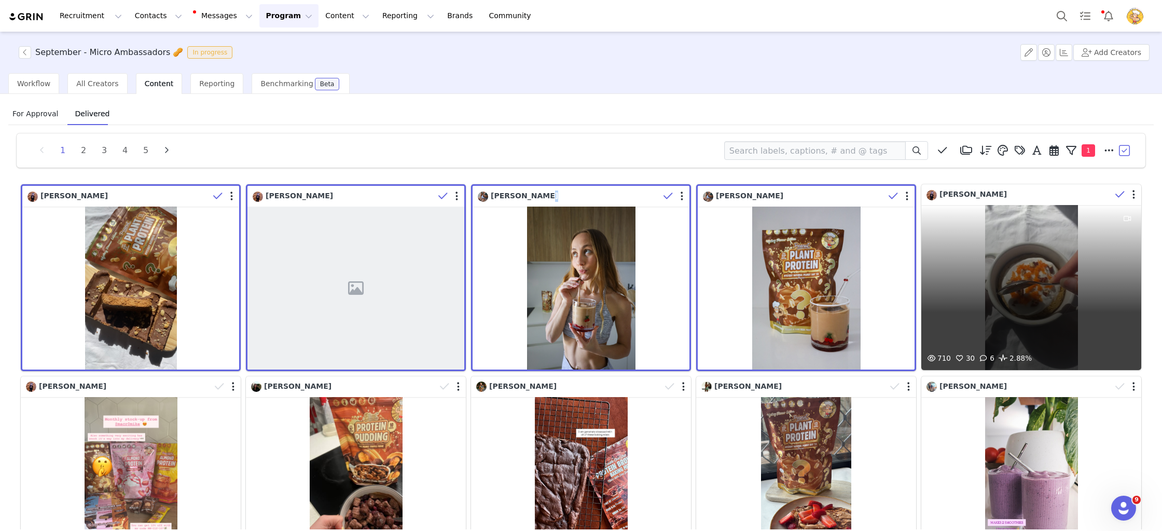
click at [593, 196] on icon at bounding box center [1119, 194] width 9 height 10
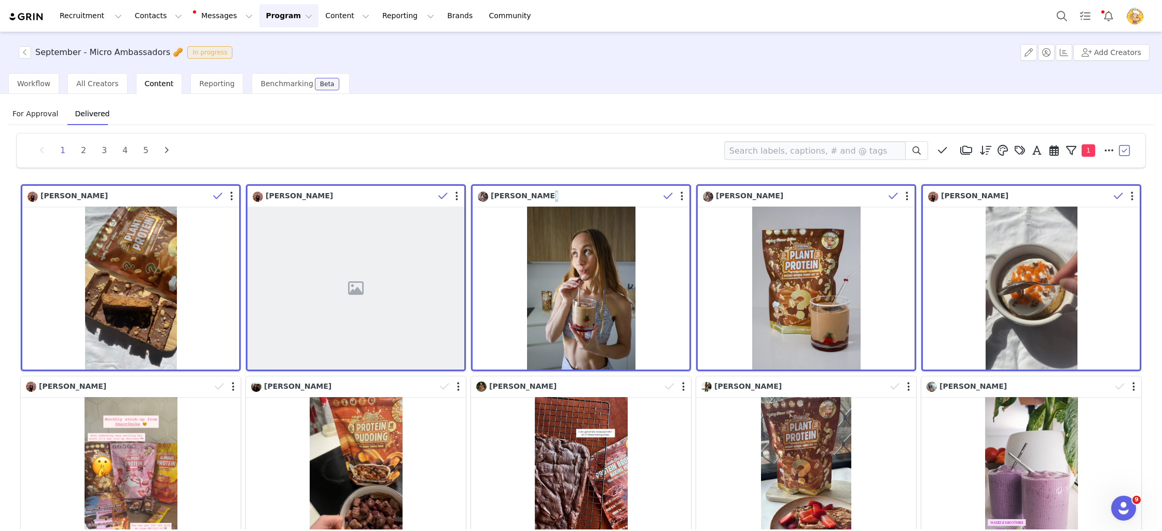
click at [593, 150] on button "button" at bounding box center [1125, 151] width 16 height 16
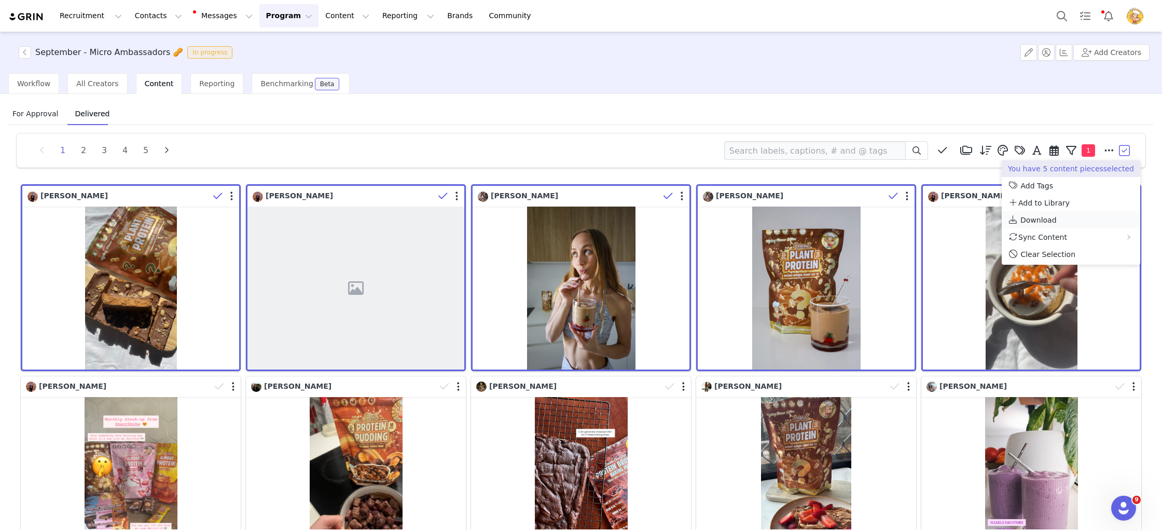
click at [593, 219] on span "Download" at bounding box center [1038, 220] width 36 height 8
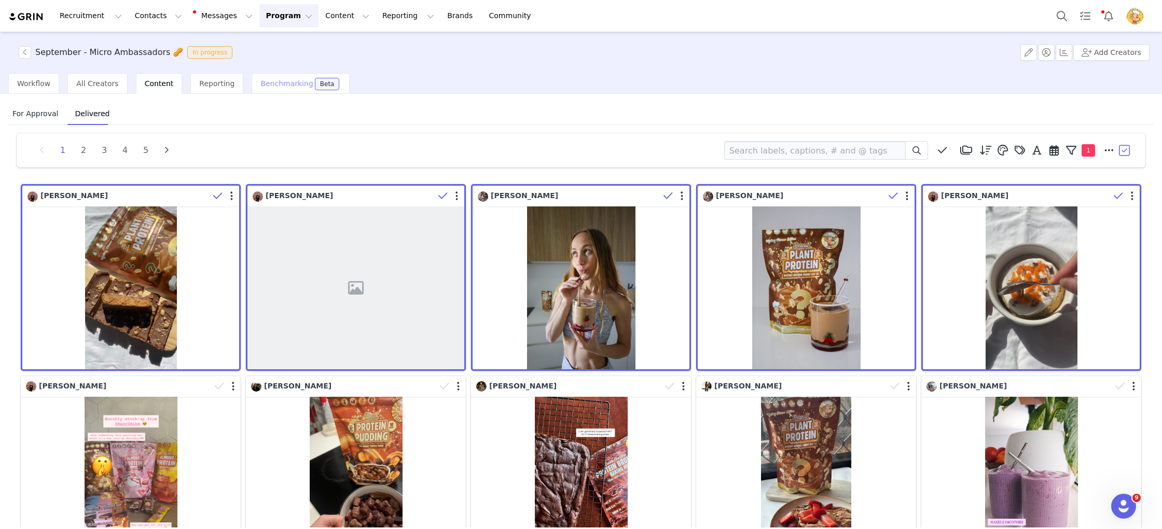
drag, startPoint x: 464, startPoint y: 141, endPoint x: 272, endPoint y: 78, distance: 201.9
click at [460, 140] on div "1 2 3 4 5 Media Library (48) April Content (48) New Folder Edit Folders Descend…" at bounding box center [581, 150] width 1128 height 34
click at [280, 15] on button "Program Program" at bounding box center [288, 15] width 59 height 23
click at [278, 44] on p "Activations" at bounding box center [272, 45] width 40 height 11
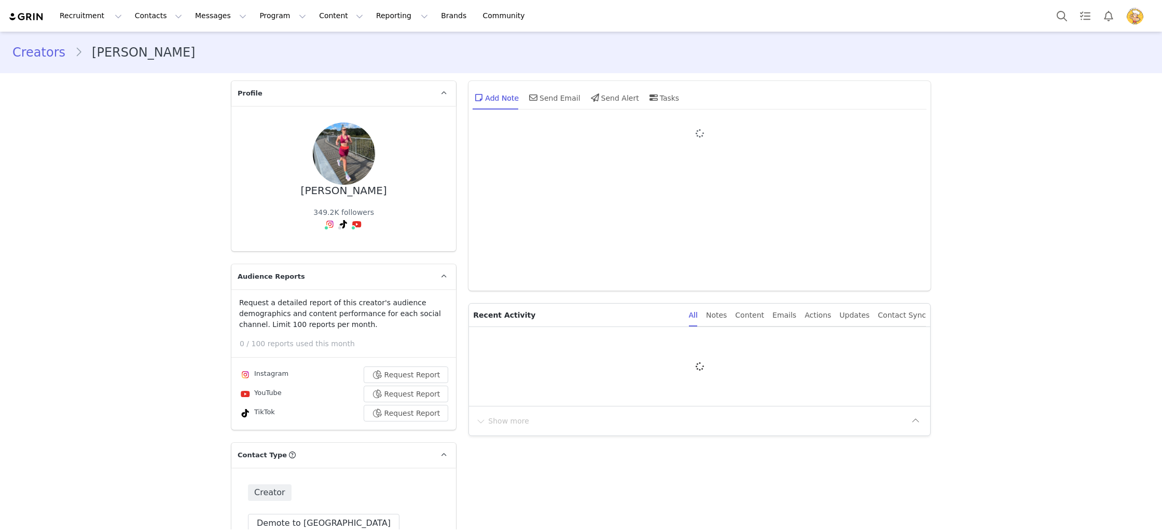
type input "+1 ([GEOGRAPHIC_DATA])"
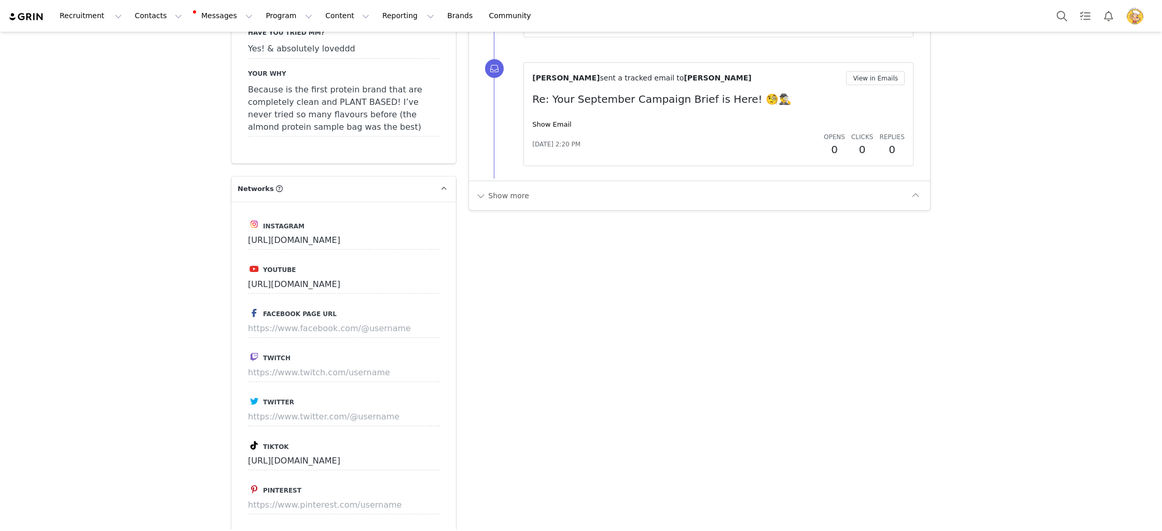
scroll to position [1316, 0]
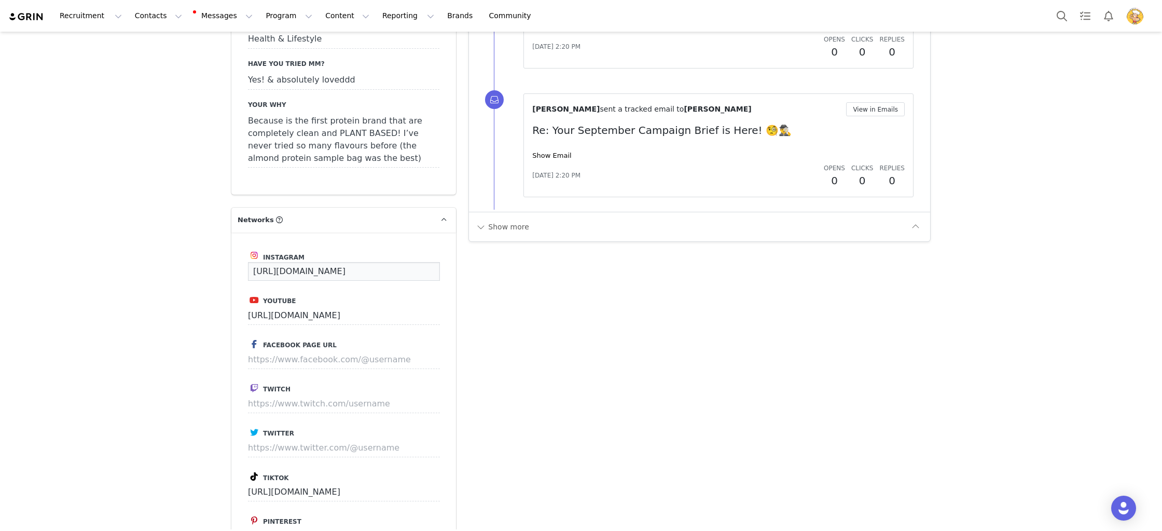
drag, startPoint x: 426, startPoint y: 228, endPoint x: 165, endPoint y: 226, distance: 261.4
click at [165, 226] on div "Creators [PERSON_NAME] Profile [PERSON_NAME] 349.2K followers Audience Reports …" at bounding box center [581, 395] width 1162 height 3359
paste input "ifewithloiss/"
click at [424, 262] on button "Save" at bounding box center [420, 271] width 38 height 19
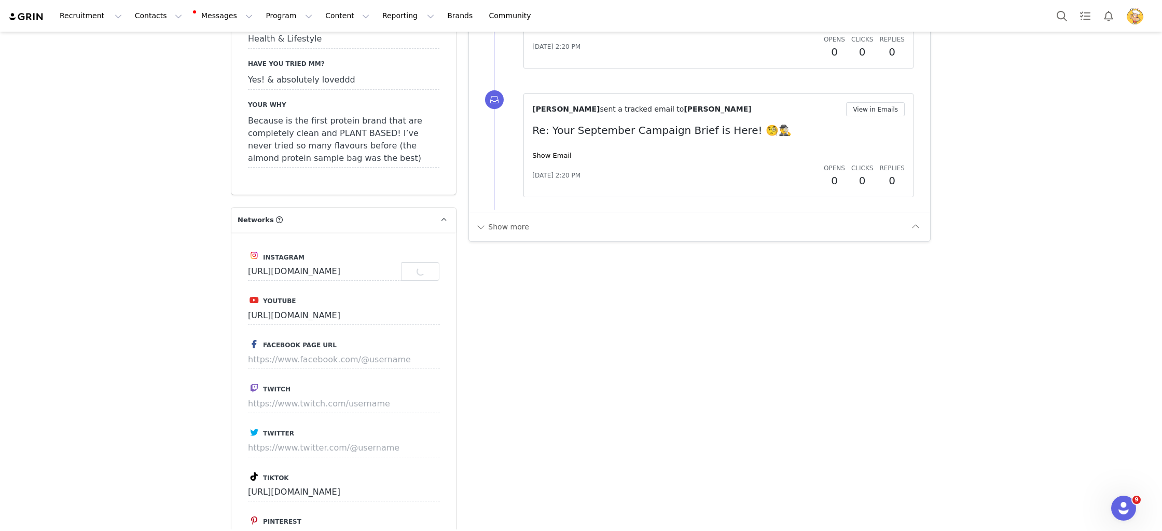
type input "[URL][DOMAIN_NAME]"
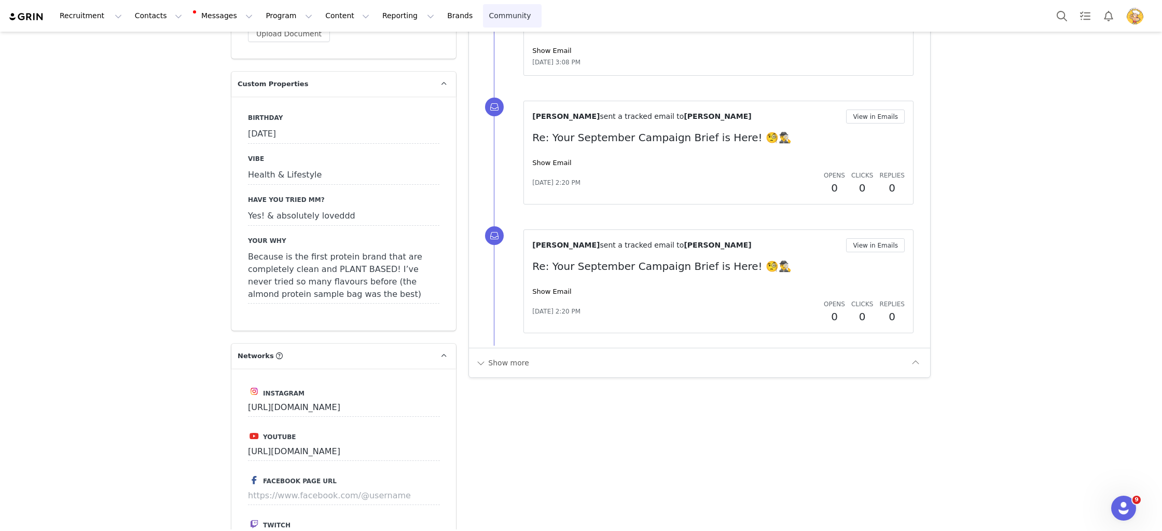
scroll to position [1062, 0]
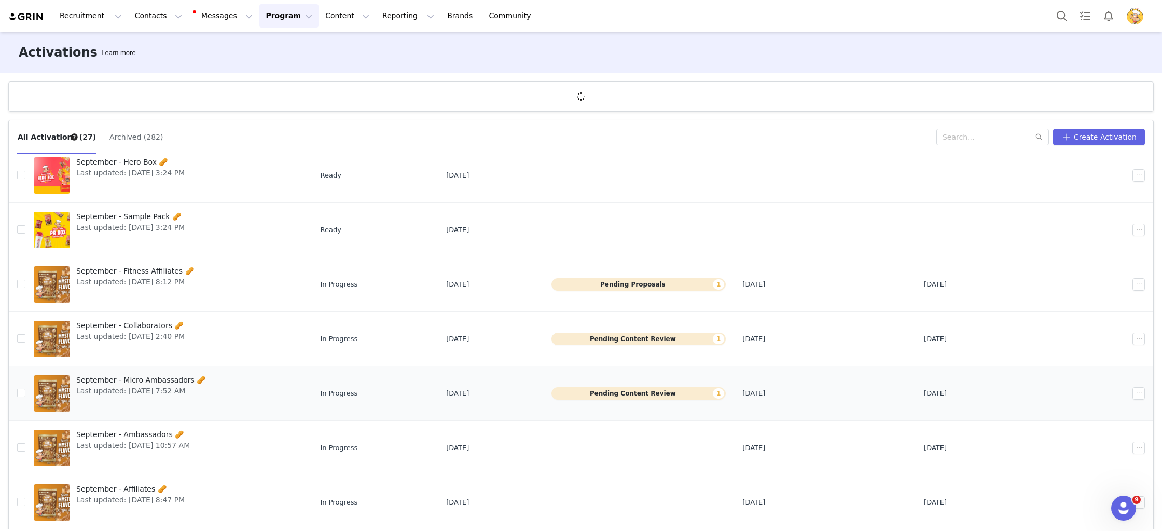
scroll to position [38, 0]
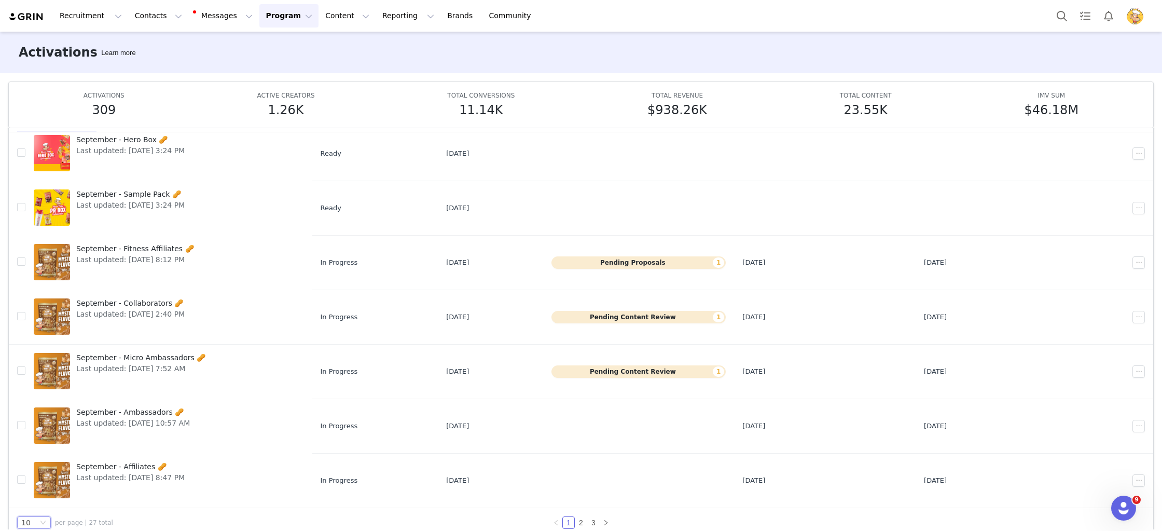
click at [39, 519] on div "10" at bounding box center [34, 522] width 34 height 12
click at [36, 499] on li "50" at bounding box center [34, 503] width 34 height 17
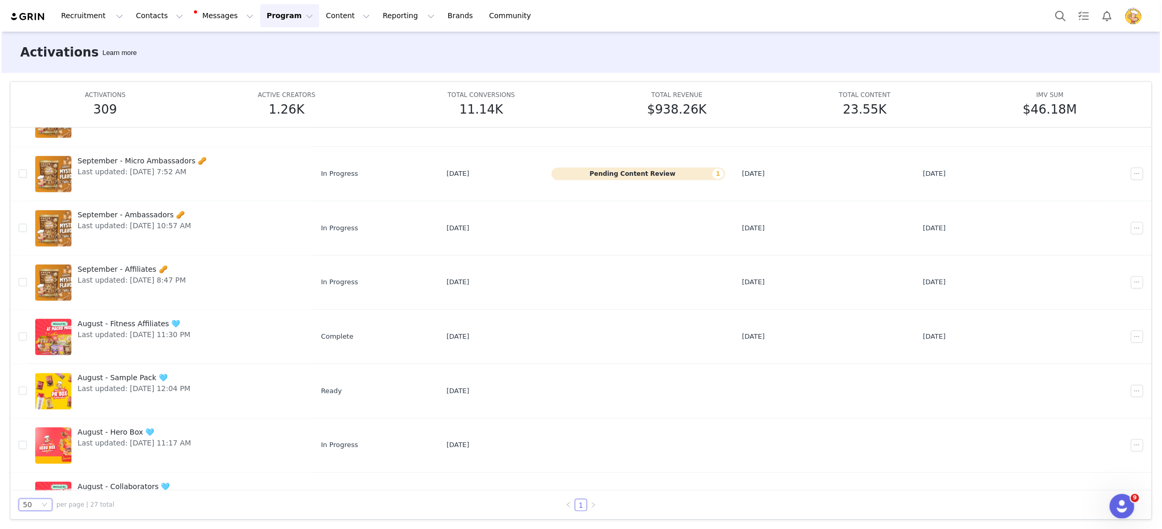
scroll to position [402, 0]
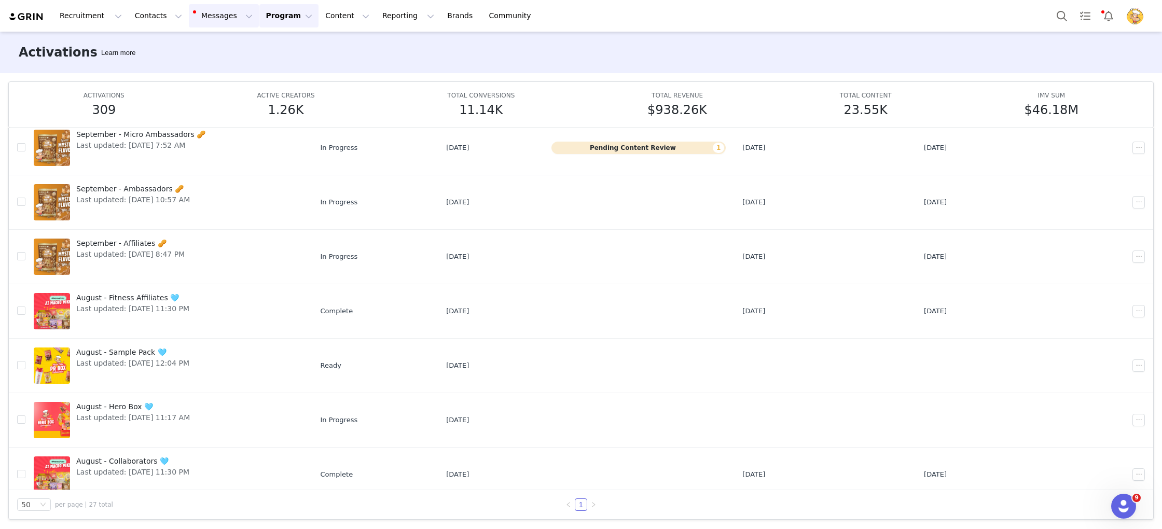
click at [210, 11] on button "Messages Messages" at bounding box center [224, 15] width 70 height 23
click at [220, 84] on div "Templates" at bounding box center [218, 84] width 69 height 11
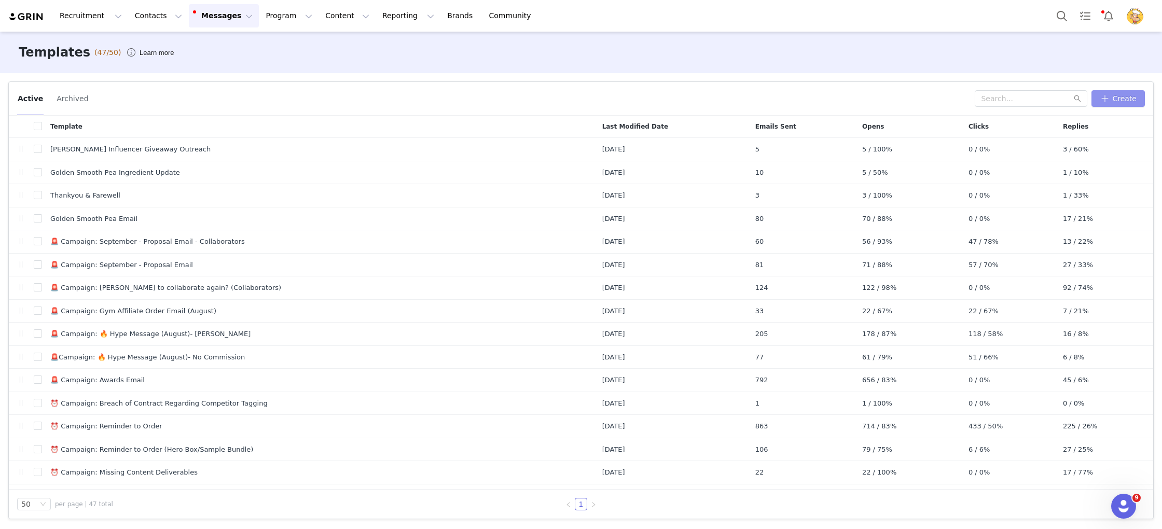
click at [1131, 100] on button "Create" at bounding box center [1117, 98] width 53 height 17
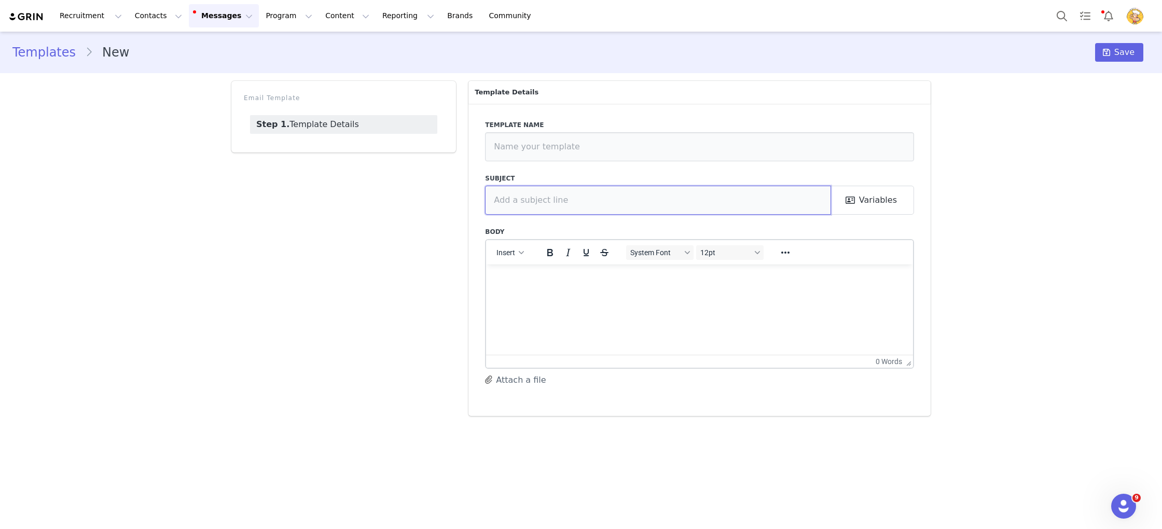
click at [547, 197] on input "text" at bounding box center [658, 200] width 346 height 29
paste input "So… how’d you go with your Hero Box? 👀🎁"
drag, startPoint x: 612, startPoint y: 200, endPoint x: 602, endPoint y: 199, distance: 9.9
click at [602, 199] on input "So… how’d you go with your Hero Box? 👀🎁" at bounding box center [658, 200] width 346 height 29
type input "So… how’d you go with your Goodie Box? 👀🎁"
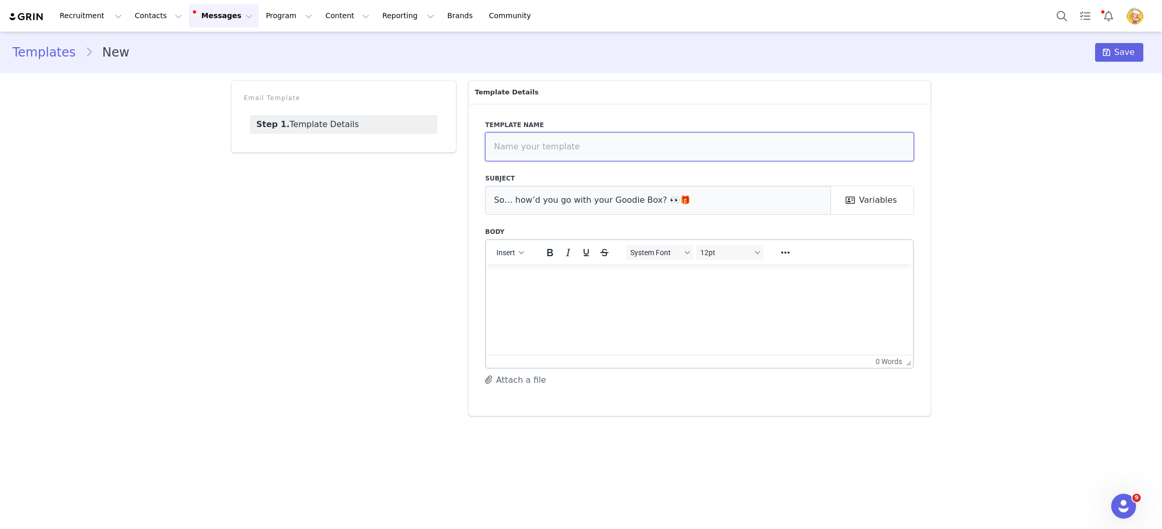
click at [533, 146] on input "text" at bounding box center [699, 146] width 429 height 29
type input "Post Hero/Goodie Box, Feedback"
click at [594, 292] on html at bounding box center [699, 278] width 427 height 28
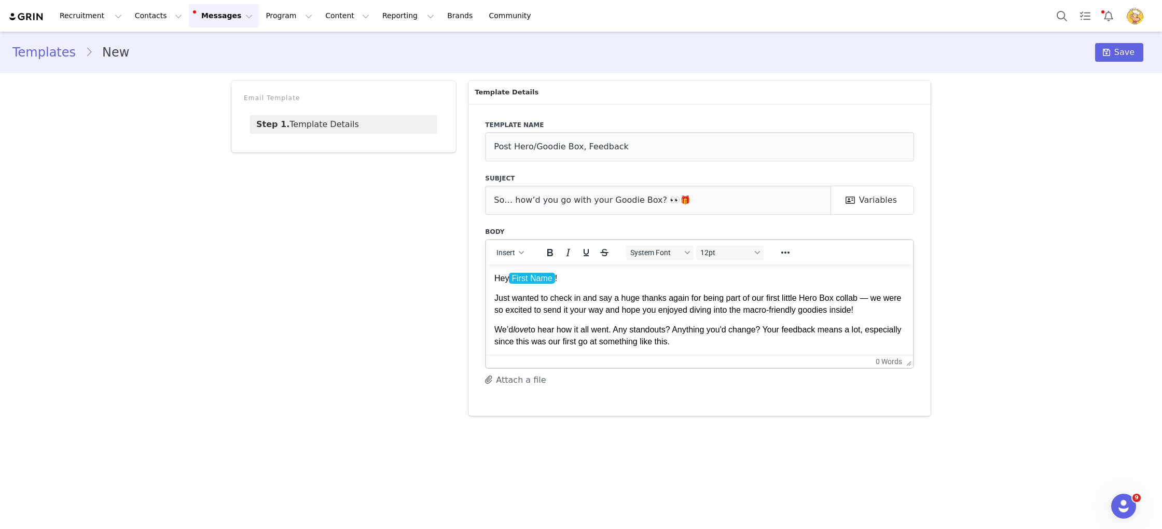
scroll to position [63, 0]
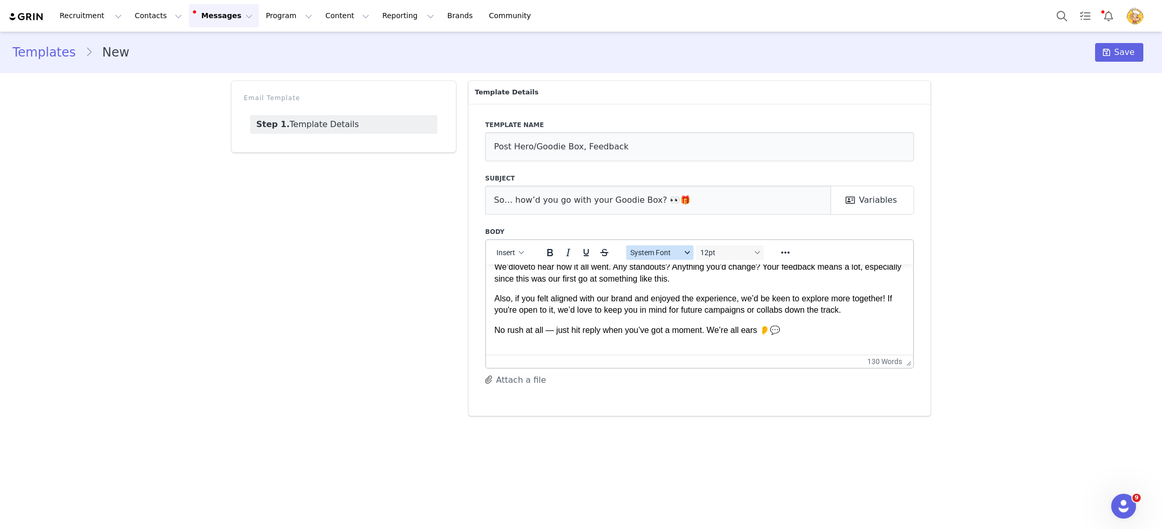
click at [668, 253] on span "System Font" at bounding box center [655, 252] width 51 height 8
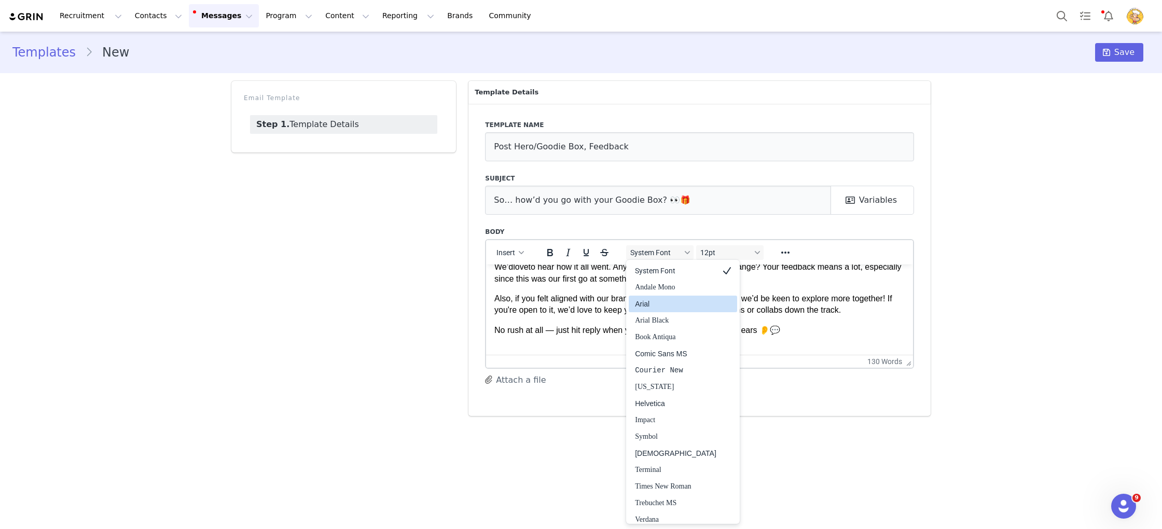
click at [656, 303] on div "Arial" at bounding box center [675, 304] width 81 height 12
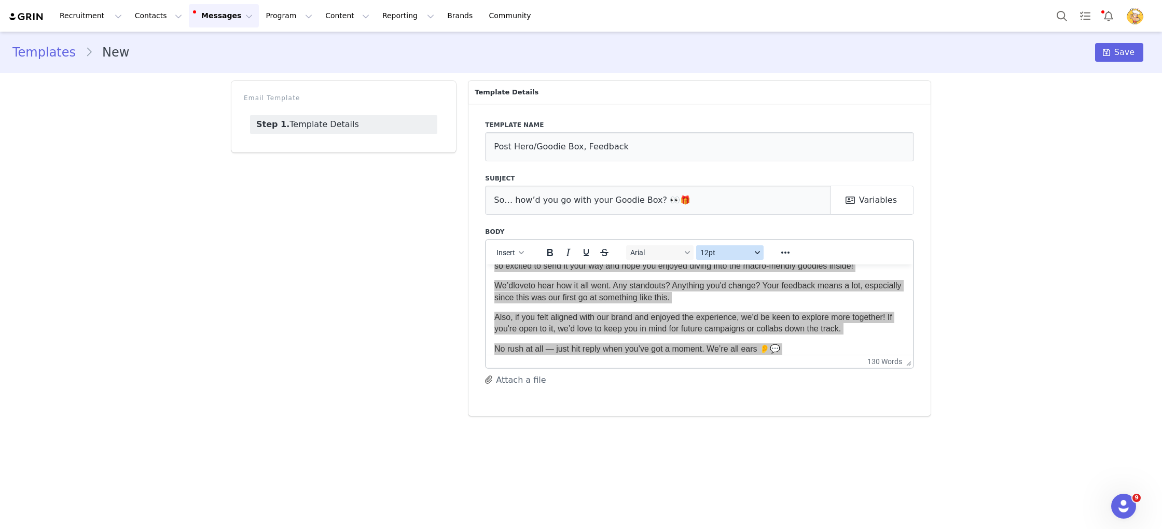
click at [720, 252] on span "12pt" at bounding box center [725, 252] width 51 height 8
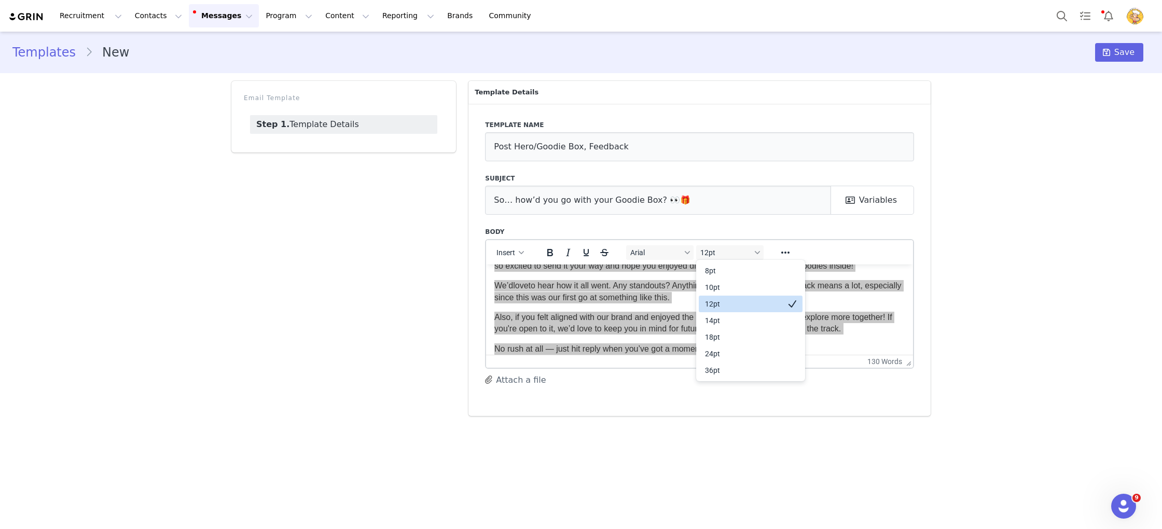
click at [751, 300] on div "12pt" at bounding box center [743, 304] width 77 height 12
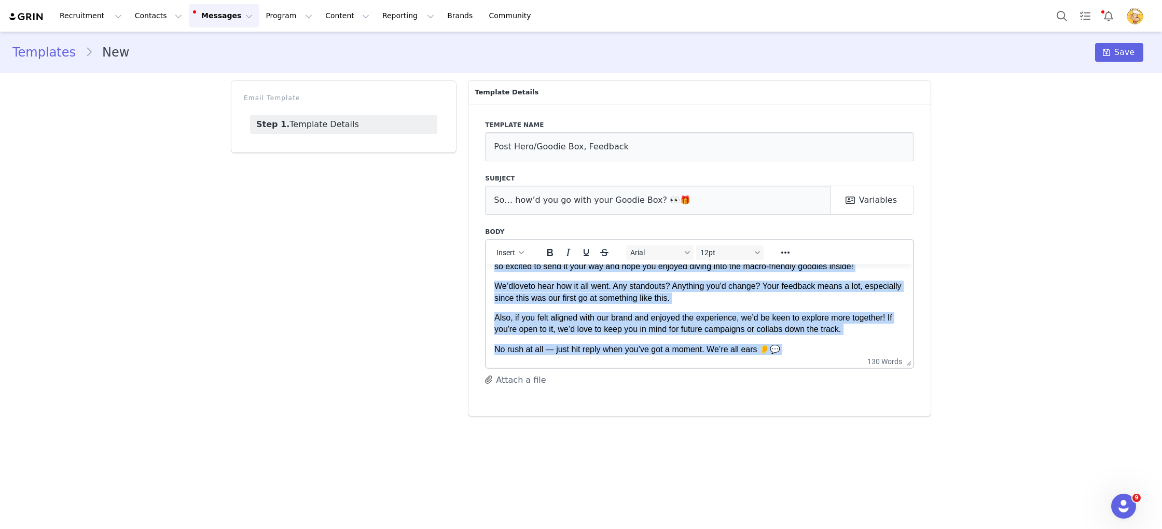
scroll to position [0, 0]
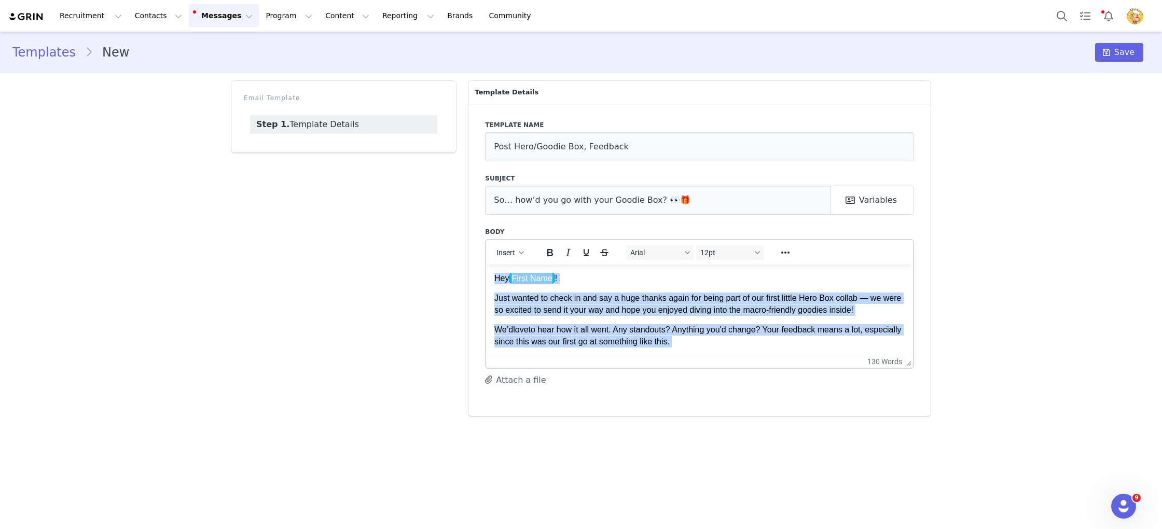
click at [626, 279] on p "Hey First Name !" at bounding box center [699, 277] width 410 height 11
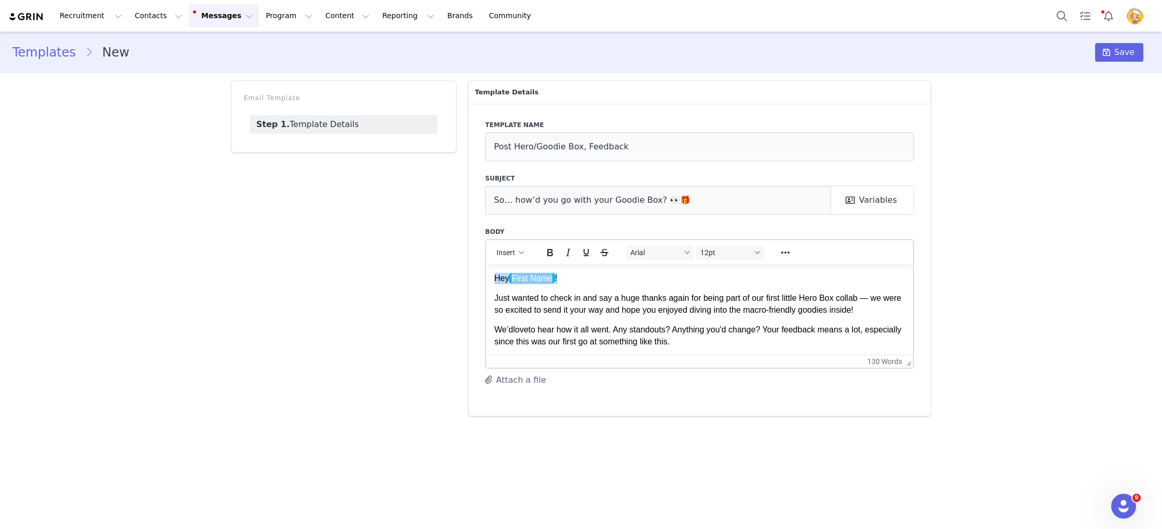
drag, startPoint x: 398, startPoint y: 270, endPoint x: 370, endPoint y: 269, distance: 28.6
click at [486, 269] on html "Hey First Name ! Just wanted to check in and say a huge thanks again for being …" at bounding box center [699, 345] width 427 height 163
drag, startPoint x: 528, startPoint y: 253, endPoint x: 519, endPoint y: 252, distance: 8.8
click at [527, 253] on button "Insert" at bounding box center [510, 252] width 36 height 15
click at [517, 286] on div "Insert Variable" at bounding box center [547, 287] width 93 height 12
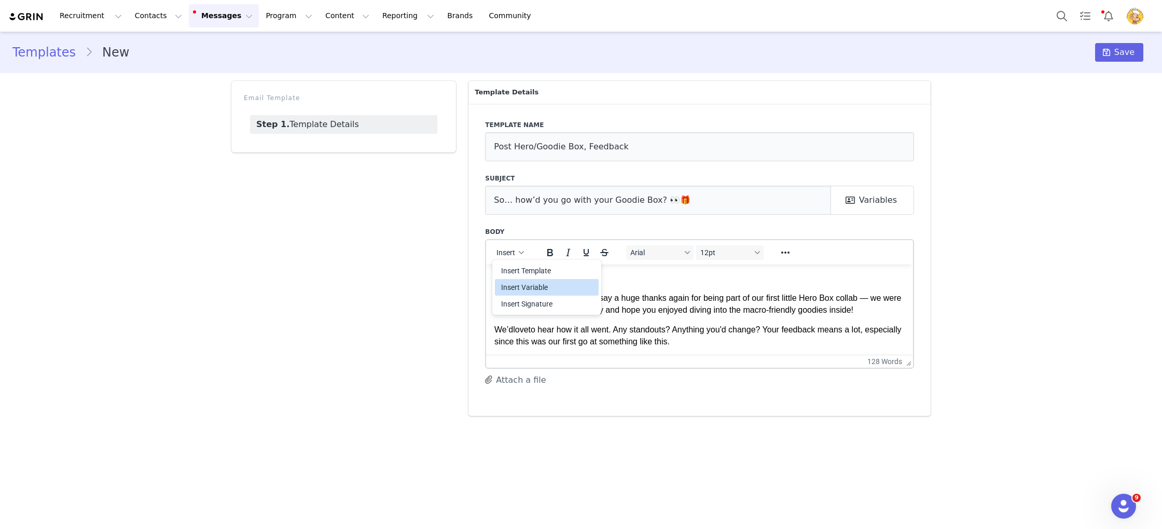
select select
drag, startPoint x: 867, startPoint y: 299, endPoint x: 859, endPoint y: 298, distance: 7.8
click at [859, 298] on span "Just wanted to check in and say a huge thanks again for being part of our first…" at bounding box center [697, 303] width 407 height 20
click at [879, 315] on p "Just wanted to check in and say a huge thanks again for being part of our first…" at bounding box center [699, 303] width 410 height 23
click at [760, 312] on span "Just wanted to check in and say a huge thanks again for being part of our first…" at bounding box center [699, 303] width 410 height 20
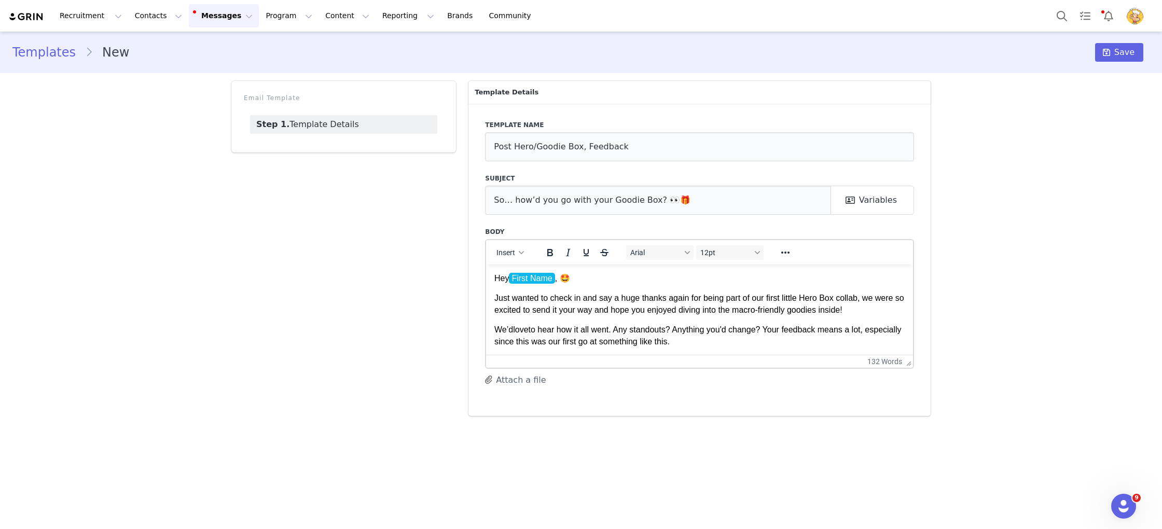
click at [758, 313] on span "Just wanted to check in and say a huge thanks again for being part of our first…" at bounding box center [699, 303] width 410 height 20
click at [874, 311] on p "Just wanted to check in and say a huge thanks again for being part of our first…" at bounding box center [699, 303] width 410 height 23
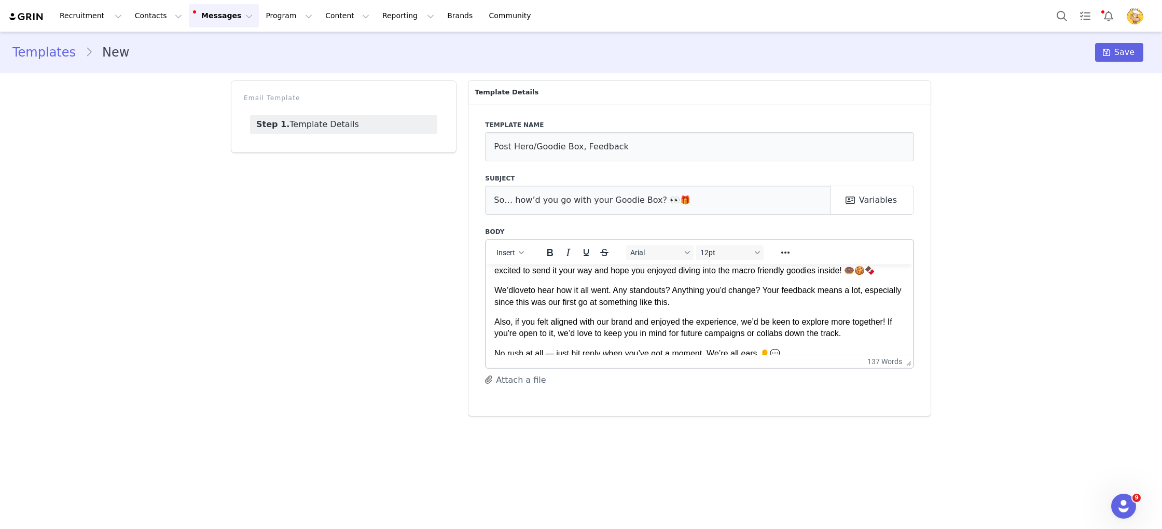
scroll to position [40, 0]
drag, startPoint x: 850, startPoint y: 304, endPoint x: 765, endPoint y: 294, distance: 85.6
click at [765, 294] on p "We’d love to hear how it all went. Any standouts? Anything you'd change? Your f…" at bounding box center [699, 295] width 410 height 23
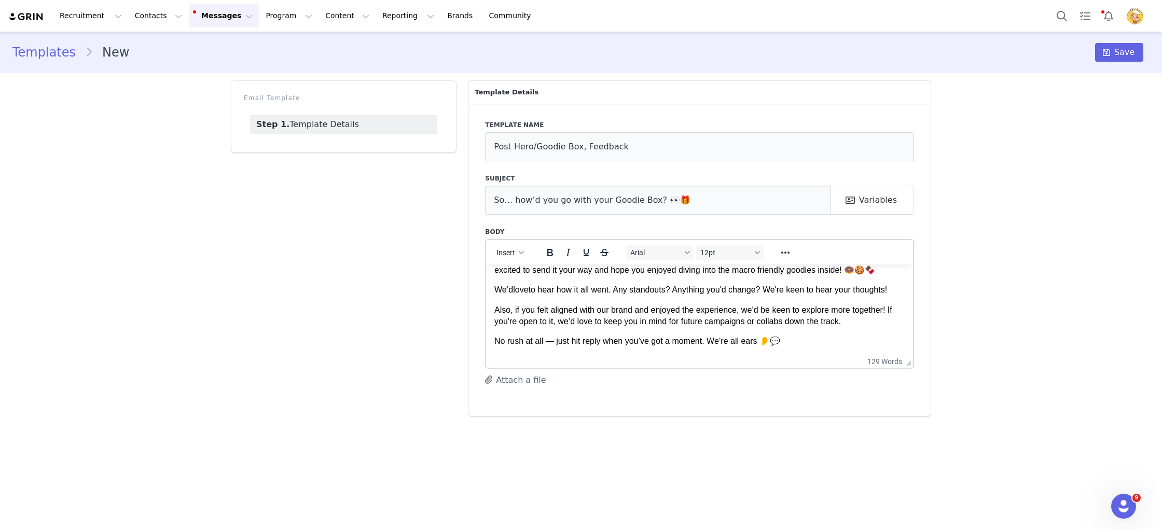
scroll to position [40, 0]
click at [862, 326] on p "Also, if you felt aligned with our brand and enjoyed the experience, we’d be ke…" at bounding box center [699, 314] width 410 height 23
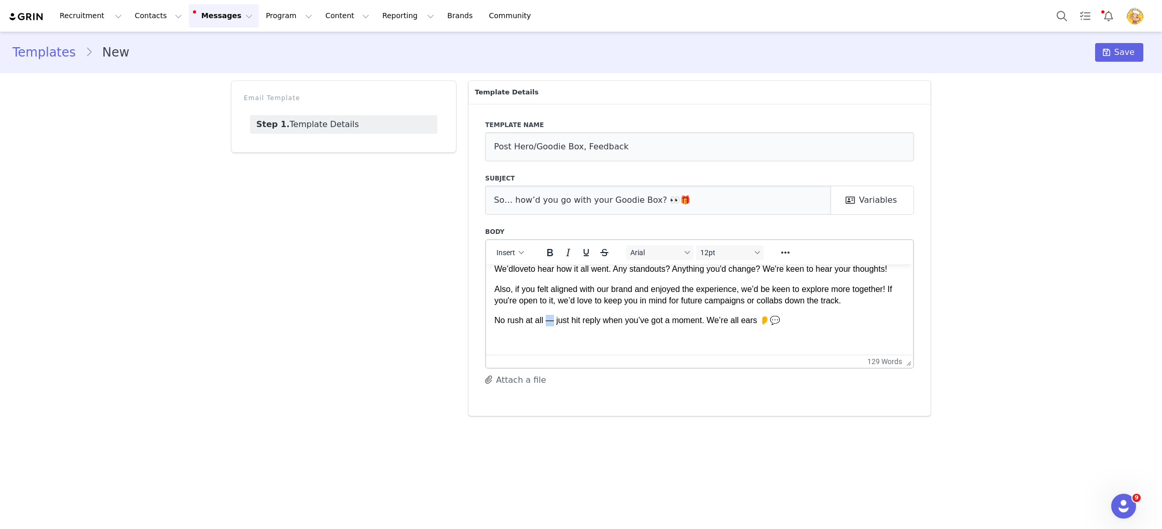
drag, startPoint x: 553, startPoint y: 323, endPoint x: 546, endPoint y: 323, distance: 7.8
click at [546, 323] on span "No rush at all — just hit reply when you’ve got a moment. We’re all ears 👂💬" at bounding box center [637, 319] width 286 height 9
drag, startPoint x: 719, startPoint y: 318, endPoint x: 482, endPoint y: 315, distance: 236.5
click at [486, 315] on html "Hey First Name , 🤩 Just wanted to check in and say a huge thanks again for bein…" at bounding box center [699, 278] width 427 height 151
drag, startPoint x: 509, startPoint y: 251, endPoint x: 513, endPoint y: 259, distance: 8.8
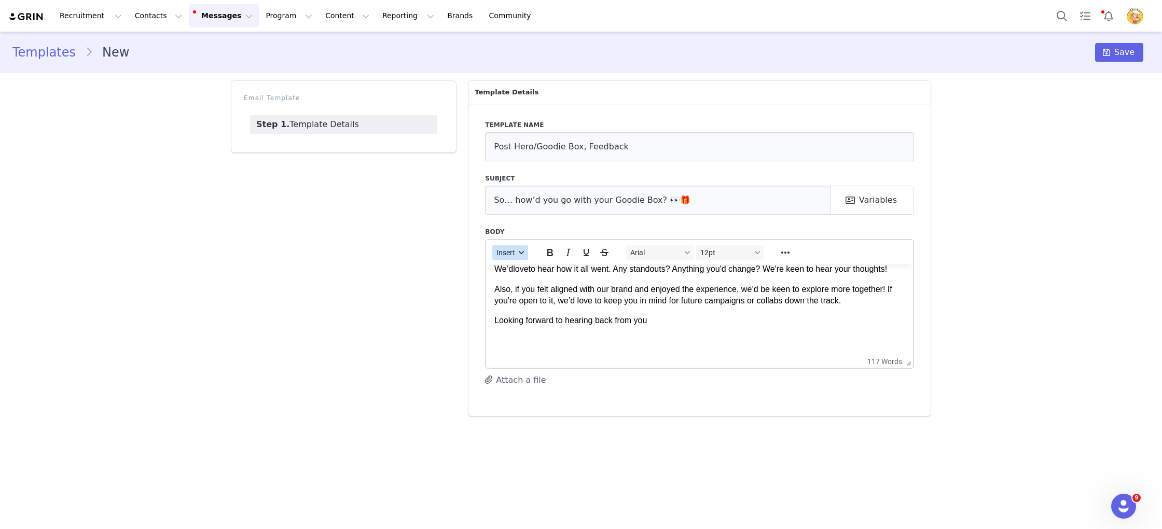
click at [510, 252] on span "Insert" at bounding box center [506, 252] width 19 height 8
click at [518, 283] on div "Insert Variable" at bounding box center [547, 287] width 93 height 12
select select
click at [727, 340] on p "Rich Text Area. Press ALT-0 for help." at bounding box center [699, 339] width 410 height 11
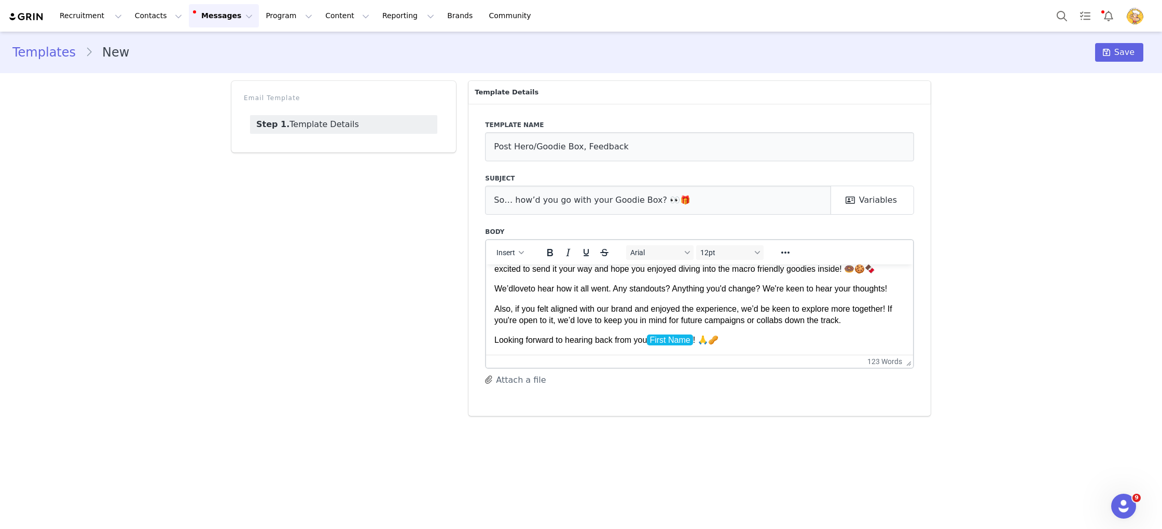
scroll to position [0, 0]
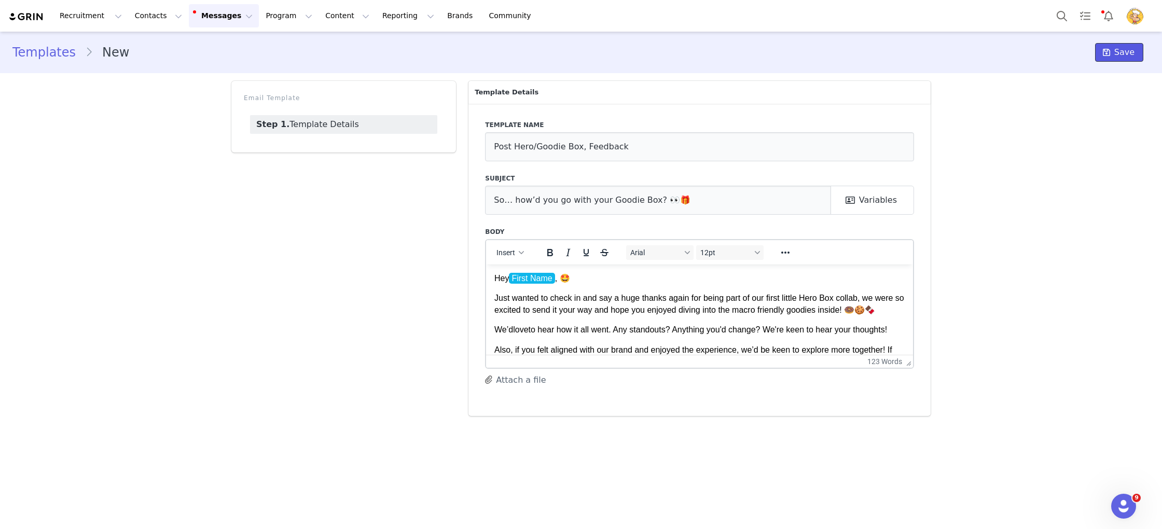
click at [1126, 59] on button "Save" at bounding box center [1119, 52] width 48 height 19
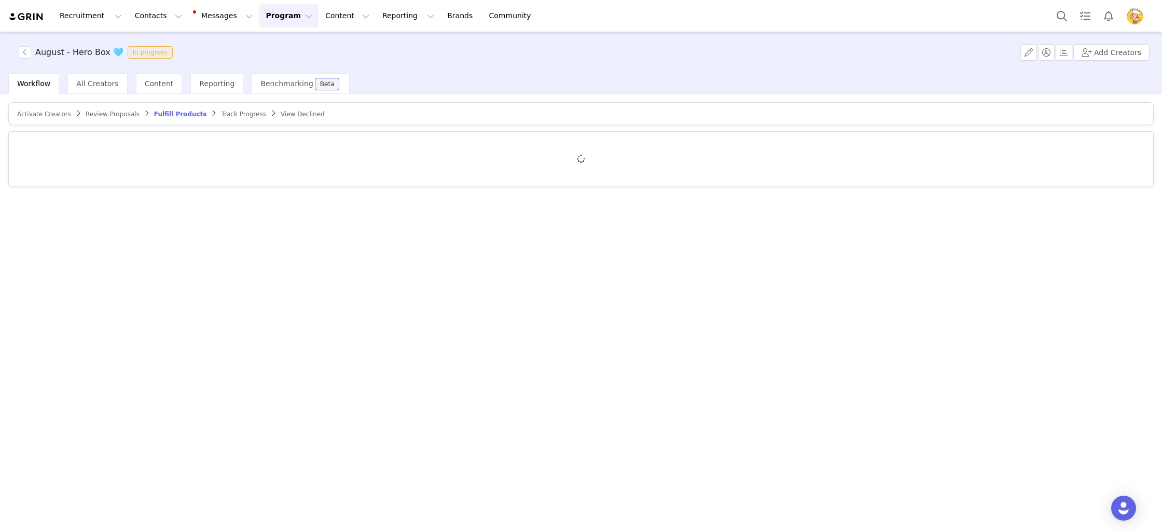
click at [221, 114] on span "Track Progress" at bounding box center [243, 113] width 45 height 7
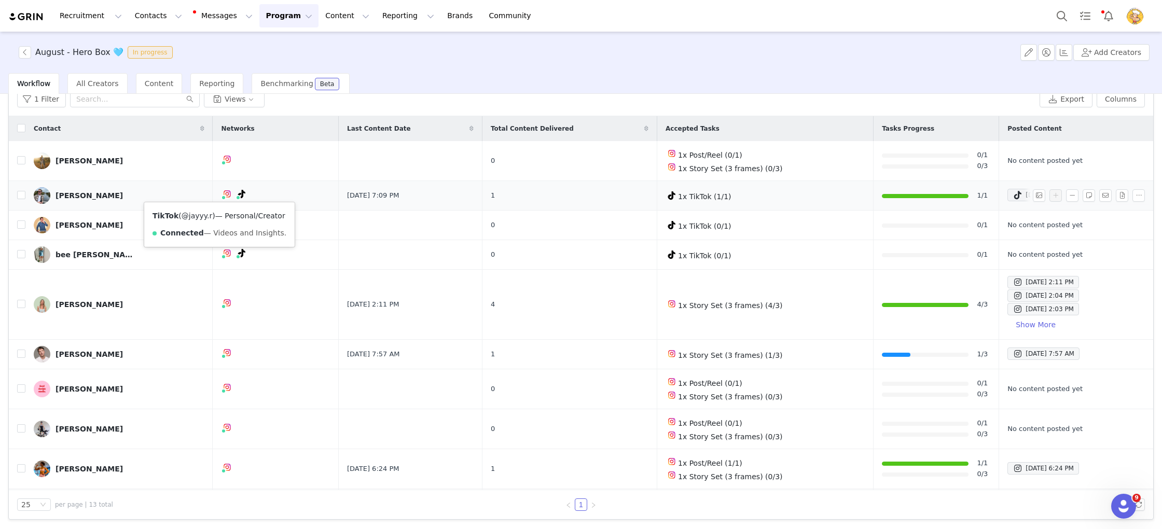
click at [193, 216] on link "@jayyy.r" at bounding box center [197, 216] width 31 height 8
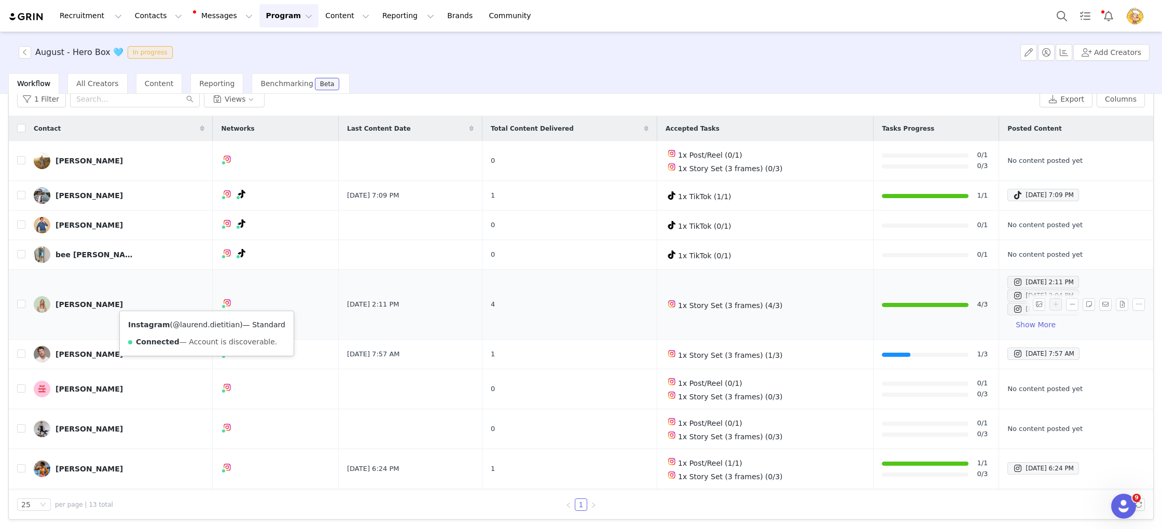
click at [212, 326] on link "@laurend.dietitian" at bounding box center [206, 324] width 67 height 8
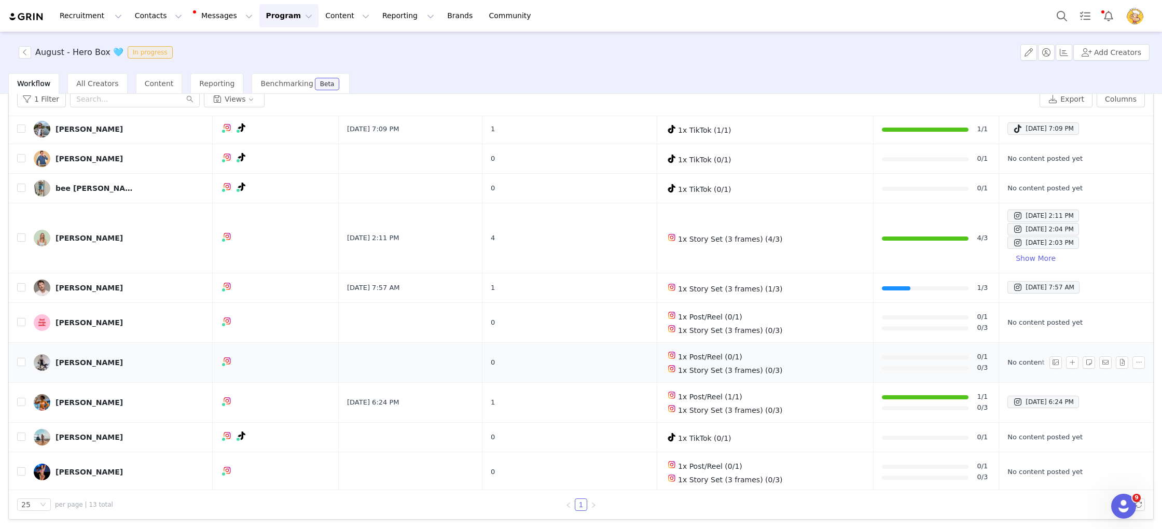
scroll to position [125, 0]
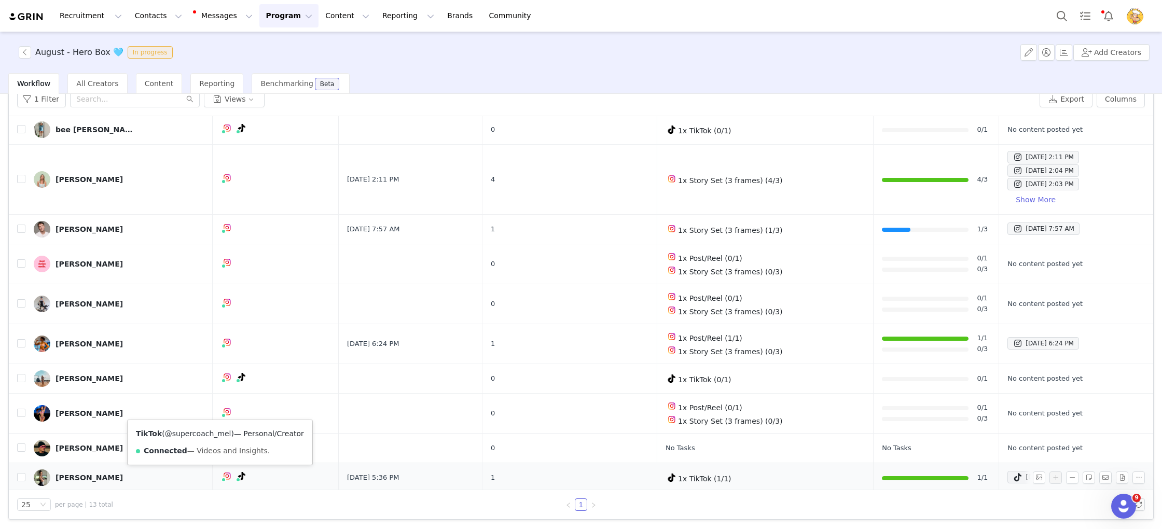
click at [210, 431] on link "@supercoach_mel" at bounding box center [198, 433] width 66 height 8
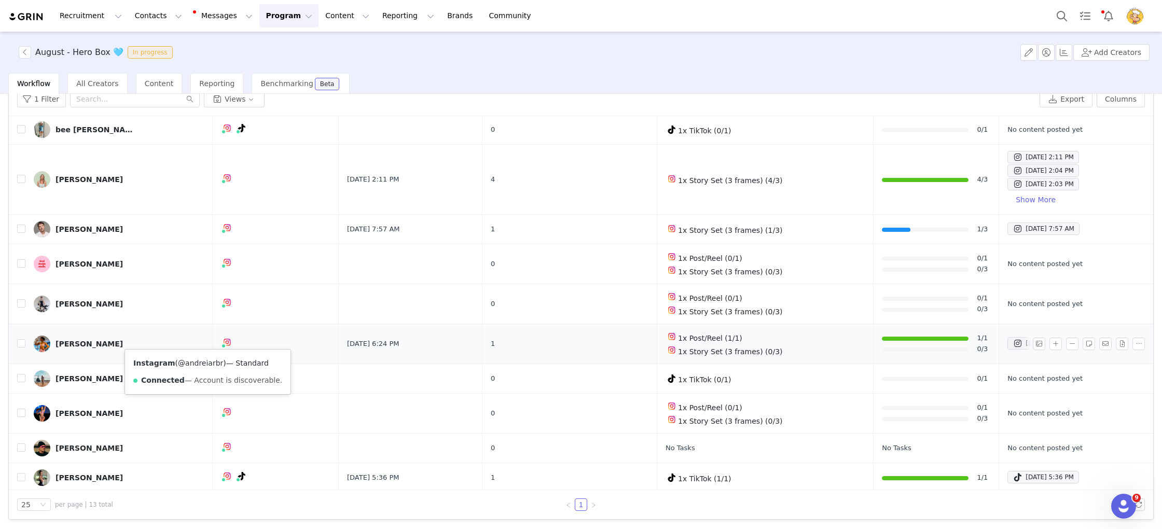
click at [198, 362] on link "@andreiarbr" at bounding box center [200, 363] width 45 height 8
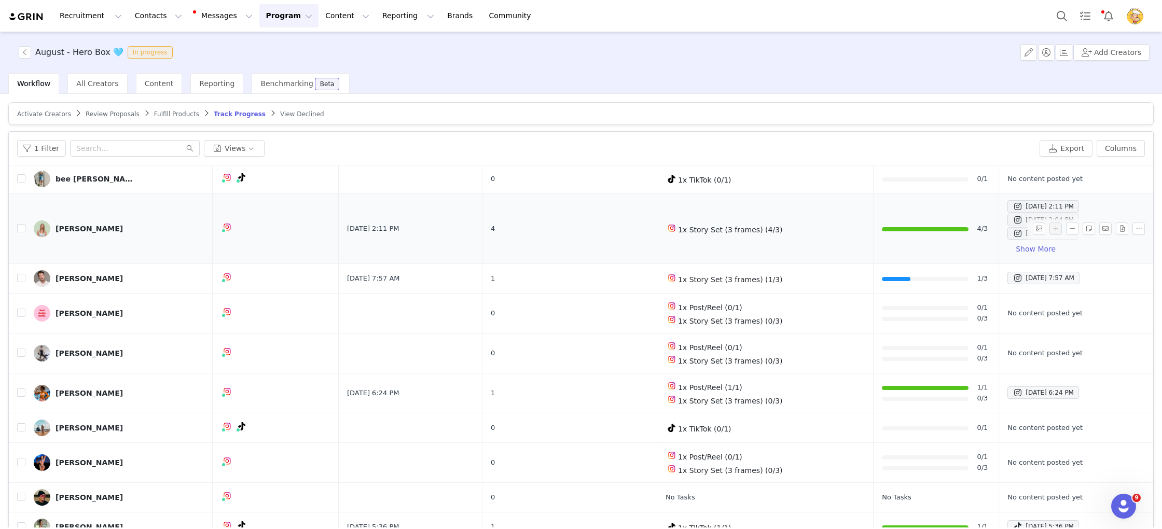
scroll to position [49, 0]
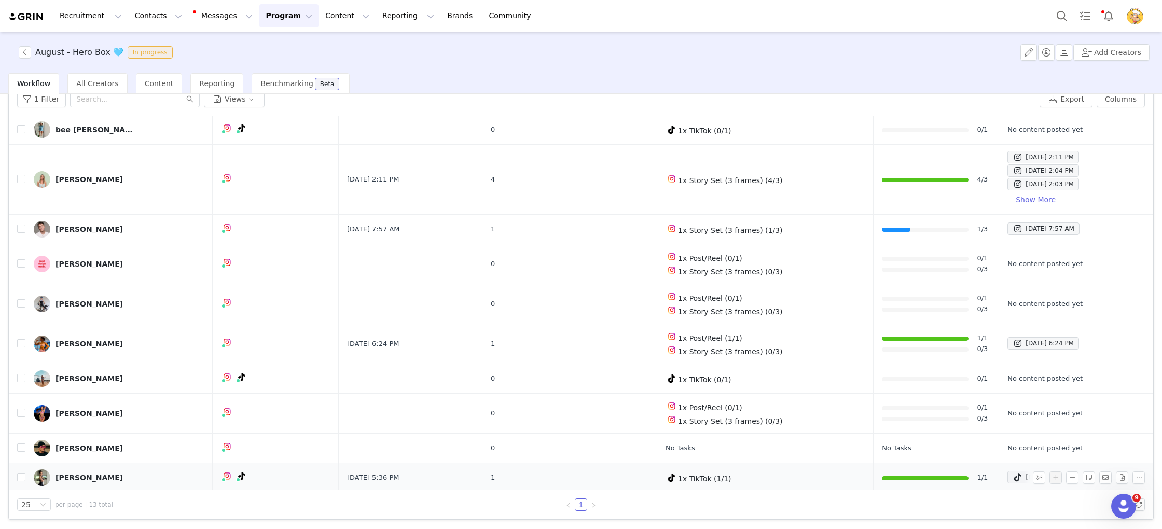
click at [94, 475] on div "[PERSON_NAME]" at bounding box center [88, 477] width 67 height 8
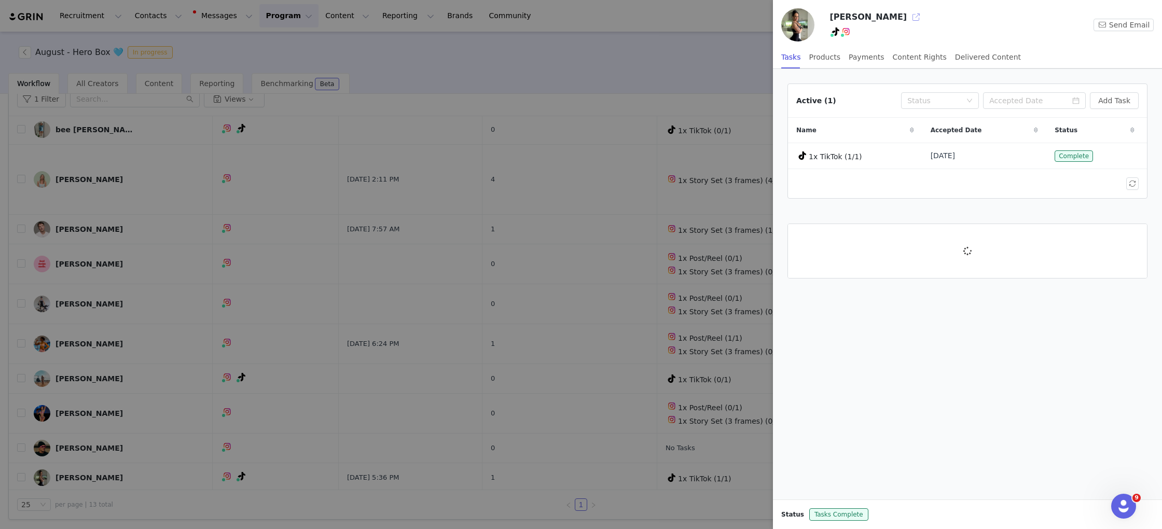
click at [908, 16] on button "button" at bounding box center [916, 17] width 17 height 17
click at [569, 222] on div at bounding box center [581, 264] width 1162 height 529
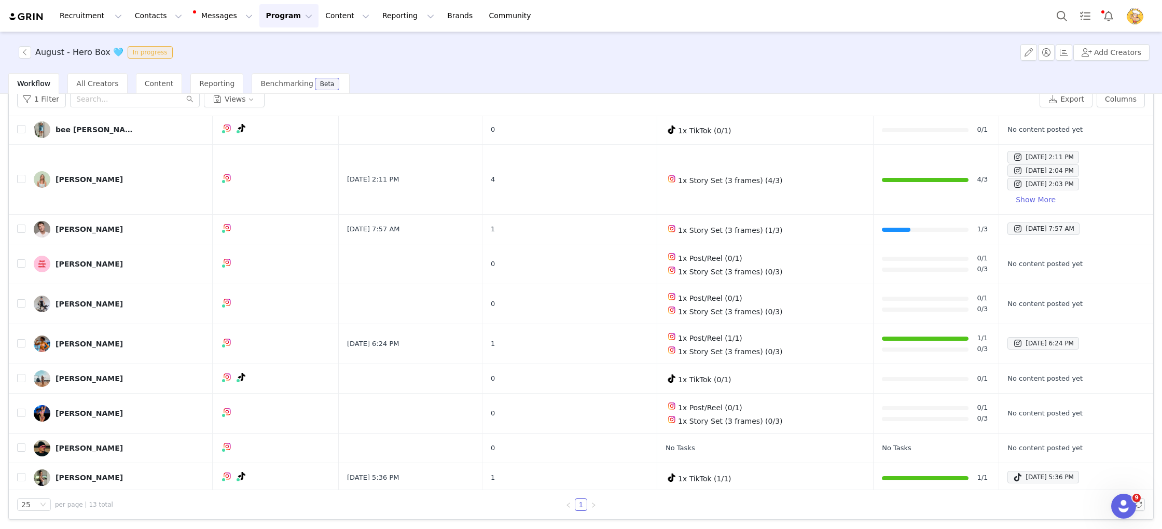
scroll to position [0, 0]
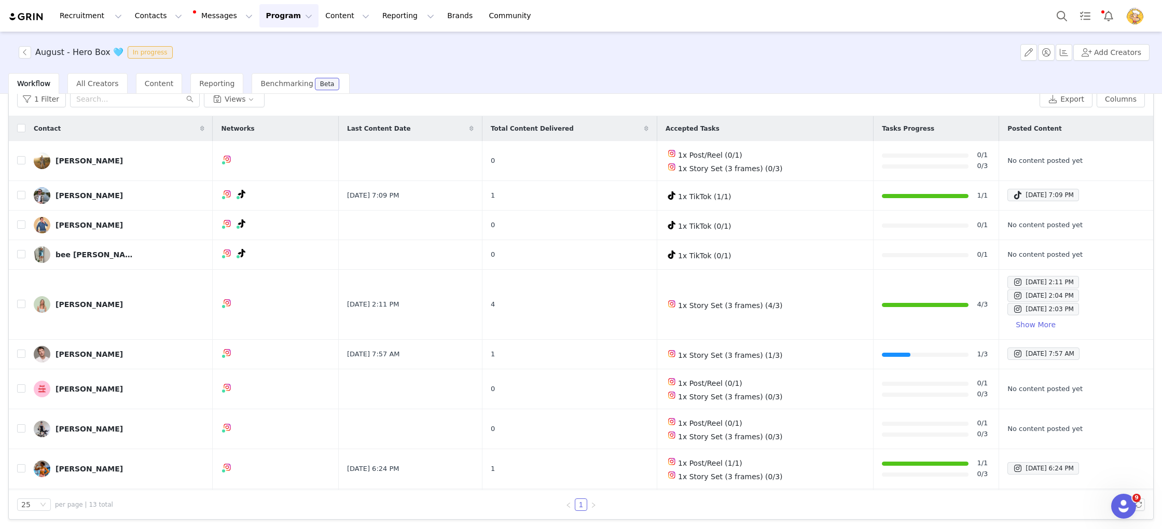
click at [200, 129] on icon at bounding box center [202, 129] width 4 height 6
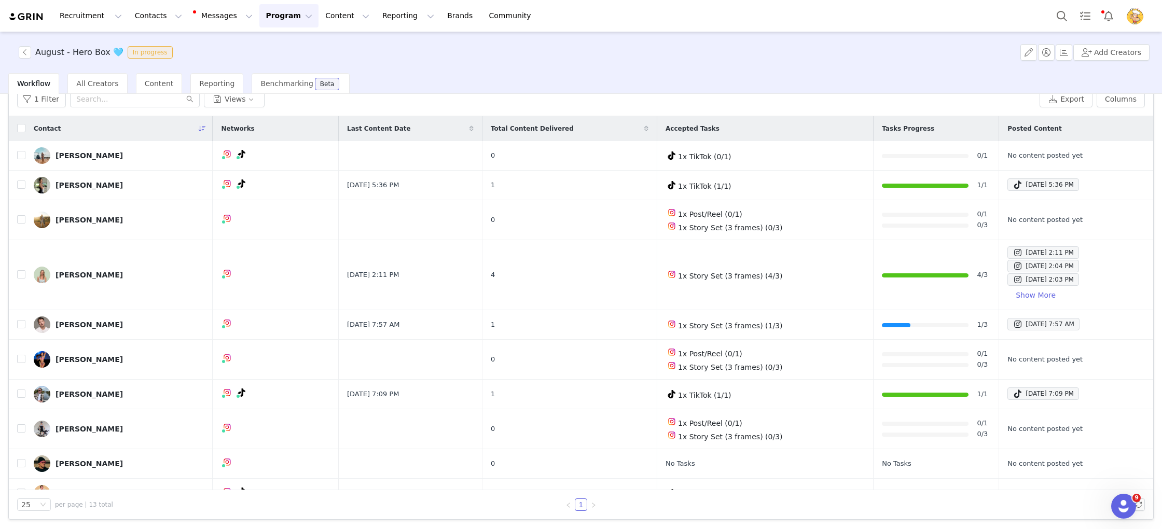
click at [199, 129] on icon at bounding box center [202, 129] width 7 height 6
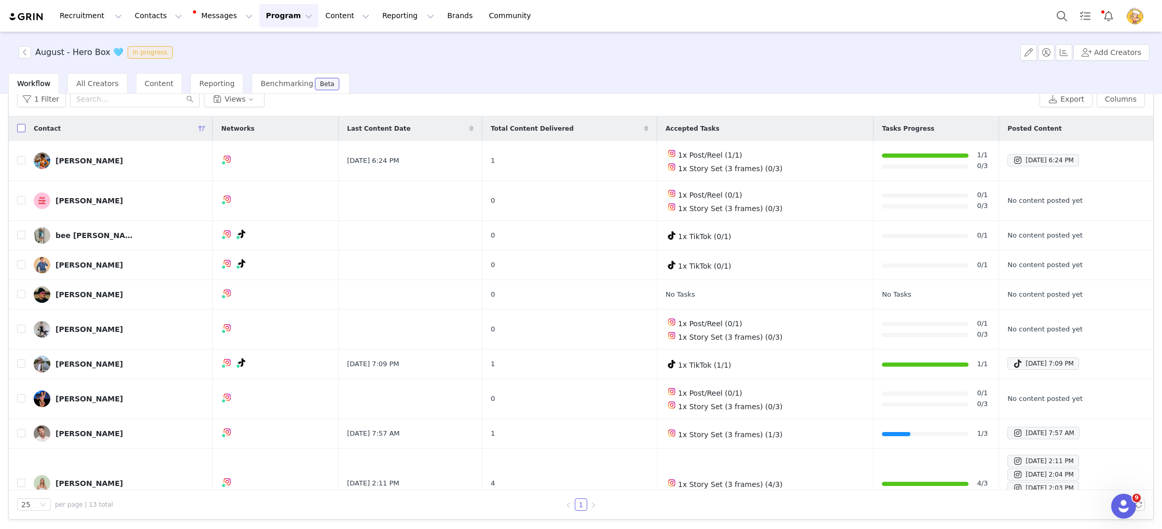
click at [21, 125] on input "checkbox" at bounding box center [21, 128] width 8 height 8
checkbox input "true"
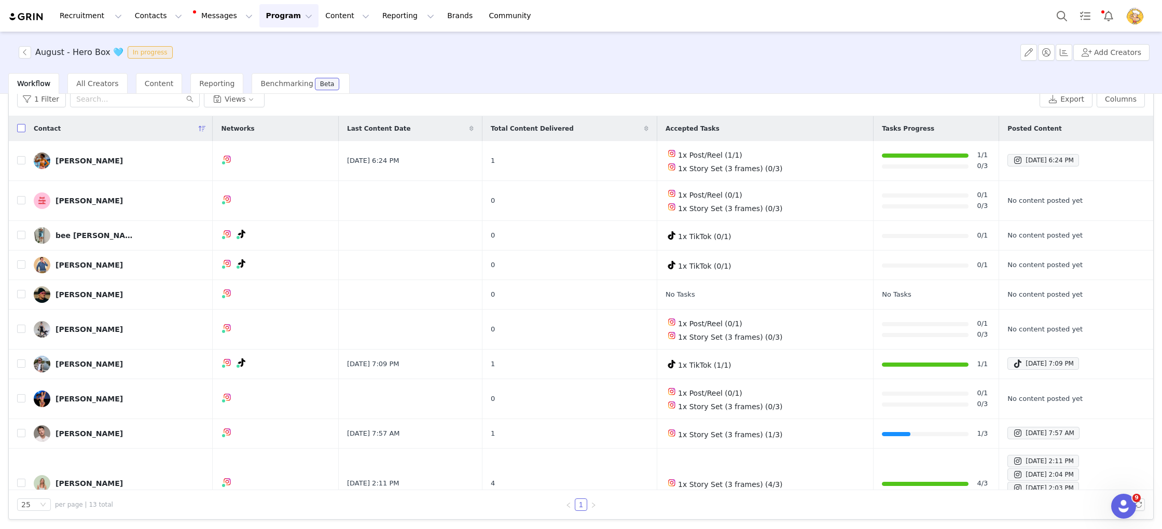
checkbox input "true"
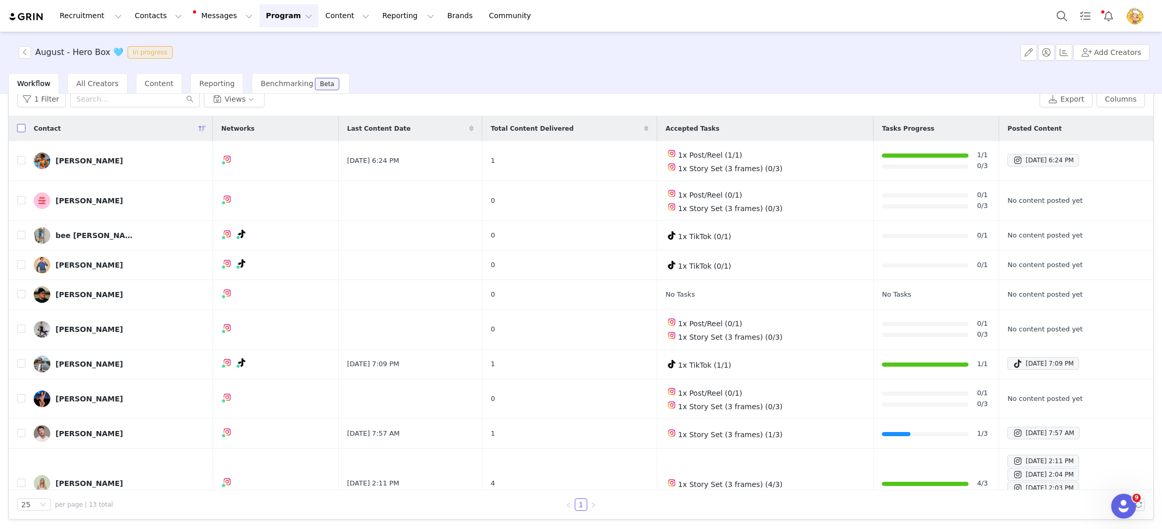
checkbox input "true"
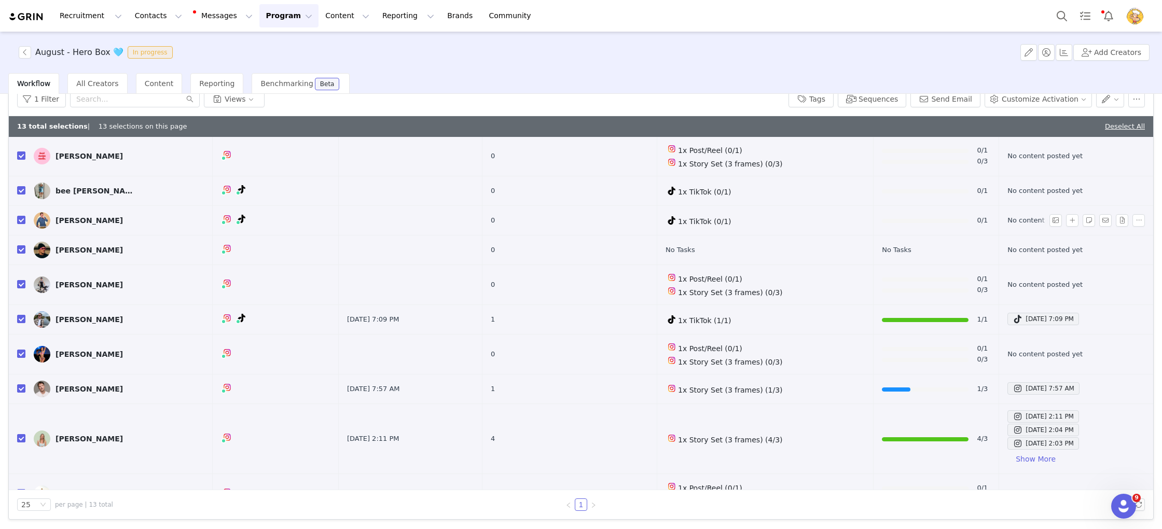
scroll to position [146, 0]
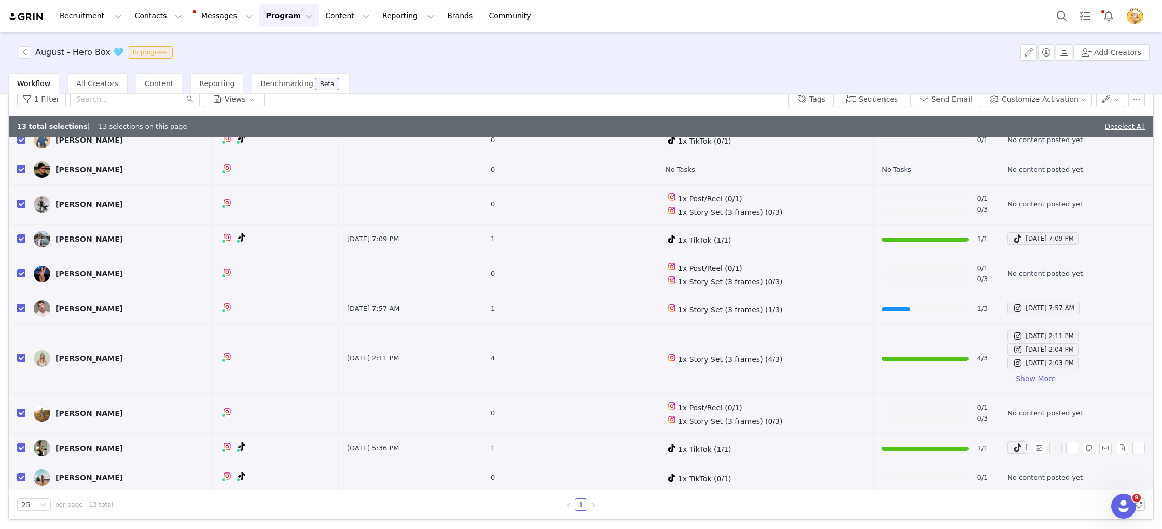
click at [23, 445] on input "checkbox" at bounding box center [21, 447] width 8 height 8
checkbox input "false"
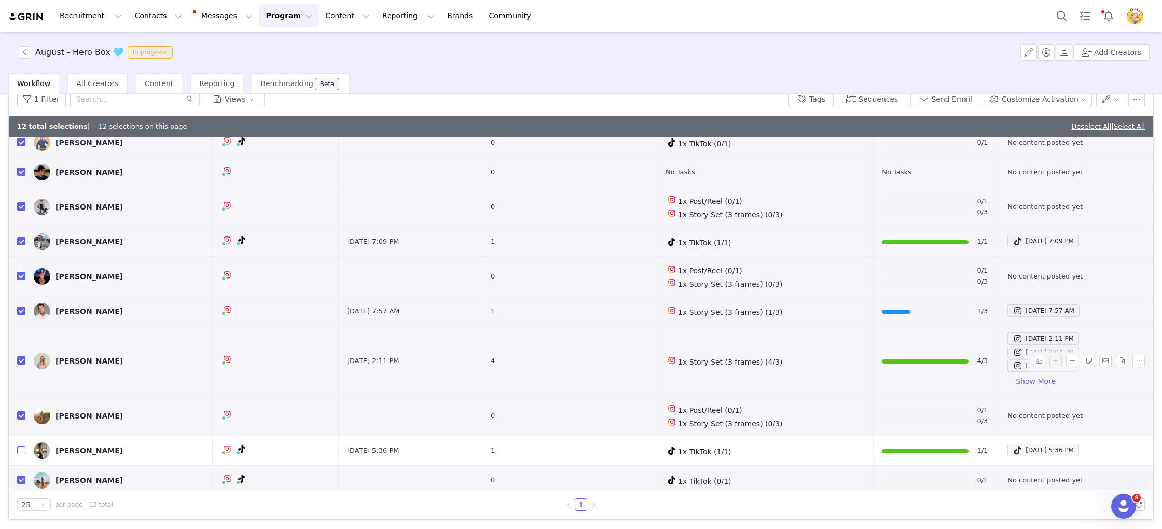
scroll to position [144, 0]
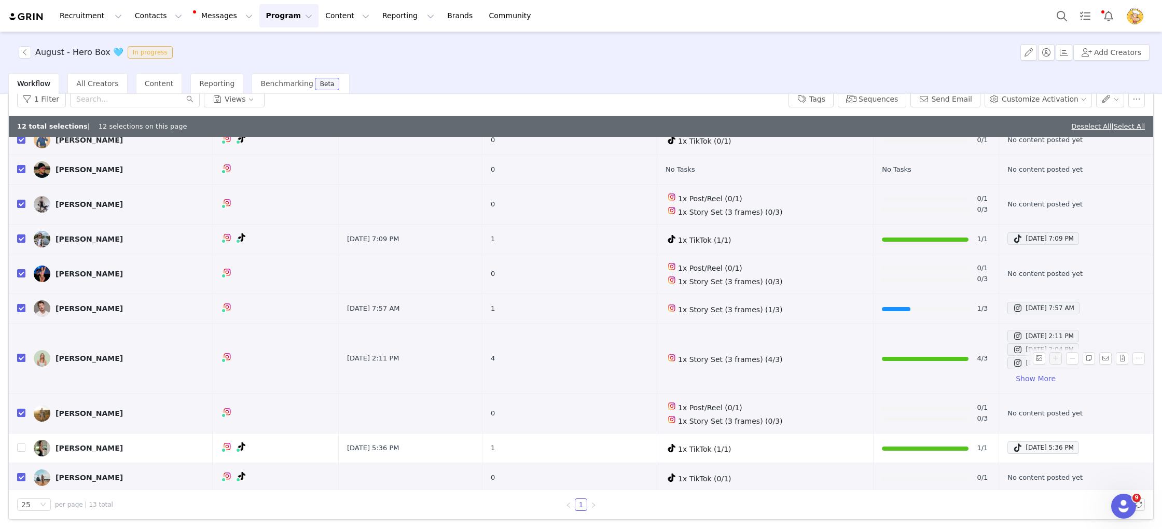
click at [19, 357] on input "checkbox" at bounding box center [21, 358] width 8 height 8
checkbox input "false"
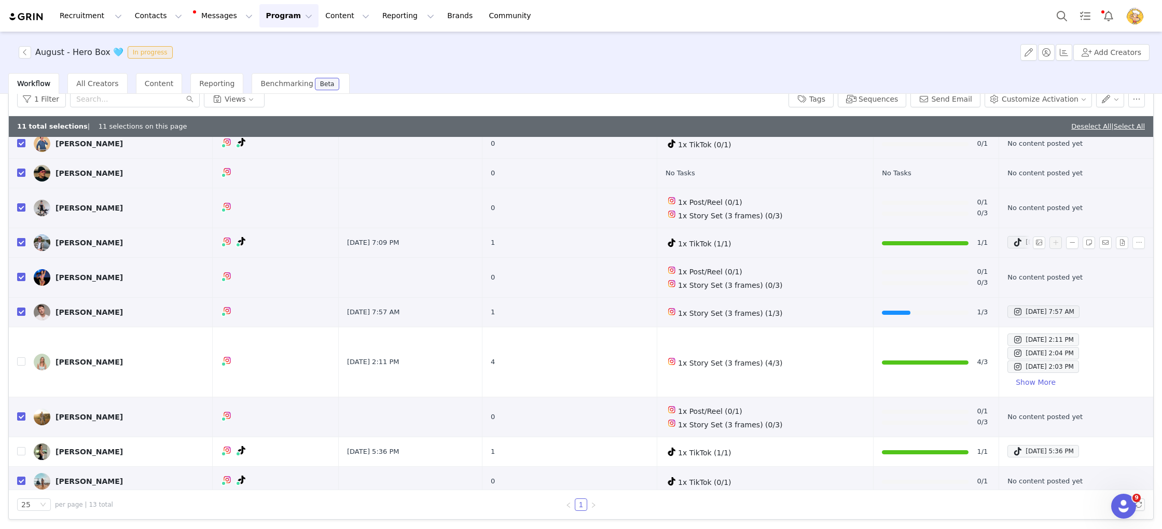
click at [21, 241] on input "checkbox" at bounding box center [21, 242] width 8 height 8
checkbox input "false"
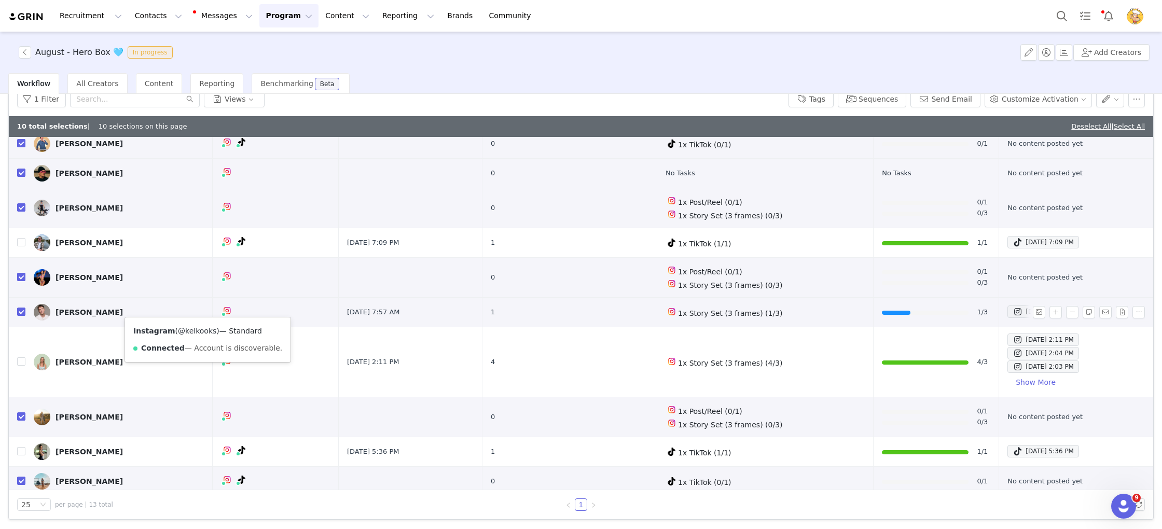
click at [200, 333] on link "@kelkooks" at bounding box center [197, 331] width 38 height 8
click at [967, 102] on button "Send Email" at bounding box center [945, 99] width 70 height 17
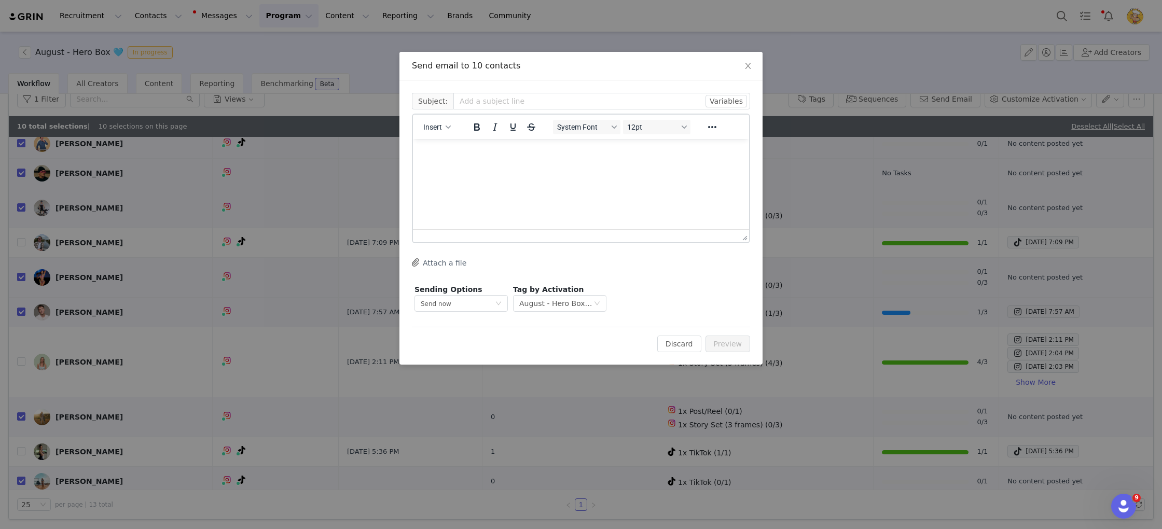
scroll to position [0, 0]
click at [438, 129] on span "Insert" at bounding box center [432, 127] width 19 height 8
click at [487, 147] on div "Insert Template" at bounding box center [474, 145] width 93 height 12
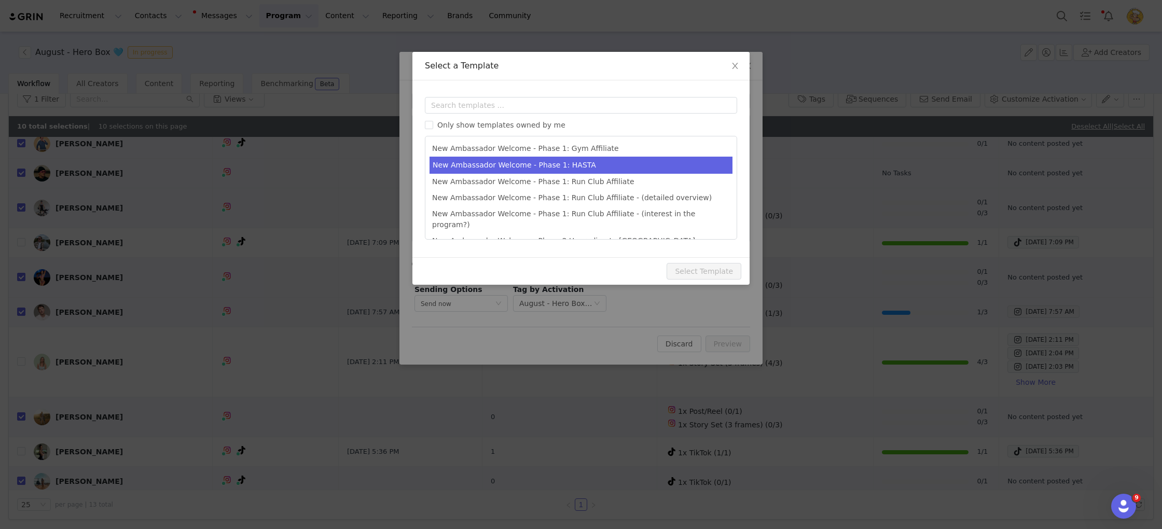
scroll to position [177, 0]
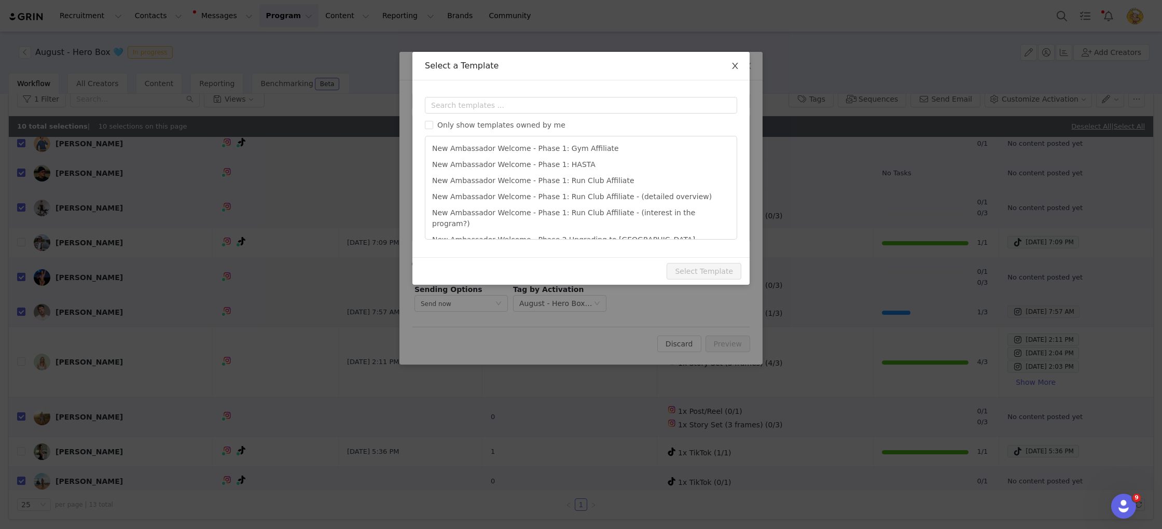
click at [736, 69] on icon "icon: close" at bounding box center [735, 66] width 8 height 8
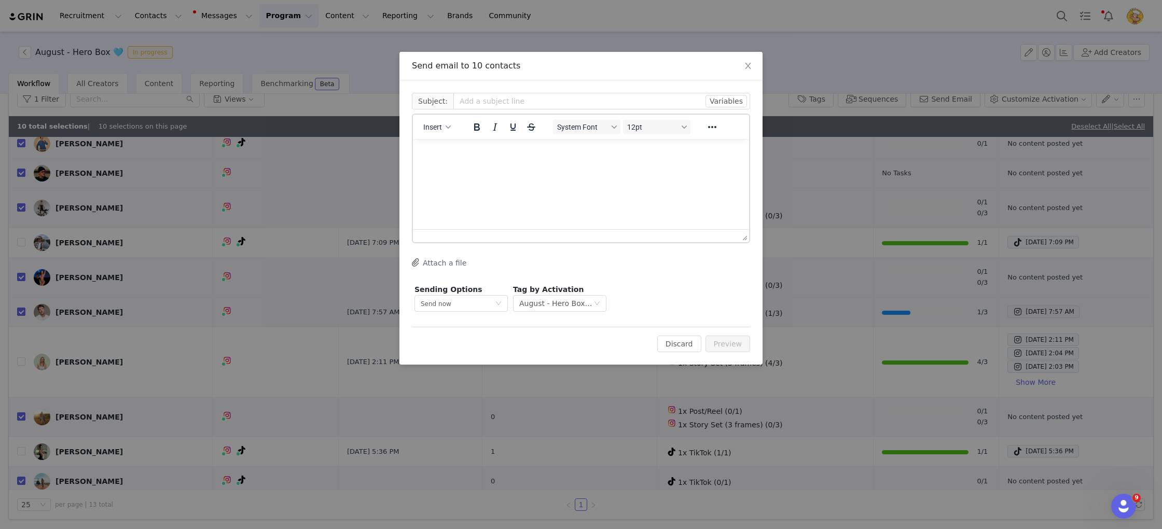
click at [489, 167] on html at bounding box center [581, 153] width 336 height 28
click at [743, 63] on span "Close" at bounding box center [747, 66] width 29 height 29
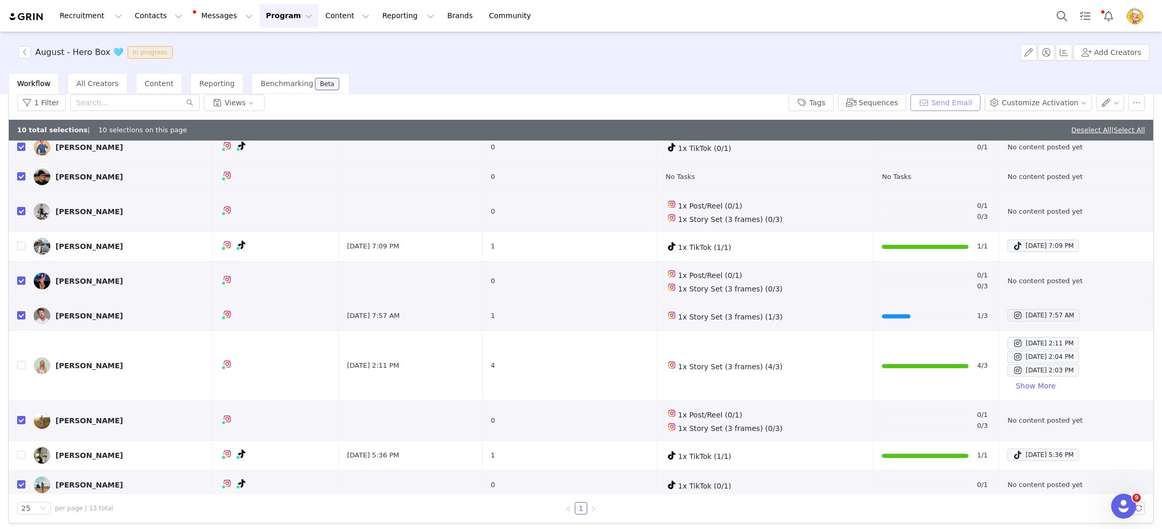
click at [955, 102] on button "Send Email" at bounding box center [945, 102] width 70 height 17
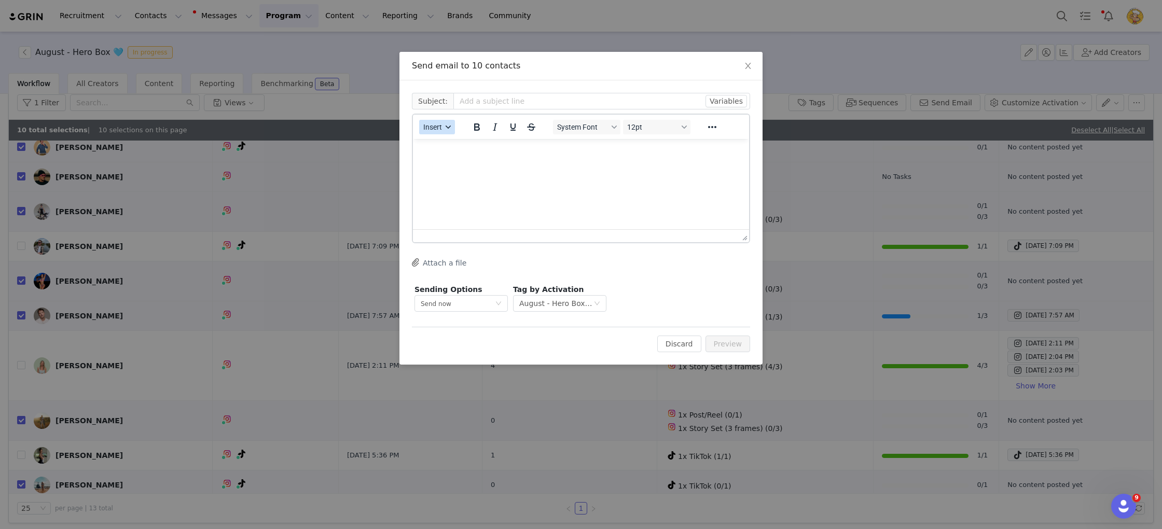
scroll to position [0, 0]
click at [430, 126] on span "Insert" at bounding box center [432, 127] width 19 height 8
click at [462, 147] on div "Insert Template" at bounding box center [474, 145] width 93 height 12
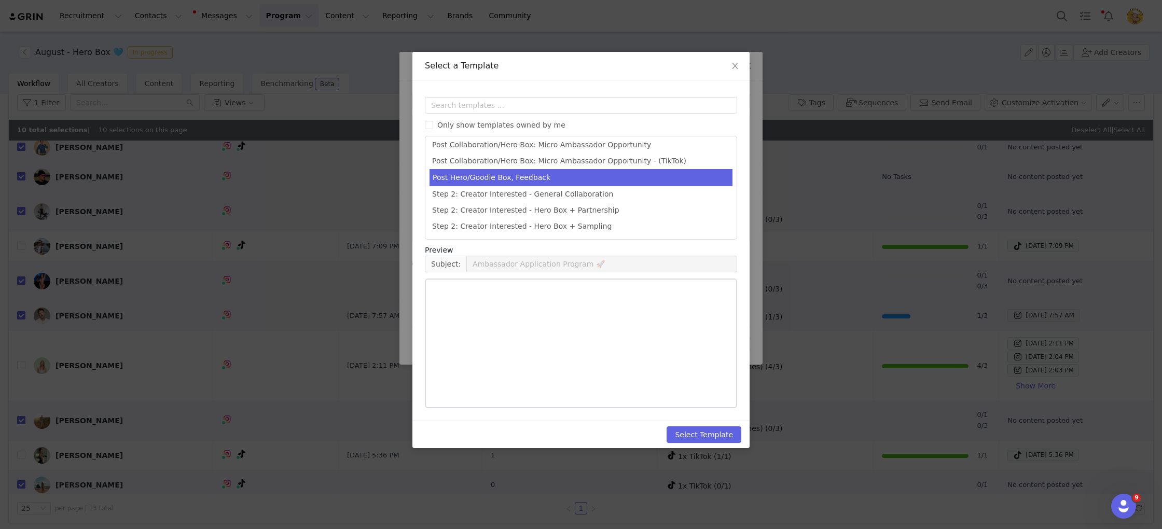
click at [563, 170] on li "Post Hero/Goodie Box, Feedback" at bounding box center [580, 177] width 303 height 17
type input "So… how’d you go with your Goodie Box? 👀🎁"
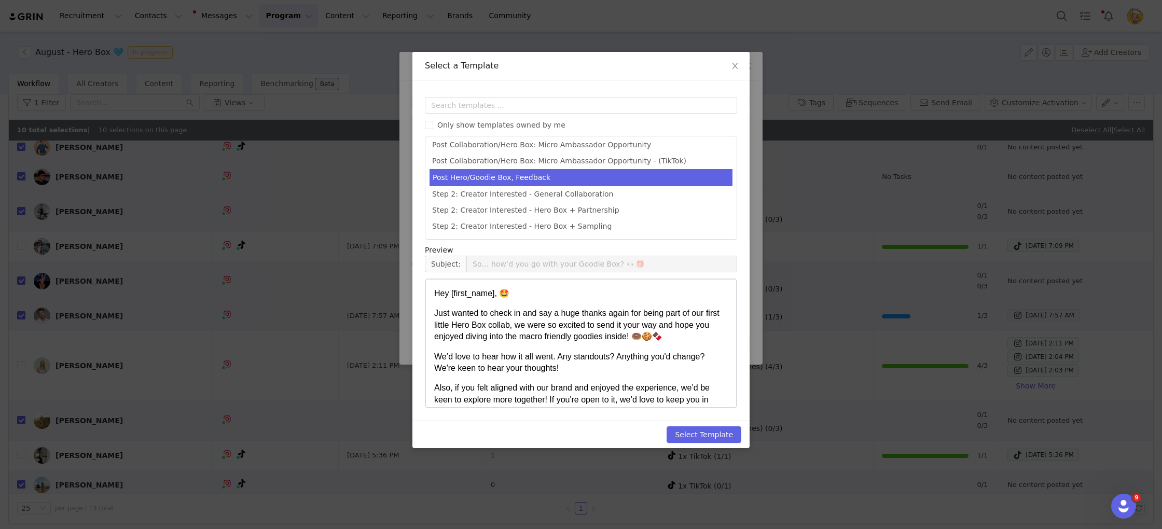
scroll to position [417, 0]
click at [721, 433] on button "Select Template" at bounding box center [703, 434] width 75 height 17
type input "So… how’d you go with your Goodie Box? 👀🎁"
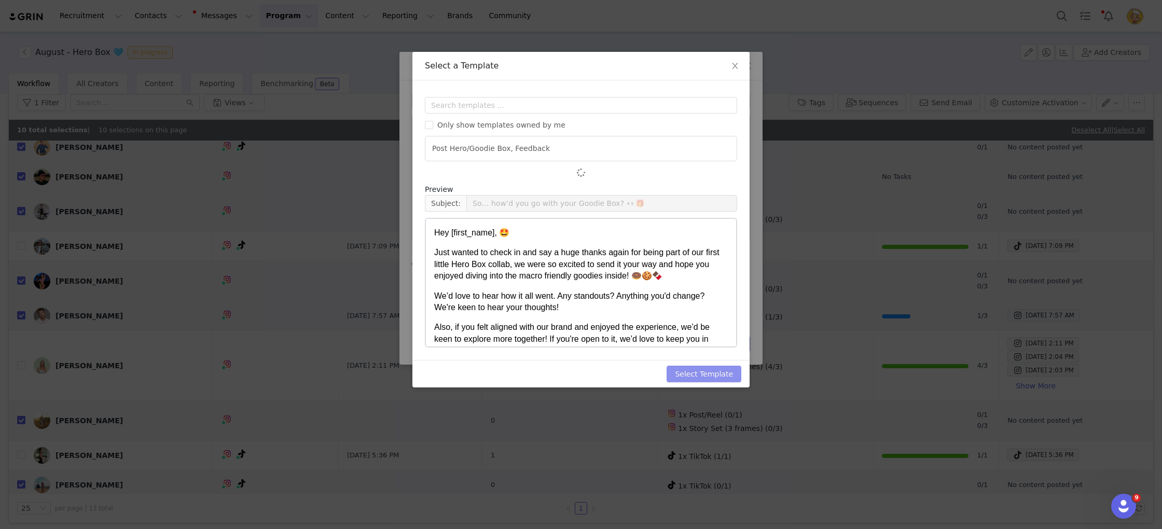
scroll to position [0, 0]
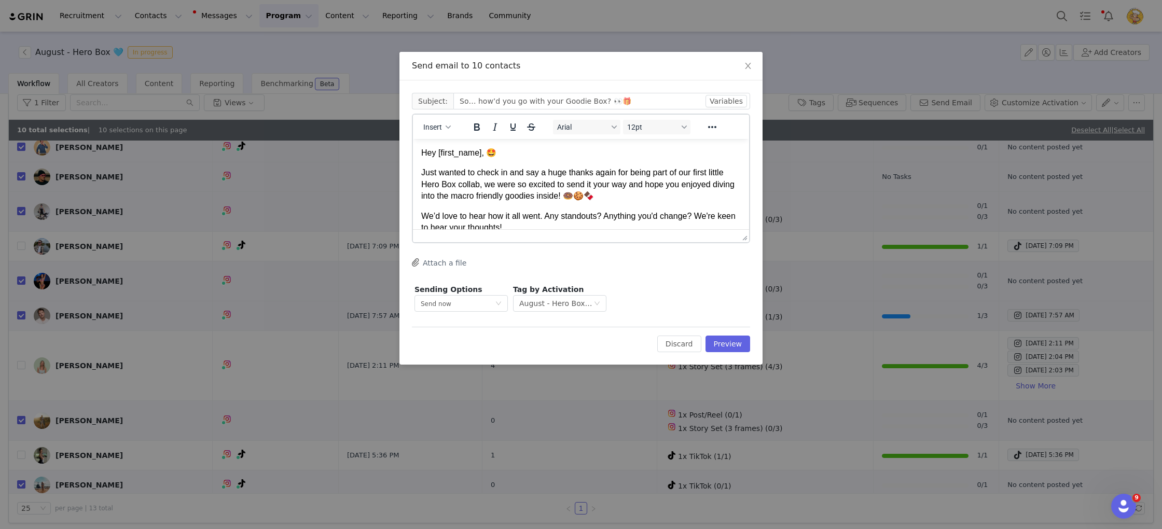
click at [626, 182] on span "Just wanted to check in and say a huge thanks again for being part of our first…" at bounding box center [577, 184] width 313 height 32
click at [735, 339] on button "Preview" at bounding box center [727, 344] width 45 height 17
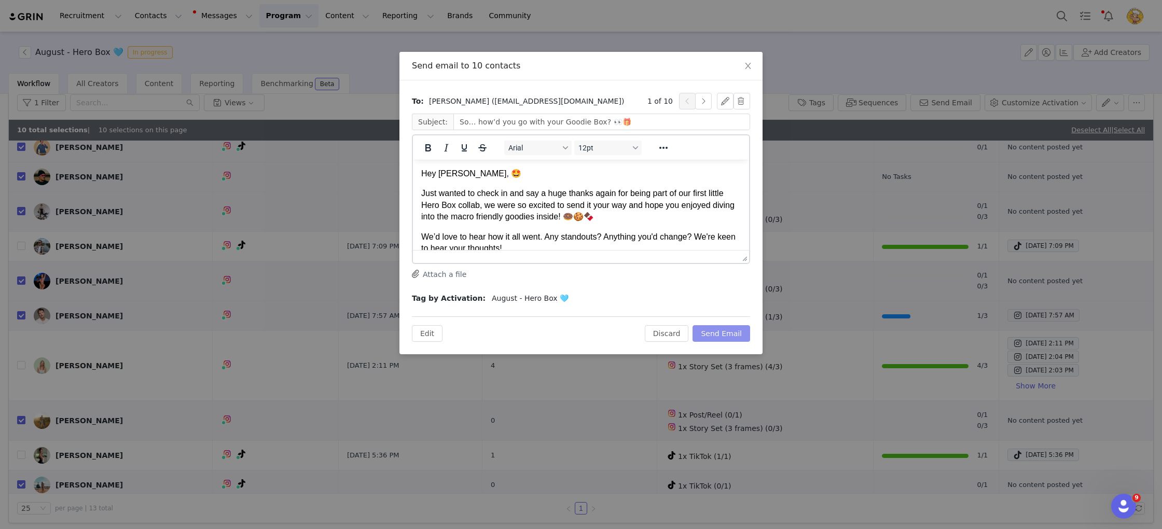
click at [730, 332] on button "Send Email" at bounding box center [721, 333] width 58 height 17
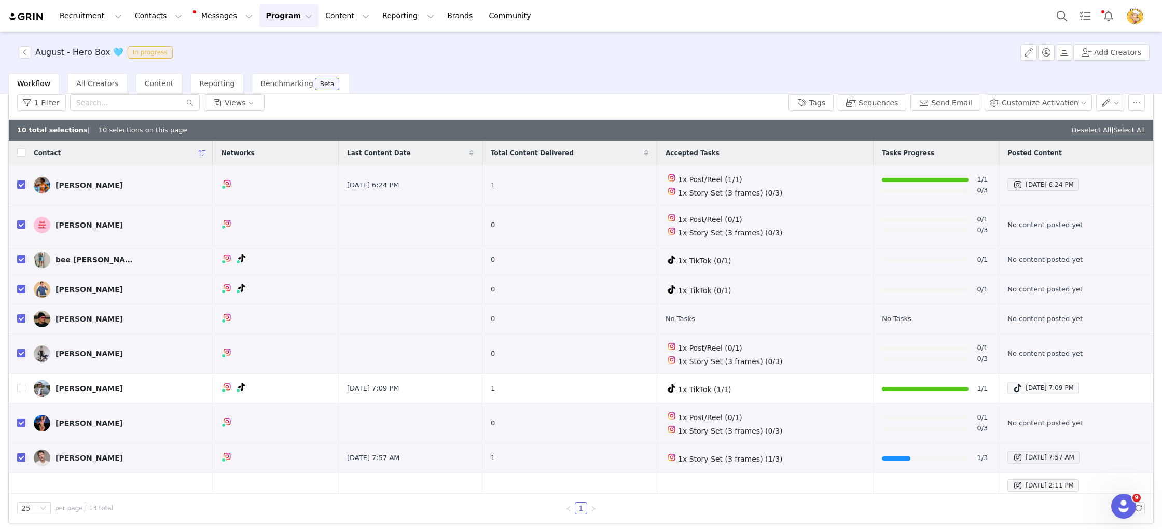
drag, startPoint x: 272, startPoint y: 10, endPoint x: 271, endPoint y: 28, distance: 18.2
click at [272, 10] on button "Program Program" at bounding box center [288, 15] width 59 height 23
click at [272, 44] on p "Activations" at bounding box center [272, 45] width 40 height 11
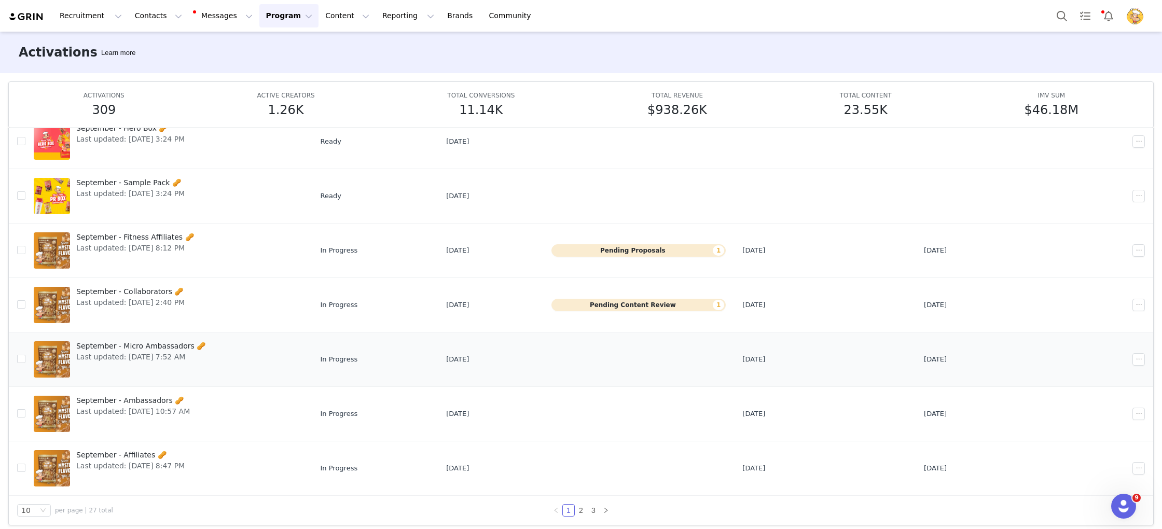
scroll to position [54, 0]
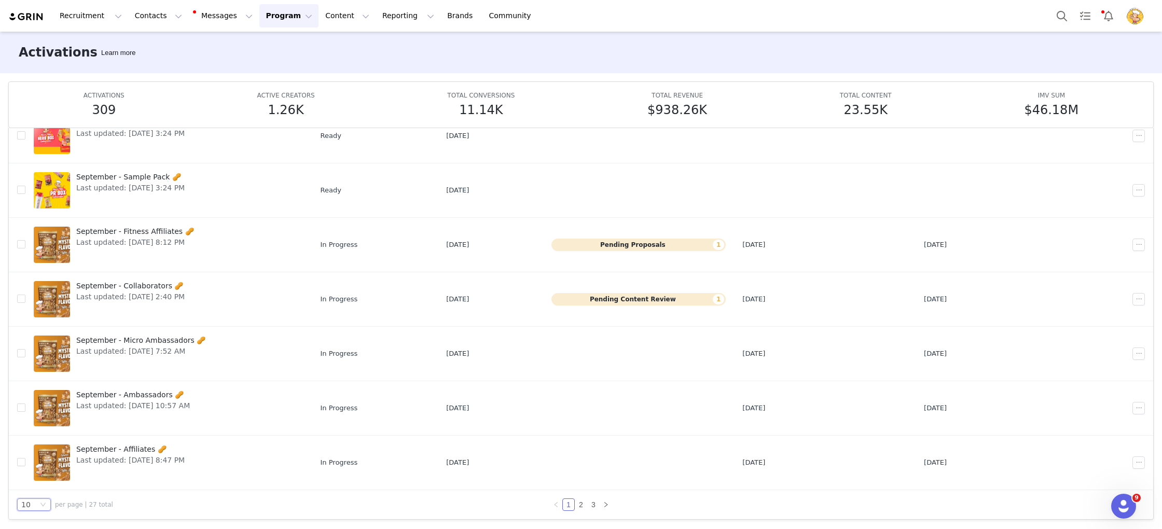
drag, startPoint x: 37, startPoint y: 505, endPoint x: 37, endPoint y: 499, distance: 6.2
click at [37, 505] on div "10" at bounding box center [29, 504] width 17 height 11
click at [36, 485] on li "50" at bounding box center [34, 485] width 34 height 17
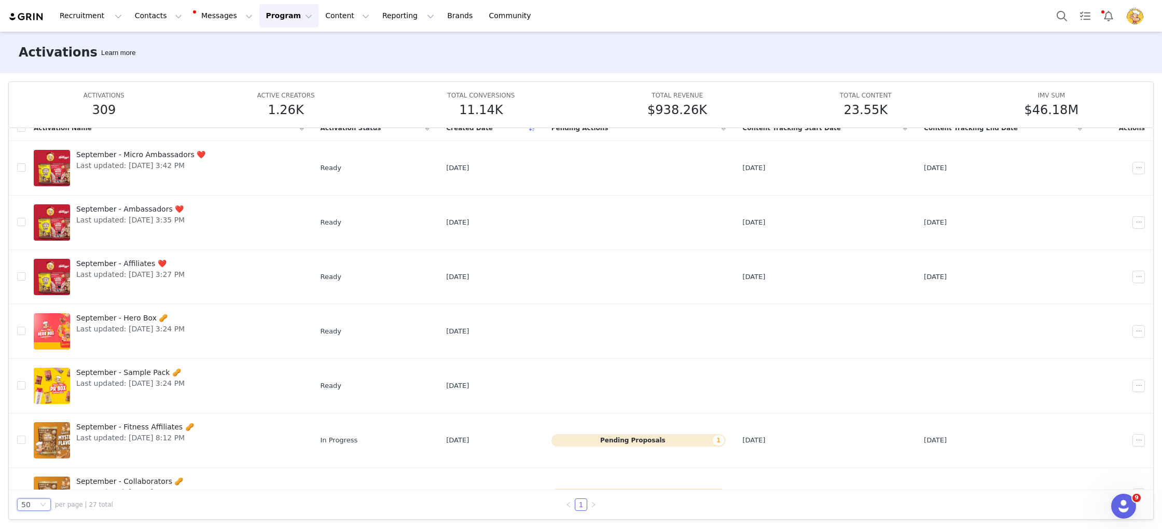
scroll to position [0, 0]
click at [157, 431] on span "September - Fitness Affiliates 🥜" at bounding box center [135, 427] width 118 height 11
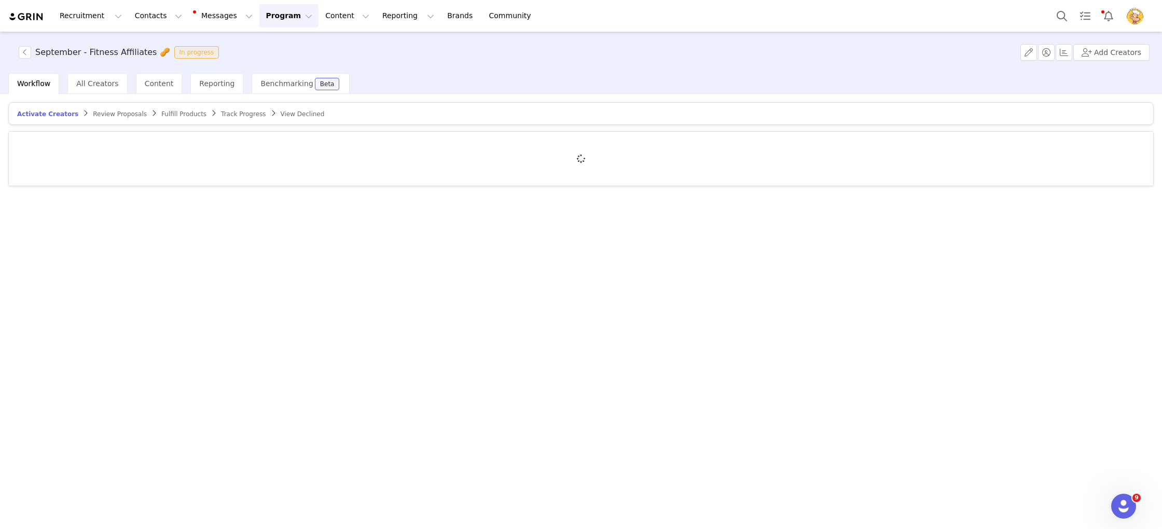
click at [112, 113] on span "Review Proposals" at bounding box center [120, 113] width 54 height 7
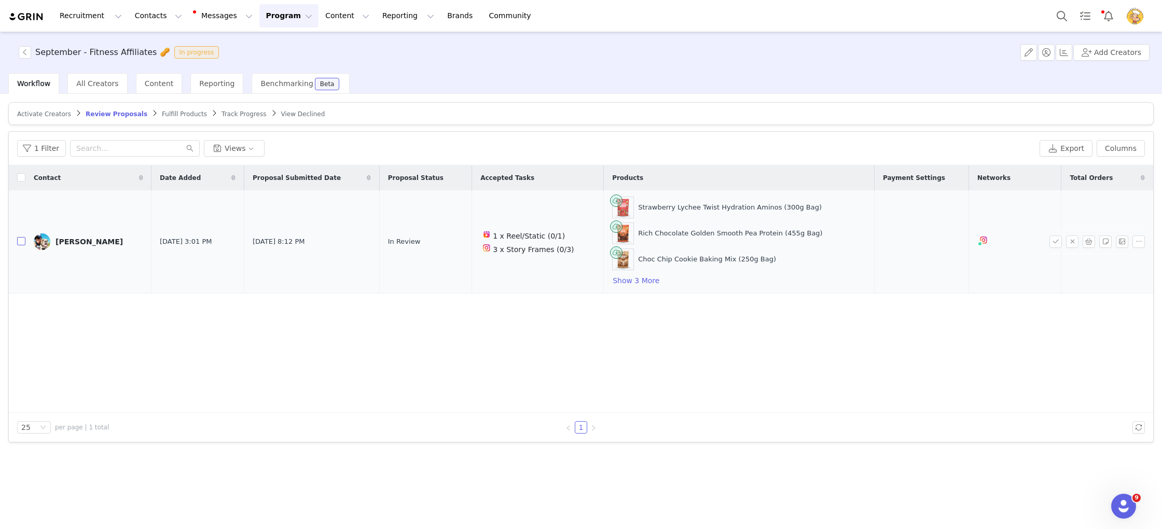
drag, startPoint x: 19, startPoint y: 242, endPoint x: 192, endPoint y: 254, distance: 173.7
click at [21, 242] on input "checkbox" at bounding box center [21, 241] width 8 height 8
checkbox input "true"
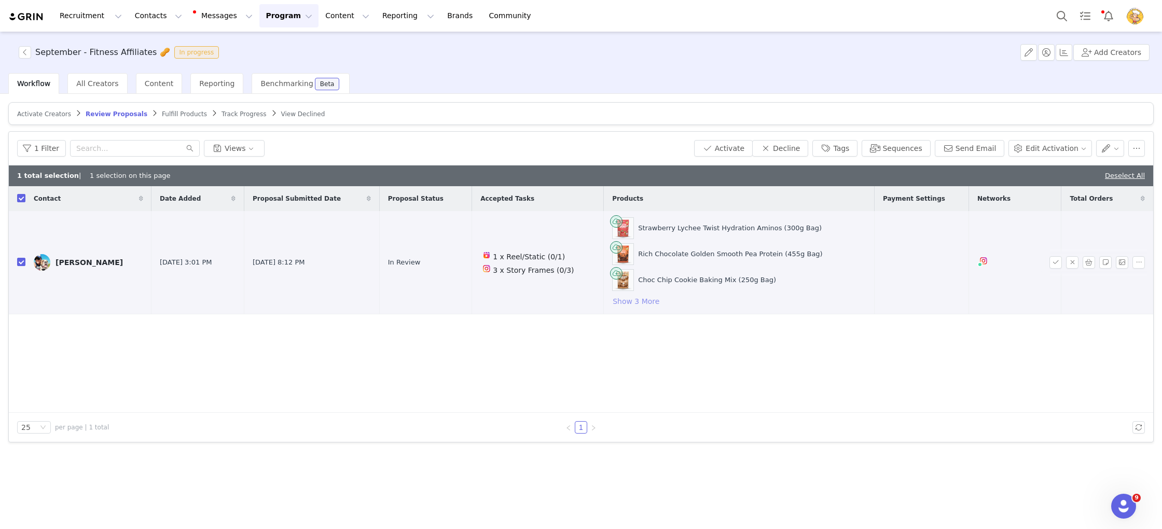
drag, startPoint x: 608, startPoint y: 299, endPoint x: 635, endPoint y: 279, distance: 33.4
click at [612, 299] on button "Show 3 More" at bounding box center [636, 301] width 48 height 12
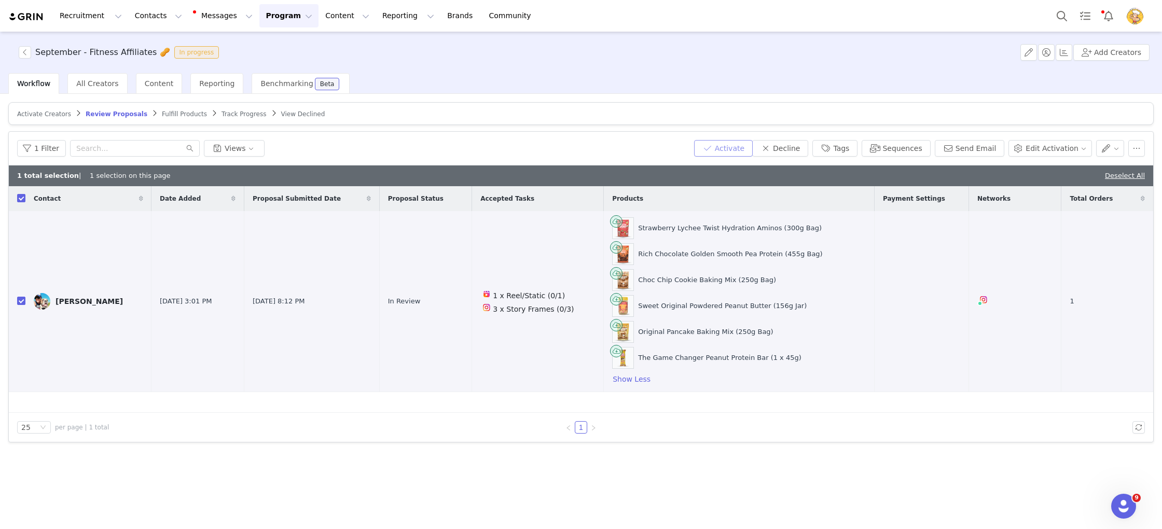
click at [748, 145] on button "Activate" at bounding box center [723, 148] width 59 height 17
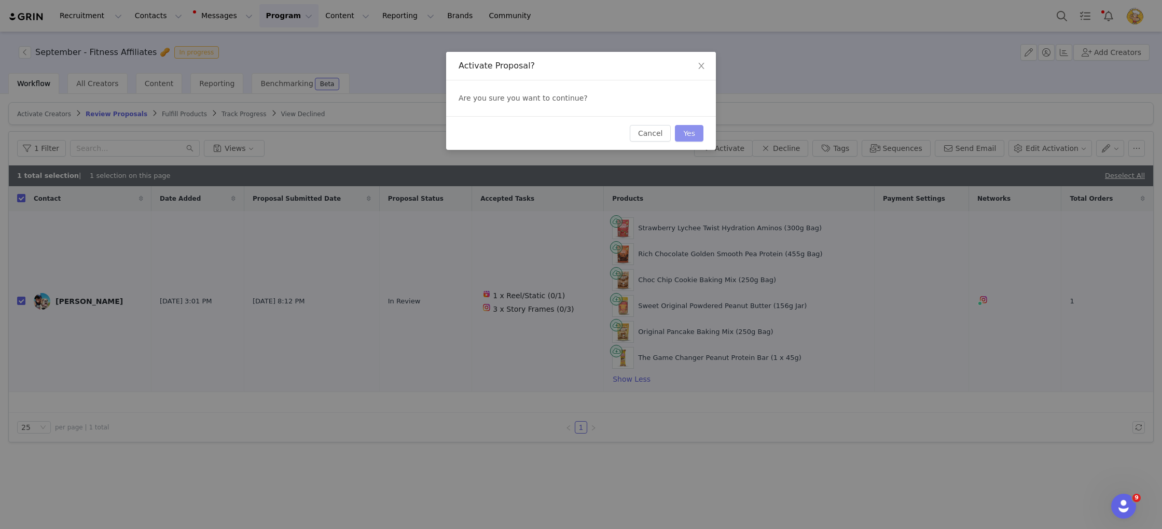
click at [692, 134] on button "Yes" at bounding box center [689, 133] width 29 height 17
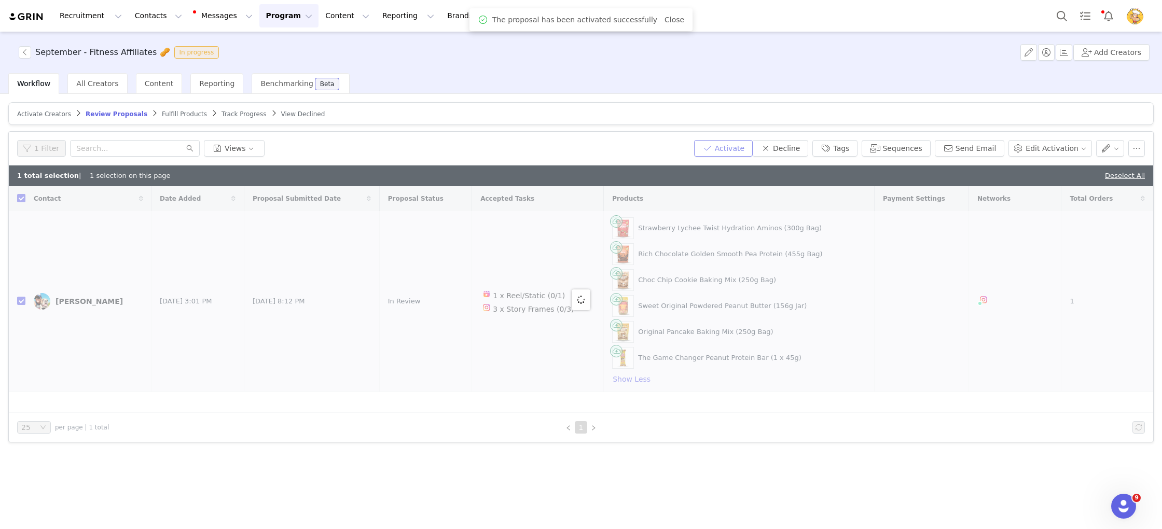
checkbox input "false"
click at [175, 115] on span "Fulfill Products" at bounding box center [184, 113] width 45 height 7
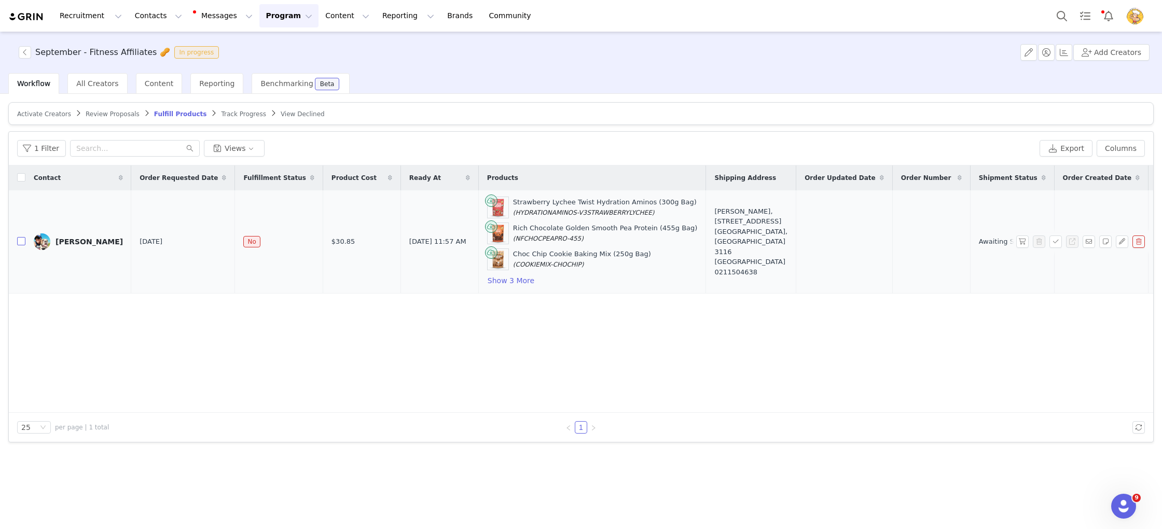
click at [22, 239] on input "checkbox" at bounding box center [21, 241] width 8 height 8
checkbox input "true"
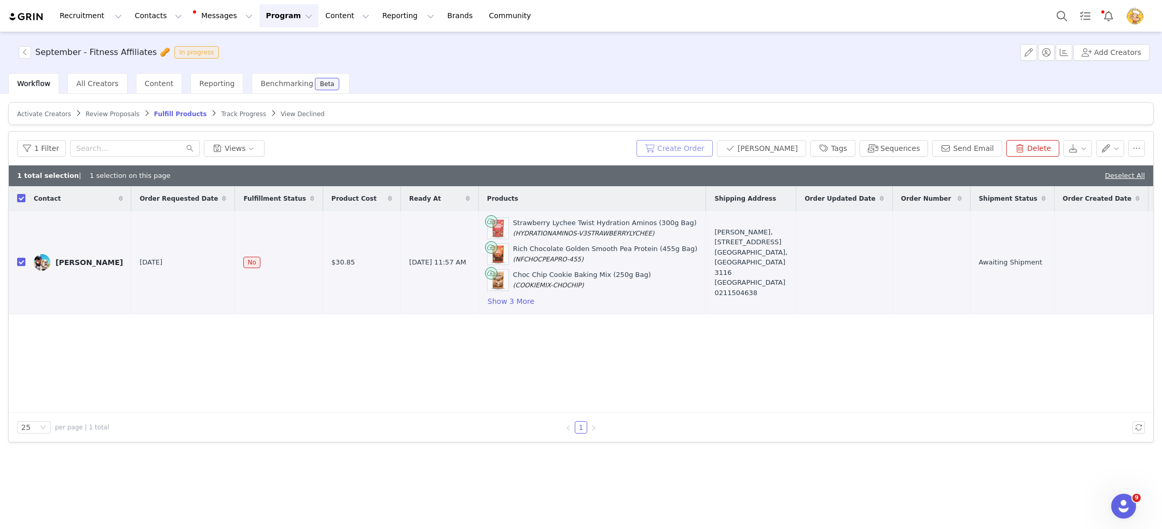
click at [705, 155] on button "Create Order" at bounding box center [674, 148] width 76 height 17
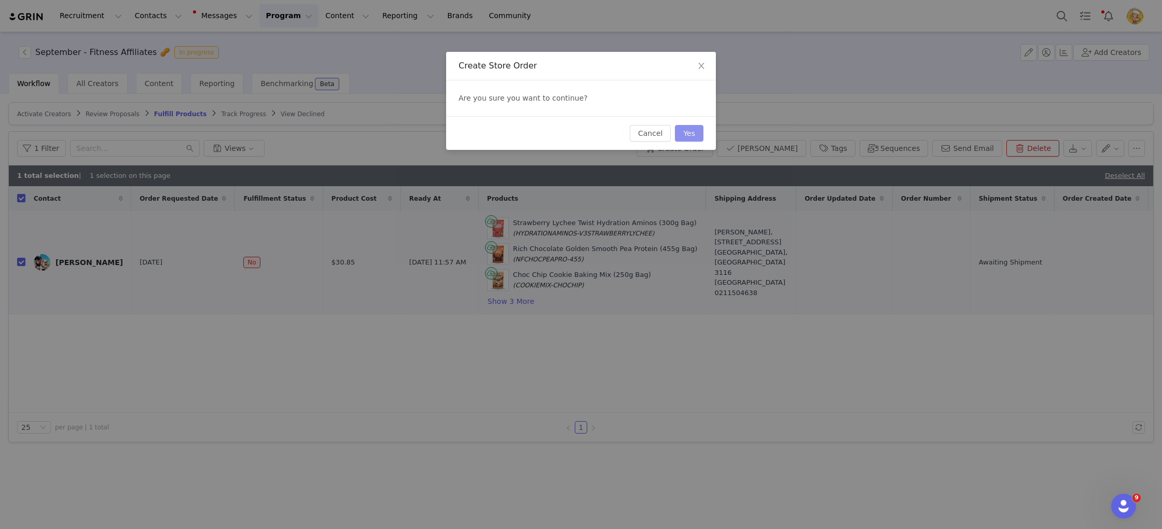
click at [696, 139] on button "Yes" at bounding box center [689, 133] width 29 height 17
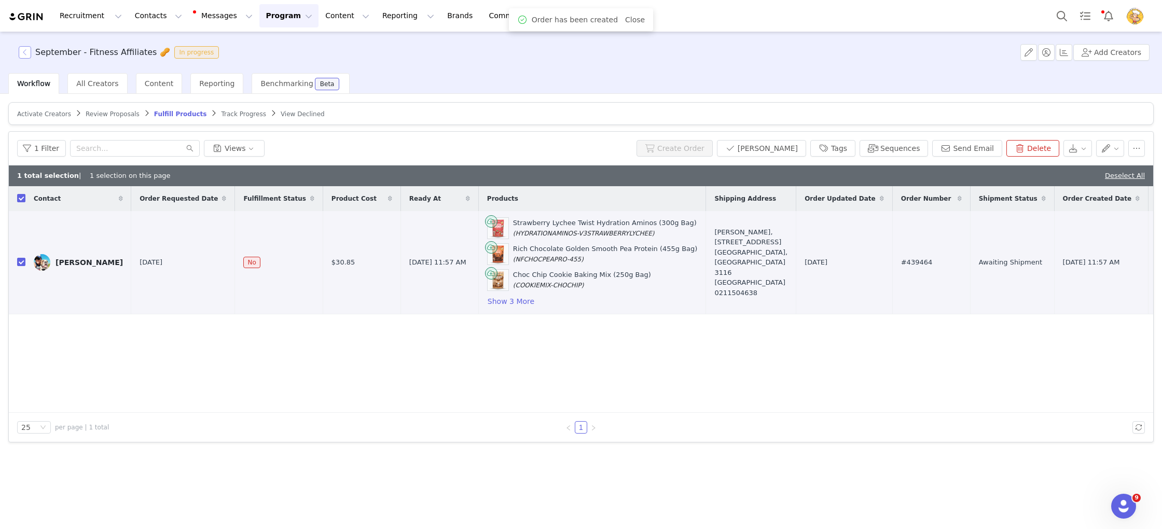
click at [23, 49] on button "button" at bounding box center [25, 52] width 12 height 12
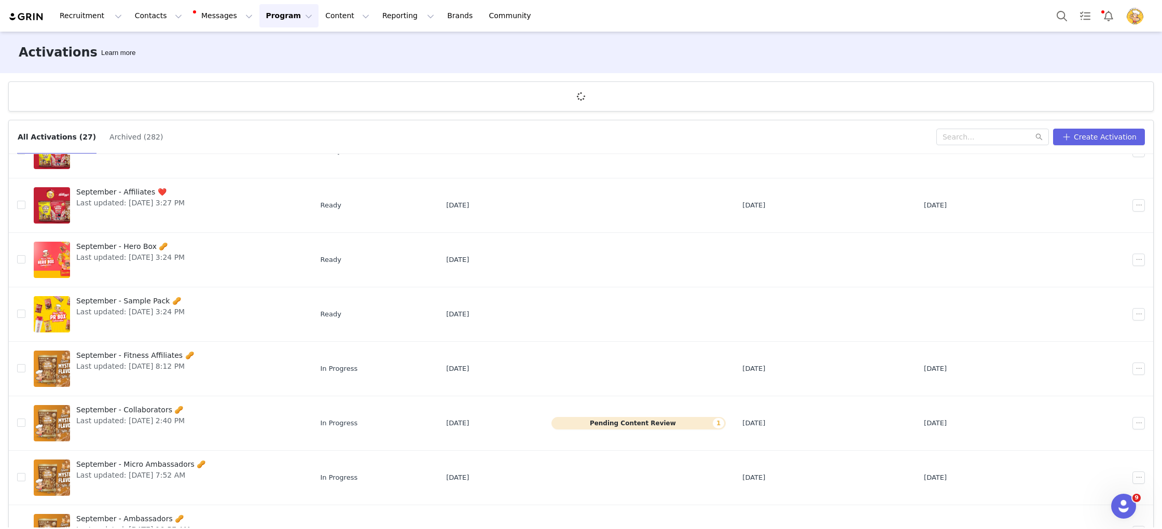
scroll to position [196, 0]
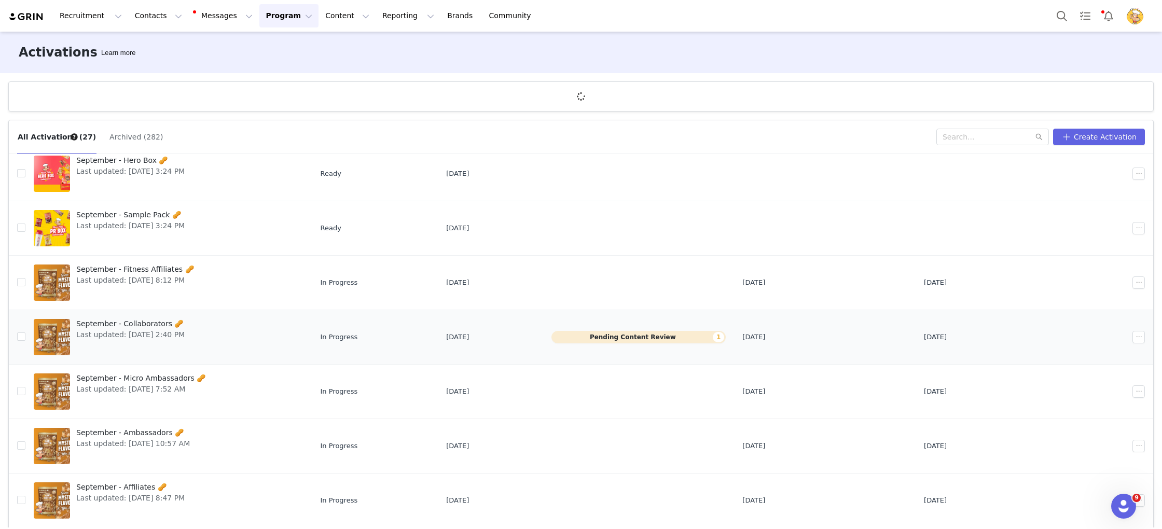
click at [189, 343] on div "September - Collaborators 🥜 Last updated: Sep 1, 2025 2:40 PM" at bounding box center [130, 336] width 121 height 41
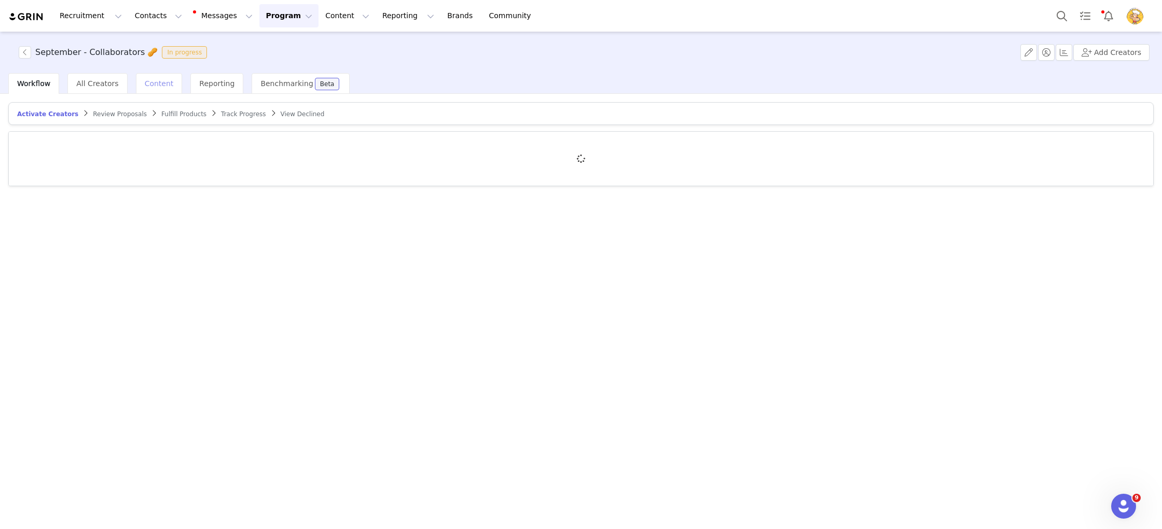
click at [157, 83] on span "Content" at bounding box center [159, 83] width 29 height 8
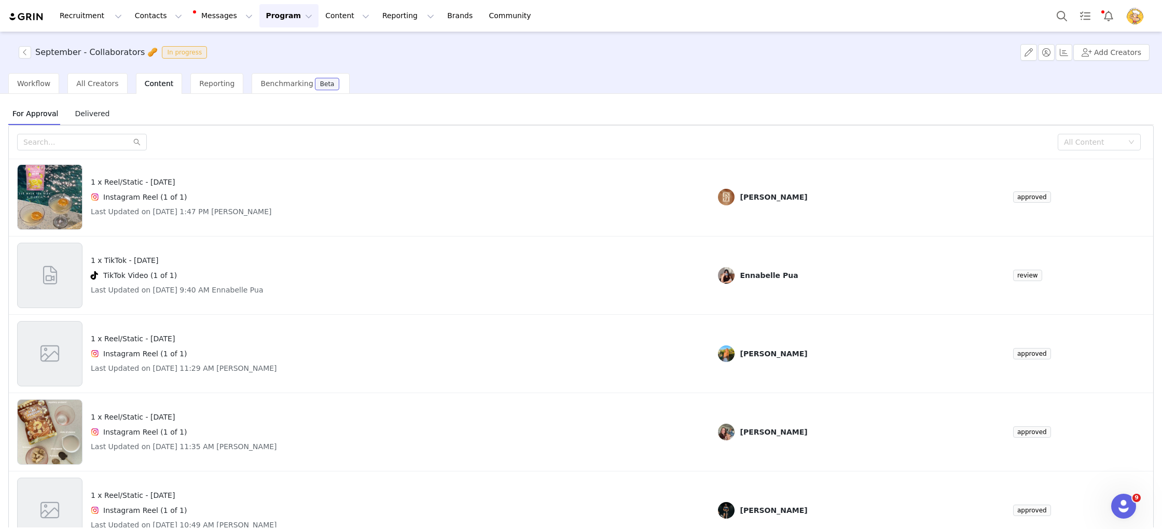
scroll to position [264, 0]
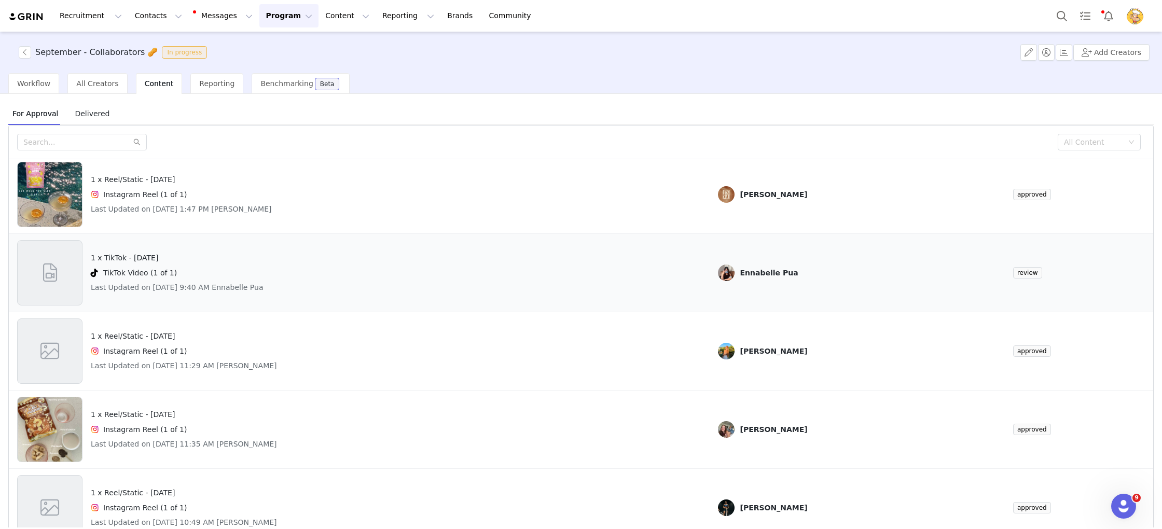
click at [542, 282] on div "1 x TikTok - National Peanut Day TikTok Video (1 of 1) Last Updated on Sep 2, 2…" at bounding box center [359, 272] width 684 height 65
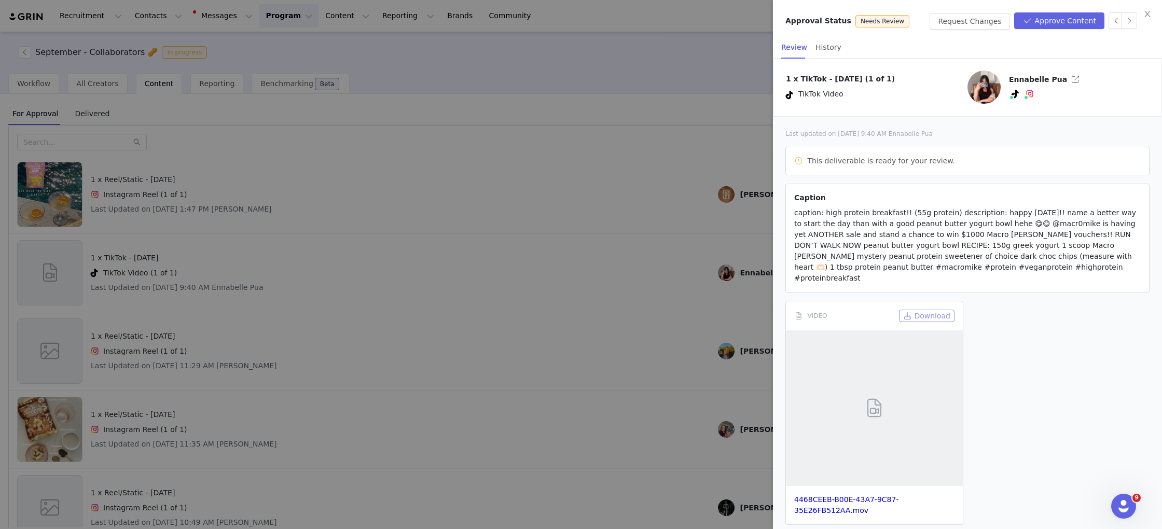
click at [935, 310] on button "Download" at bounding box center [926, 316] width 55 height 12
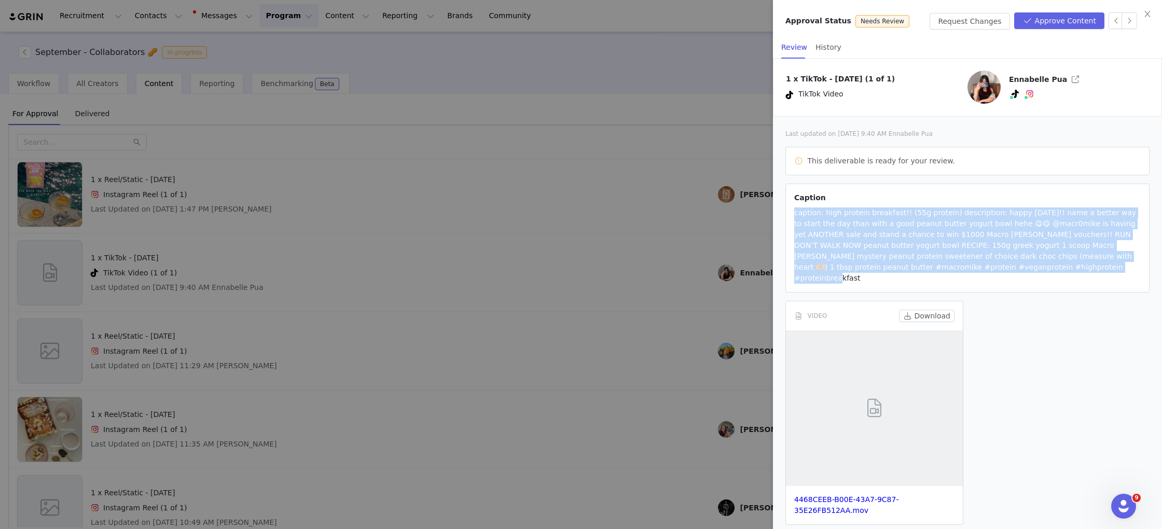
drag, startPoint x: 1010, startPoint y: 269, endPoint x: 782, endPoint y: 206, distance: 236.5
click at [786, 205] on article "Caption caption: high protein breakfast!! (55g protein) description: happy nati…" at bounding box center [967, 238] width 364 height 109
copy span "caption: high protein breakfast!! (55g protein) description: happy national pea…"
click at [1070, 22] on button "Approve Content" at bounding box center [1059, 20] width 90 height 17
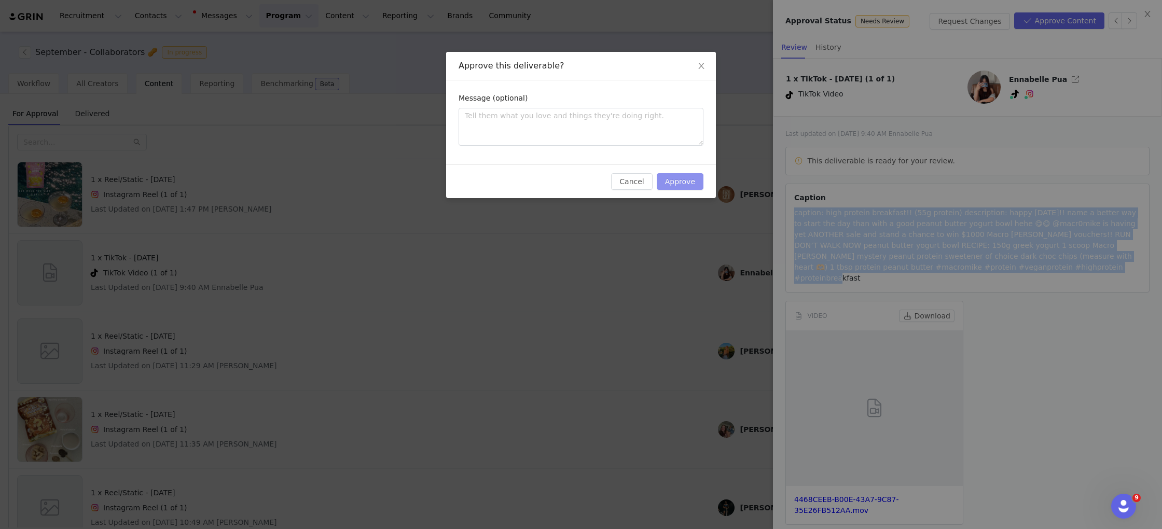
drag, startPoint x: 692, startPoint y: 178, endPoint x: 679, endPoint y: 175, distance: 14.0
click at [691, 178] on button "Approve" at bounding box center [680, 181] width 47 height 17
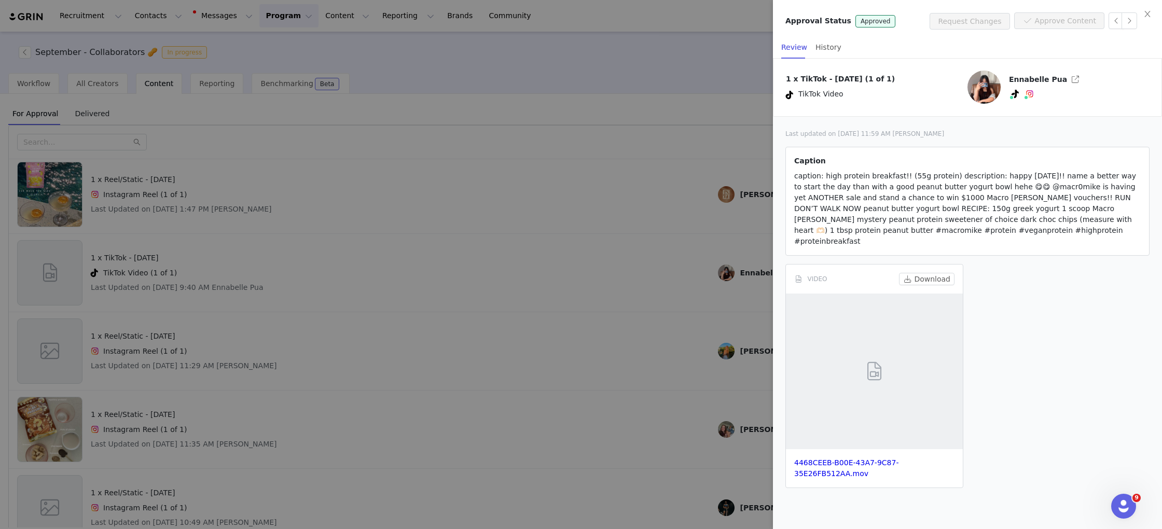
click at [693, 220] on div at bounding box center [581, 264] width 1162 height 529
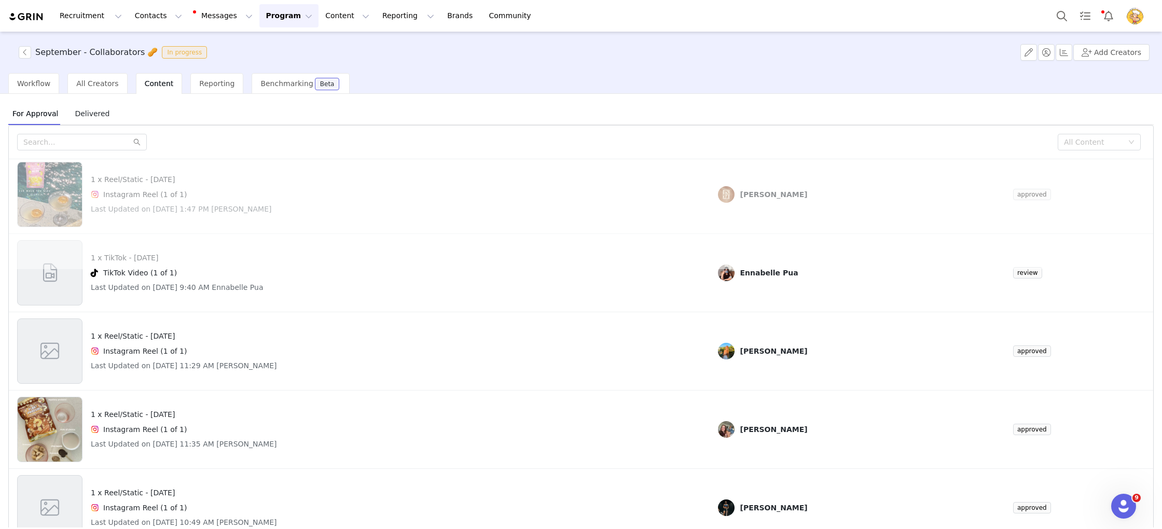
scroll to position [0, 0]
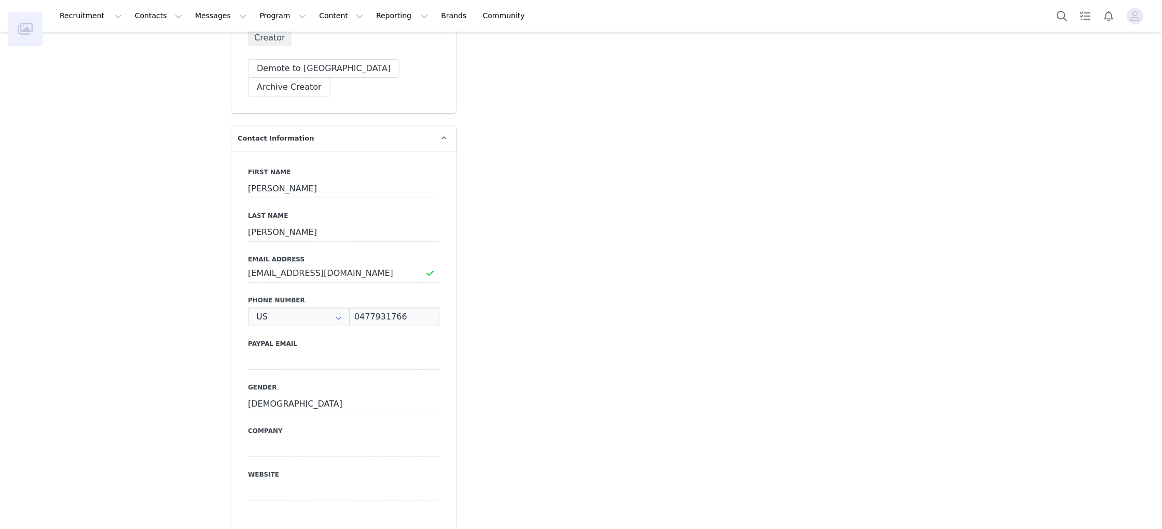
type input "+1 ([GEOGRAPHIC_DATA])"
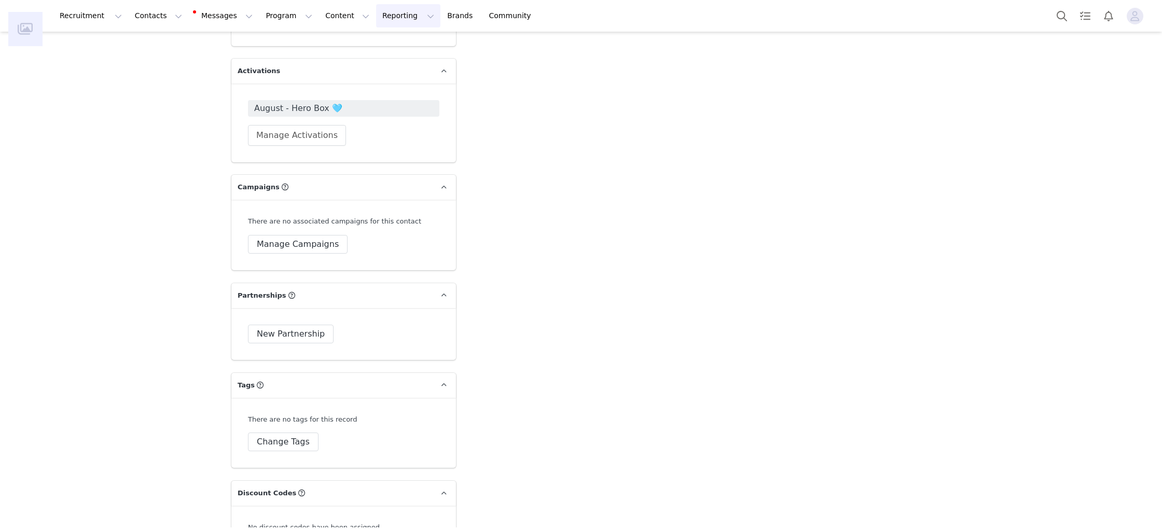
scroll to position [2416, 0]
